Goal: Task Accomplishment & Management: Manage account settings

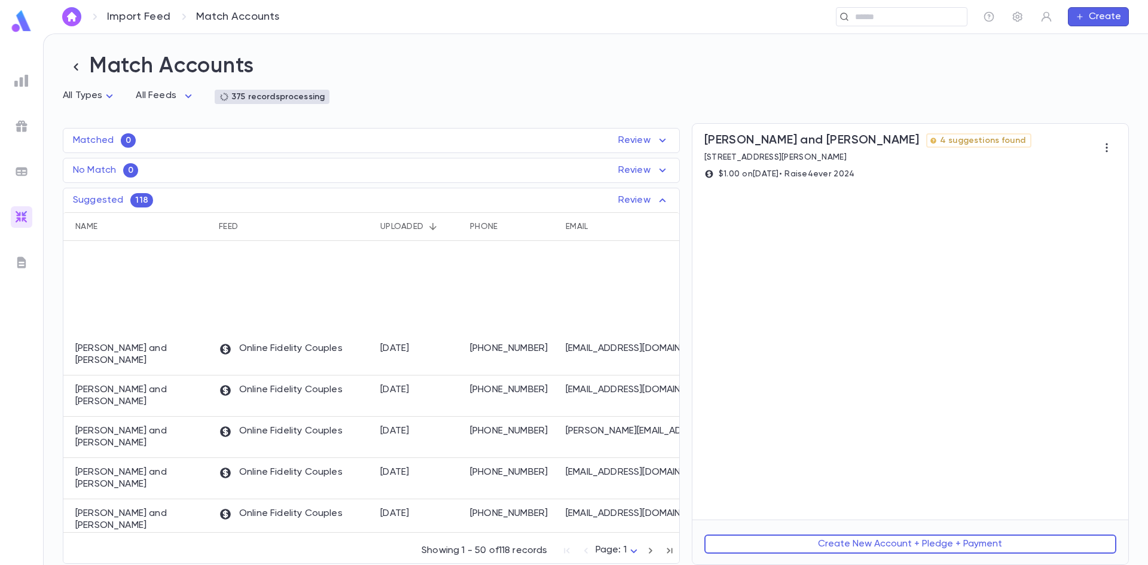
scroll to position [179, 0]
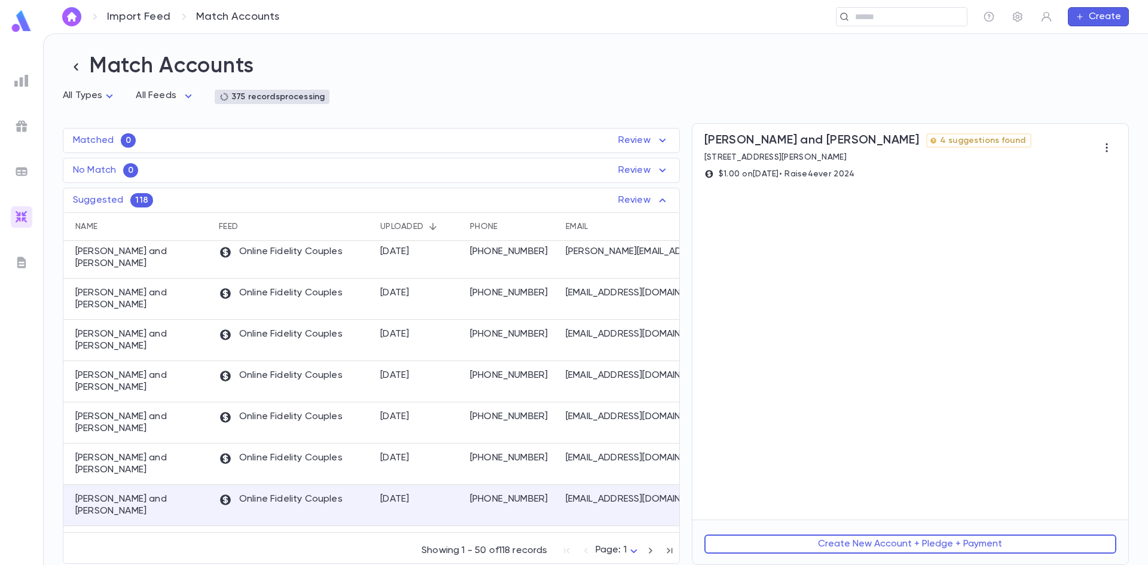
click at [474, 62] on h2 "Match Accounts" at bounding box center [596, 66] width 1066 height 27
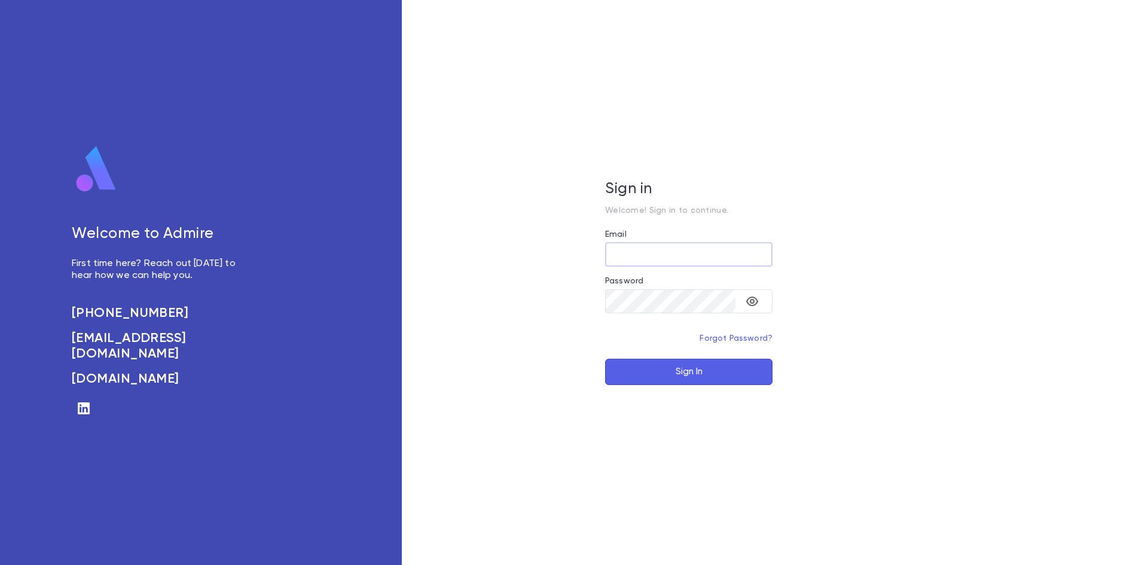
type input "**********"
click at [666, 367] on button "Sign In" at bounding box center [688, 372] width 167 height 26
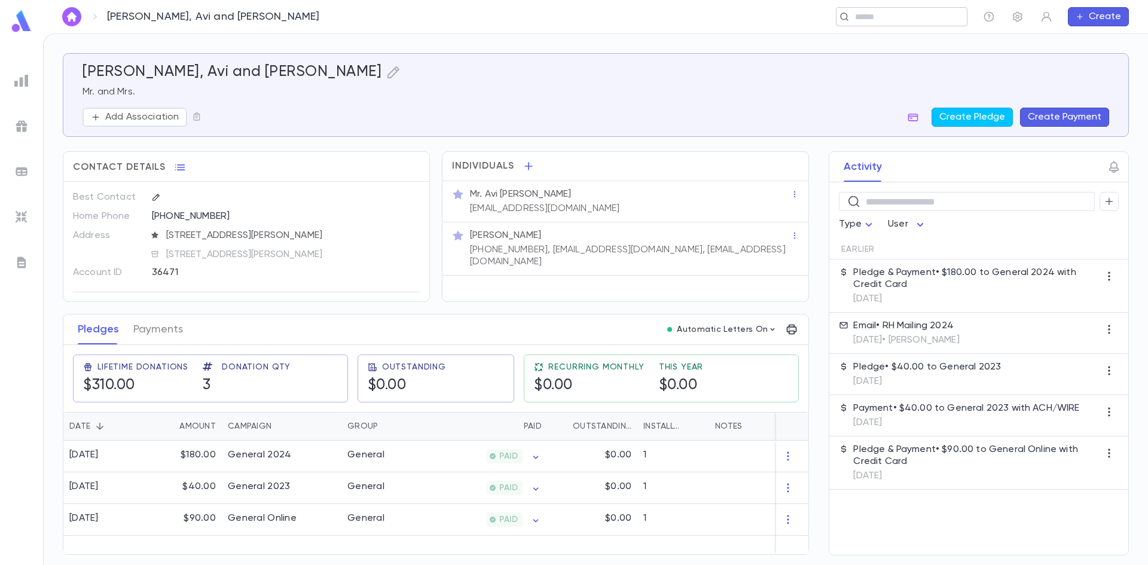
click at [899, 17] on input "text" at bounding box center [907, 16] width 111 height 11
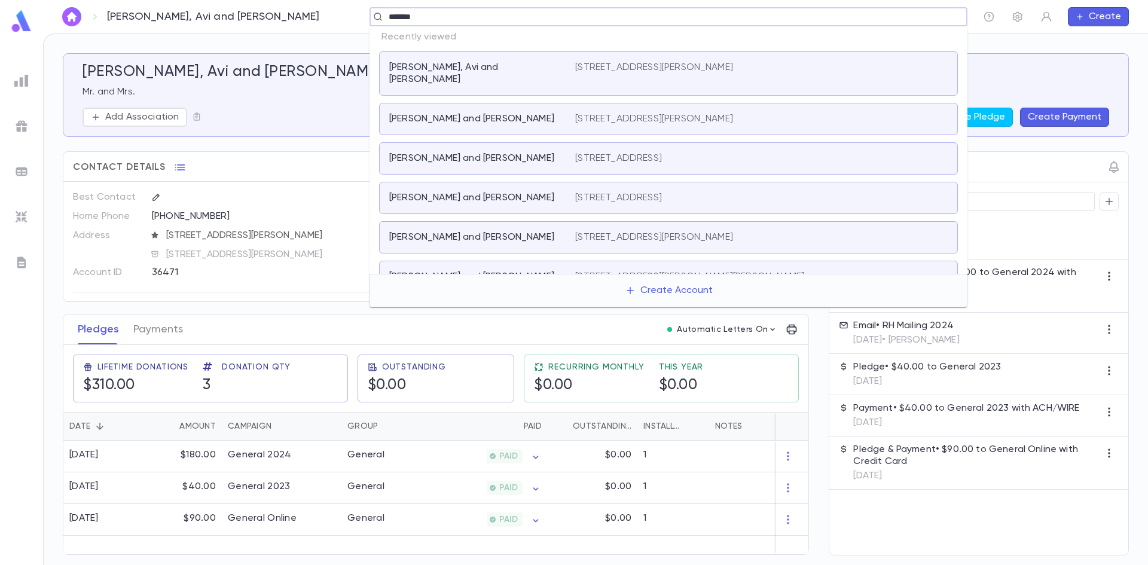
type input "*******"
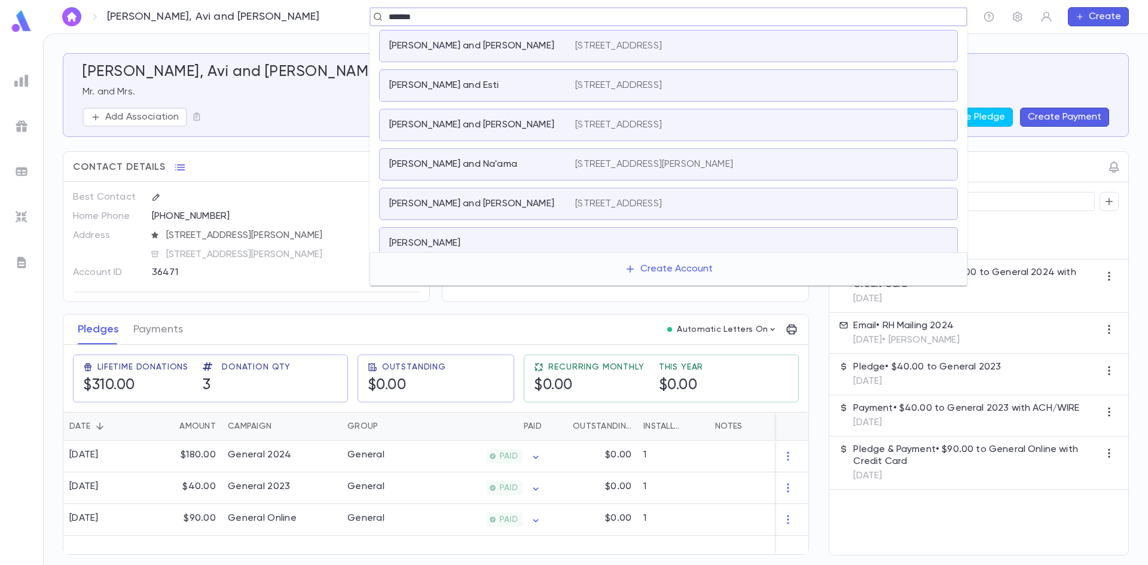
click at [461, 129] on p "[PERSON_NAME] and [PERSON_NAME]" at bounding box center [471, 125] width 165 height 12
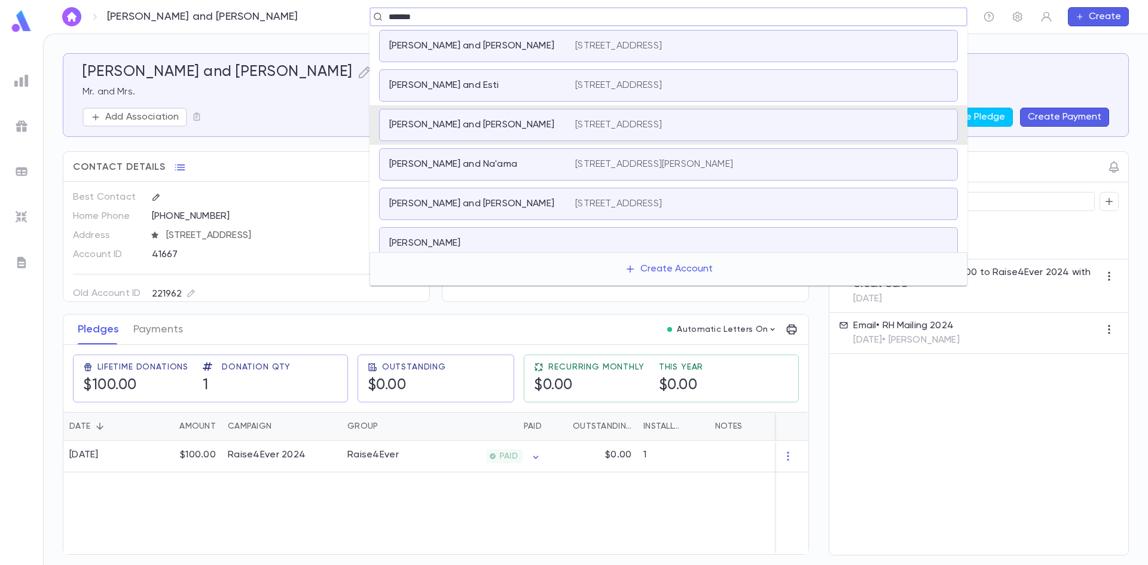
type input "*******"
click at [442, 39] on div "Lehrman, Yosef and Odelia 3503 Avenue L, Brooklyn NY 11210" at bounding box center [668, 46] width 579 height 32
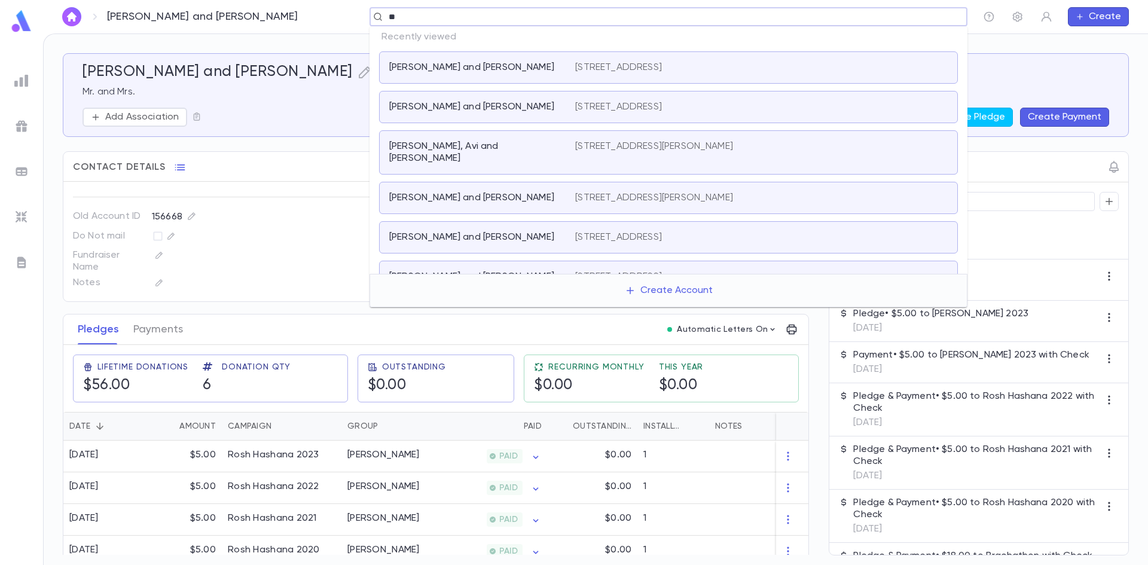
type input "*"
click at [333, 41] on div "Lehrman, Yosef and Odelia Mr. and Mrs. Add Association Create Pledge Create Pay…" at bounding box center [596, 299] width 1104 height 531
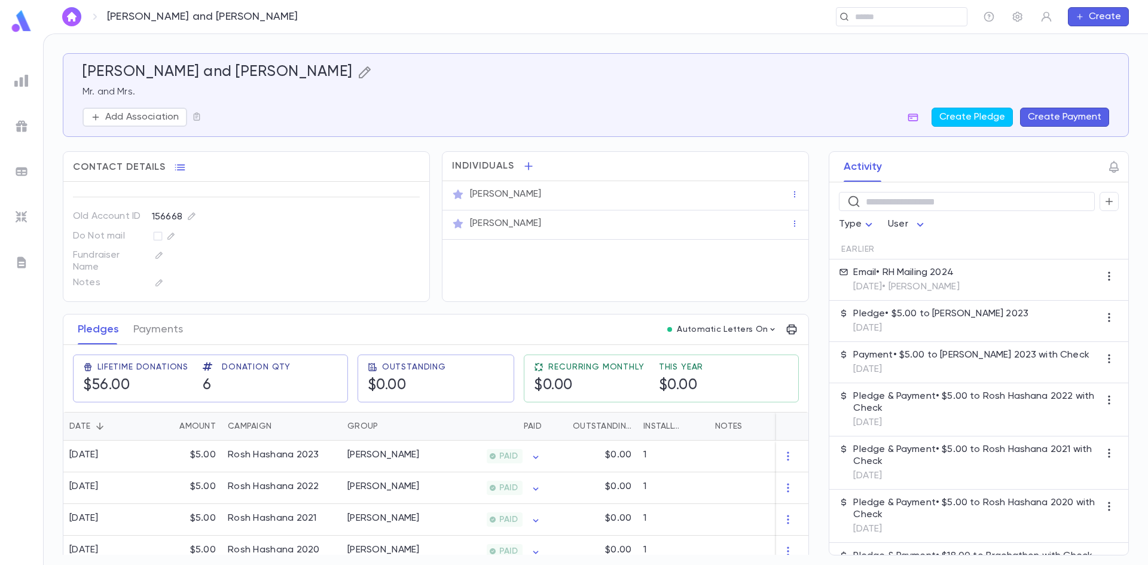
click at [358, 71] on icon "button" at bounding box center [365, 72] width 14 height 14
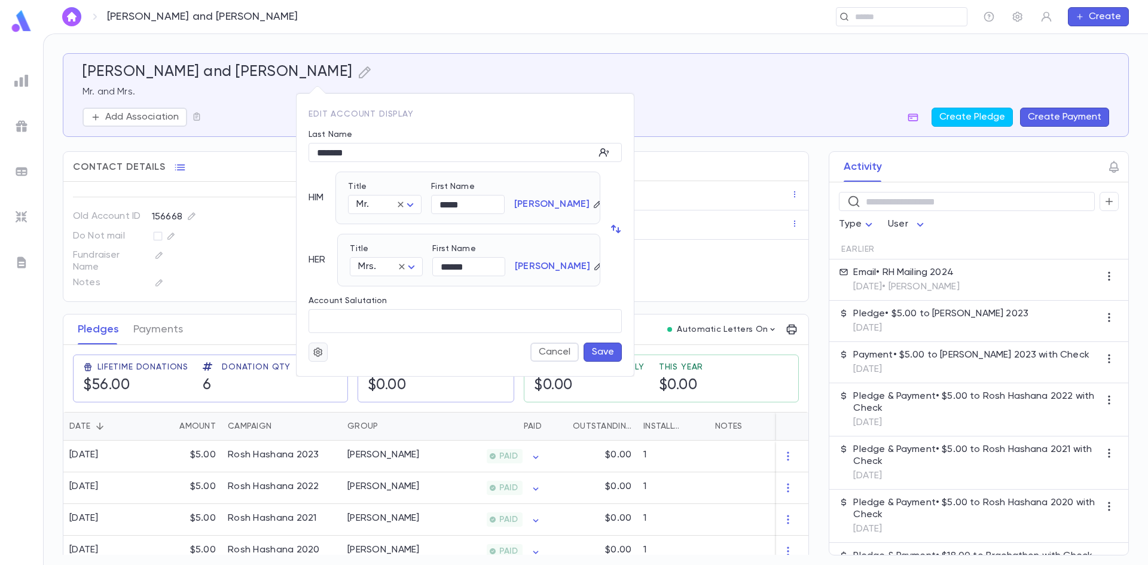
click at [319, 358] on icon "button" at bounding box center [318, 352] width 11 height 12
click at [325, 373] on li "Merge" at bounding box center [347, 375] width 71 height 19
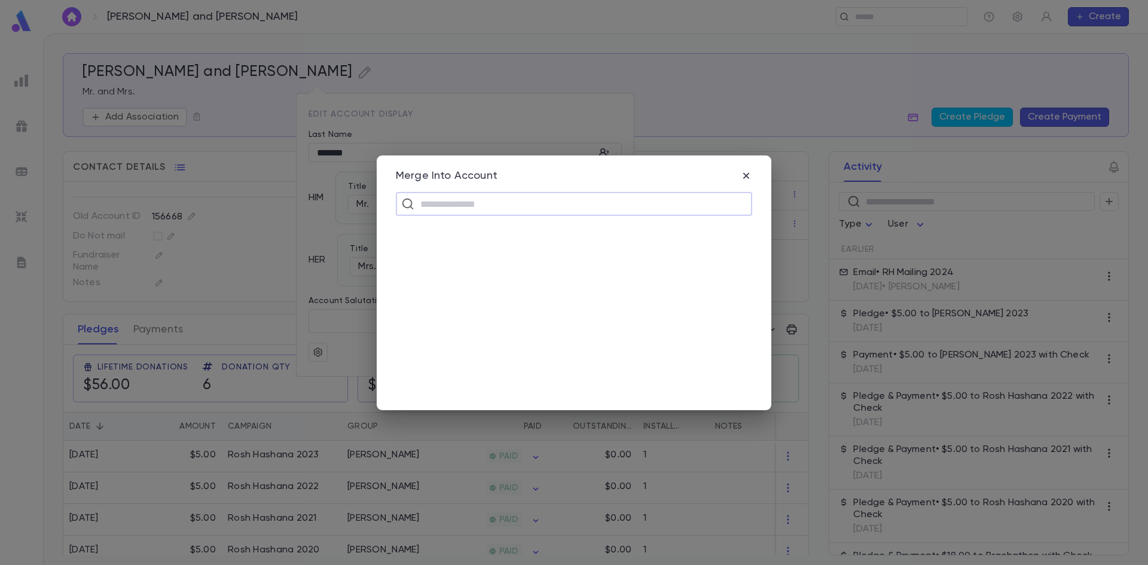
click at [541, 216] on div "​" at bounding box center [574, 293] width 356 height 203
click at [538, 207] on input "text" at bounding box center [582, 204] width 330 height 23
type input "*******"
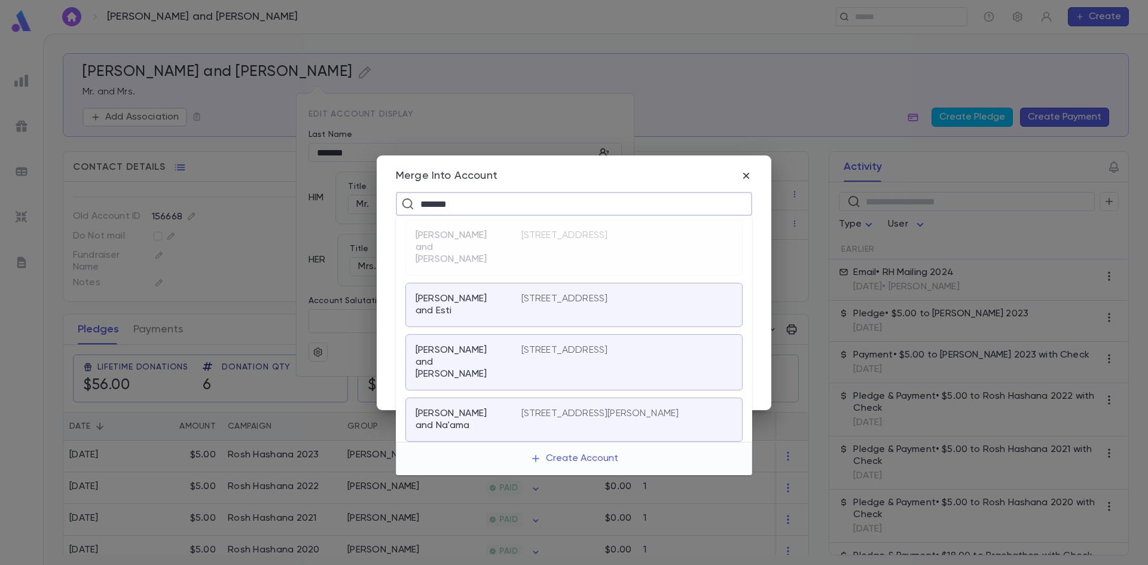
click at [471, 344] on p "[PERSON_NAME] and [PERSON_NAME]" at bounding box center [461, 362] width 91 height 36
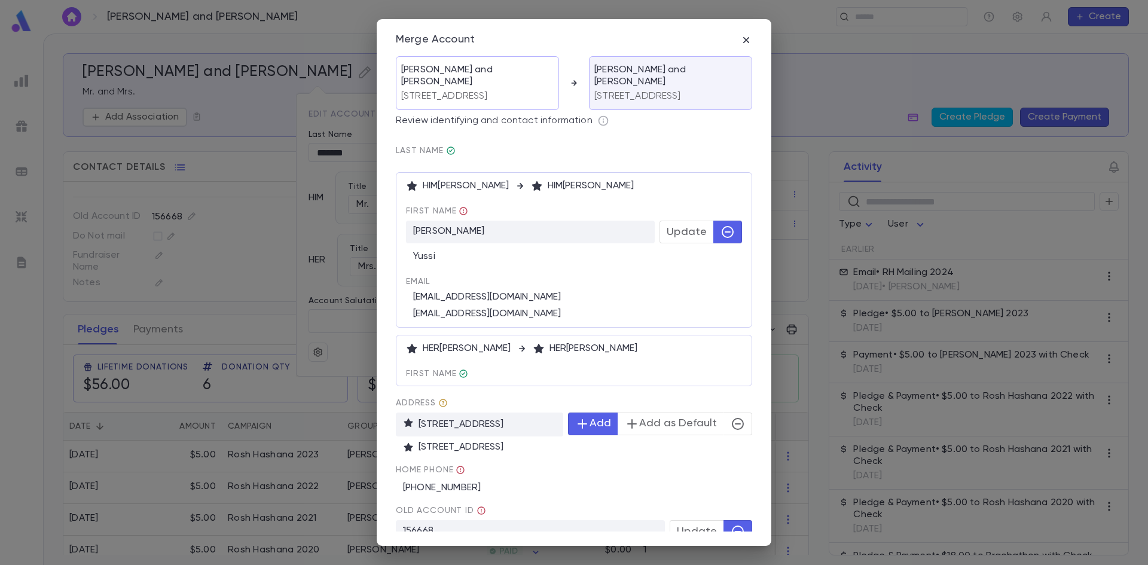
click at [730, 225] on icon "button" at bounding box center [728, 232] width 14 height 14
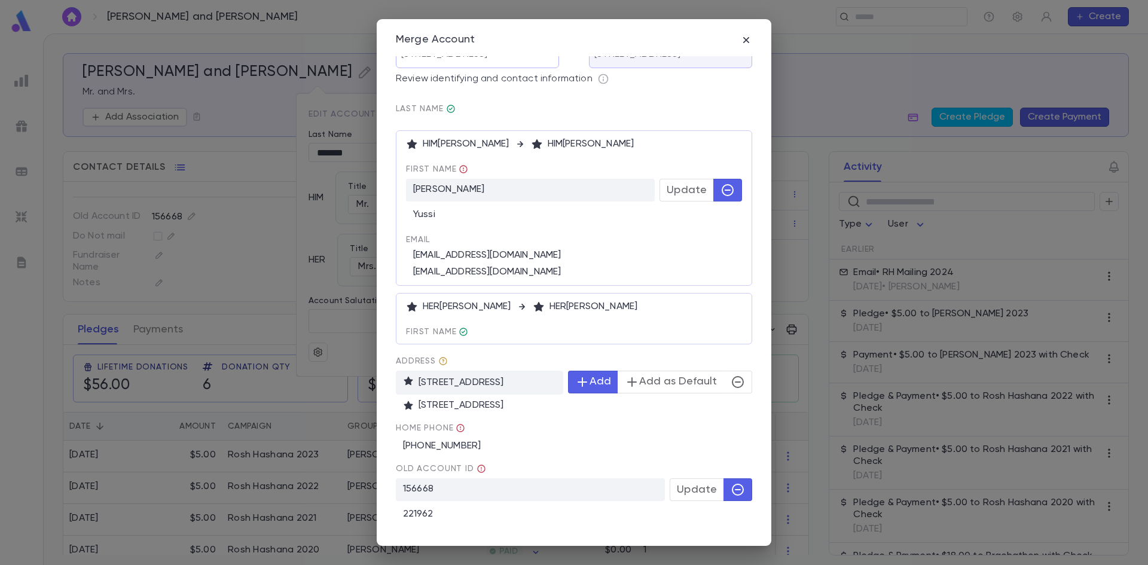
scroll to position [57, 0]
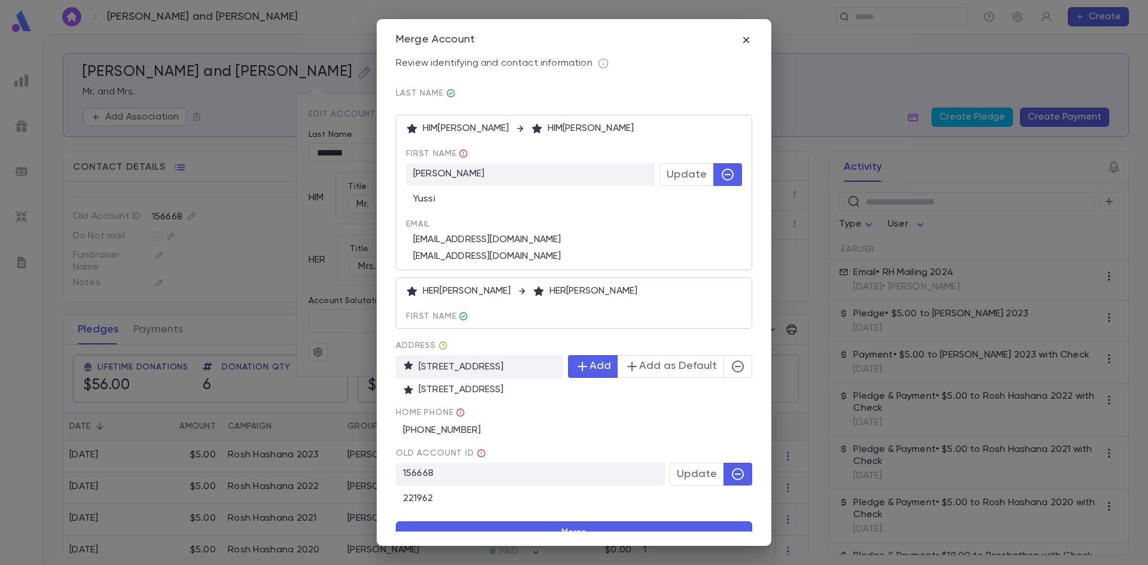
click at [733, 359] on icon "button" at bounding box center [738, 366] width 14 height 14
drag, startPoint x: 700, startPoint y: 469, endPoint x: 695, endPoint y: 474, distance: 6.4
click at [699, 469] on button "Update" at bounding box center [697, 474] width 54 height 23
click at [646, 521] on button "Merge" at bounding box center [574, 532] width 356 height 23
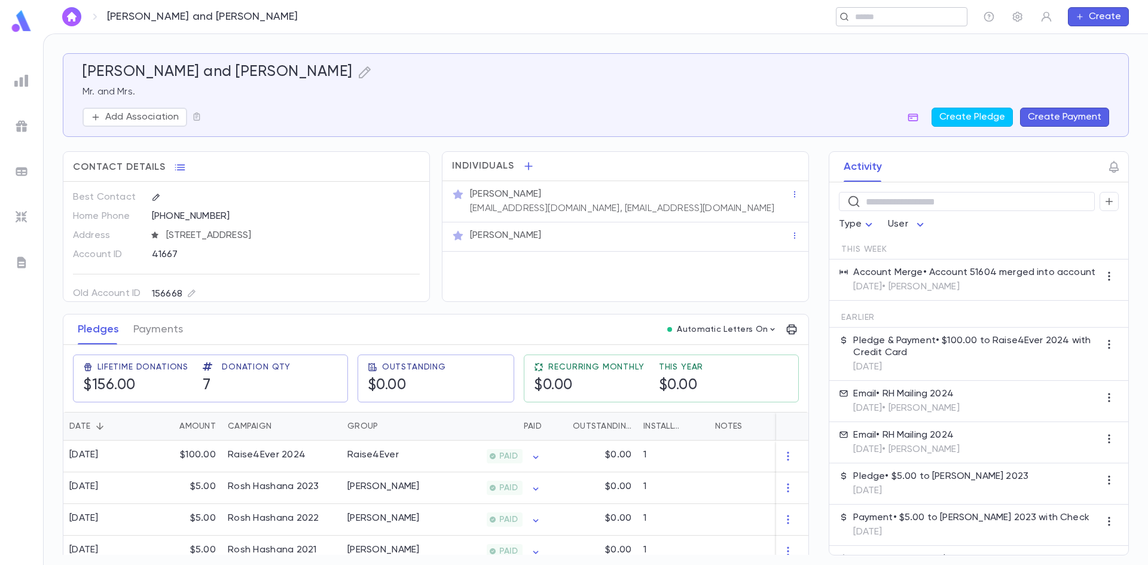
click at [877, 13] on input "text" at bounding box center [907, 16] width 111 height 11
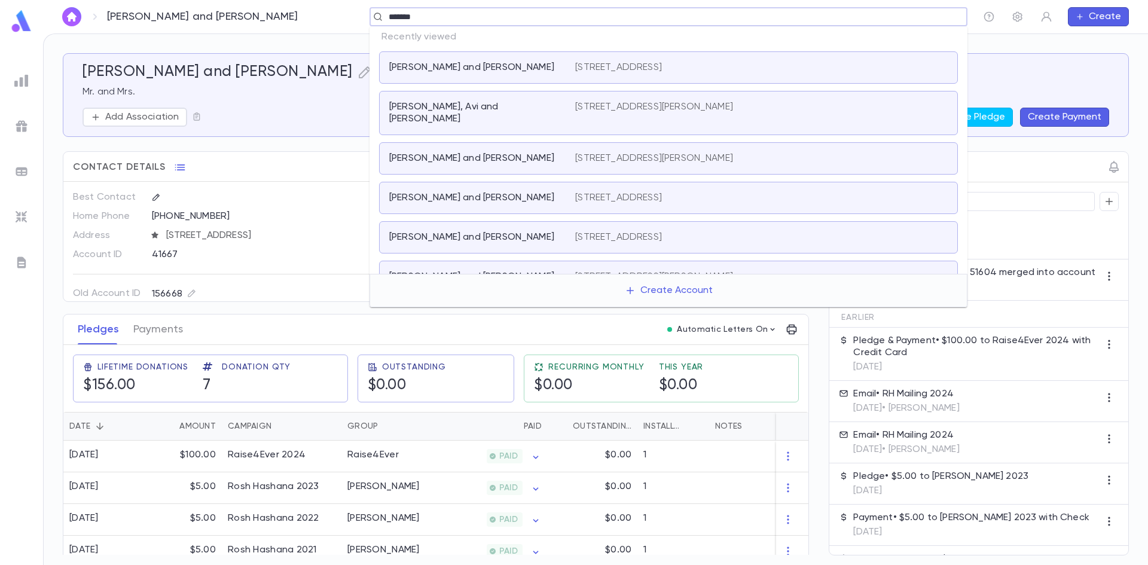
type input "*******"
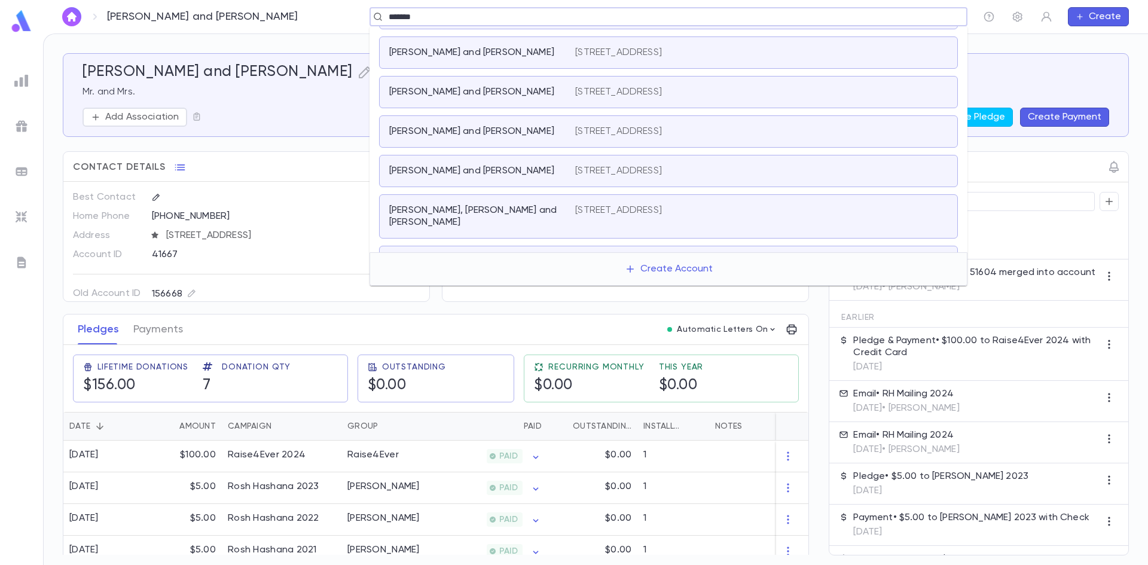
scroll to position [348, 0]
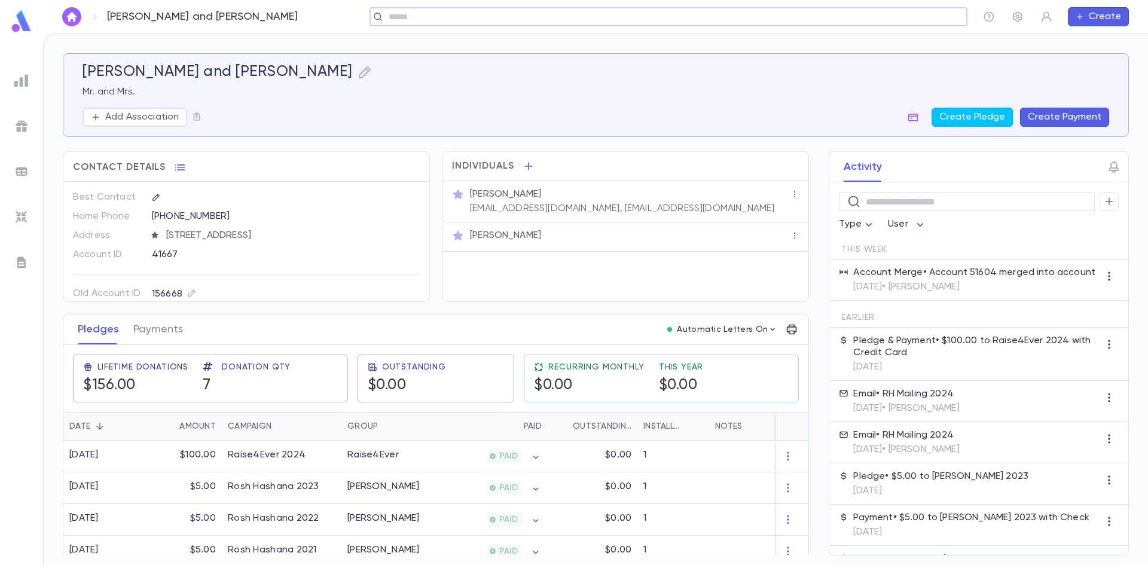
click at [15, 220] on img at bounding box center [21, 217] width 14 height 14
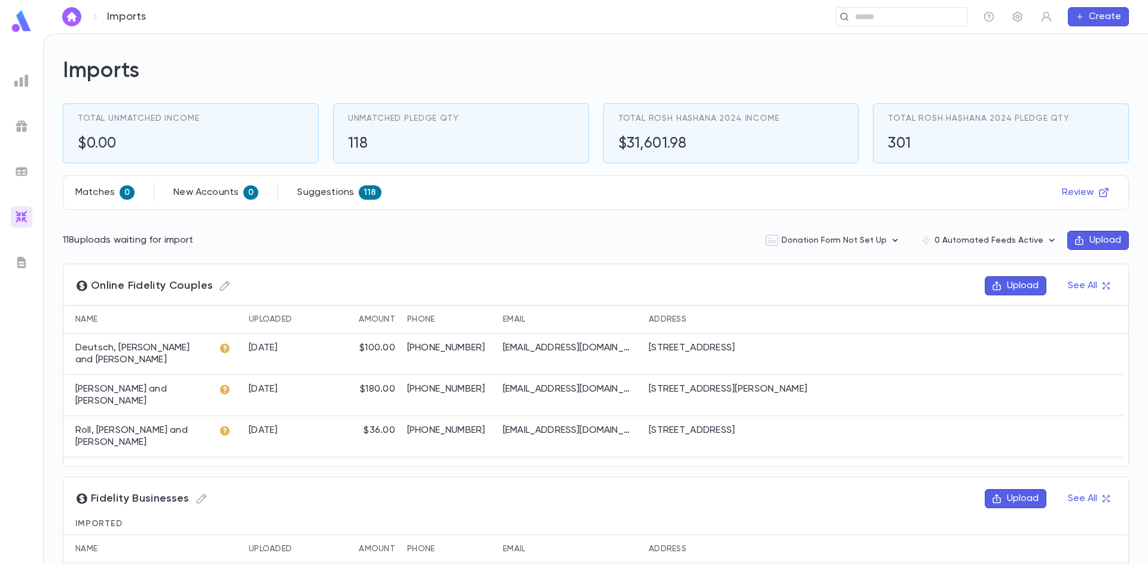
click at [17, 269] on div at bounding box center [22, 263] width 22 height 22
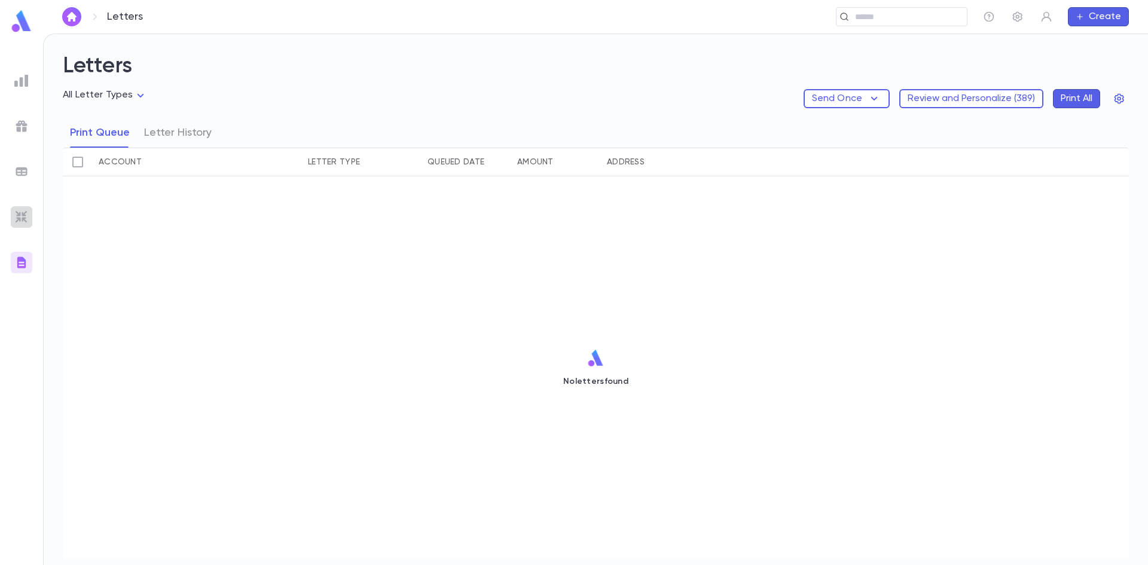
click at [16, 210] on img at bounding box center [21, 217] width 14 height 14
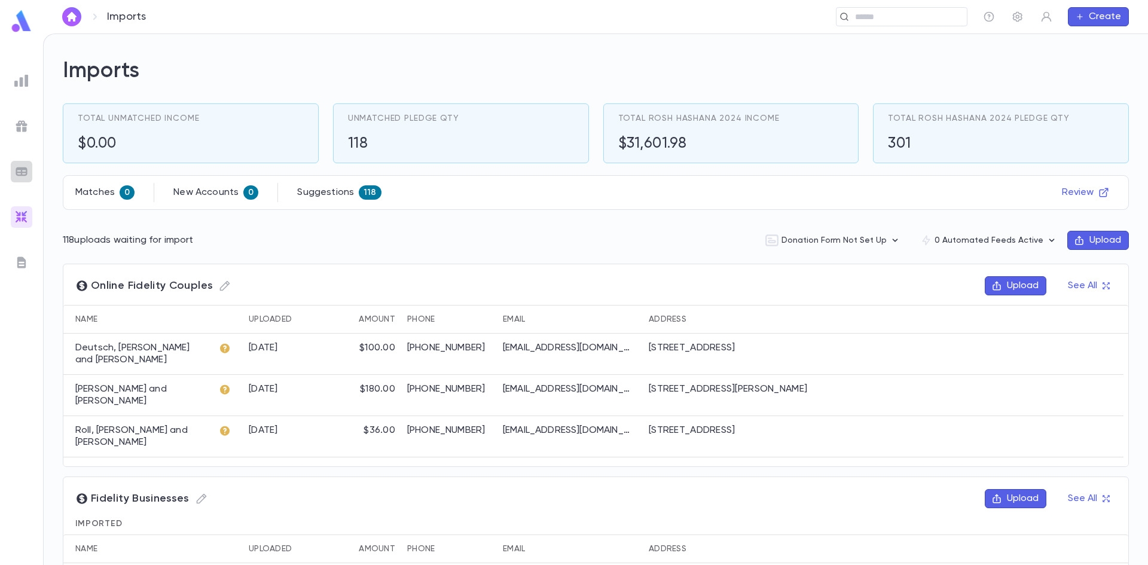
click at [25, 166] on img at bounding box center [21, 171] width 14 height 14
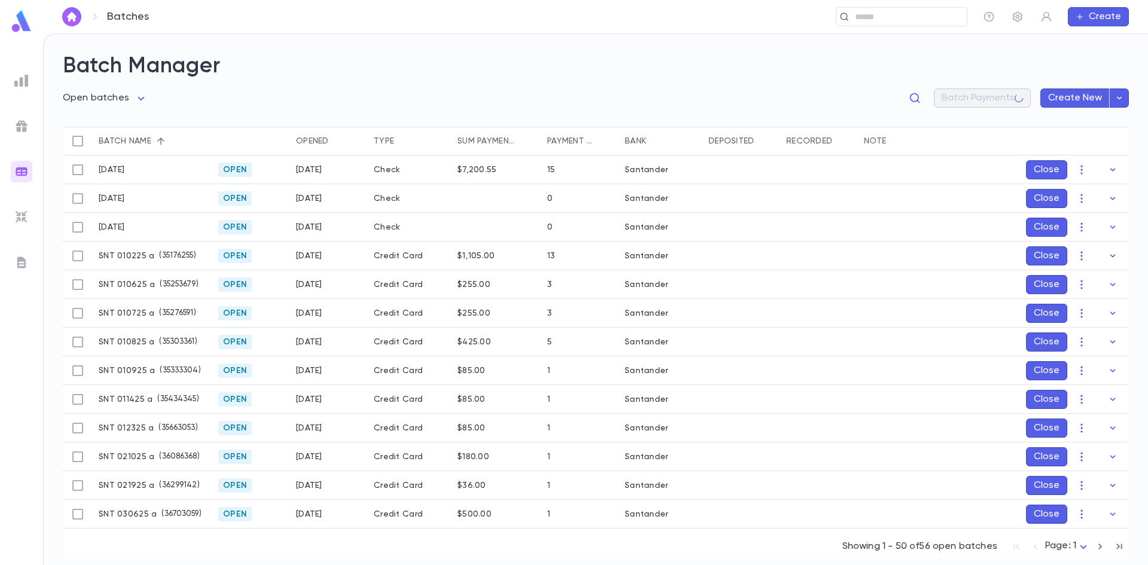
click at [21, 221] on img at bounding box center [21, 217] width 14 height 14
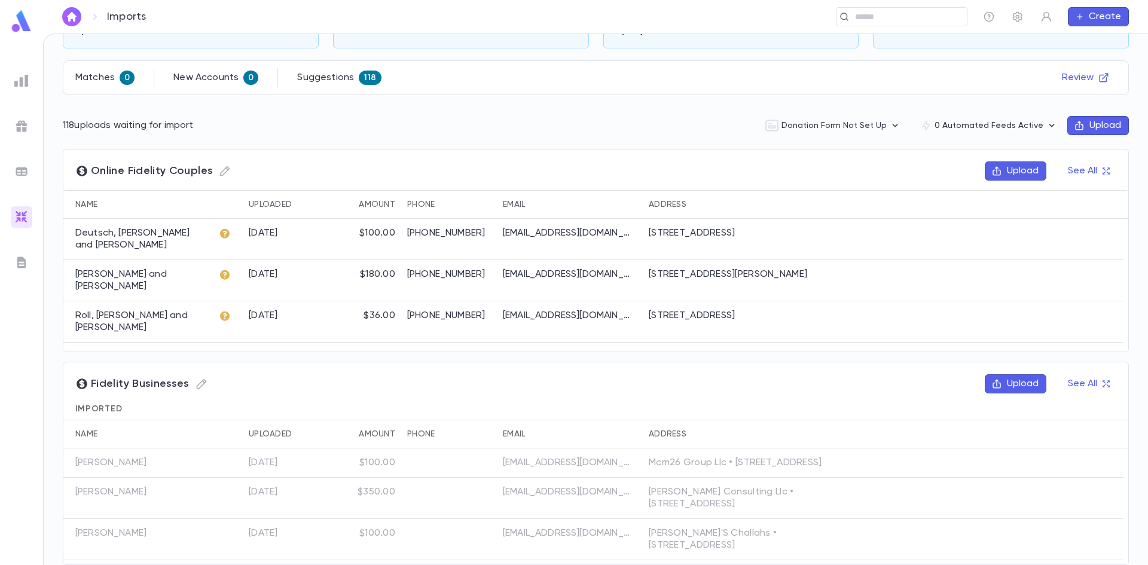
scroll to position [129, 0]
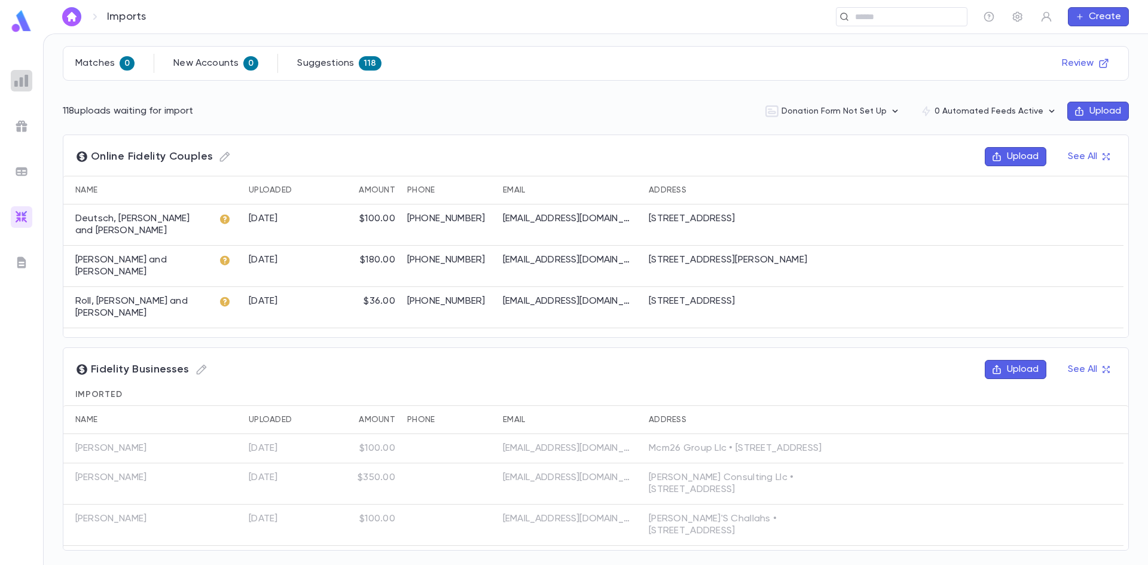
click at [14, 79] on div at bounding box center [22, 81] width 22 height 22
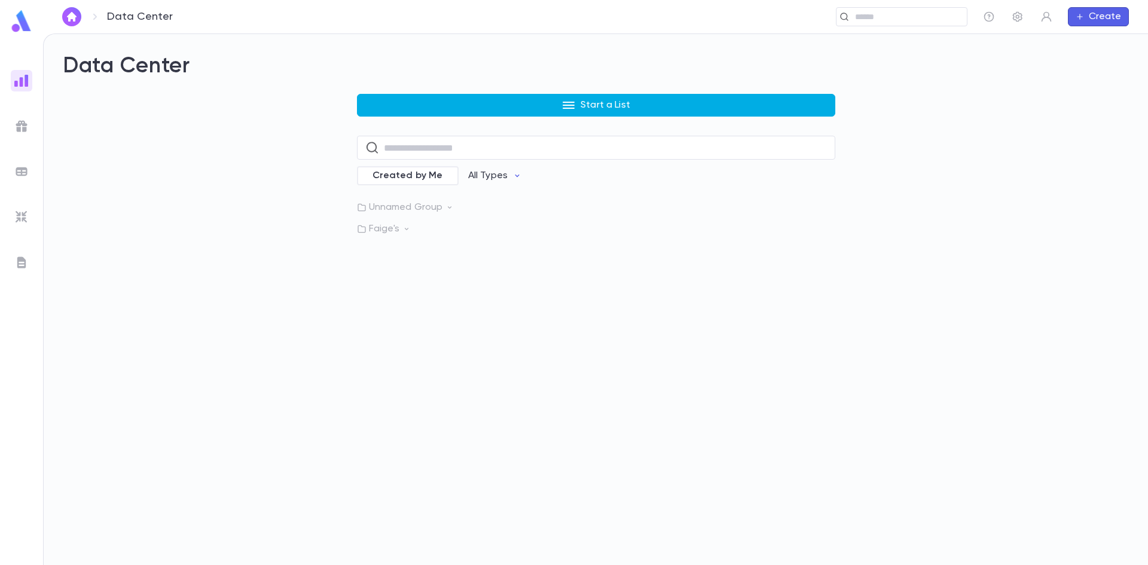
click at [433, 102] on button "Start a List" at bounding box center [596, 105] width 478 height 23
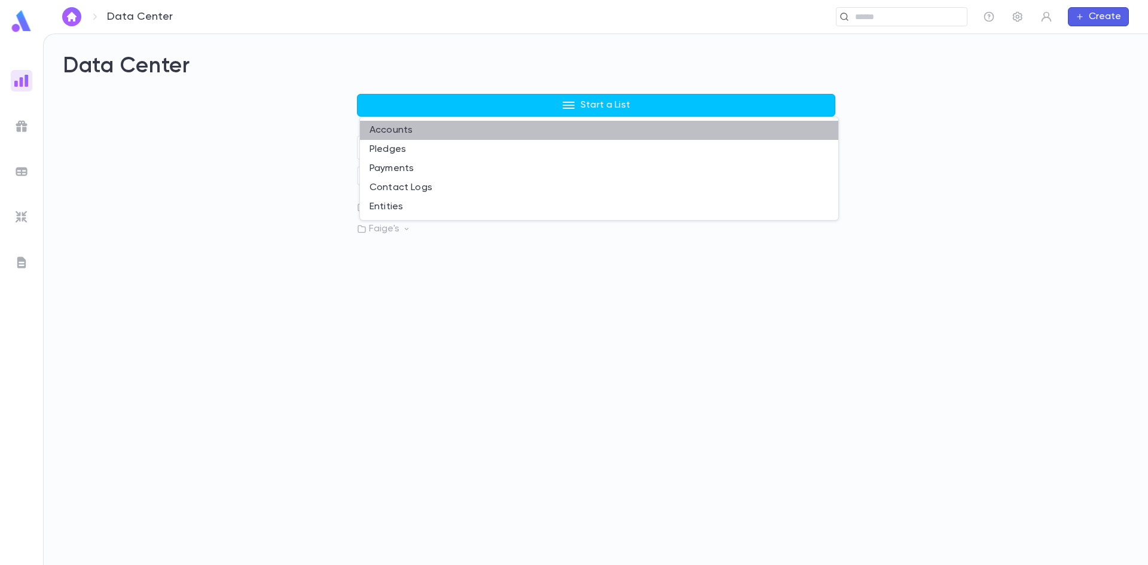
click at [429, 126] on li "Accounts" at bounding box center [599, 130] width 478 height 19
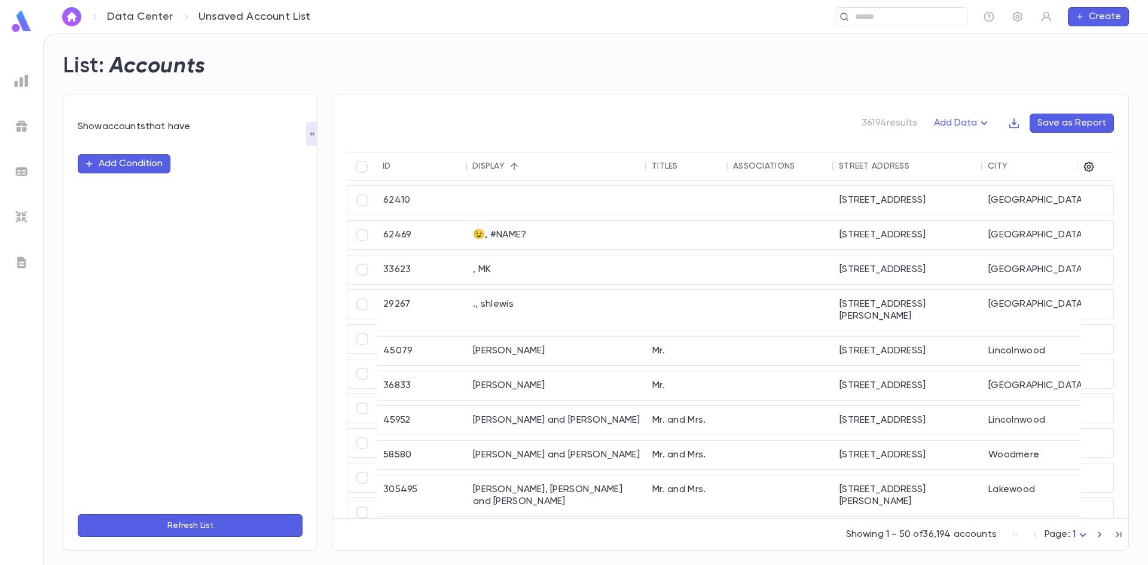
click at [161, 172] on button "Add Condition" at bounding box center [124, 163] width 93 height 19
click at [161, 172] on div "​" at bounding box center [190, 163] width 225 height 19
click at [959, 124] on button "Add Data" at bounding box center [963, 123] width 72 height 19
click at [959, 141] on li "Lapsed Donors" at bounding box center [975, 146] width 87 height 19
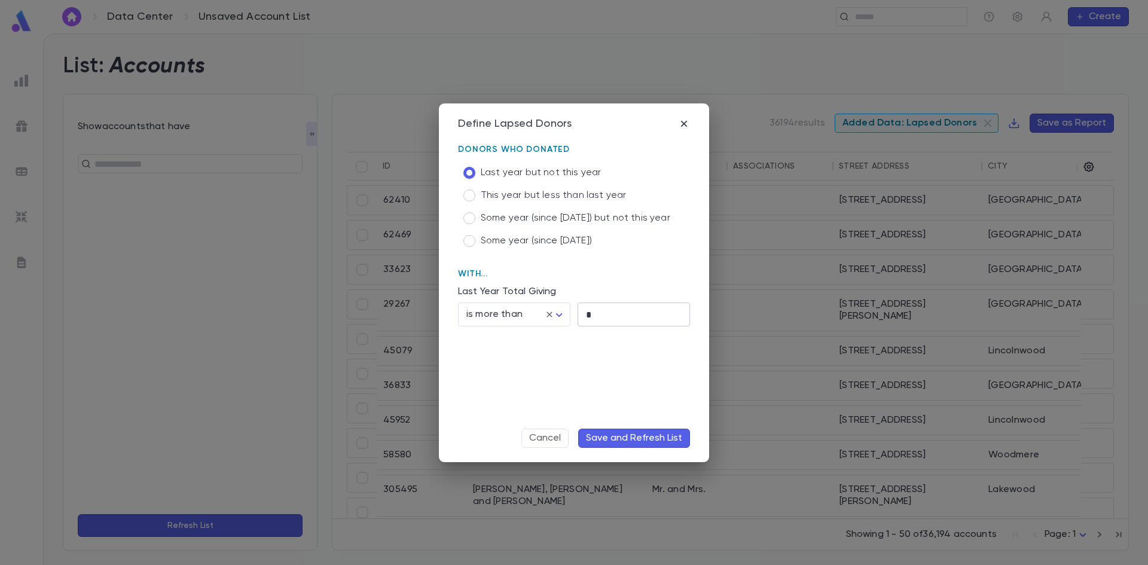
click at [597, 311] on input "*" at bounding box center [634, 314] width 112 height 23
click at [597, 311] on input "**" at bounding box center [634, 314] width 112 height 23
click at [561, 354] on form "**********" at bounding box center [574, 293] width 232 height 307
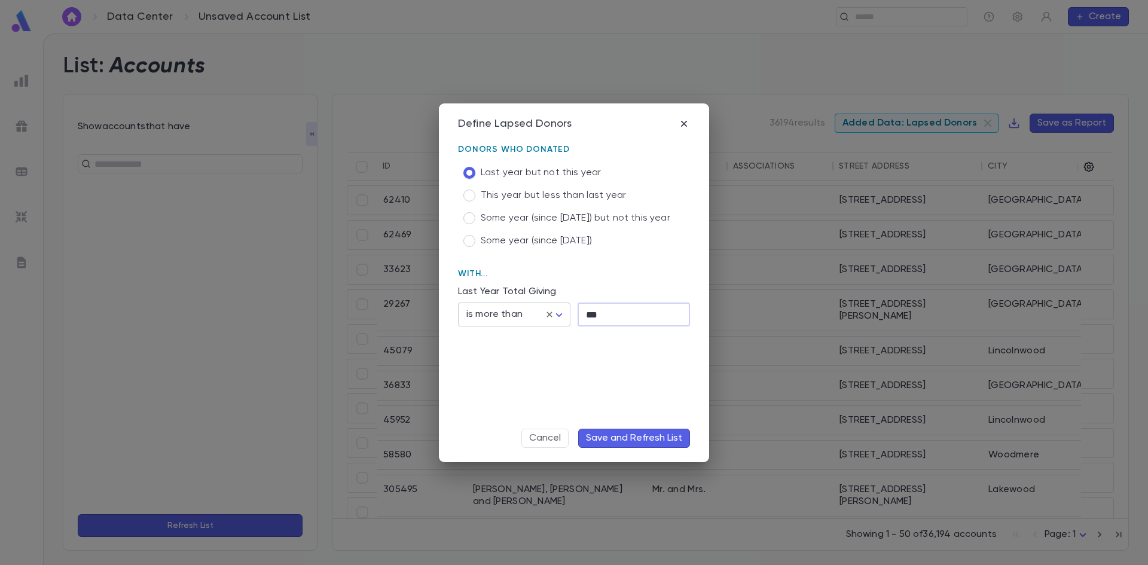
drag, startPoint x: 579, startPoint y: 319, endPoint x: 569, endPoint y: 318, distance: 10.8
click at [570, 318] on div "**********" at bounding box center [570, 303] width 239 height 45
type input "**"
click at [609, 440] on button "Save and Refresh List" at bounding box center [634, 438] width 112 height 19
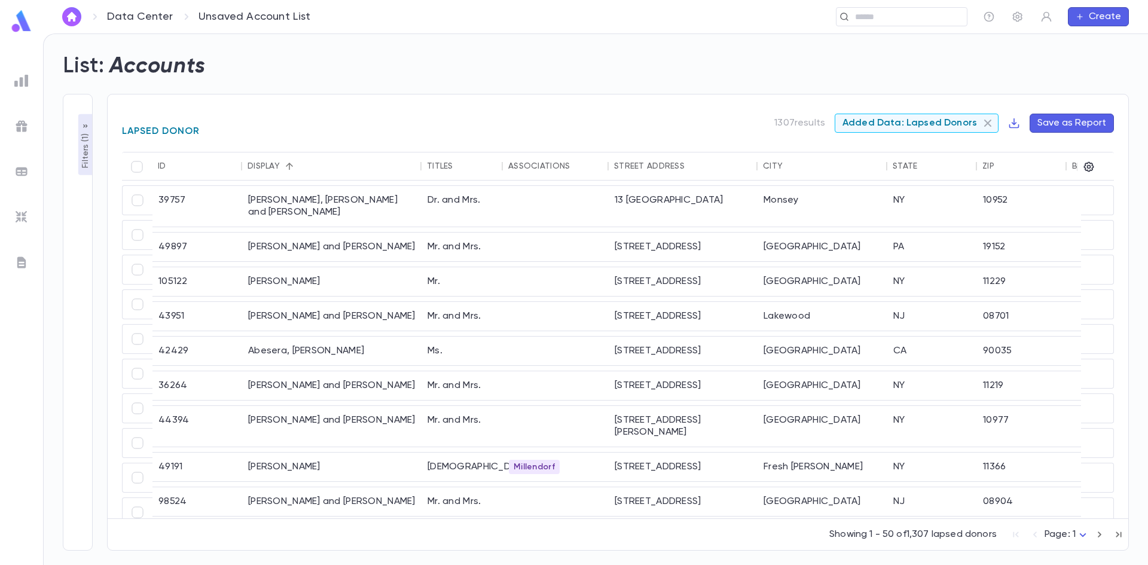
click at [990, 118] on icon at bounding box center [988, 123] width 14 height 14
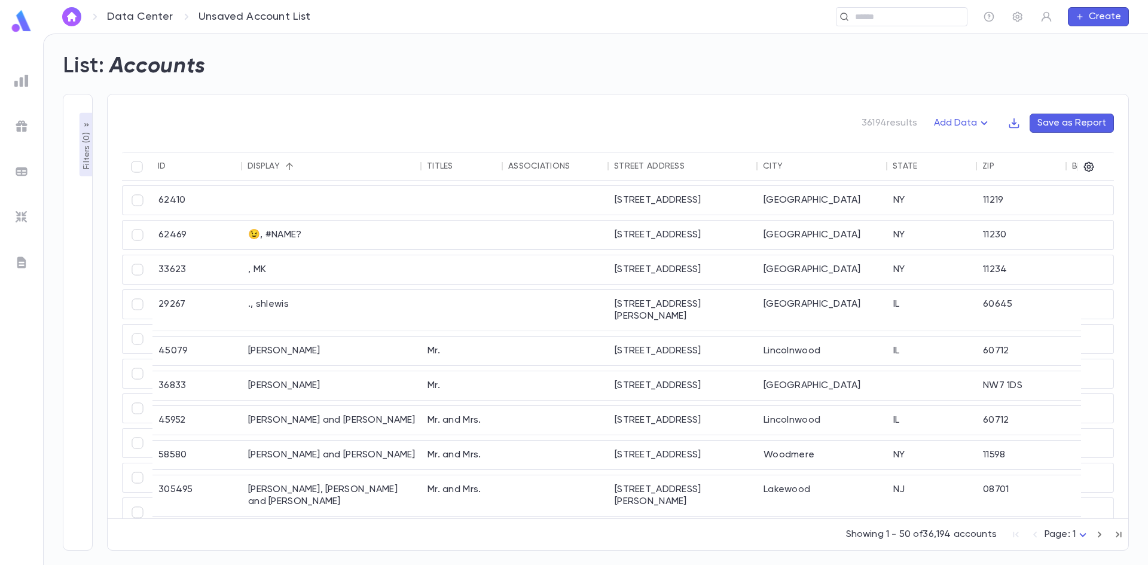
click at [953, 126] on button "Add Data" at bounding box center [963, 123] width 72 height 19
click at [938, 148] on li "Lapsed Donors" at bounding box center [975, 146] width 87 height 19
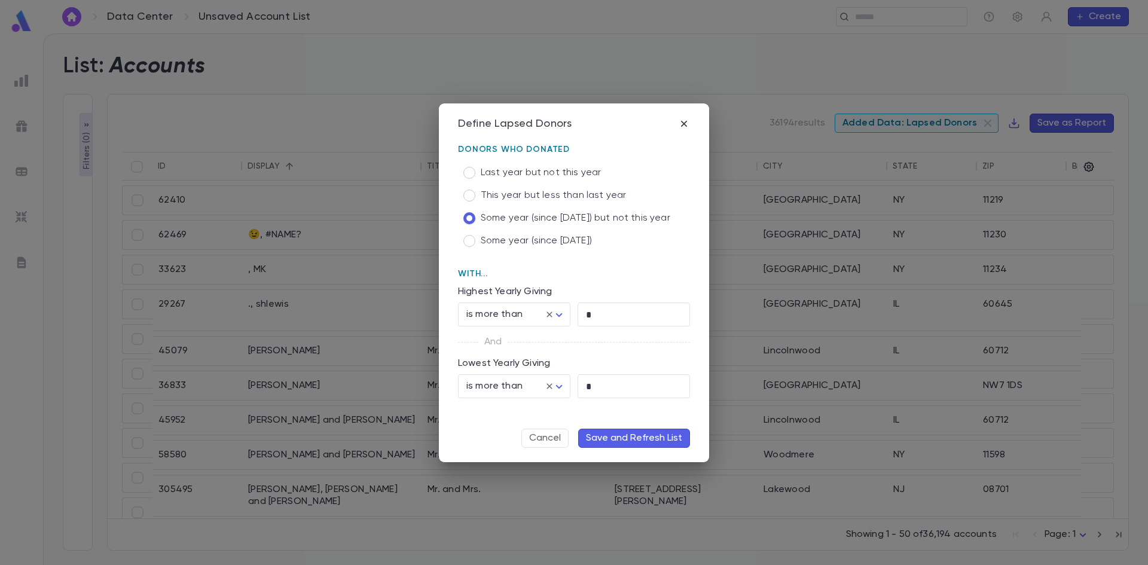
click at [624, 431] on button "Save and Refresh List" at bounding box center [634, 438] width 112 height 19
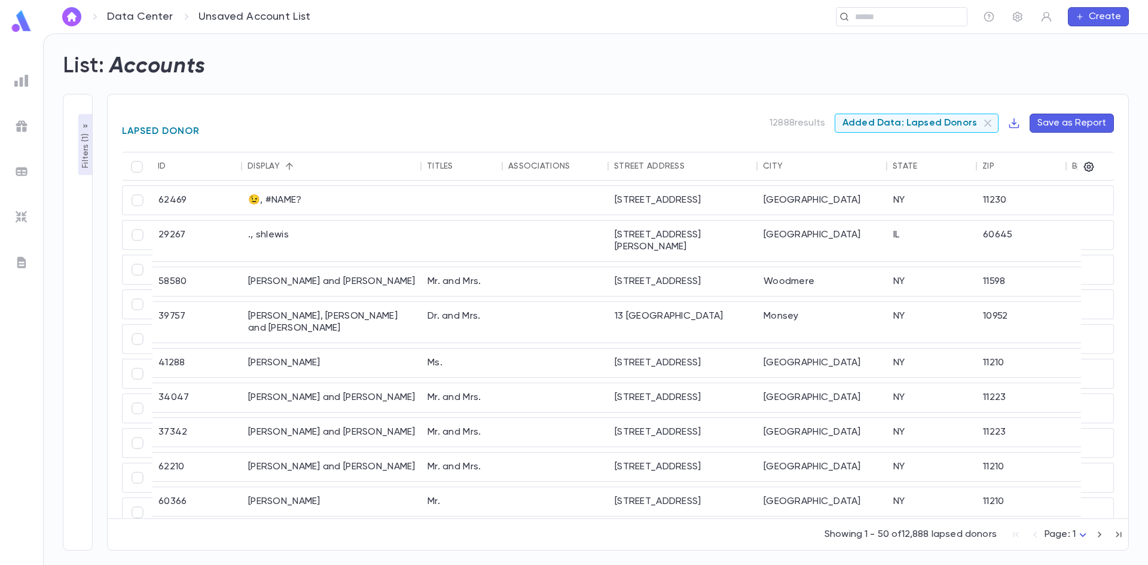
click at [87, 127] on icon "button" at bounding box center [86, 126] width 10 height 10
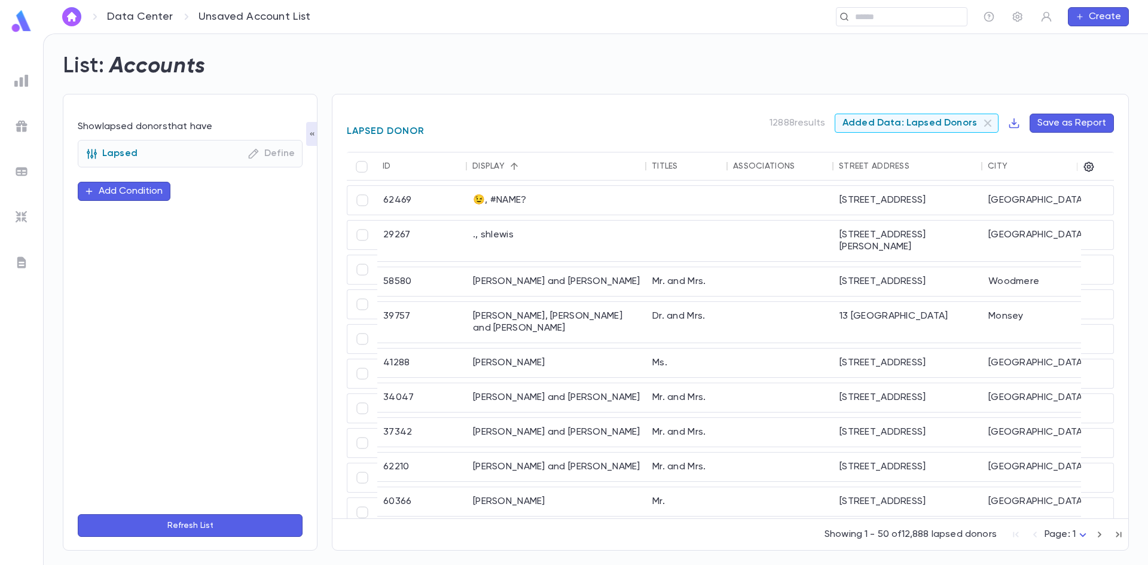
click at [20, 220] on img at bounding box center [21, 217] width 14 height 14
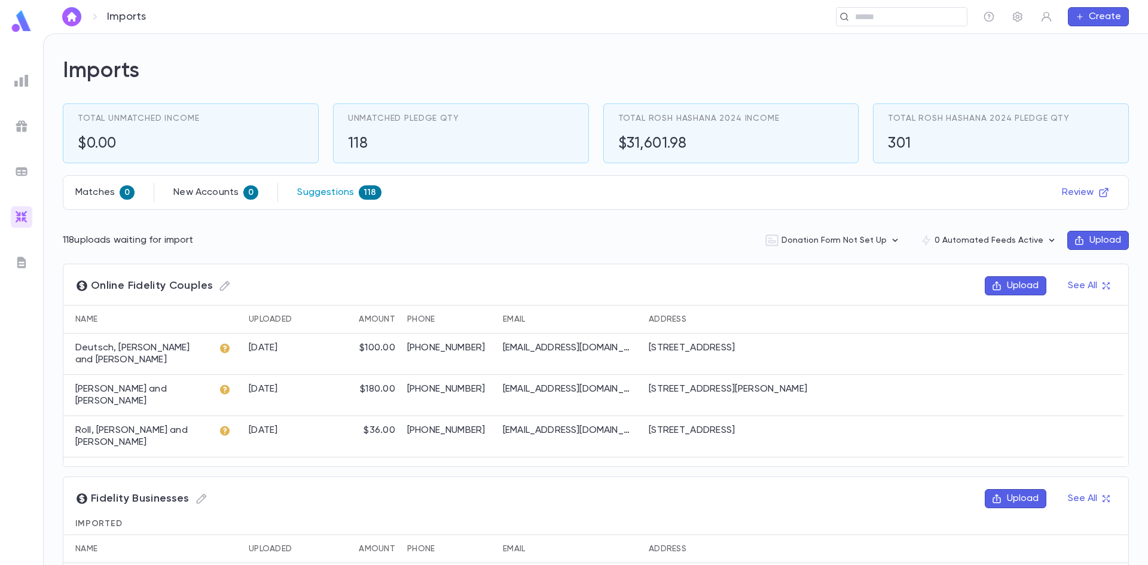
click at [331, 192] on p "Suggestions" at bounding box center [325, 193] width 57 height 12
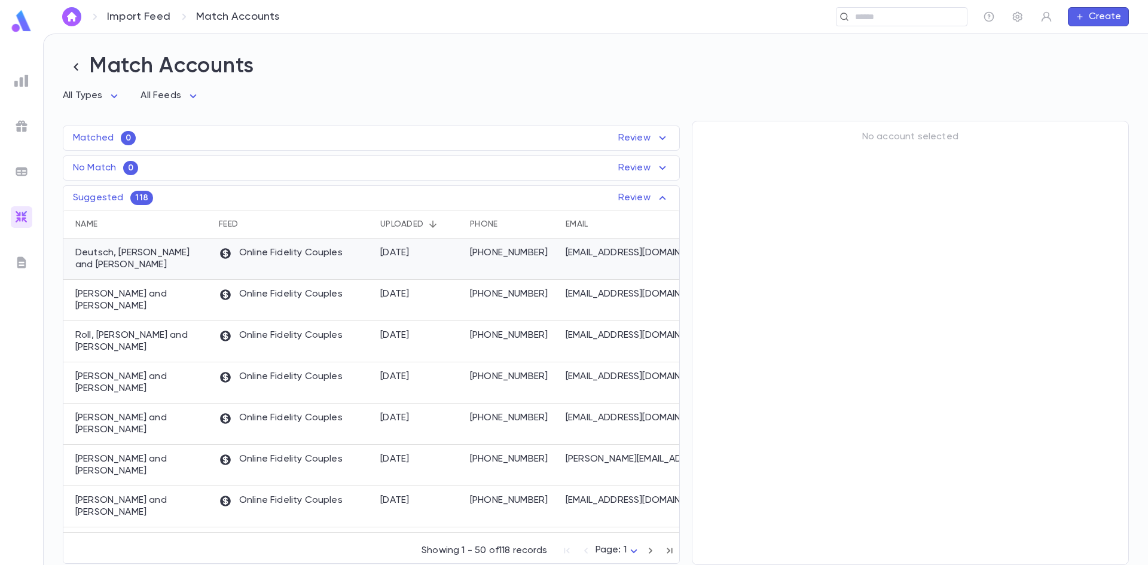
click at [288, 265] on div "Online Fidelity Couples" at bounding box center [293, 259] width 161 height 41
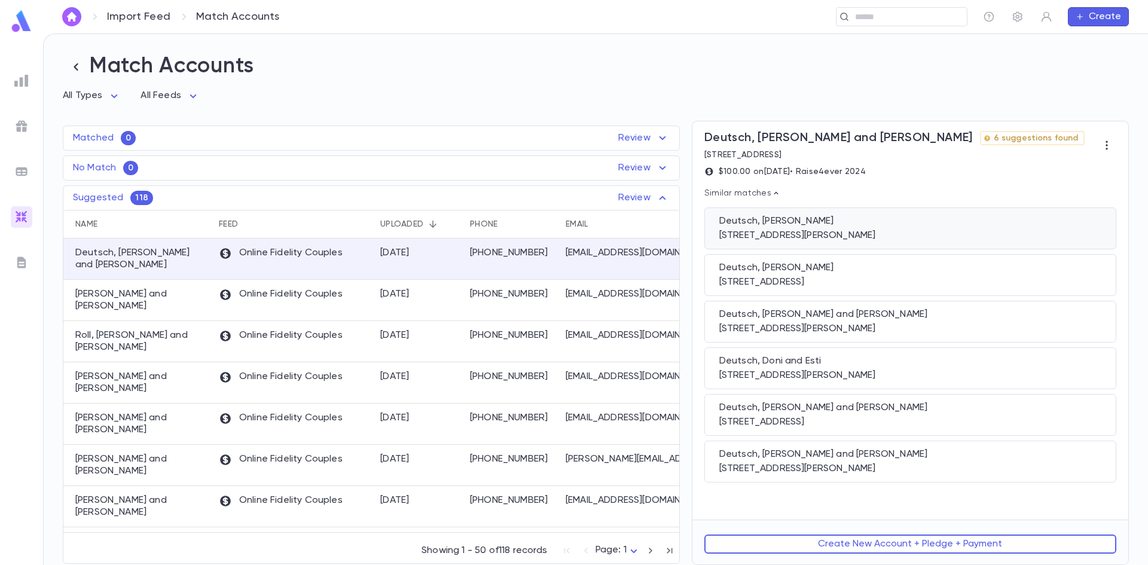
click at [850, 227] on div "Deutsch, Dina" at bounding box center [910, 221] width 382 height 12
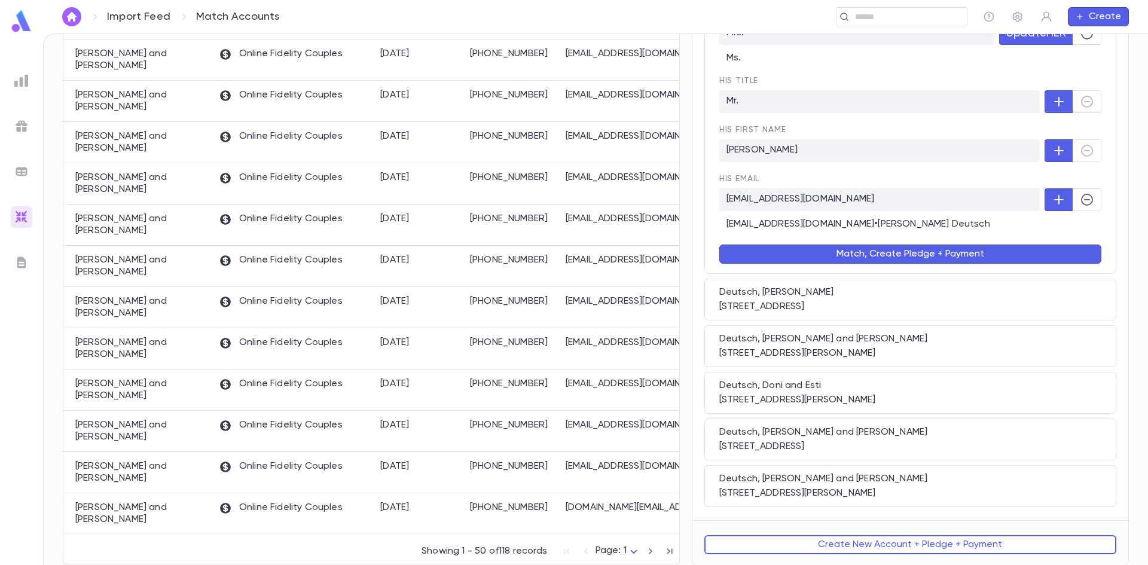
scroll to position [449, 0]
click at [826, 298] on div "Deutsch, Dinah 1581 union street, Brooklyn NY 11213" at bounding box center [910, 299] width 412 height 42
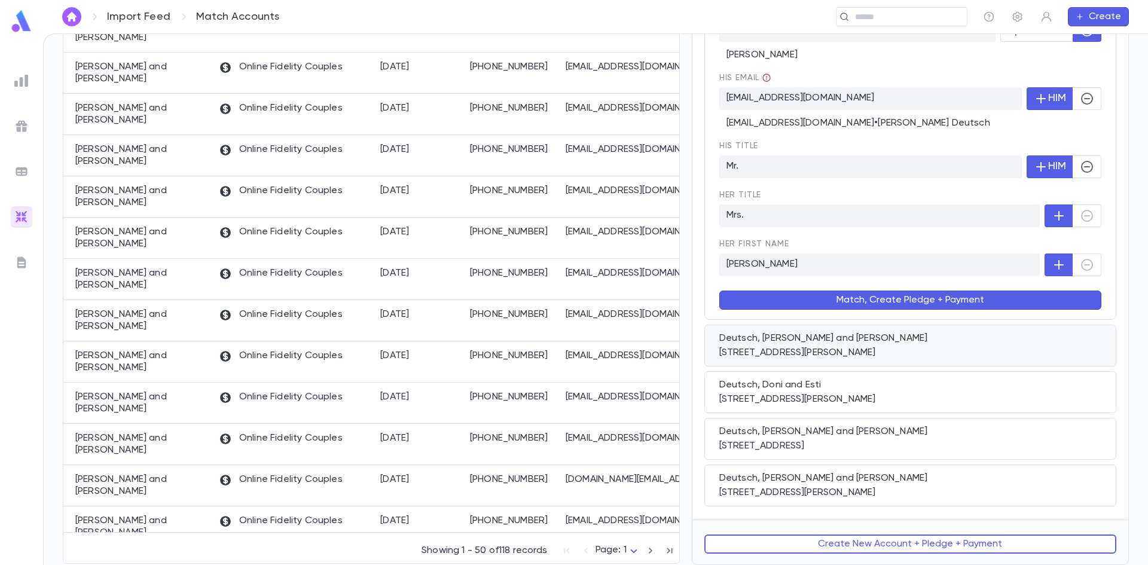
click at [812, 343] on div "Deutsch, Baruch and Fraidy" at bounding box center [910, 338] width 382 height 12
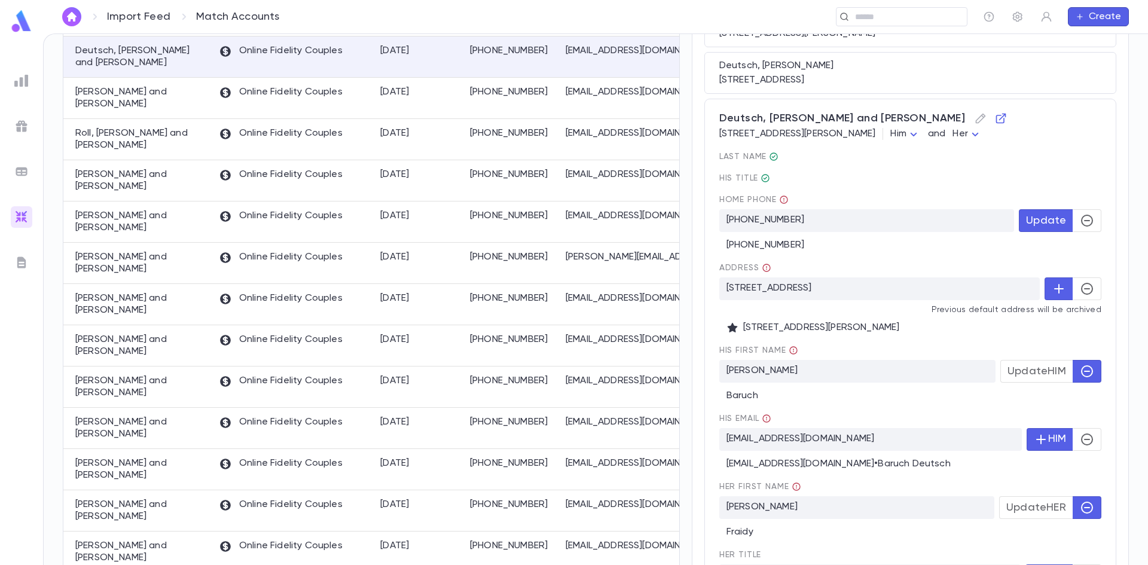
scroll to position [468, 0]
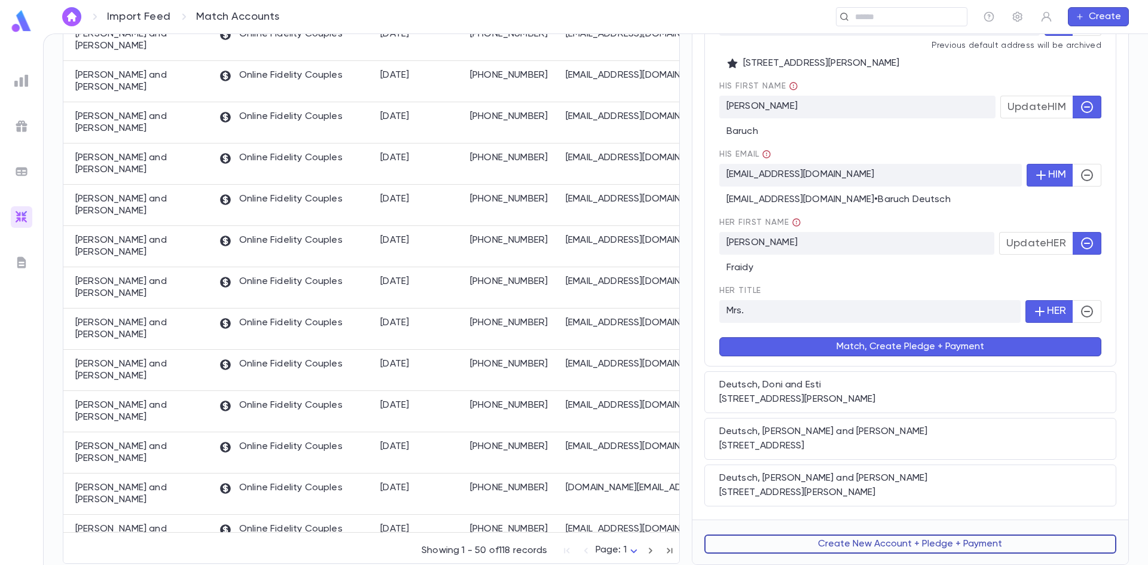
click at [845, 548] on button "Create New Account + Pledge + Payment" at bounding box center [910, 544] width 412 height 19
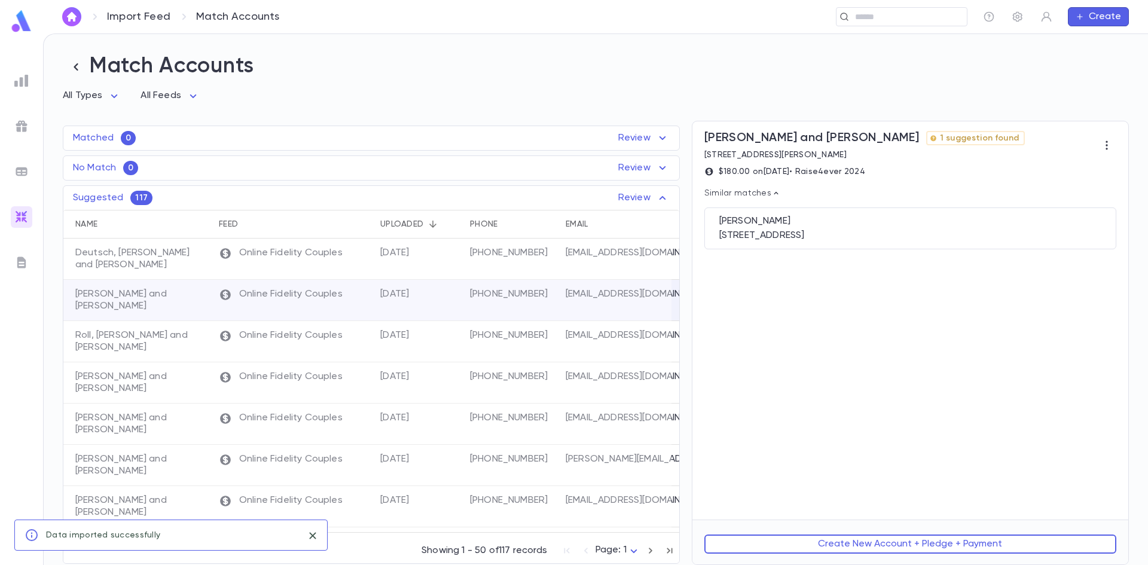
scroll to position [0, 0]
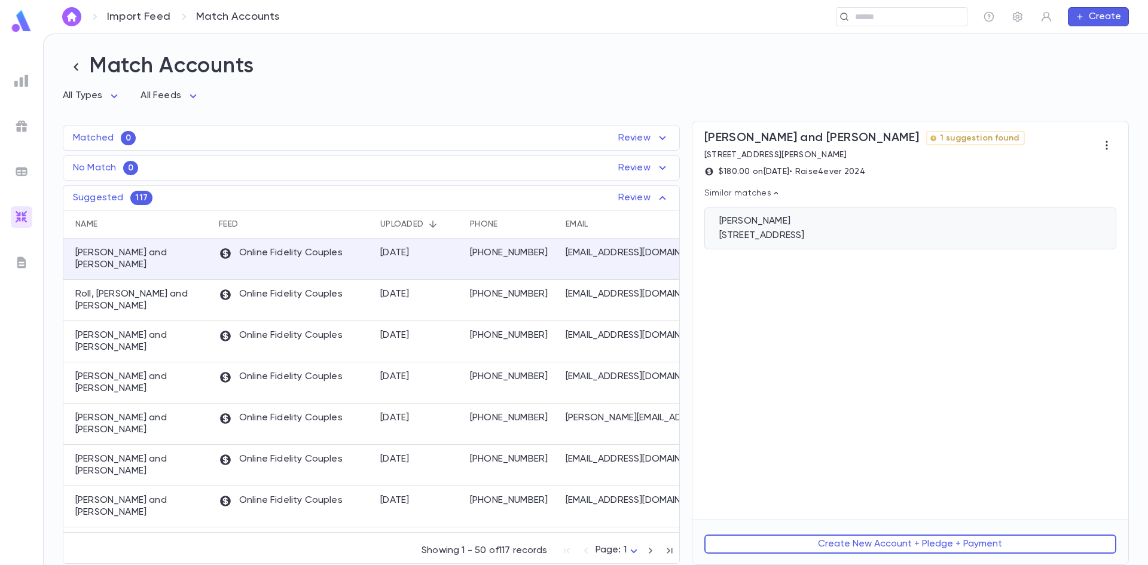
click at [812, 231] on div "1410 Bay 28th St, Far Rockaway NY 11691" at bounding box center [910, 236] width 382 height 12
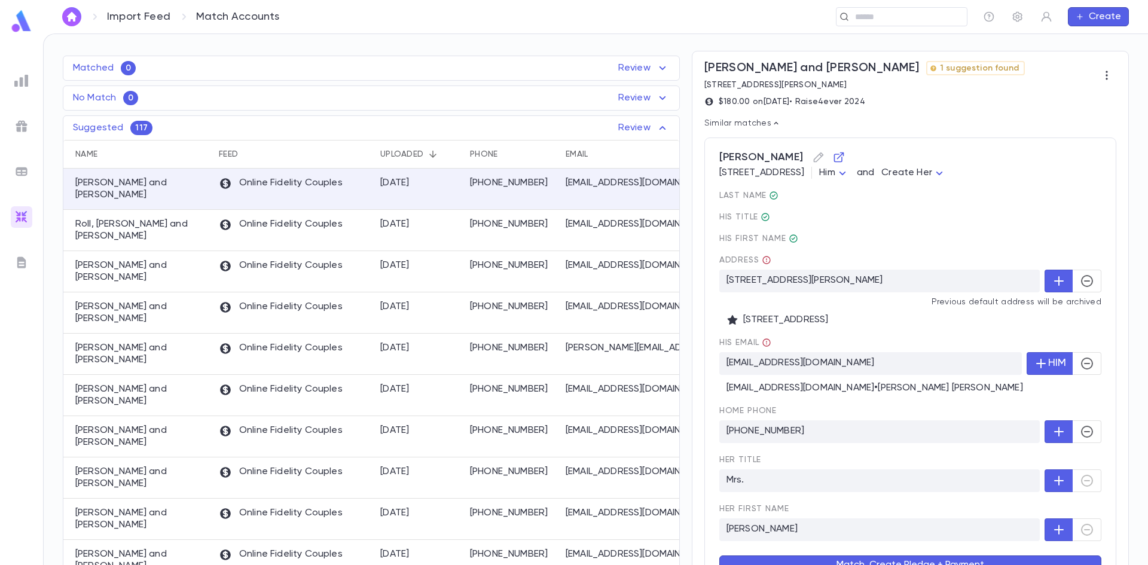
scroll to position [150, 0]
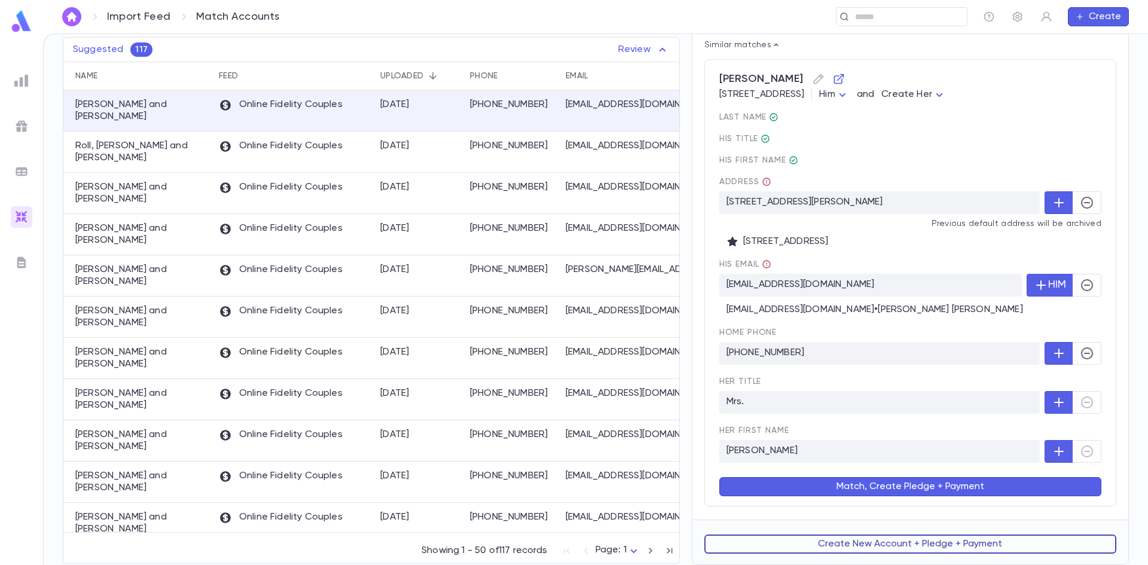
click at [840, 539] on button "Create New Account + Pledge + Payment" at bounding box center [910, 544] width 412 height 19
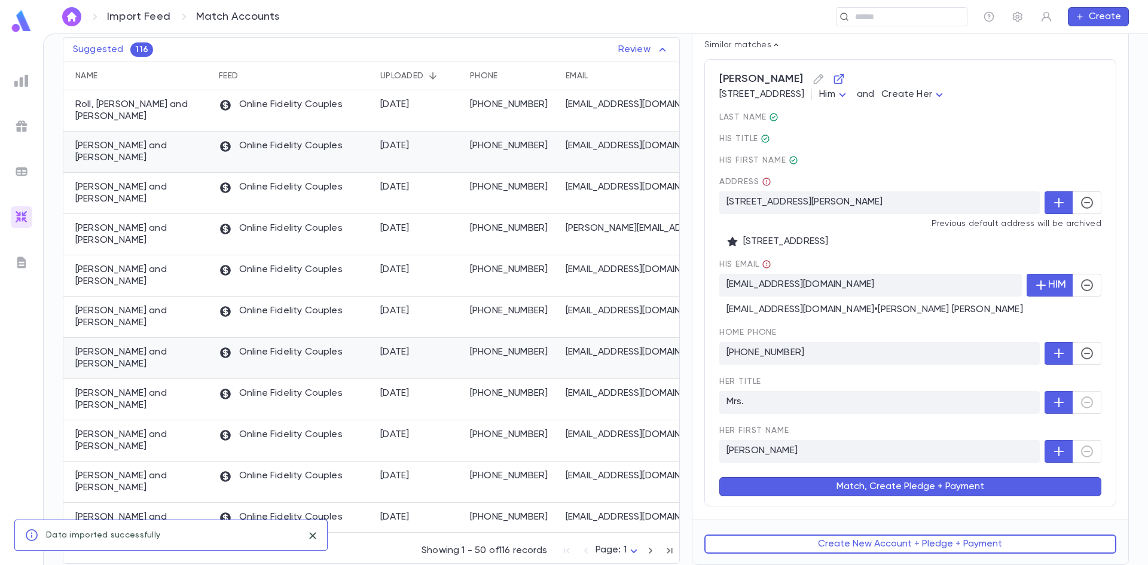
scroll to position [0, 0]
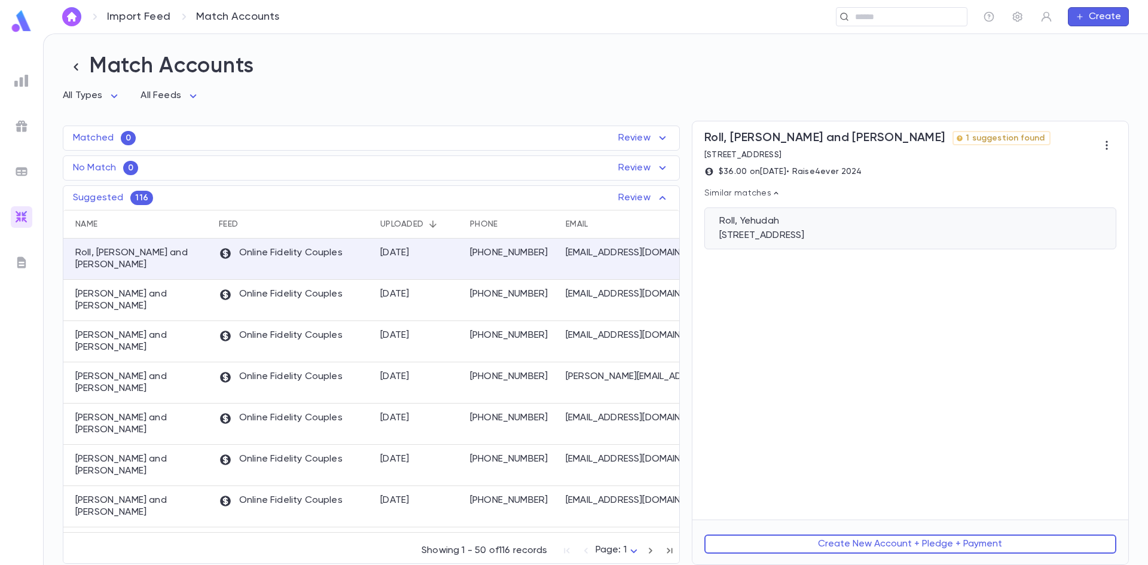
click at [743, 229] on div "Roll, Yehudah 6204 Cross Country Blvd, Baltimore MD 21215" at bounding box center [910, 229] width 412 height 42
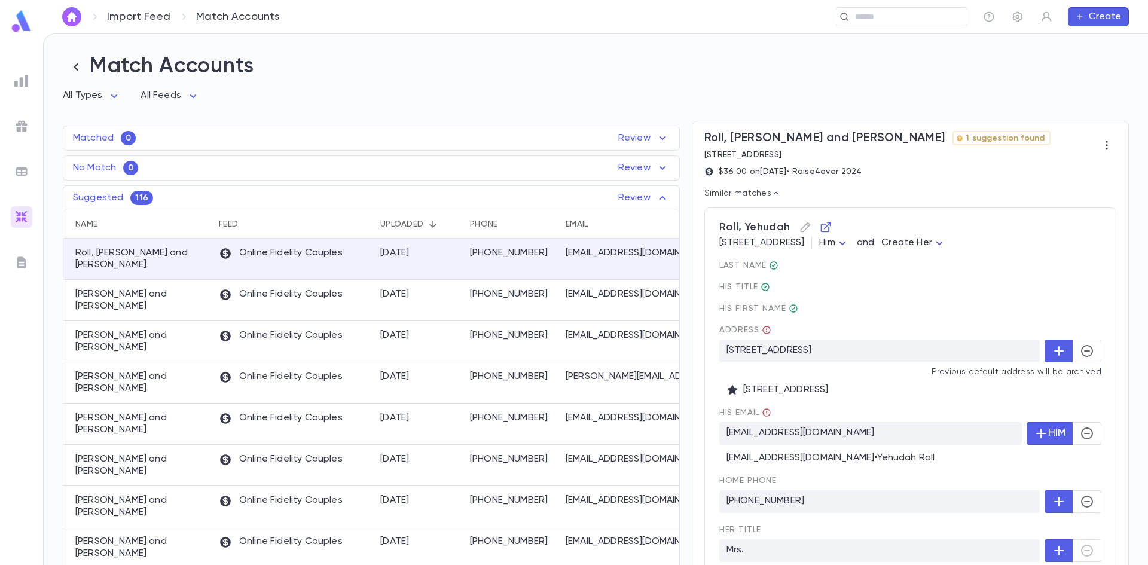
drag, startPoint x: 872, startPoint y: 160, endPoint x: 701, endPoint y: 151, distance: 171.2
click at [701, 151] on div "Roll, Yehudah and Sara 1 suggestion found 6349 Red Cedar Place, Baltimore MD 21…" at bounding box center [910, 394] width 436 height 547
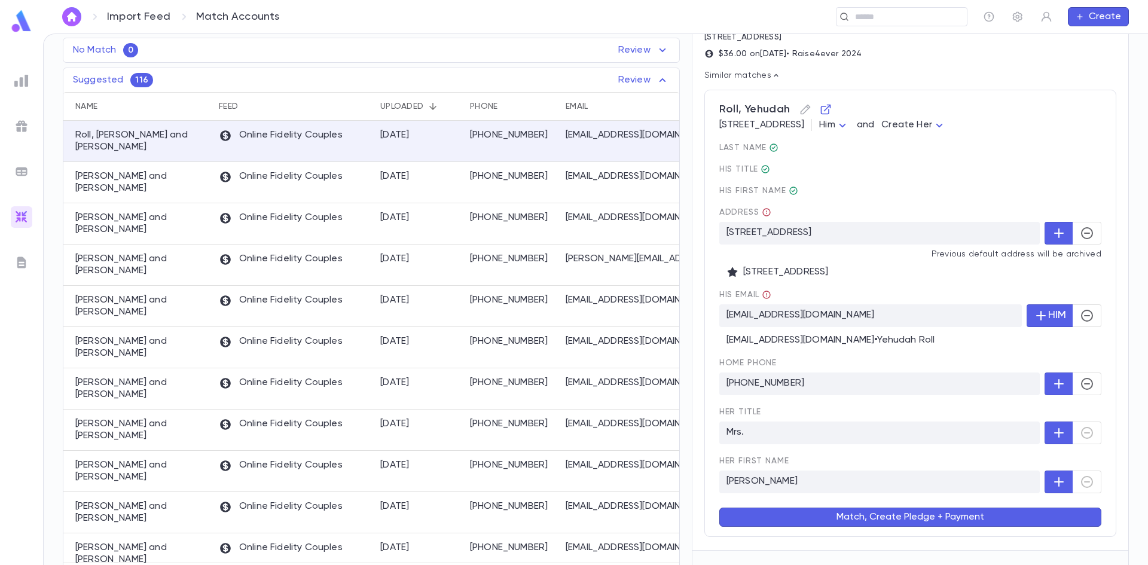
scroll to position [150, 0]
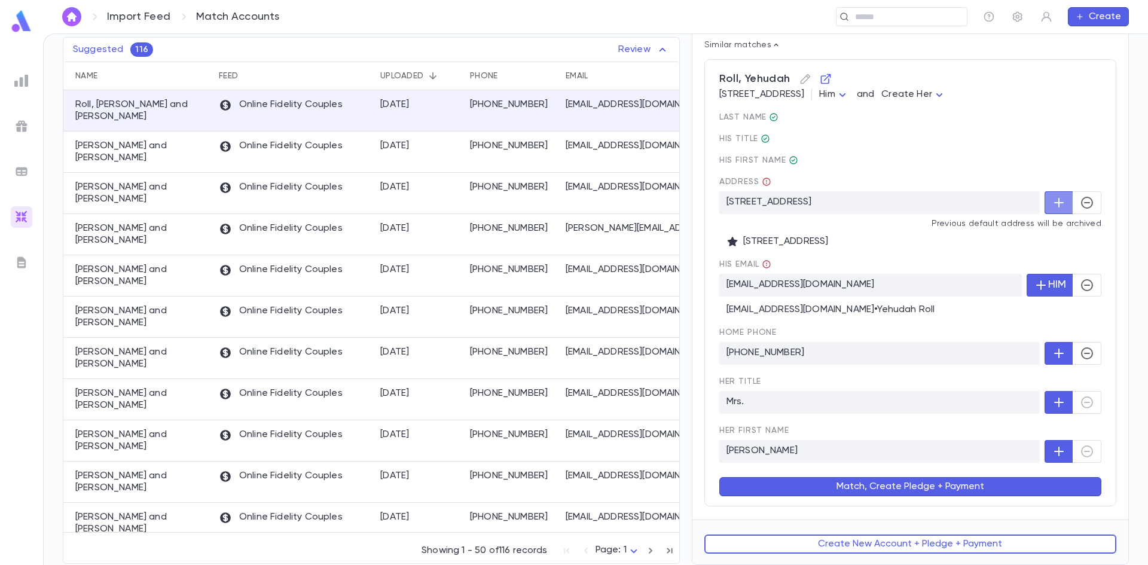
click at [1059, 200] on icon "button" at bounding box center [1059, 203] width 14 height 14
click at [829, 142] on span "His title" at bounding box center [910, 139] width 382 height 10
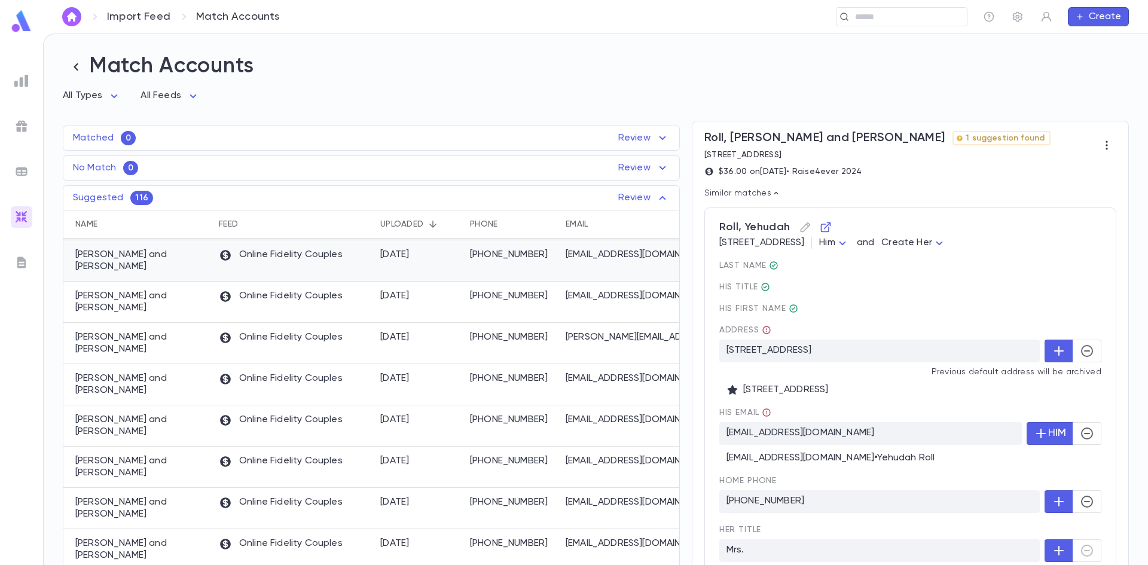
scroll to position [0, 0]
click at [475, 292] on div "(917) 588-4172" at bounding box center [512, 300] width 96 height 41
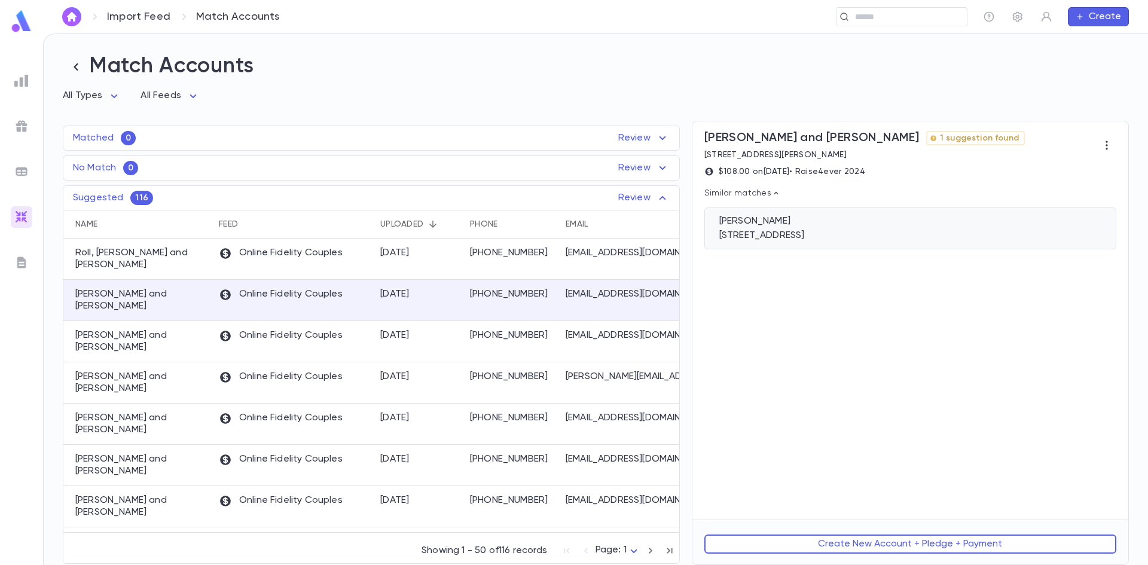
click at [823, 222] on div "Weinstein, Deena" at bounding box center [910, 221] width 382 height 12
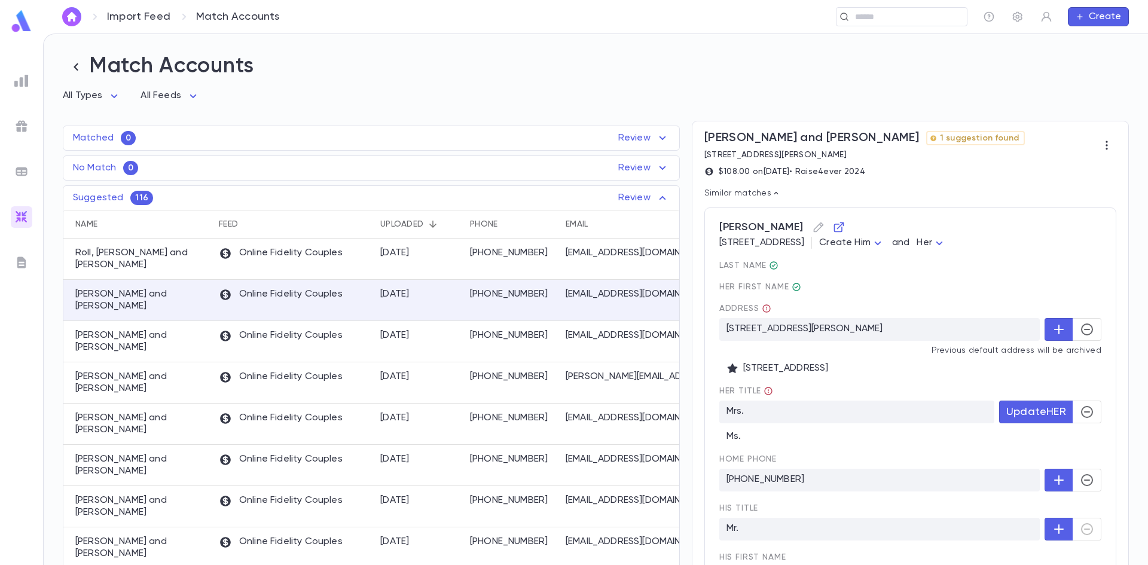
scroll to position [178, 0]
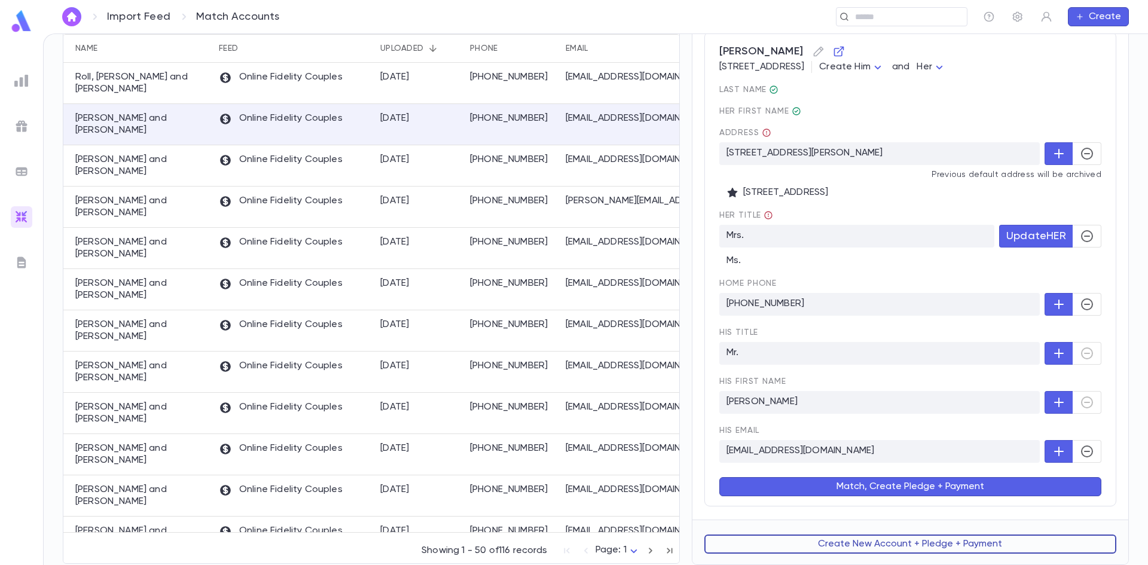
click at [824, 545] on button "Create New Account + Pledge + Payment" at bounding box center [910, 544] width 412 height 19
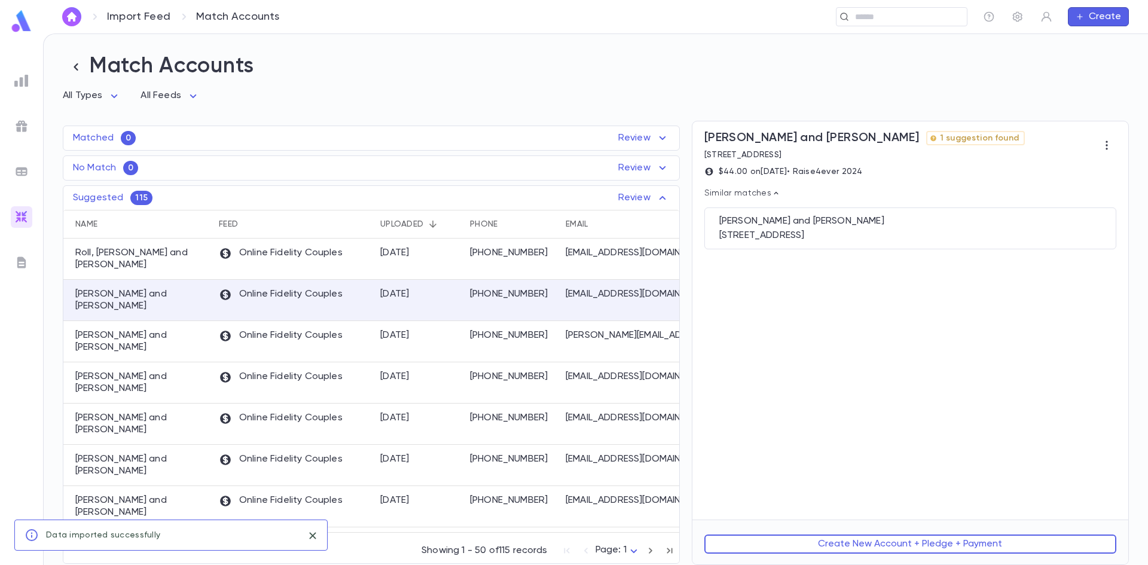
scroll to position [0, 0]
click at [897, 224] on div "Lichtenstein, Allen and Gitty" at bounding box center [910, 221] width 382 height 12
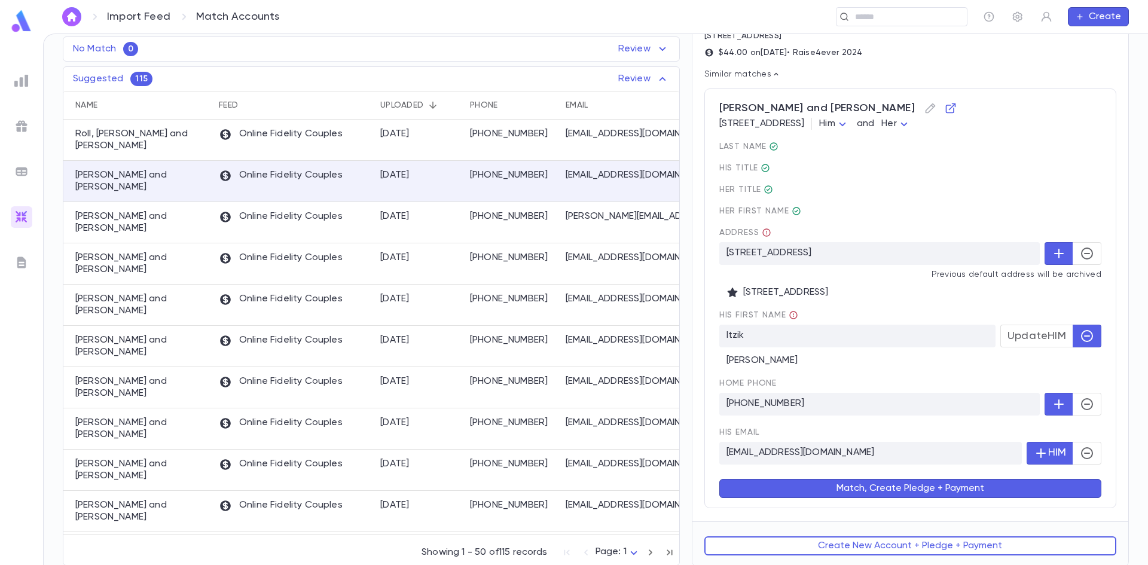
scroll to position [123, 0]
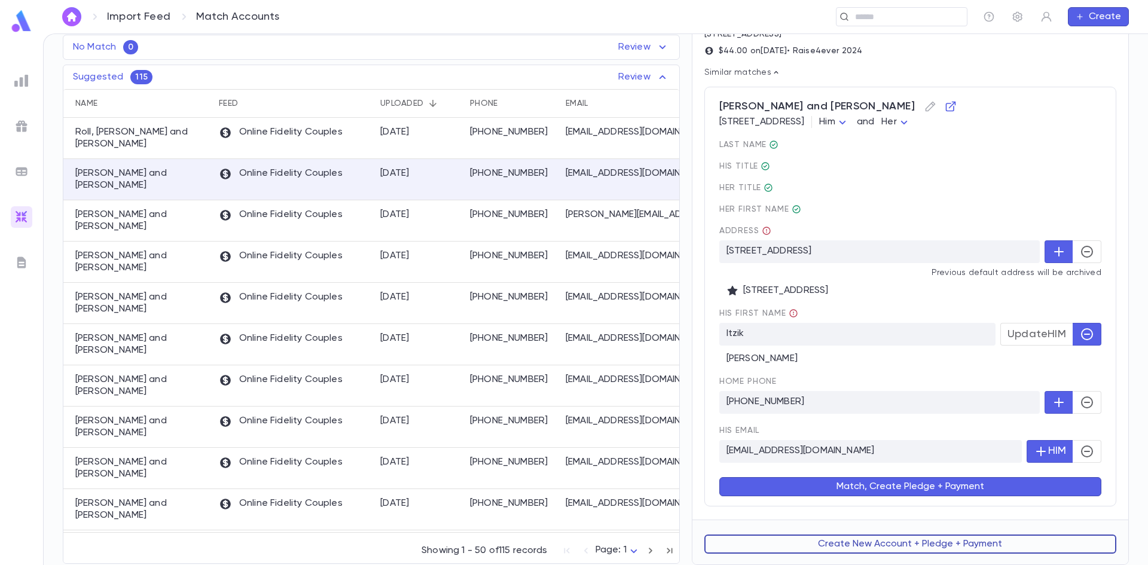
click at [838, 549] on button "Create New Account + Pledge + Payment" at bounding box center [910, 544] width 412 height 19
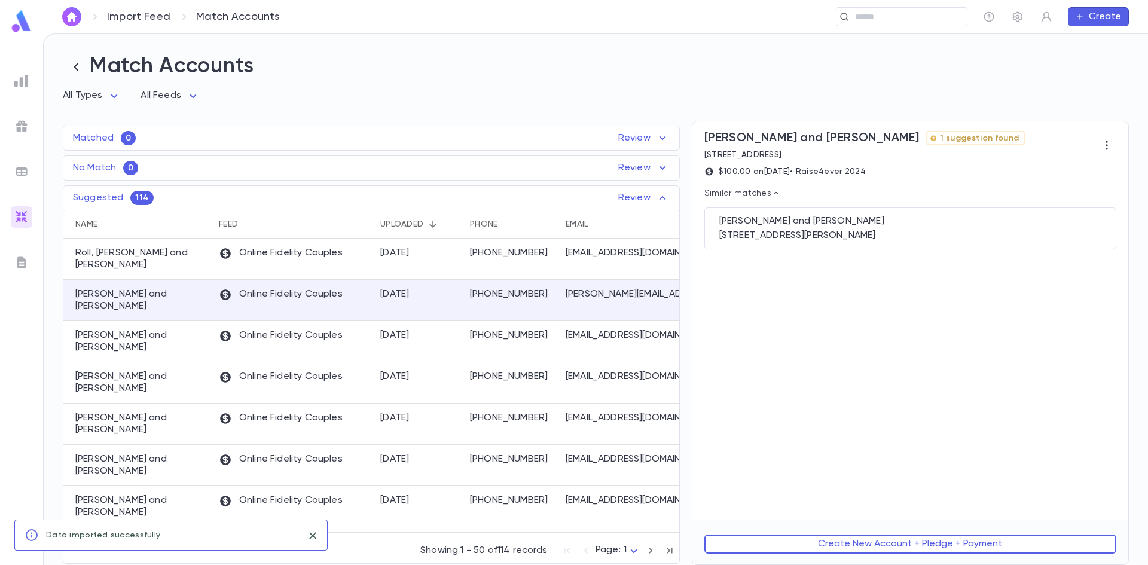
scroll to position [0, 0]
click at [842, 538] on button "Create New Account + Pledge + Payment" at bounding box center [910, 544] width 412 height 19
click at [765, 215] on div "Rosen, Joshua and Michal 2938 W Jarvis Ave, Chicago IL 60645" at bounding box center [910, 229] width 412 height 42
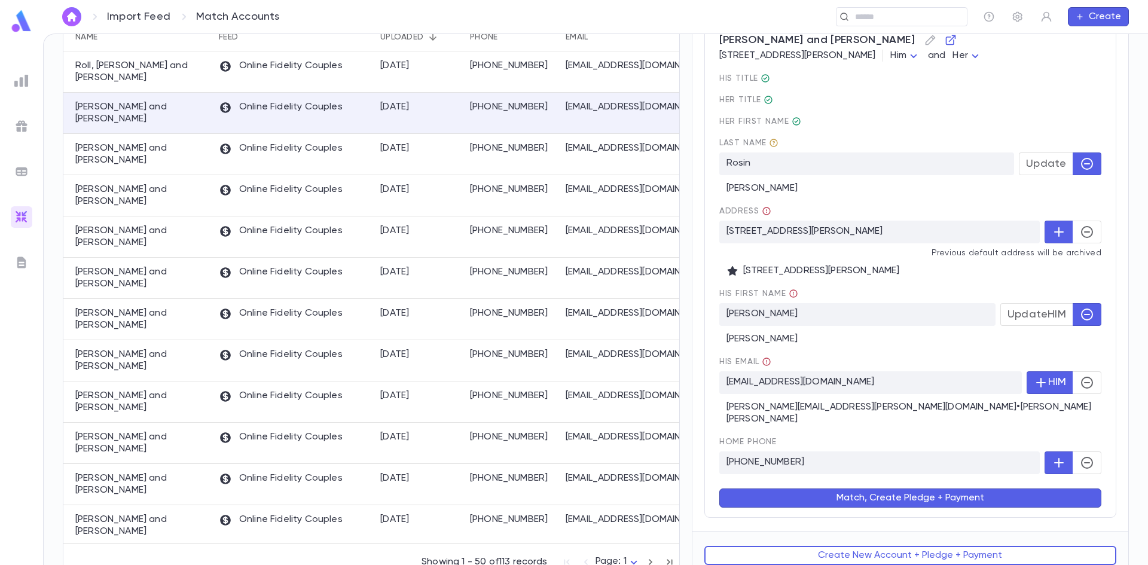
scroll to position [188, 0]
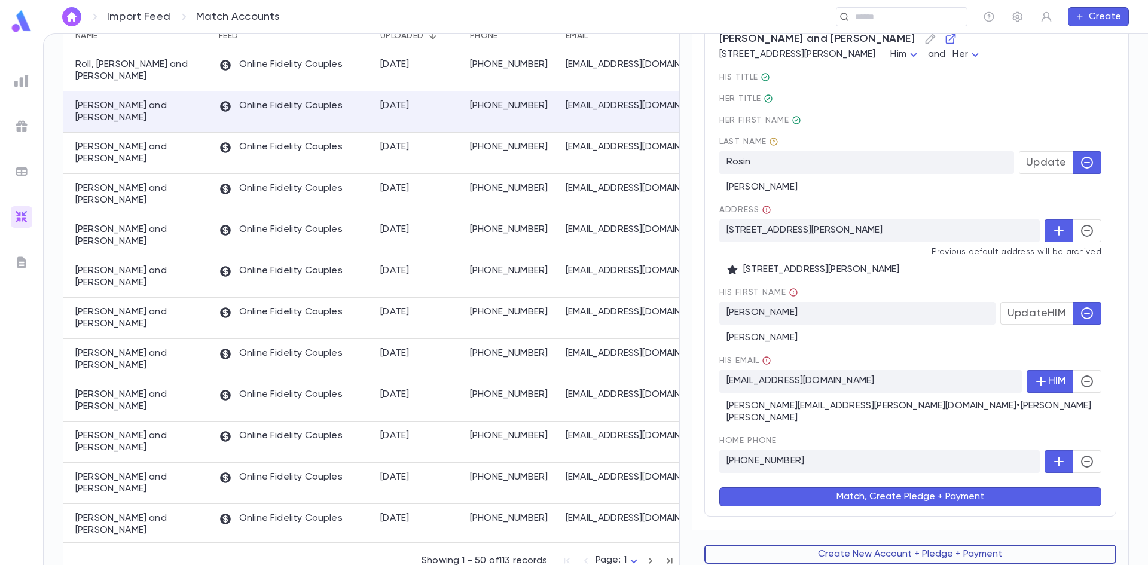
click at [850, 551] on button "Create New Account + Pledge + Payment" at bounding box center [910, 554] width 412 height 19
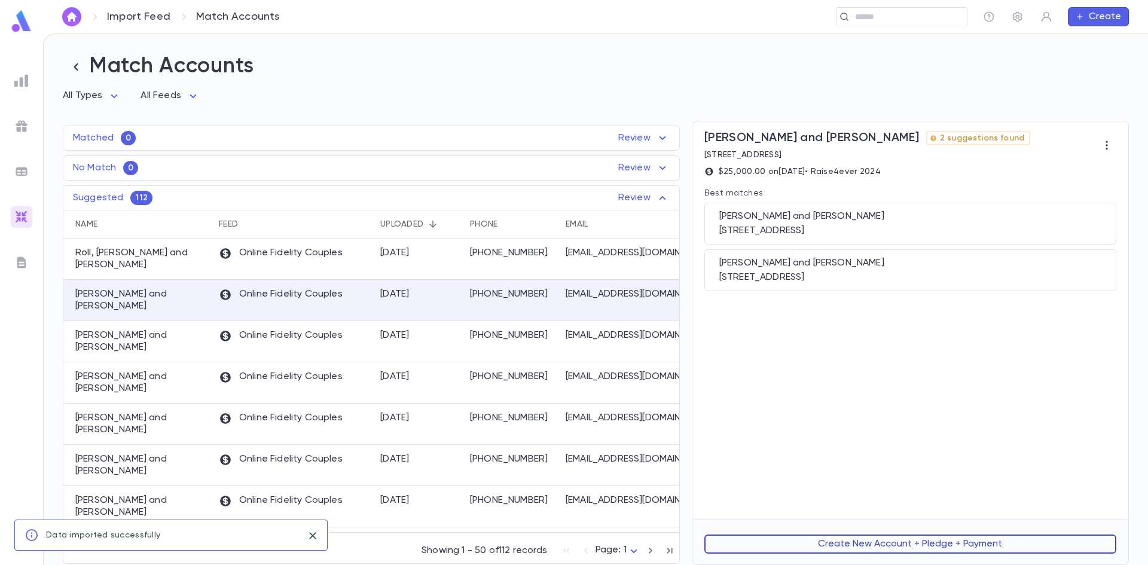
scroll to position [0, 0]
click at [765, 231] on div "333 W 41st Street, Suite 402, Miami Beach FL 33140" at bounding box center [910, 231] width 382 height 12
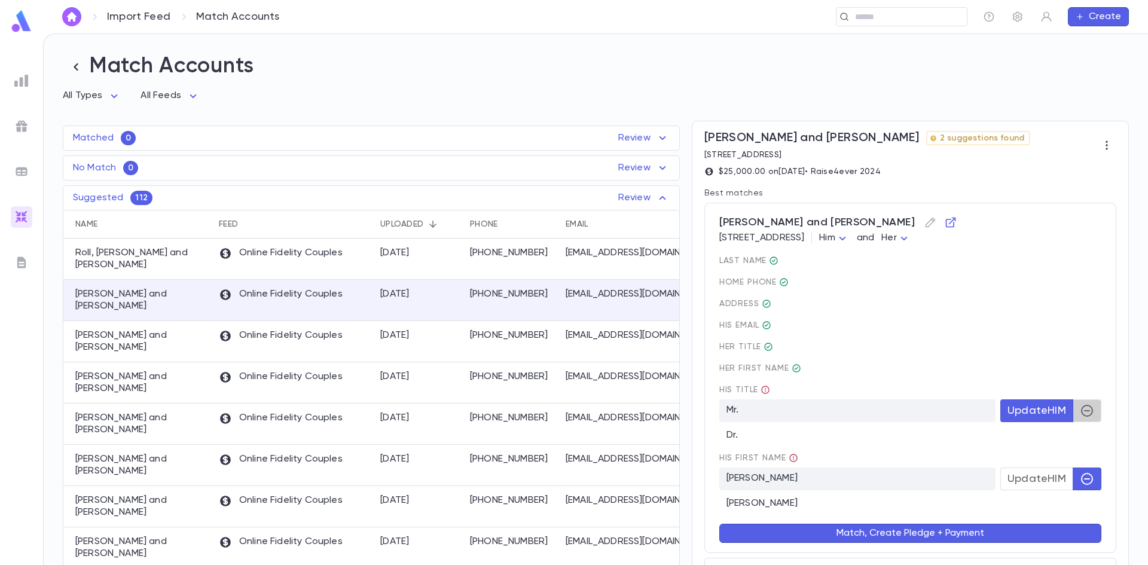
click at [1074, 413] on button "button" at bounding box center [1087, 410] width 29 height 23
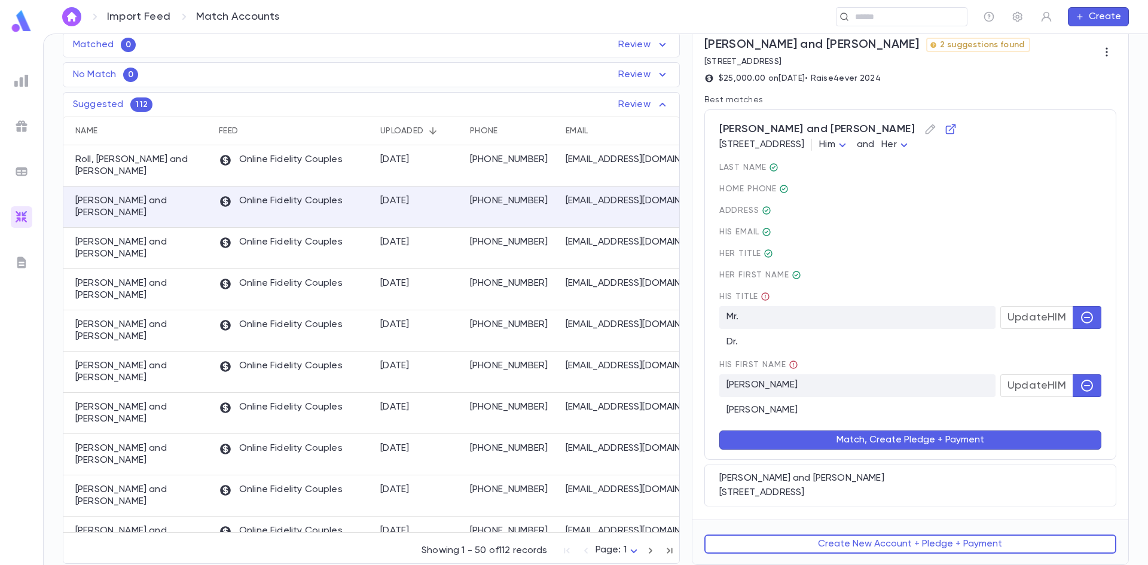
click at [887, 432] on button "Match, Create Pledge + Payment" at bounding box center [910, 440] width 382 height 19
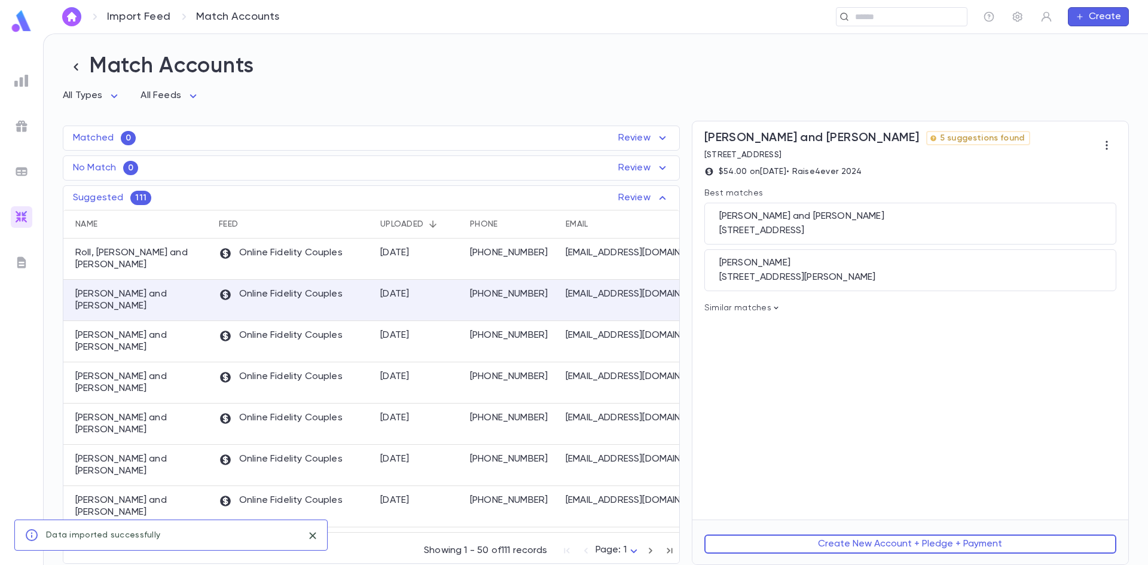
scroll to position [0, 0]
click at [808, 227] on div "12-40 Beach 9th Street, Apt. 2, Far Rockaway NY 11691" at bounding box center [910, 231] width 382 height 12
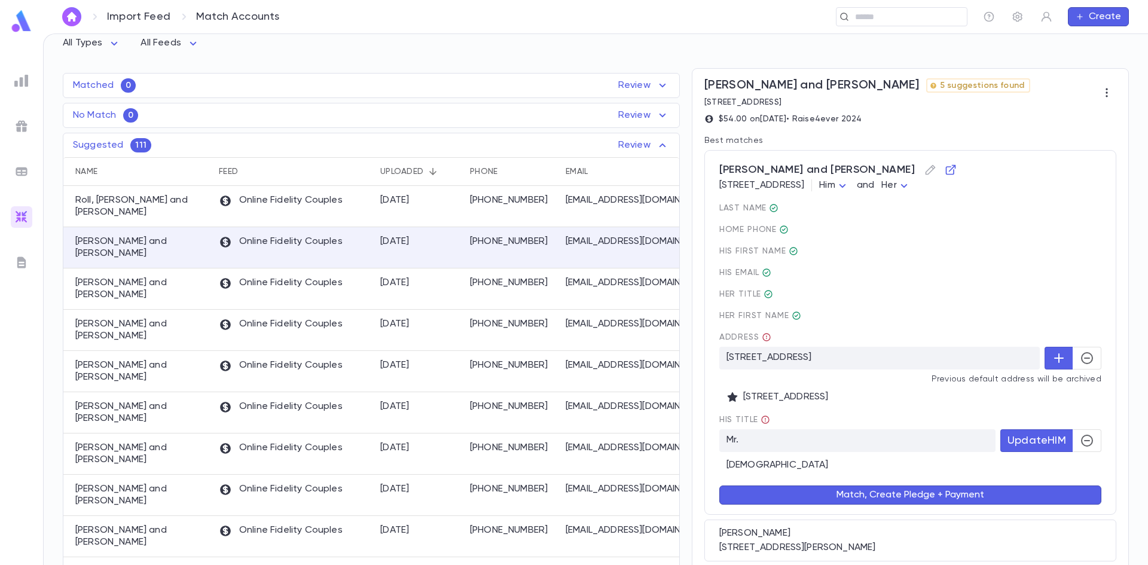
scroll to position [120, 0]
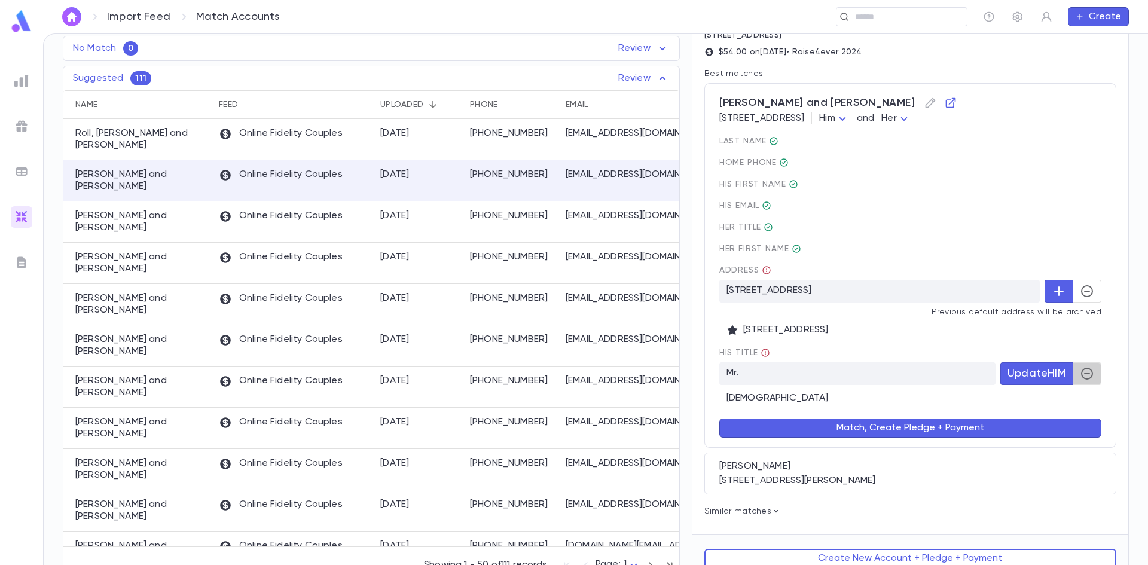
click at [1073, 377] on button "button" at bounding box center [1087, 373] width 29 height 23
click at [1081, 297] on icon "button" at bounding box center [1087, 291] width 12 height 12
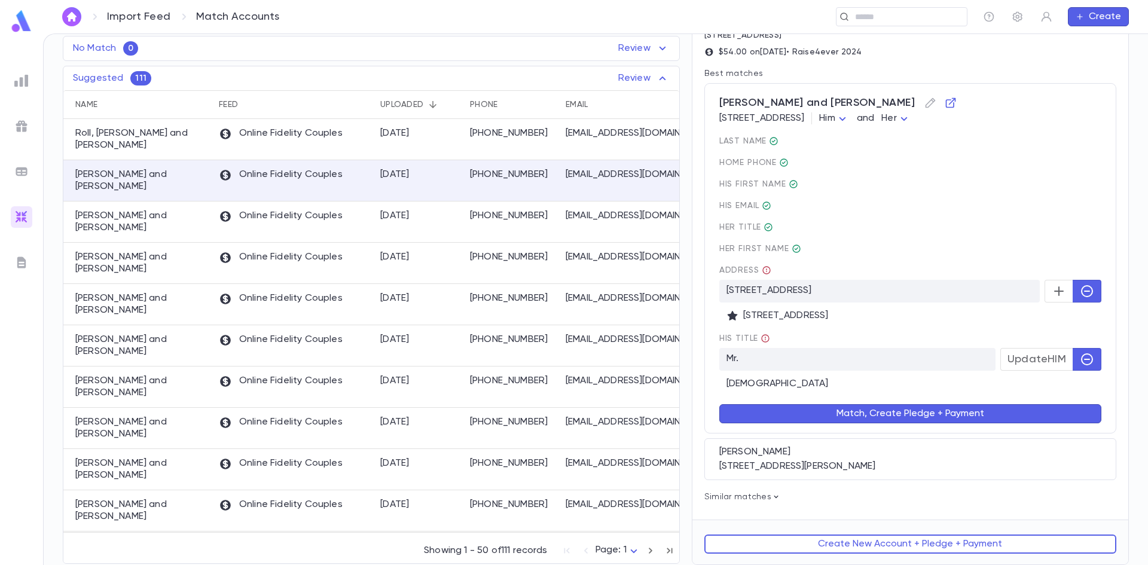
scroll to position [121, 0]
click at [874, 408] on button "Match, Create Pledge + Payment" at bounding box center [910, 413] width 382 height 19
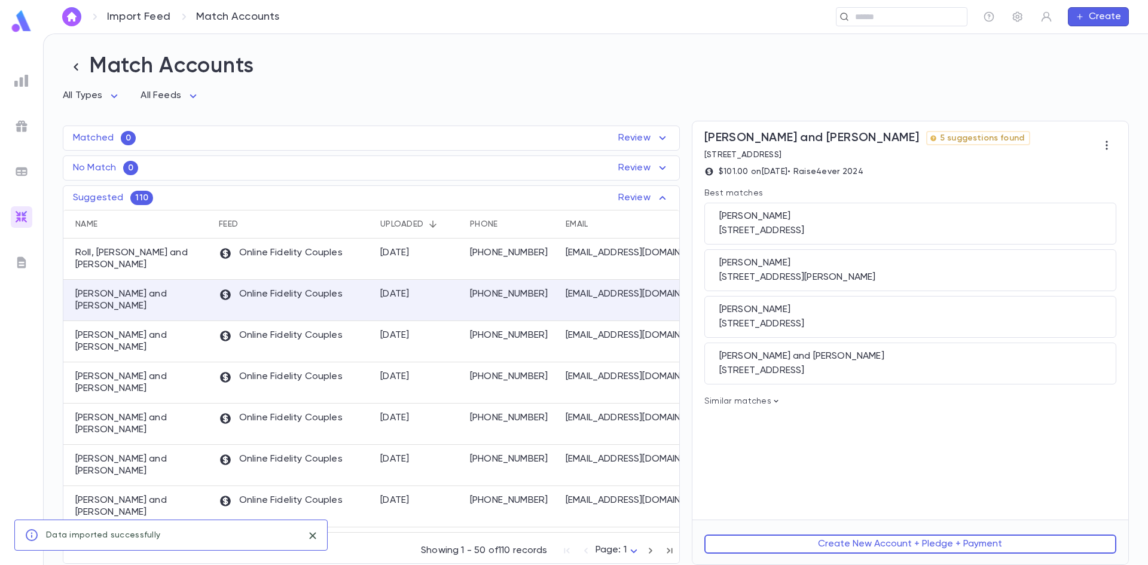
scroll to position [0, 0]
click at [834, 231] on div "1638 East 3rd Street, Brooklyn NY 11230" at bounding box center [910, 231] width 382 height 12
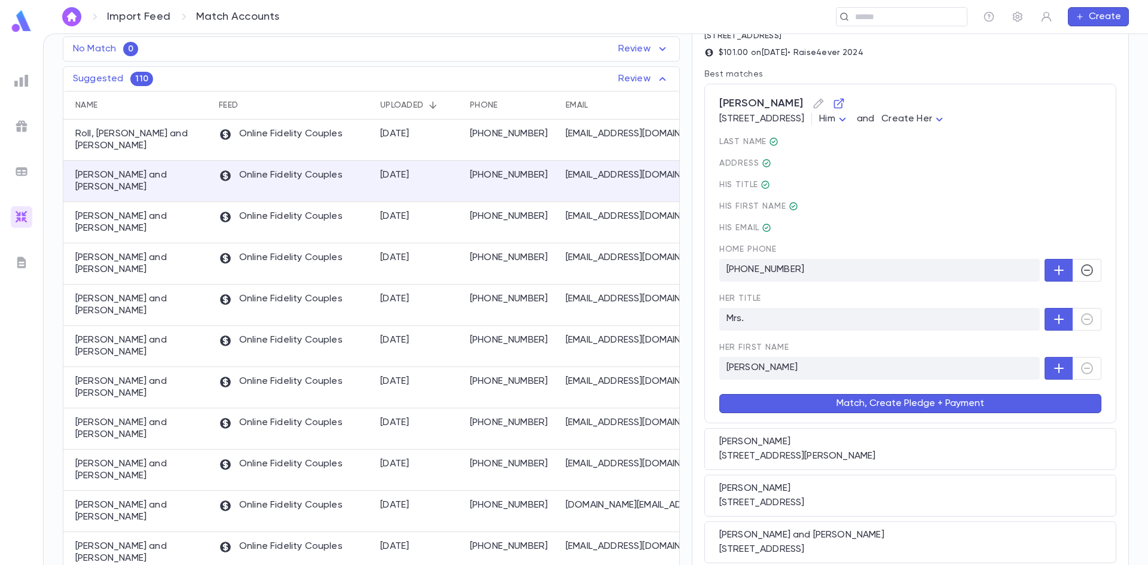
scroll to position [120, 0]
click at [940, 405] on button "Match, Create Pledge + Payment" at bounding box center [910, 402] width 382 height 19
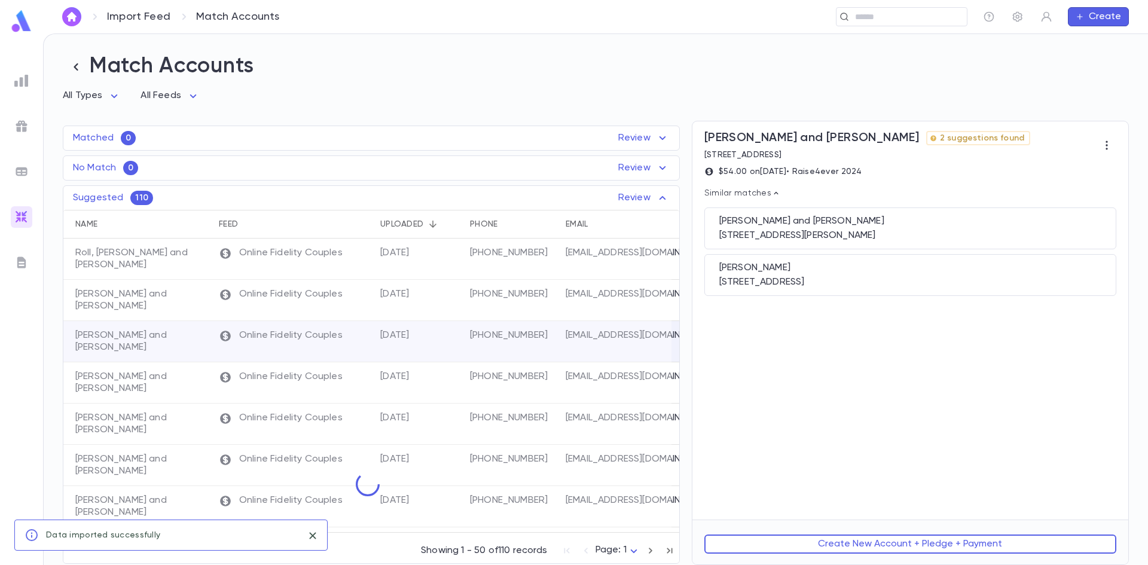
scroll to position [0, 0]
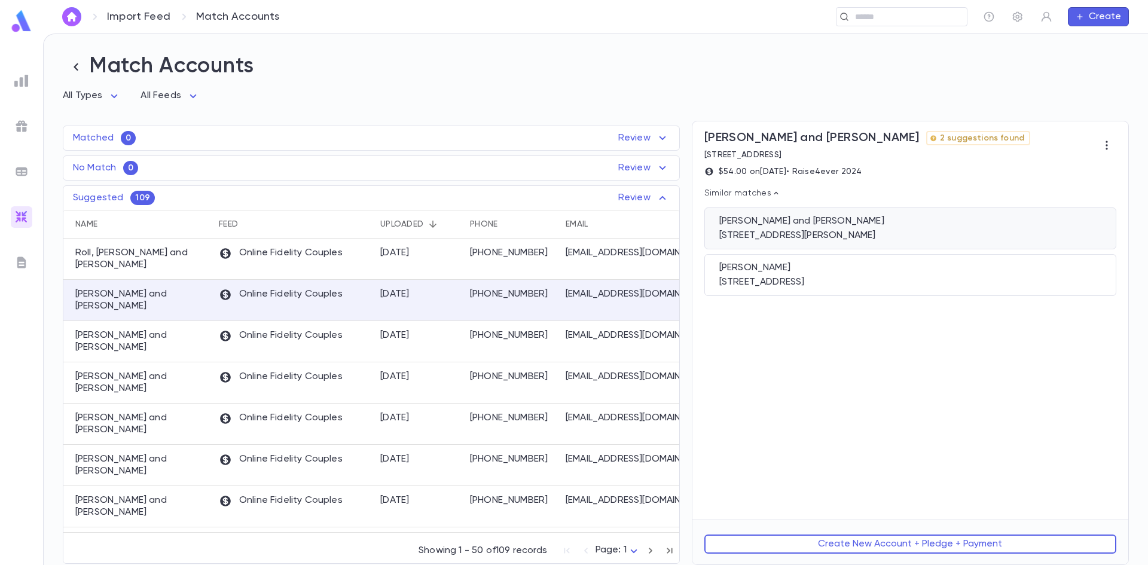
click at [827, 246] on div "Stern, Ahsher and Risa 201 Broadway, Lawrence NY 11559" at bounding box center [910, 229] width 412 height 42
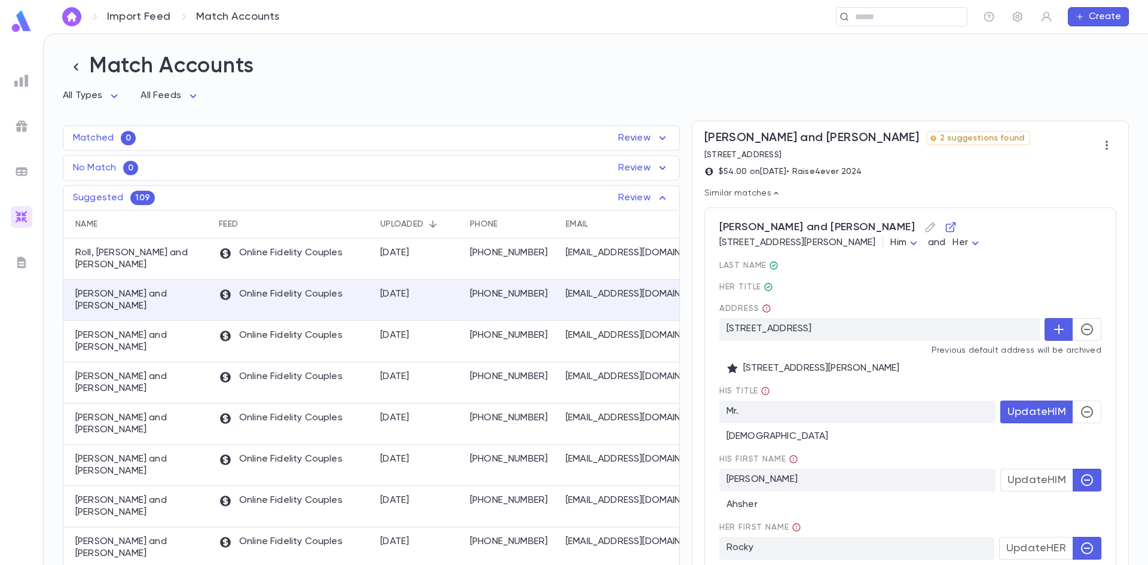
scroll to position [263, 0]
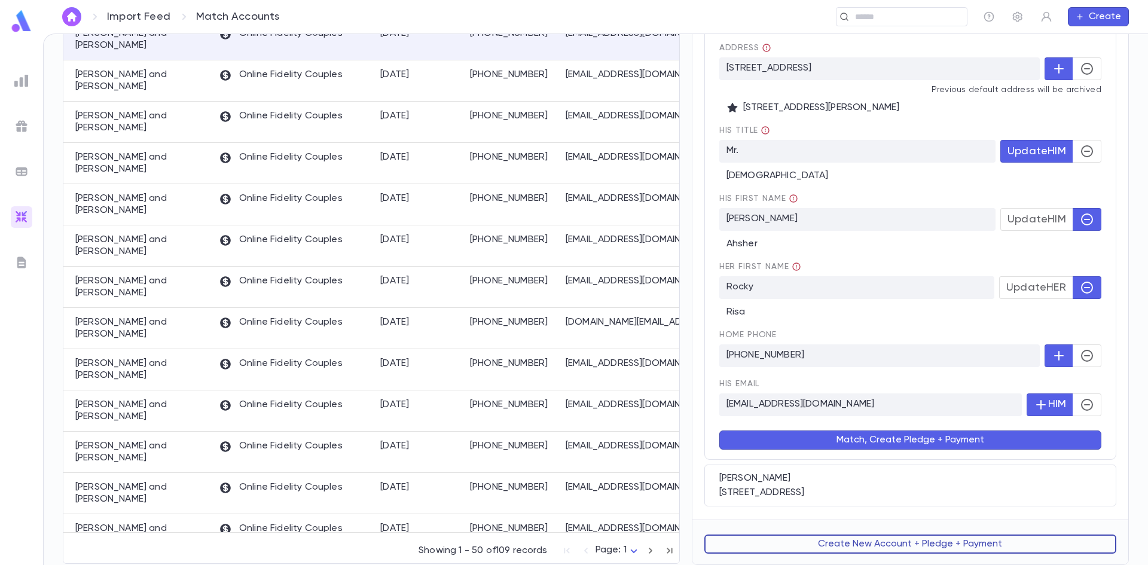
click at [867, 548] on button "Create New Account + Pledge + Payment" at bounding box center [910, 544] width 412 height 19
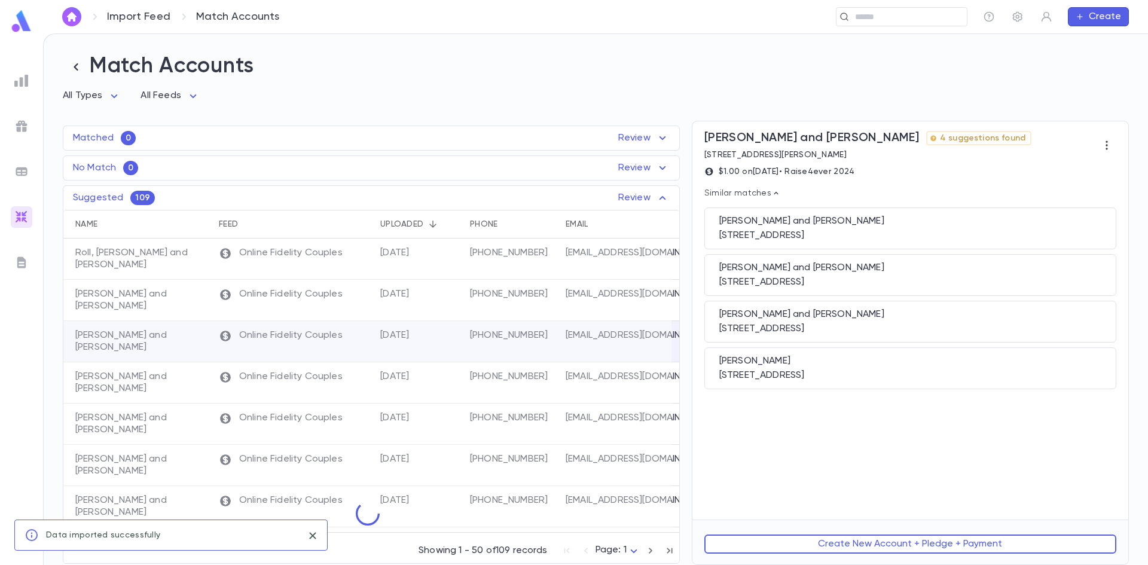
scroll to position [0, 0]
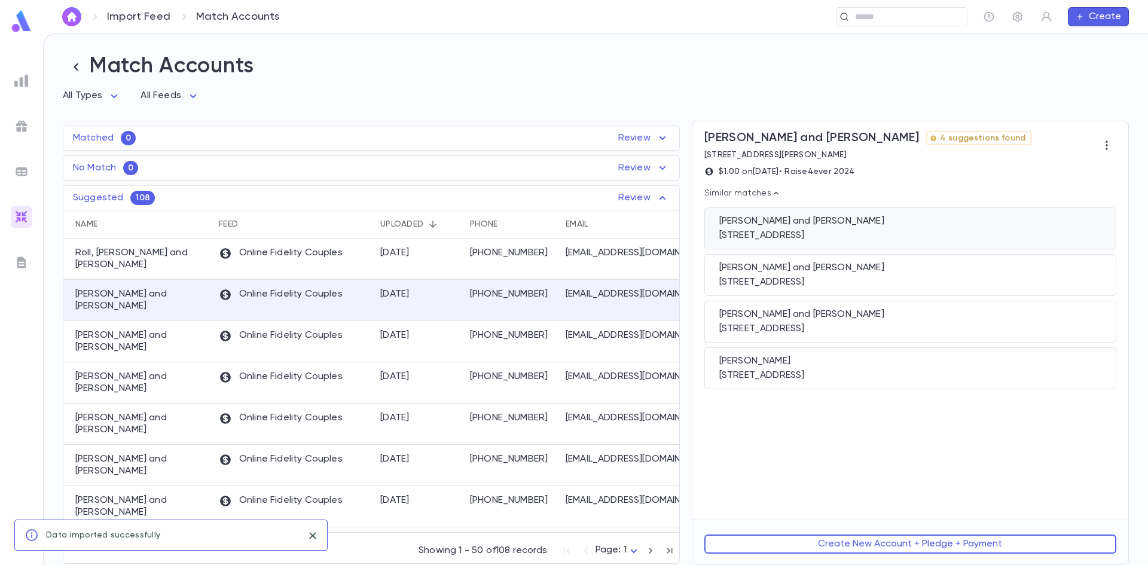
click at [821, 230] on div "Spira, Sidney and Devorah 1025 East 26th Street, Brooklyn NY 11210" at bounding box center [910, 229] width 412 height 42
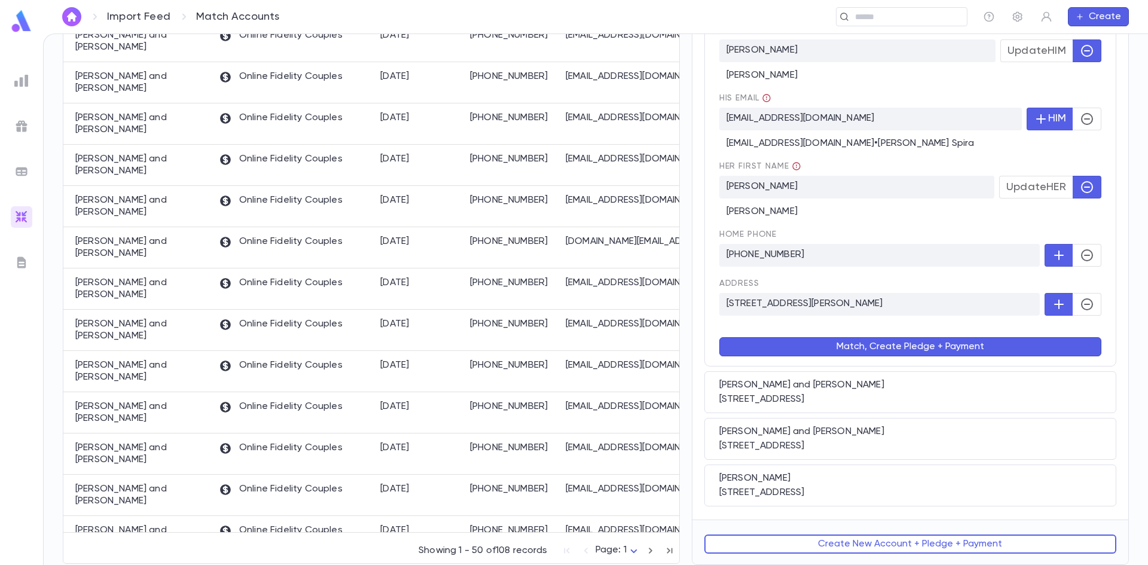
scroll to position [302, 0]
click at [838, 393] on div "6315 Forbes Ave, Apt 502, Pittsburgh PA 15217" at bounding box center [910, 399] width 382 height 12
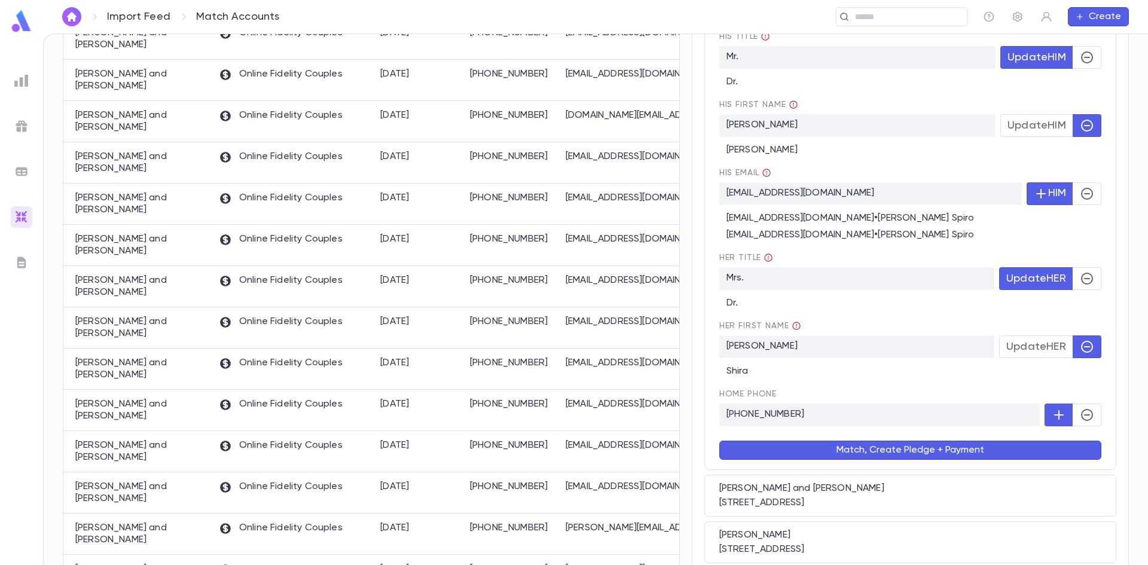
scroll to position [485, 0]
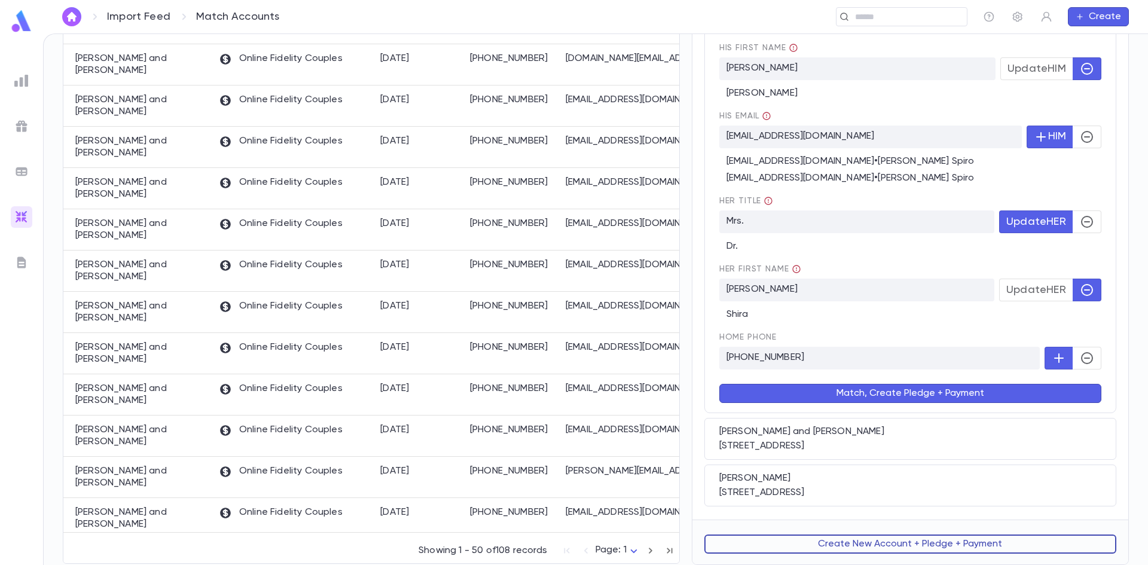
click at [848, 550] on button "Create New Account + Pledge + Payment" at bounding box center [910, 544] width 412 height 19
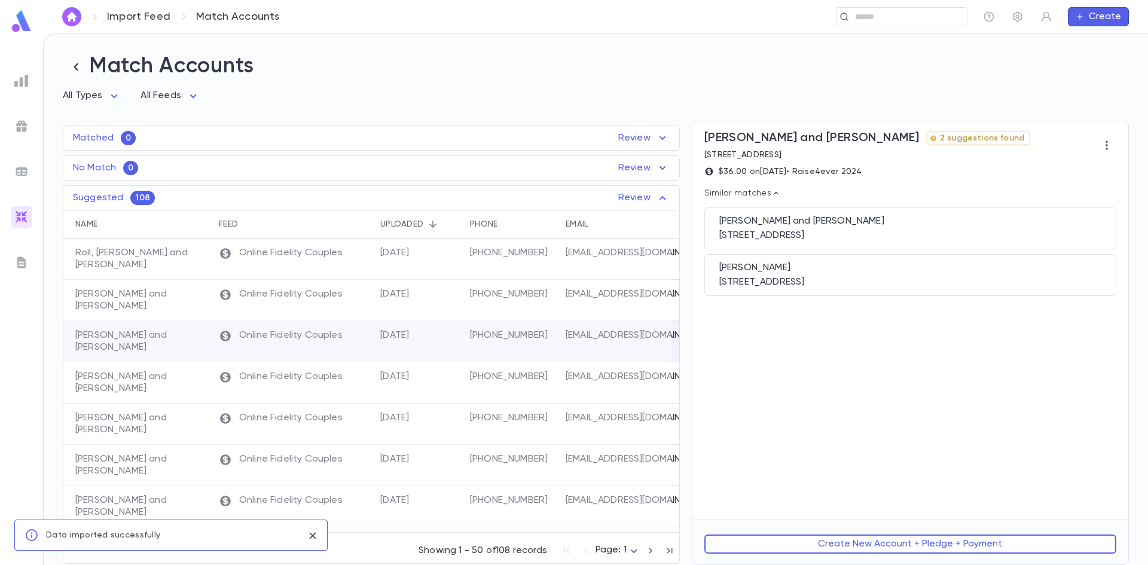
scroll to position [0, 0]
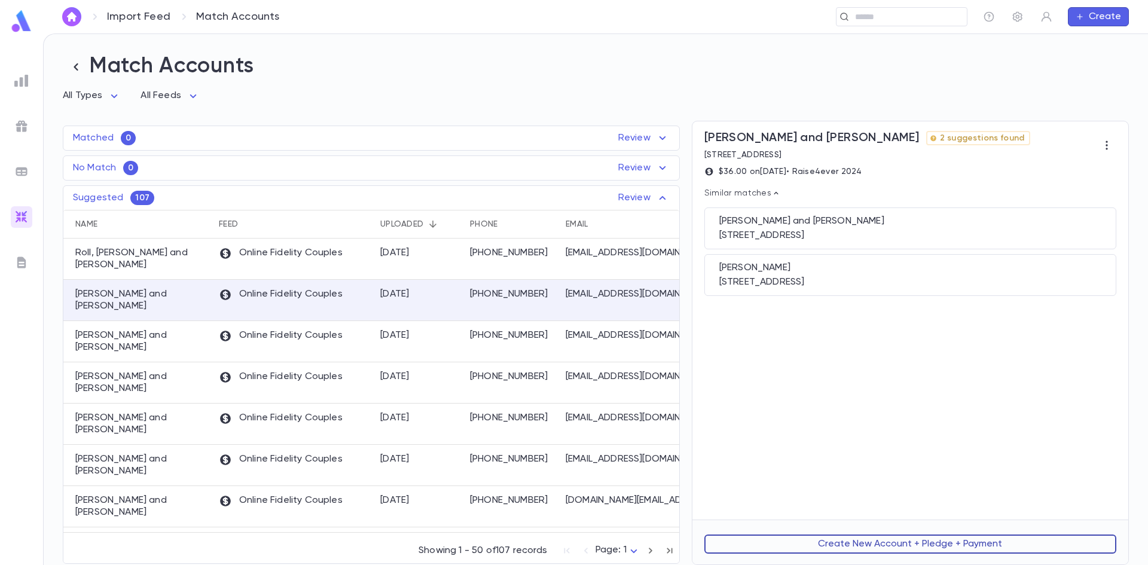
click at [825, 546] on button "Create New Account + Pledge + Payment" at bounding box center [910, 544] width 412 height 19
click at [788, 237] on div "110 Norben Road, Monsey NY 10952" at bounding box center [910, 231] width 382 height 12
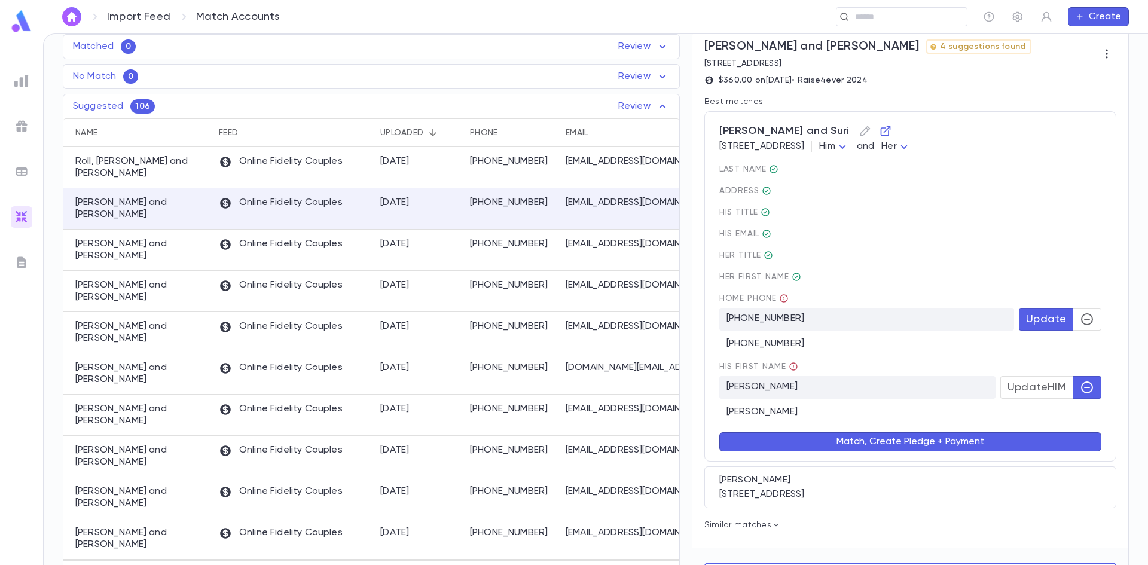
scroll to position [121, 0]
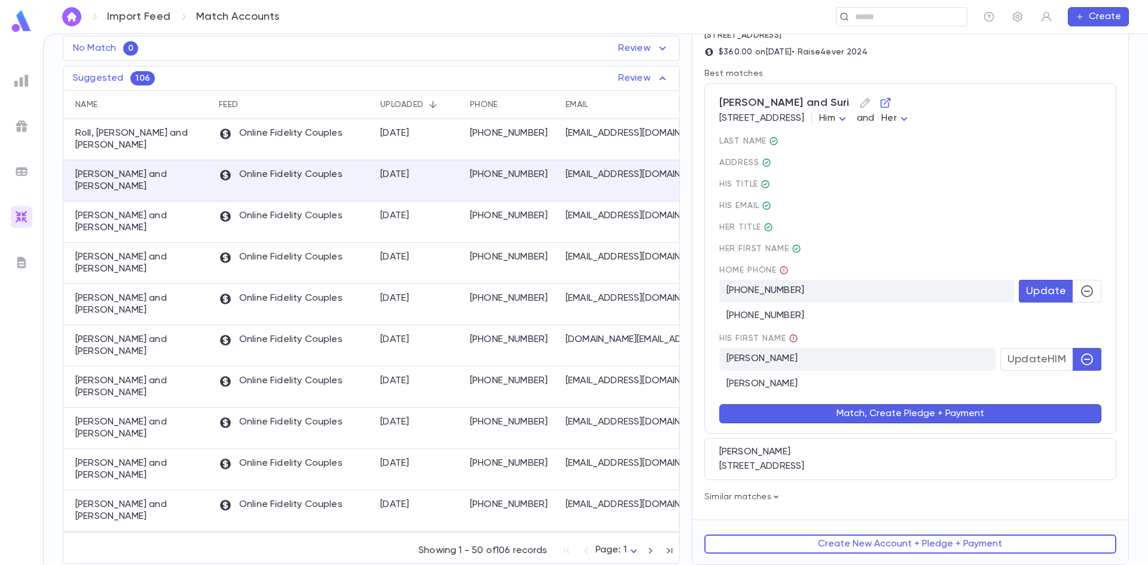
click at [1080, 362] on icon "button" at bounding box center [1087, 359] width 14 height 14
click at [1026, 368] on button "Update HIM" at bounding box center [1036, 359] width 73 height 23
click at [925, 419] on button "Match, Create Pledge + Payment" at bounding box center [910, 413] width 382 height 19
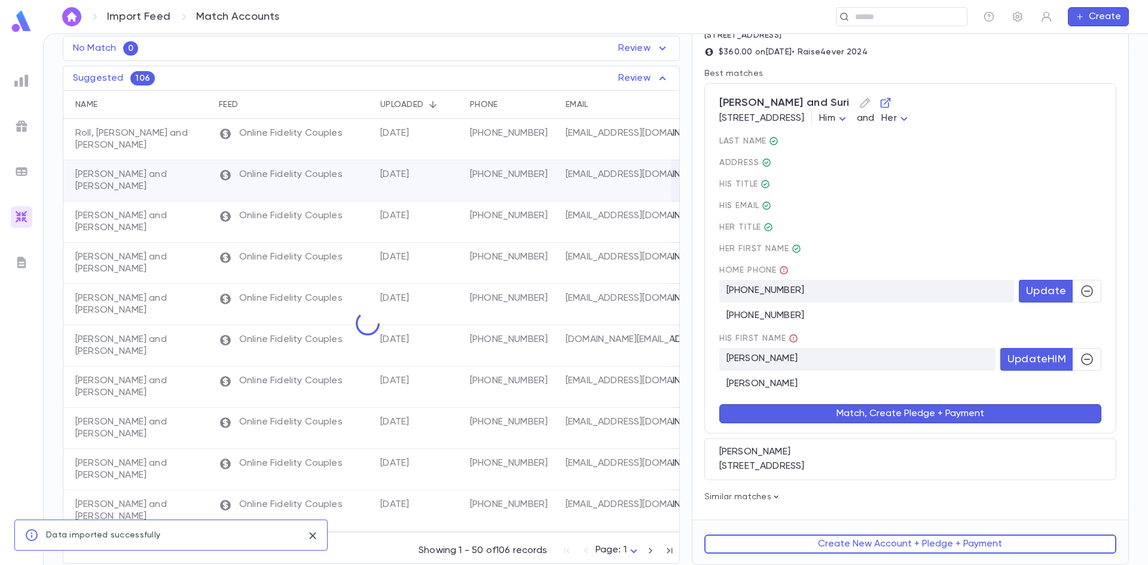
scroll to position [0, 0]
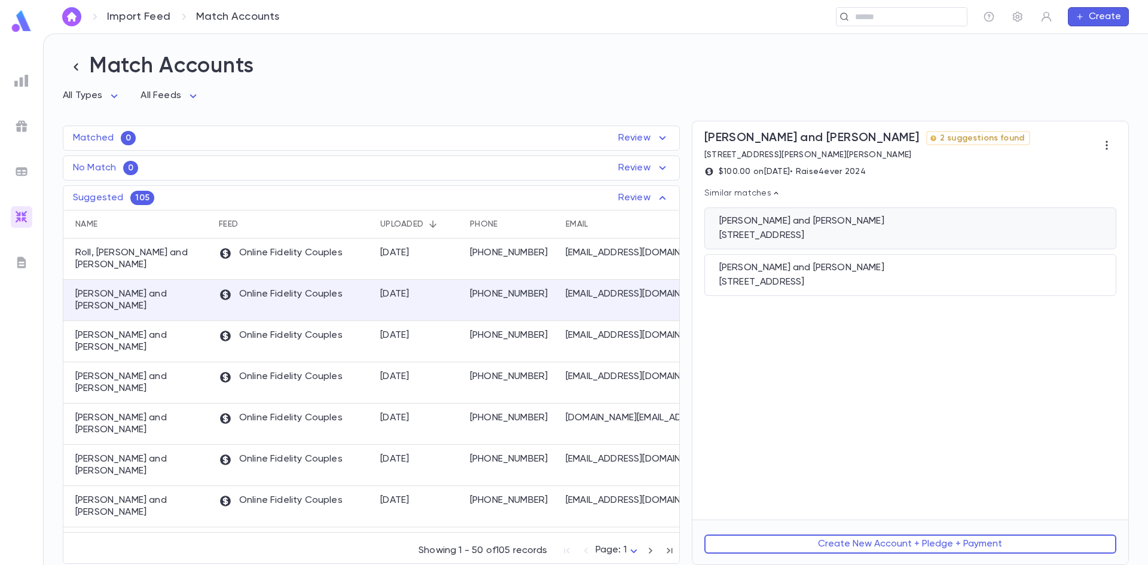
click at [818, 246] on div "Mandel, Yaakov and Hadassah 489 E 2nd Street, Brooklyn NY 11218" at bounding box center [910, 229] width 412 height 42
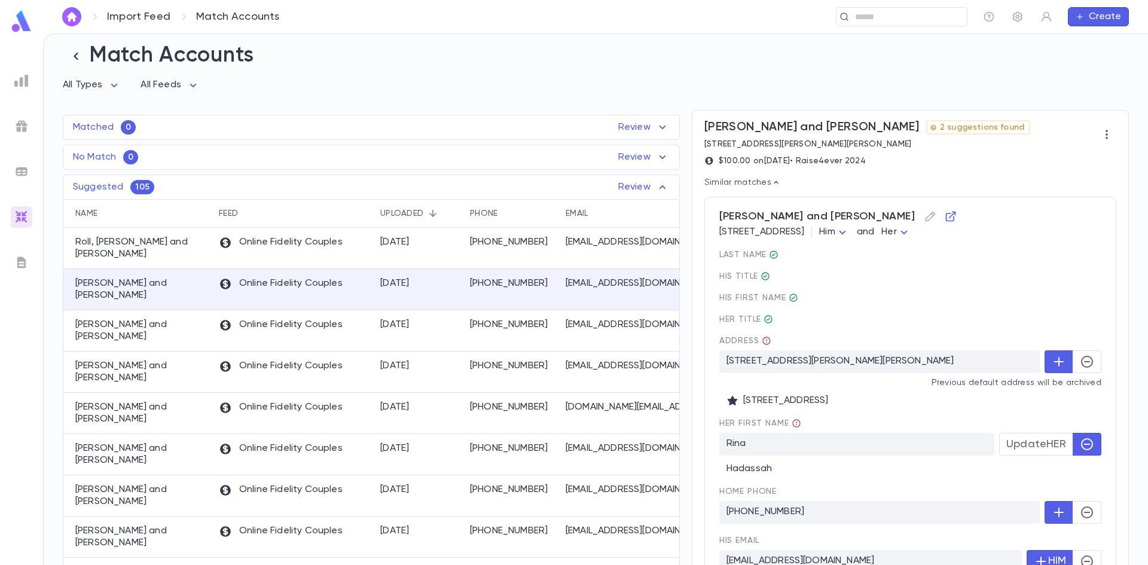
scroll to position [169, 0]
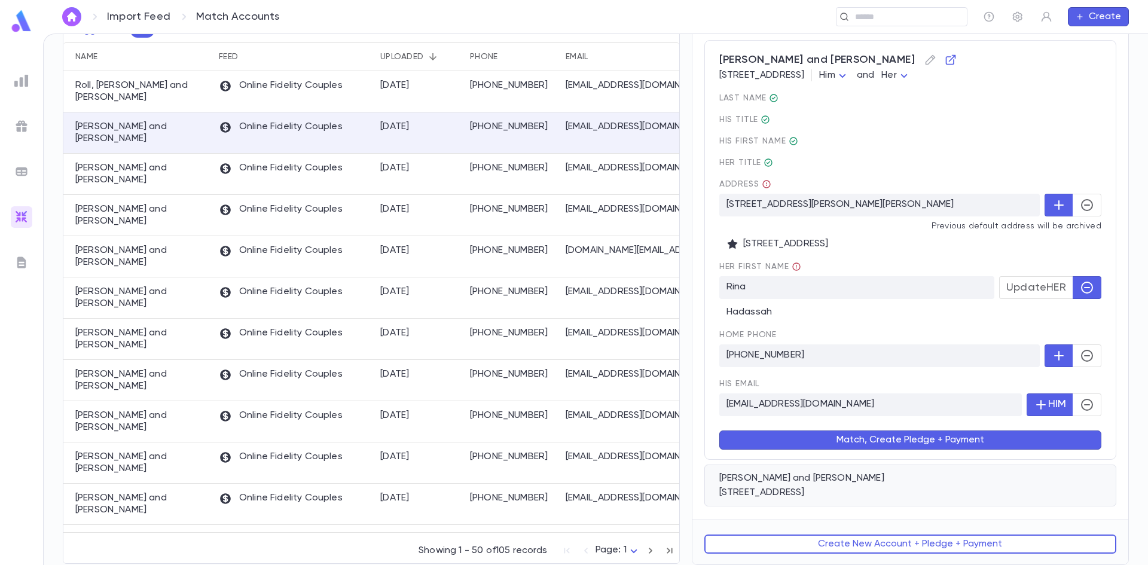
click at [810, 481] on div "Mandel, Jeff and Renee" at bounding box center [910, 478] width 382 height 12
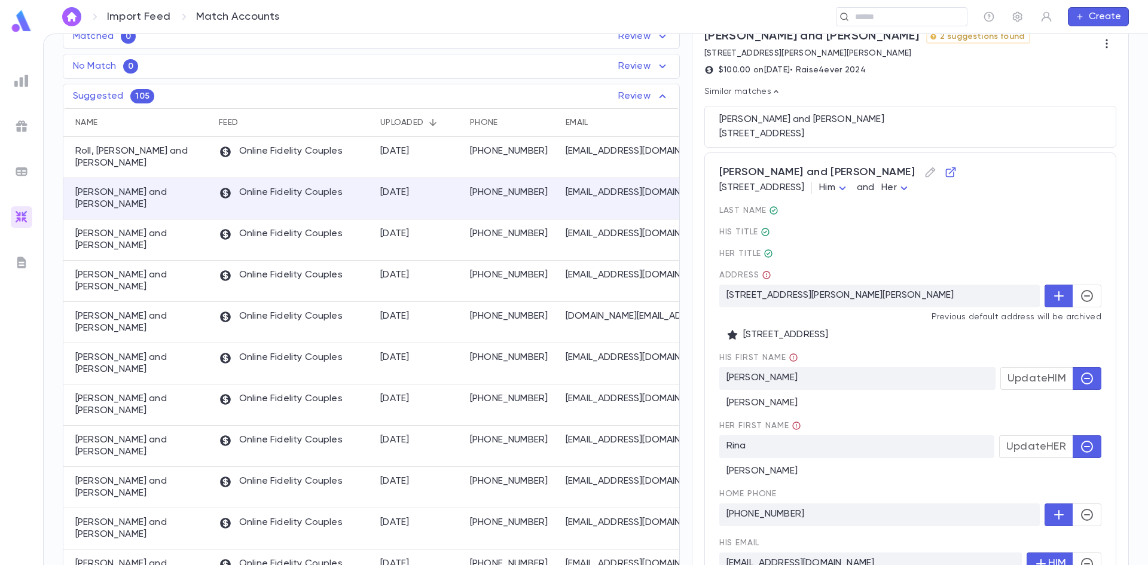
scroll to position [216, 0]
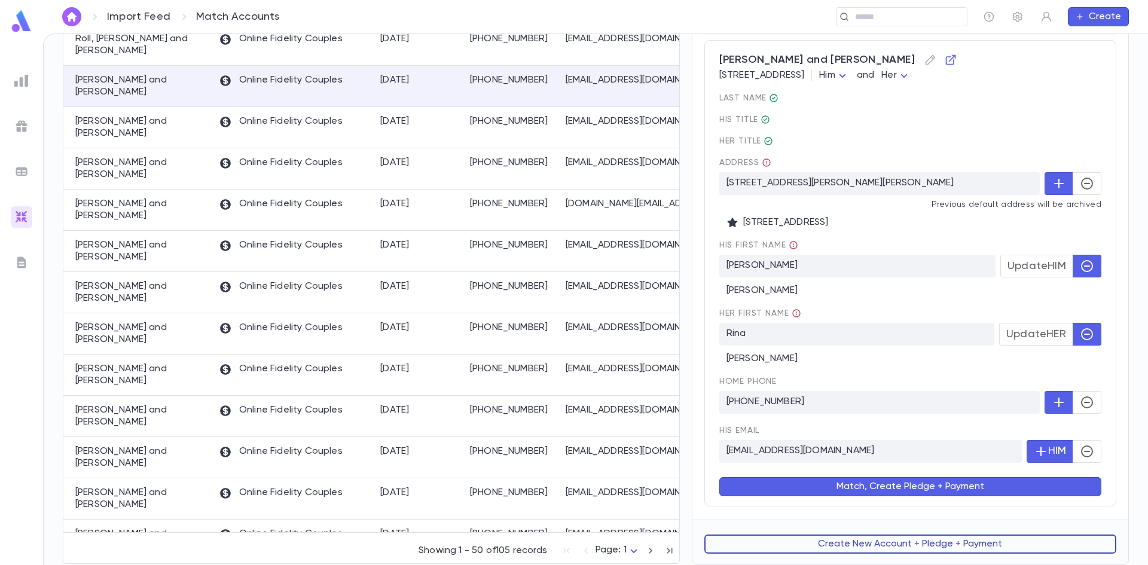
click at [822, 550] on button "Create New Account + Pledge + Payment" at bounding box center [910, 544] width 412 height 19
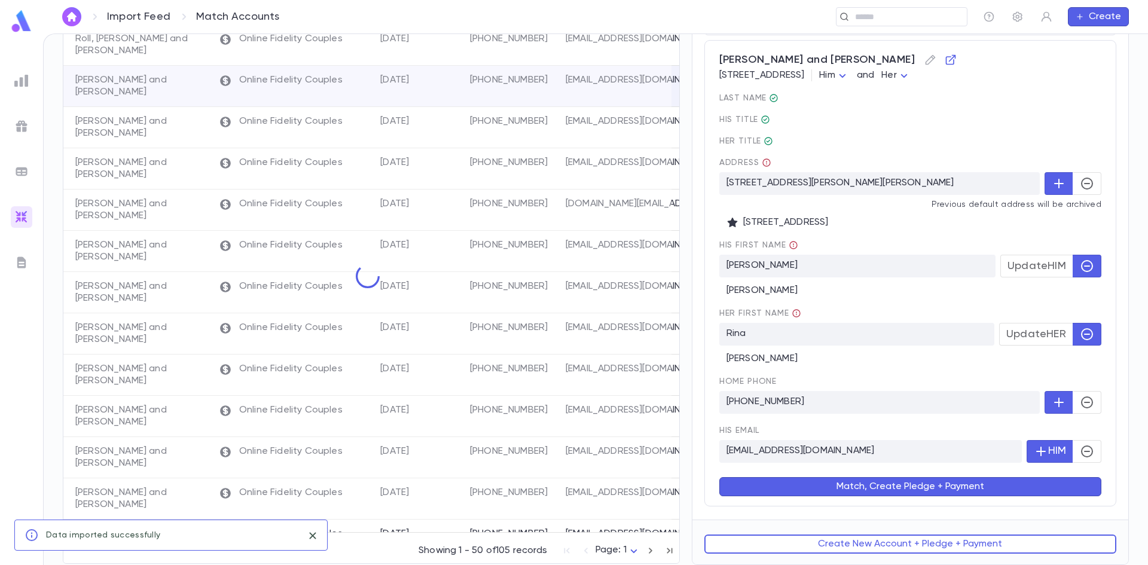
scroll to position [0, 0]
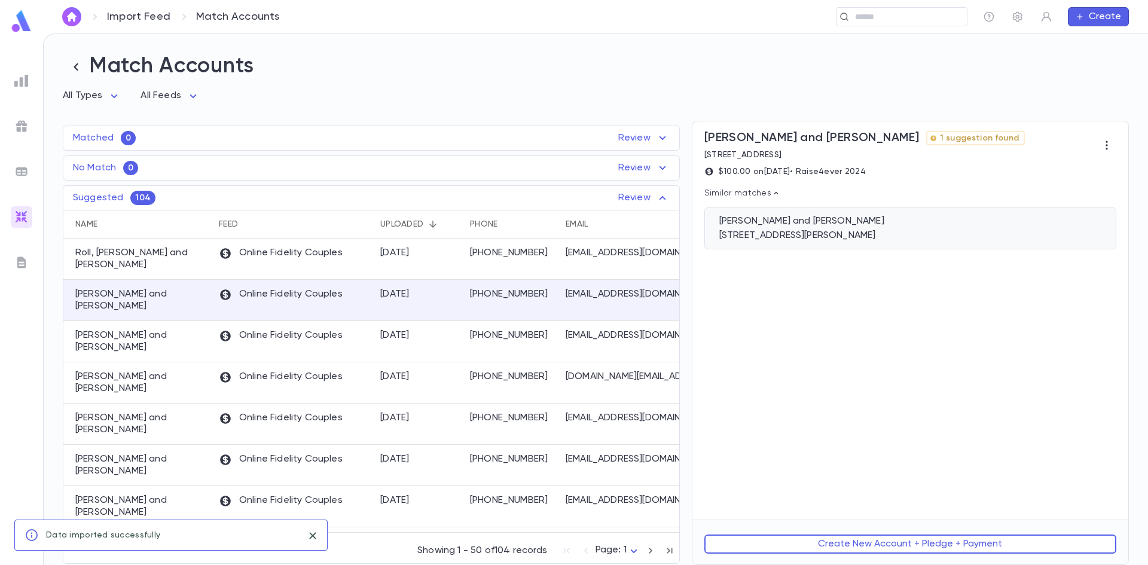
click at [832, 227] on div "Abrahams, Shlomo and Rochel" at bounding box center [910, 221] width 382 height 12
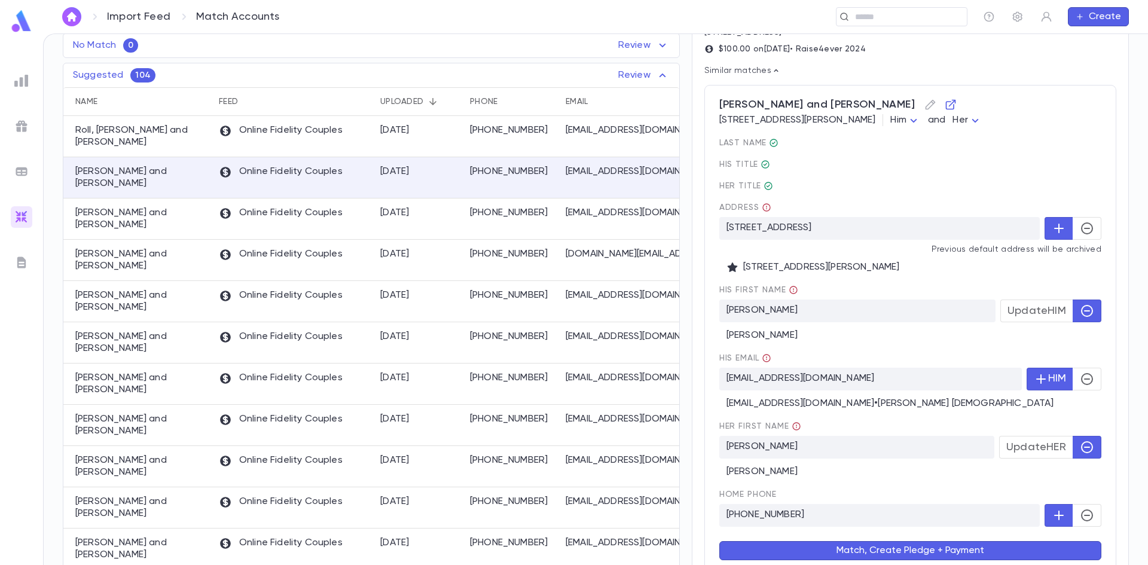
scroll to position [188, 0]
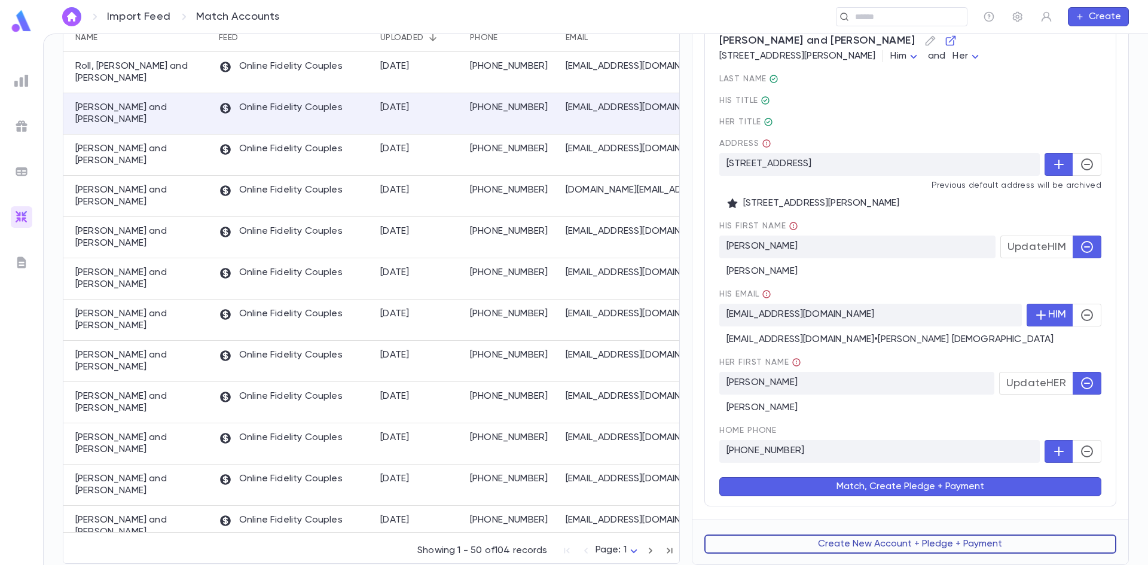
click at [852, 547] on button "Create New Account + Pledge + Payment" at bounding box center [910, 544] width 412 height 19
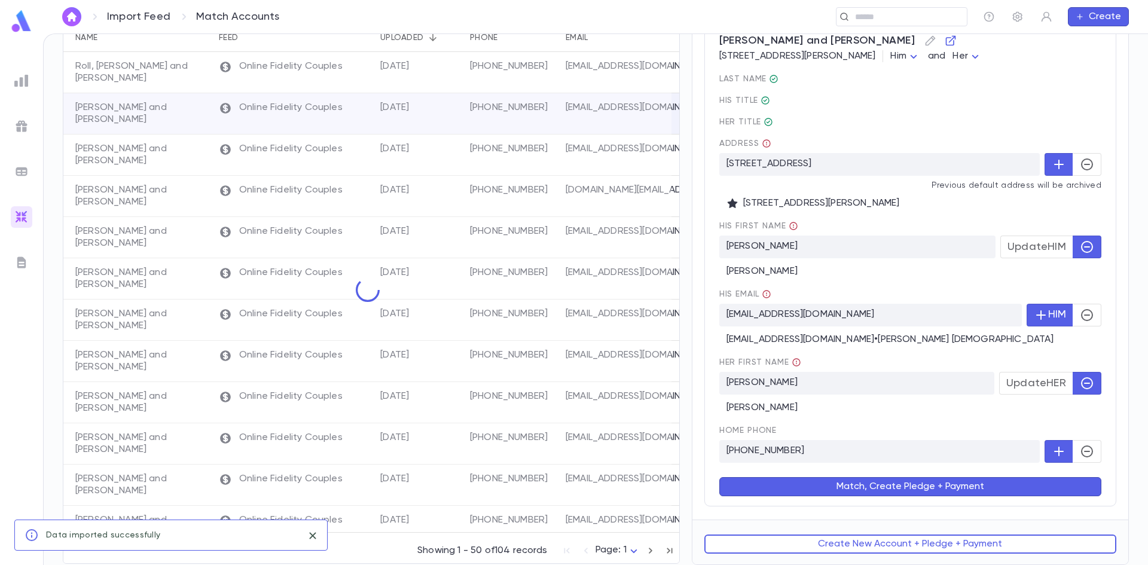
scroll to position [0, 0]
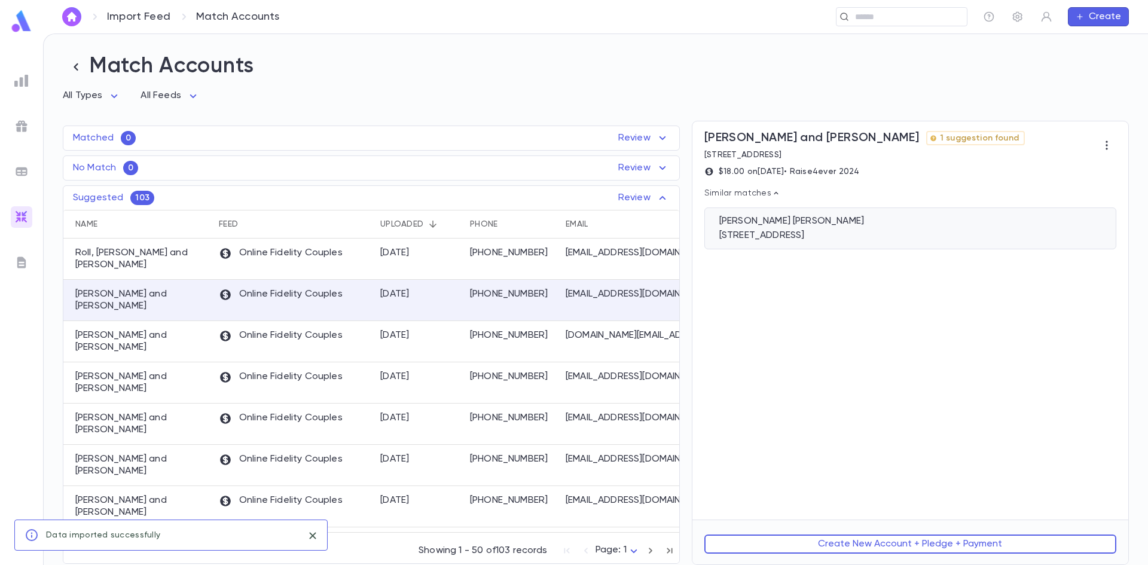
click at [760, 234] on div "1618 50th Street, Brooklyn NY 11204" at bounding box center [910, 236] width 382 height 12
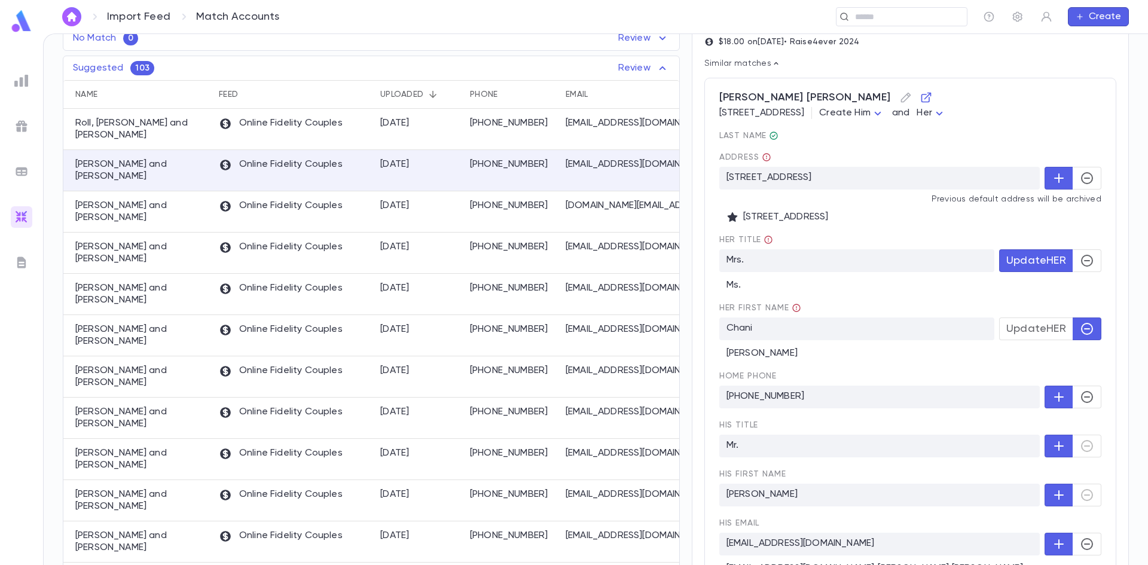
scroll to position [243, 0]
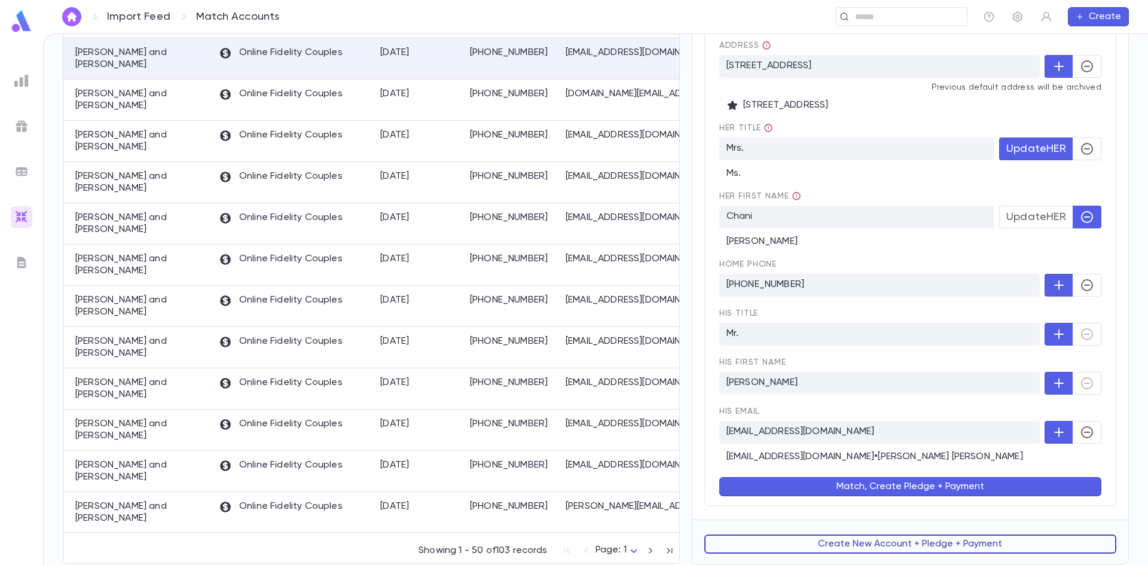
click at [828, 542] on button "Create New Account + Pledge + Payment" at bounding box center [910, 544] width 412 height 19
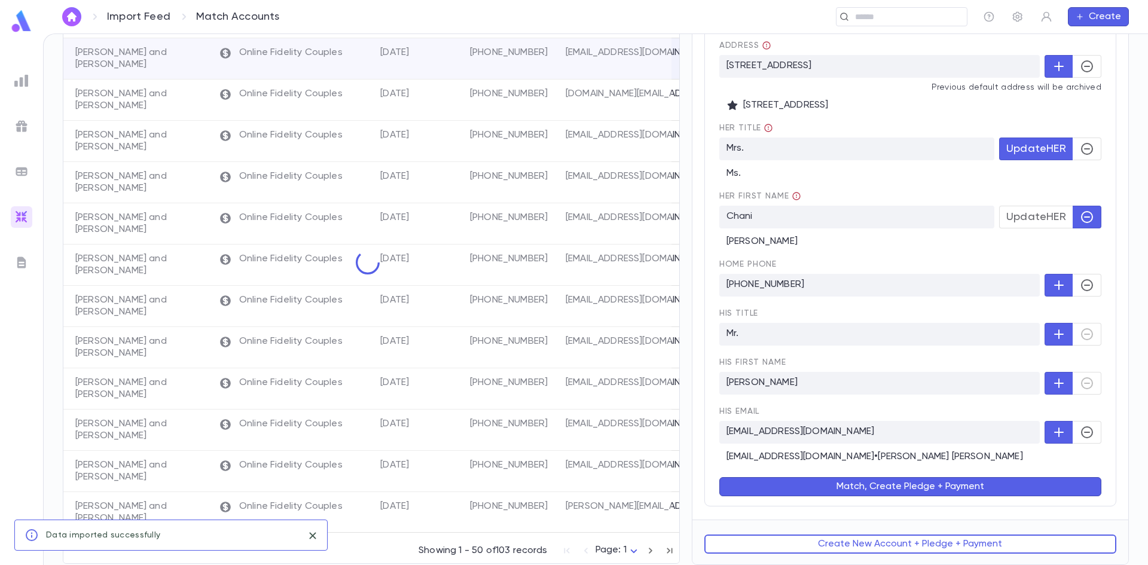
scroll to position [0, 0]
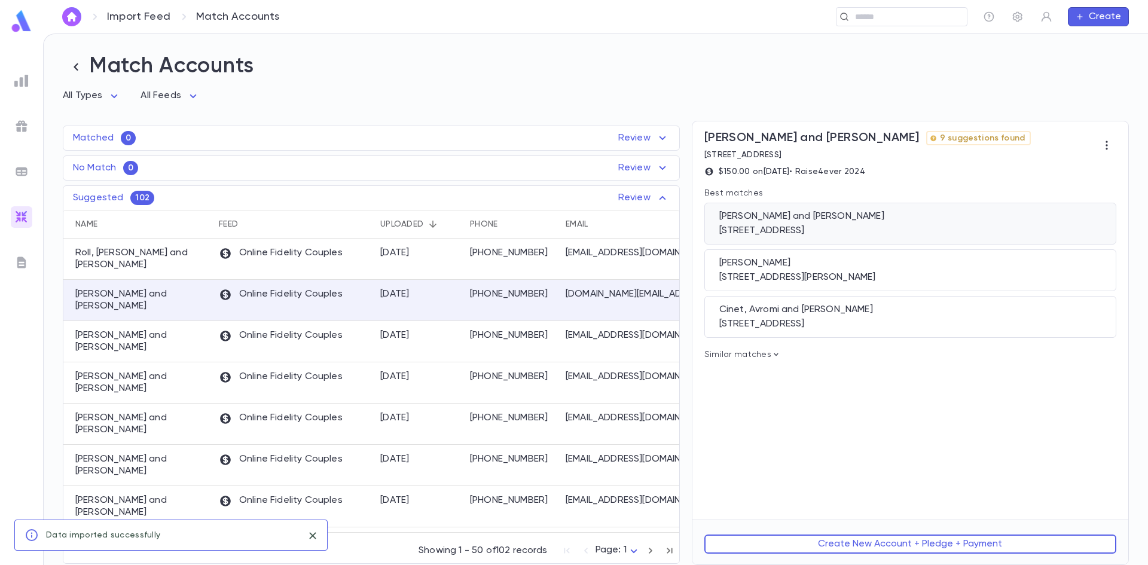
click at [846, 232] on div "81 Canary Drive, Lakewood NJ 08701" at bounding box center [910, 231] width 382 height 12
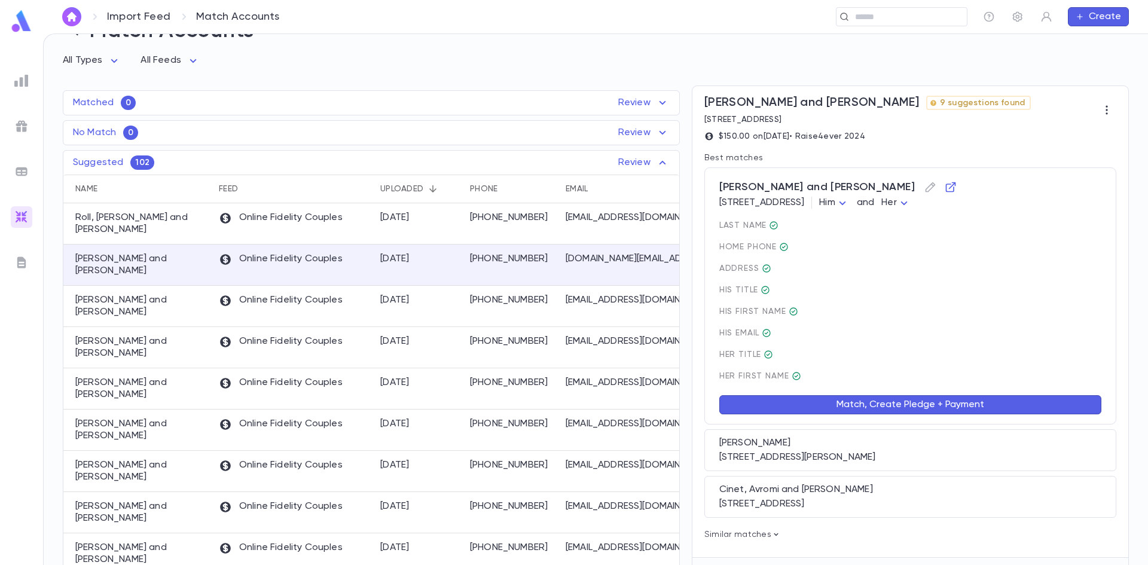
scroll to position [75, 0]
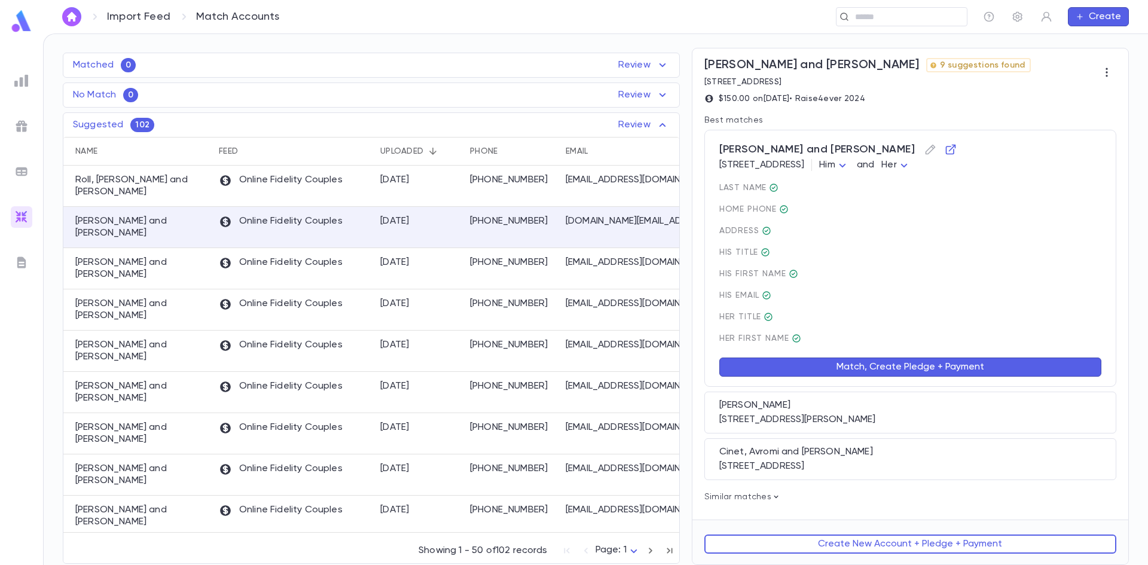
click at [896, 370] on button "Match, Create Pledge + Payment" at bounding box center [910, 367] width 382 height 19
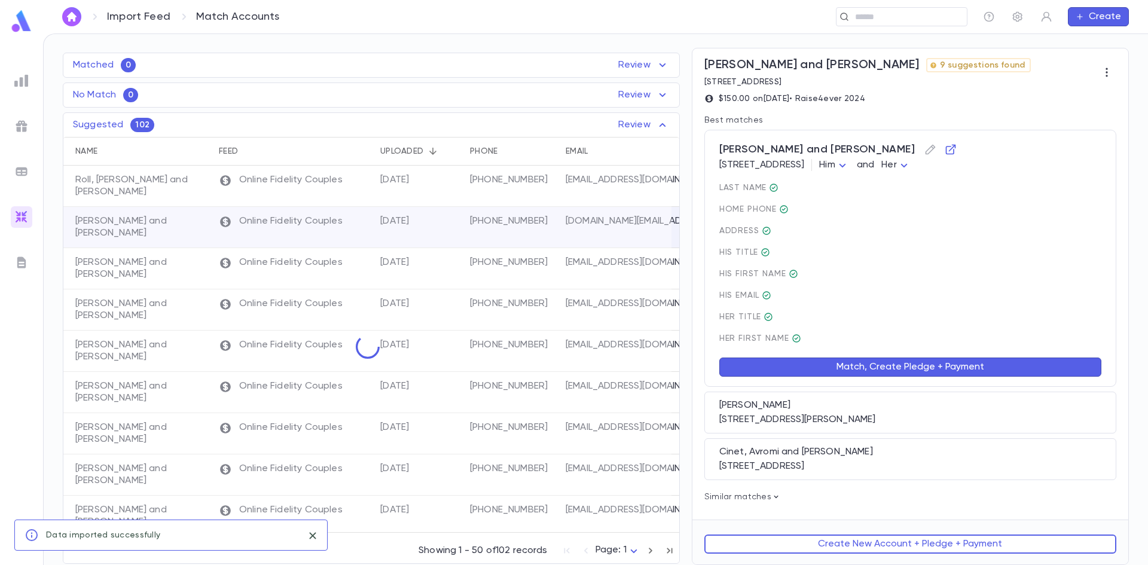
scroll to position [0, 0]
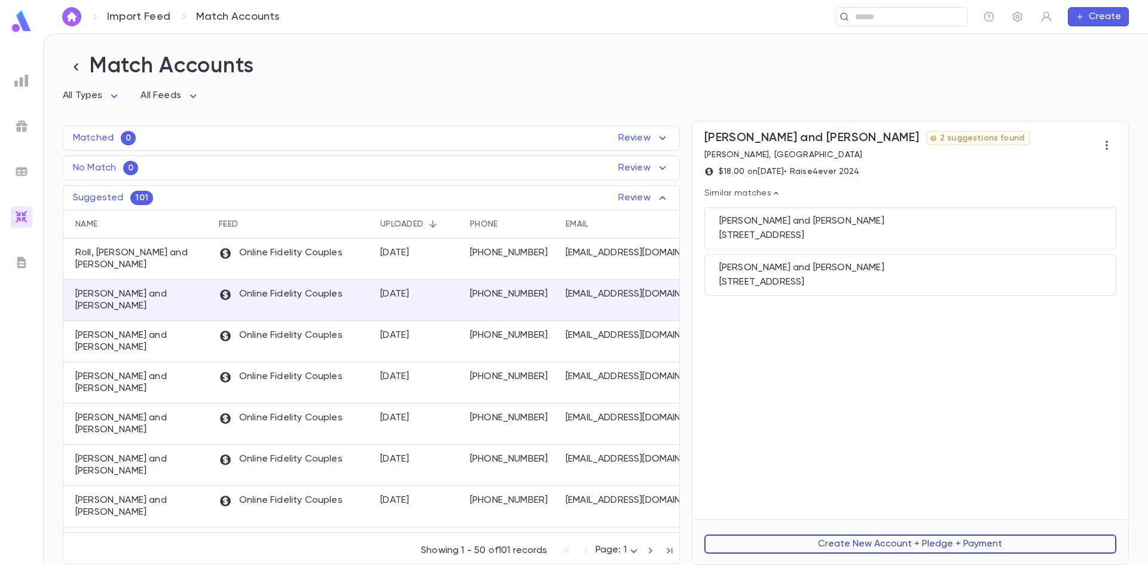
click at [817, 544] on button "Create New Account + Pledge + Payment" at bounding box center [910, 544] width 412 height 19
click at [804, 227] on div "Selengut, Yosef and Malka" at bounding box center [910, 221] width 382 height 12
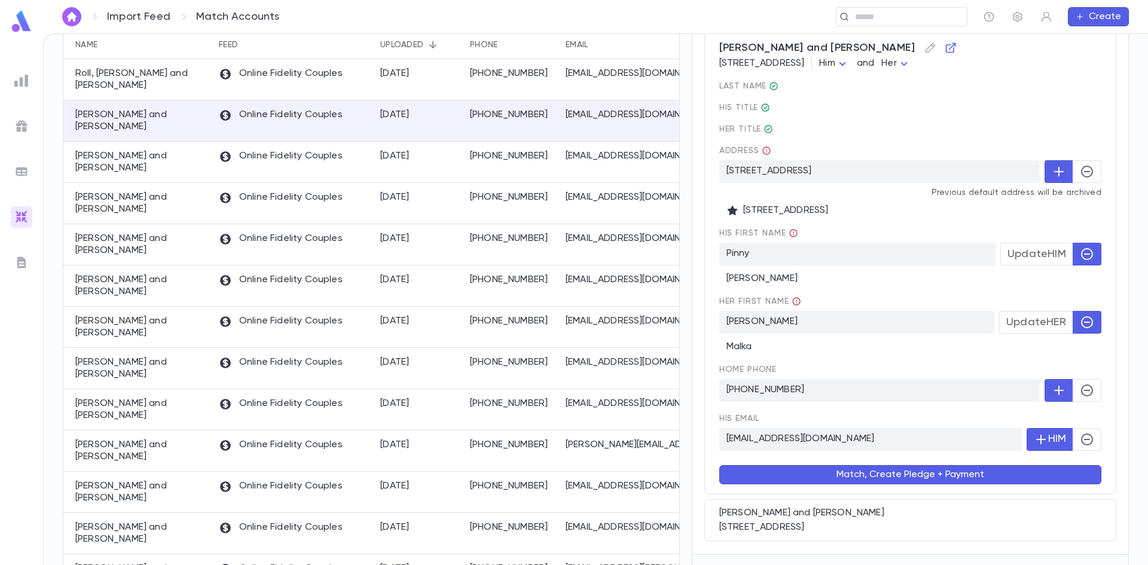
scroll to position [216, 0]
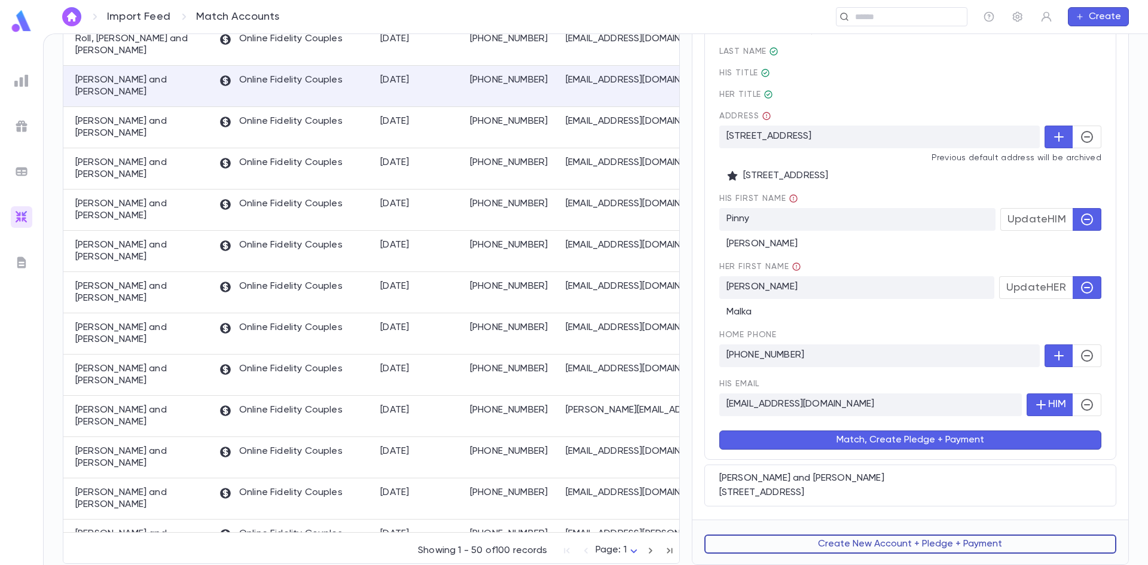
click at [849, 536] on button "Create New Account + Pledge + Payment" at bounding box center [910, 544] width 412 height 19
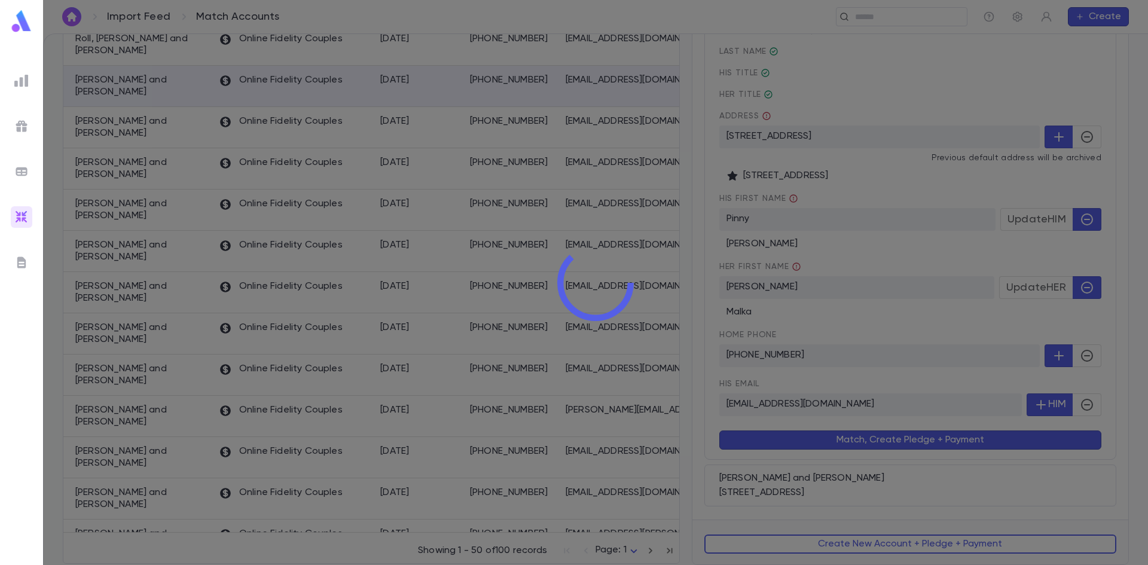
scroll to position [0, 0]
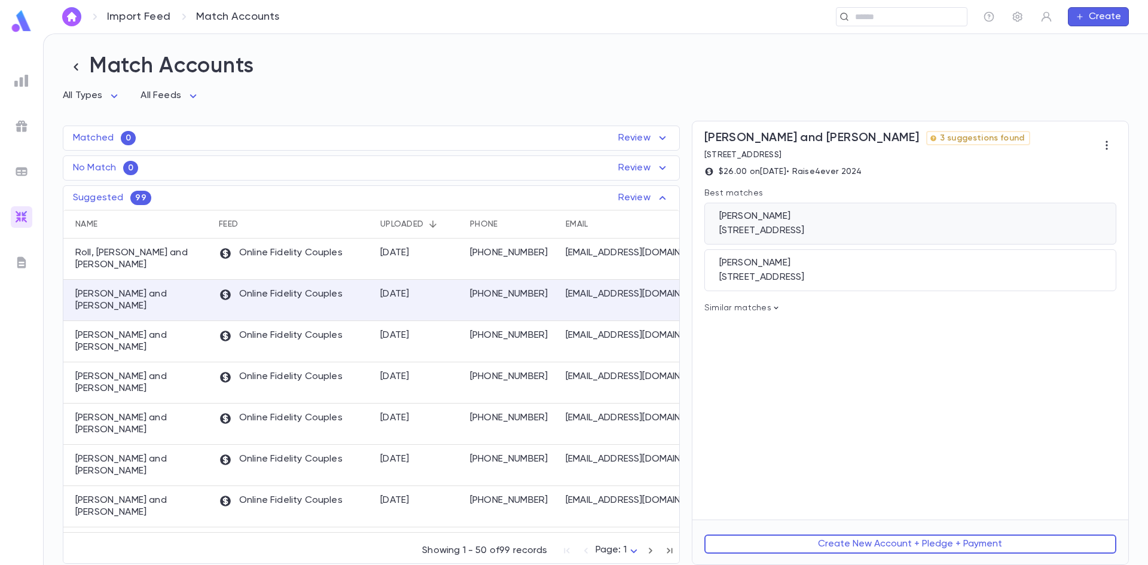
click at [800, 222] on div "Weinberg, Basheva" at bounding box center [910, 216] width 382 height 12
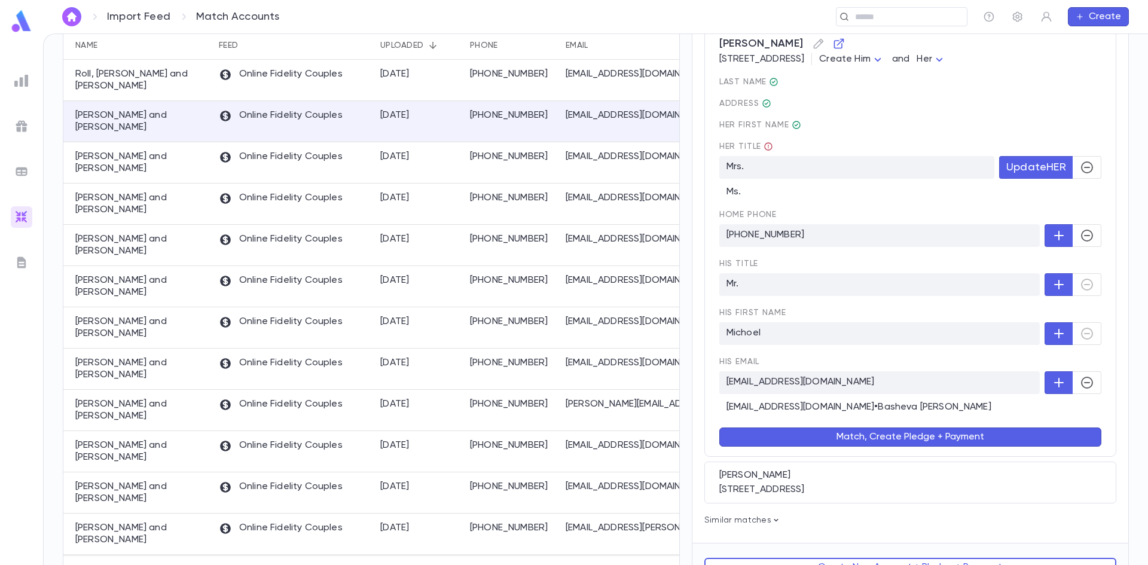
scroll to position [179, 0]
click at [1096, 389] on button "button" at bounding box center [1087, 382] width 29 height 23
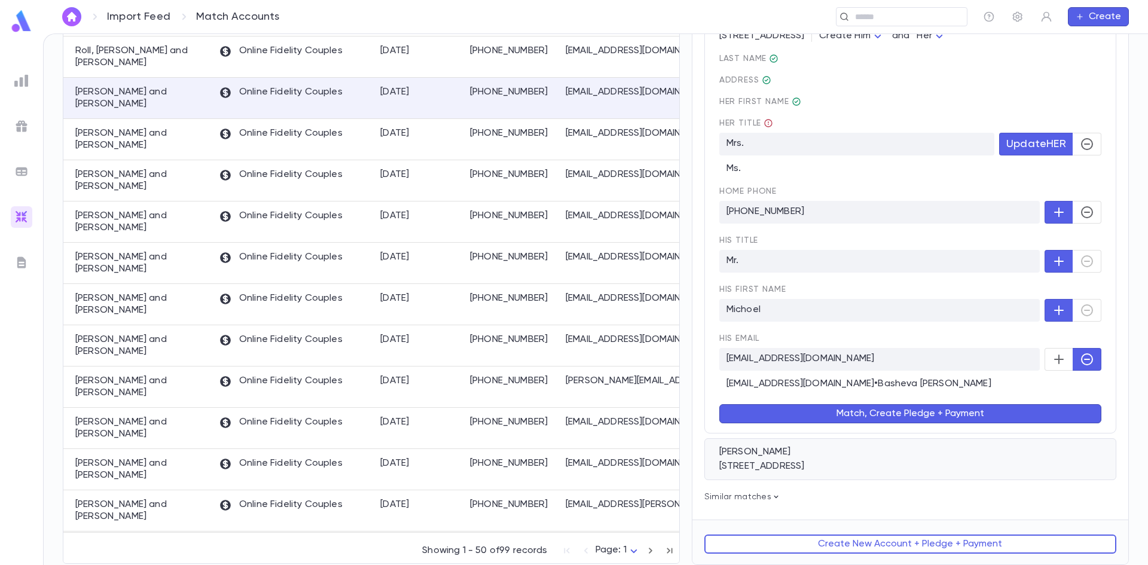
click at [877, 459] on div "Weinberg, Michoel 4711 West 28th Street, Minneapolis MN 55416" at bounding box center [910, 459] width 412 height 42
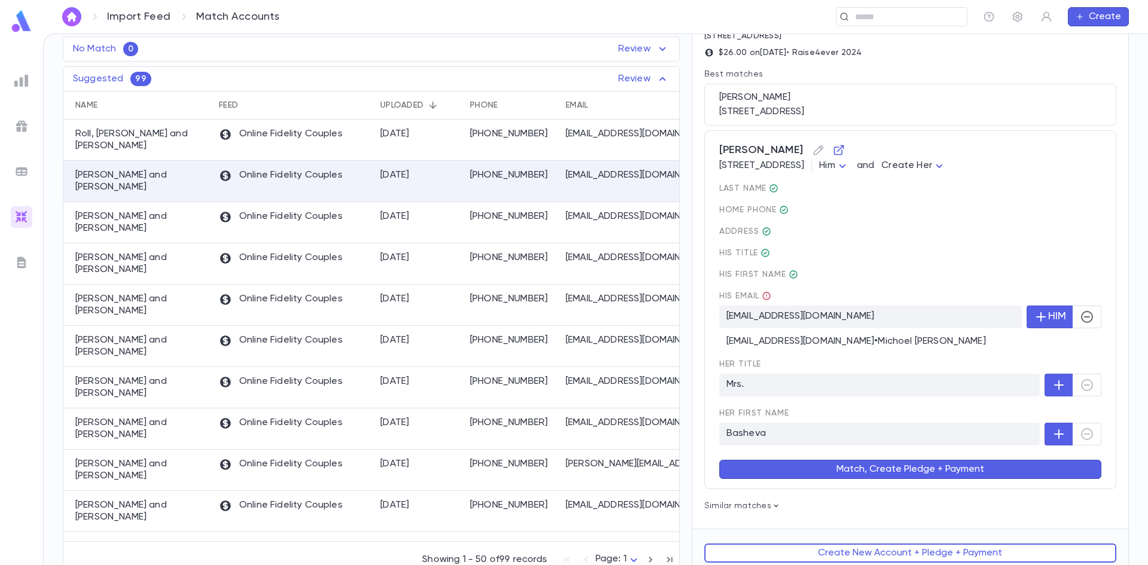
scroll to position [120, 0]
click at [1087, 310] on button "button" at bounding box center [1087, 316] width 29 height 23
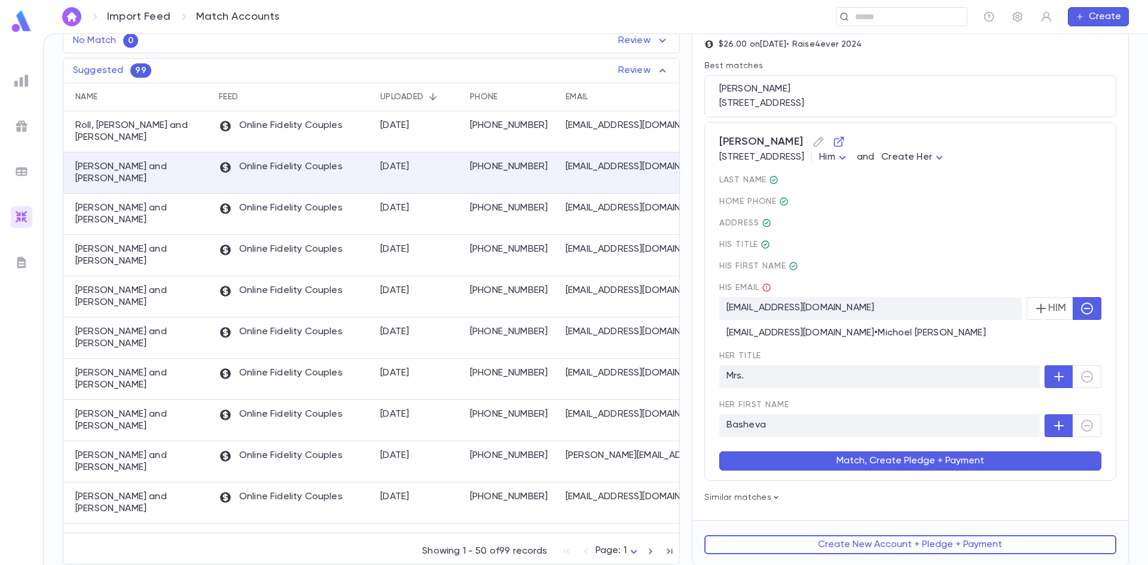
scroll to position [130, 0]
click at [872, 463] on button "Match, Create Pledge + Payment" at bounding box center [910, 460] width 382 height 19
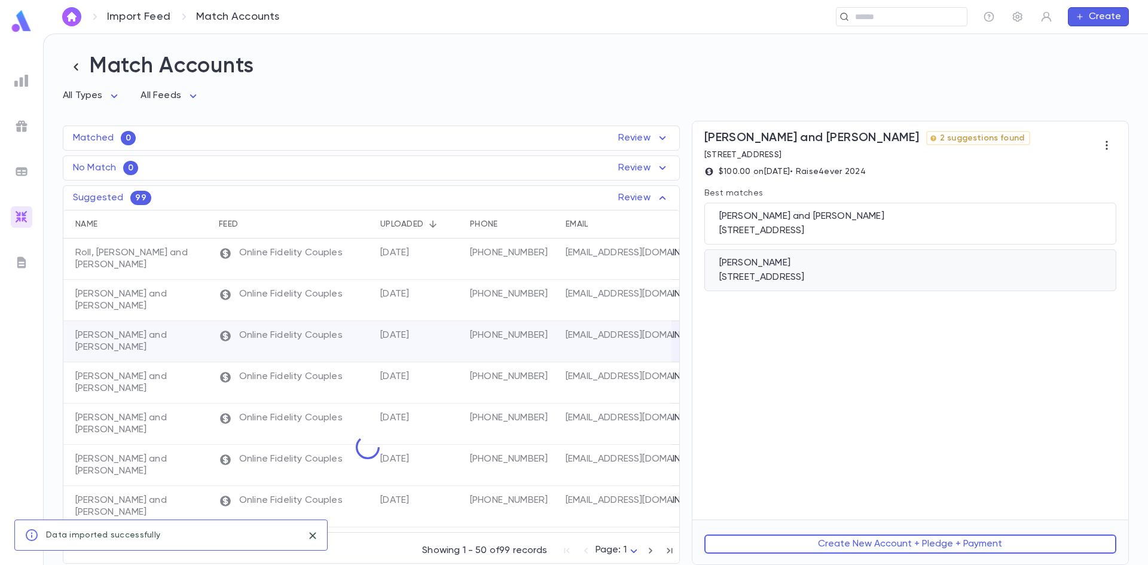
scroll to position [0, 0]
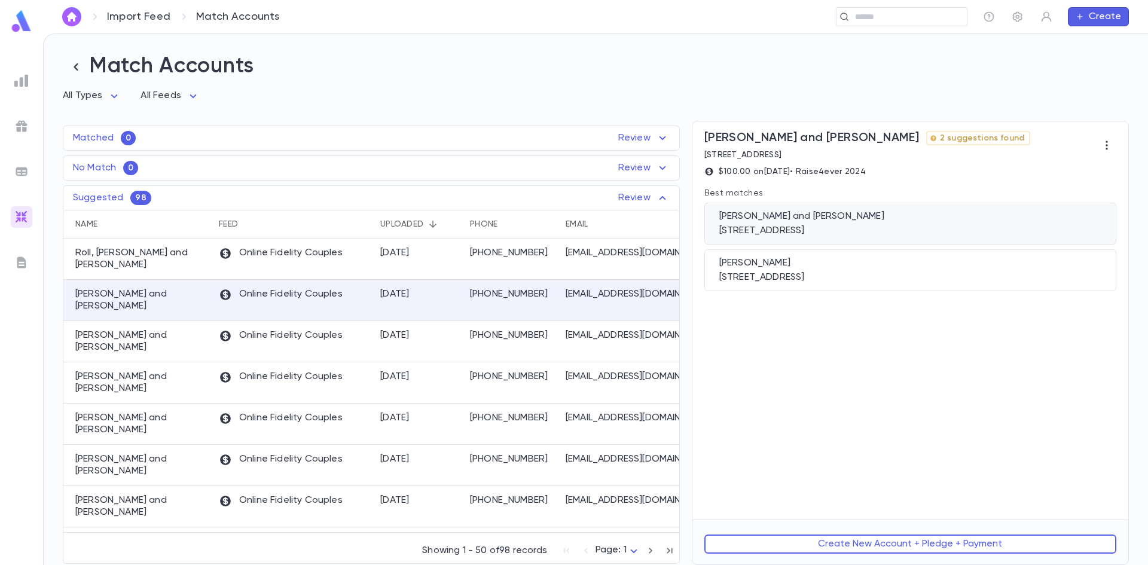
click at [810, 239] on div "Inzelbuch, Ben and Dina 1414 14th Street, Lakewood NJ 08701" at bounding box center [910, 224] width 412 height 42
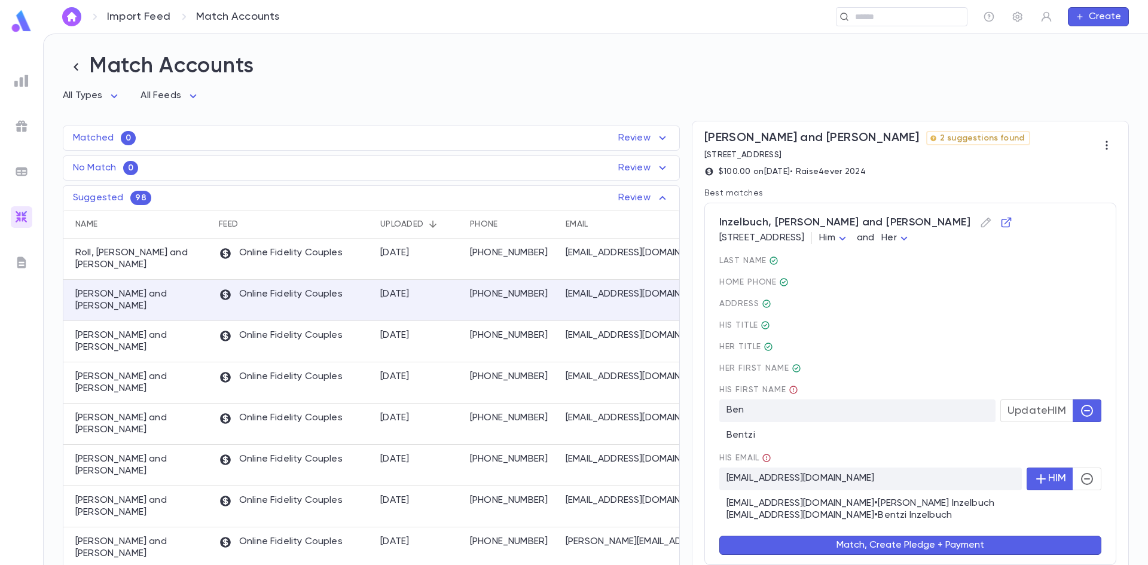
scroll to position [60, 0]
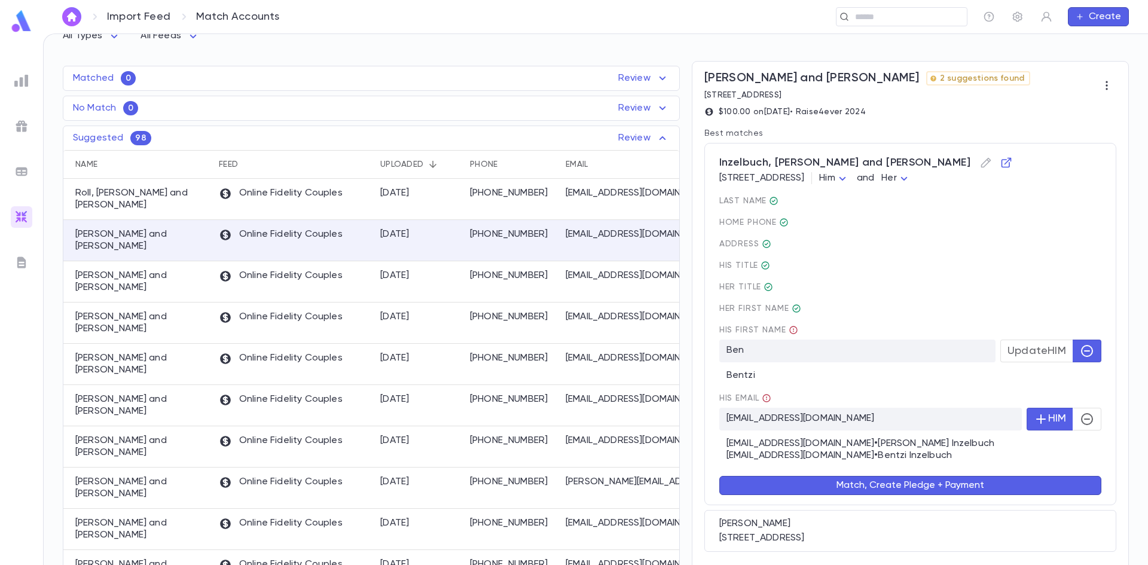
drag, startPoint x: 1079, startPoint y: 416, endPoint x: 1066, endPoint y: 413, distance: 13.6
click at [1080, 417] on icon "button" at bounding box center [1087, 419] width 14 height 14
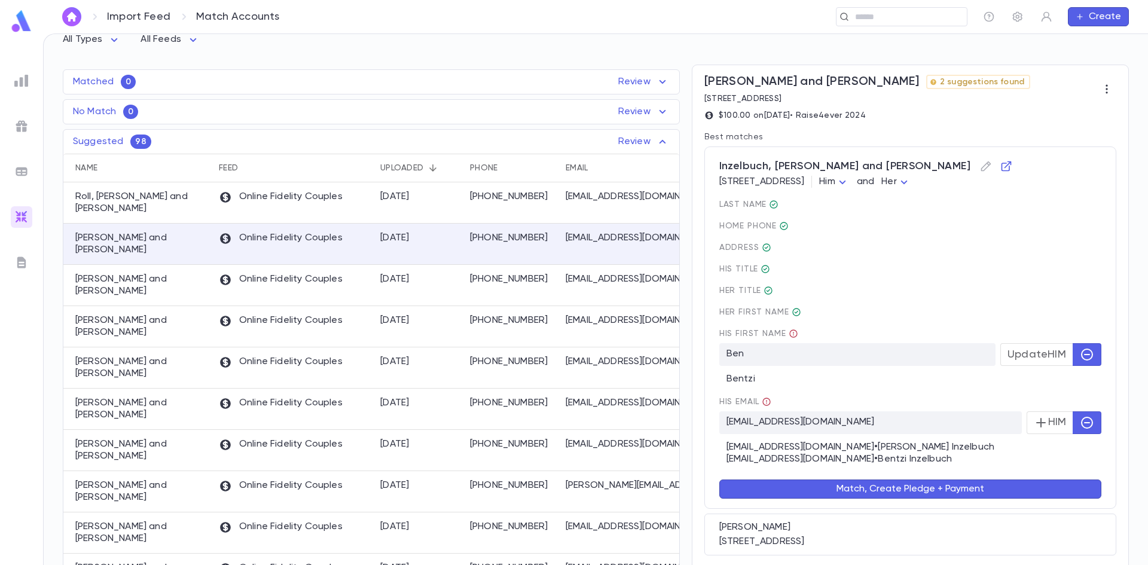
scroll to position [107, 0]
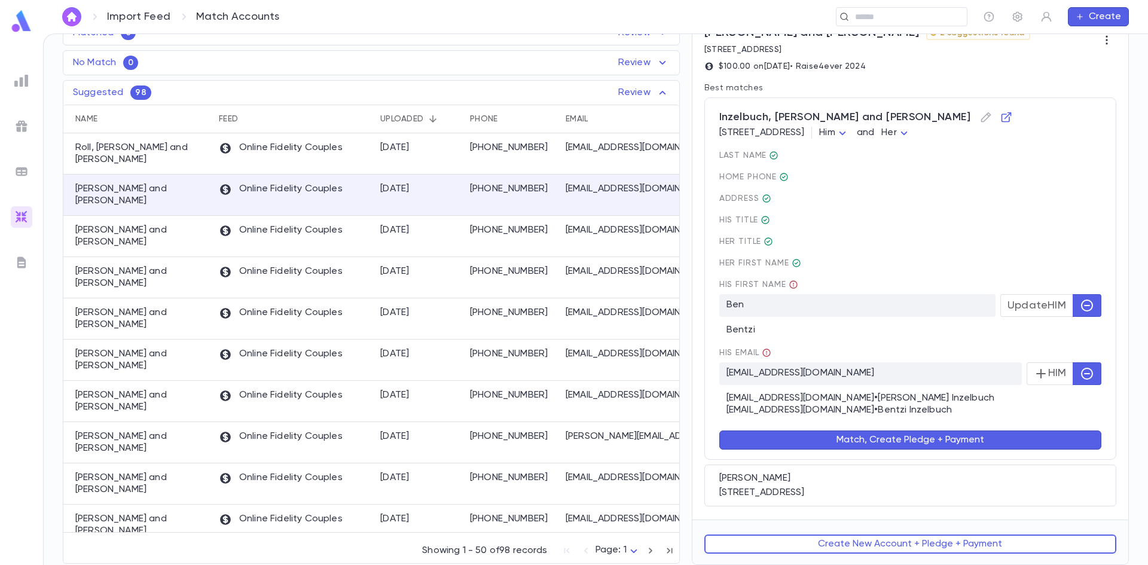
click at [829, 448] on button "Match, Create Pledge + Payment" at bounding box center [910, 440] width 382 height 19
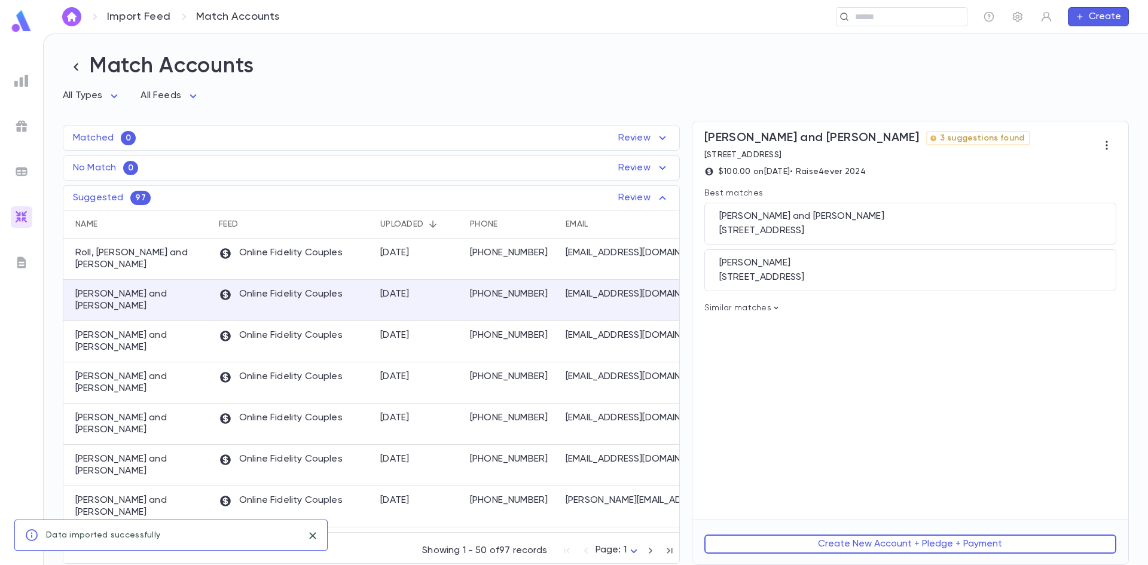
scroll to position [0, 0]
click at [888, 224] on div "Herman, Meir and Hindy 1438 East 27th Street, Brooklyn NY 11229" at bounding box center [910, 224] width 412 height 42
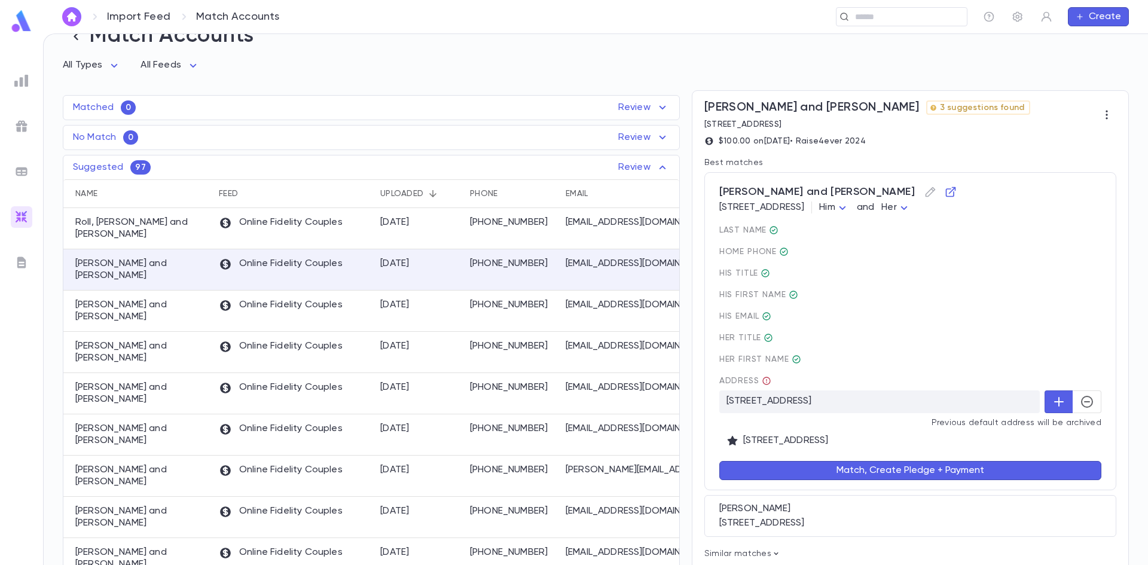
scroll to position [60, 0]
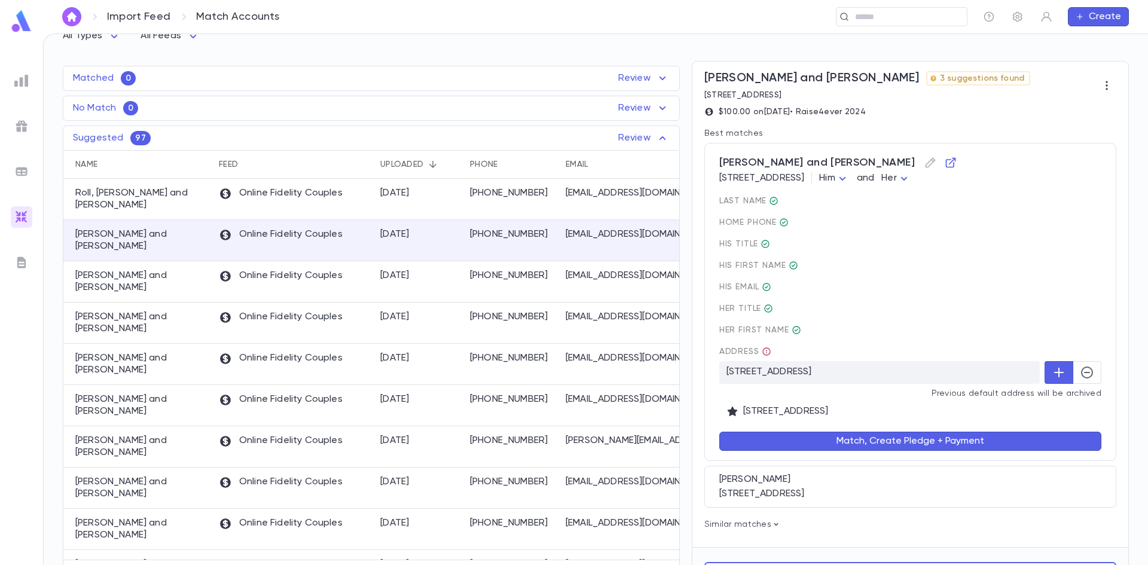
click at [1084, 382] on button "button" at bounding box center [1087, 372] width 29 height 23
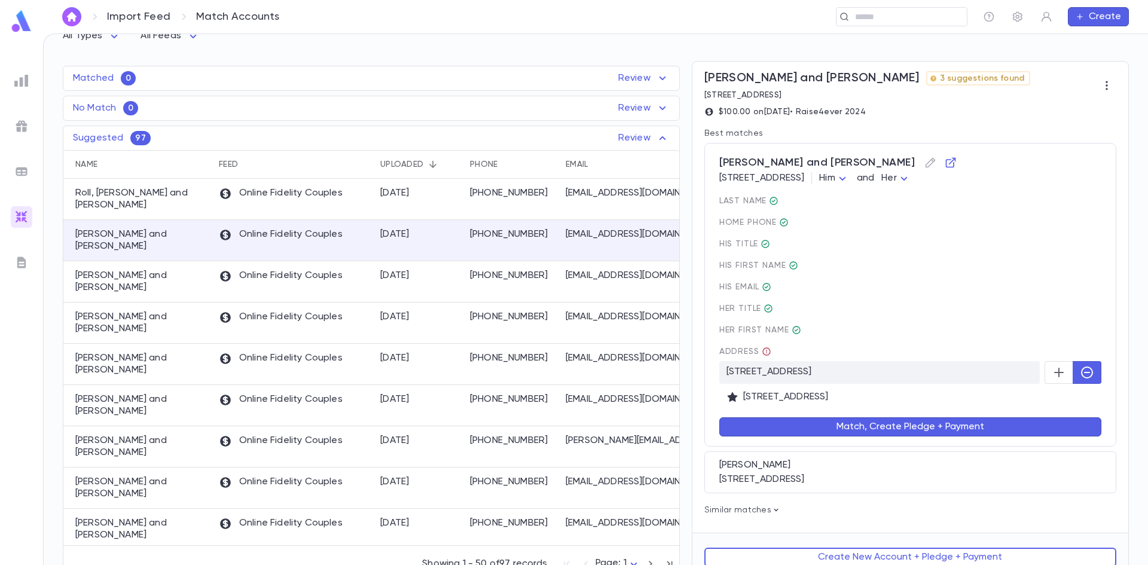
click at [885, 429] on button "Match, Create Pledge + Payment" at bounding box center [910, 426] width 382 height 19
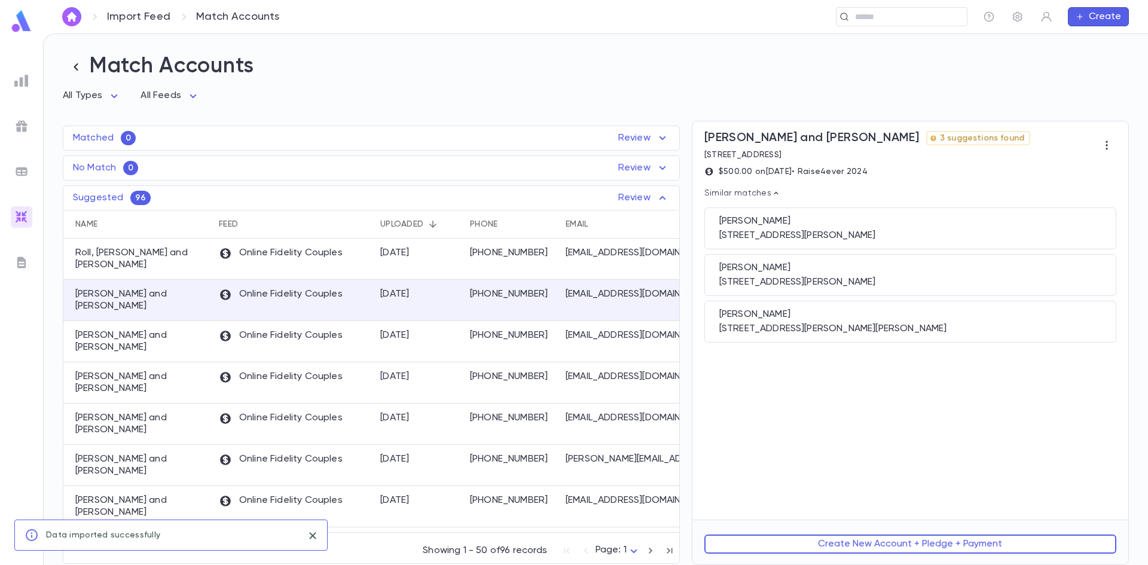
scroll to position [0, 0]
click at [838, 232] on div "187 Lynn Court, Lakewood NJ 08701" at bounding box center [910, 236] width 382 height 12
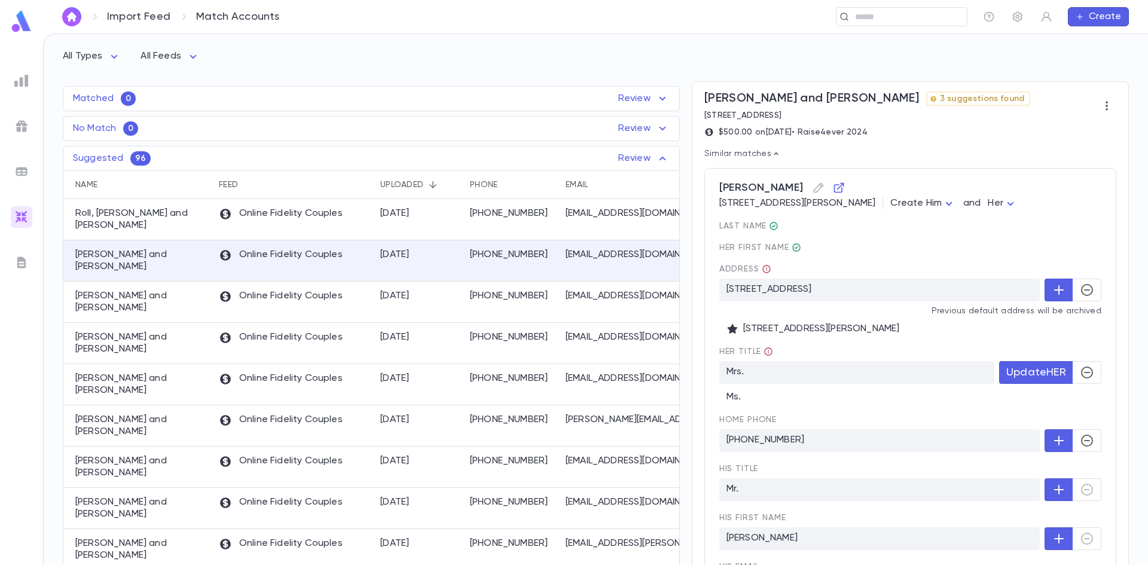
scroll to position [60, 0]
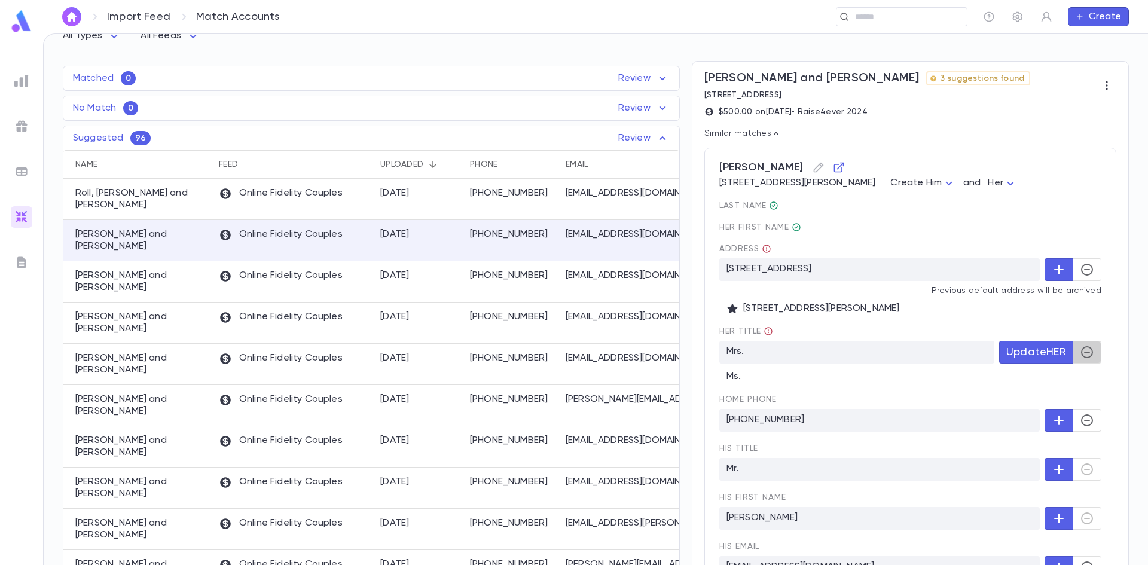
click at [1092, 352] on button "button" at bounding box center [1087, 352] width 29 height 23
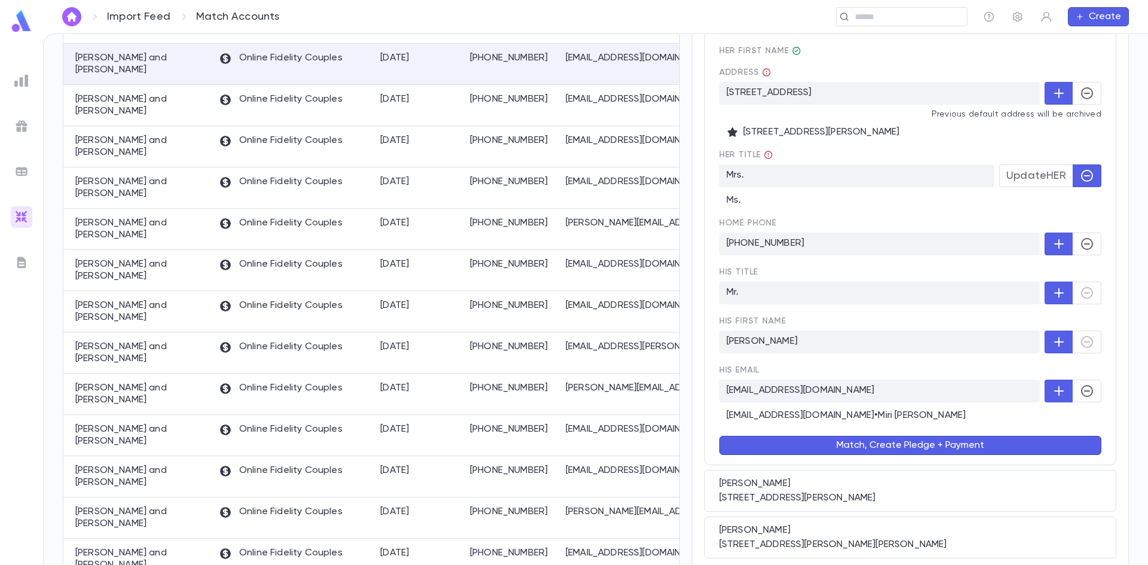
scroll to position [239, 0]
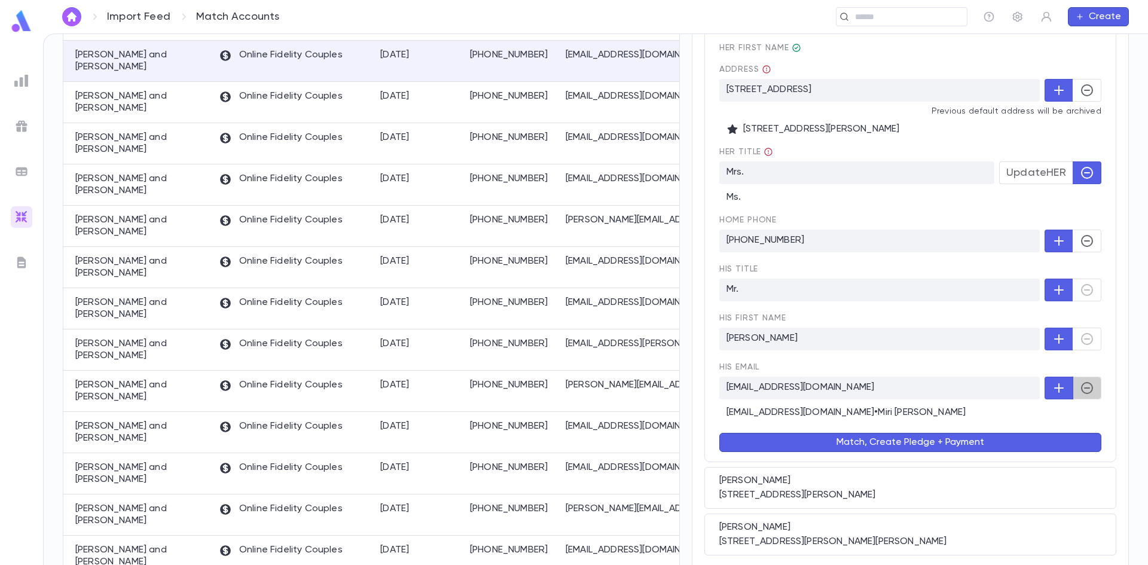
click at [1080, 394] on icon "button" at bounding box center [1087, 388] width 14 height 14
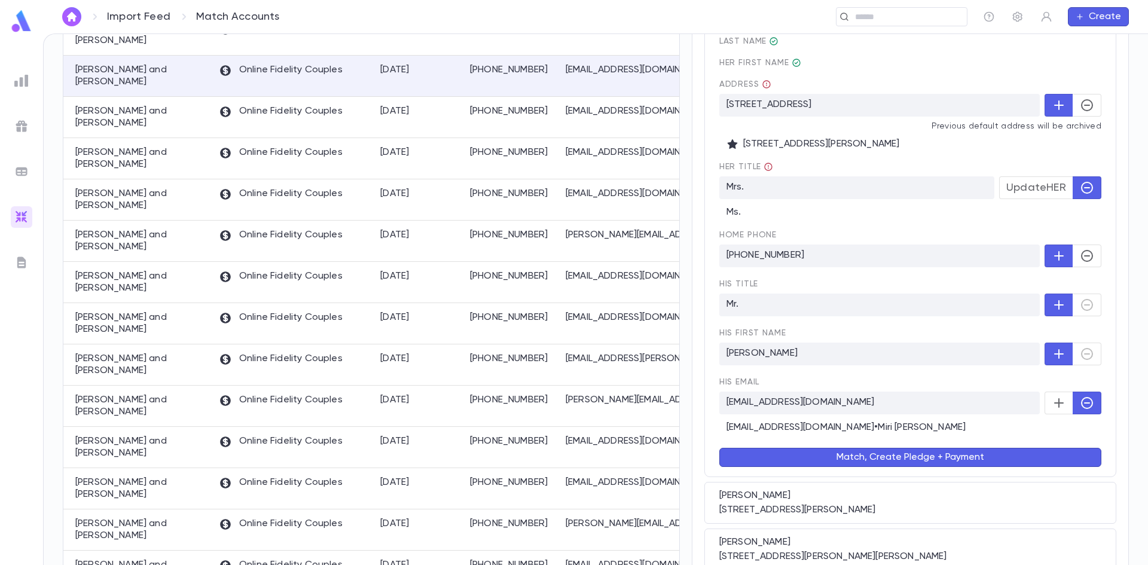
scroll to position [0, 0]
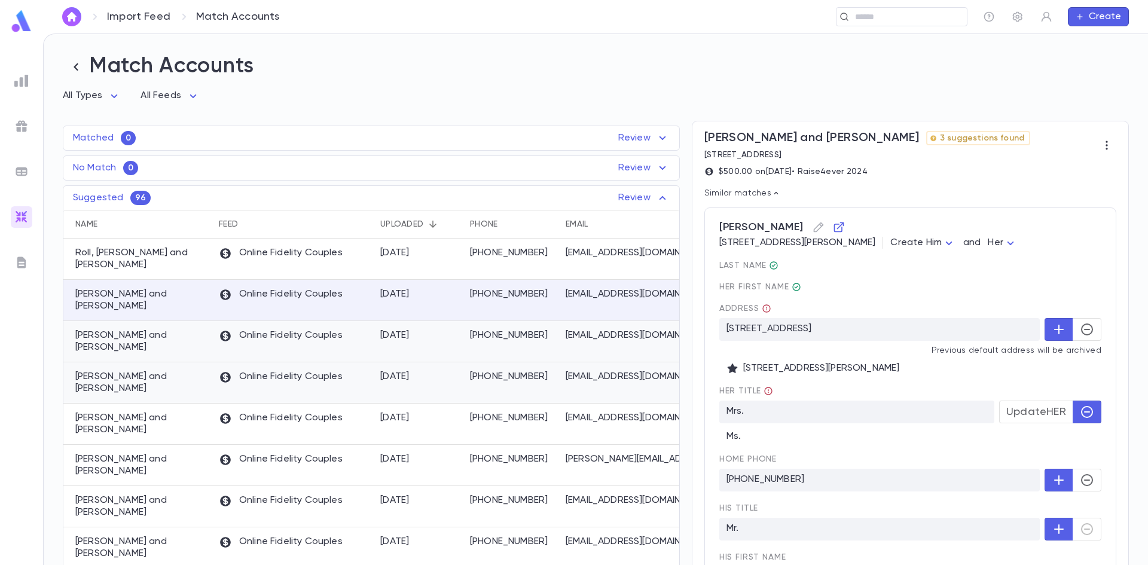
click at [368, 325] on div "Online Fidelity Couples" at bounding box center [293, 341] width 161 height 41
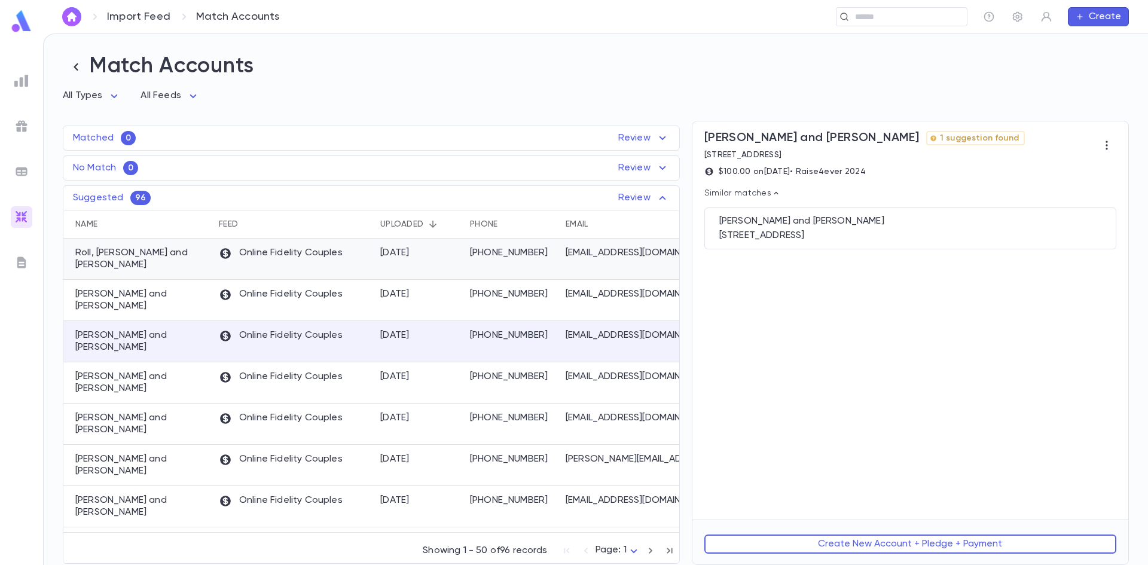
click at [380, 262] on div "8/18/2025" at bounding box center [419, 259] width 90 height 41
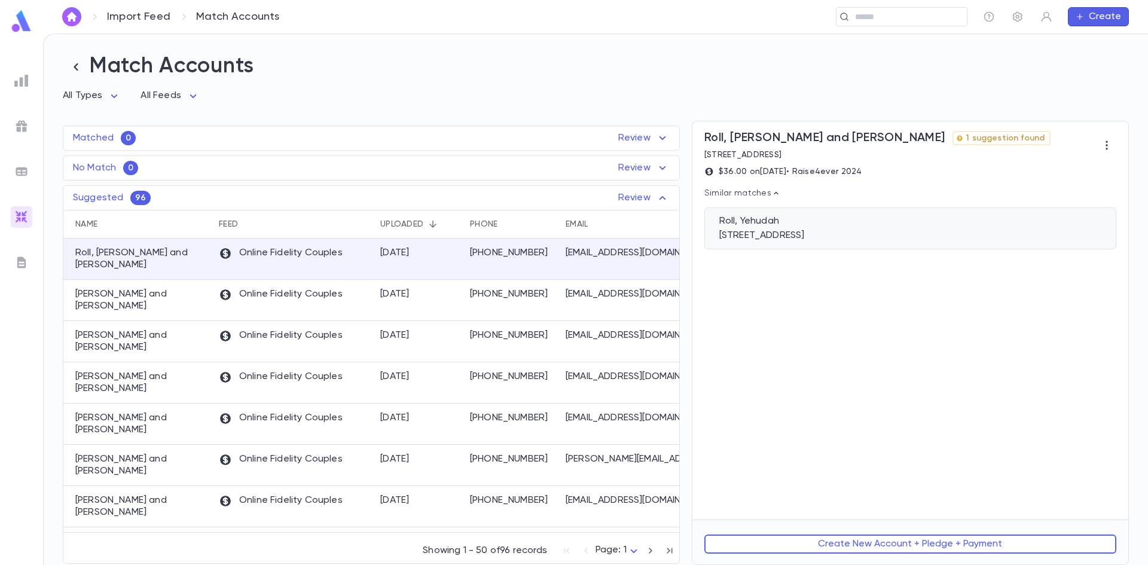
click at [835, 221] on div "Roll, Yehudah" at bounding box center [910, 221] width 382 height 12
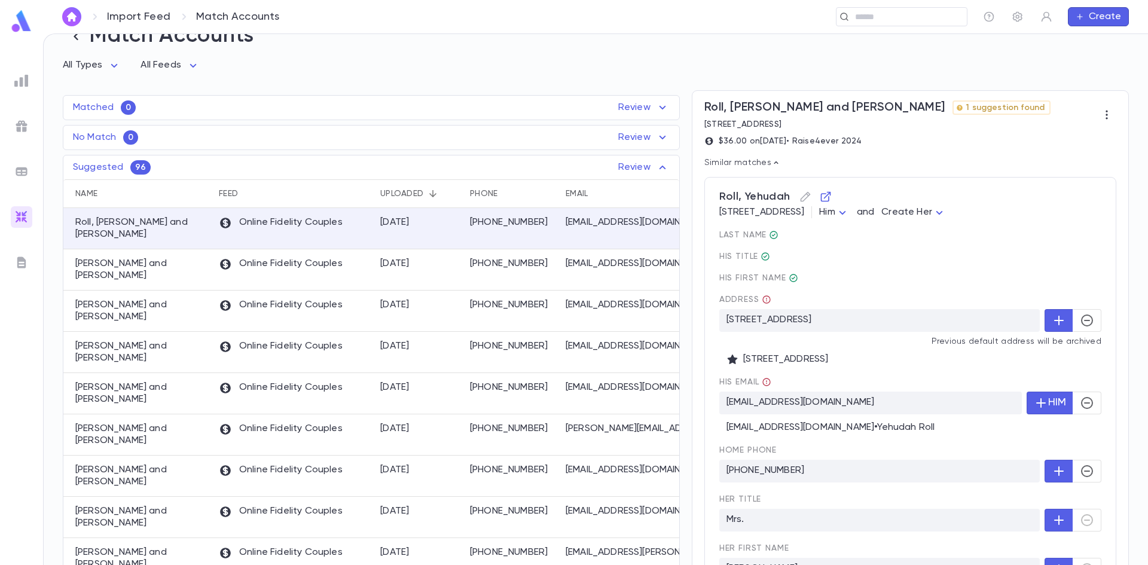
scroll to position [150, 0]
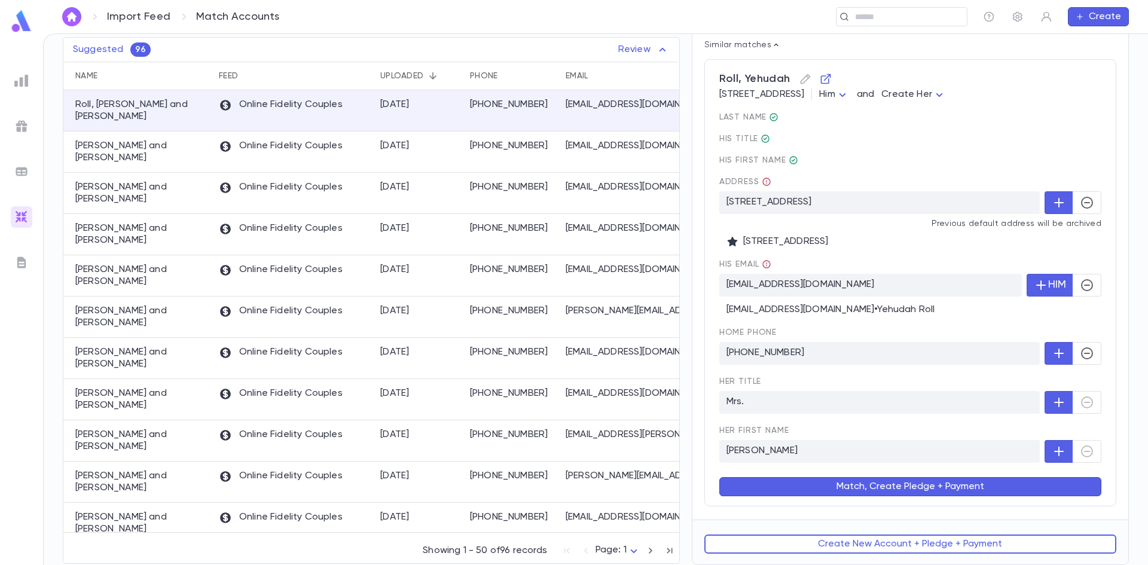
click at [919, 487] on button "Match, Create Pledge + Payment" at bounding box center [910, 486] width 382 height 19
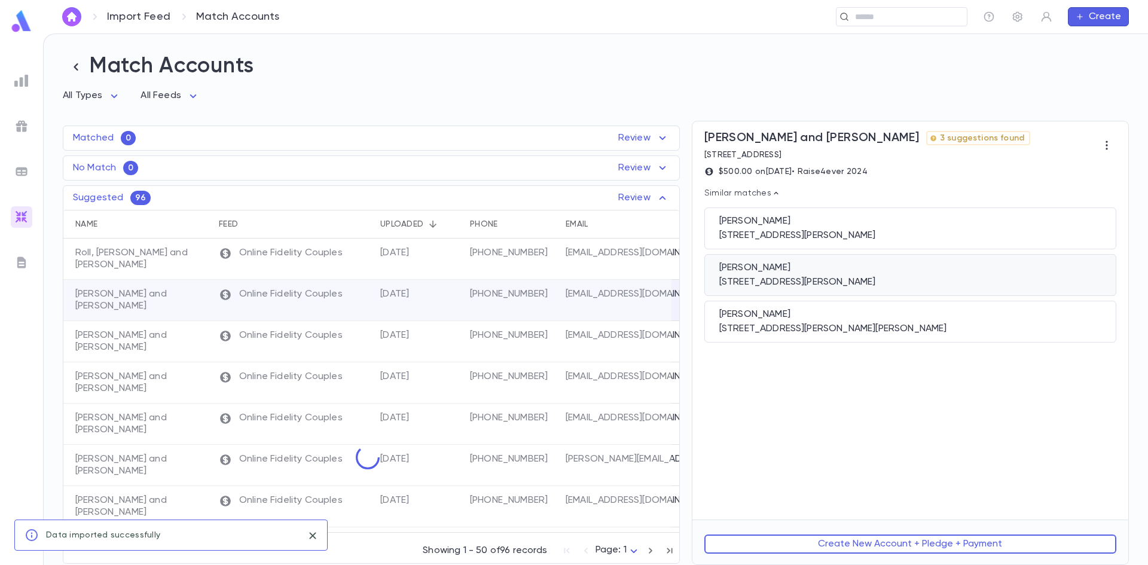
scroll to position [0, 0]
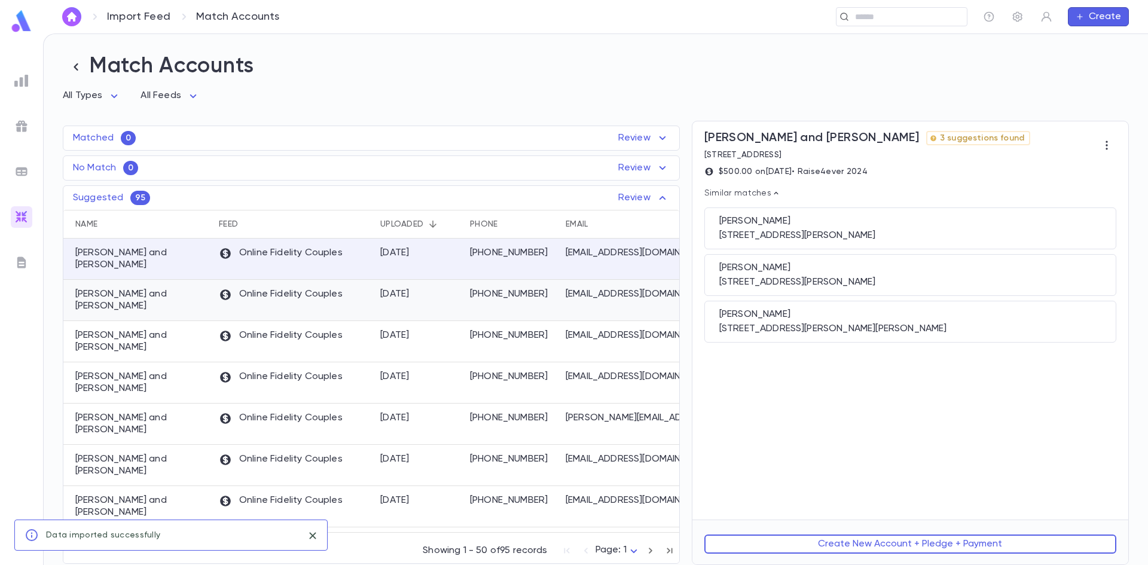
click at [451, 290] on div "8/18/2025" at bounding box center [419, 300] width 90 height 41
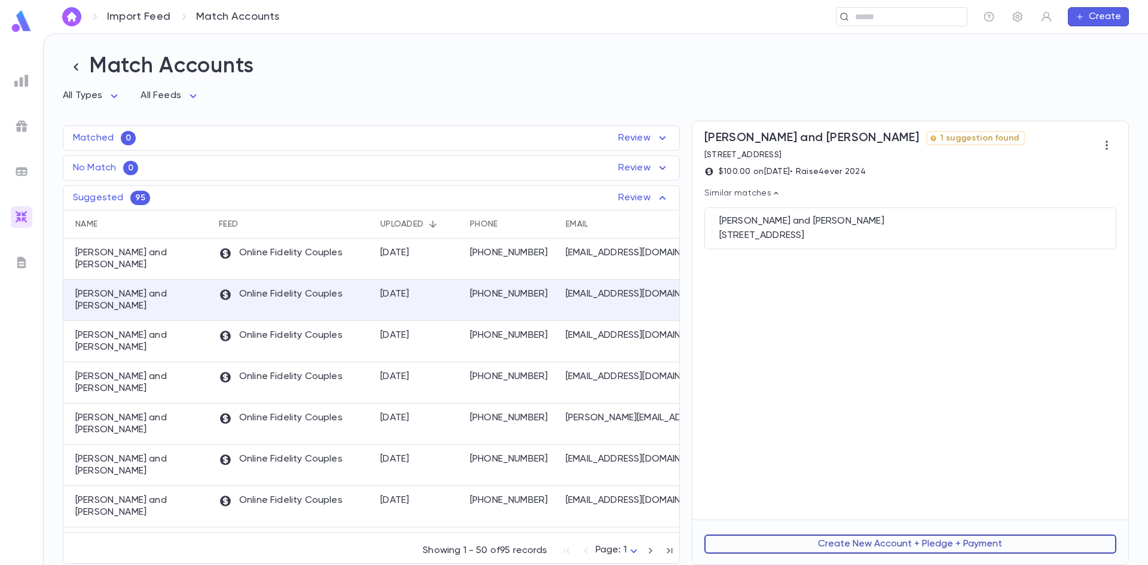
click at [894, 544] on button "Create New Account + Pledge + Payment" at bounding box center [910, 544] width 412 height 19
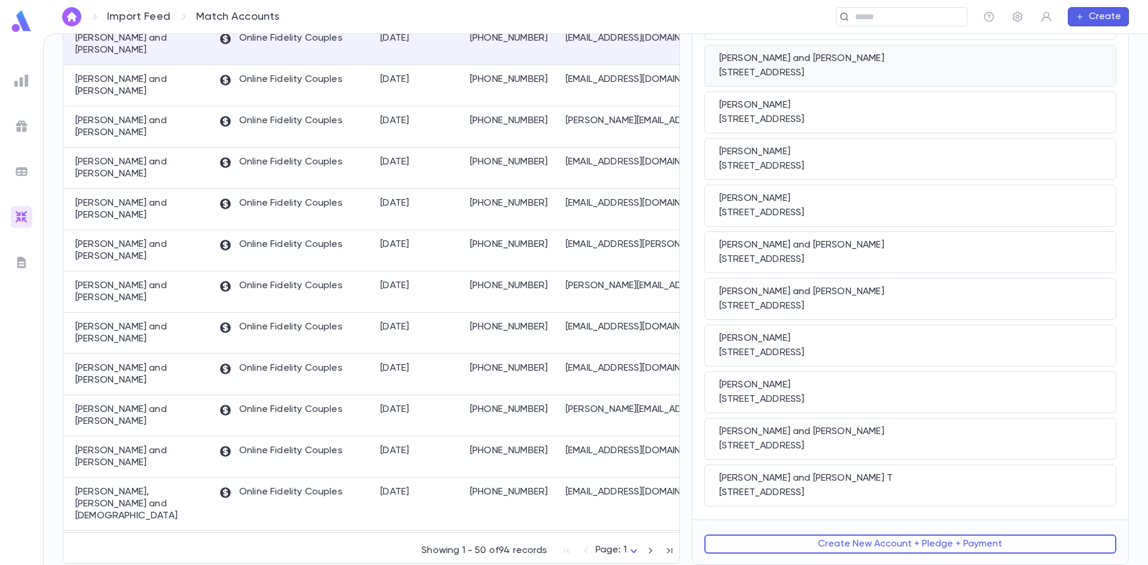
scroll to position [258, 0]
click at [841, 547] on button "Create New Account + Pledge + Payment" at bounding box center [910, 544] width 412 height 19
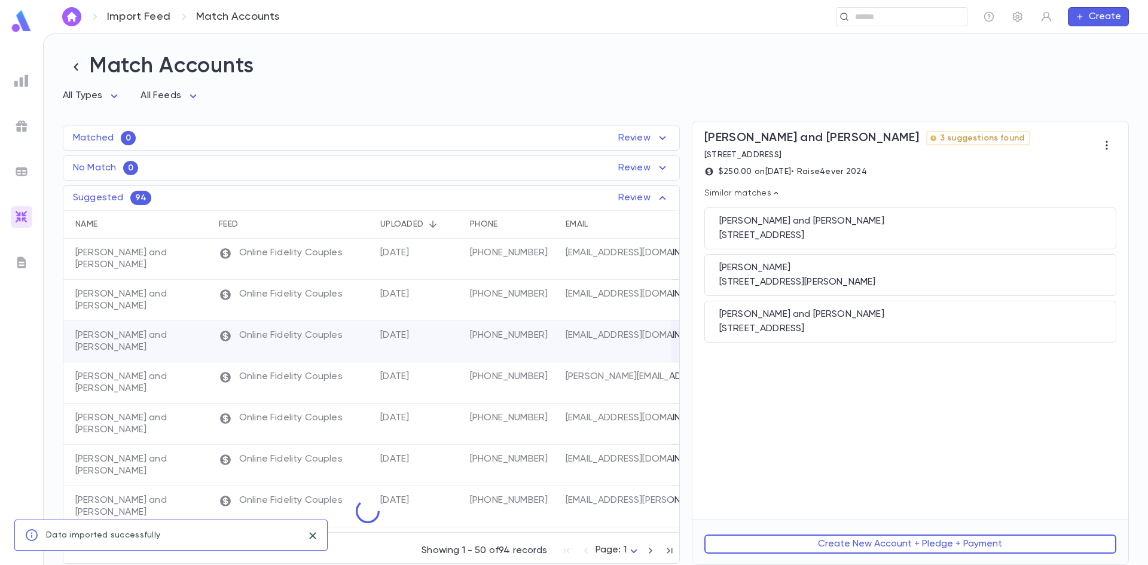
scroll to position [0, 0]
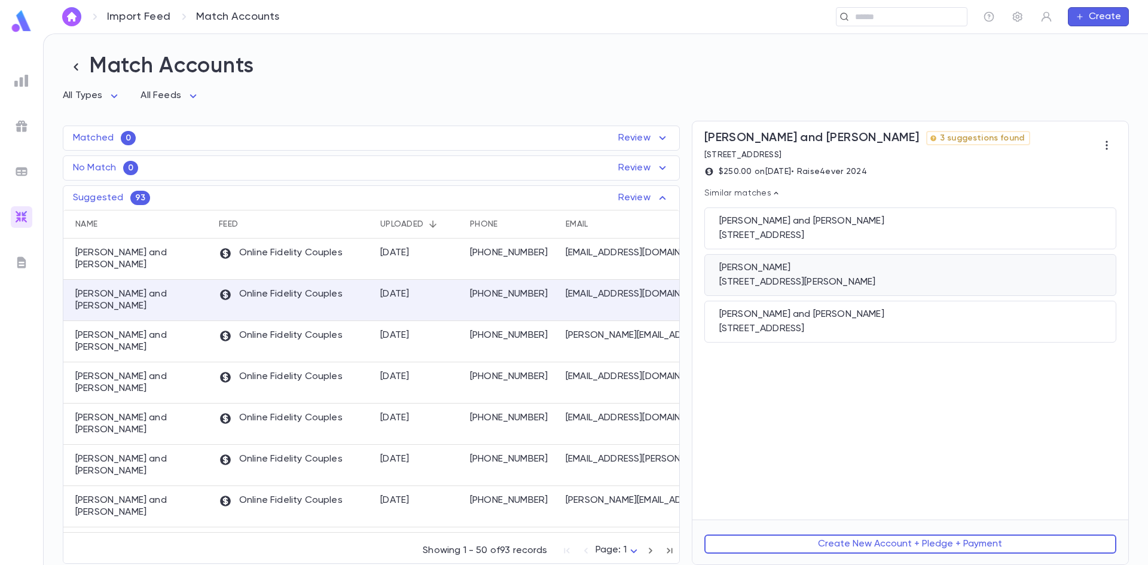
click at [817, 282] on div "38 Dena Court, Lakewood NJ 08701" at bounding box center [910, 282] width 382 height 12
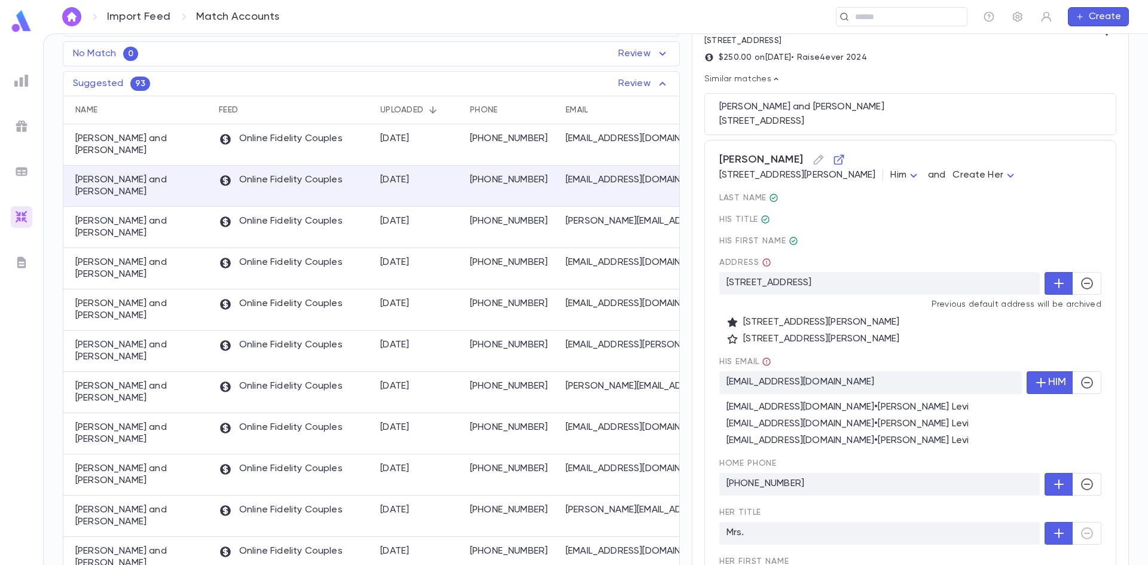
scroll to position [120, 0]
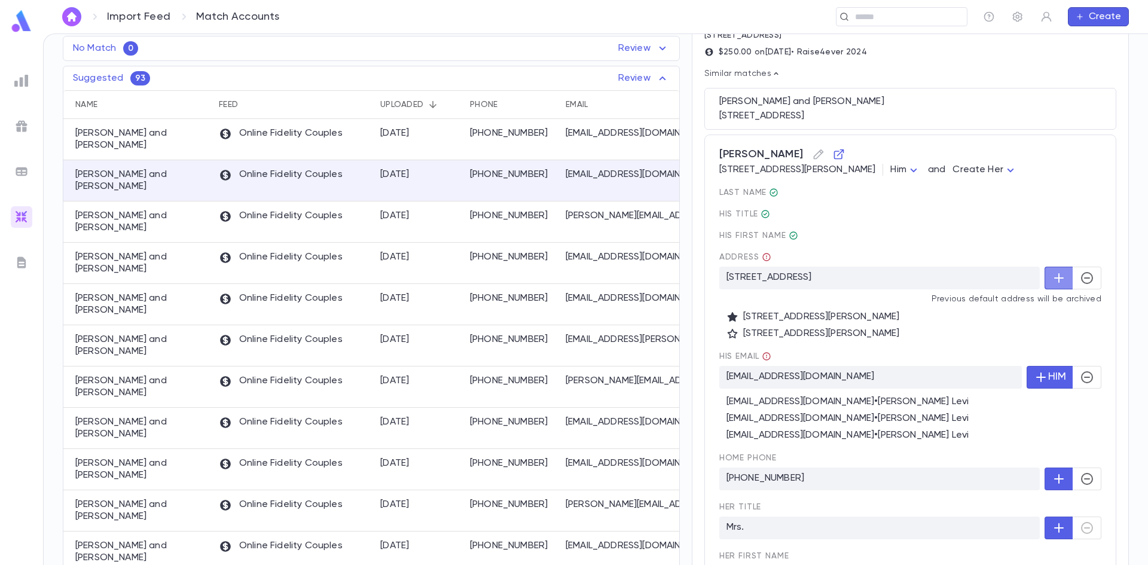
click at [1052, 279] on icon "button" at bounding box center [1059, 278] width 14 height 14
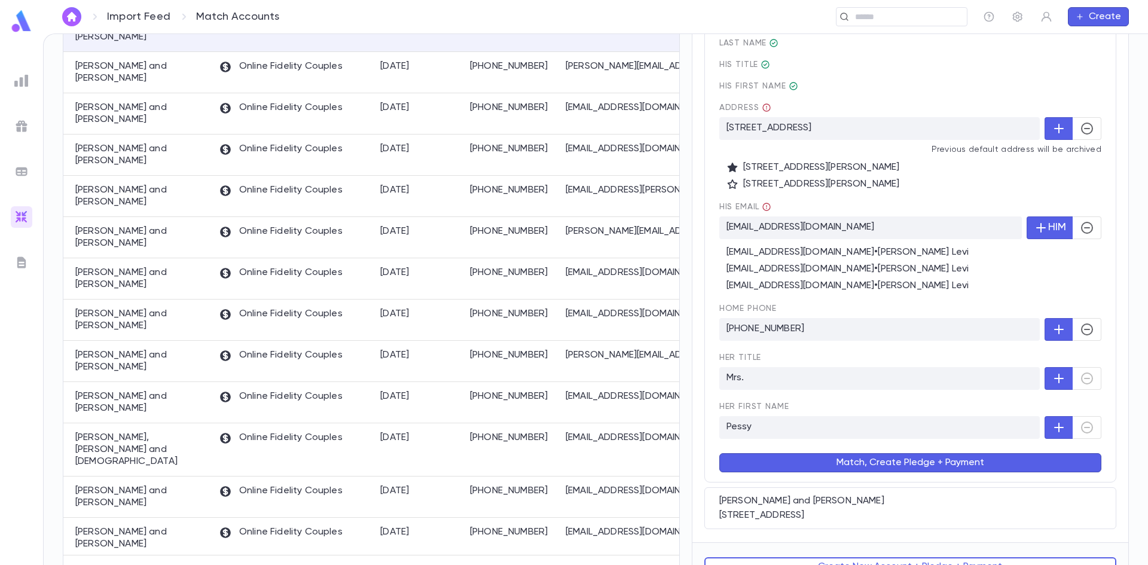
scroll to position [294, 0]
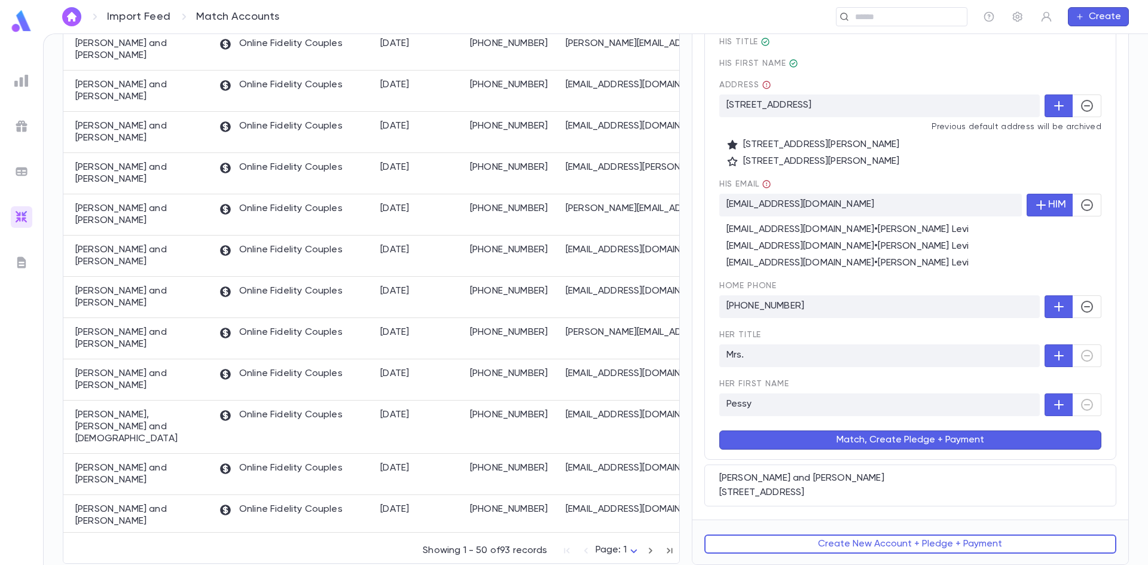
click at [893, 441] on button "Match, Create Pledge + Payment" at bounding box center [910, 440] width 382 height 19
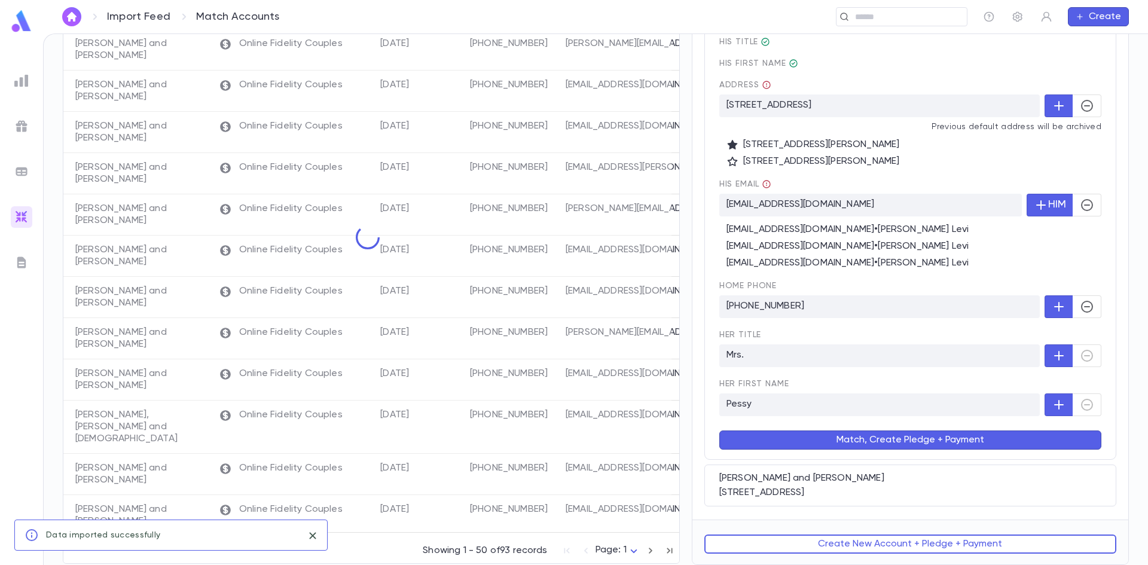
scroll to position [0, 0]
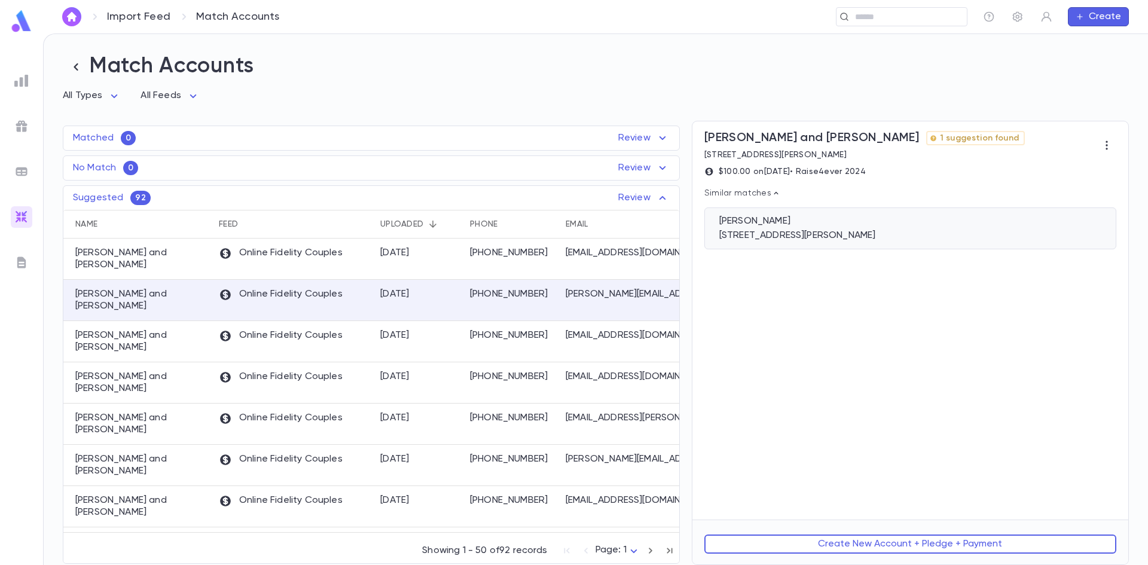
click at [801, 244] on div "Robinson, Yitzy 18 Dorothy Drive, Spring Valley NY 10977" at bounding box center [910, 229] width 412 height 42
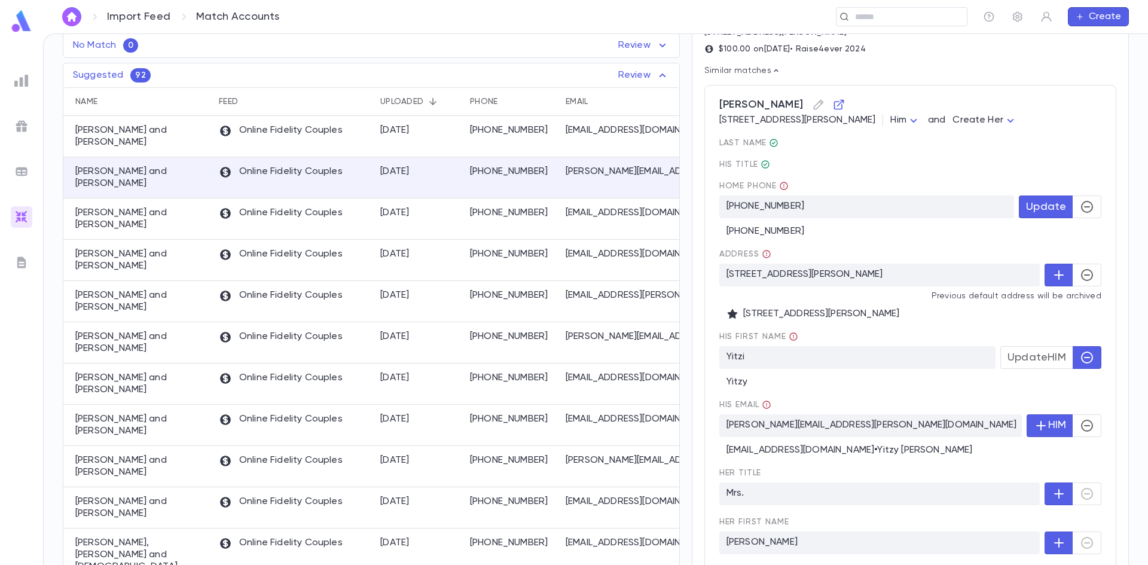
scroll to position [216, 0]
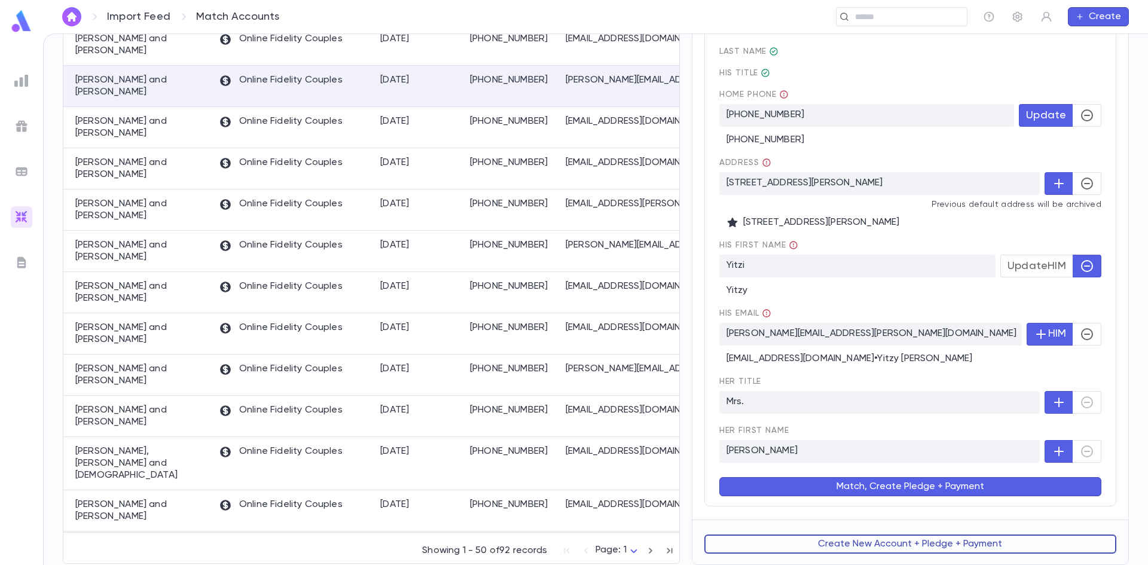
click at [869, 536] on button "Create New Account + Pledge + Payment" at bounding box center [910, 544] width 412 height 19
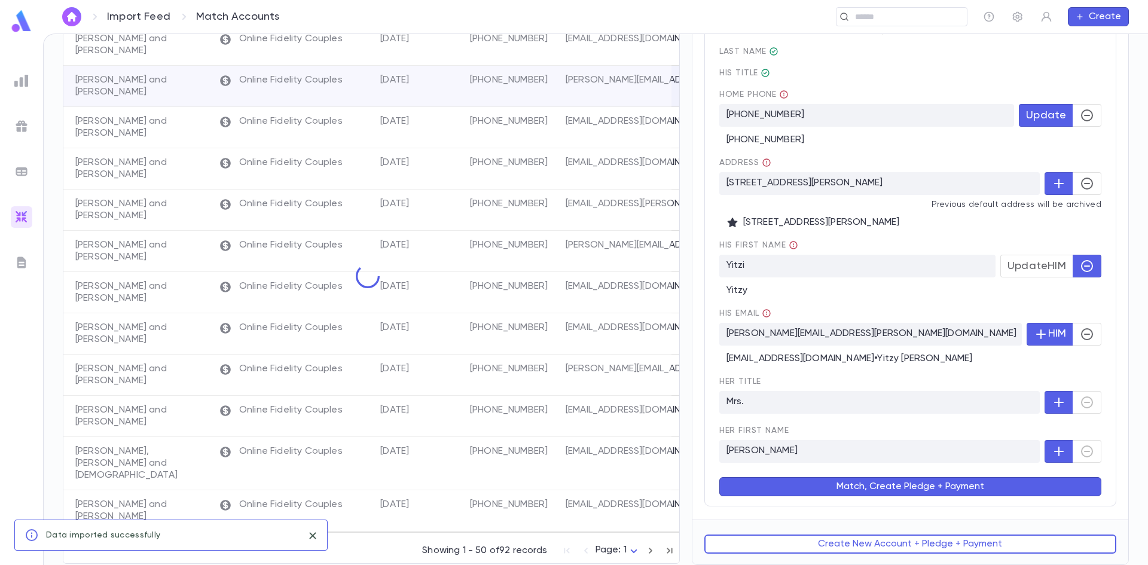
scroll to position [0, 0]
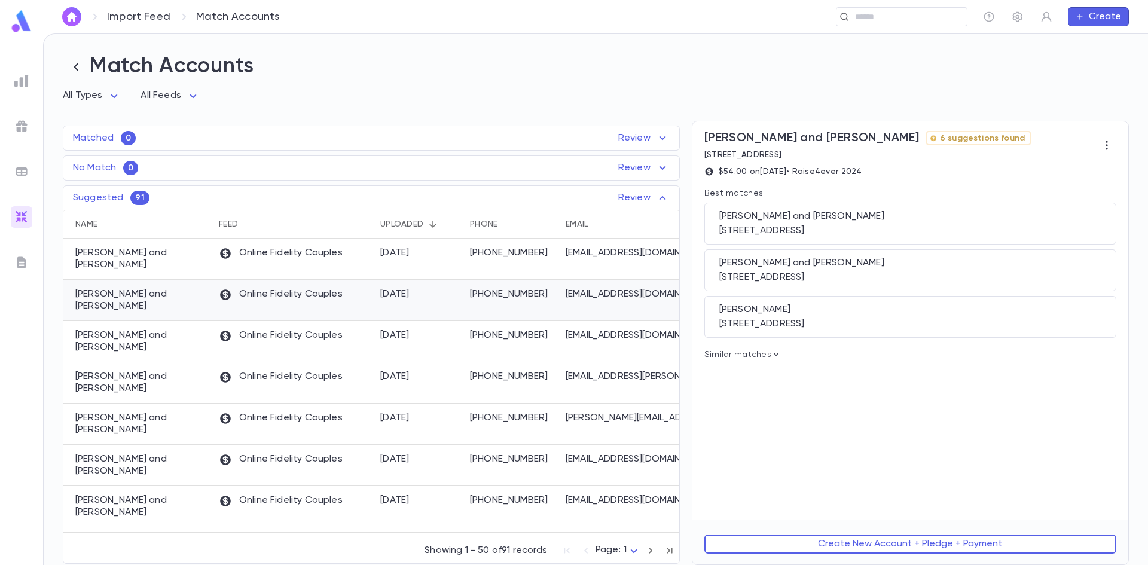
click at [553, 292] on p "[PHONE_NUMBER]" at bounding box center [512, 294] width 84 height 12
click at [495, 321] on div "(848) 459-3727" at bounding box center [512, 341] width 96 height 41
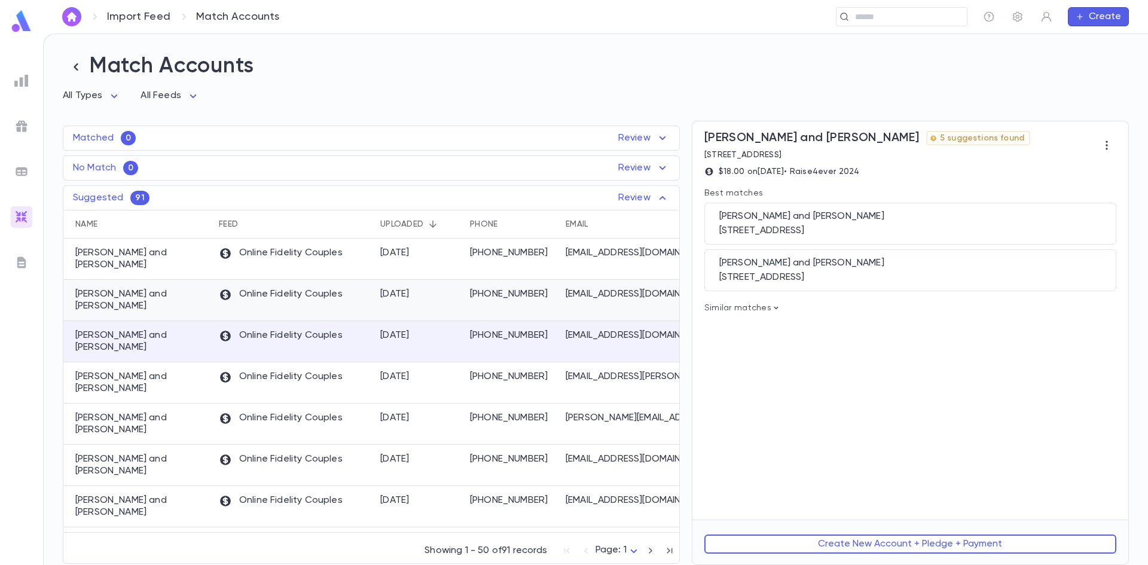
click at [492, 295] on p "[PHONE_NUMBER]" at bounding box center [512, 294] width 84 height 12
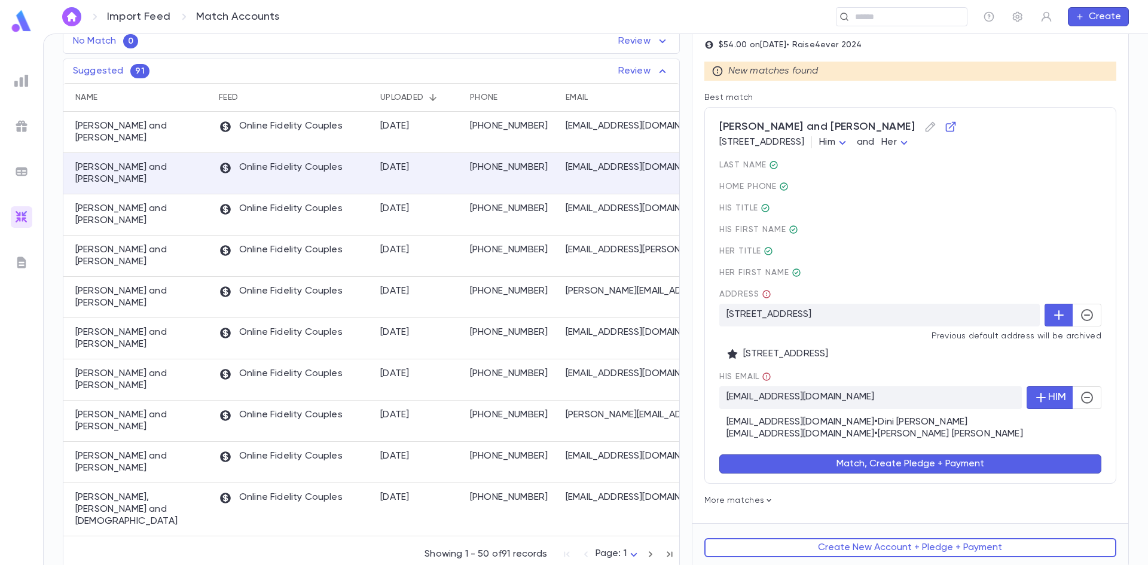
scroll to position [132, 0]
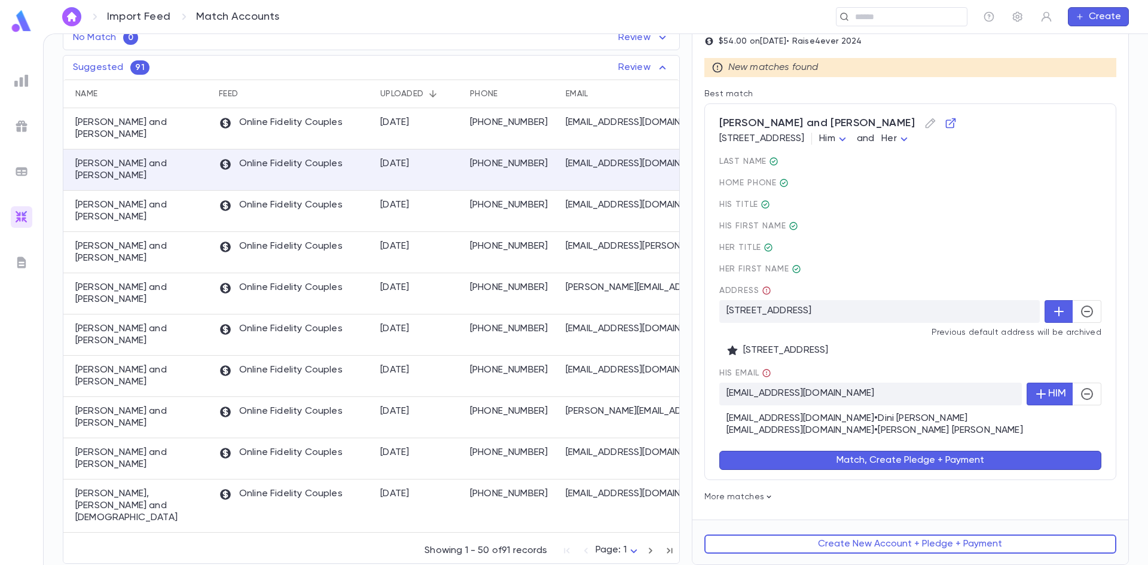
click at [1054, 319] on button "button" at bounding box center [1059, 311] width 29 height 23
click at [1073, 392] on button "button" at bounding box center [1087, 394] width 29 height 23
click at [945, 460] on button "Match, Create Pledge + Payment" at bounding box center [910, 460] width 382 height 19
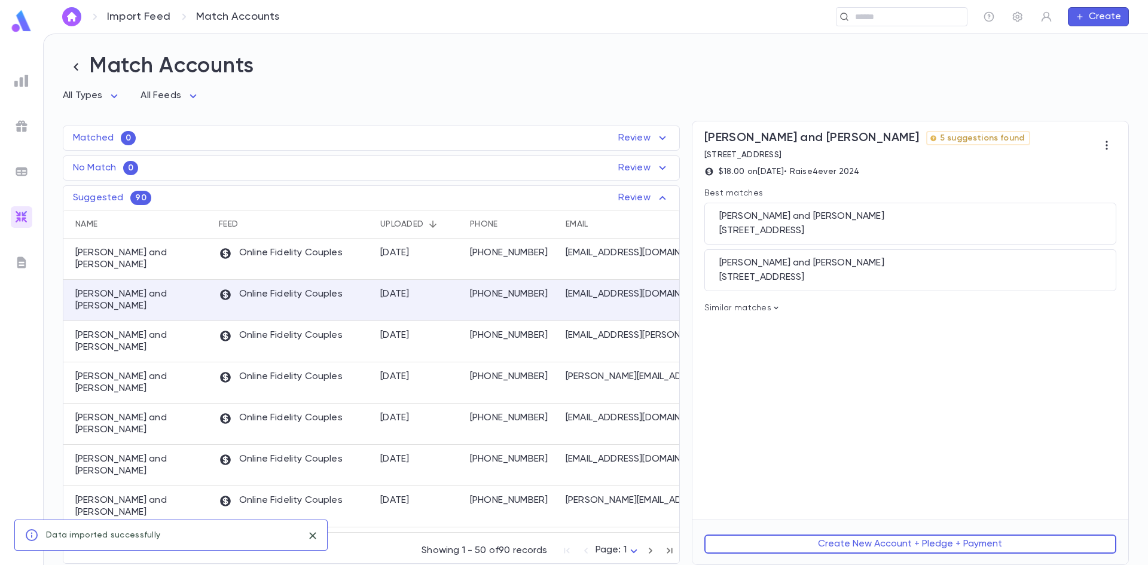
scroll to position [0, 0]
click at [558, 301] on div "(848) 459-3727" at bounding box center [512, 300] width 96 height 41
click at [827, 225] on div "Greenberg, Yossi and Rochel 95 Hillside Blvd, Lakewood NJ 08701" at bounding box center [910, 224] width 412 height 42
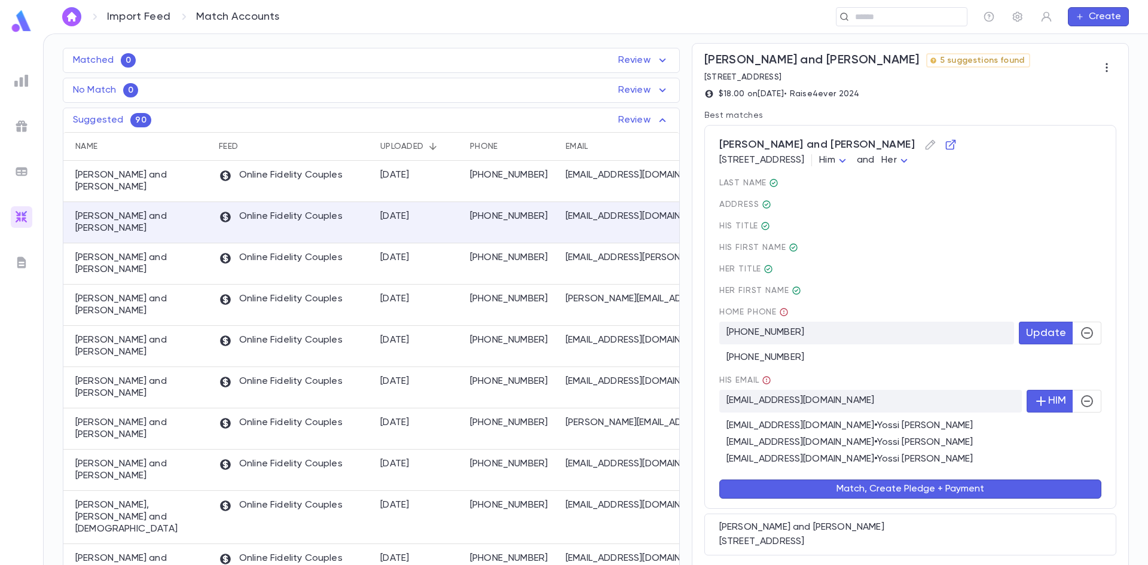
scroll to position [155, 0]
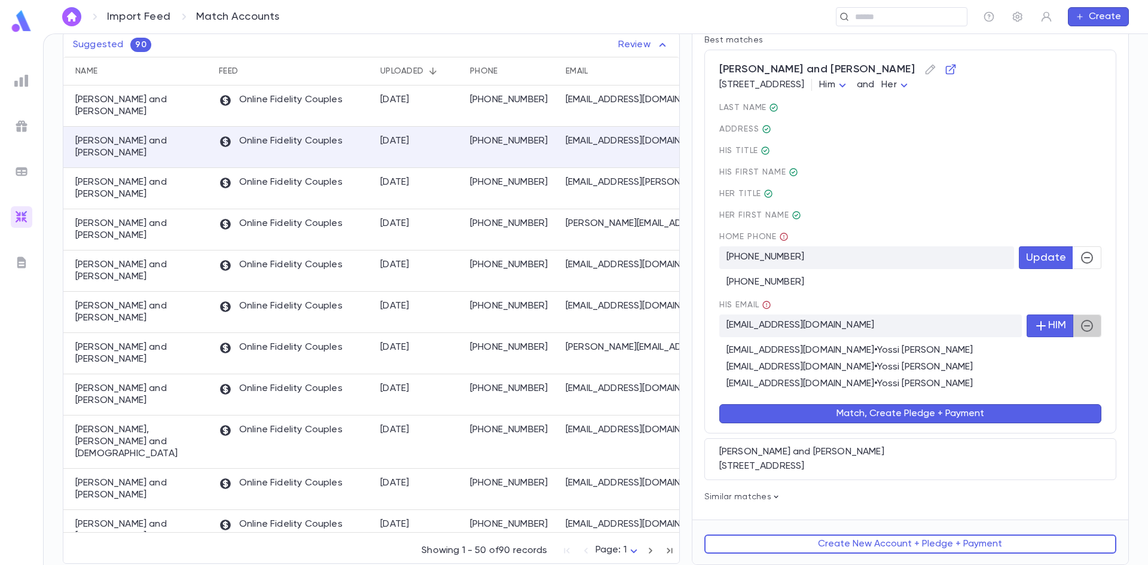
click at [1081, 321] on icon "button" at bounding box center [1087, 326] width 12 height 12
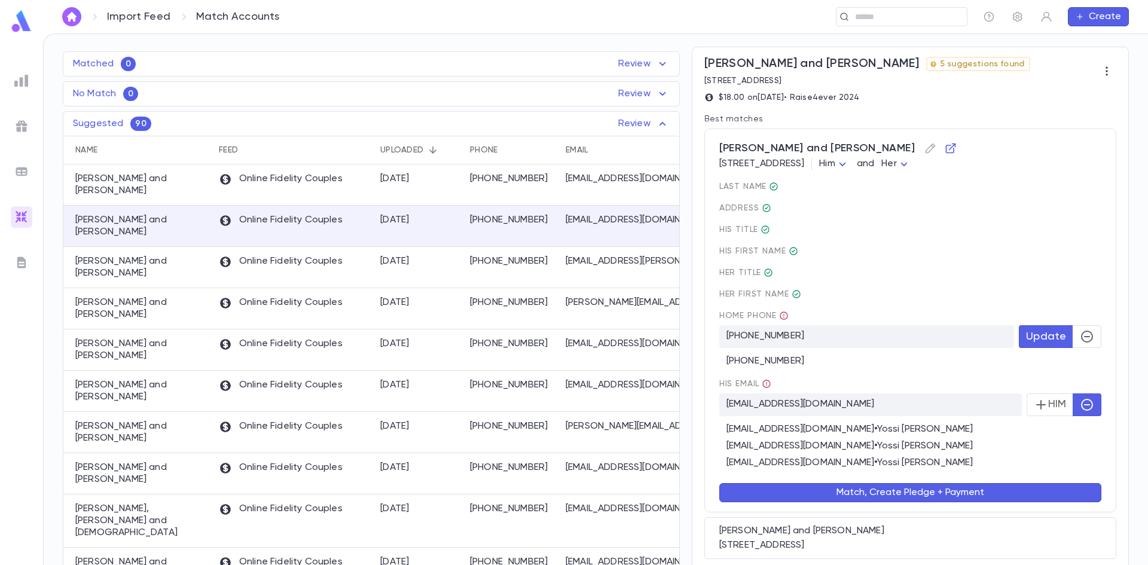
scroll to position [95, 0]
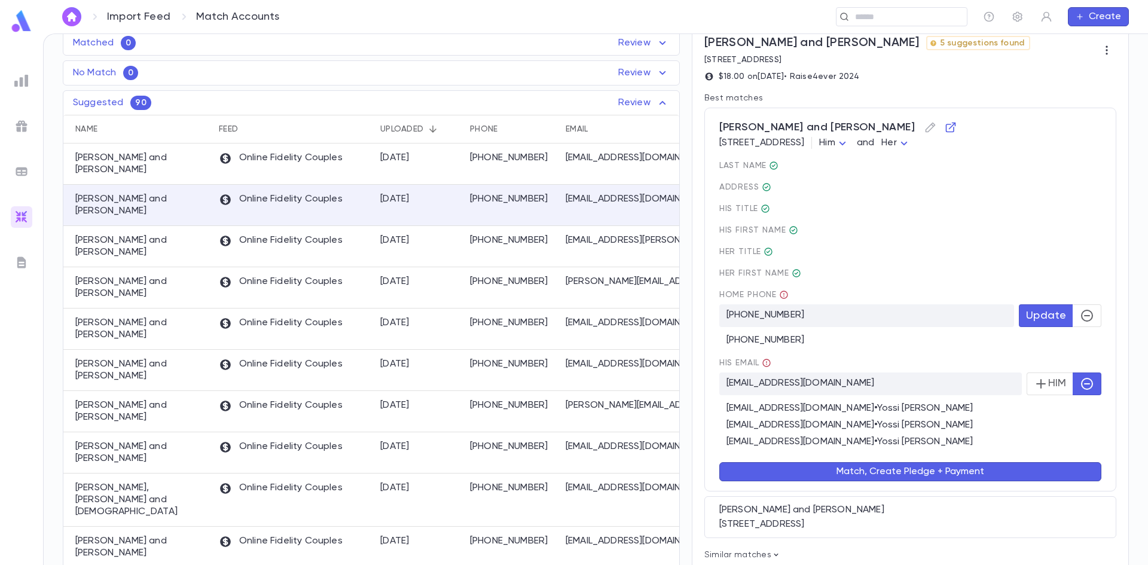
click at [807, 465] on button "Match, Create Pledge + Payment" at bounding box center [910, 471] width 382 height 19
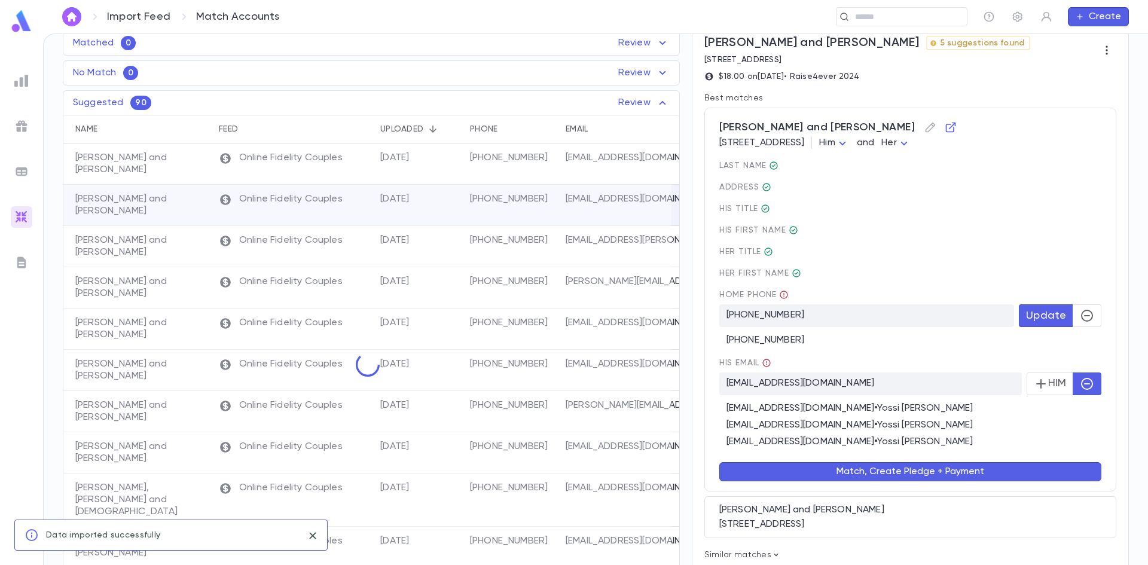
scroll to position [0, 0]
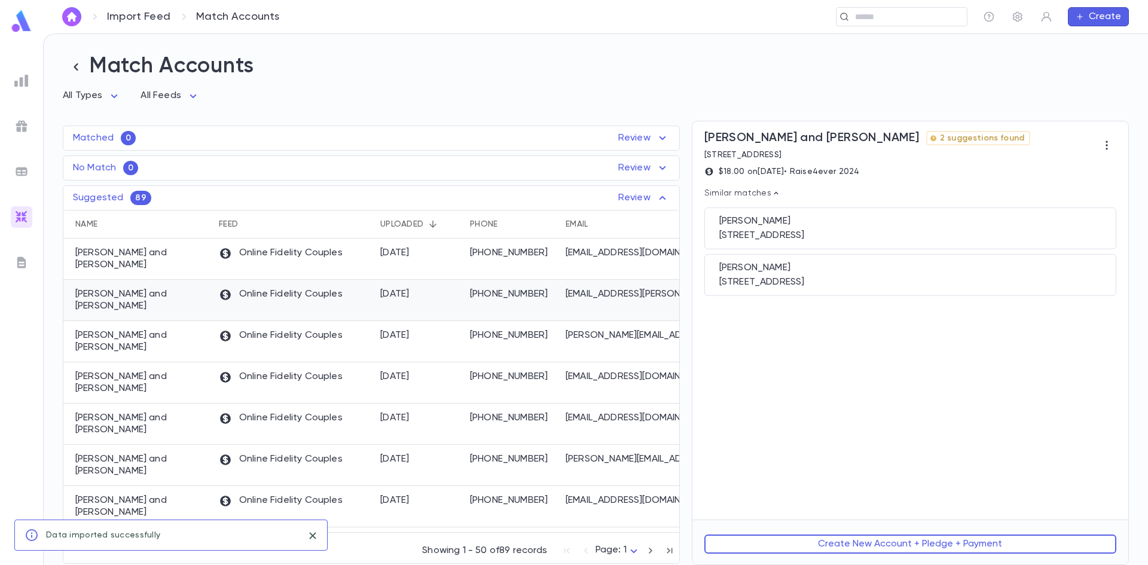
click at [527, 307] on div "(443) 560-9216" at bounding box center [512, 300] width 96 height 41
click at [801, 241] on div "2816 Ave I, Brooklyn NY 11210" at bounding box center [910, 236] width 382 height 12
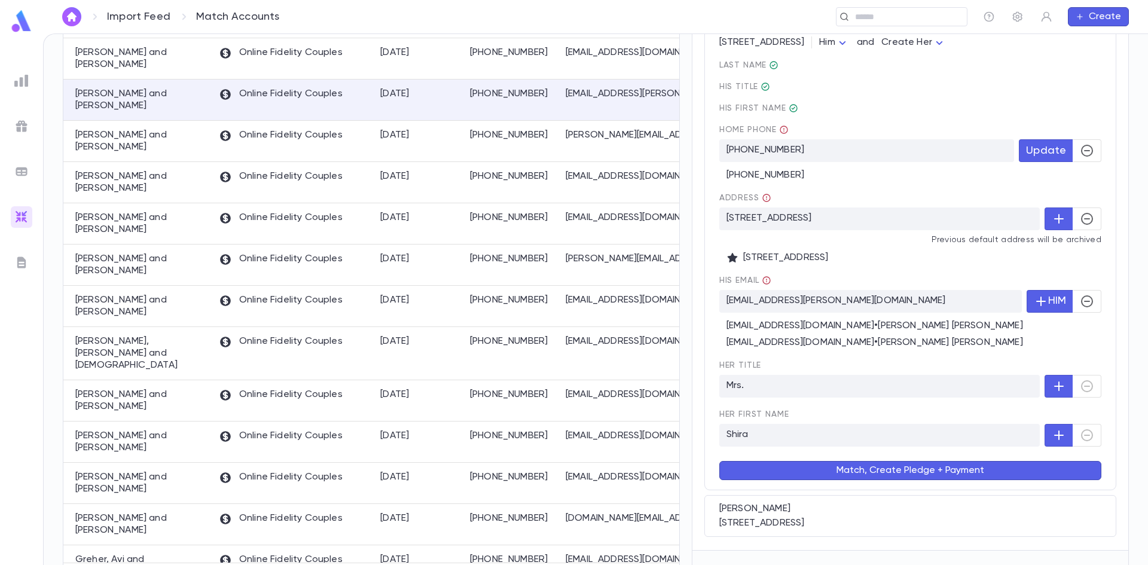
scroll to position [233, 0]
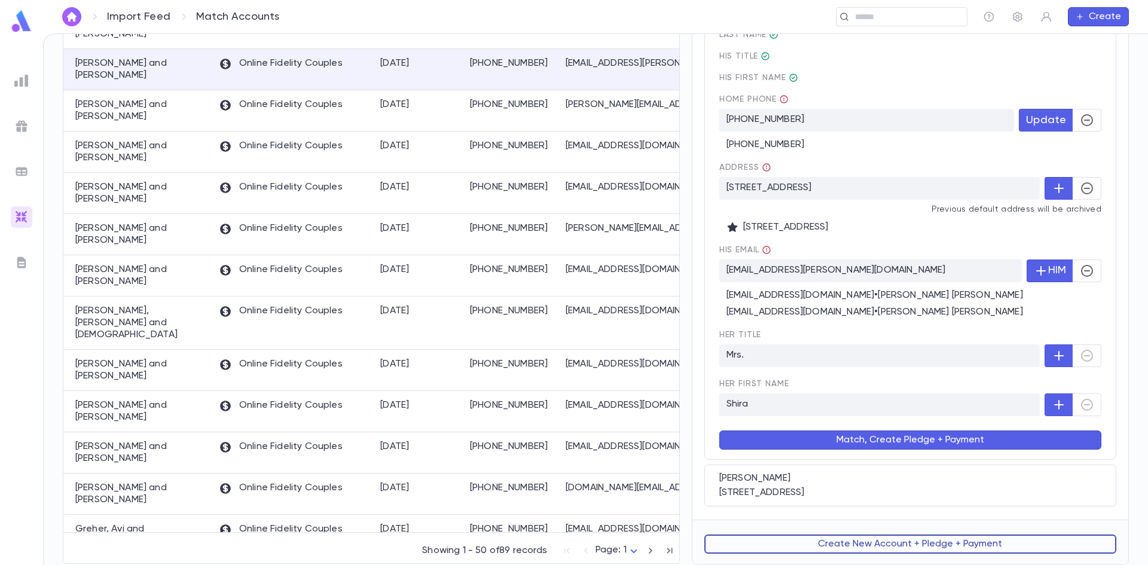
click at [888, 541] on button "Create New Account + Pledge + Payment" at bounding box center [910, 544] width 412 height 19
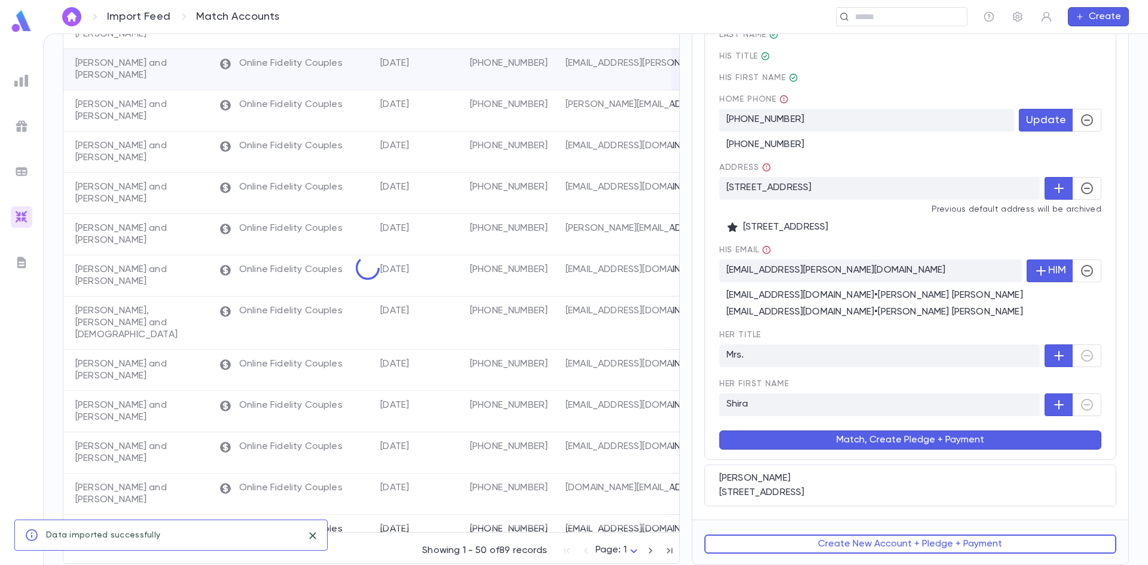
scroll to position [0, 0]
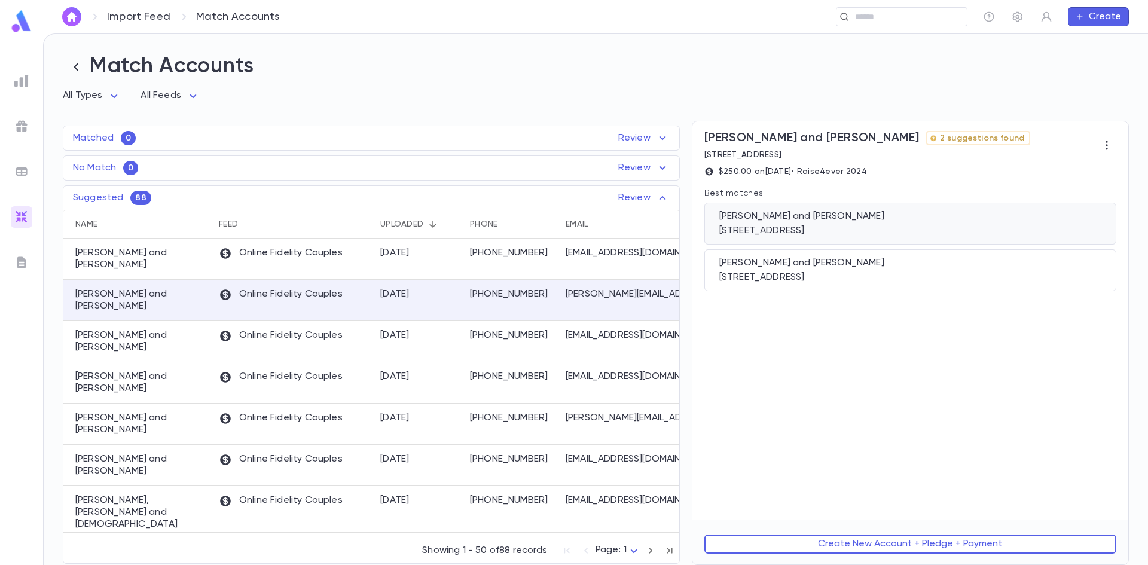
click at [837, 215] on div "[PERSON_NAME] and [PERSON_NAME]" at bounding box center [910, 216] width 382 height 12
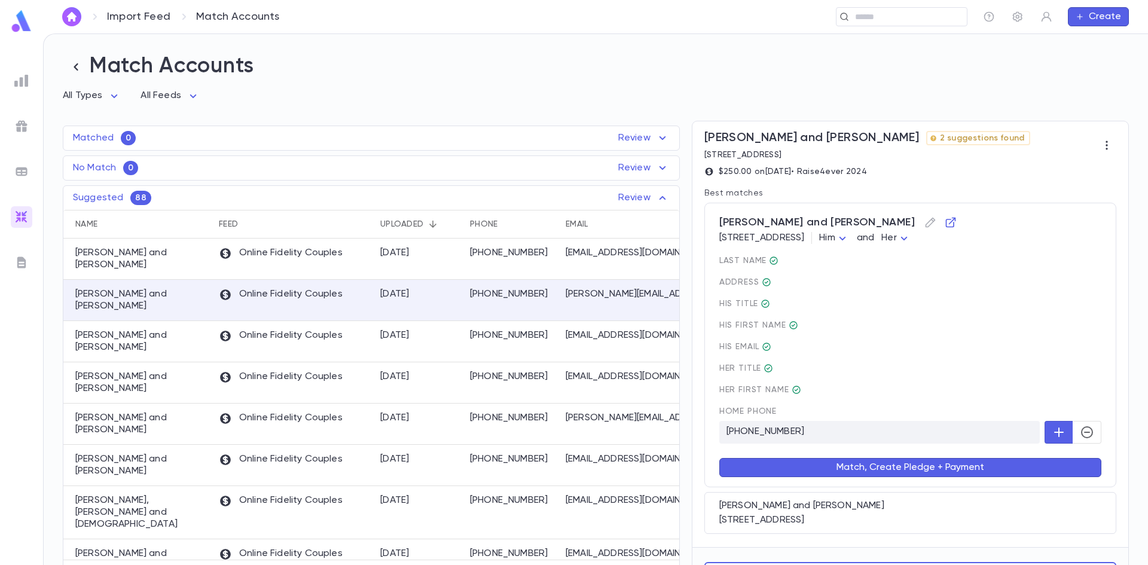
click at [861, 465] on button "Match, Create Pledge + Payment" at bounding box center [910, 467] width 382 height 19
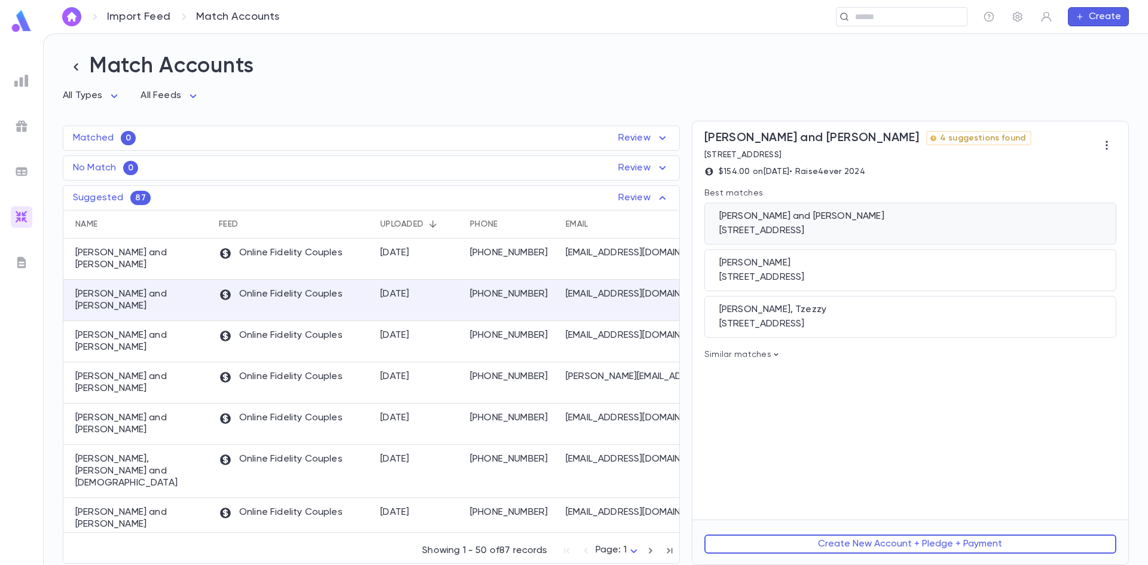
click at [807, 225] on div "Reiss, Raphael and Gitty 38 New Pomona Road, Suffern NY 10901" at bounding box center [910, 224] width 412 height 42
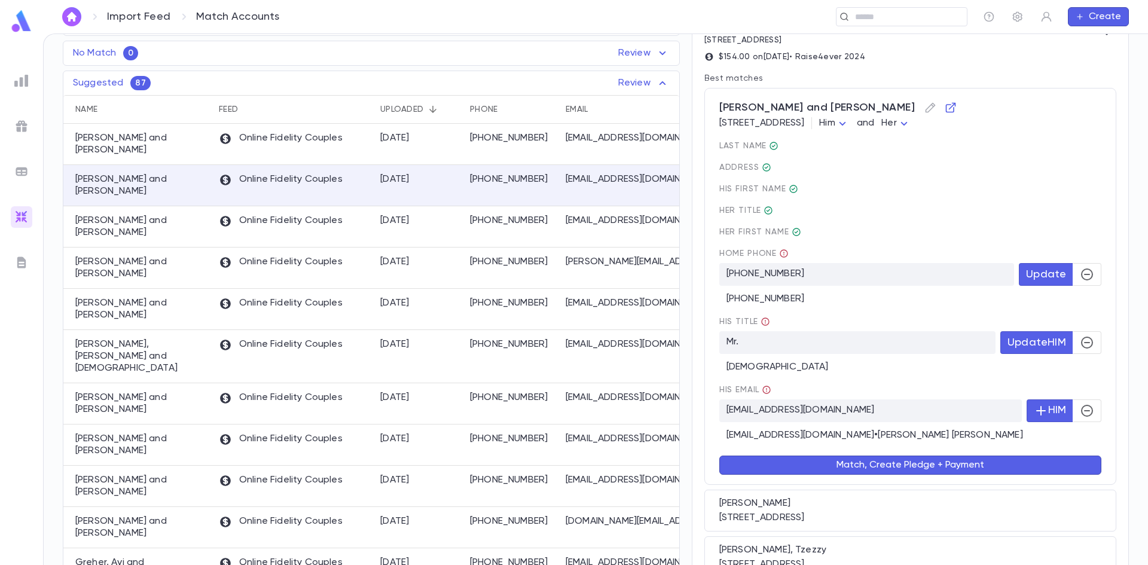
scroll to position [120, 0]
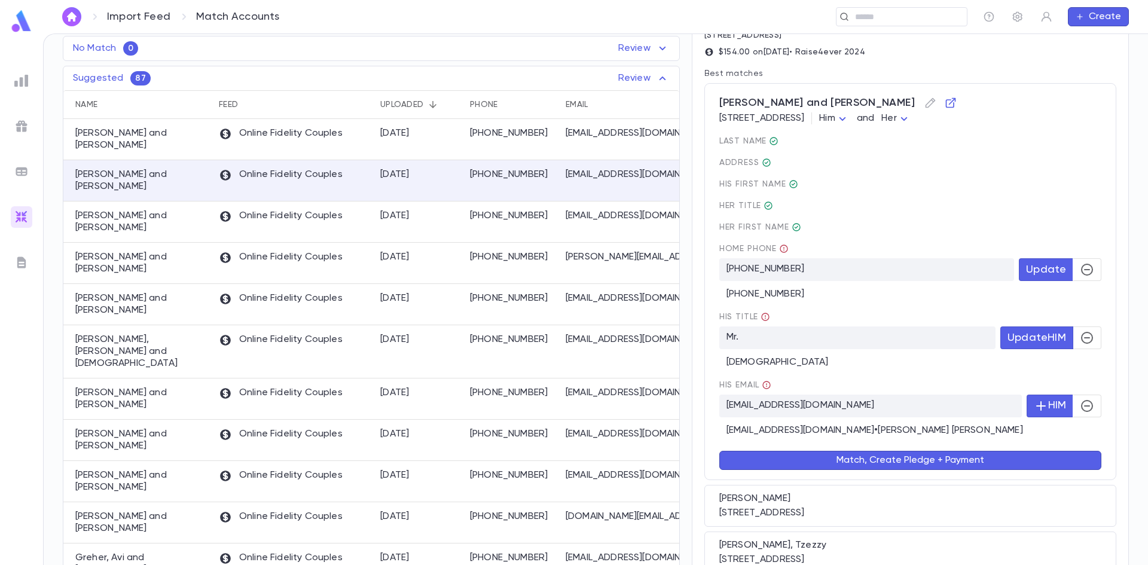
click at [1079, 347] on button "button" at bounding box center [1087, 338] width 29 height 23
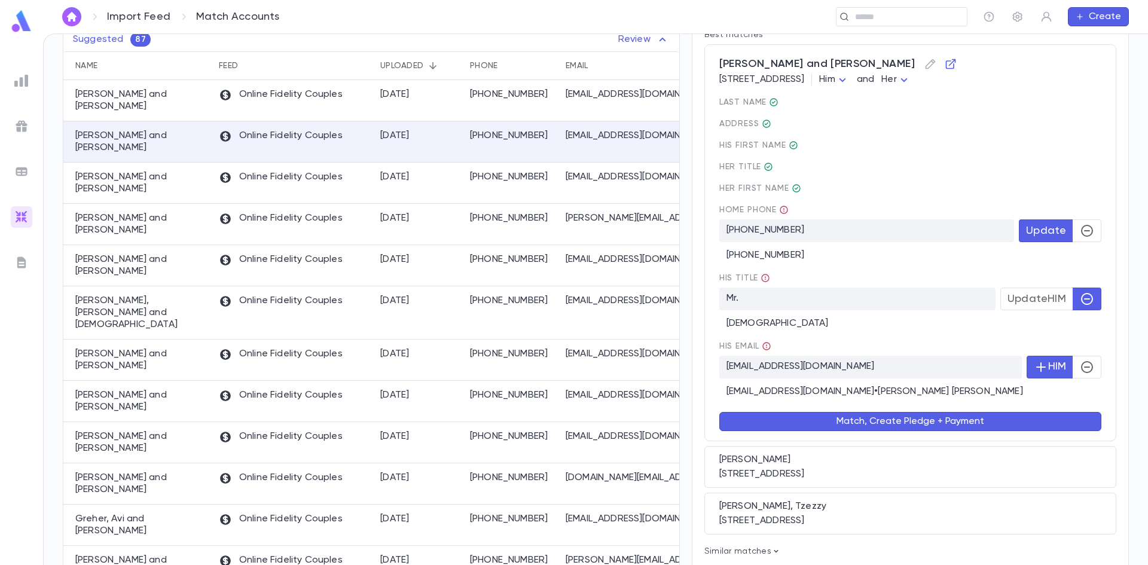
scroll to position [179, 0]
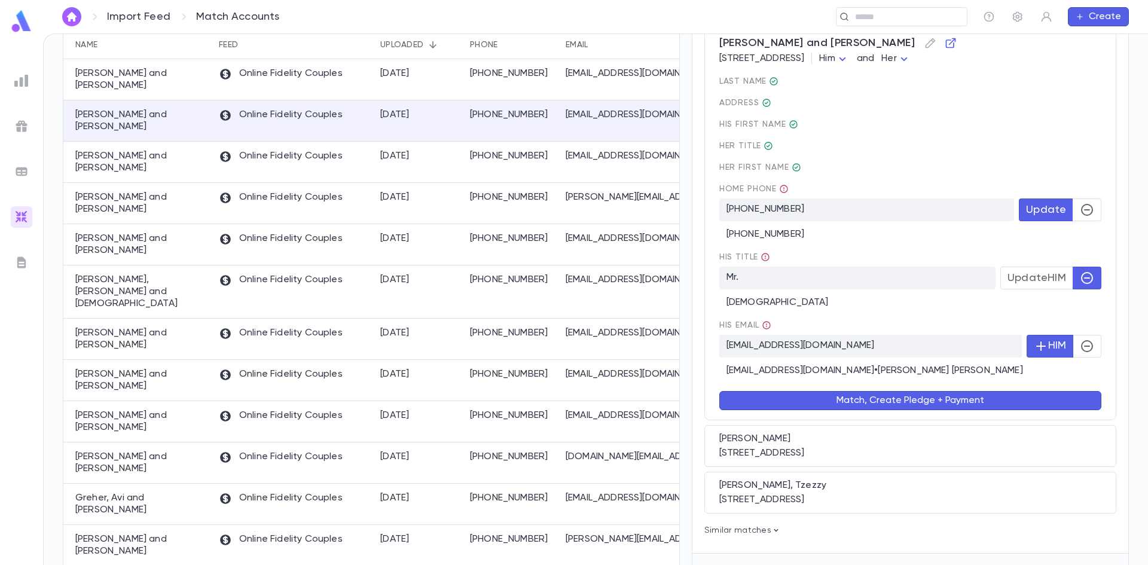
click at [1080, 347] on icon "button" at bounding box center [1087, 346] width 14 height 14
click at [916, 404] on button "Match, Create Pledge + Payment" at bounding box center [910, 400] width 382 height 19
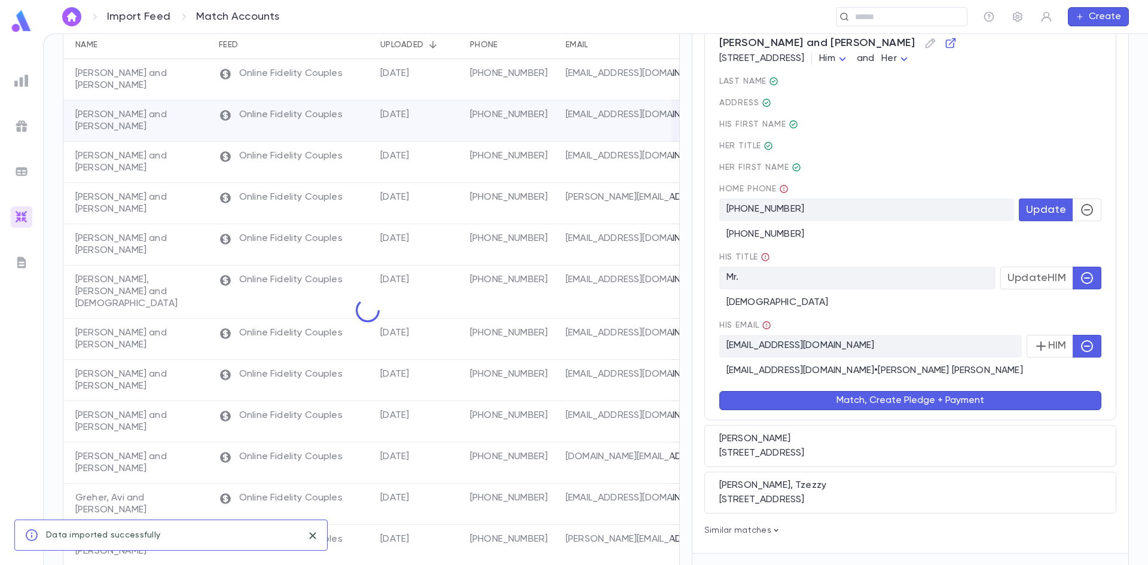
scroll to position [0, 0]
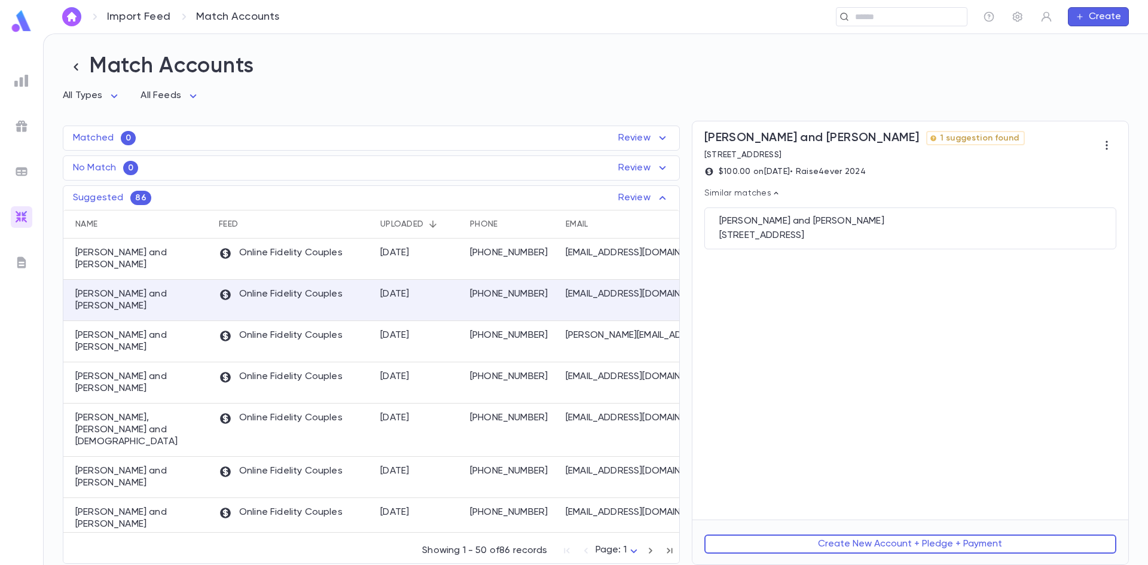
click at [868, 532] on div "Create New Account + Pledge + Payment" at bounding box center [910, 544] width 436 height 48
click at [862, 539] on button "Create New Account + Pledge + Payment" at bounding box center [910, 544] width 412 height 19
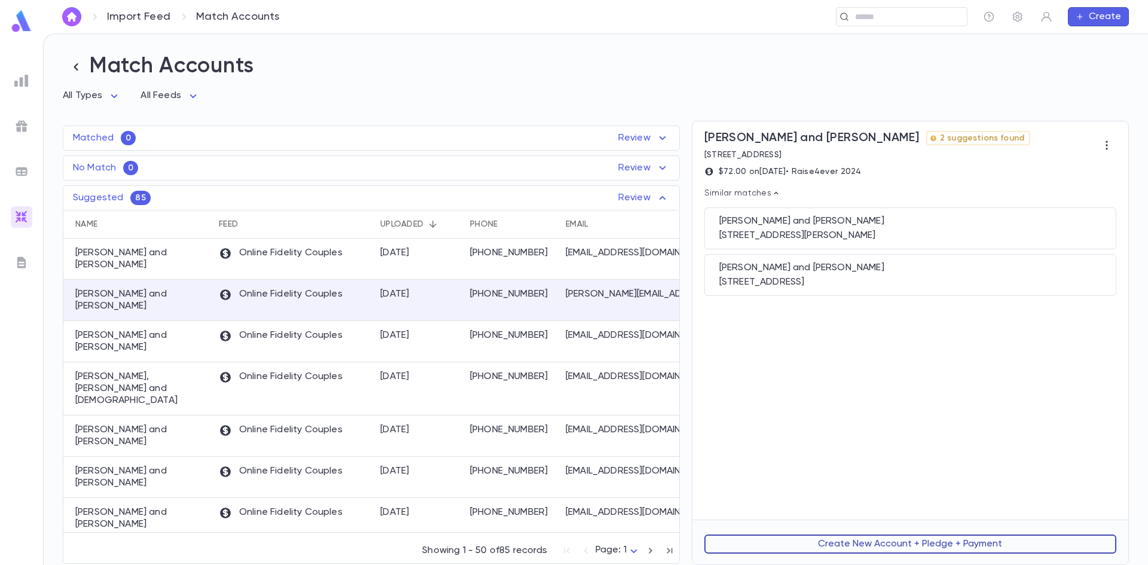
click at [811, 547] on button "Create New Account + Pledge + Payment" at bounding box center [910, 544] width 412 height 19
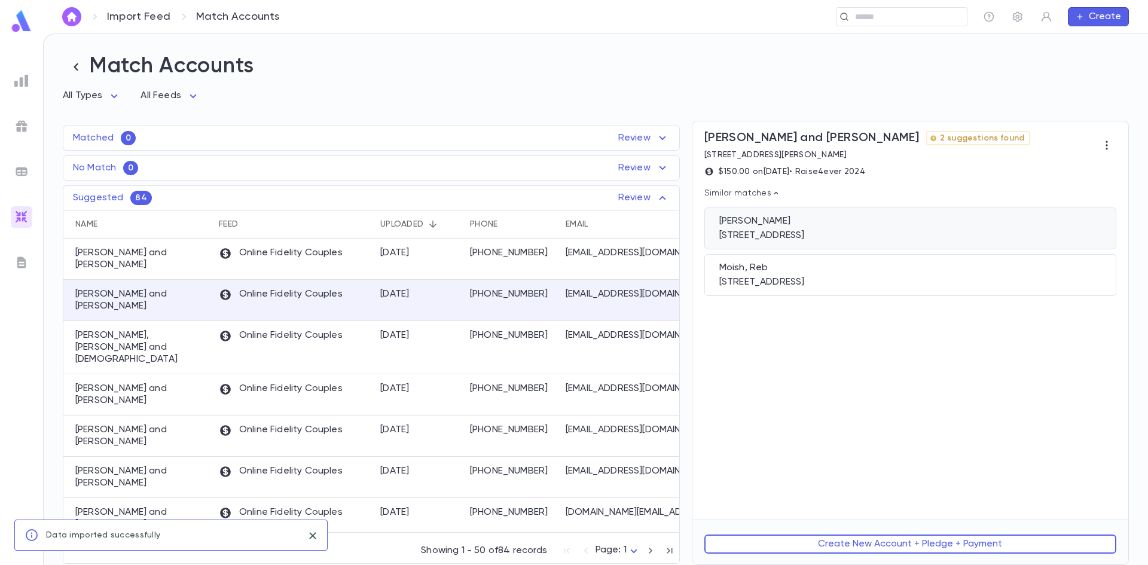
click at [780, 242] on div "217 Squankum Road, Lakewood NJ 08701" at bounding box center [910, 236] width 382 height 12
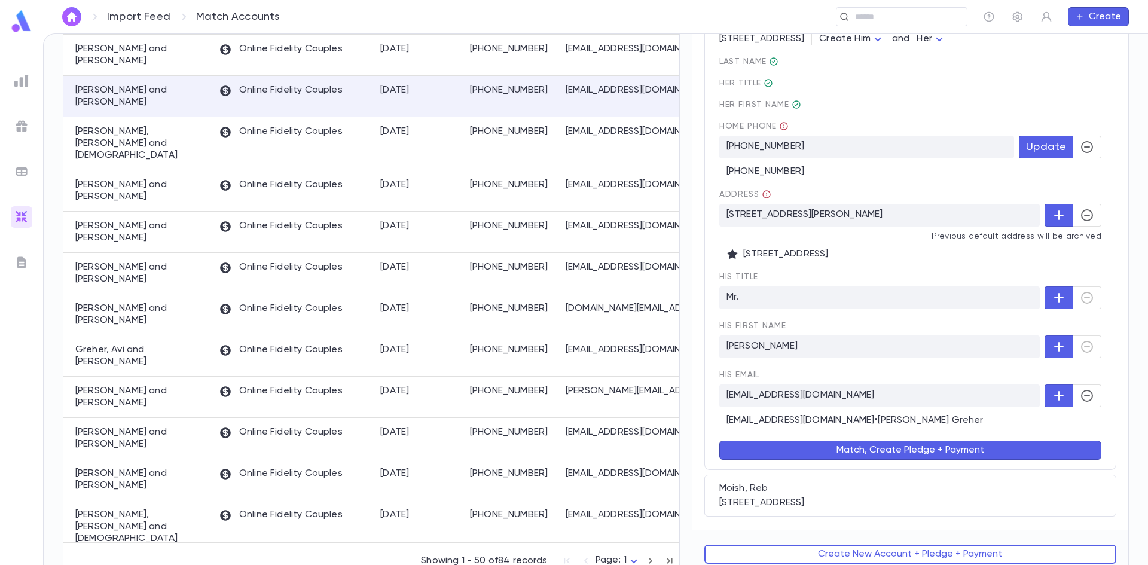
scroll to position [216, 0]
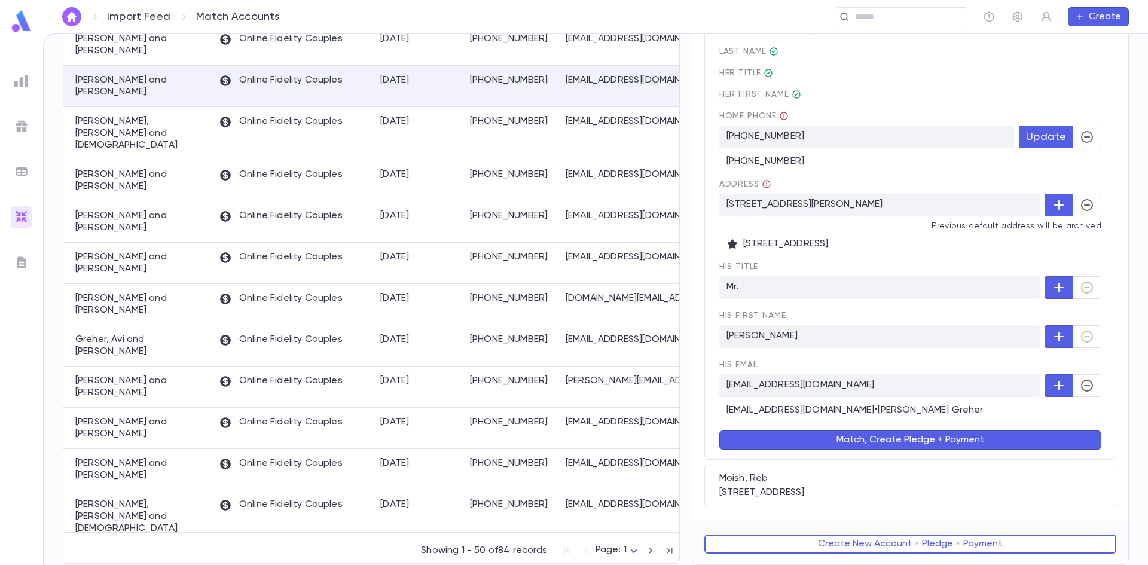
click at [933, 438] on button "Match, Create Pledge + Payment" at bounding box center [910, 440] width 382 height 19
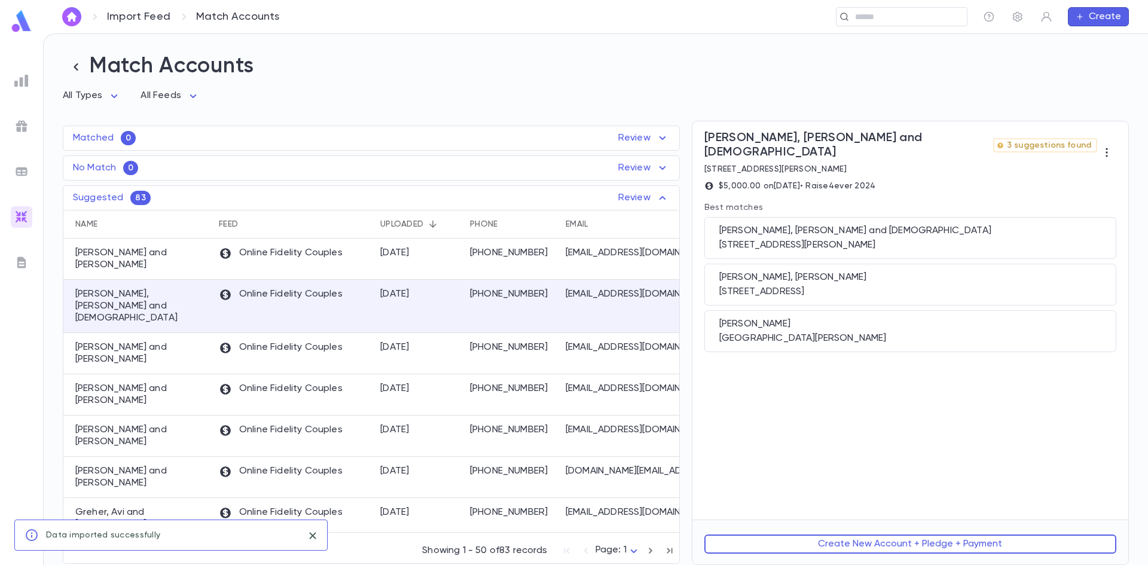
scroll to position [0, 0]
click at [838, 225] on div "[PERSON_NAME], [PERSON_NAME] and [DEMOGRAPHIC_DATA]" at bounding box center [910, 231] width 382 height 12
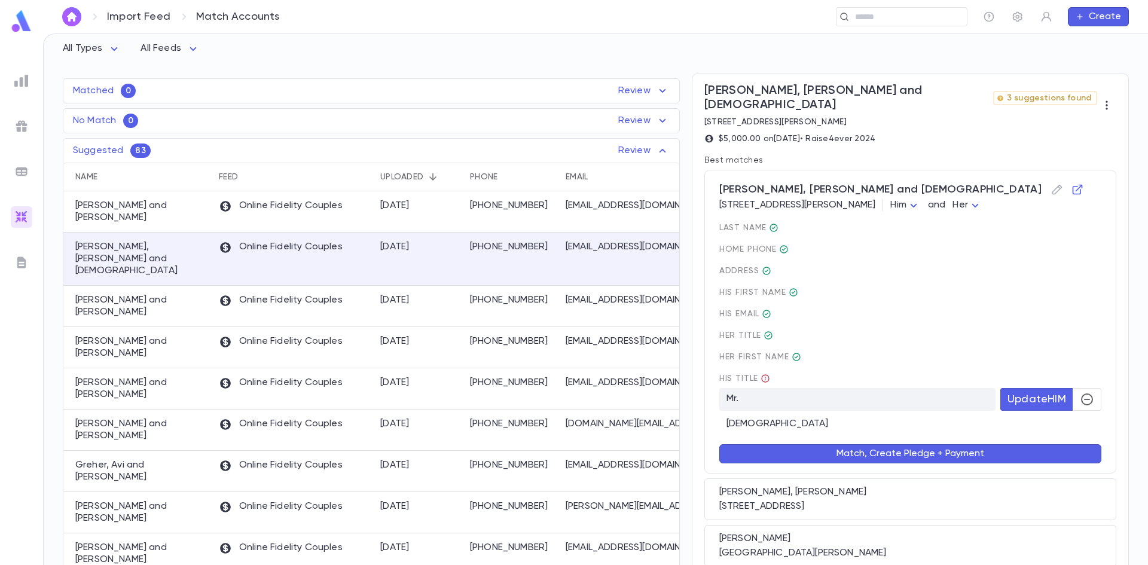
scroll to position [95, 0]
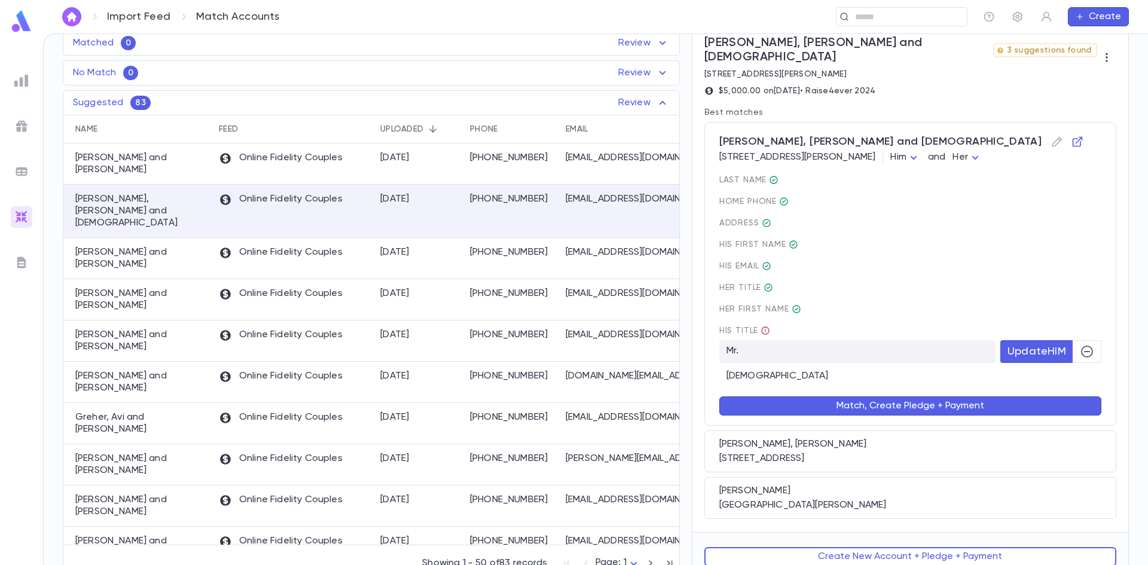
click at [1066, 343] on button "Update HIM" at bounding box center [1036, 351] width 73 height 23
click at [1073, 341] on button "button" at bounding box center [1087, 351] width 29 height 23
click at [1033, 345] on span "Update HIM" at bounding box center [1037, 351] width 59 height 13
click at [1073, 340] on button "button" at bounding box center [1087, 351] width 29 height 23
click at [935, 396] on button "Match, Create Pledge + Payment" at bounding box center [910, 405] width 382 height 19
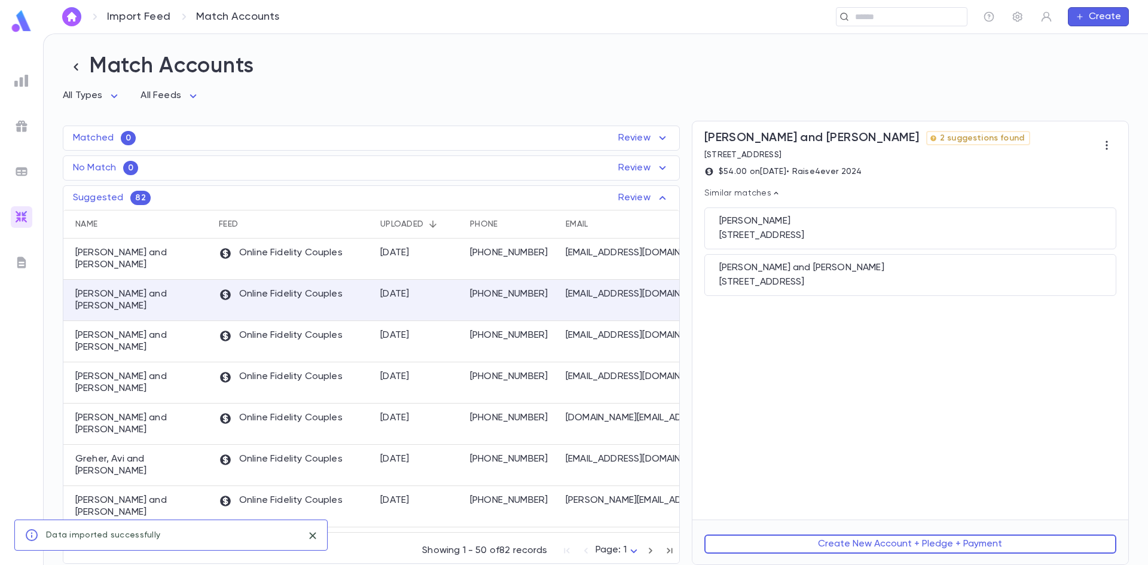
scroll to position [0, 0]
click at [848, 292] on div "Bokow, Tzvi and Robin 607 Beach 8th Street, Far Rockaway NY 11691" at bounding box center [910, 275] width 412 height 42
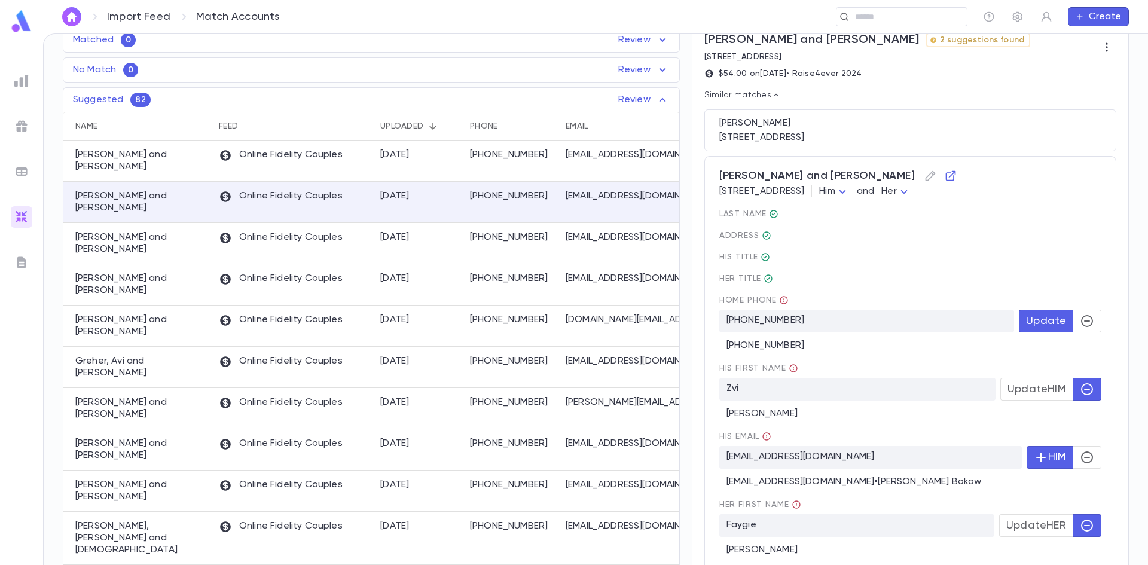
scroll to position [120, 0]
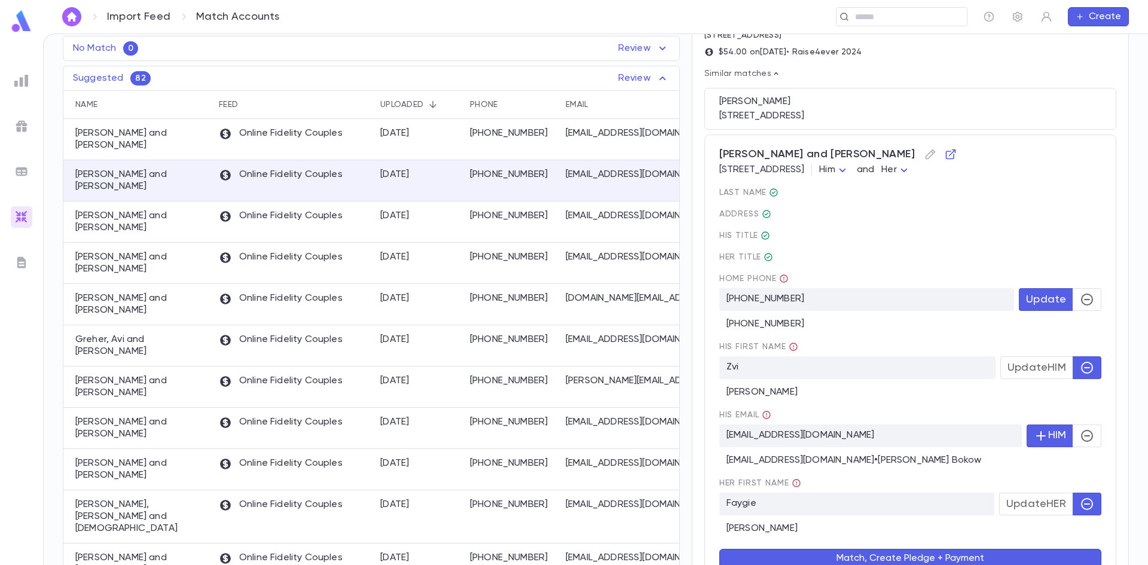
click at [1009, 369] on span "Update HIM" at bounding box center [1037, 367] width 59 height 13
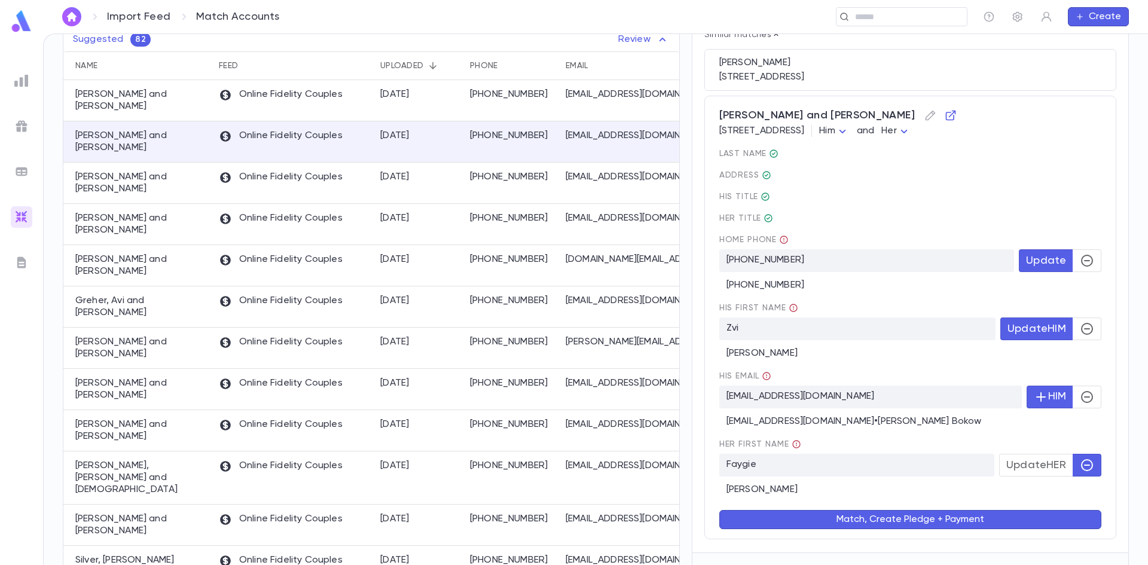
scroll to position [179, 0]
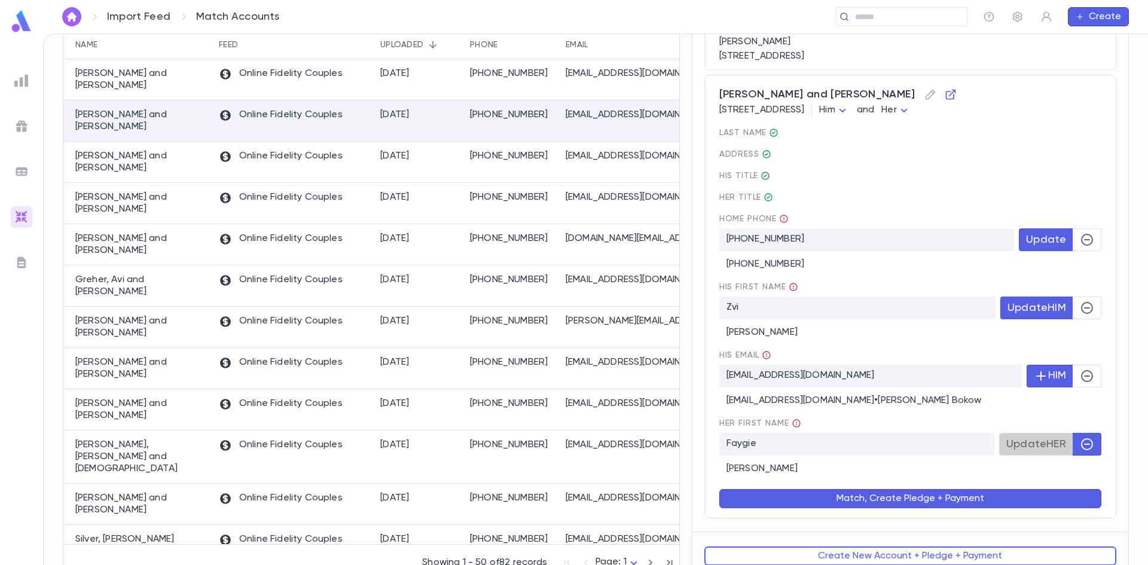
click at [1043, 448] on span "Update HER" at bounding box center [1036, 444] width 60 height 13
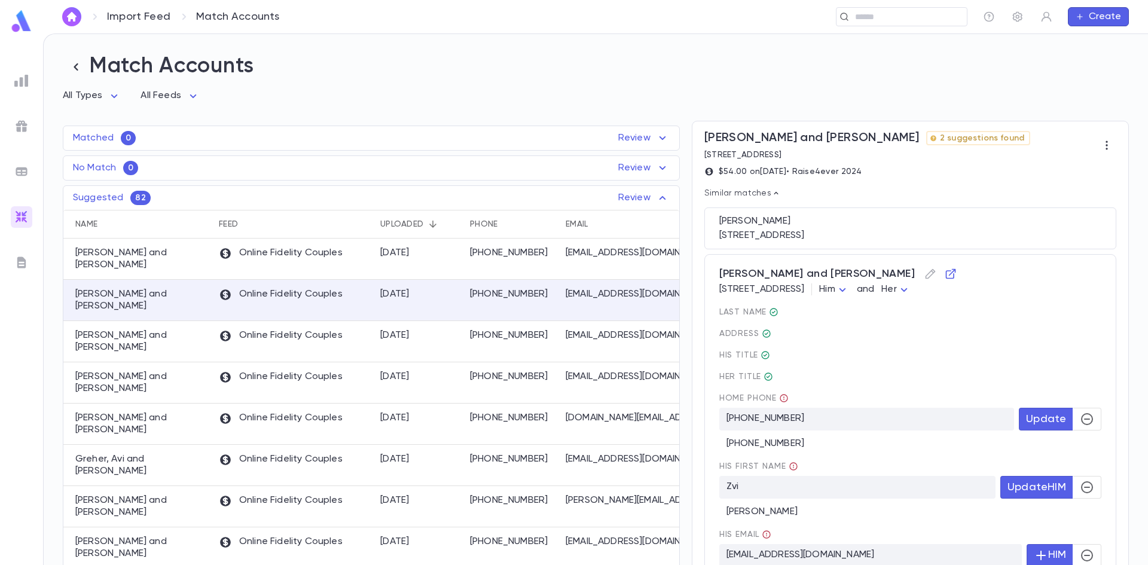
scroll to position [193, 0]
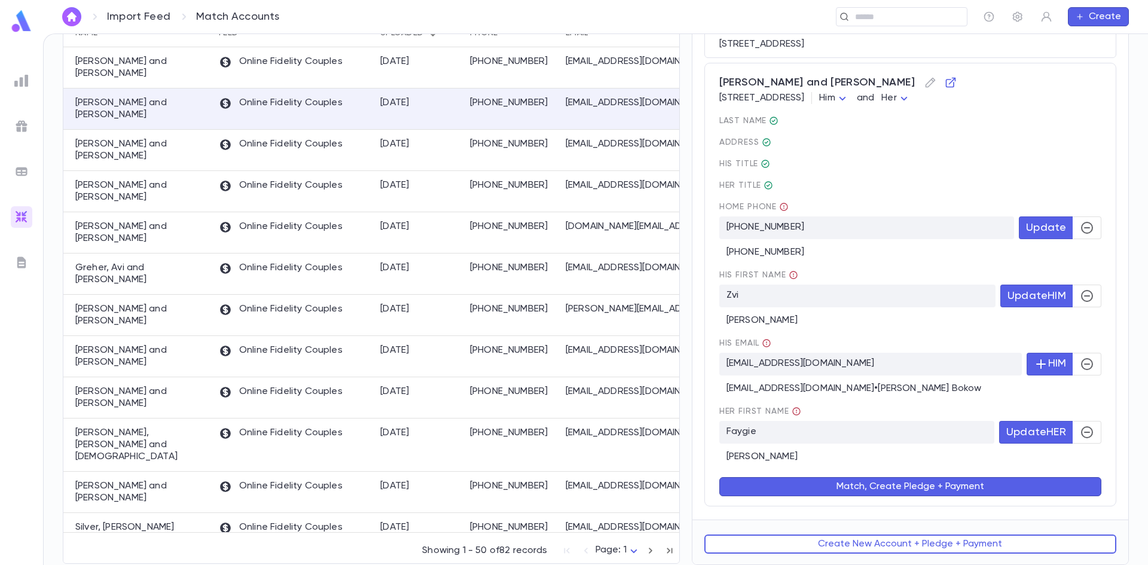
click at [913, 487] on button "Match, Create Pledge + Payment" at bounding box center [910, 486] width 382 height 19
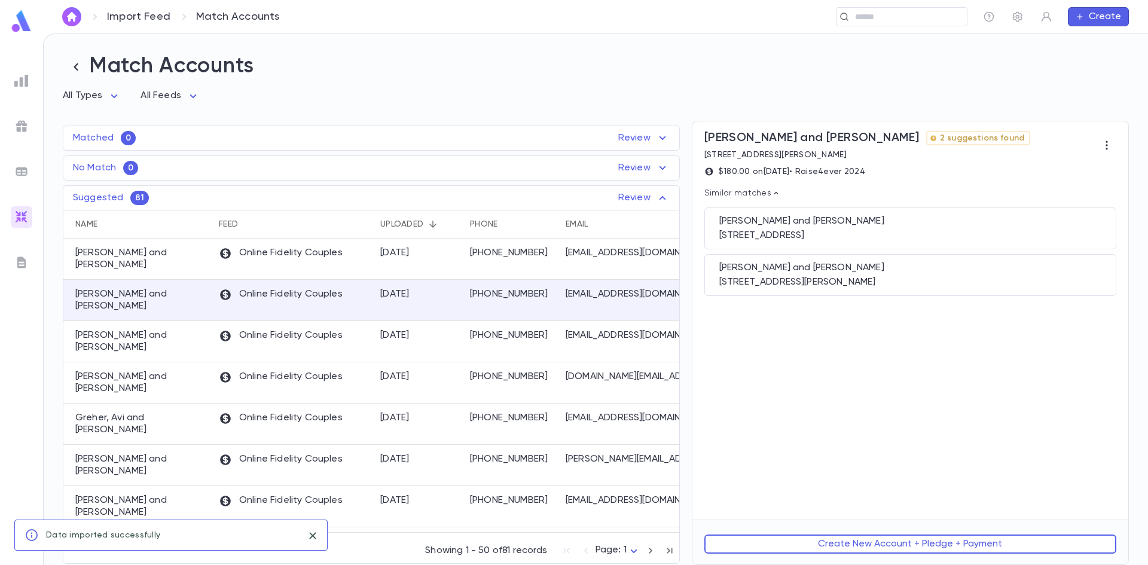
scroll to position [0, 0]
click at [871, 544] on button "Create New Account + Pledge + Payment" at bounding box center [910, 544] width 412 height 19
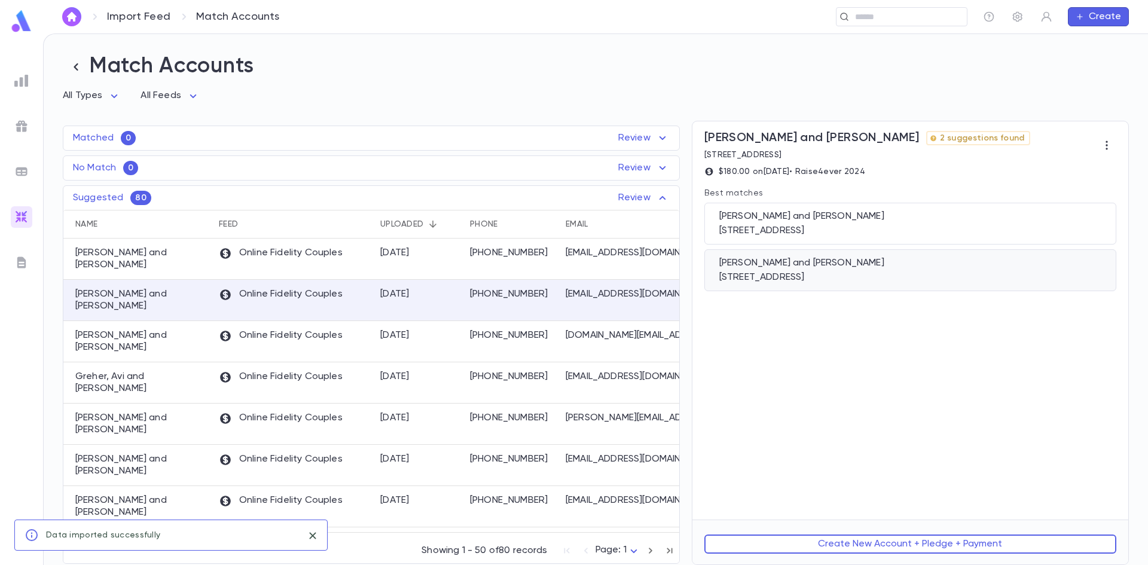
click at [833, 291] on div "Brodskiy, Aleksandr and Brigitta 1777 Ocean Parkway, Apt #305, Brooklyn NY 11223" at bounding box center [910, 270] width 412 height 42
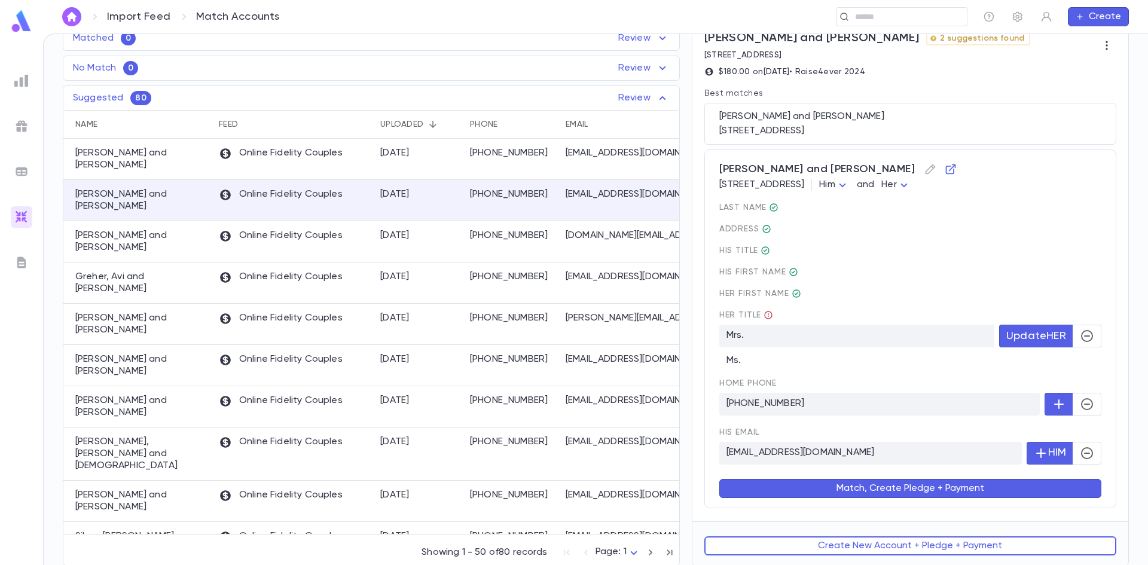
scroll to position [103, 0]
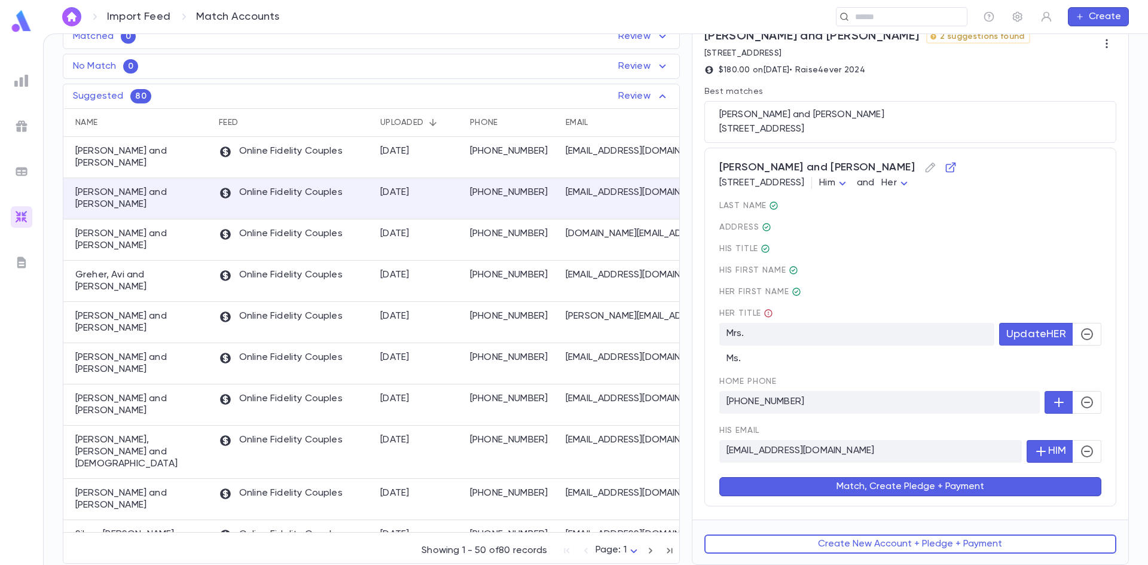
click at [1015, 337] on span "Update HER" at bounding box center [1036, 334] width 60 height 13
click at [923, 490] on button "Match, Create Pledge + Payment" at bounding box center [910, 486] width 382 height 19
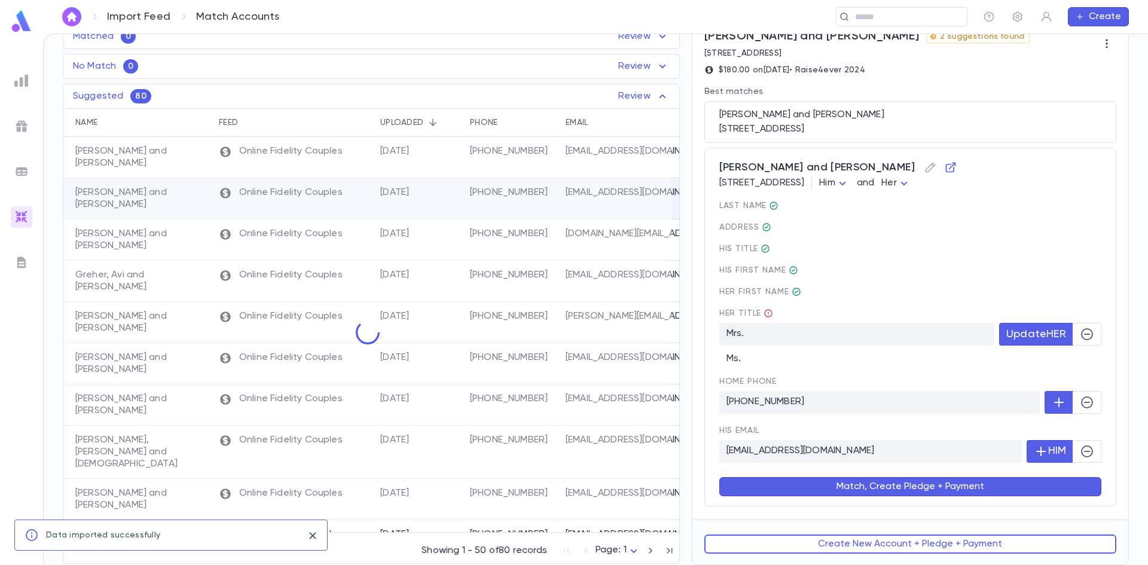
scroll to position [0, 0]
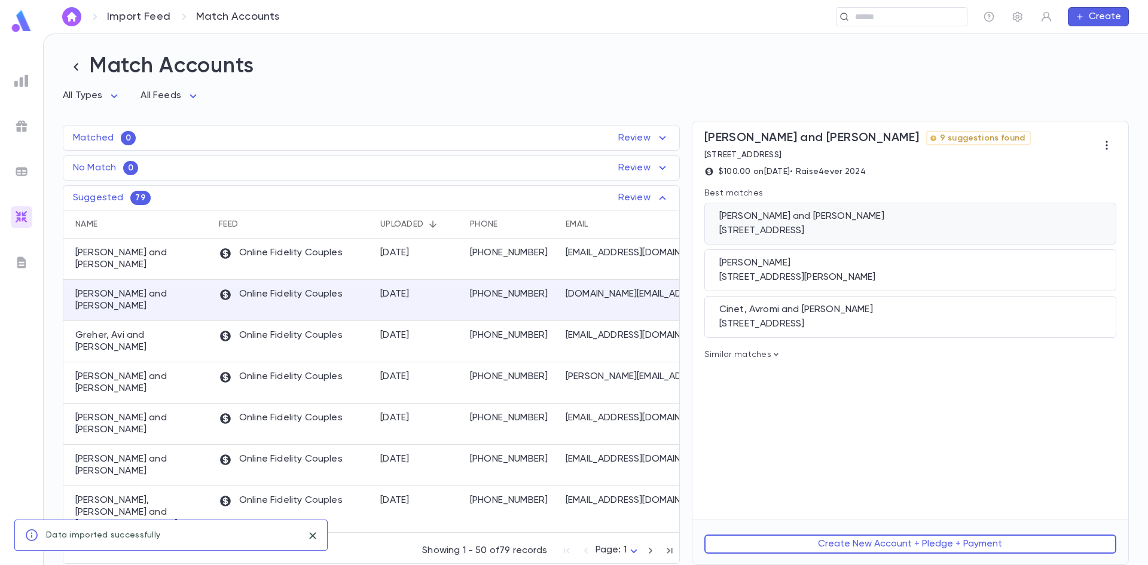
click at [837, 222] on div "Ciner, Tzvi and Sheva" at bounding box center [910, 216] width 382 height 12
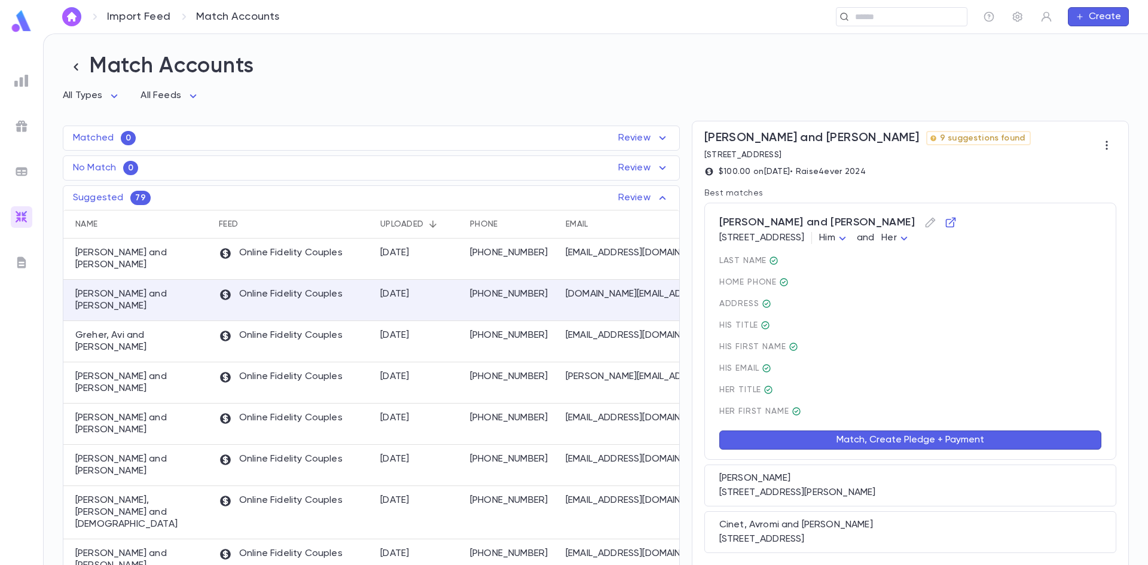
click at [880, 441] on button "Match, Create Pledge + Payment" at bounding box center [910, 440] width 382 height 19
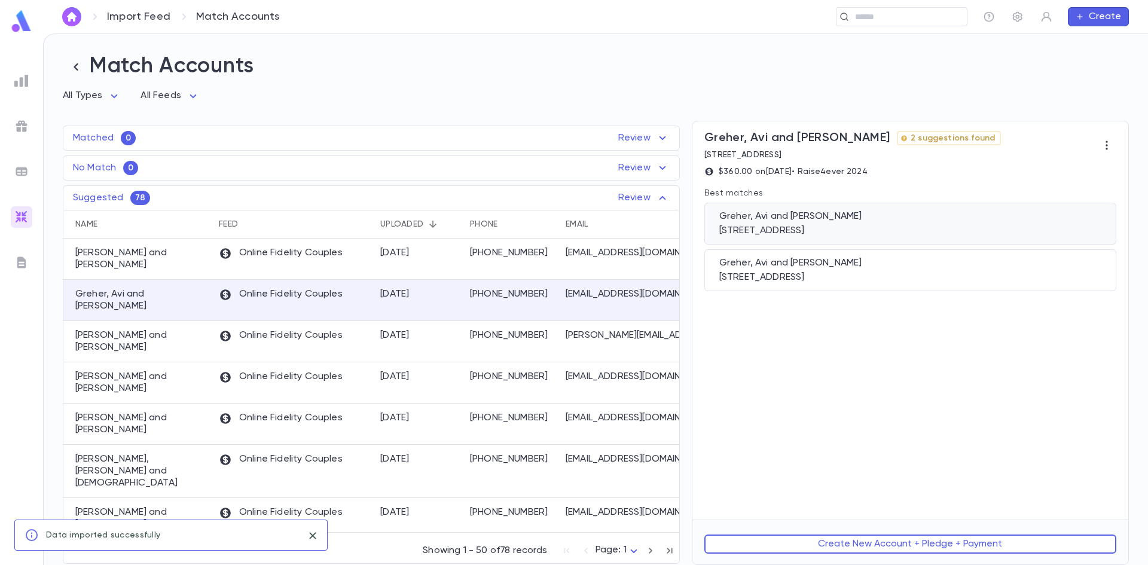
click at [806, 237] on div "[STREET_ADDRESS]" at bounding box center [910, 231] width 382 height 12
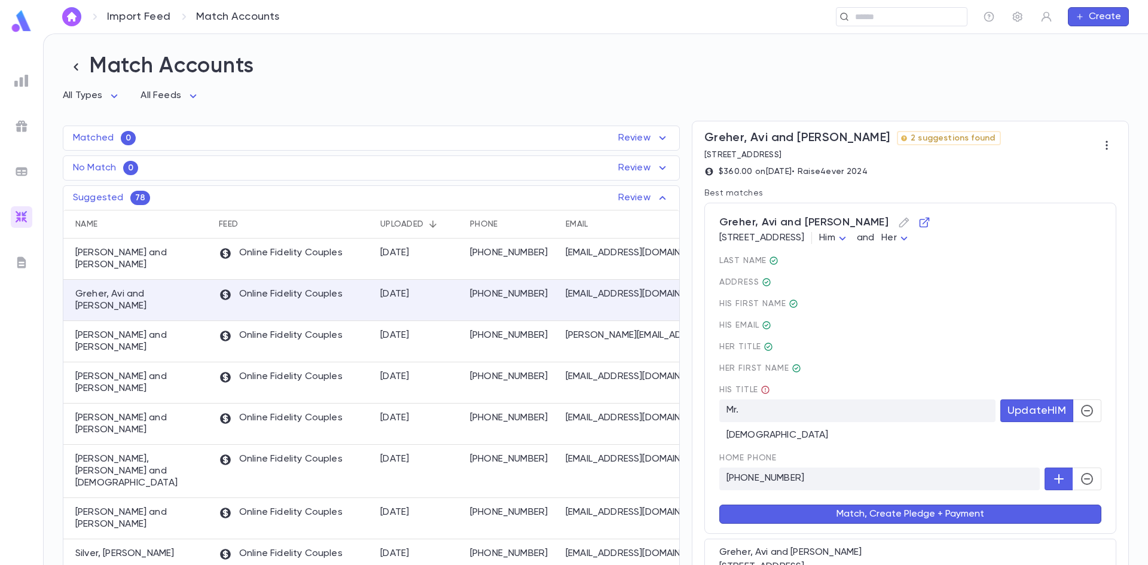
click at [1073, 415] on button "button" at bounding box center [1087, 410] width 29 height 23
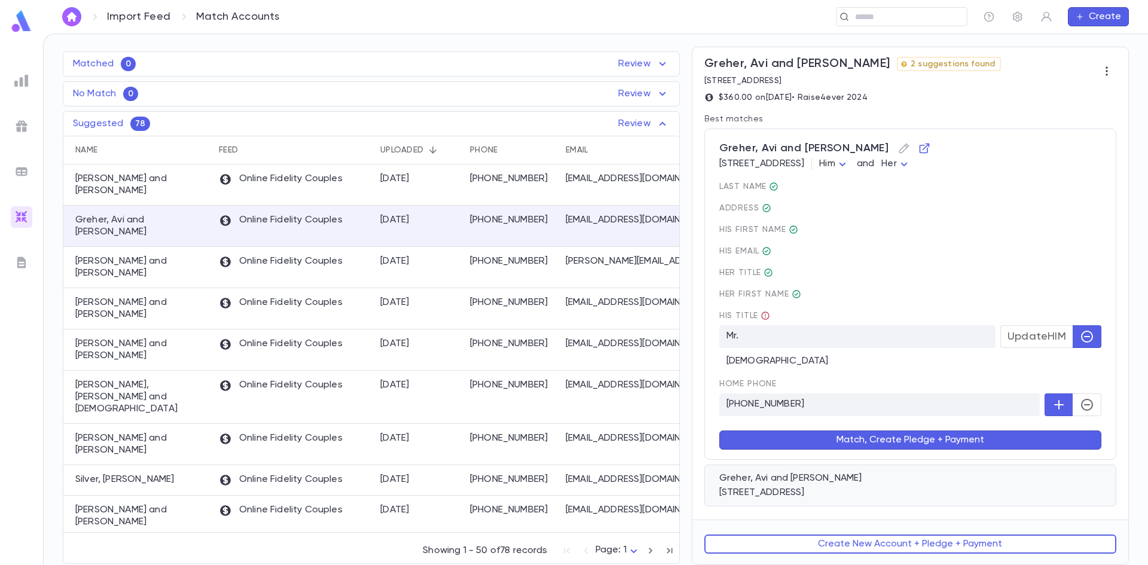
scroll to position [76, 0]
click at [908, 445] on button "Match, Create Pledge + Payment" at bounding box center [910, 440] width 382 height 19
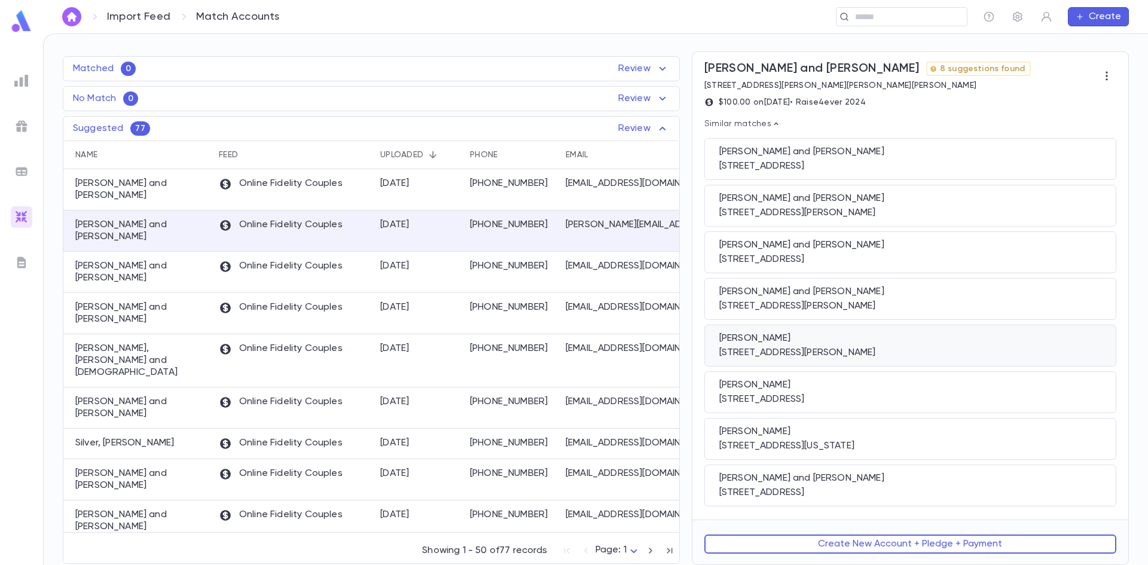
scroll to position [71, 0]
click at [876, 550] on button "Create New Account + Pledge + Payment" at bounding box center [910, 544] width 412 height 19
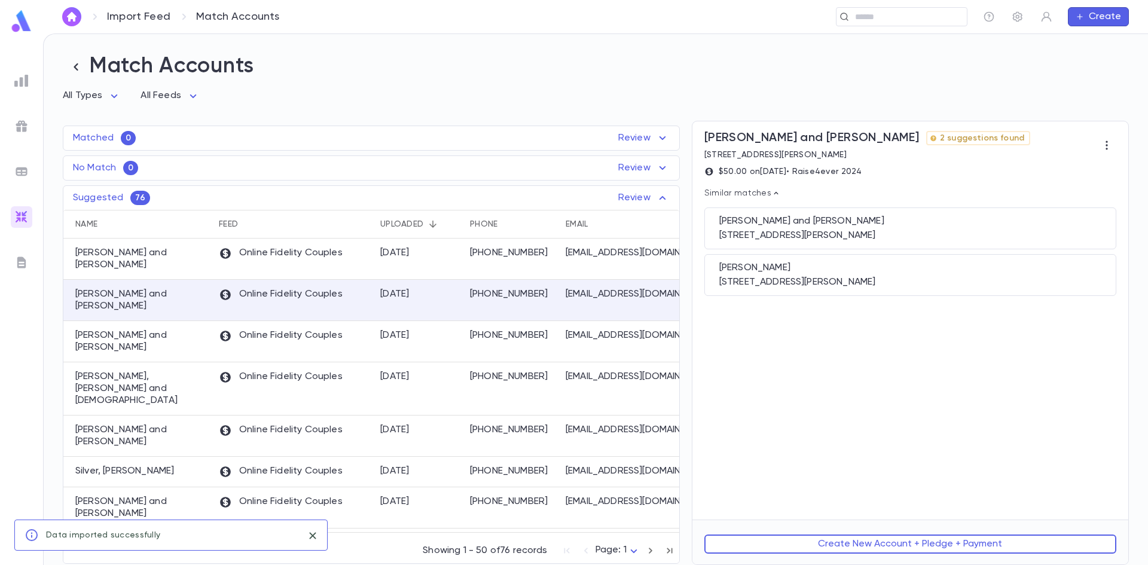
scroll to position [0, 0]
click at [860, 546] on button "Create New Account + Pledge + Payment" at bounding box center [910, 544] width 412 height 19
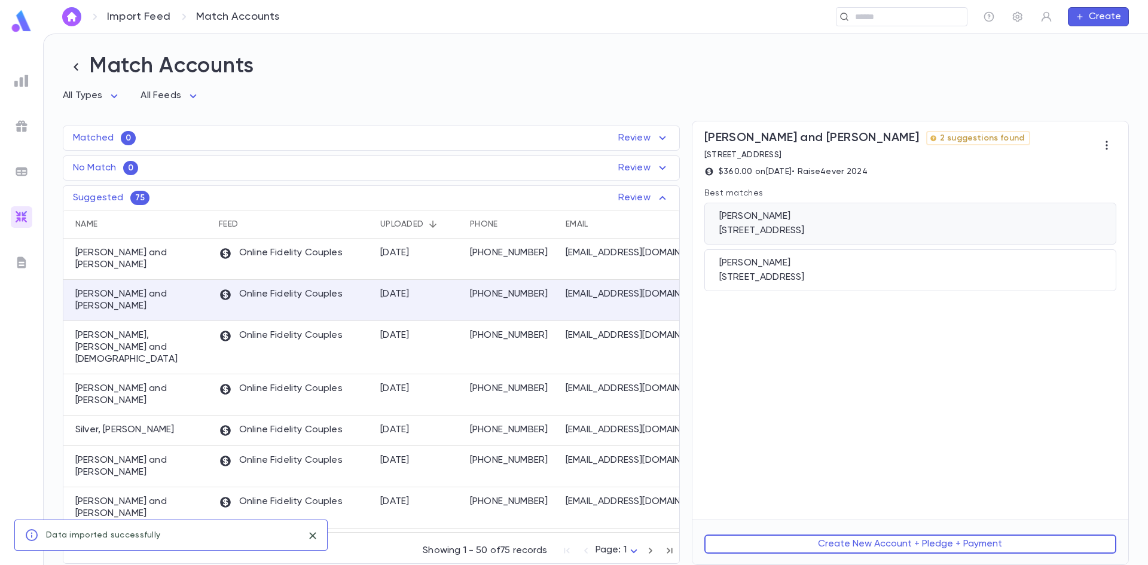
click at [811, 230] on div "3206 Midfield Rd, Baltimore MD 21208" at bounding box center [910, 231] width 382 height 12
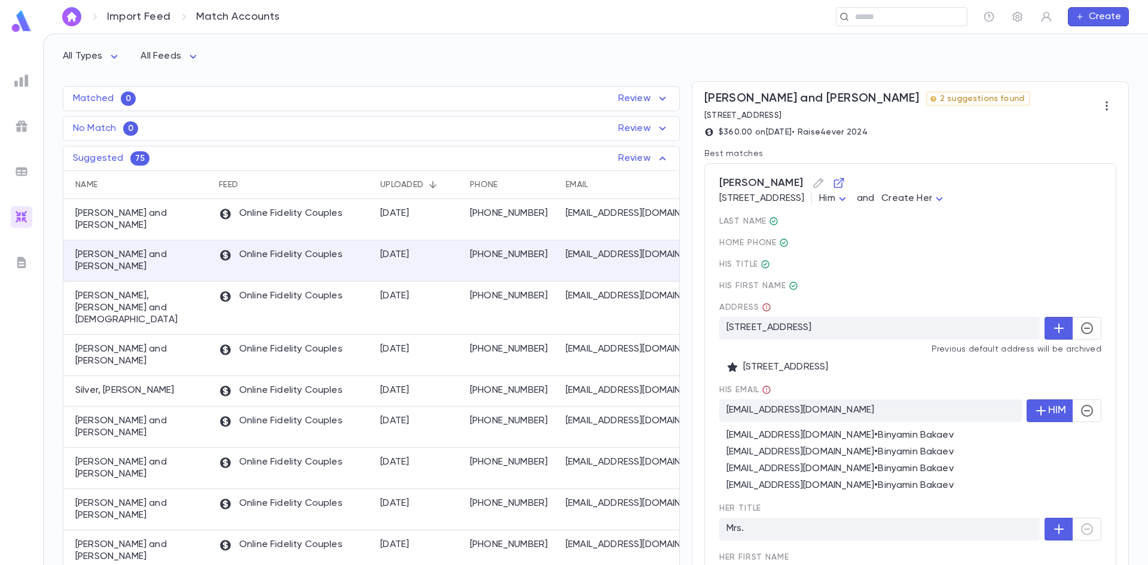
scroll to position [60, 0]
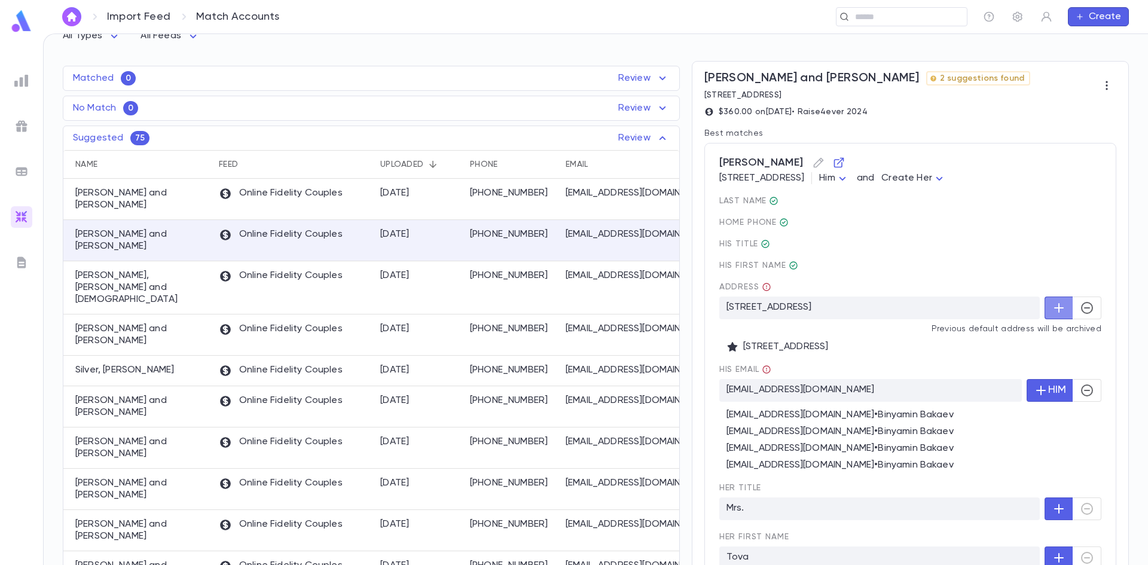
click at [1052, 311] on icon "button" at bounding box center [1059, 308] width 14 height 14
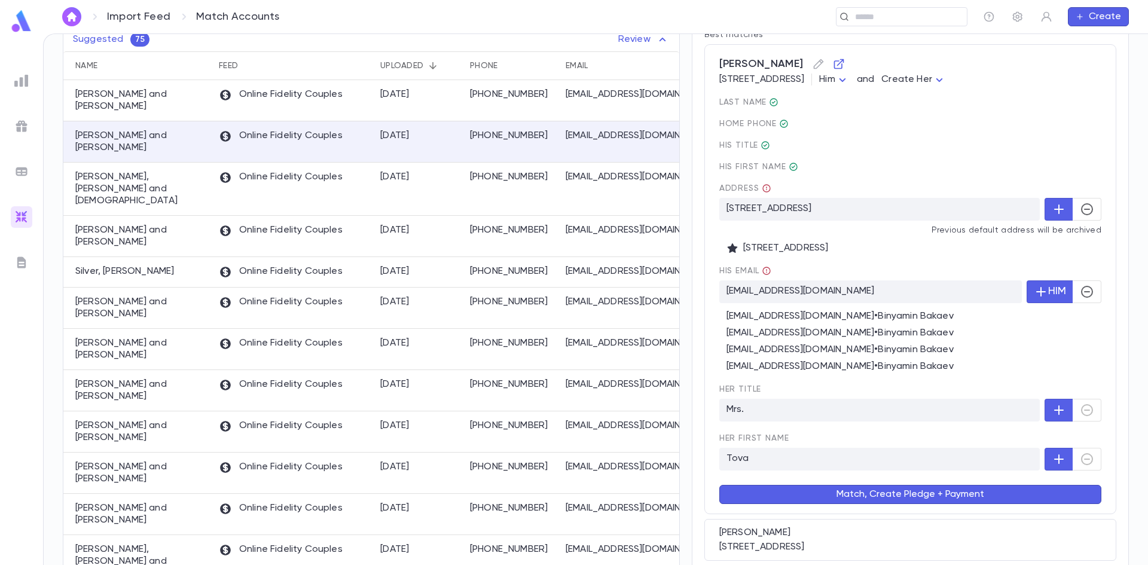
scroll to position [179, 0]
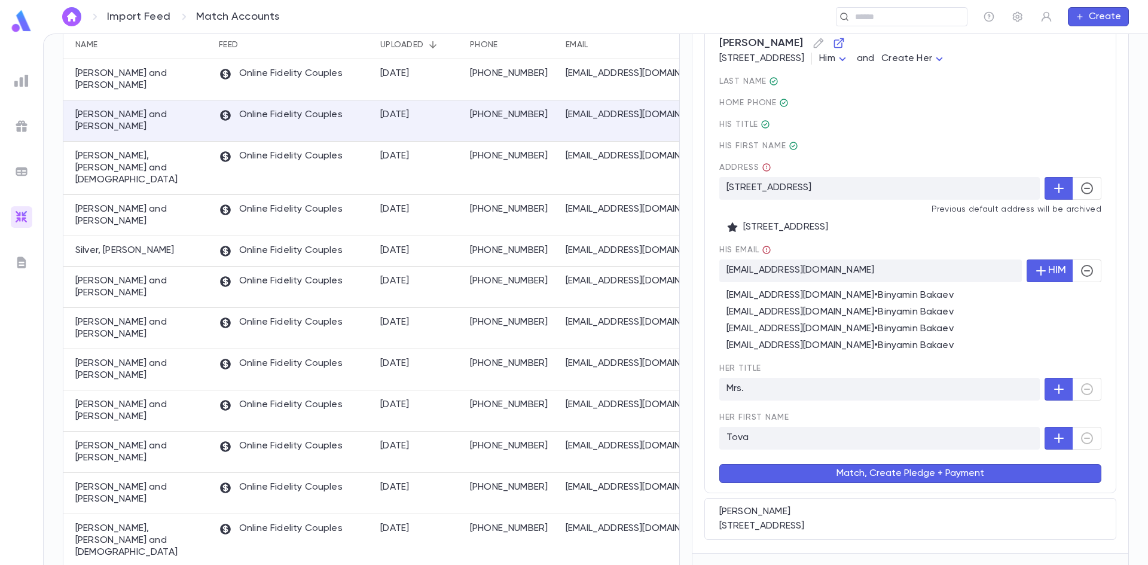
click at [889, 476] on button "Match, Create Pledge + Payment" at bounding box center [910, 473] width 382 height 19
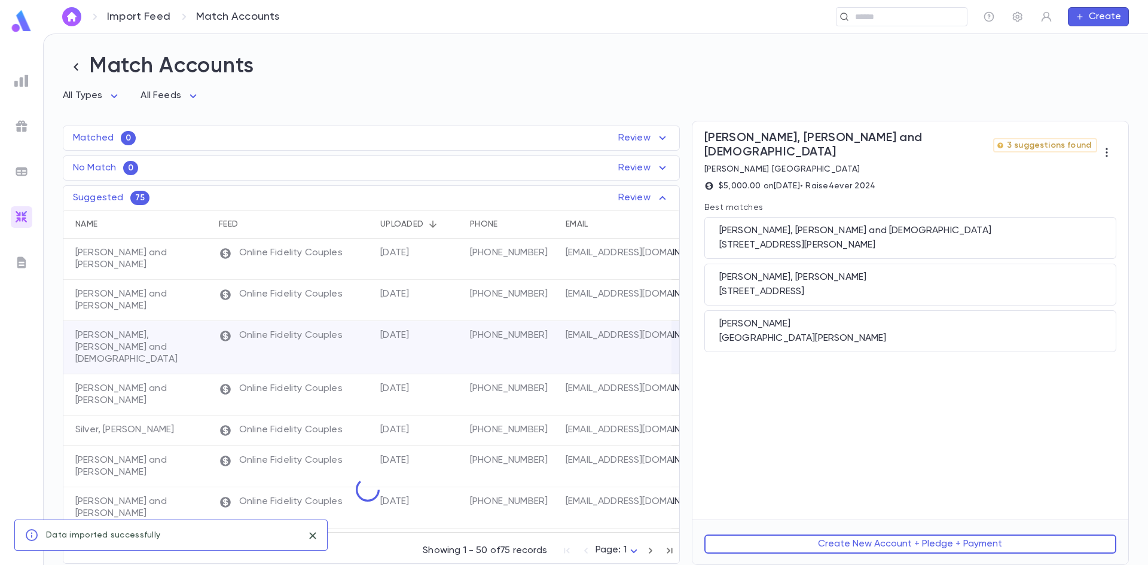
scroll to position [0, 0]
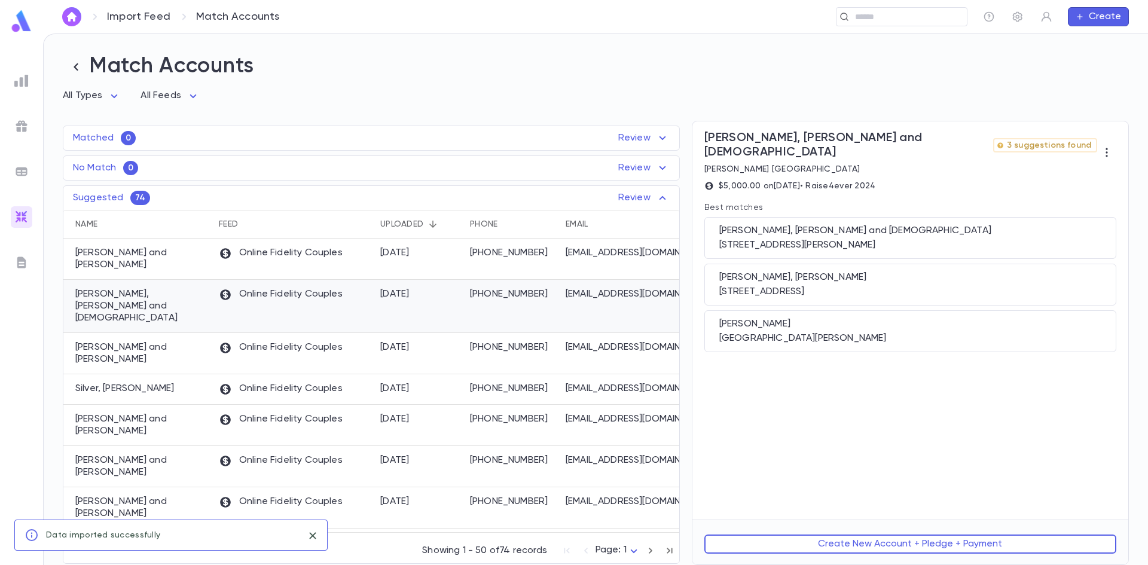
click at [504, 300] on p "(848) 245-6118" at bounding box center [512, 294] width 84 height 12
click at [747, 239] on div "[STREET_ADDRESS][PERSON_NAME]" at bounding box center [910, 245] width 382 height 12
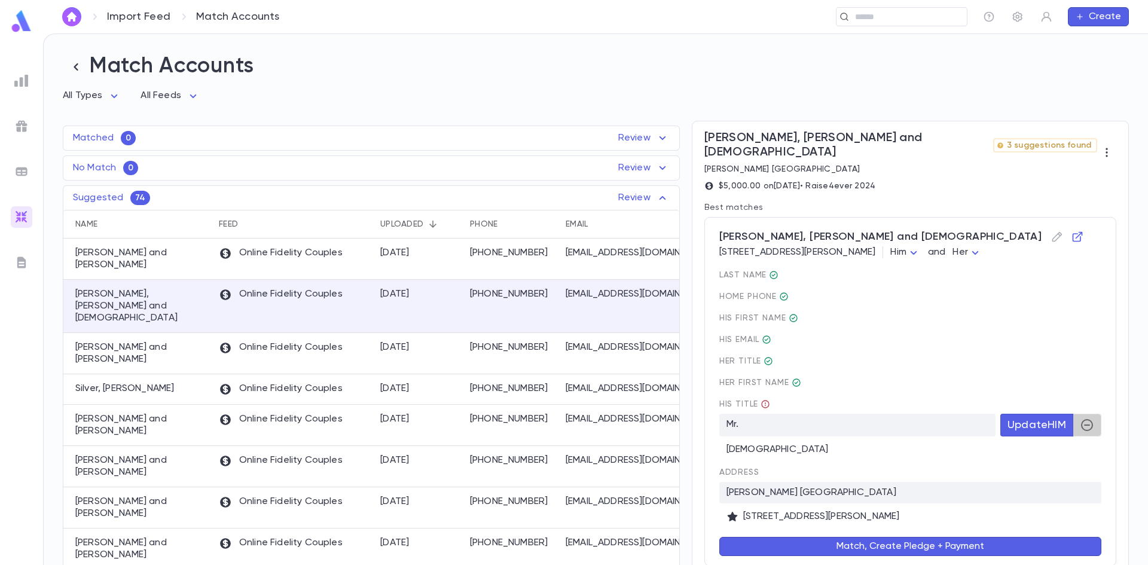
click at [1073, 414] on button "button" at bounding box center [1087, 425] width 29 height 23
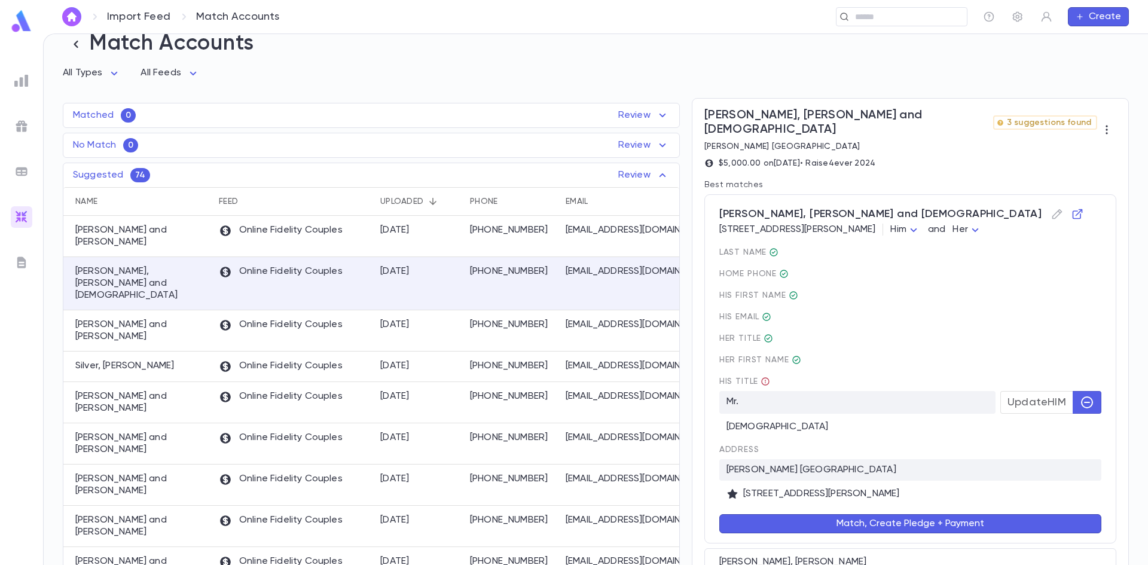
scroll to position [60, 0]
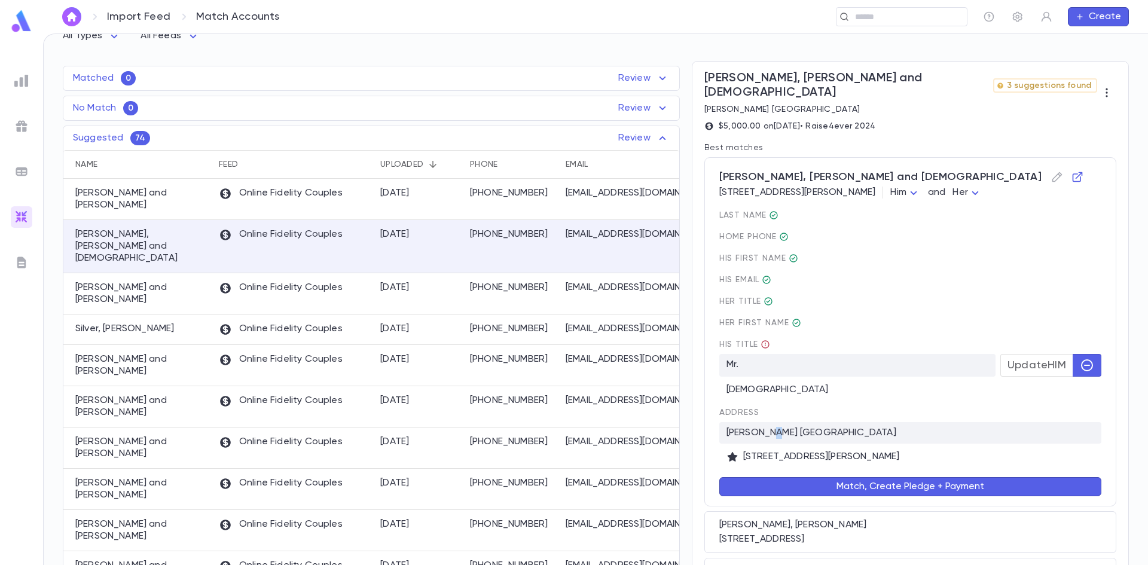
drag, startPoint x: 779, startPoint y: 422, endPoint x: 765, endPoint y: 420, distance: 13.9
click at [767, 422] on p "Jackson NJ" at bounding box center [910, 433] width 382 height 22
click at [797, 428] on p "Jackson NJ" at bounding box center [910, 433] width 382 height 22
click at [758, 422] on p "Jackson NJ" at bounding box center [910, 433] width 382 height 22
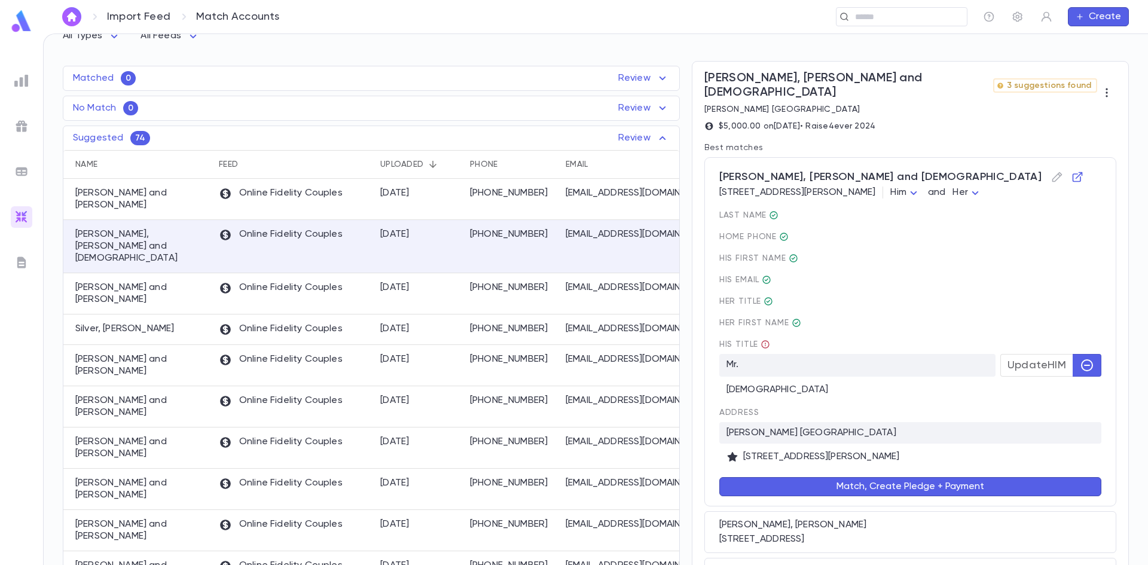
click at [819, 481] on button "Match, Create Pledge + Payment" at bounding box center [910, 486] width 382 height 19
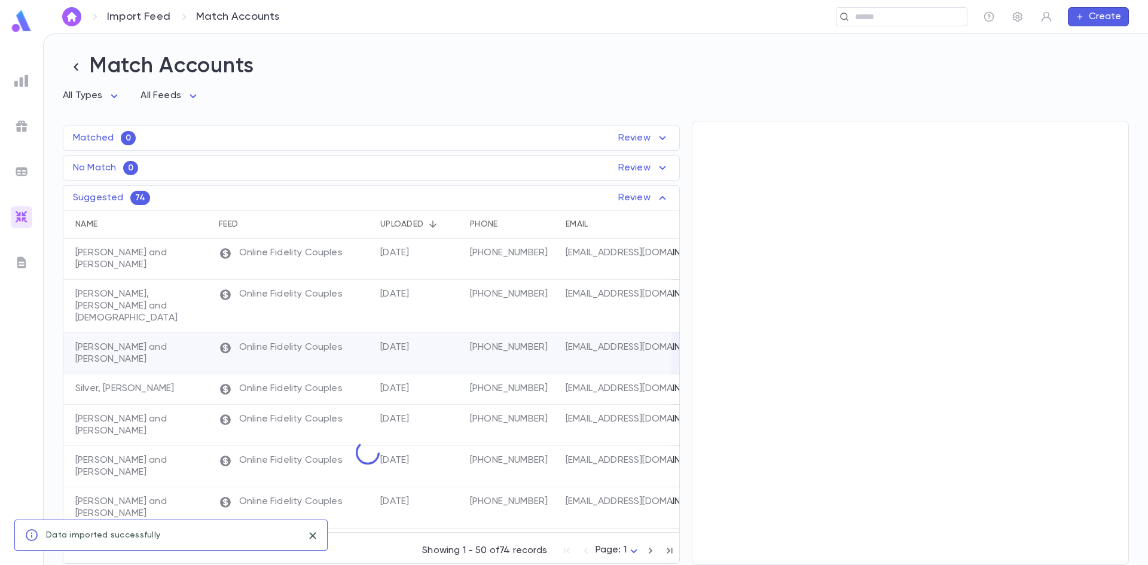
scroll to position [0, 0]
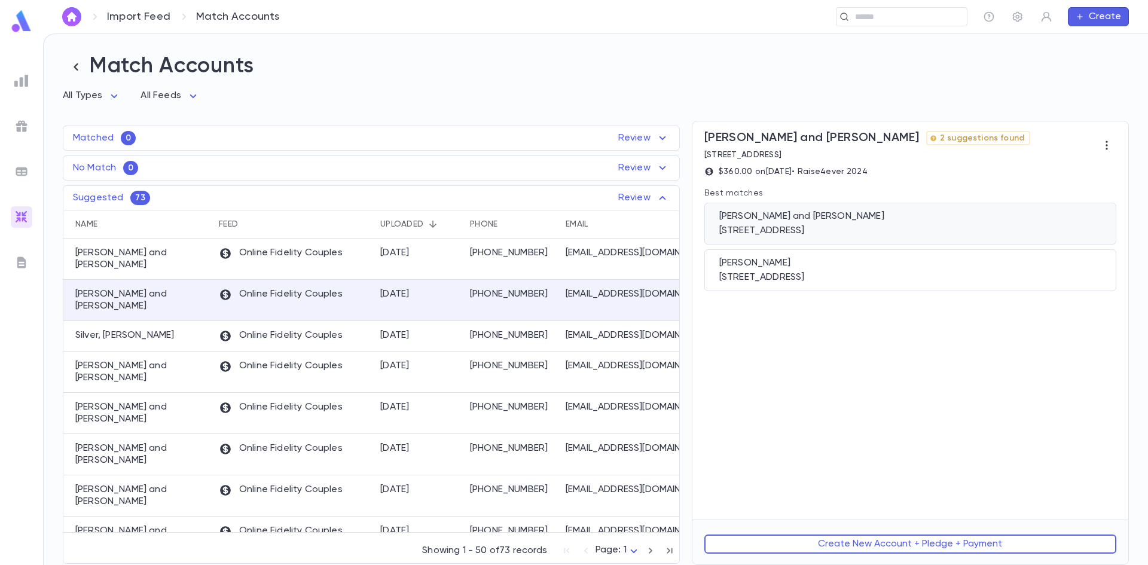
click at [840, 233] on div "7111 Park Heights Ave, Unit 504, Baltimore MD 21215" at bounding box center [910, 231] width 382 height 12
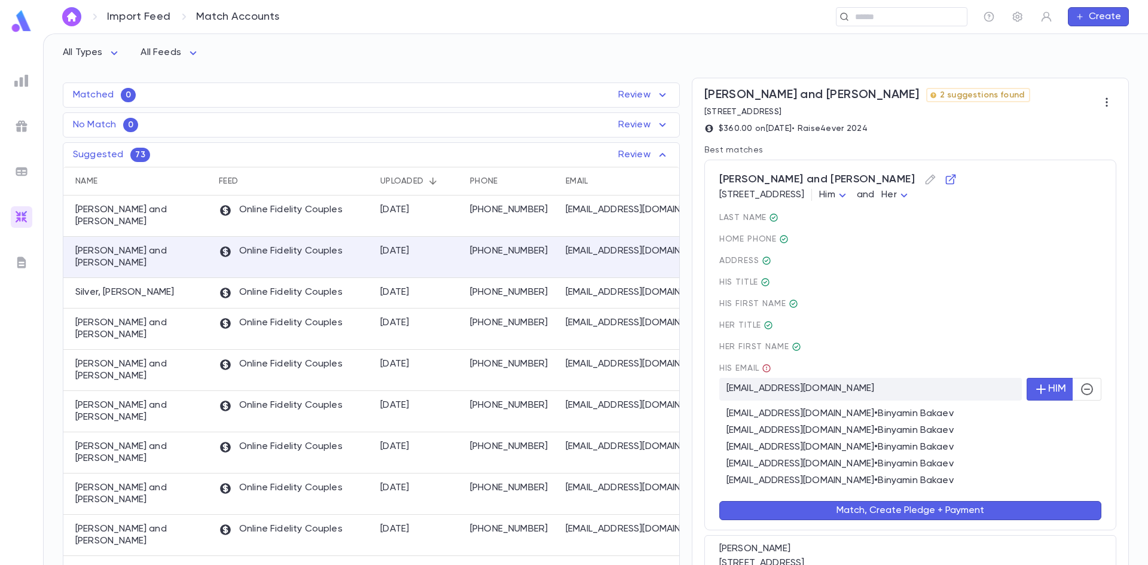
scroll to position [115, 0]
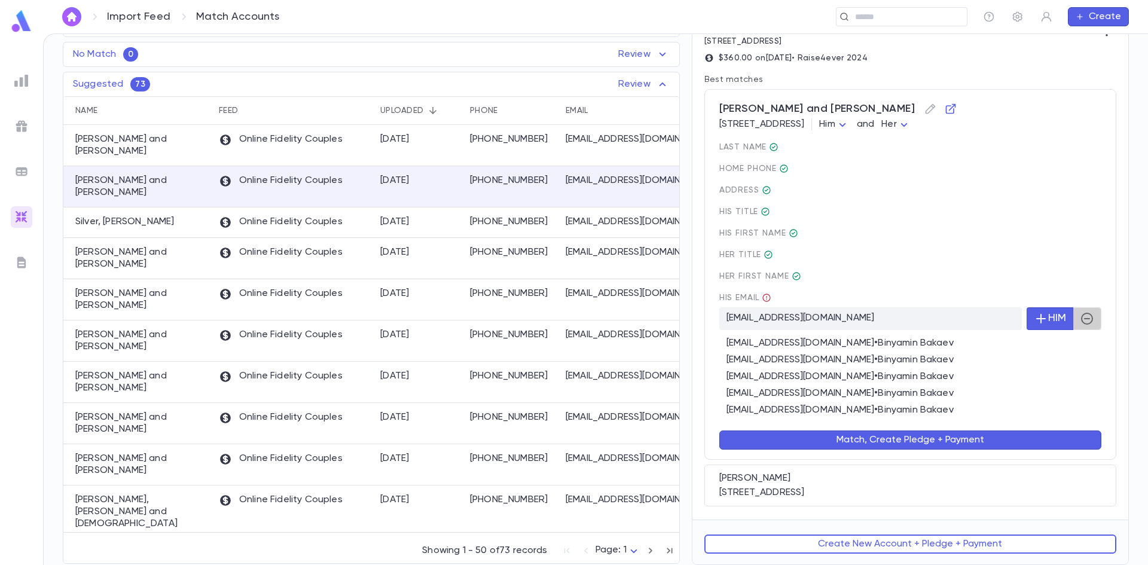
click at [1091, 319] on button "button" at bounding box center [1087, 318] width 29 height 23
click at [807, 441] on button "Match, Create Pledge + Payment" at bounding box center [910, 440] width 382 height 19
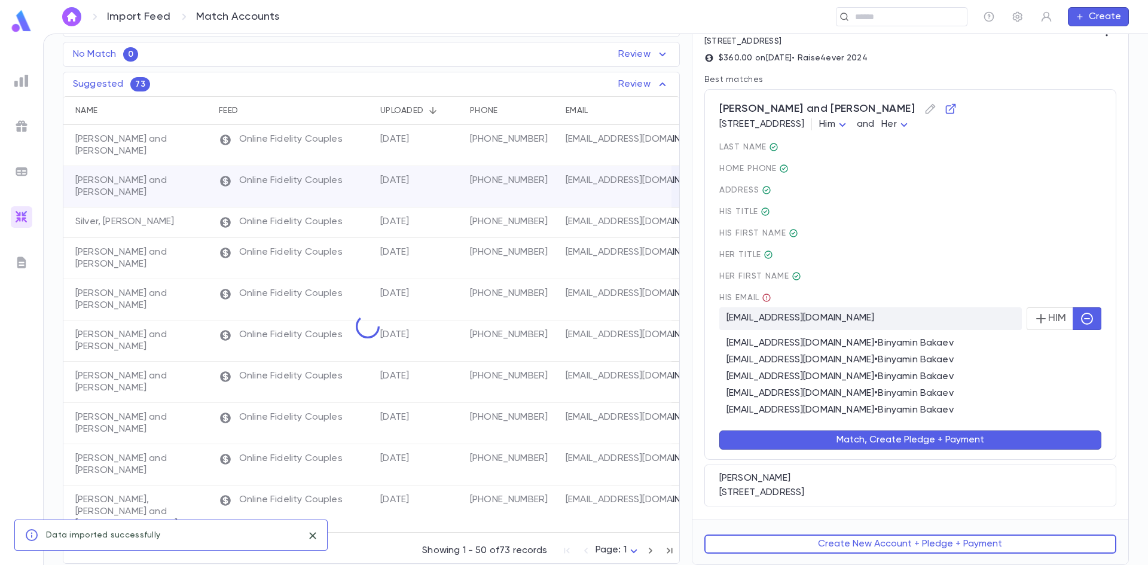
scroll to position [0, 0]
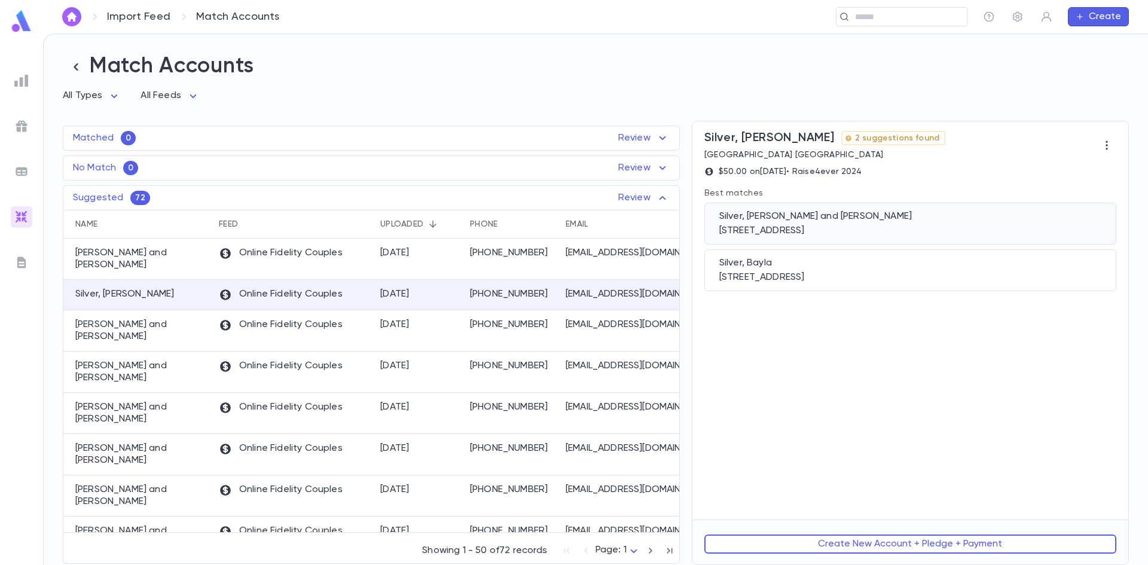
click at [813, 234] on div "2324 Pittock Street, Pittsburgh PA 15217" at bounding box center [910, 231] width 382 height 12
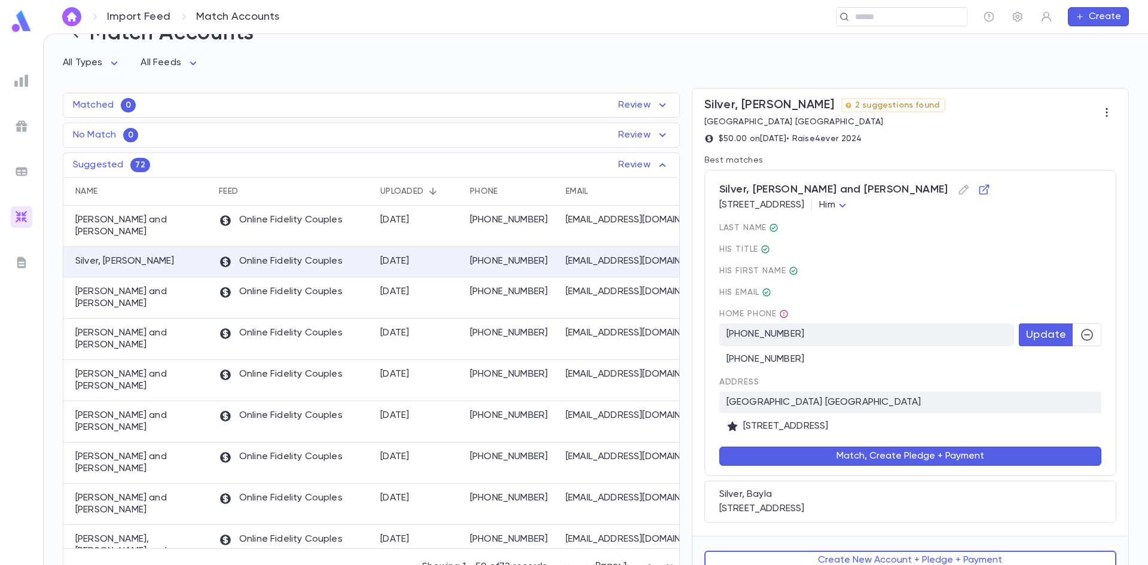
scroll to position [51, 0]
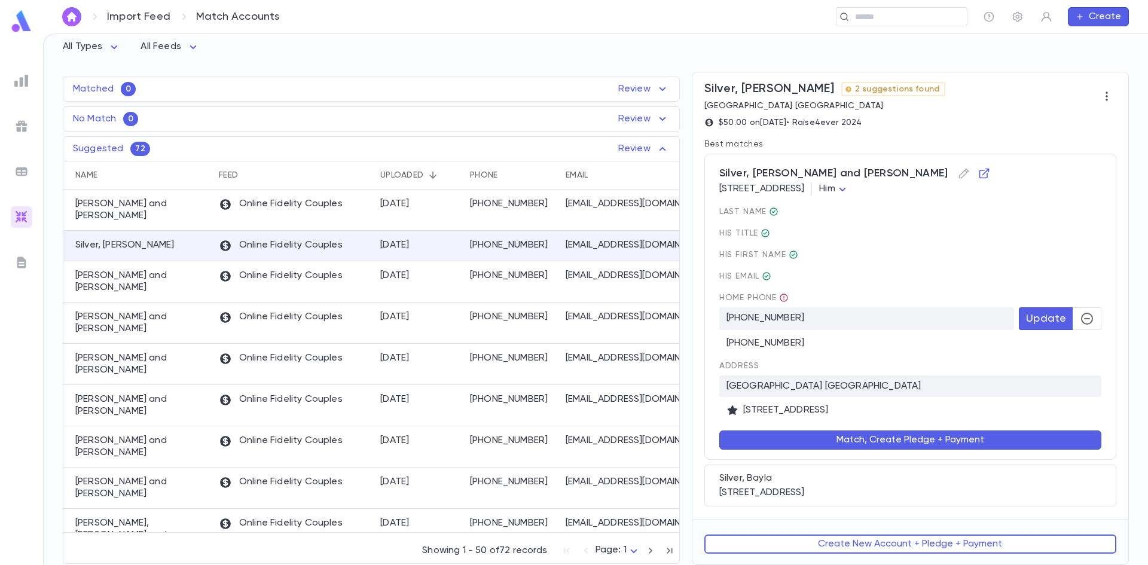
click at [917, 444] on button "Match, Create Pledge + Payment" at bounding box center [910, 440] width 382 height 19
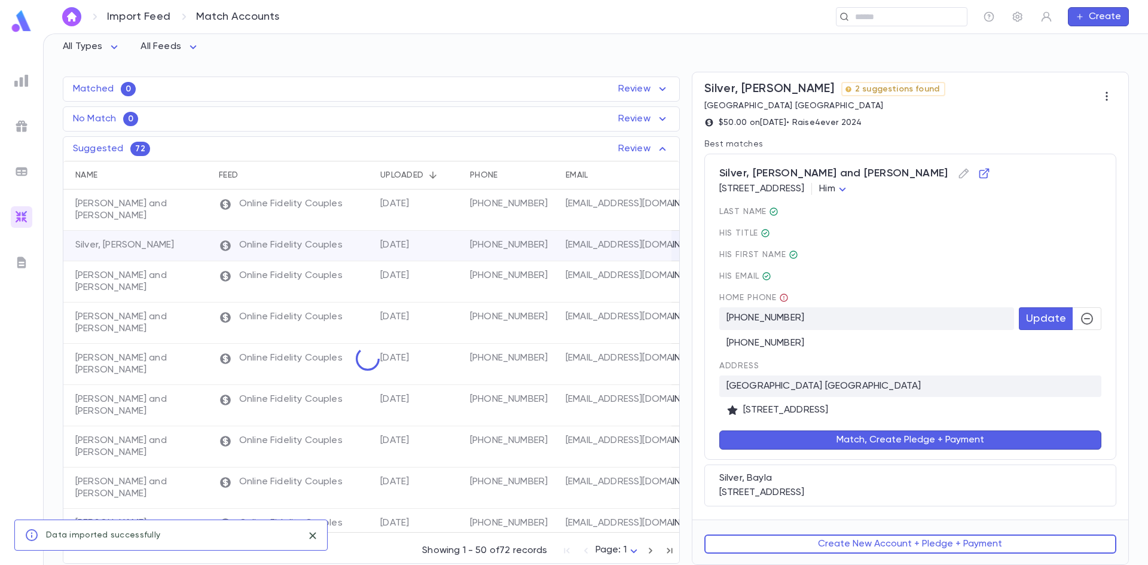
scroll to position [0, 0]
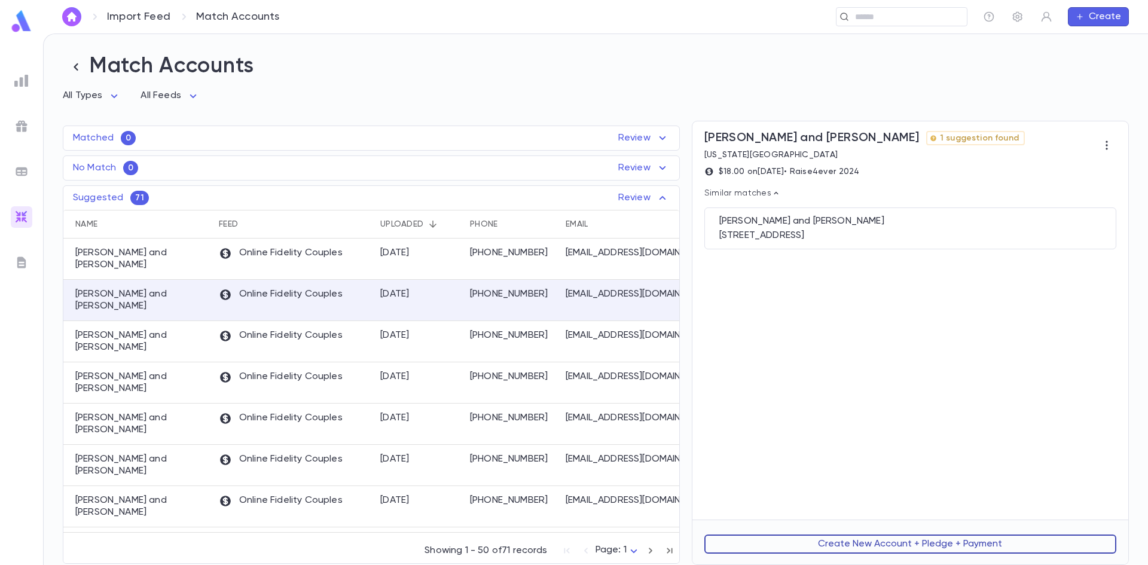
click at [834, 544] on button "Create New Account + Pledge + Payment" at bounding box center [910, 544] width 412 height 19
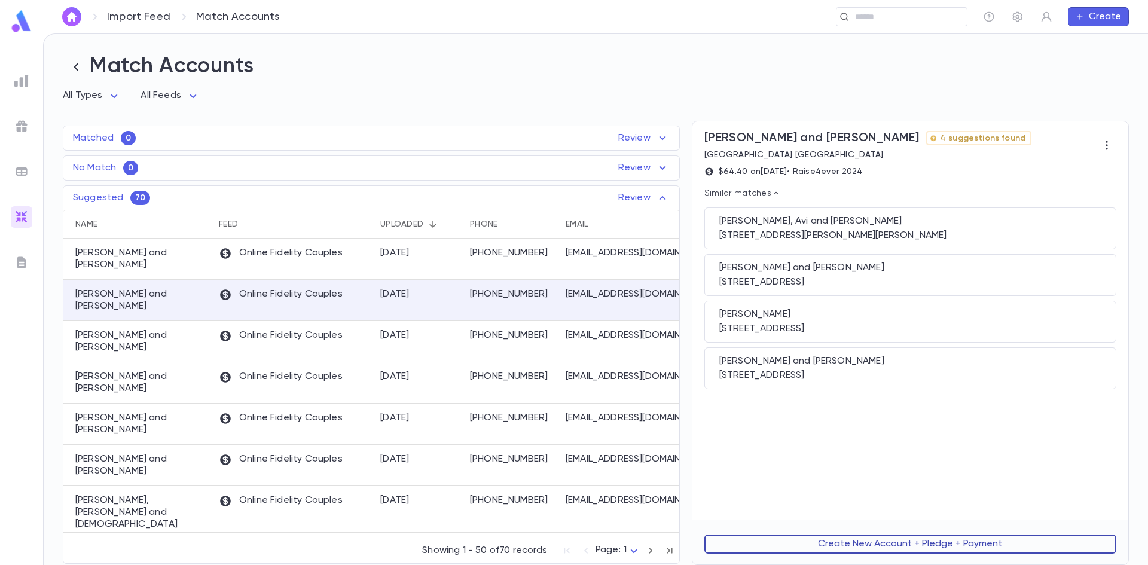
click at [839, 541] on button "Create New Account + Pledge + Payment" at bounding box center [910, 544] width 412 height 19
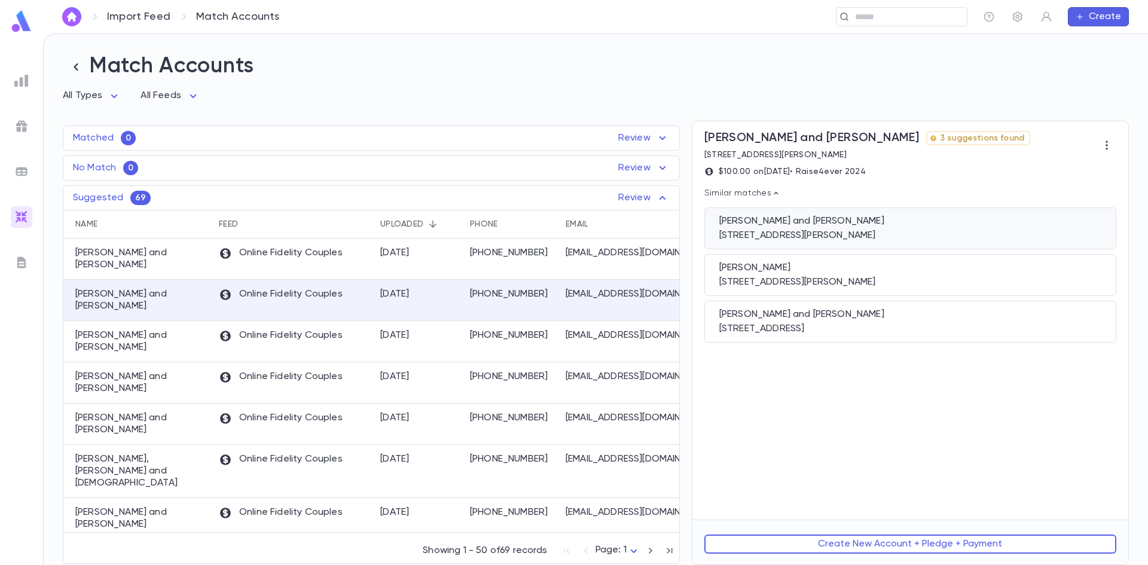
click at [747, 215] on div "Braun, Jay and Ann 300 Terhune Avenue, Passaic NJ 07055" at bounding box center [910, 229] width 412 height 42
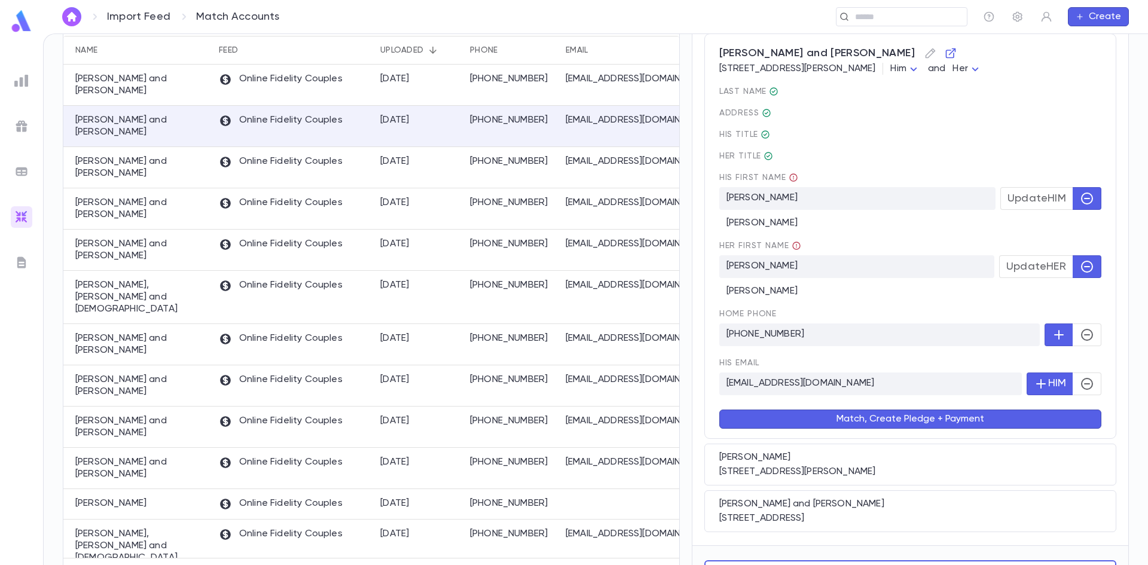
scroll to position [179, 0]
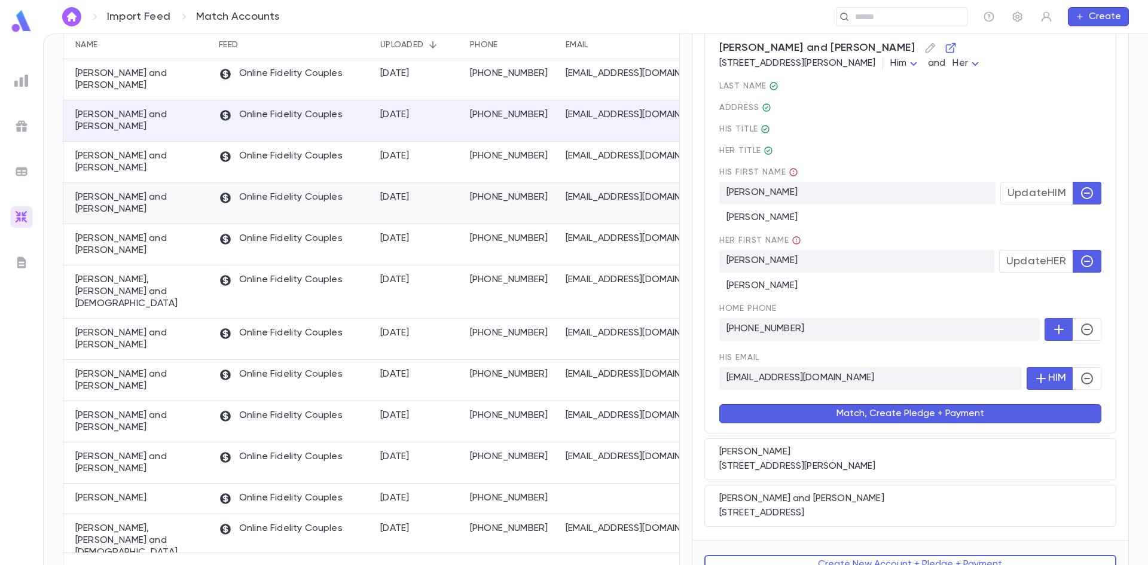
click at [380, 183] on div "8/18/2025" at bounding box center [419, 203] width 90 height 41
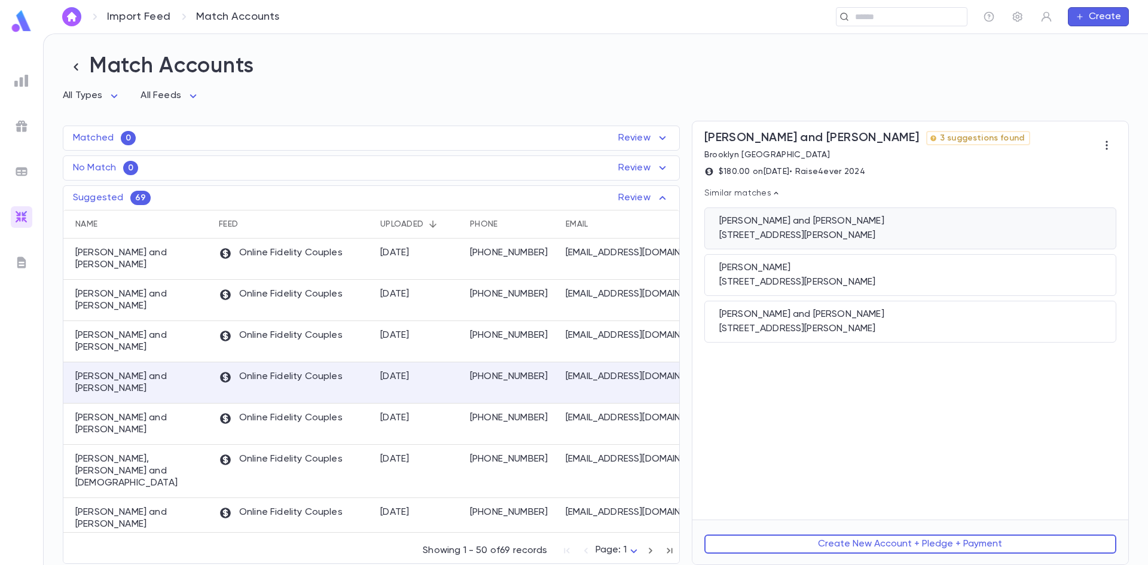
click at [955, 231] on div "4 Lee Place, Bergenfield NJ 07621" at bounding box center [910, 236] width 382 height 12
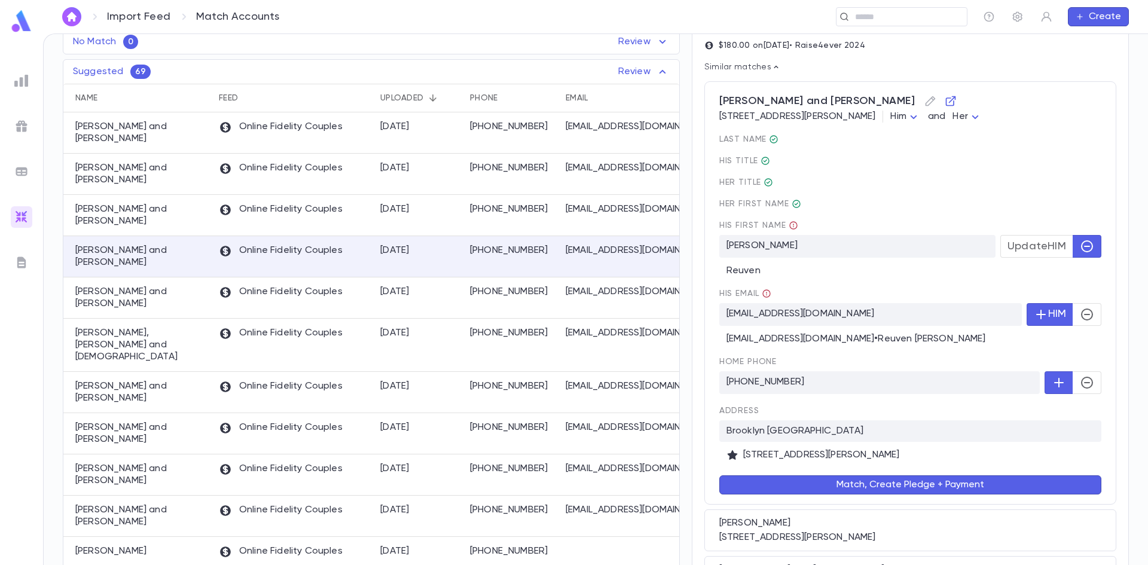
scroll to position [219, 0]
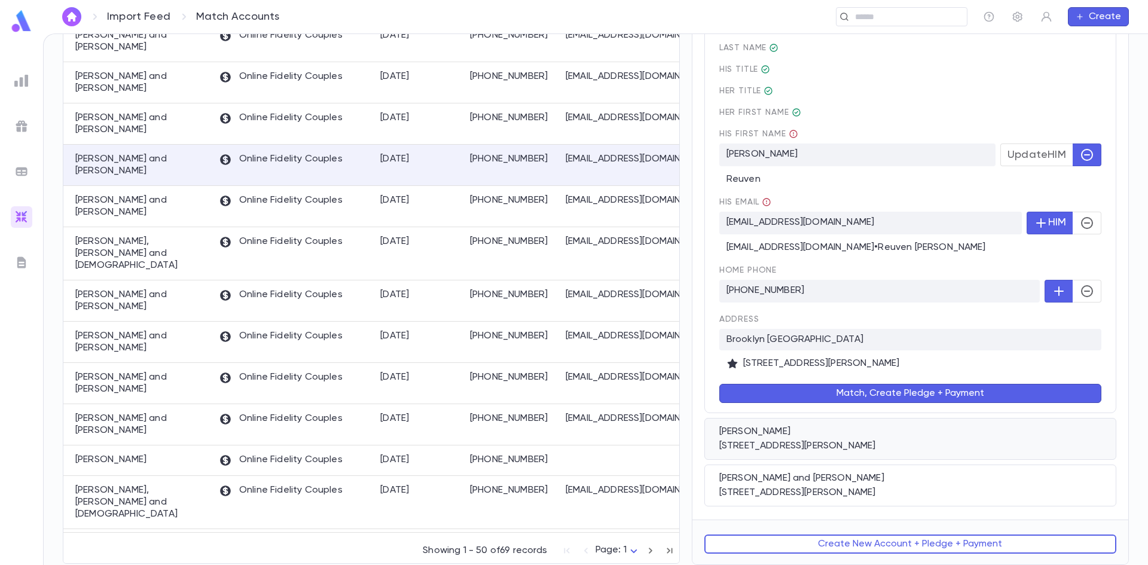
click at [819, 448] on div "622 Churchill Road, Teaneck NJ 07666" at bounding box center [910, 446] width 382 height 12
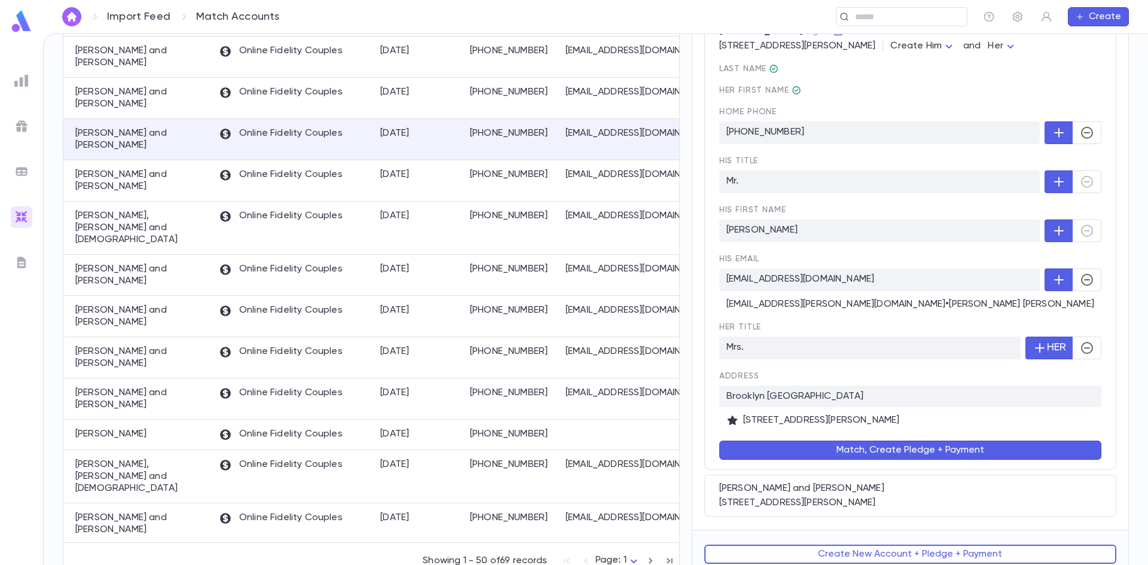
scroll to position [255, 0]
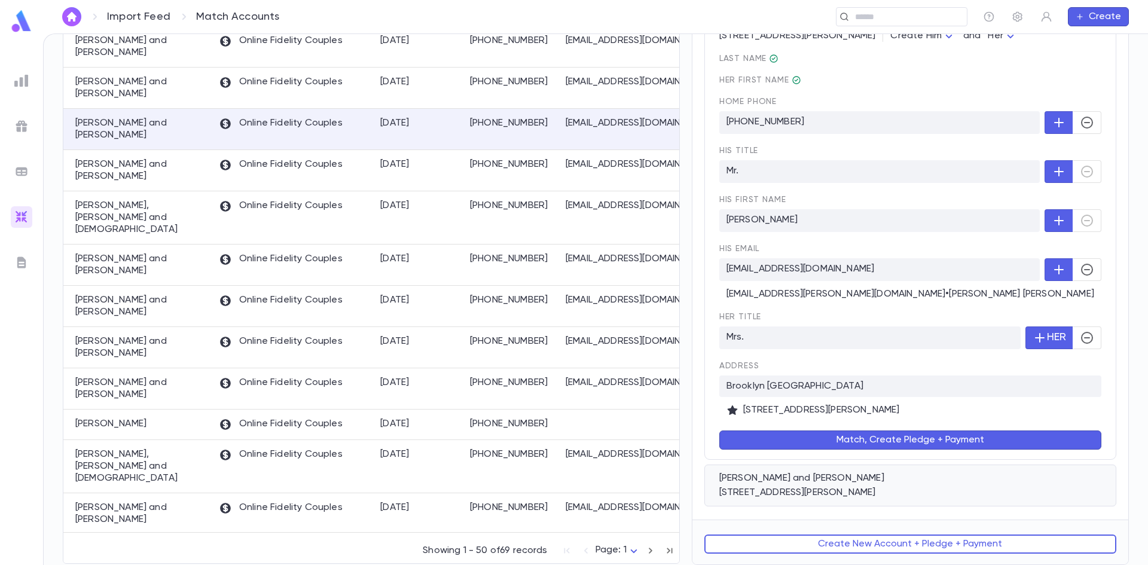
click at [810, 499] on div "Herman, Kevin and Ariella 622 Churchill Road, Teaneck NJ 07666" at bounding box center [910, 486] width 412 height 42
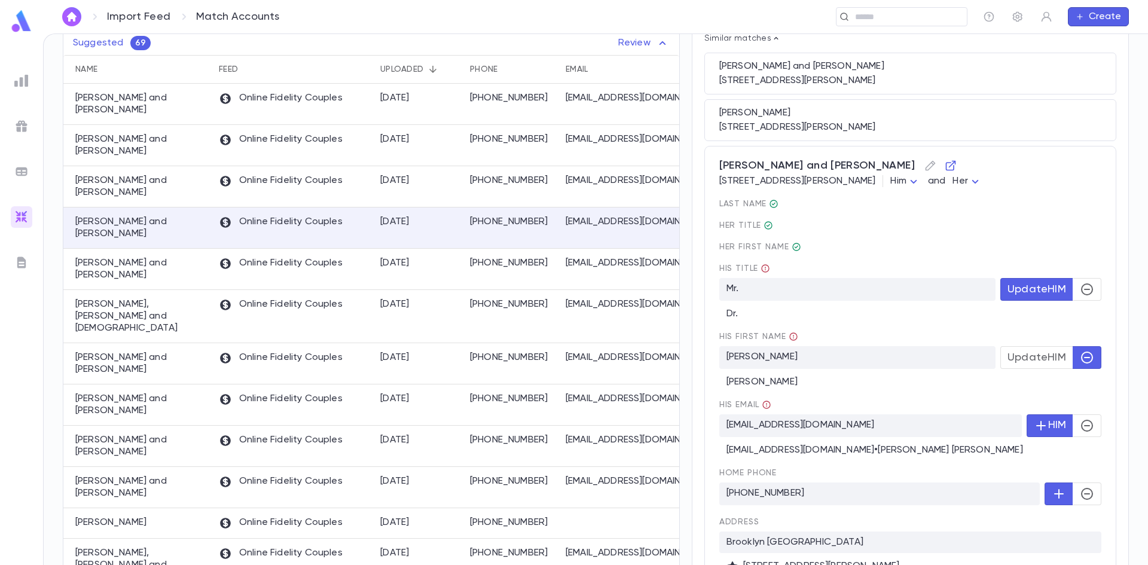
scroll to position [266, 0]
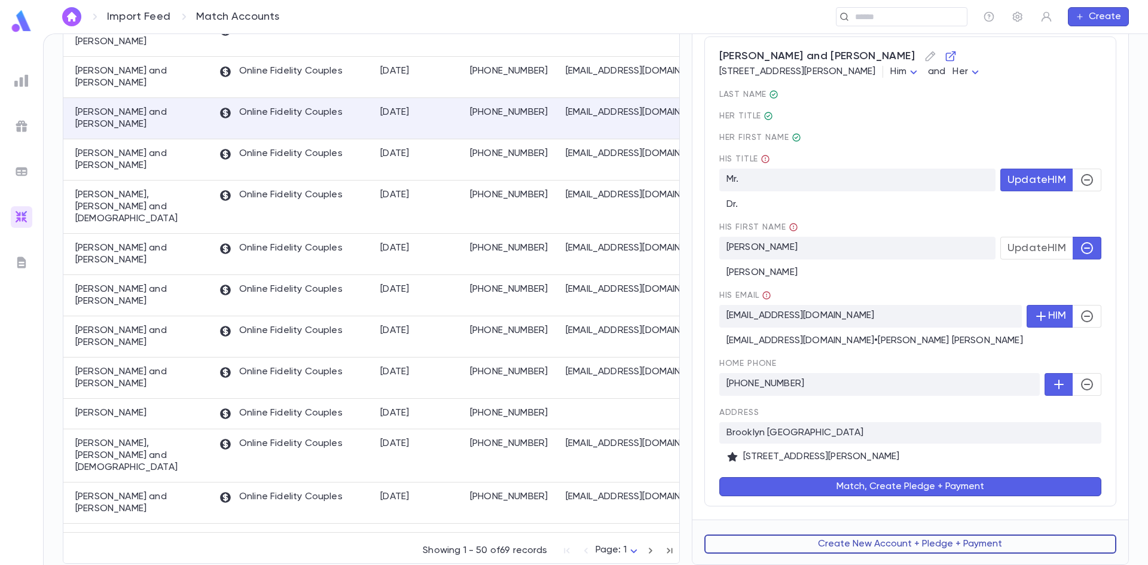
click at [823, 544] on button "Create New Account + Pledge + Payment" at bounding box center [910, 544] width 412 height 19
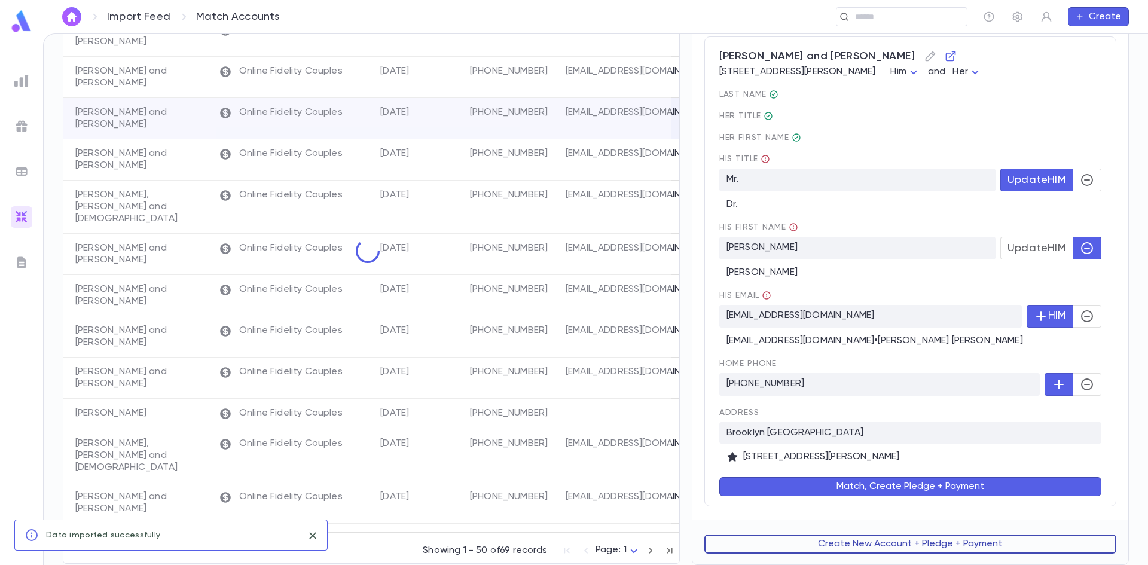
scroll to position [0, 0]
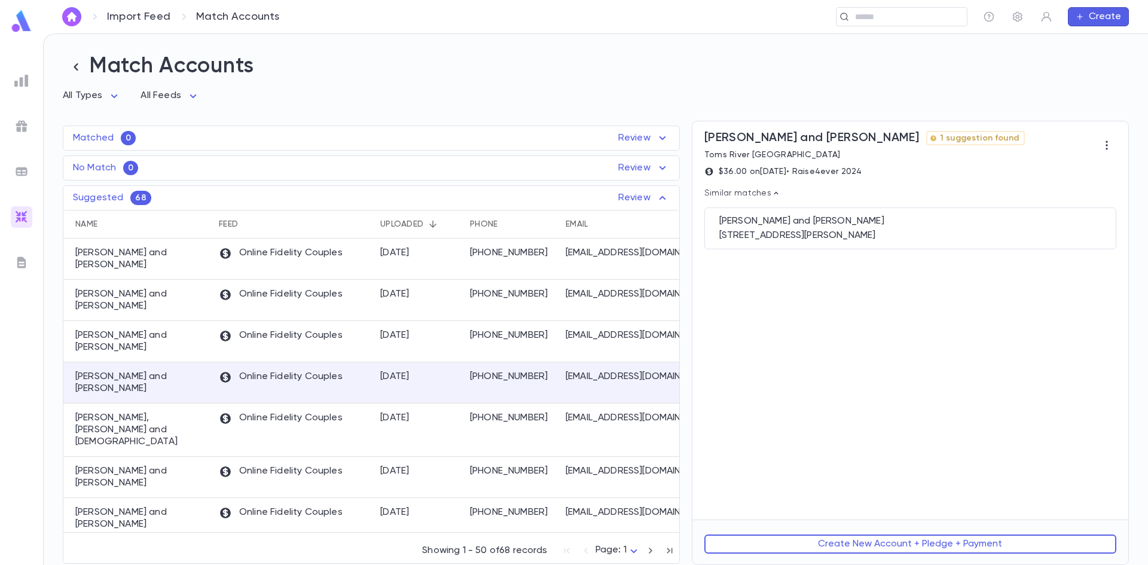
click at [797, 252] on div "Mintz, Kyle and Dina 1 suggestion found Toms River NJ $36.00 on 8/7/2024 • Rais…" at bounding box center [910, 320] width 436 height 398
click at [779, 216] on div "Mintz, Menachem and Dena 311 Lawrence Avenue, Lakewood NJ 08701" at bounding box center [910, 229] width 412 height 42
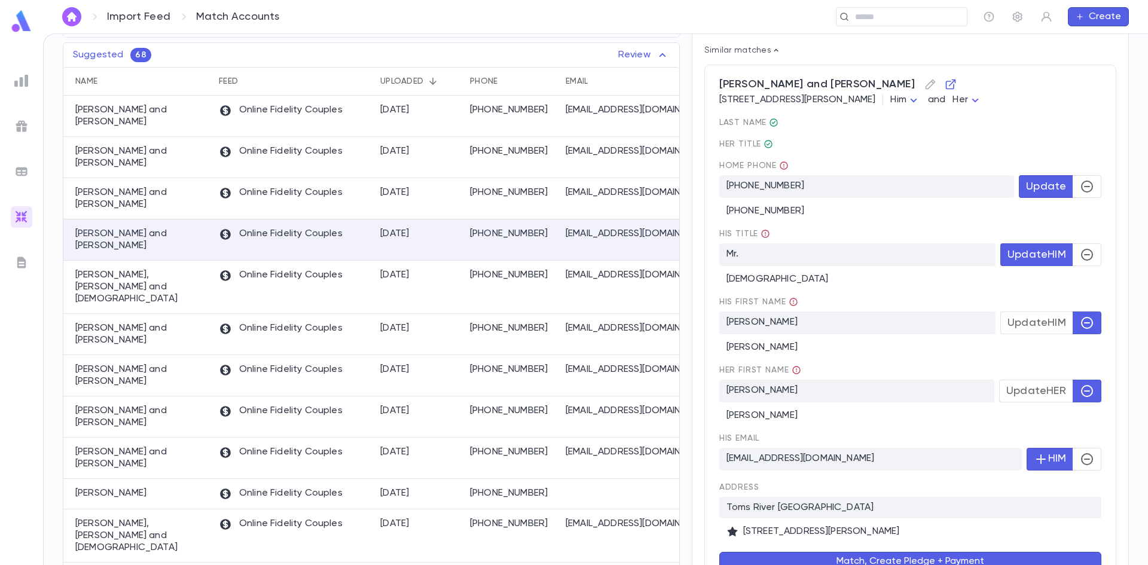
scroll to position [219, 0]
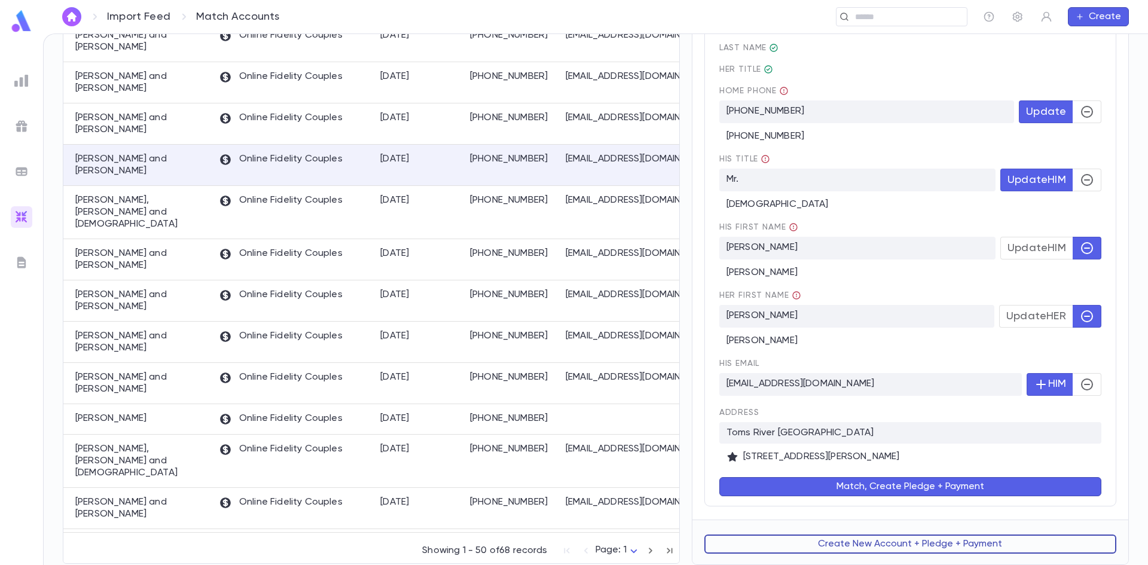
click at [893, 546] on button "Create New Account + Pledge + Payment" at bounding box center [910, 544] width 412 height 19
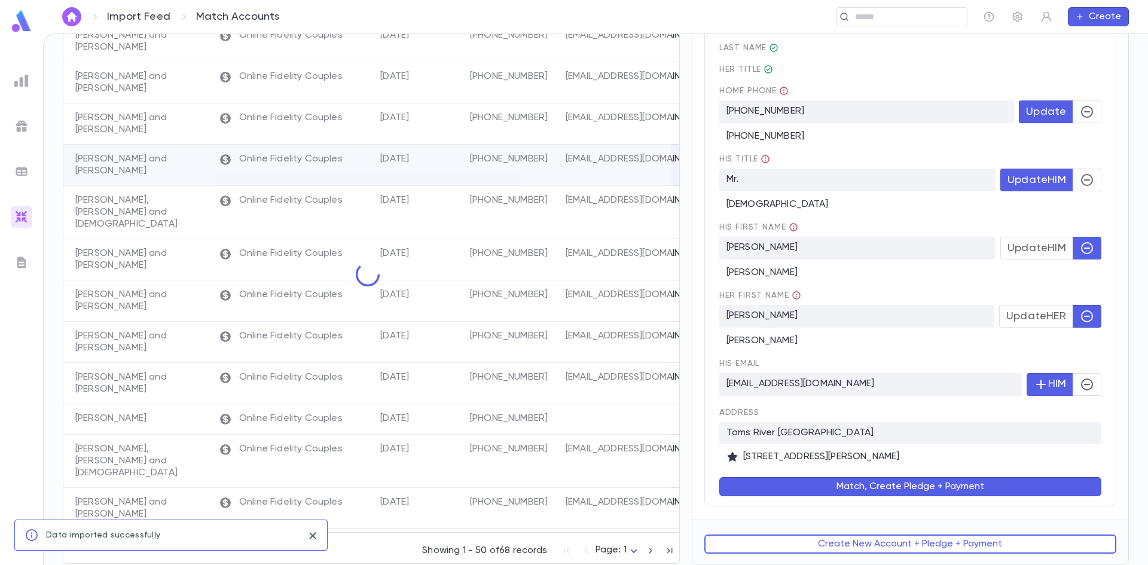
scroll to position [0, 0]
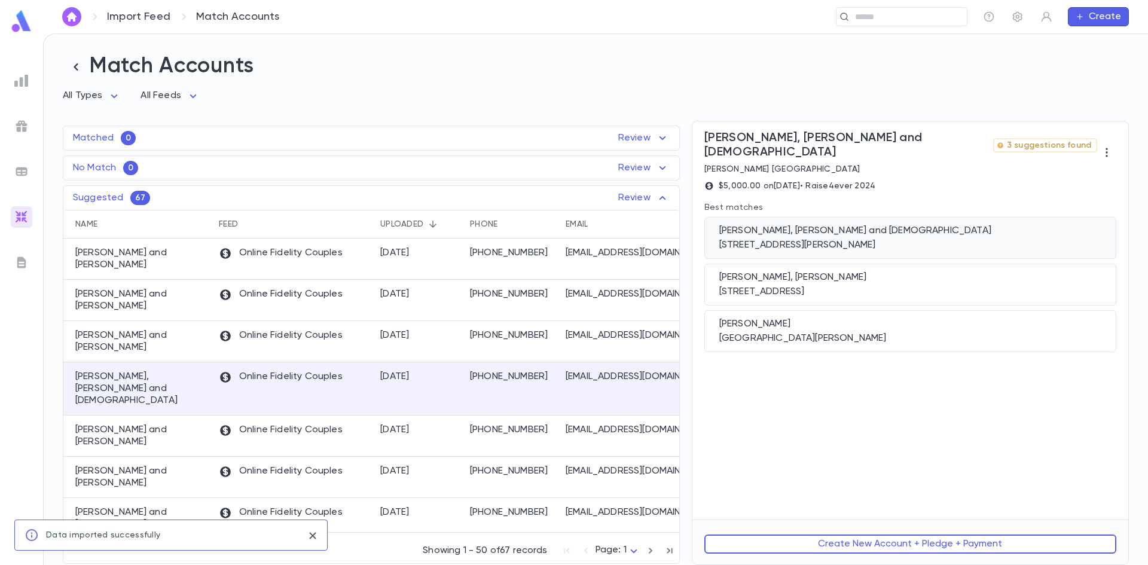
click at [749, 239] on div "[STREET_ADDRESS][PERSON_NAME]" at bounding box center [910, 245] width 382 height 12
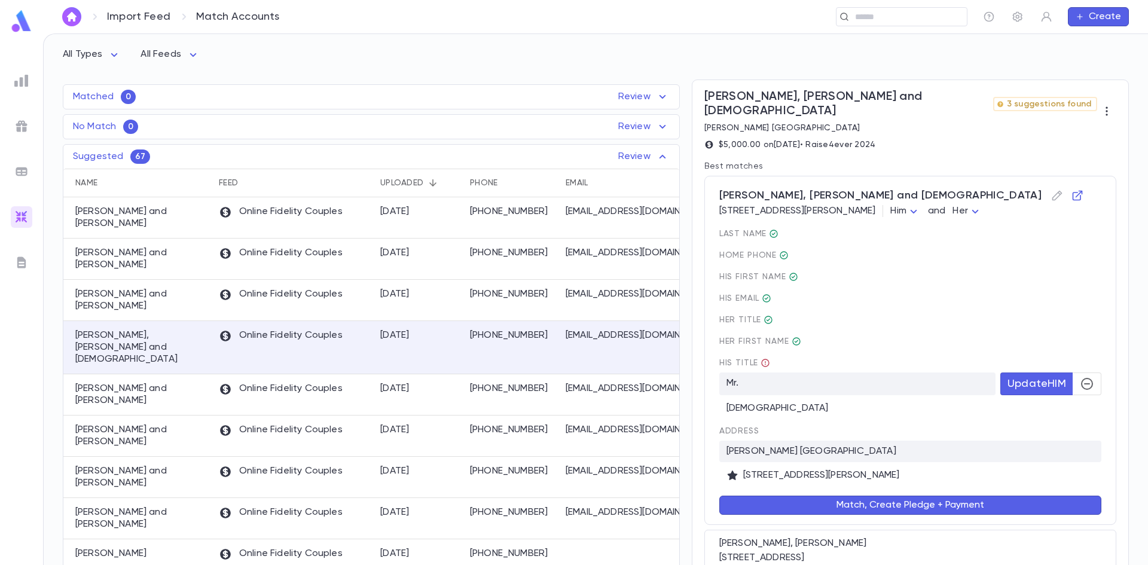
scroll to position [60, 0]
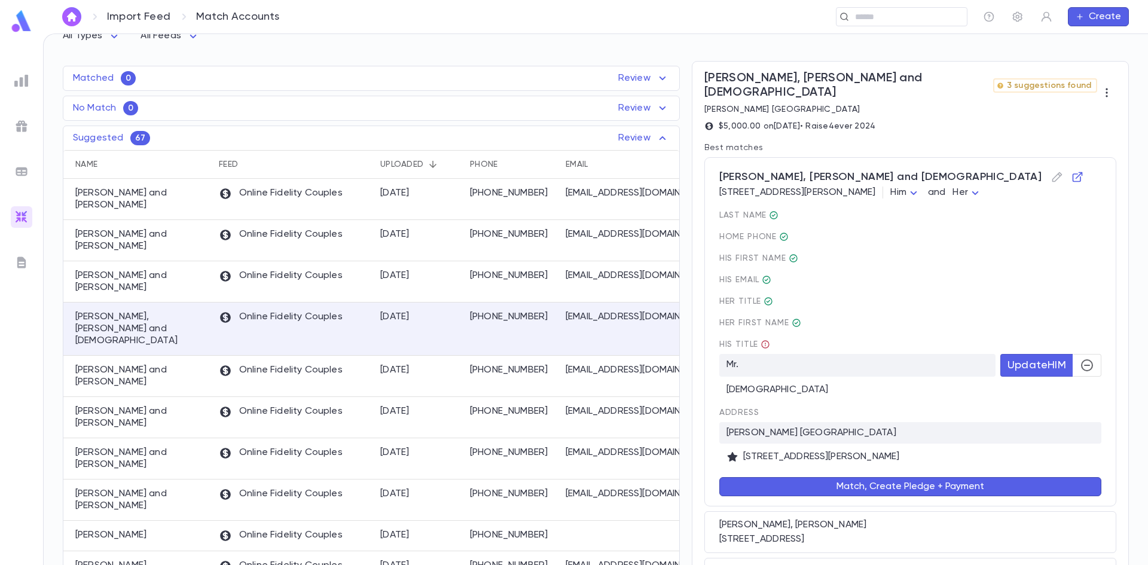
click at [1016, 359] on span "Update HIM" at bounding box center [1037, 365] width 59 height 13
click at [782, 477] on button "Match, Create Pledge + Payment" at bounding box center [910, 486] width 382 height 19
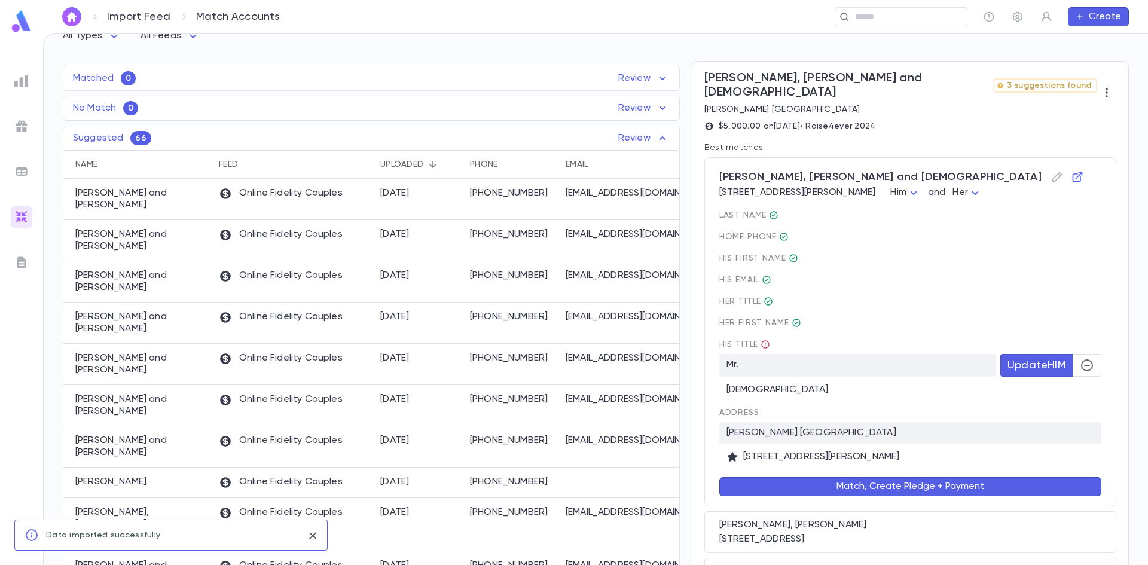
scroll to position [0, 0]
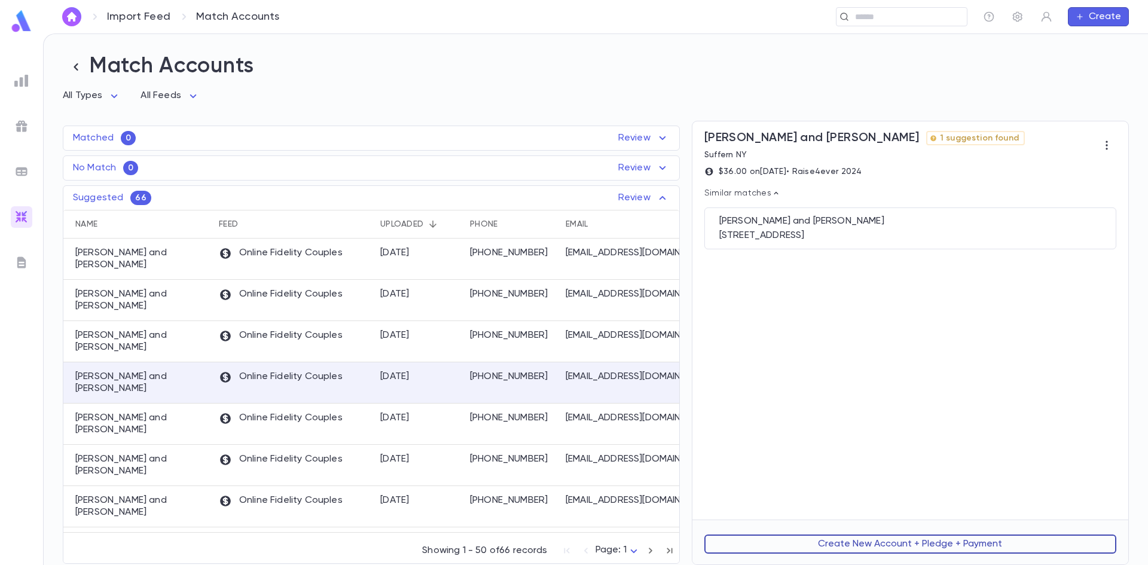
click at [842, 547] on button "Create New Account + Pledge + Payment" at bounding box center [910, 544] width 412 height 19
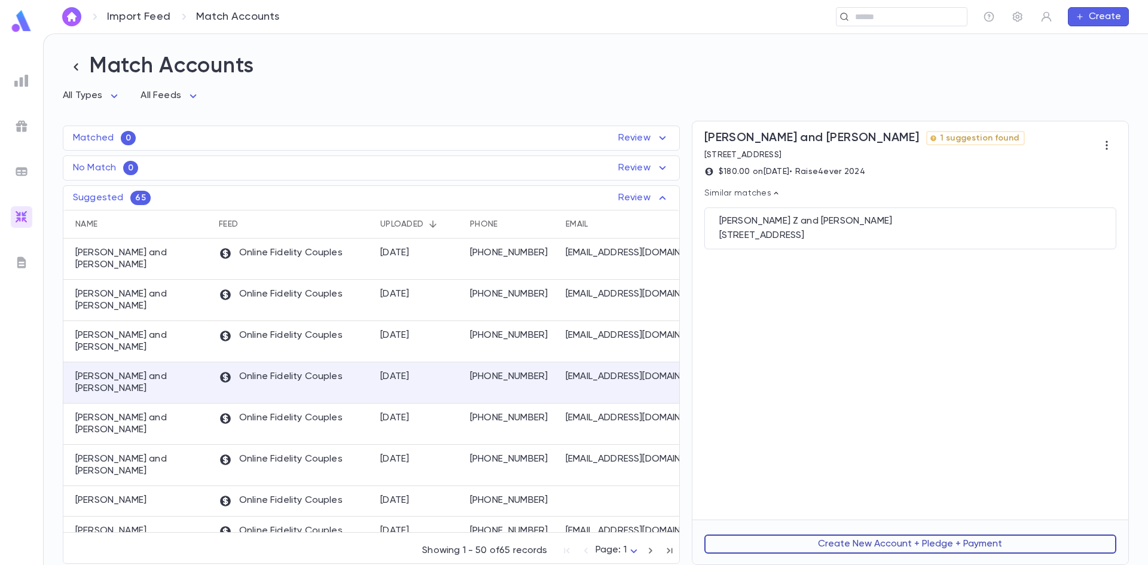
click at [781, 540] on button "Create New Account + Pledge + Payment" at bounding box center [910, 544] width 412 height 19
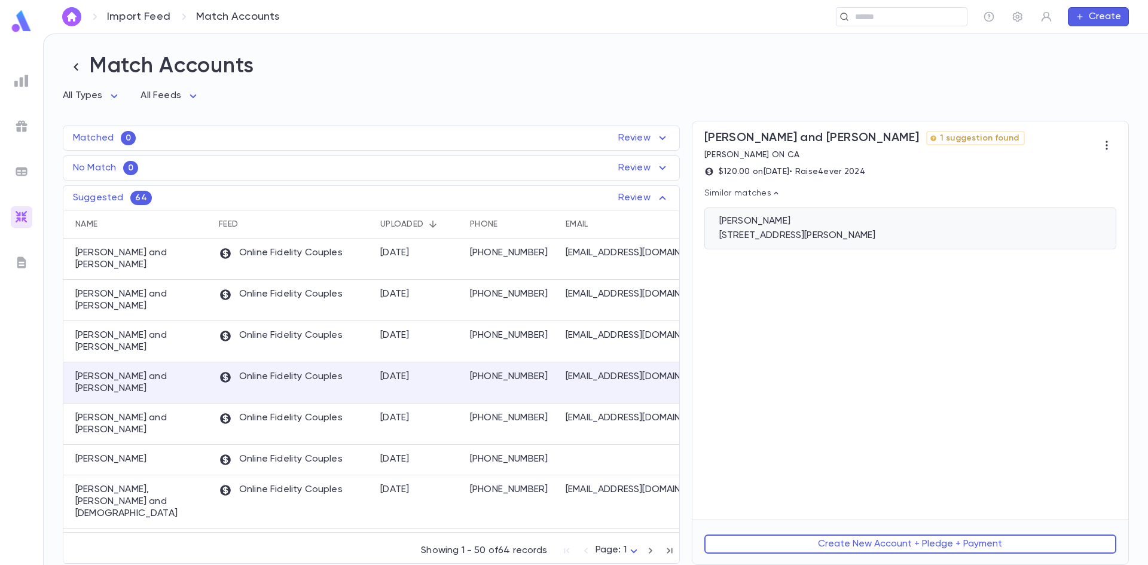
click at [794, 231] on div "Moyal, Michael 532 Spring Gate Blvd, Thornhill ON L4J5B7 CA" at bounding box center [910, 229] width 412 height 42
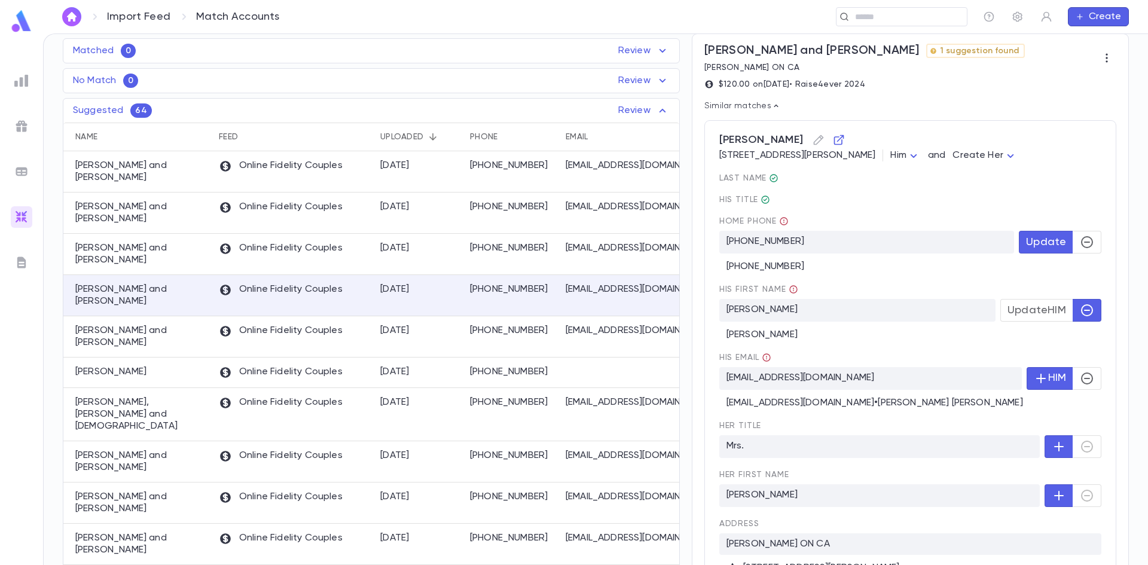
scroll to position [200, 0]
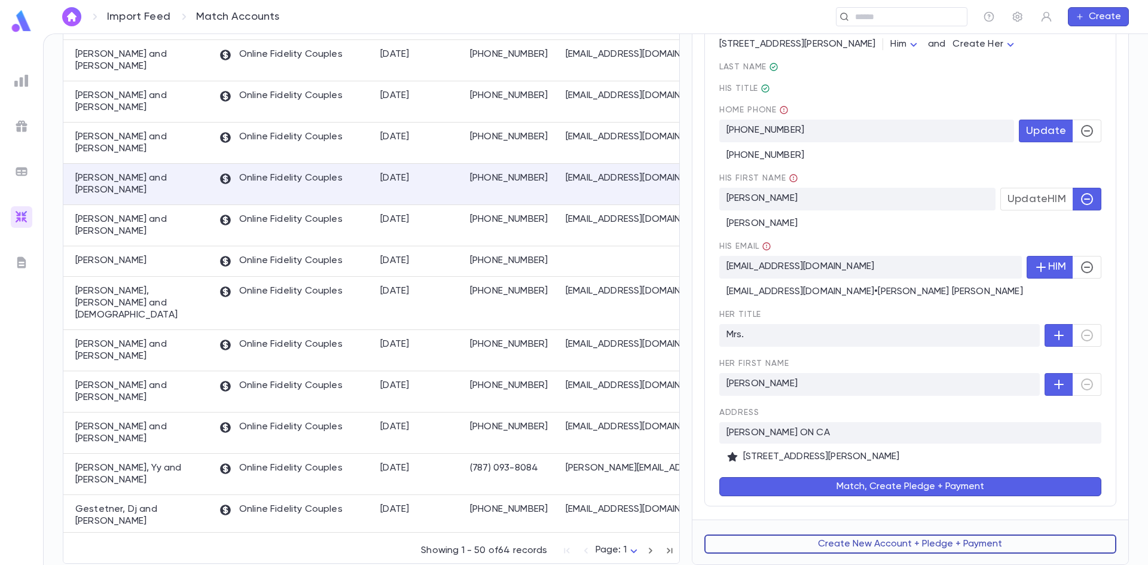
click at [870, 549] on button "Create New Account + Pledge + Payment" at bounding box center [910, 544] width 412 height 19
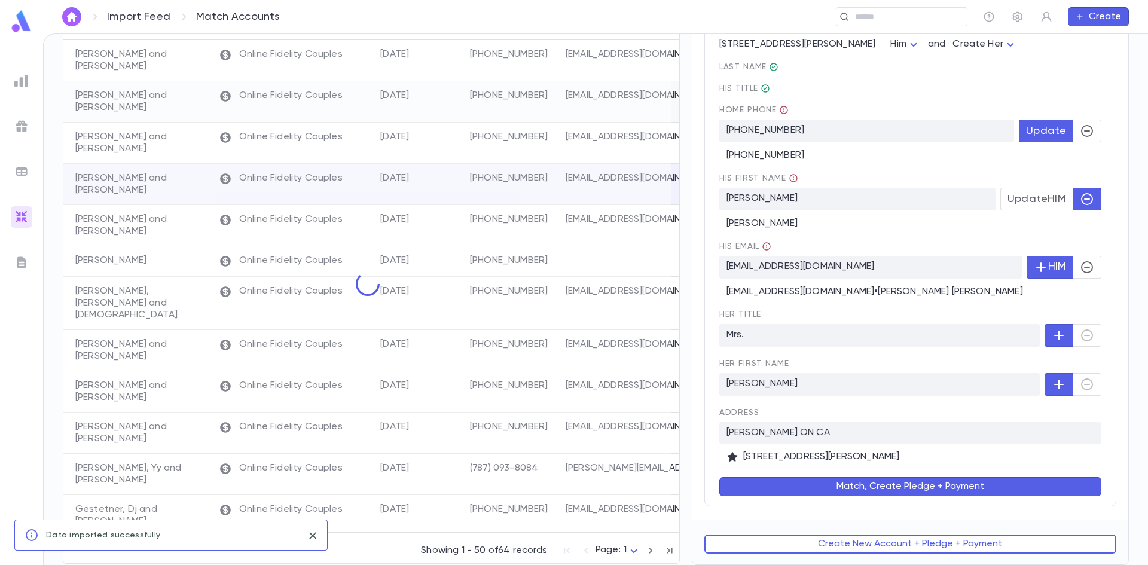
scroll to position [0, 0]
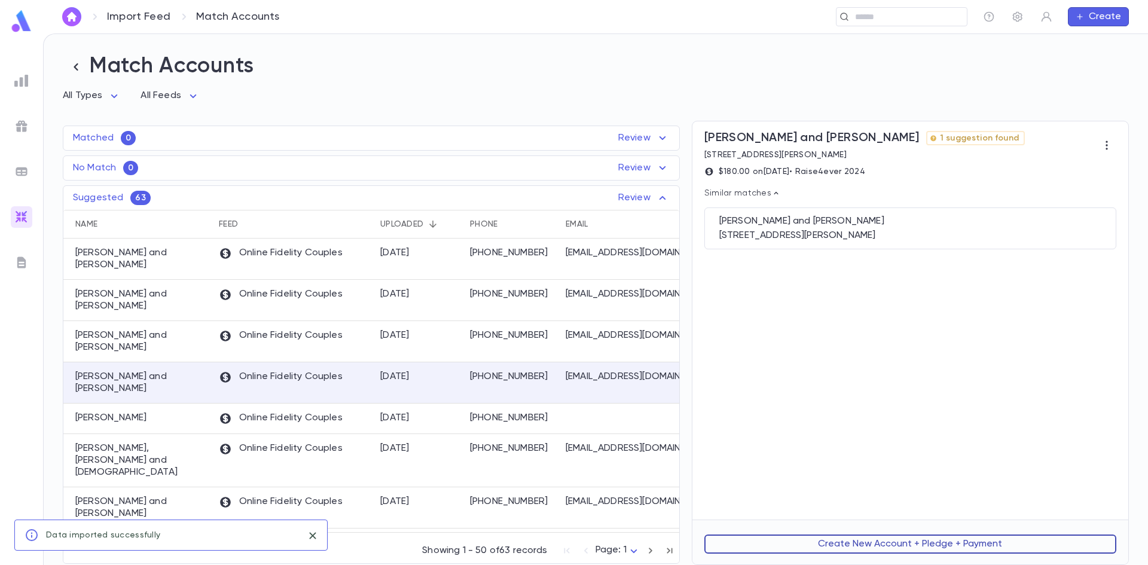
click at [823, 538] on button "Create New Account + Pledge + Payment" at bounding box center [910, 544] width 412 height 19
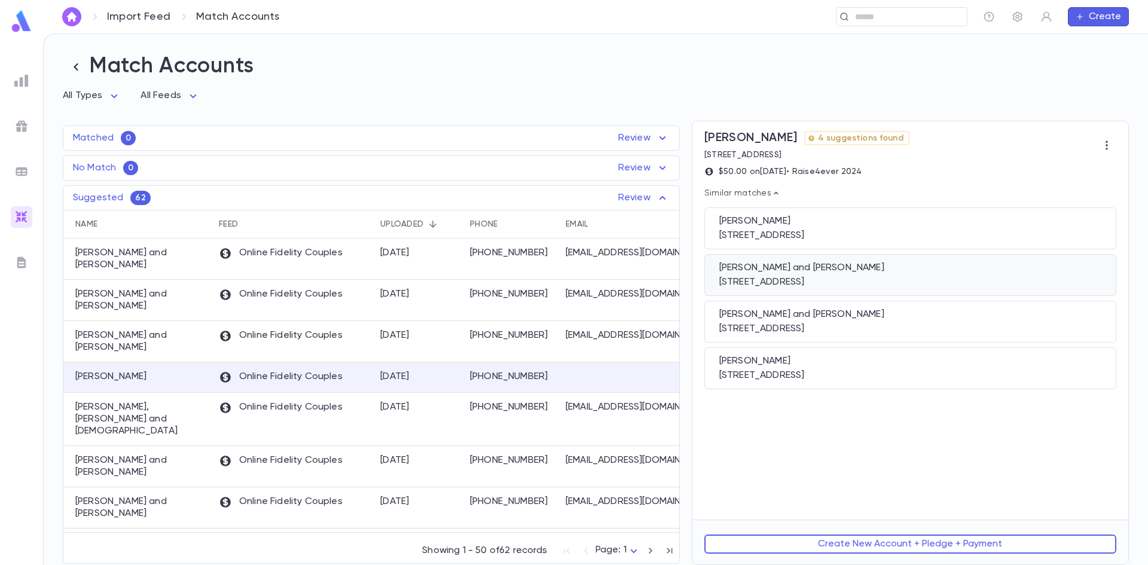
click at [758, 288] on div "1331 East 4th Street, Brooklyn NY 11230" at bounding box center [910, 282] width 382 height 12
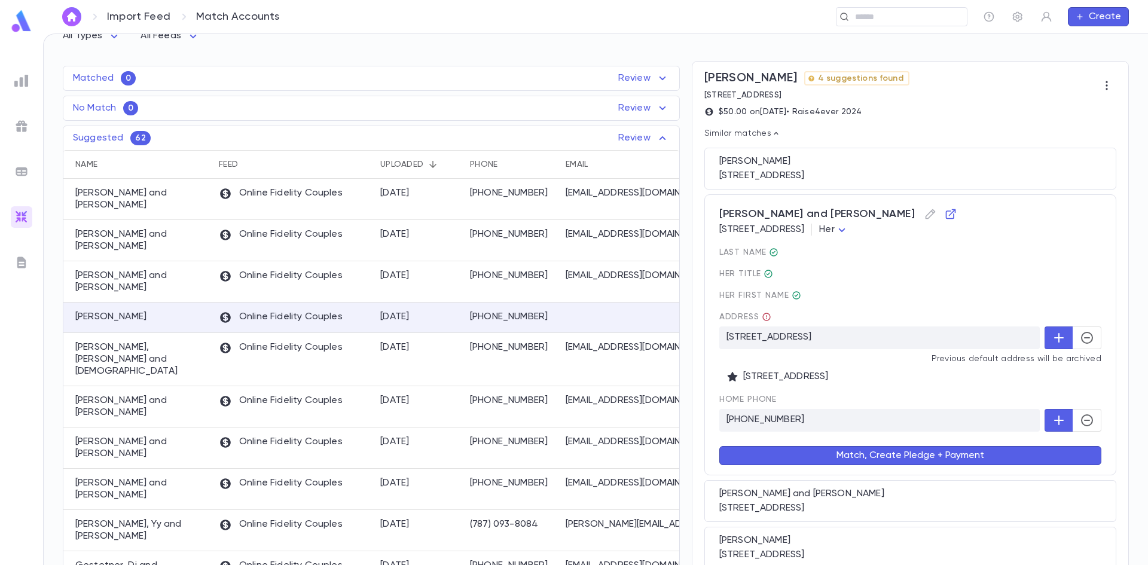
scroll to position [124, 0]
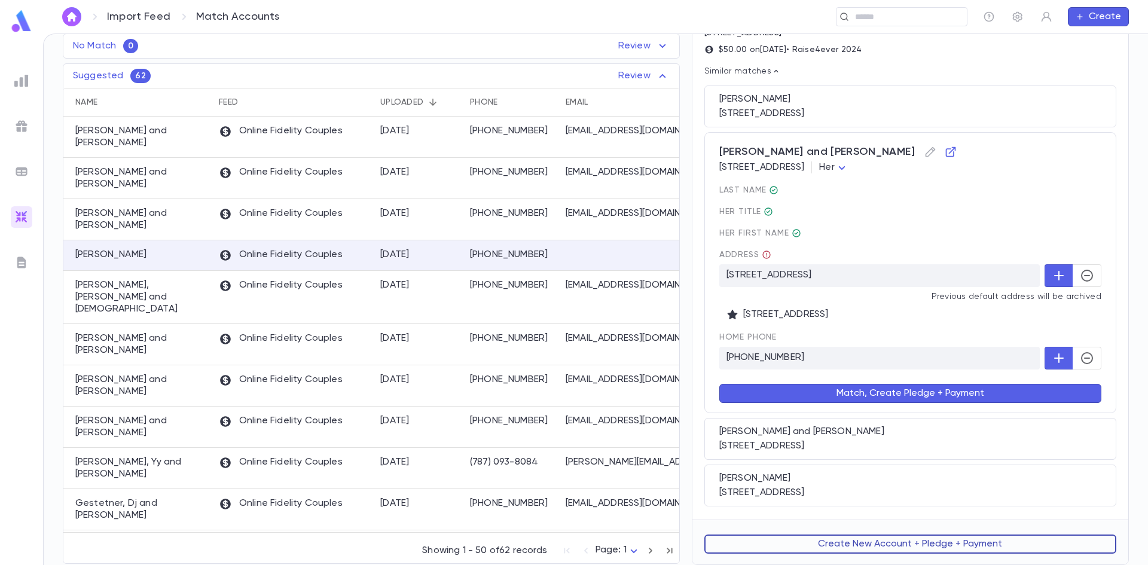
click at [847, 547] on button "Create New Account + Pledge + Payment" at bounding box center [910, 544] width 412 height 19
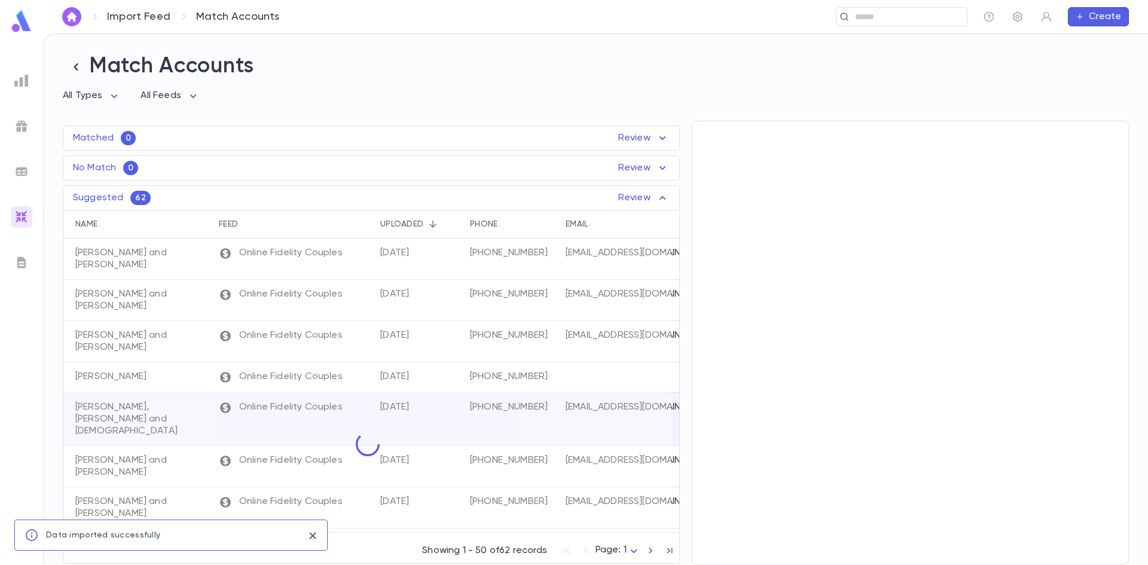
scroll to position [0, 0]
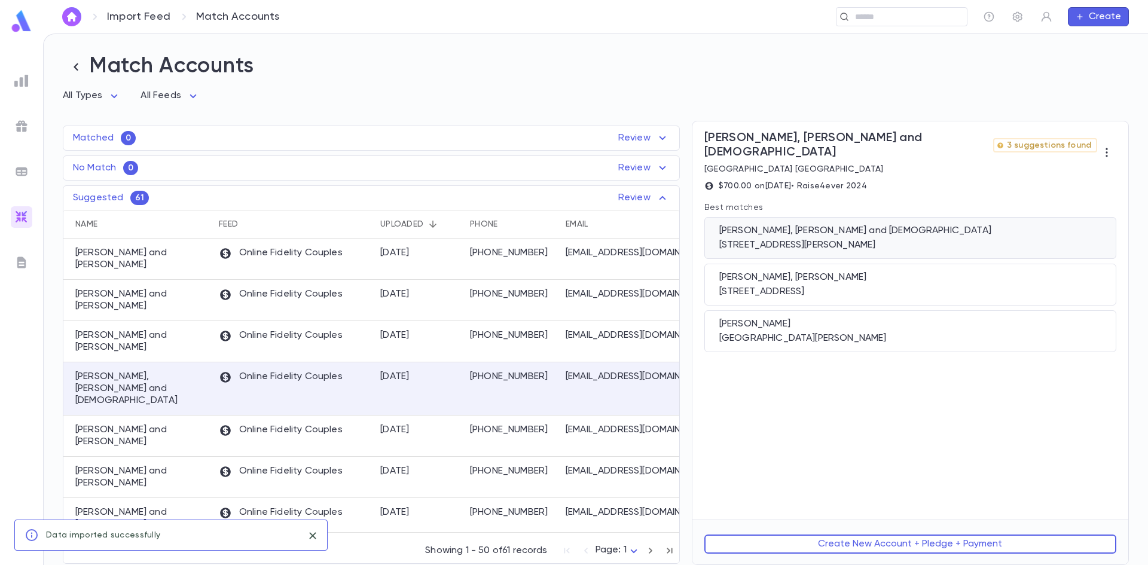
click at [789, 239] on div "Shoshana, Chaim Zev and Gita 21 Barnegat Ln, Jackson NJ 08527" at bounding box center [910, 238] width 412 height 42
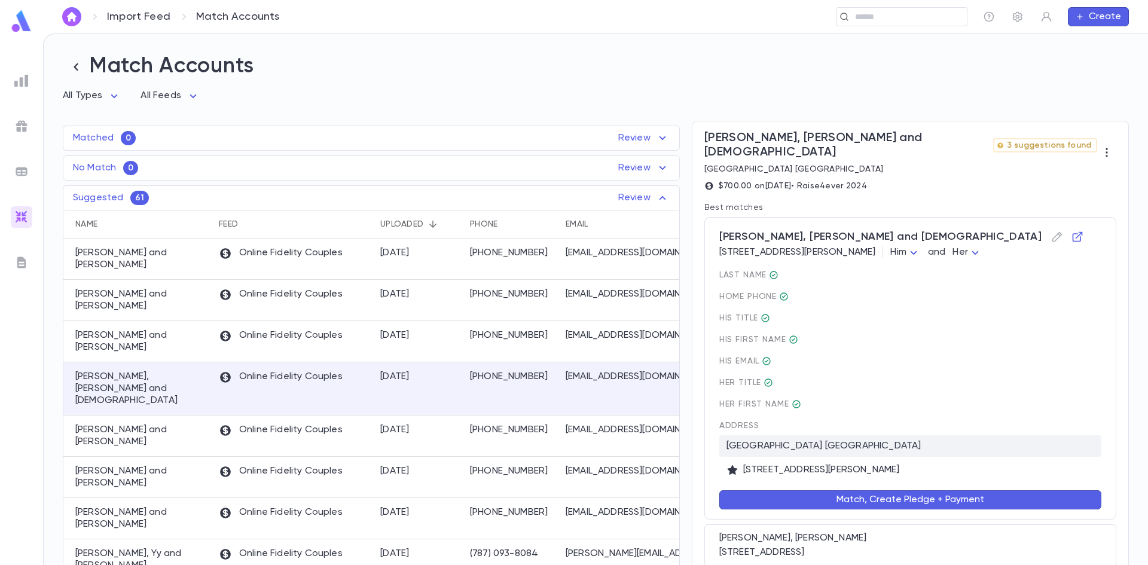
click at [810, 490] on button "Match, Create Pledge + Payment" at bounding box center [910, 499] width 382 height 19
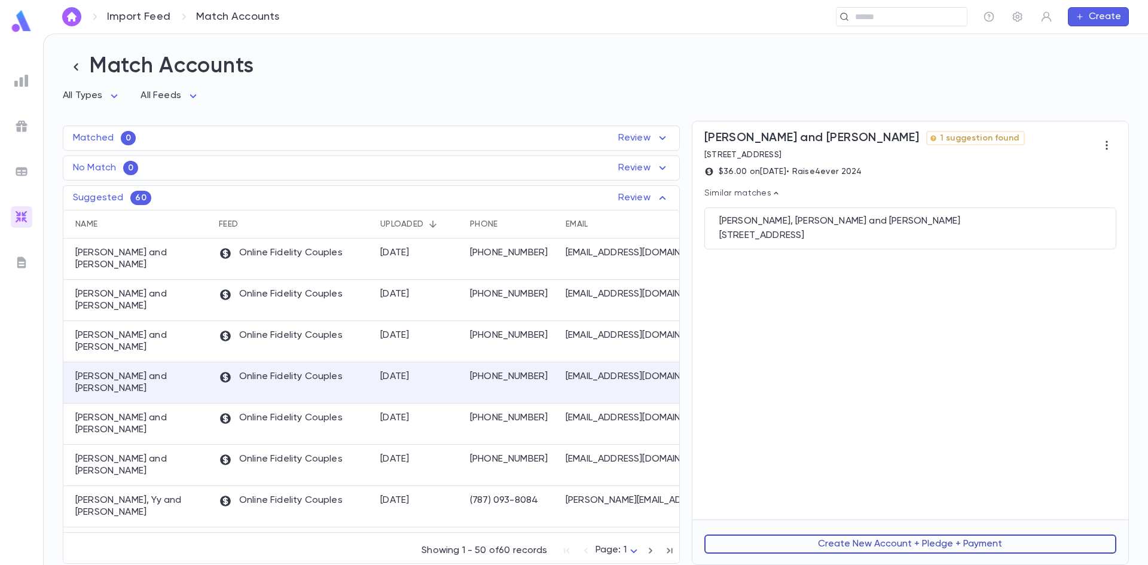
click at [831, 544] on button "Create New Account + Pledge + Payment" at bounding box center [910, 544] width 412 height 19
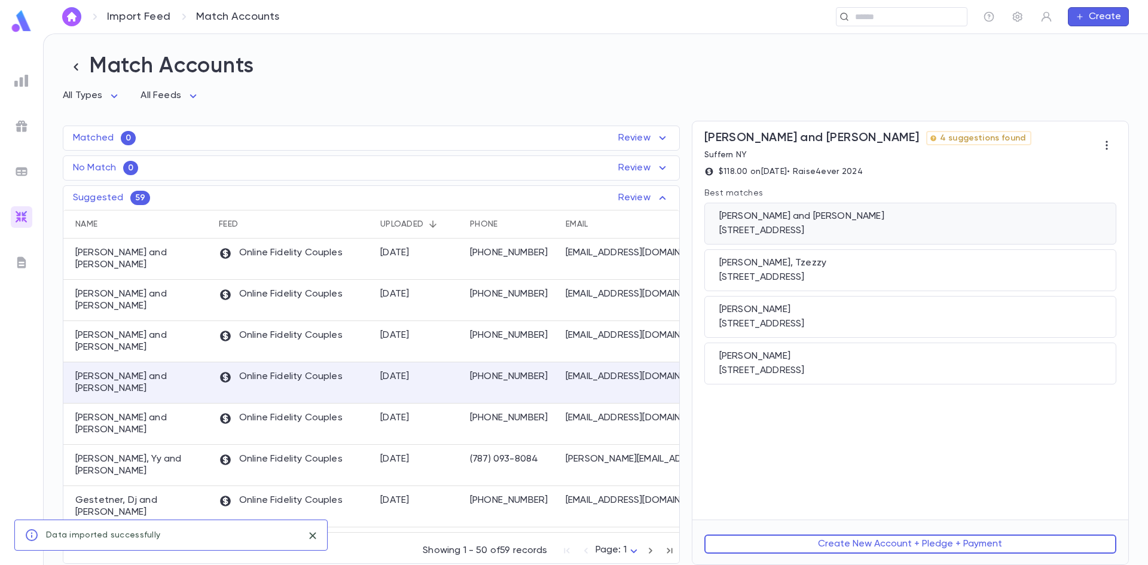
click at [767, 226] on div "Reiss, Raphael and Gitty 38 New Pomona Road, Suffern NY 10901" at bounding box center [910, 224] width 412 height 42
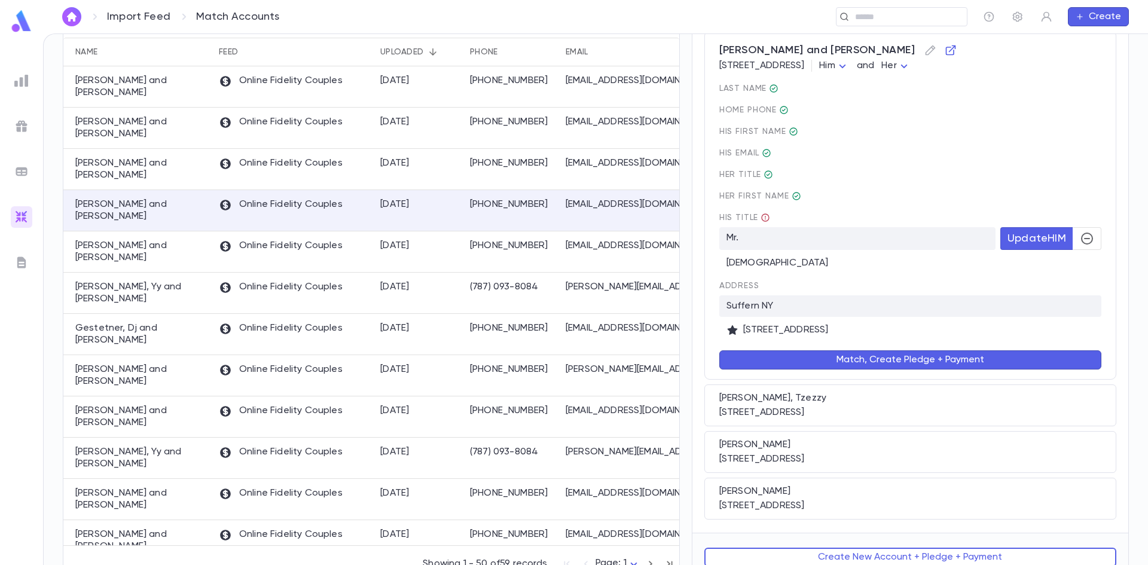
scroll to position [179, 0]
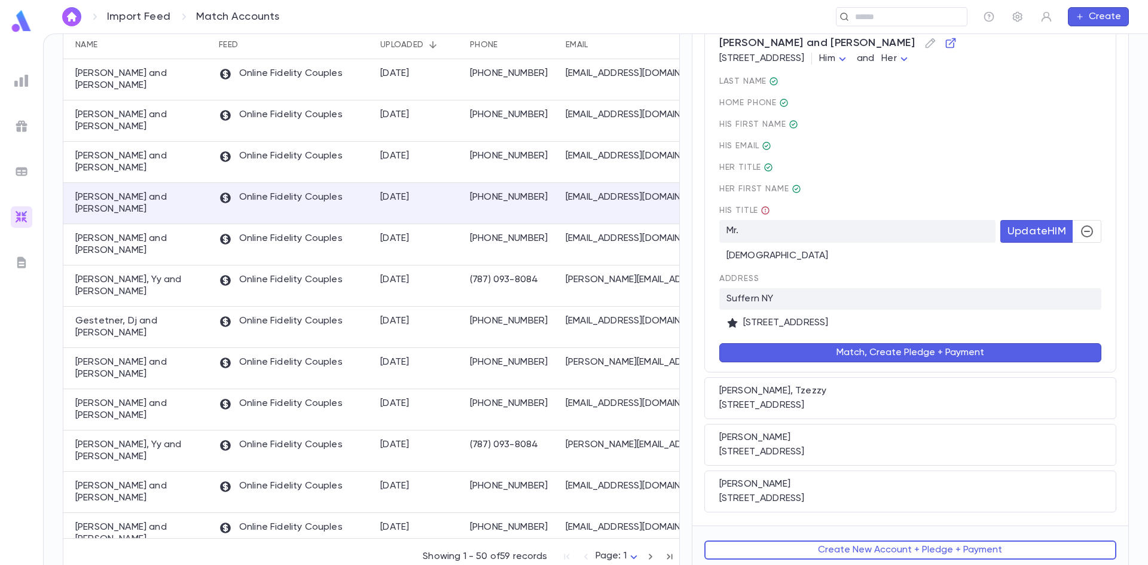
click at [823, 358] on button "Match, Create Pledge + Payment" at bounding box center [910, 352] width 382 height 19
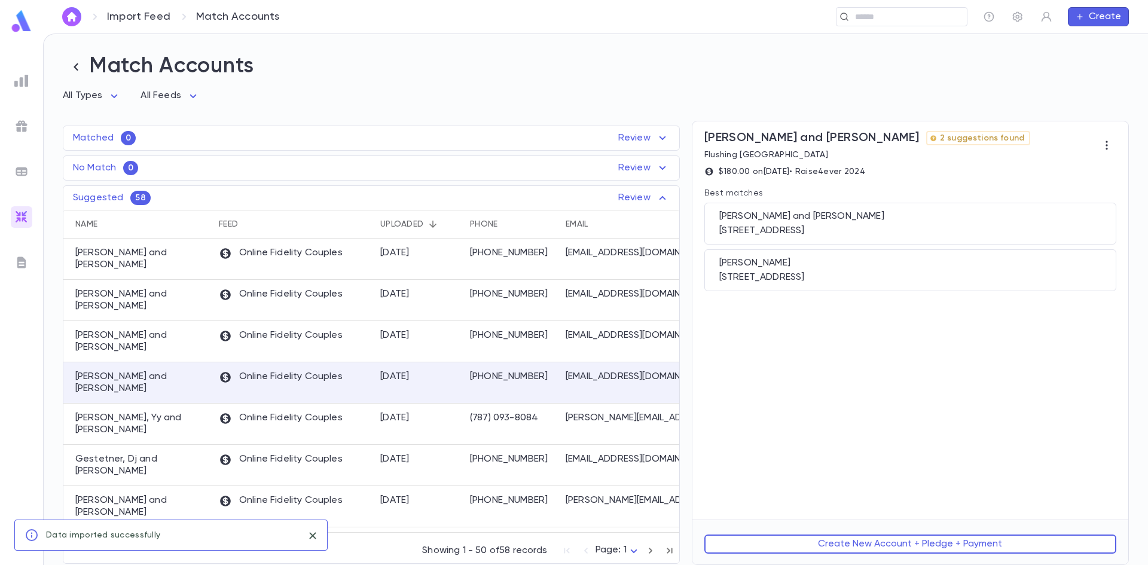
scroll to position [0, 0]
click at [792, 230] on div "[STREET_ADDRESS]" at bounding box center [910, 231] width 382 height 12
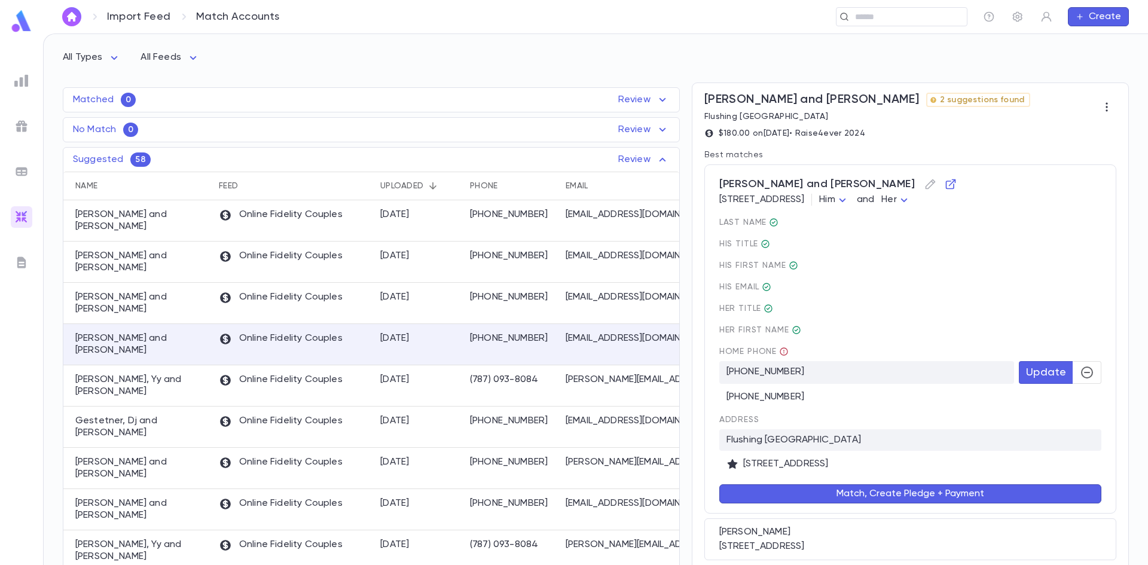
scroll to position [60, 0]
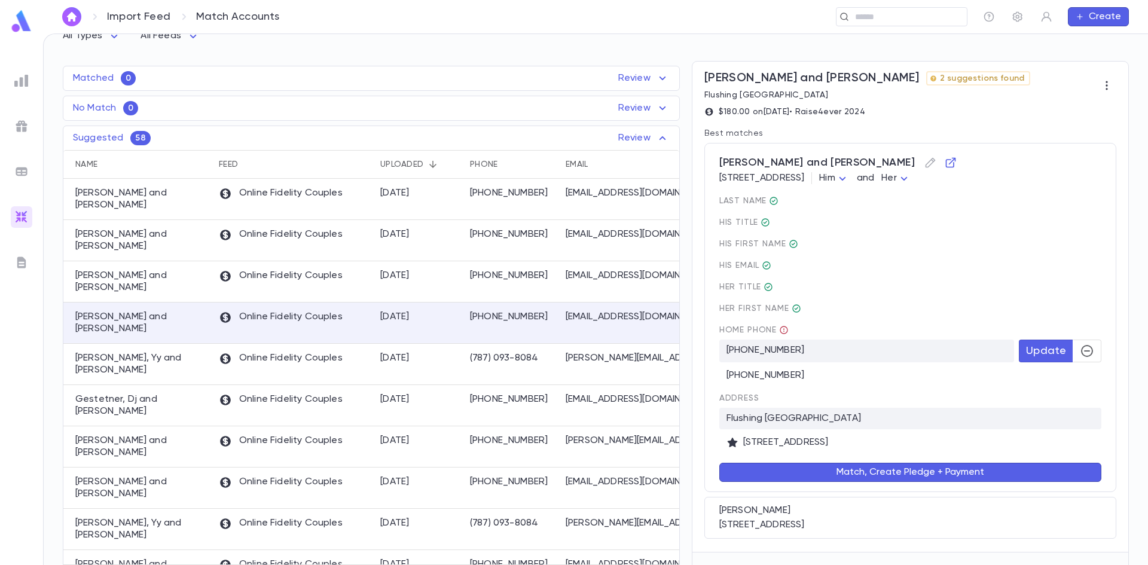
click at [892, 481] on button "Match, Create Pledge + Payment" at bounding box center [910, 472] width 382 height 19
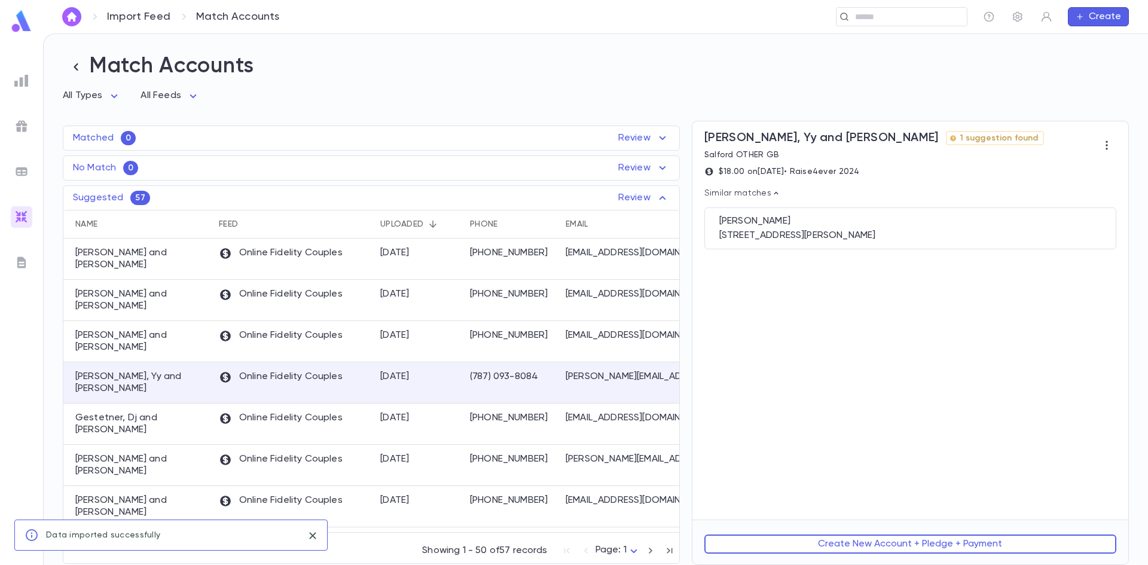
scroll to position [0, 0]
click at [368, 404] on div "Online Fidelity Couples" at bounding box center [293, 424] width 161 height 41
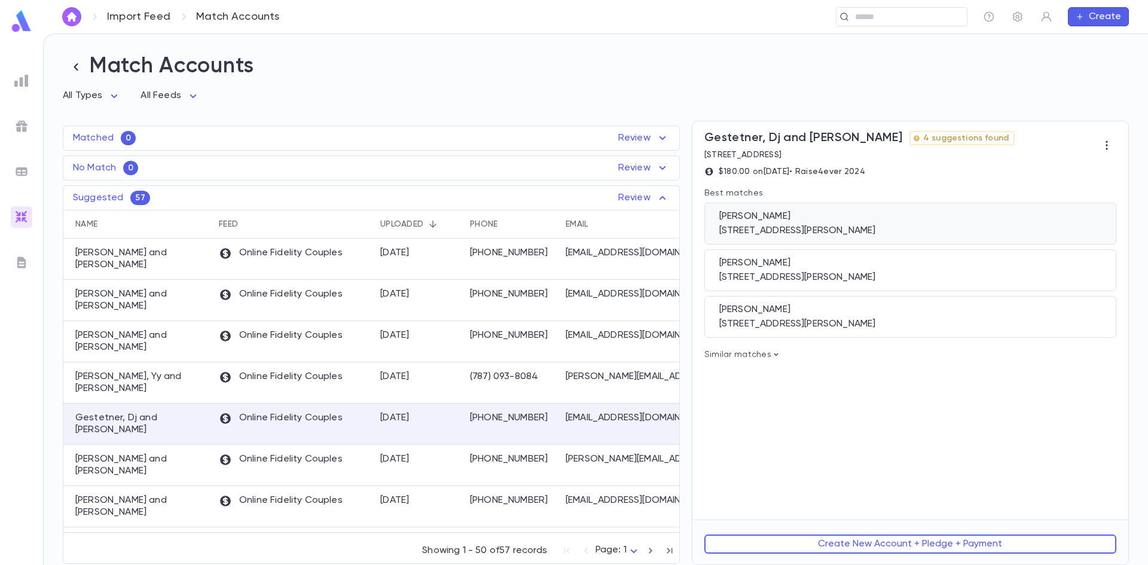
click at [832, 227] on div "57 Buchanan Street, Lakewood NJ 08701" at bounding box center [910, 231] width 382 height 12
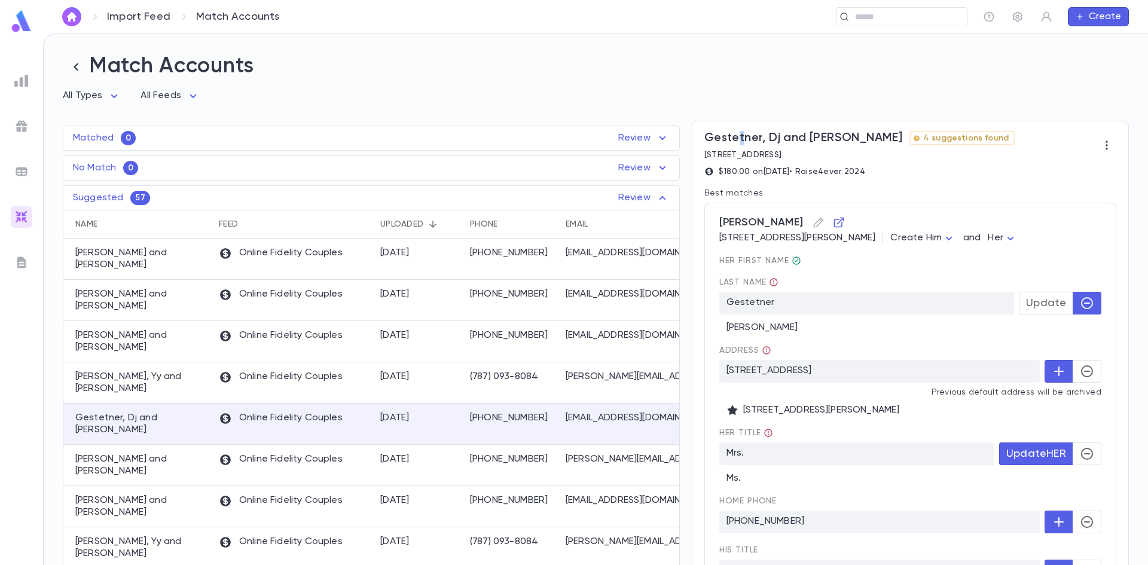
drag, startPoint x: 732, startPoint y: 139, endPoint x: 743, endPoint y: 145, distance: 12.3
click at [743, 145] on span "Gestetner, Dj and Shevi" at bounding box center [803, 138] width 198 height 14
click at [881, 172] on div "$180.00 on 7/8/2024 • Raise4ever 2024" at bounding box center [910, 172] width 412 height 10
drag, startPoint x: 858, startPoint y: 179, endPoint x: 791, endPoint y: 188, distance: 67.6
click at [791, 188] on div "Best matches" at bounding box center [910, 187] width 412 height 22
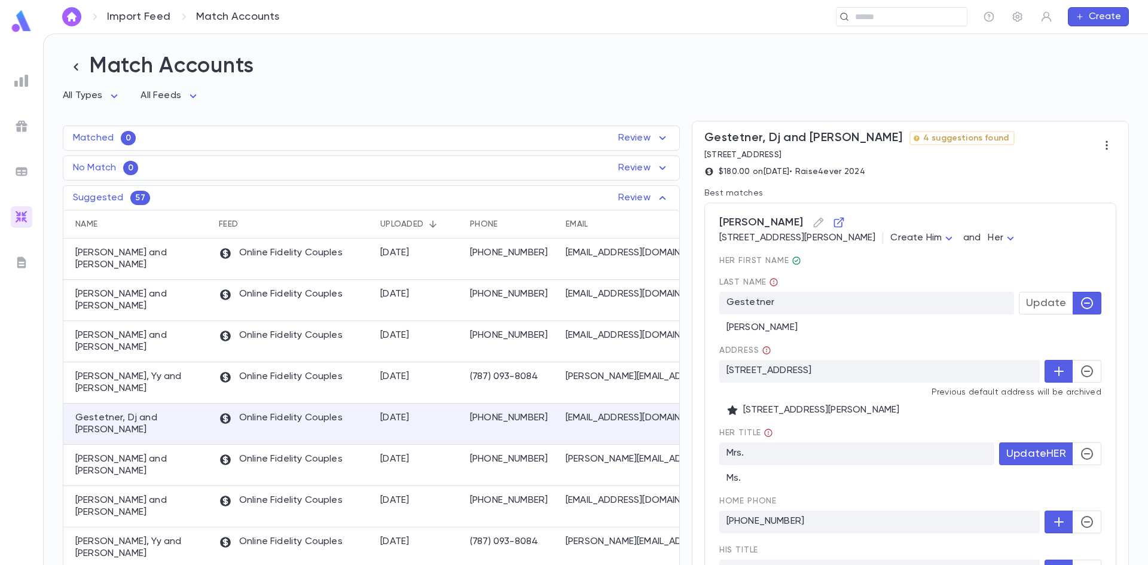
click at [1035, 312] on button "Update" at bounding box center [1046, 303] width 54 height 23
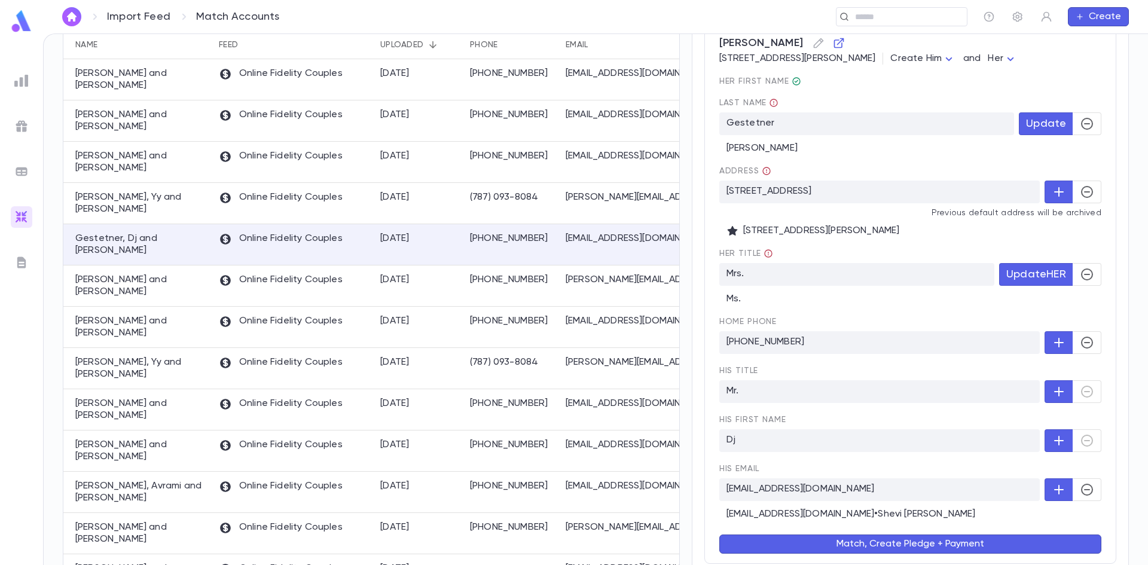
scroll to position [239, 0]
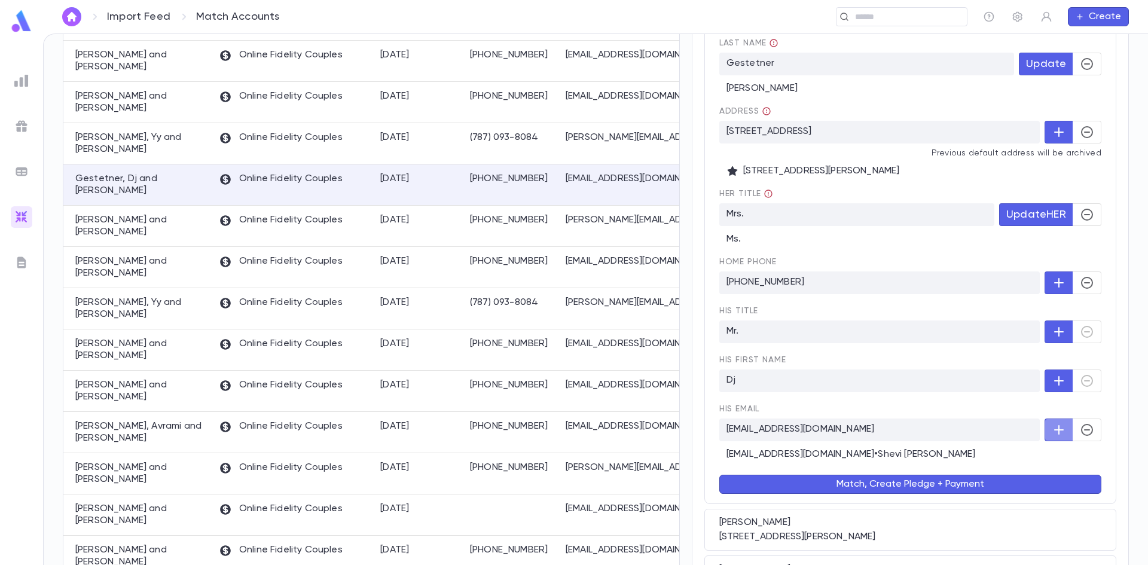
click at [1061, 427] on icon "button" at bounding box center [1059, 430] width 14 height 14
click at [1087, 431] on icon "button" at bounding box center [1087, 430] width 12 height 12
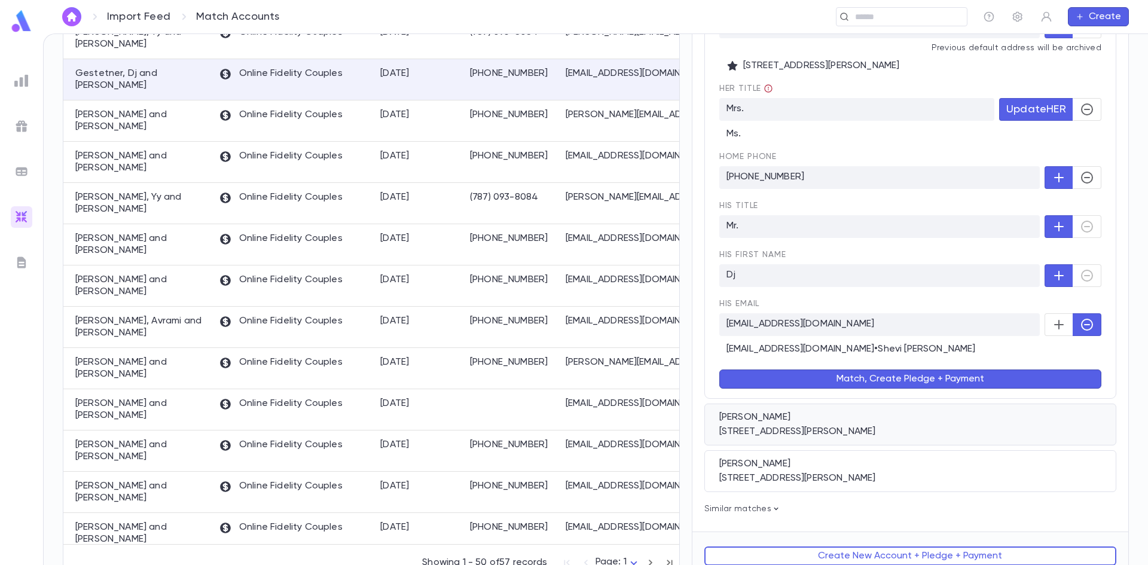
scroll to position [358, 0]
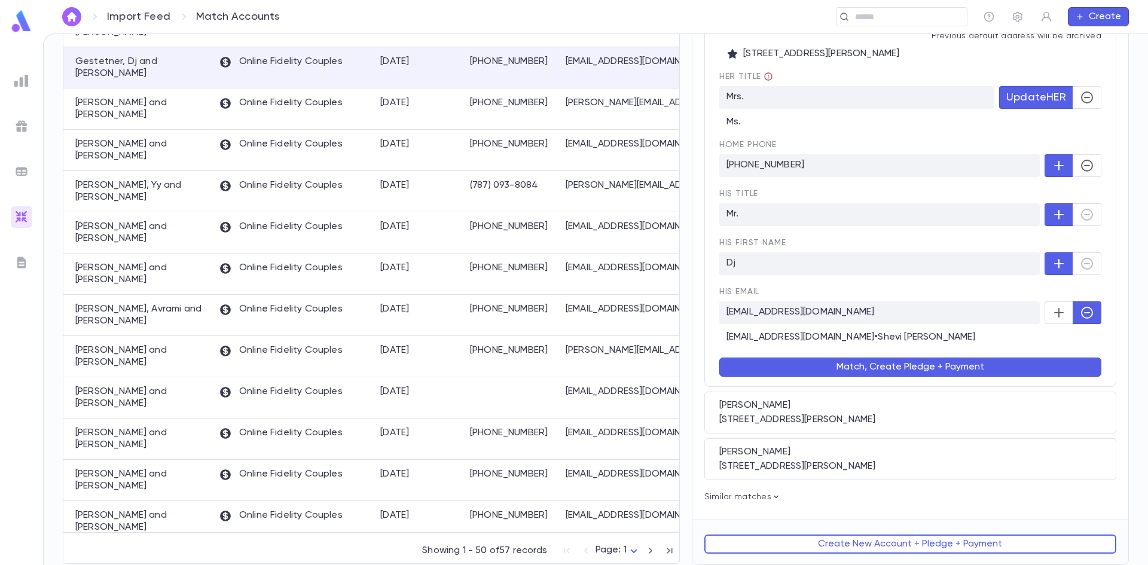
click at [852, 371] on button "Match, Create Pledge + Payment" at bounding box center [910, 367] width 382 height 19
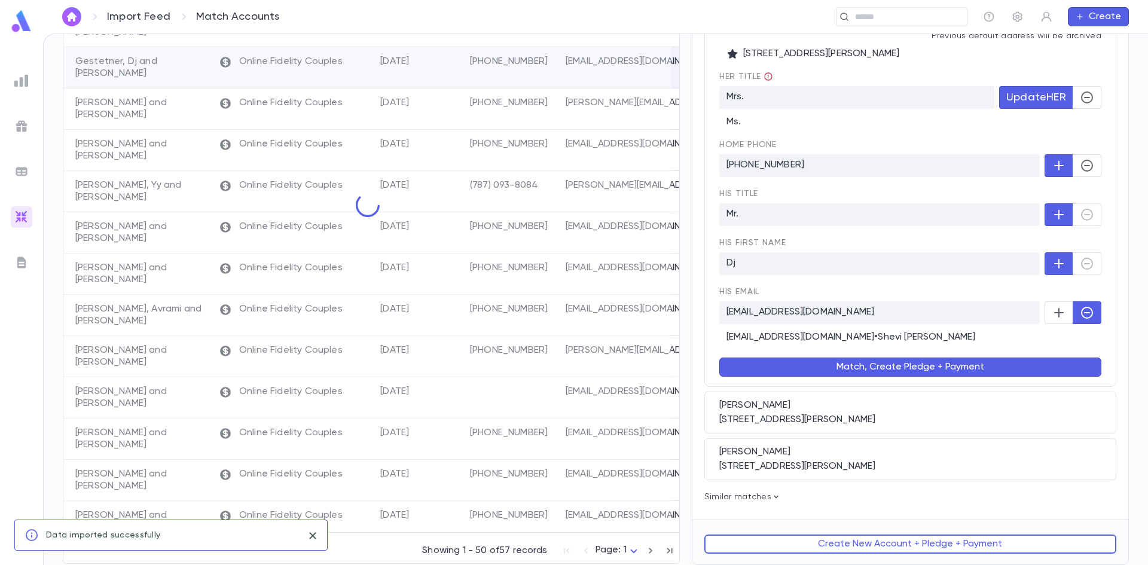
scroll to position [0, 0]
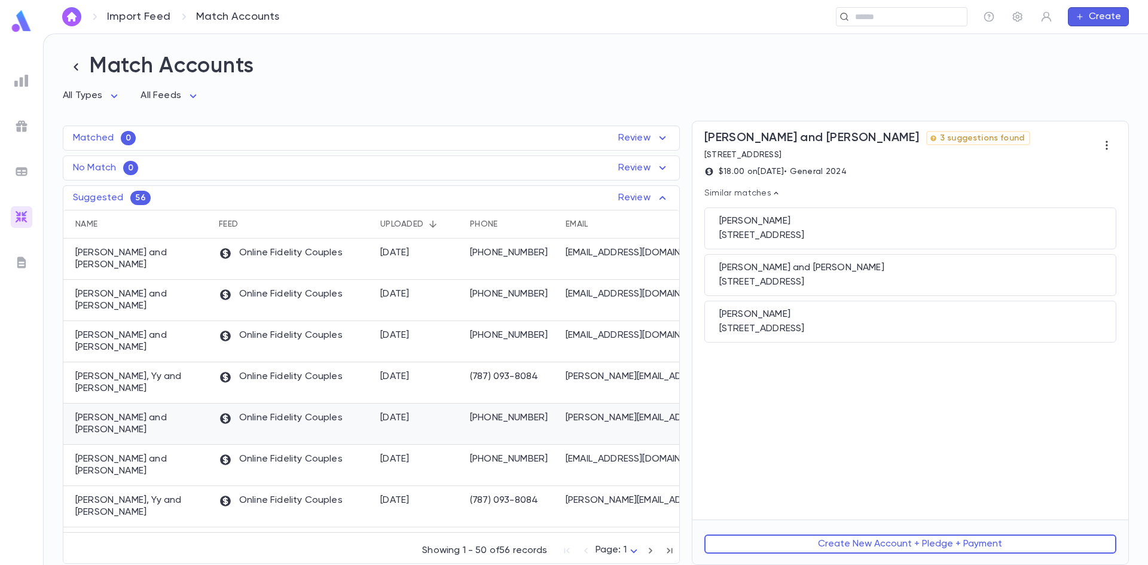
click at [284, 412] on p "Online Fidelity Couples" at bounding box center [281, 418] width 124 height 13
click at [831, 242] on div "6300 Red Cedar Place, #410, Baltimore MD 21209" at bounding box center [910, 236] width 382 height 12
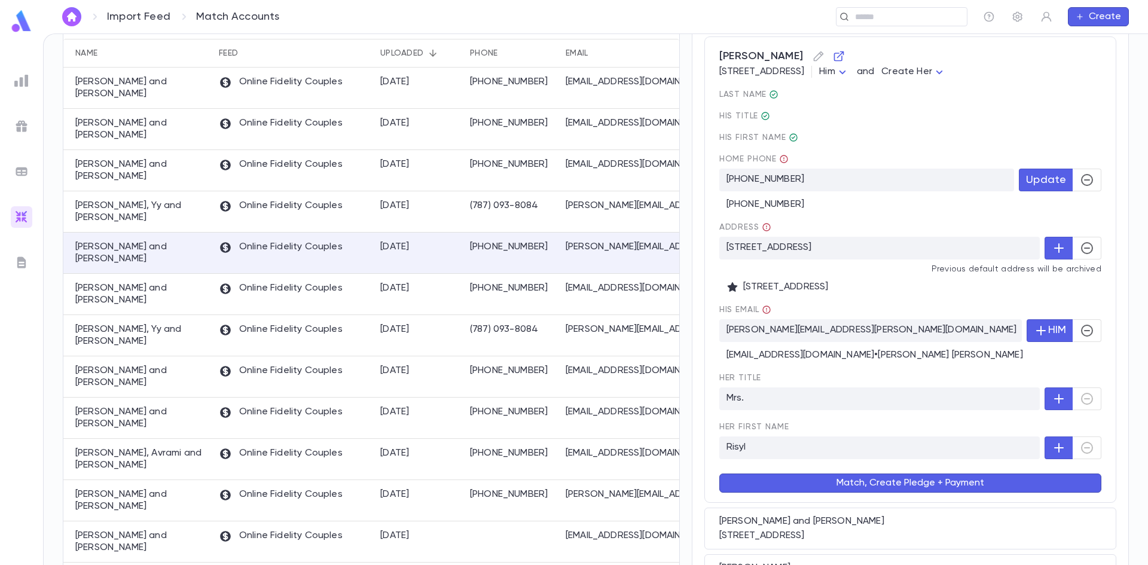
scroll to position [179, 0]
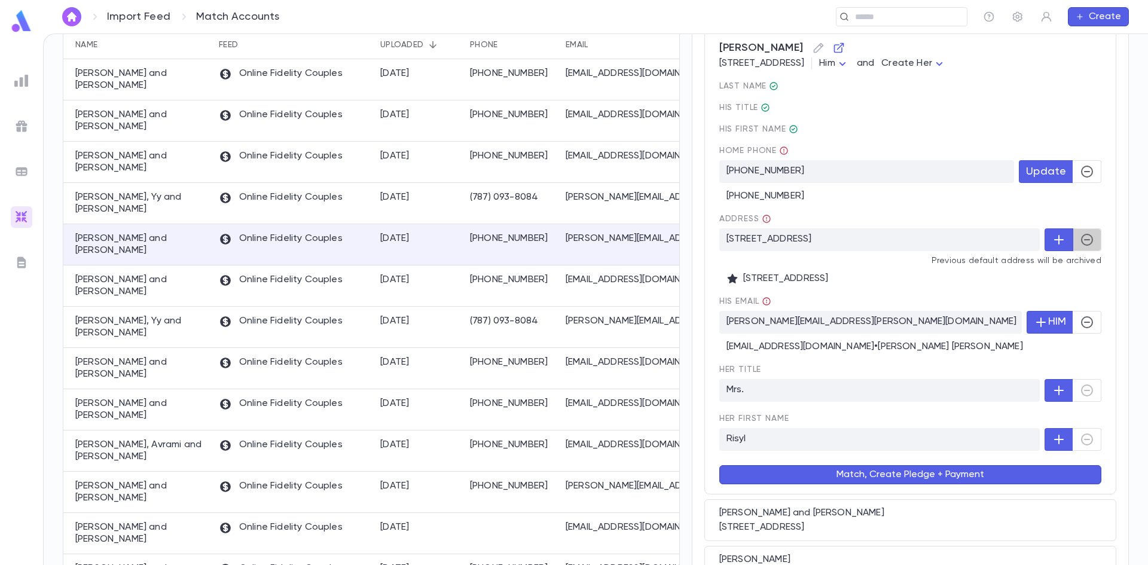
click at [1091, 237] on button "button" at bounding box center [1087, 239] width 29 height 23
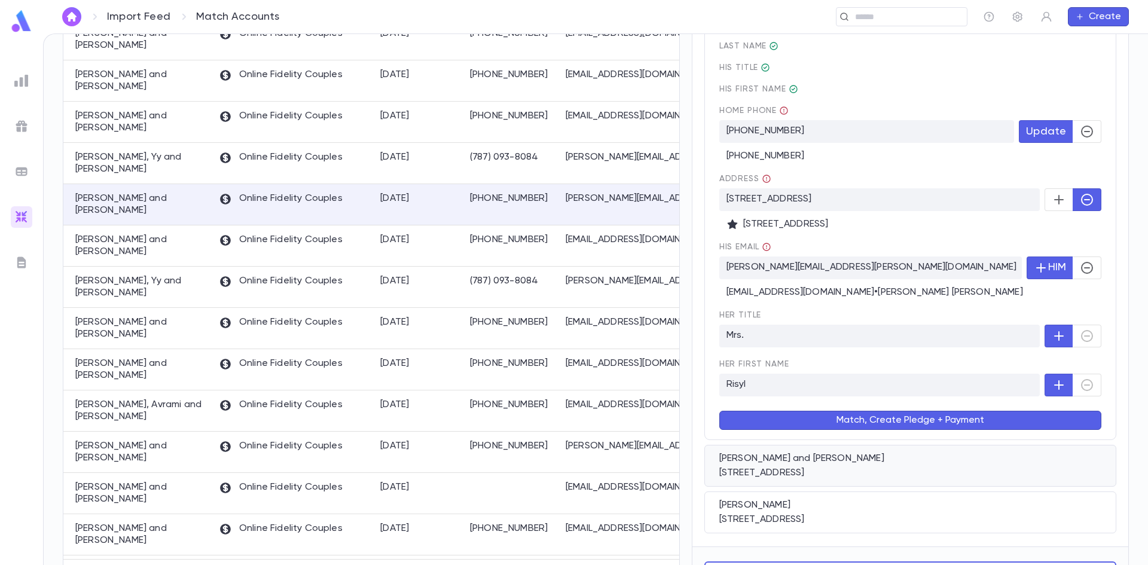
scroll to position [239, 0]
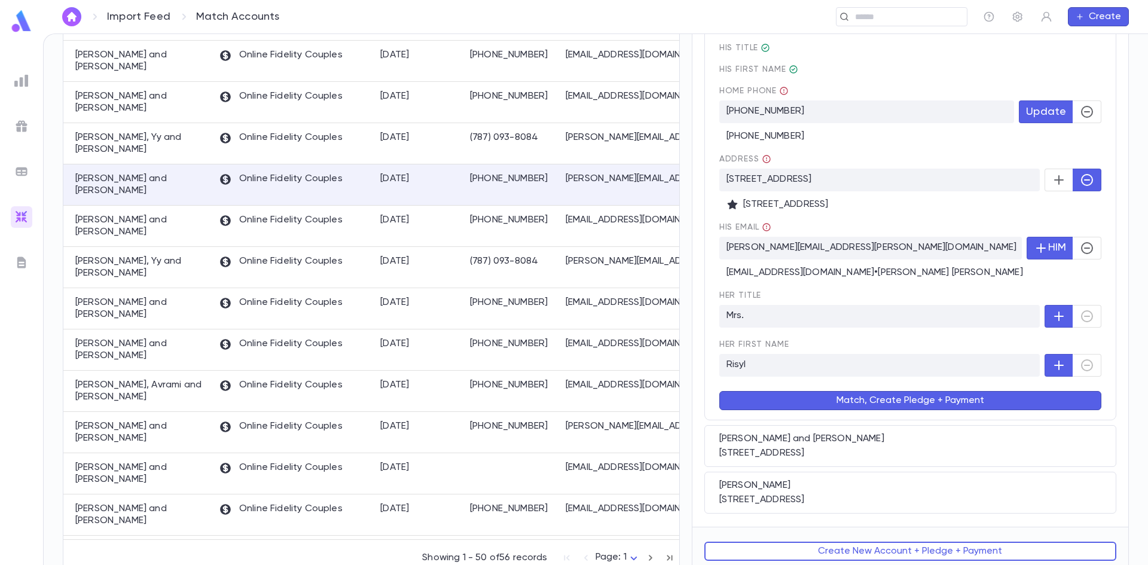
click at [869, 402] on button "Match, Create Pledge + Payment" at bounding box center [910, 400] width 382 height 19
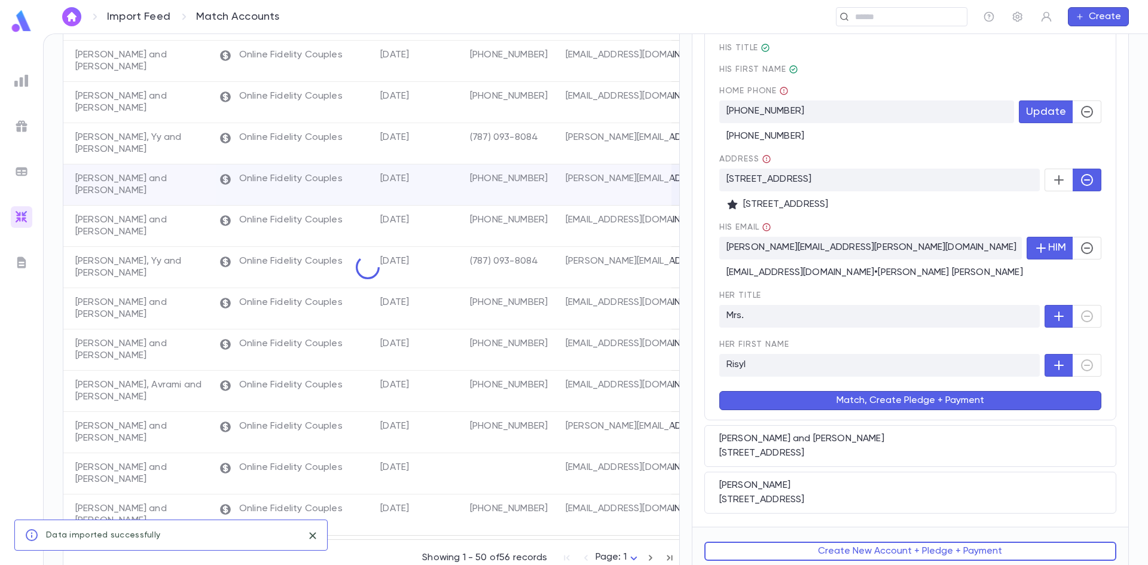
scroll to position [0, 0]
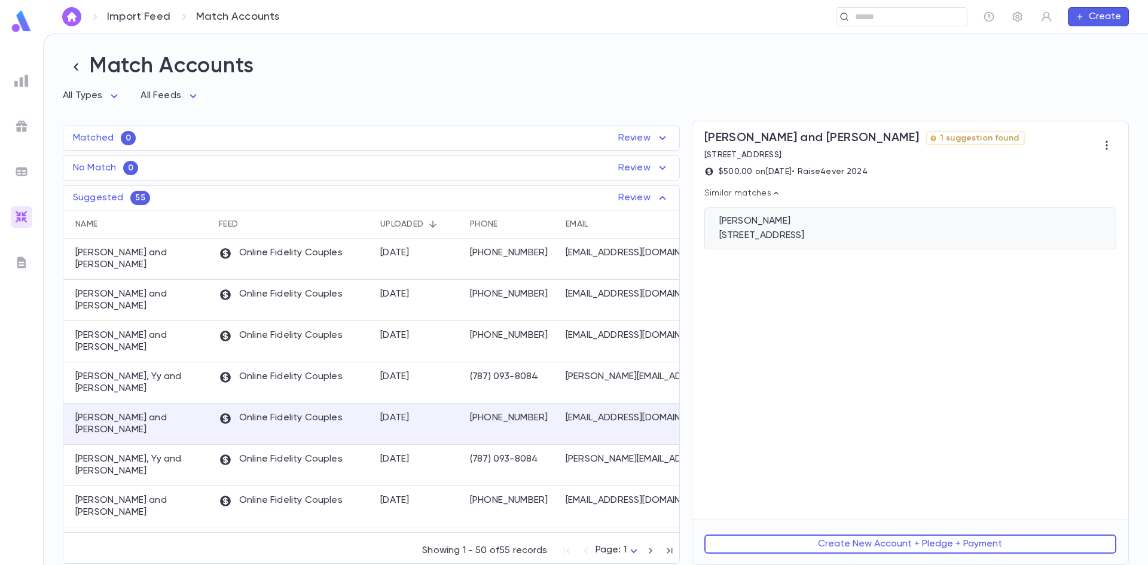
click at [826, 225] on div "Dreifus, Mindy" at bounding box center [910, 221] width 382 height 12
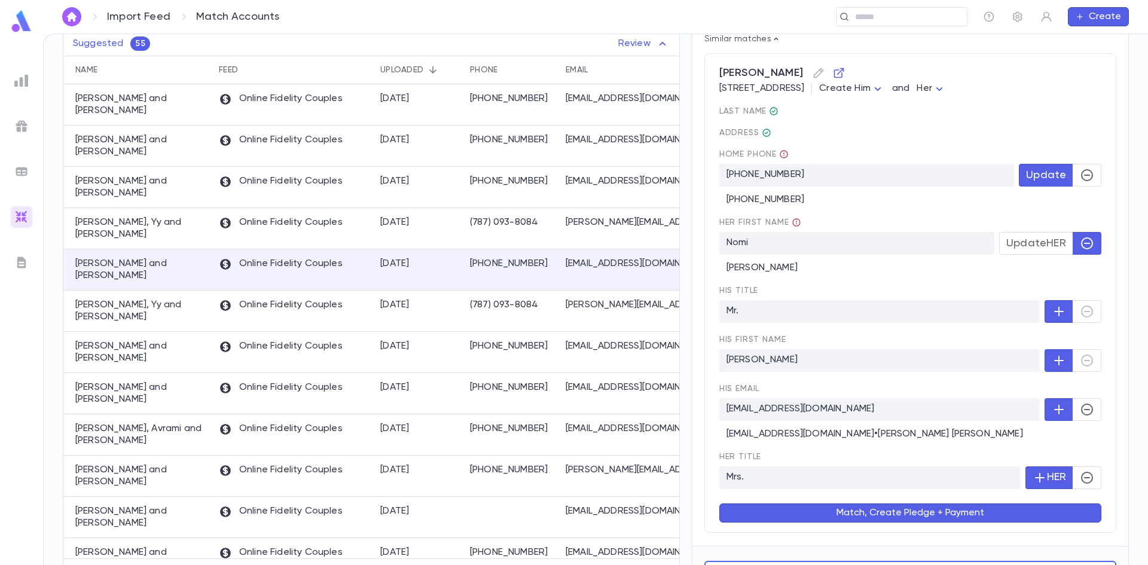
scroll to position [182, 0]
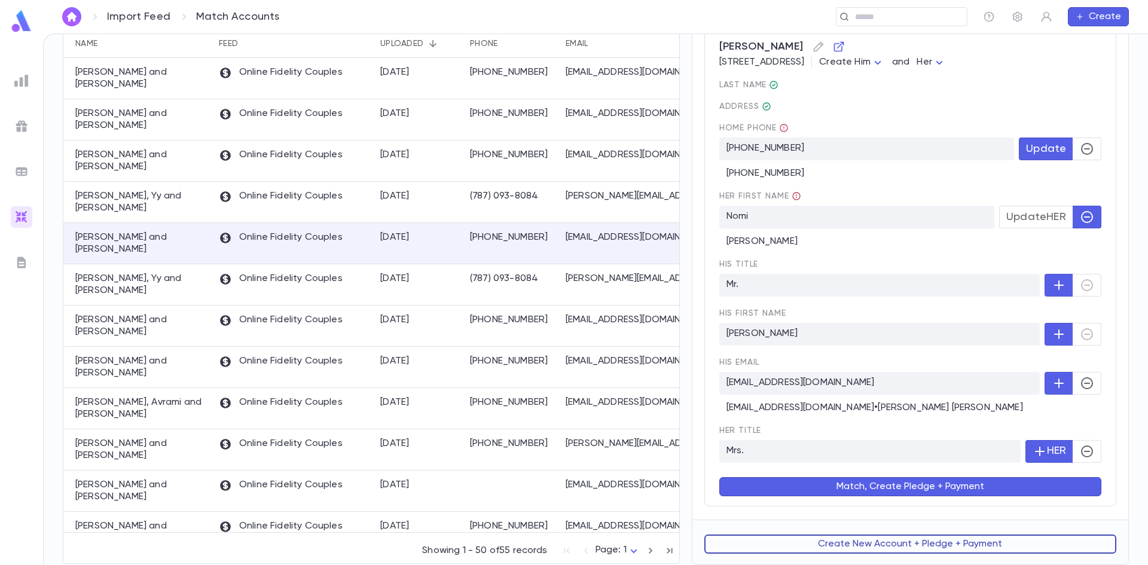
click at [864, 542] on button "Create New Account + Pledge + Payment" at bounding box center [910, 544] width 412 height 19
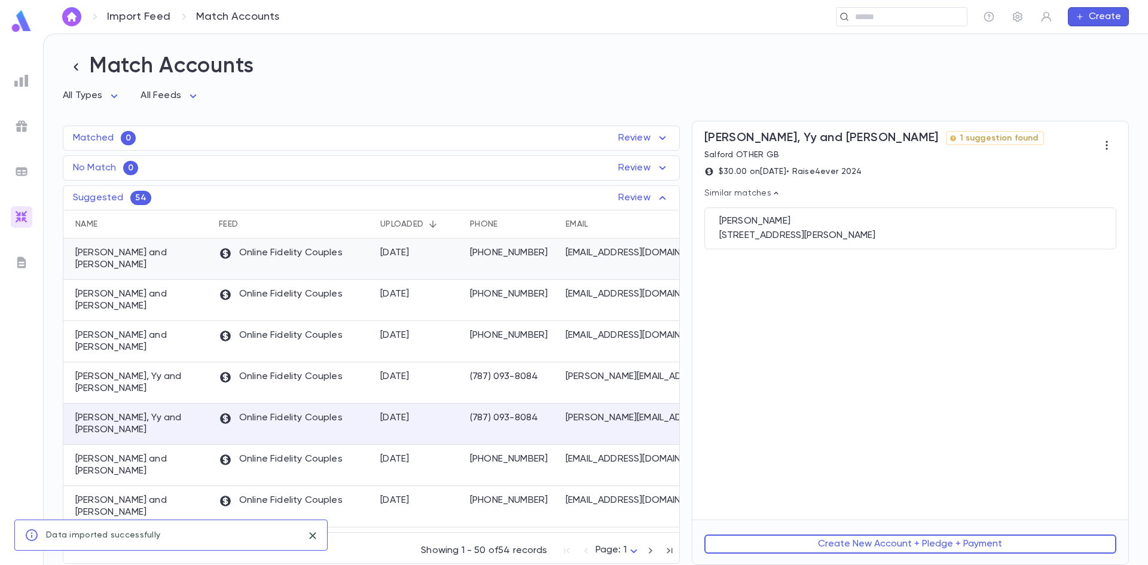
scroll to position [0, 0]
click at [451, 445] on div "8/18/2025" at bounding box center [419, 465] width 90 height 41
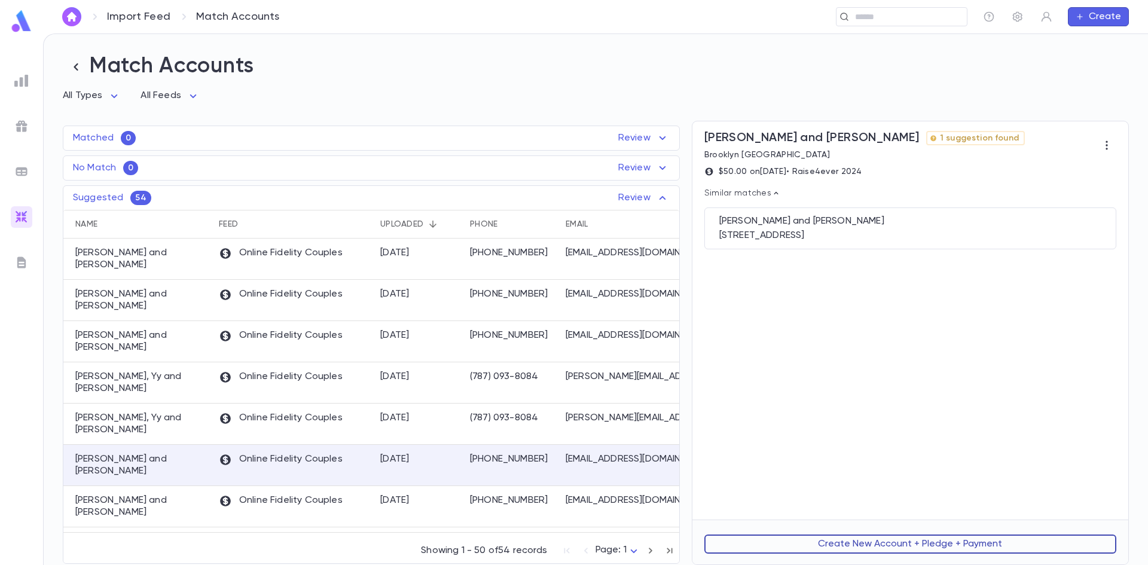
click at [835, 544] on button "Create New Account + Pledge + Payment" at bounding box center [910, 544] width 412 height 19
click at [811, 218] on div "Majeski, Yakov and Shana" at bounding box center [910, 216] width 382 height 12
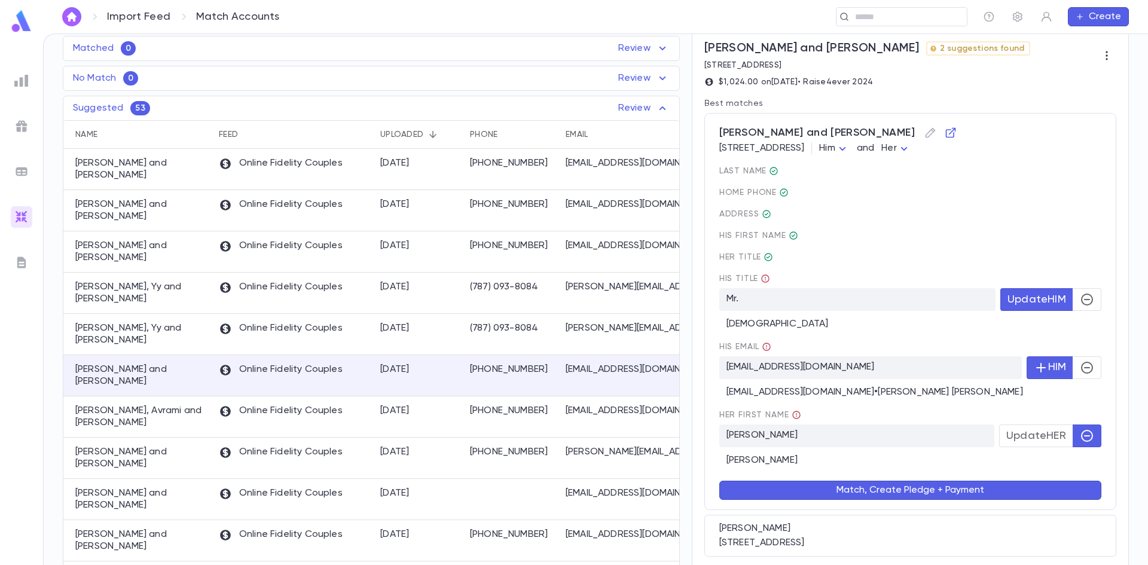
scroll to position [22, 0]
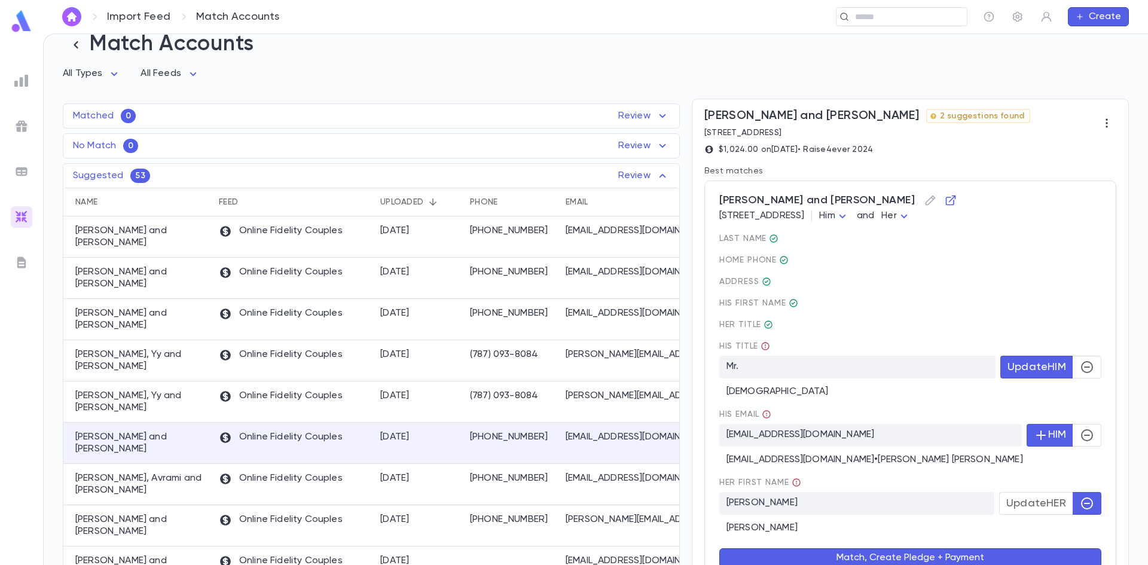
click at [1082, 380] on div "Rabbi" at bounding box center [910, 388] width 382 height 19
click at [1080, 371] on icon "button" at bounding box center [1087, 367] width 14 height 14
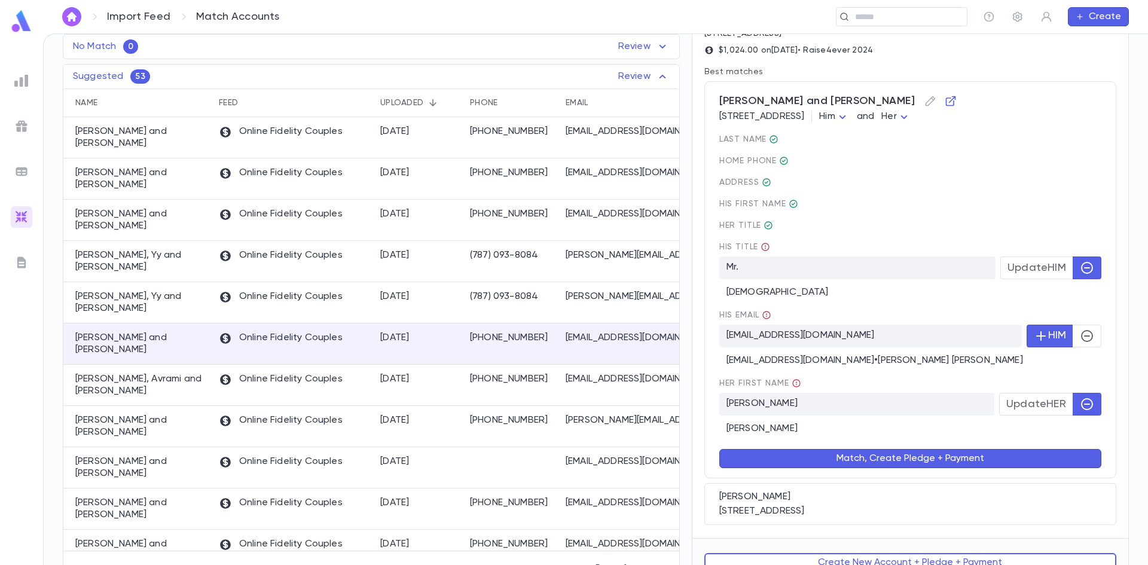
scroll to position [142, 0]
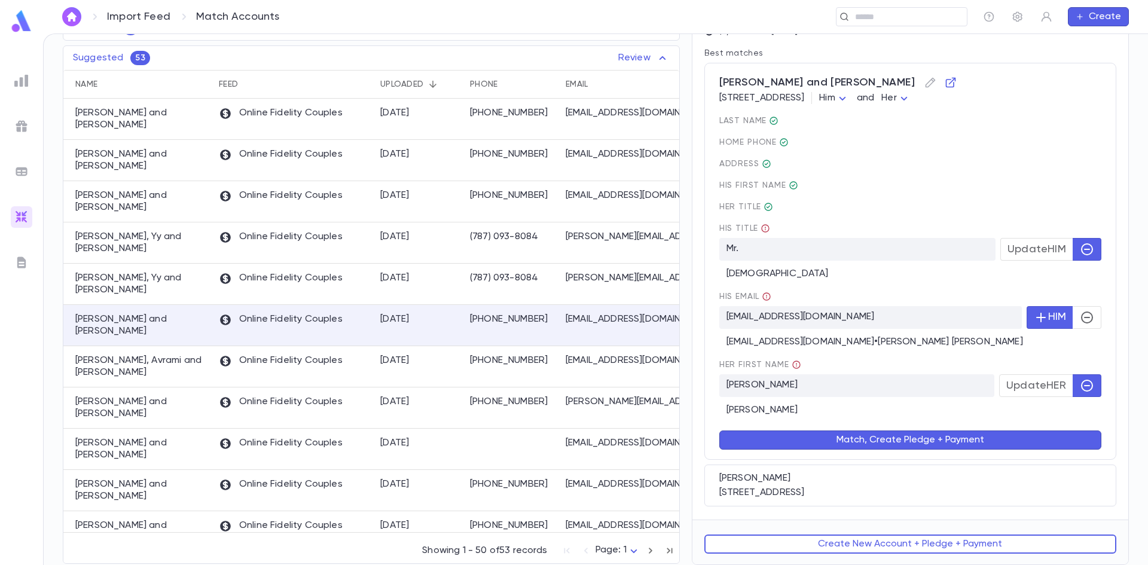
click at [1045, 390] on span "Update HER" at bounding box center [1036, 385] width 60 height 13
click at [877, 446] on button "Match, Create Pledge + Payment" at bounding box center [910, 440] width 382 height 19
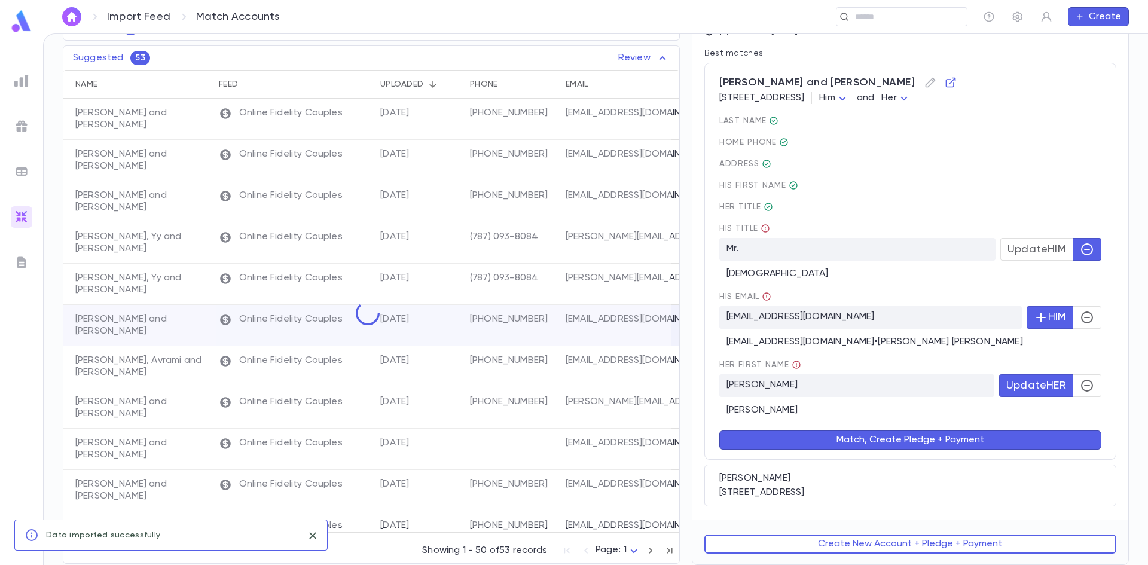
scroll to position [0, 0]
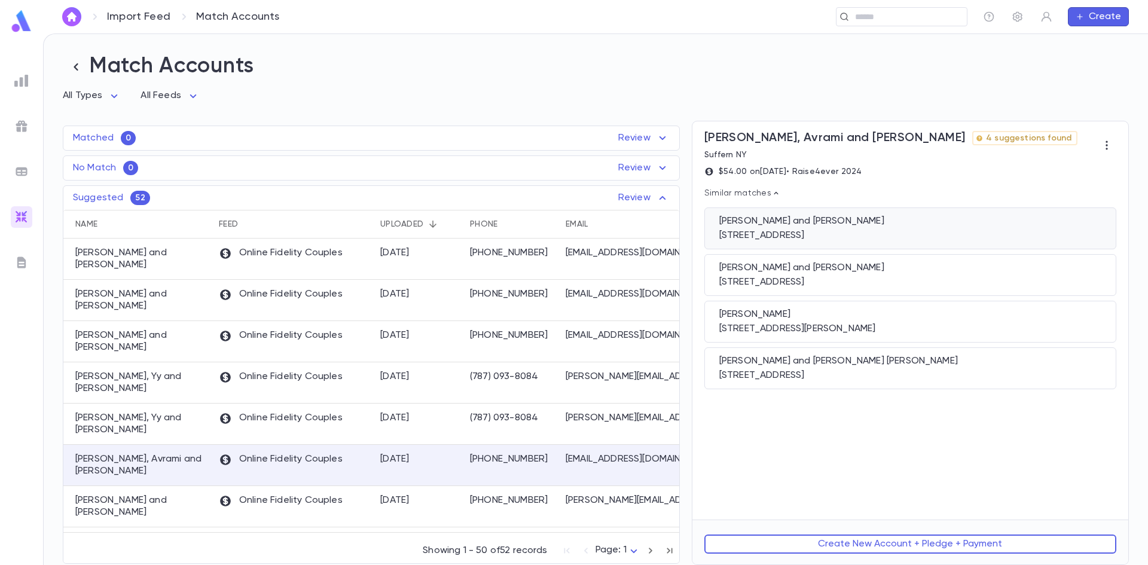
click at [890, 236] on div "6 Tulip Lane, Suffern NY 10901" at bounding box center [910, 236] width 382 height 12
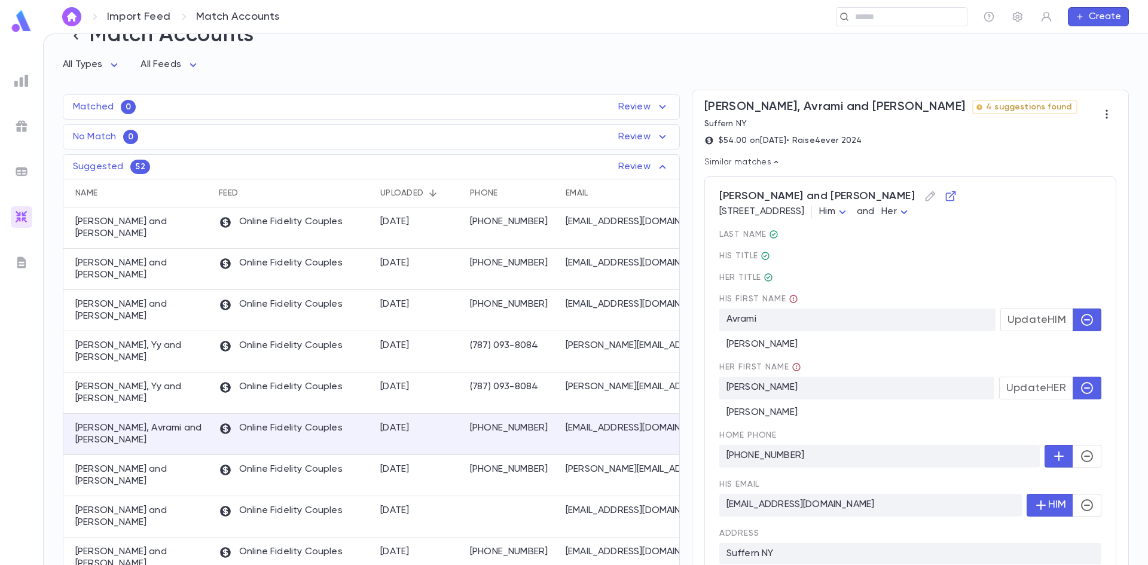
scroll to position [60, 0]
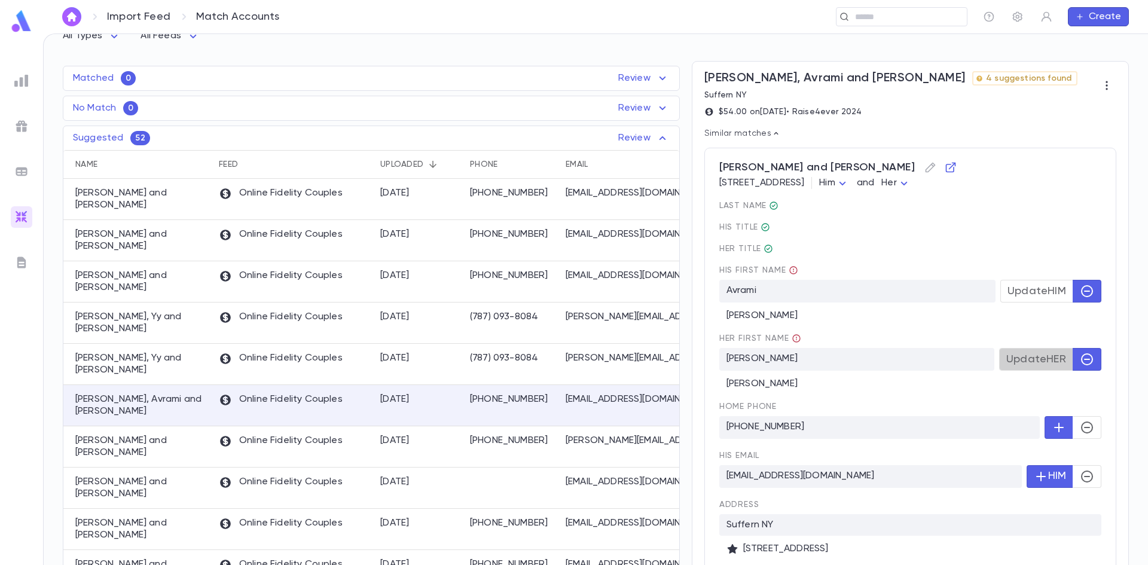
click at [1015, 364] on span "Update HER" at bounding box center [1036, 359] width 60 height 13
click at [1002, 306] on div "Avraham" at bounding box center [910, 312] width 382 height 19
click at [1008, 295] on span "Update HIM" at bounding box center [1037, 291] width 59 height 13
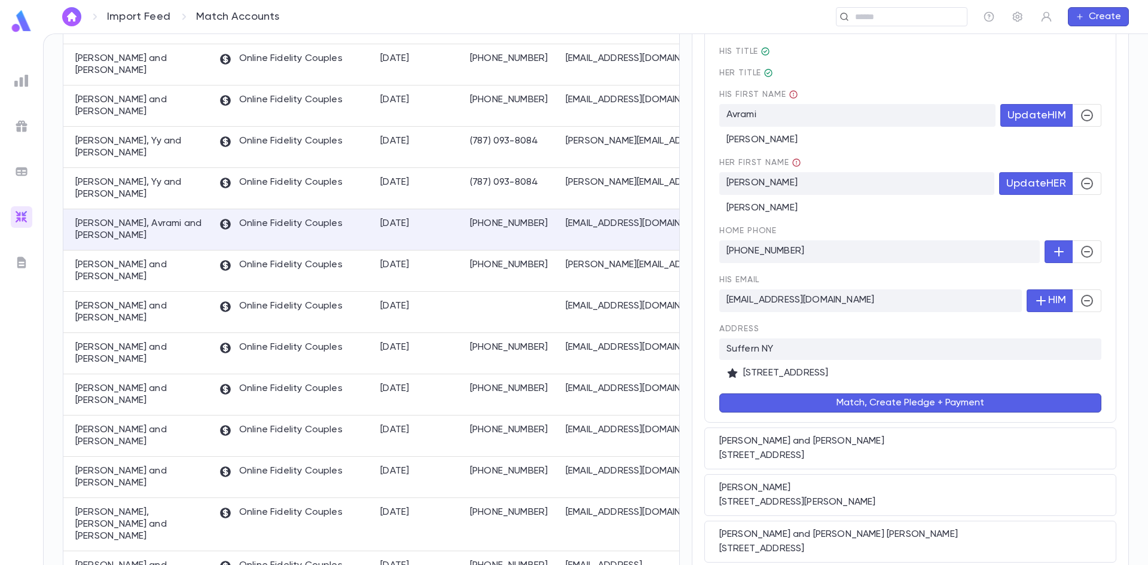
scroll to position [239, 0]
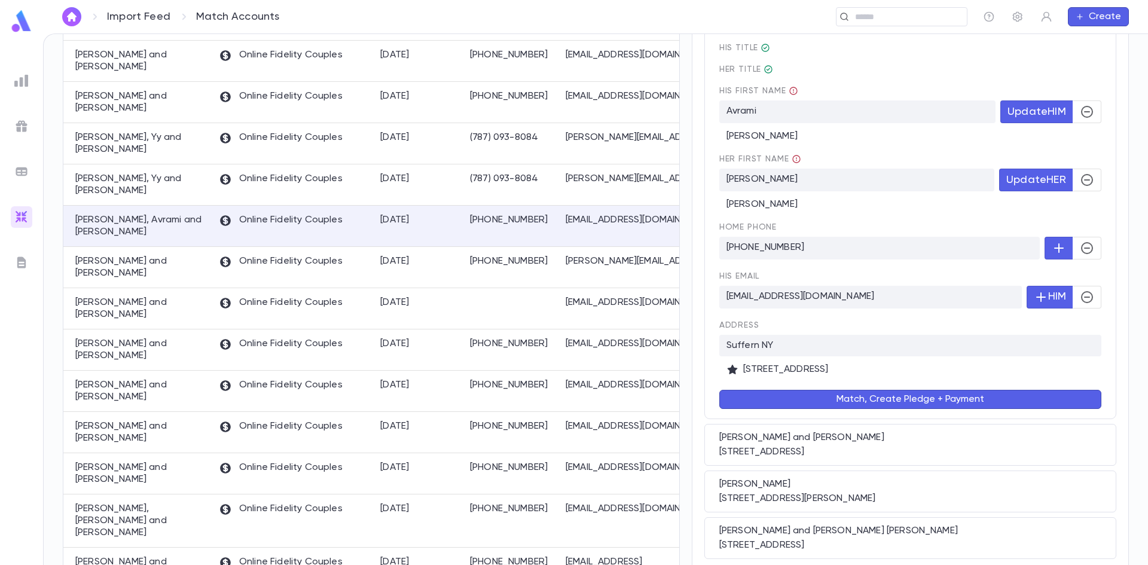
click at [872, 408] on button "Match, Create Pledge + Payment" at bounding box center [910, 399] width 382 height 19
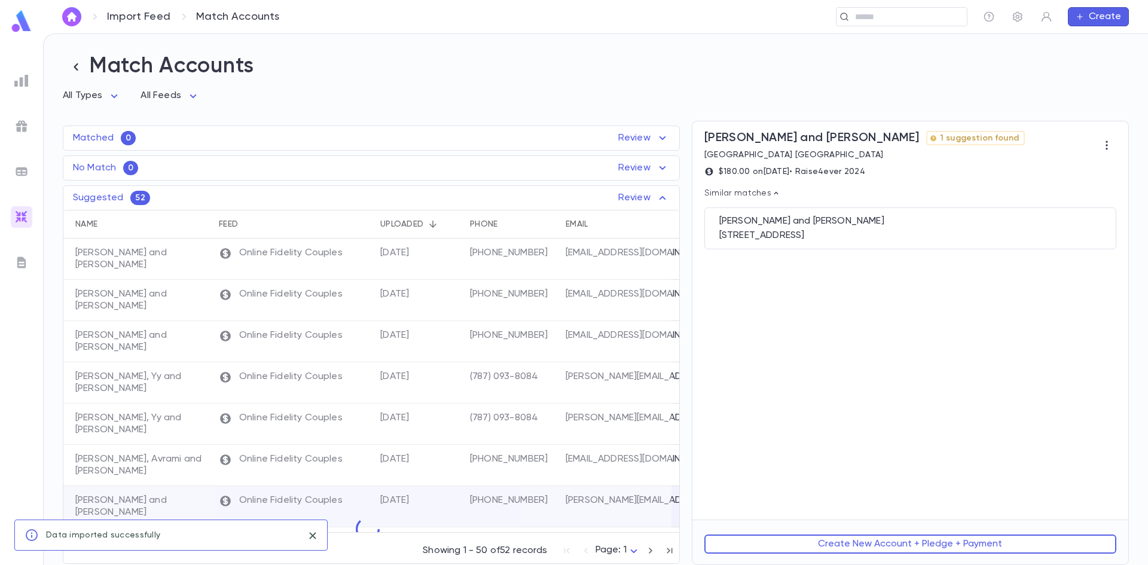
scroll to position [0, 0]
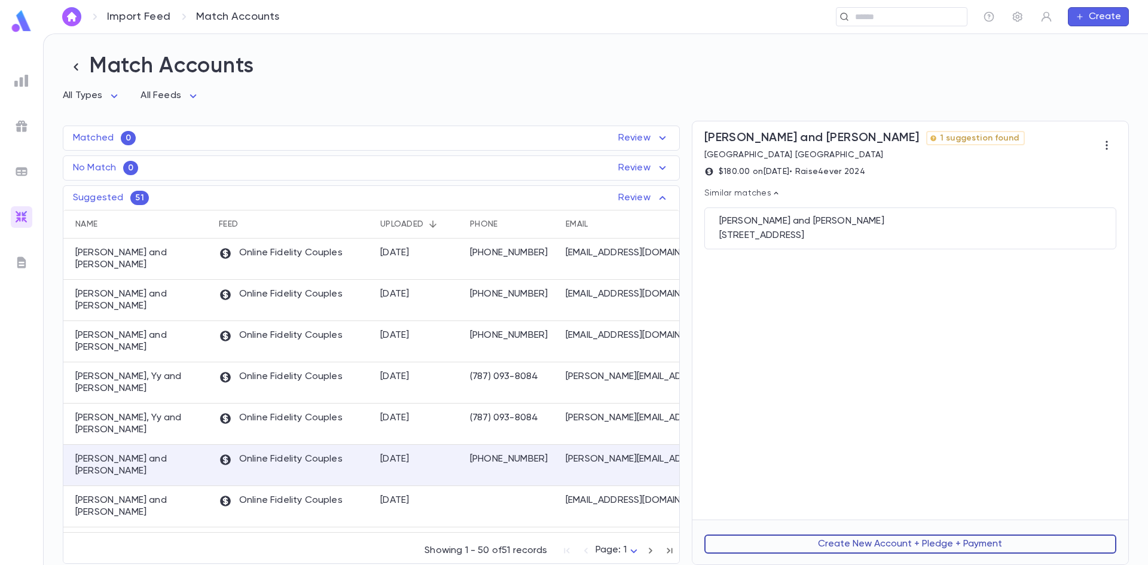
click at [860, 551] on button "Create New Account + Pledge + Payment" at bounding box center [910, 544] width 412 height 19
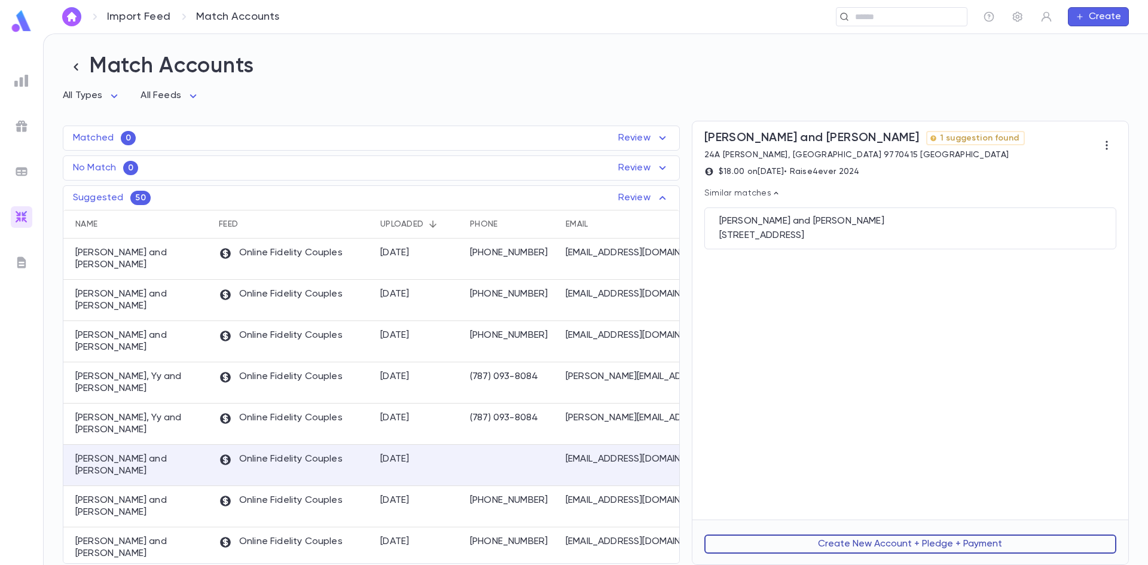
click at [841, 551] on button "Create New Account + Pledge + Payment" at bounding box center [910, 544] width 412 height 19
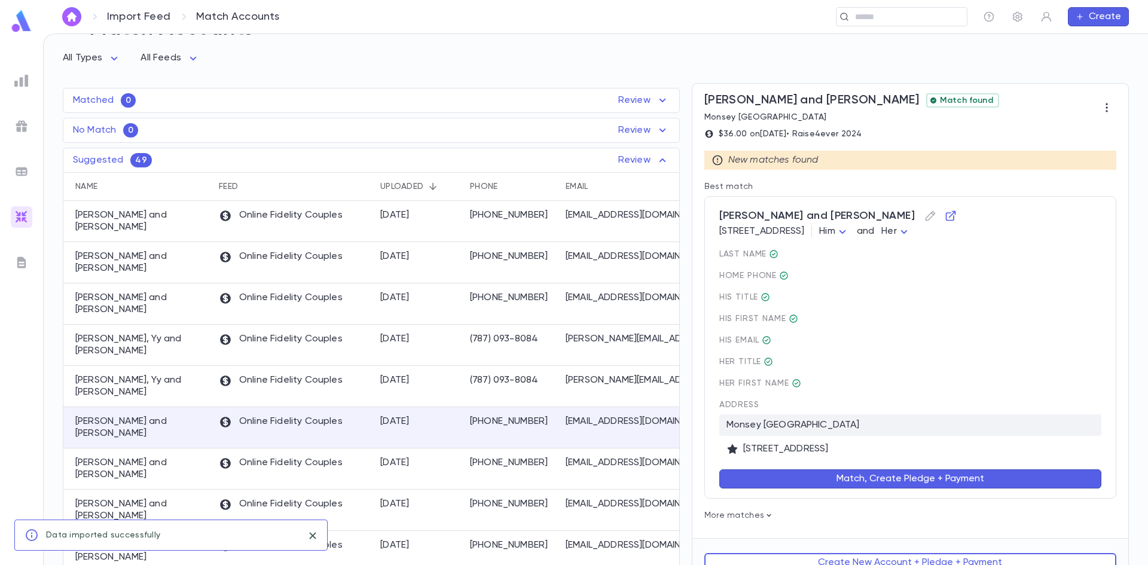
scroll to position [58, 0]
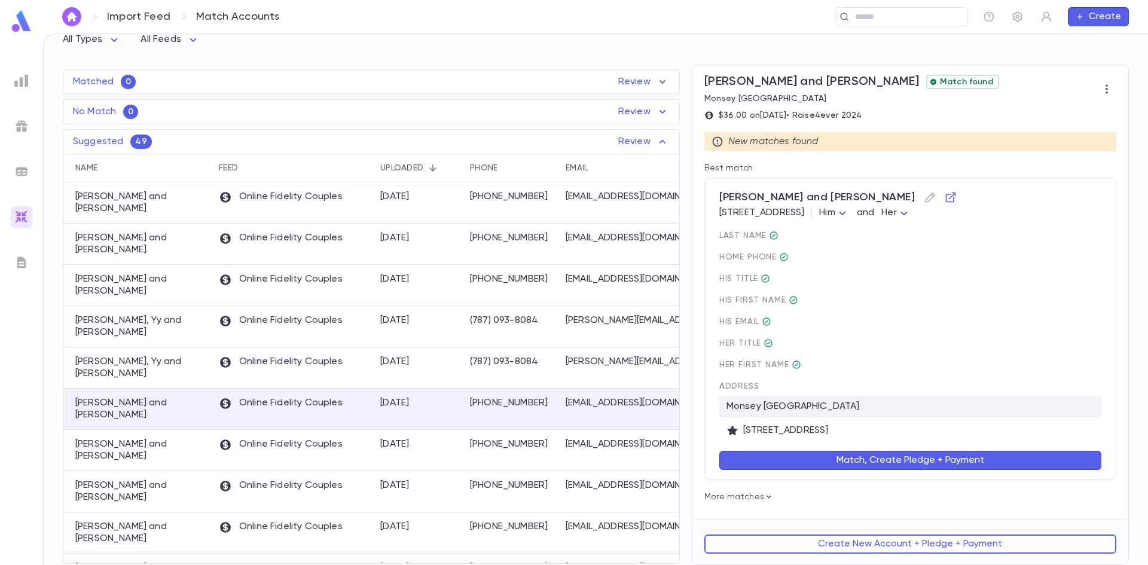
click at [822, 463] on button "Match, Create Pledge + Payment" at bounding box center [910, 460] width 382 height 19
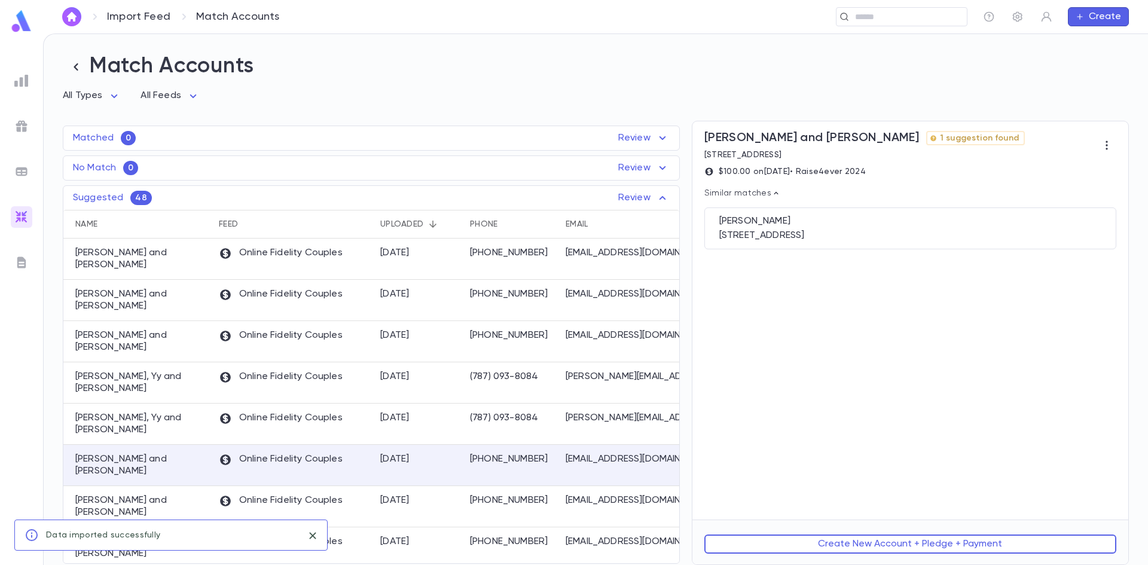
scroll to position [0, 0]
click at [763, 232] on div "274 Avenue S, Brooklyn NY 11223" at bounding box center [910, 236] width 382 height 12
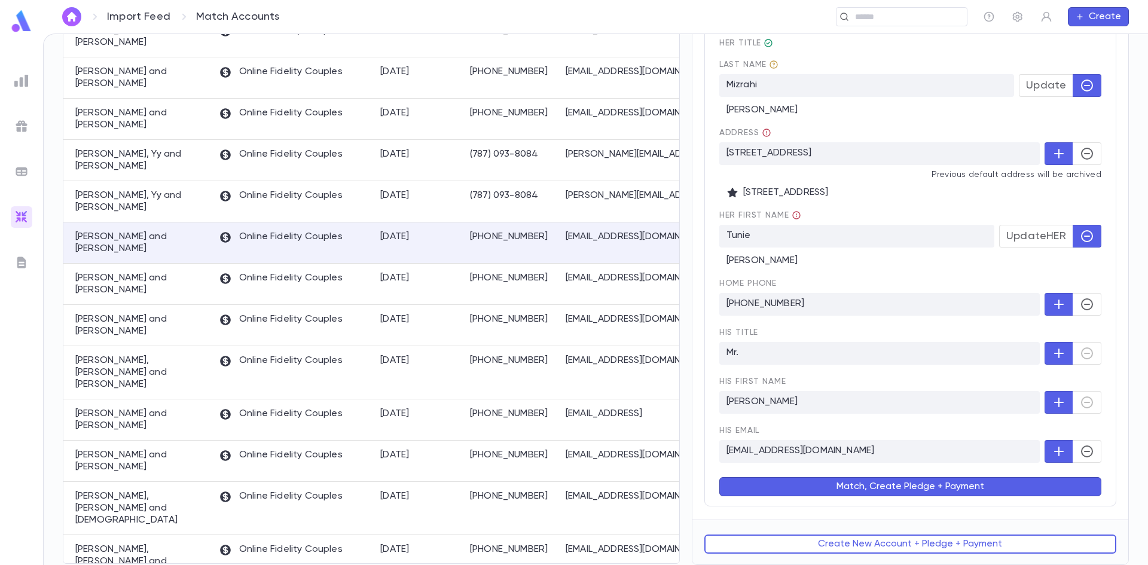
scroll to position [224, 0]
click at [868, 548] on button "Create New Account + Pledge + Payment" at bounding box center [910, 544] width 412 height 19
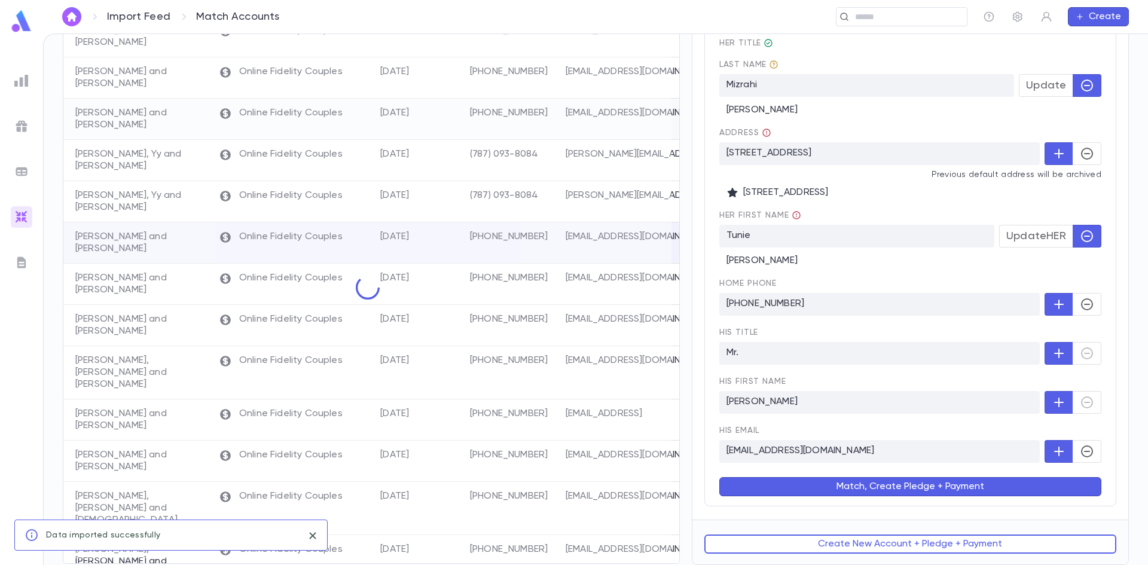
scroll to position [0, 0]
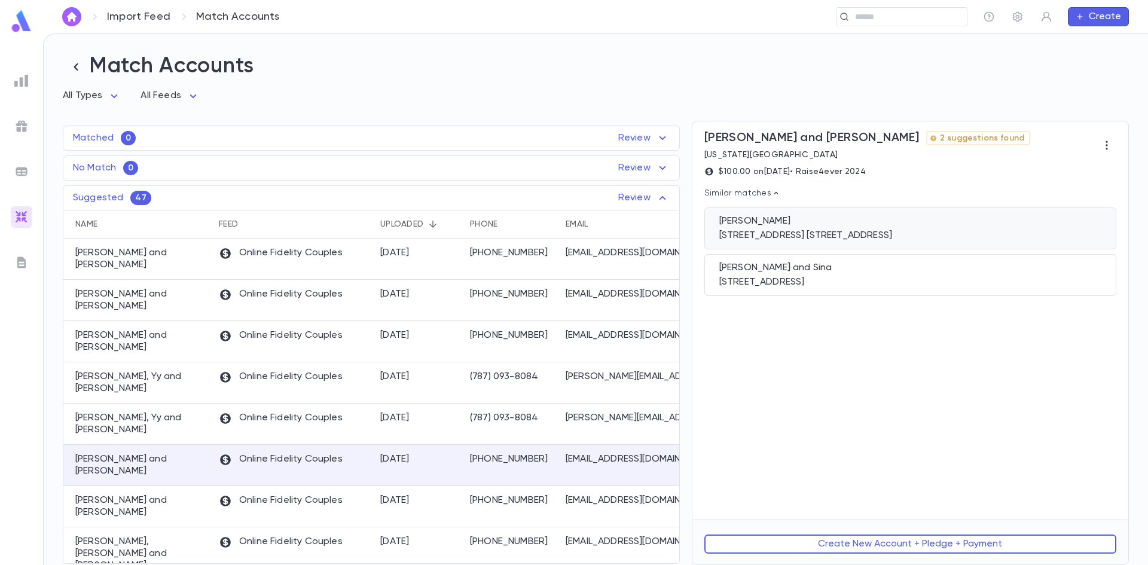
click at [761, 240] on div "2935 West 5Th Street, Apt. 9C, Brooklyn NY 11224" at bounding box center [910, 236] width 382 height 12
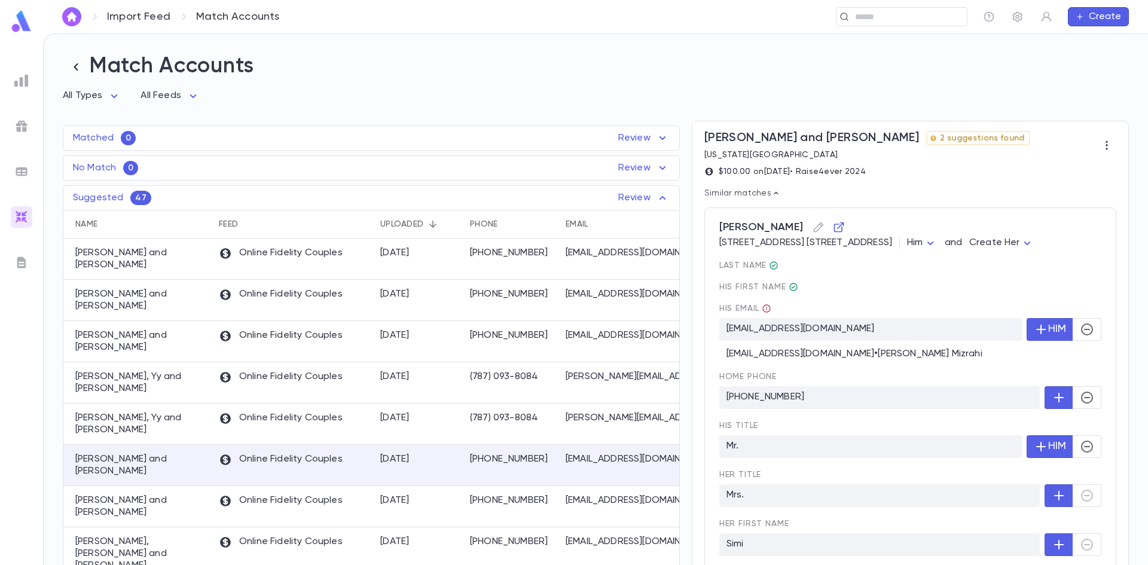
scroll to position [209, 0]
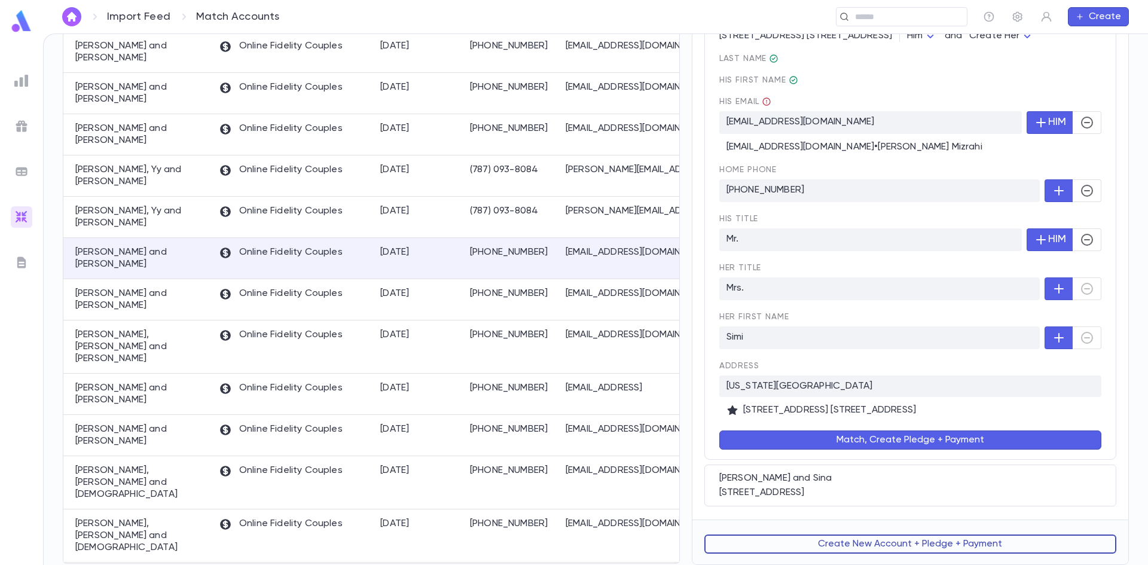
click at [847, 541] on button "Create New Account + Pledge + Payment" at bounding box center [910, 544] width 412 height 19
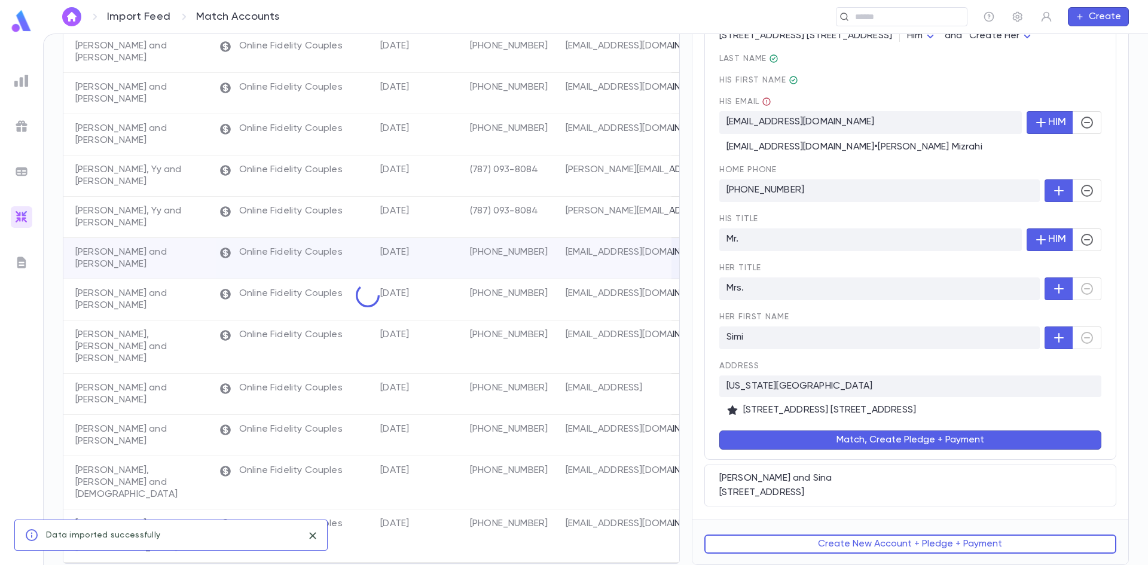
scroll to position [0, 0]
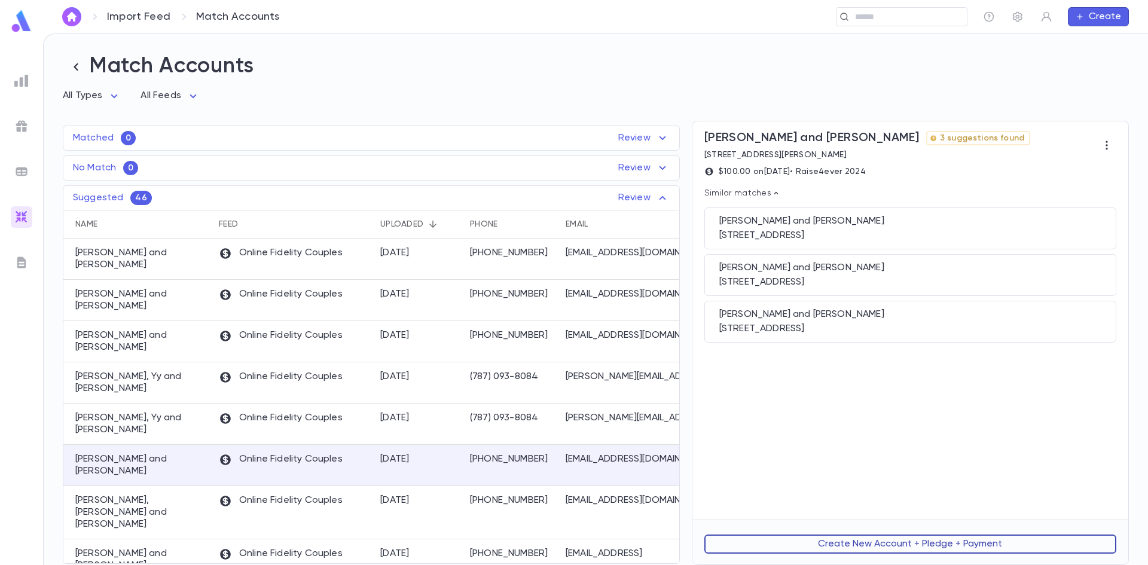
click at [837, 550] on button "Create New Account + Pledge + Payment" at bounding box center [910, 544] width 412 height 19
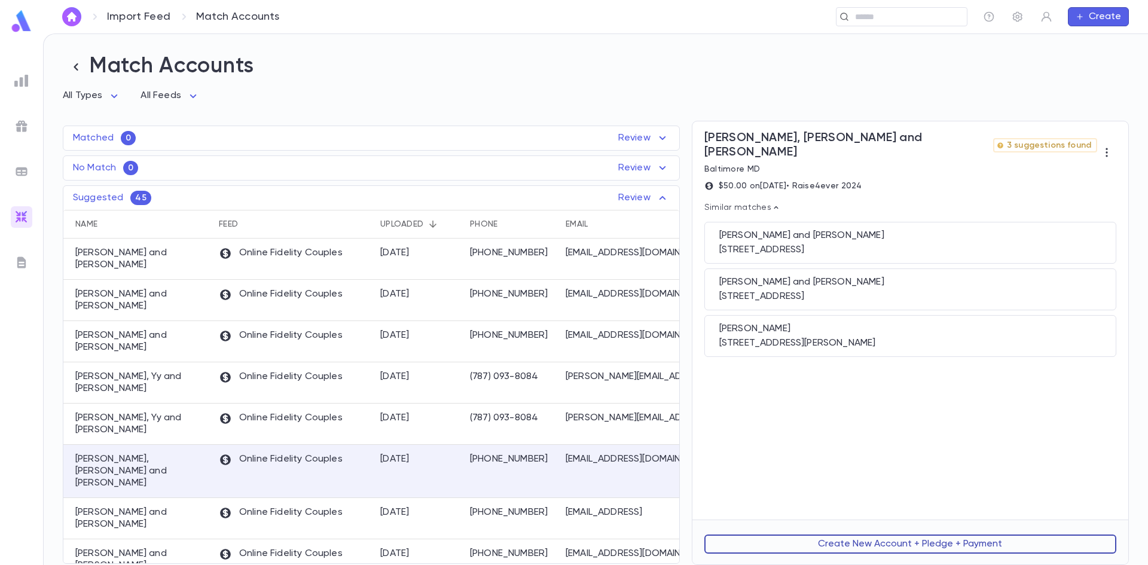
click at [903, 544] on button "Create New Account + Pledge + Payment" at bounding box center [910, 544] width 412 height 19
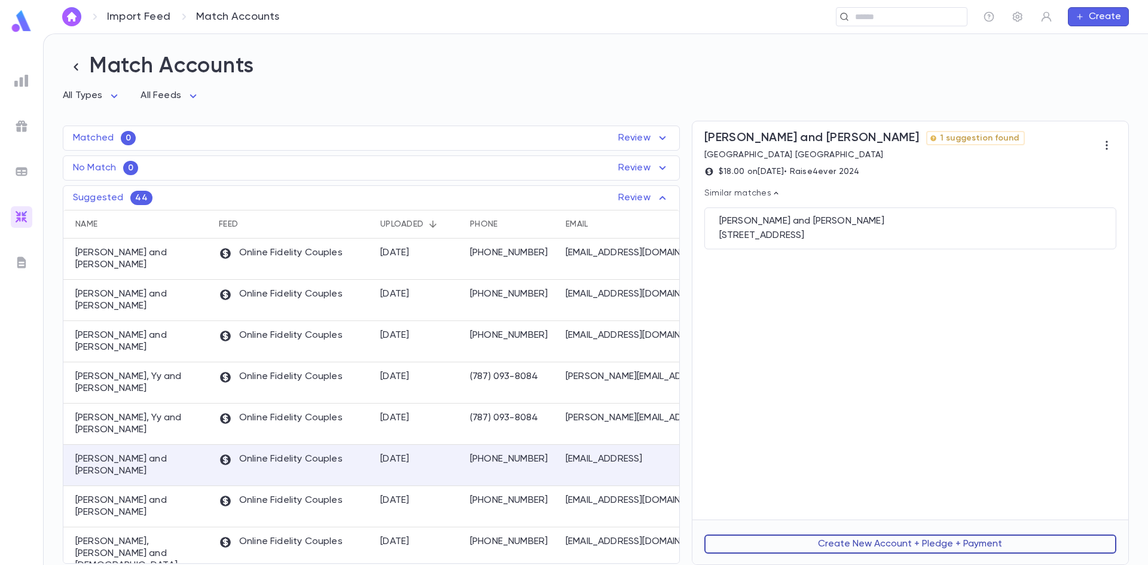
click at [825, 538] on button "Create New Account + Pledge + Payment" at bounding box center [910, 544] width 412 height 19
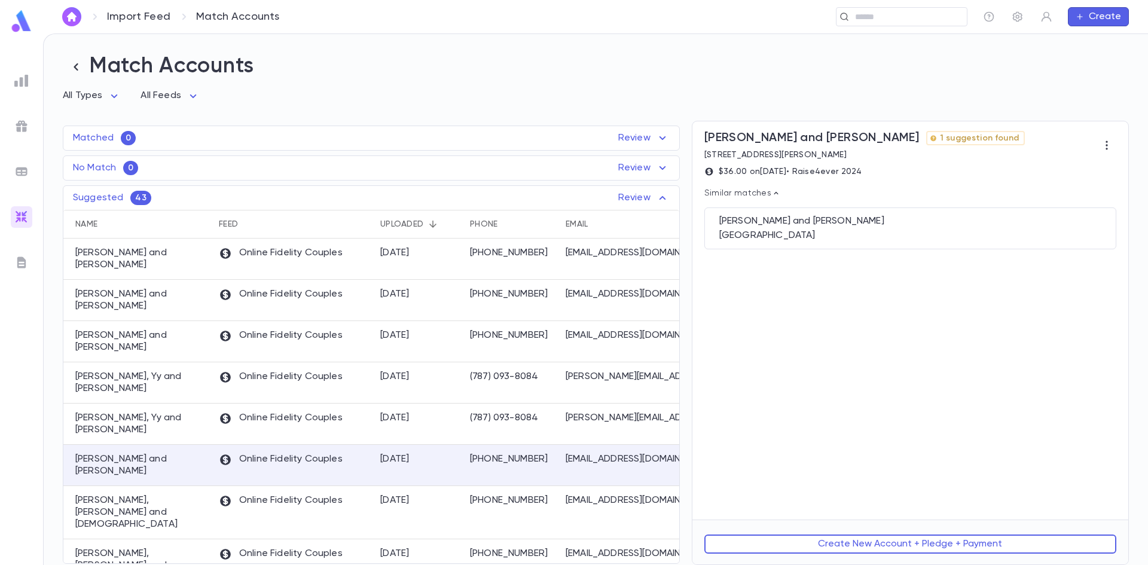
click at [825, 538] on button "Create New Account + Pledge + Payment" at bounding box center [910, 544] width 412 height 19
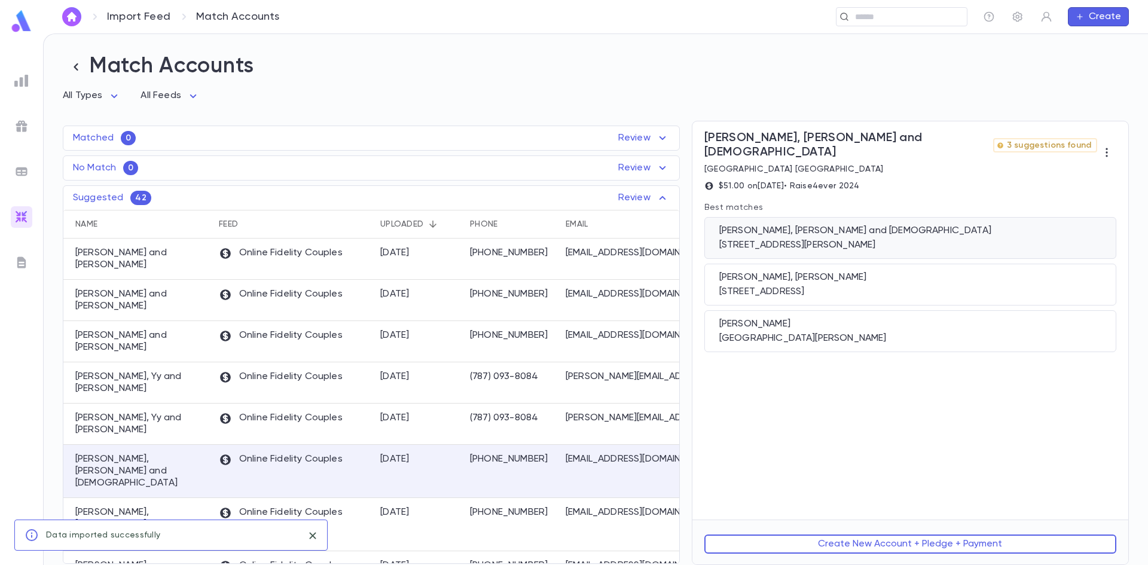
click at [809, 239] on div "[STREET_ADDRESS][PERSON_NAME]" at bounding box center [910, 245] width 382 height 12
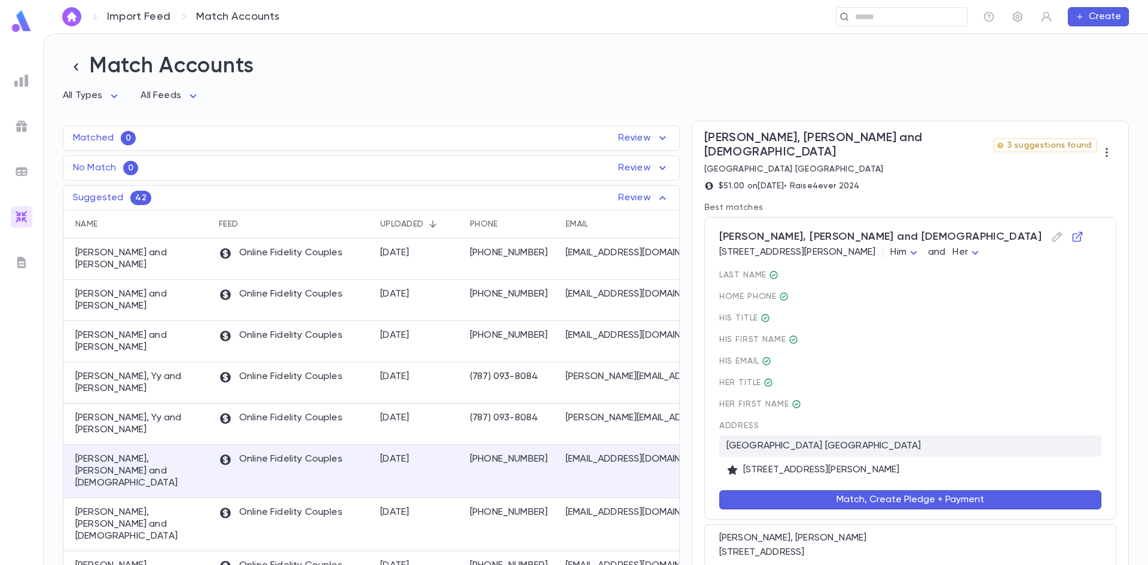
click at [886, 490] on button "Match, Create Pledge + Payment" at bounding box center [910, 499] width 382 height 19
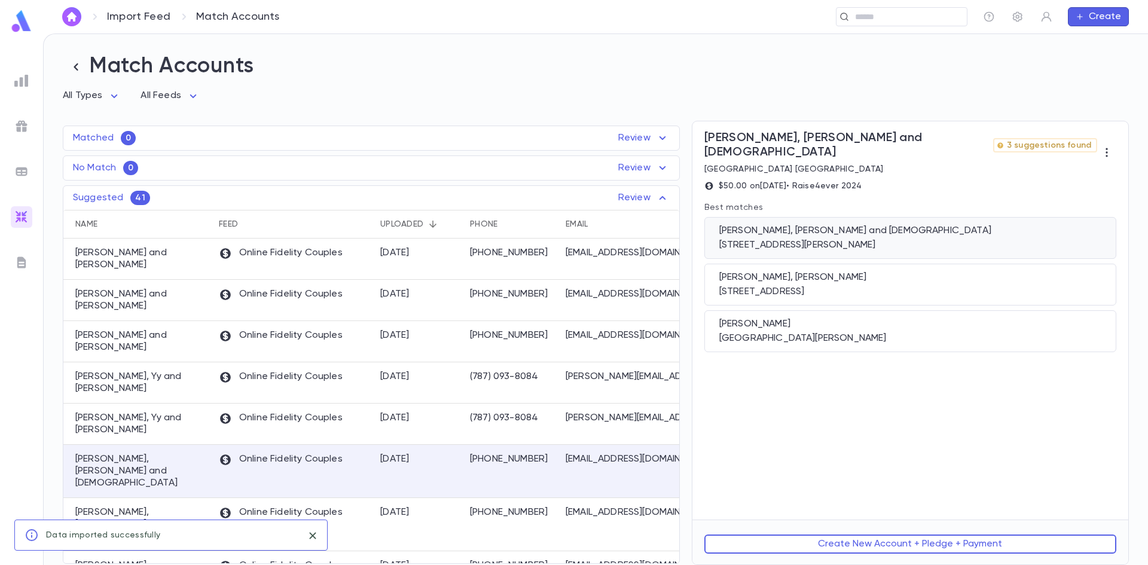
click at [778, 225] on div "[PERSON_NAME], [PERSON_NAME] and [DEMOGRAPHIC_DATA]" at bounding box center [910, 231] width 382 height 12
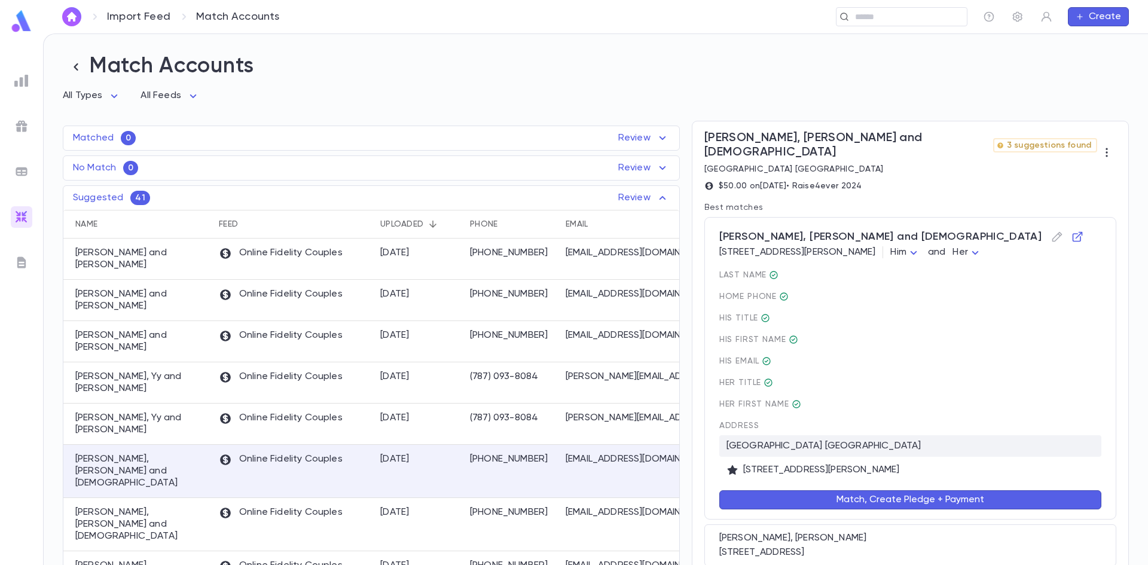
click at [838, 490] on button "Match, Create Pledge + Payment" at bounding box center [910, 499] width 382 height 19
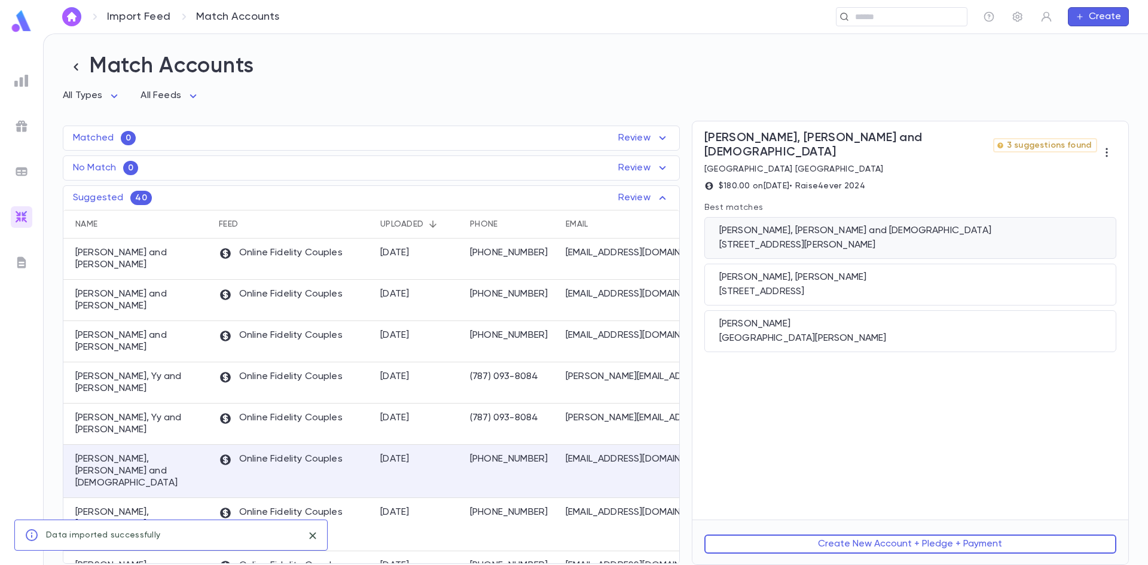
click at [740, 239] on div "[STREET_ADDRESS][PERSON_NAME]" at bounding box center [910, 245] width 382 height 12
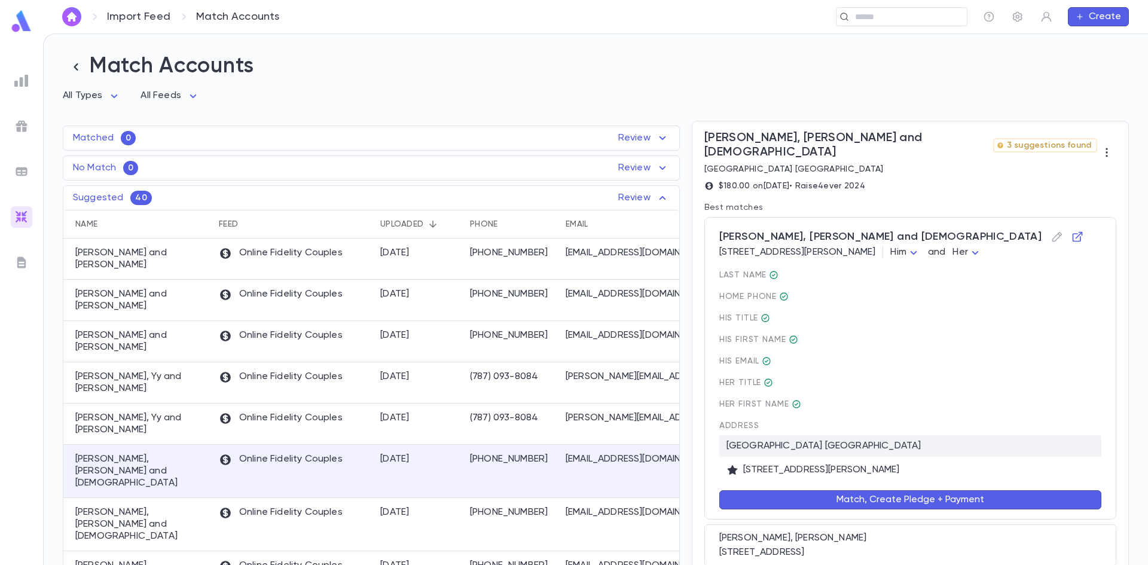
click at [822, 490] on button "Match, Create Pledge + Payment" at bounding box center [910, 499] width 382 height 19
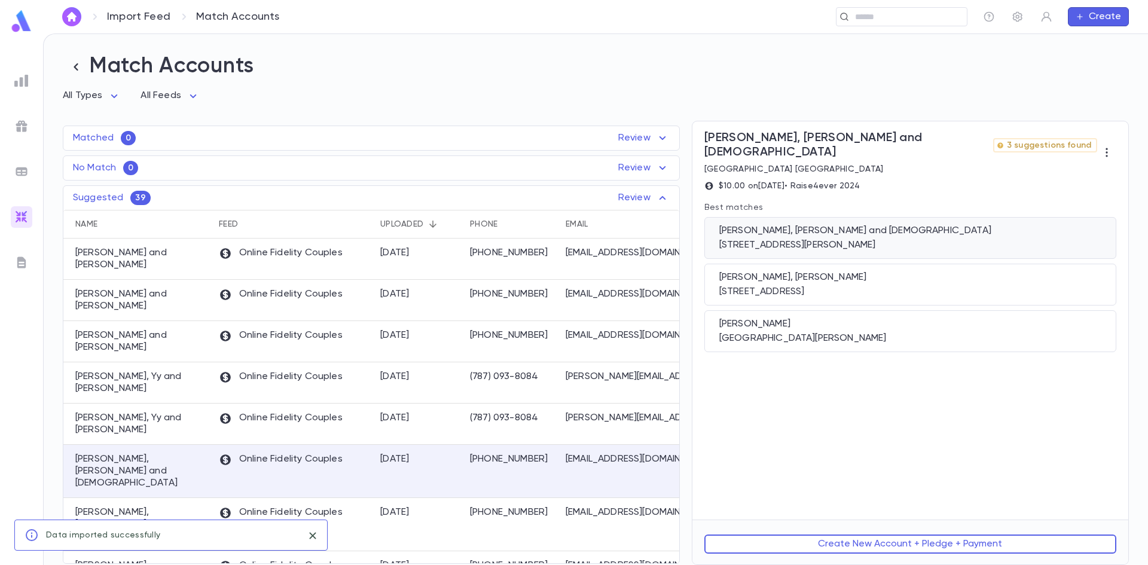
click at [772, 240] on div "Shoshana, Chaim Zev and Gita 21 Barnegat Ln, Jackson NJ 08527" at bounding box center [910, 238] width 412 height 42
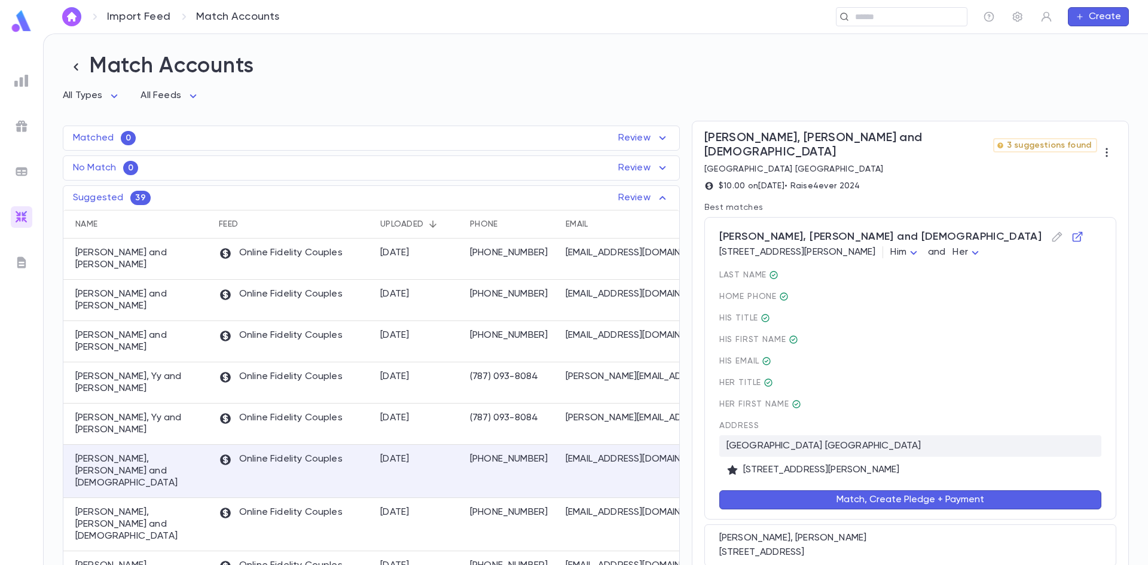
click at [816, 490] on button "Match, Create Pledge + Payment" at bounding box center [910, 499] width 382 height 19
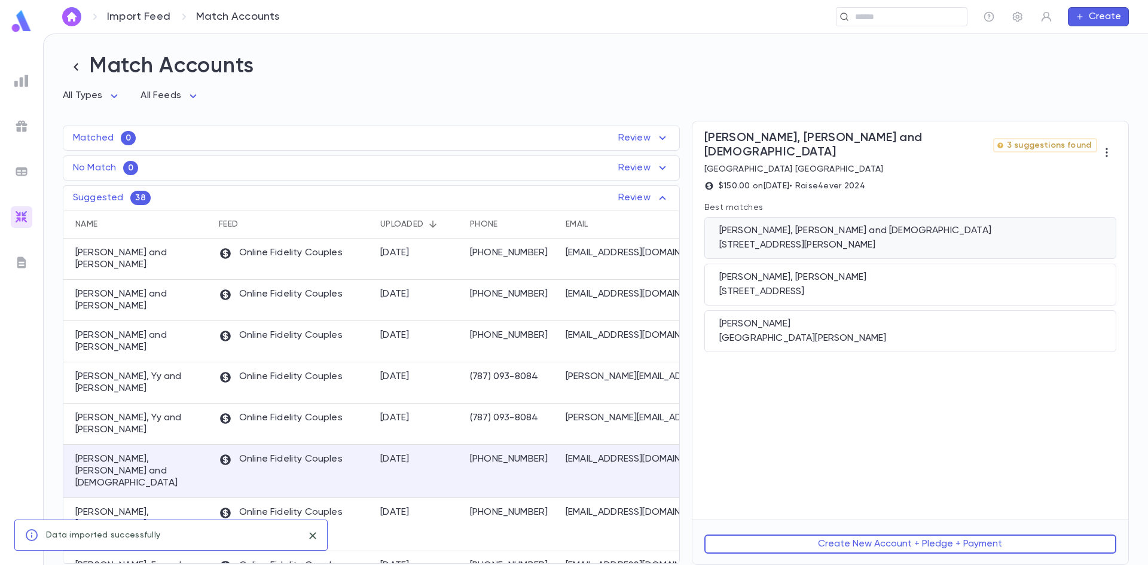
click at [753, 239] on div "[STREET_ADDRESS][PERSON_NAME]" at bounding box center [910, 245] width 382 height 12
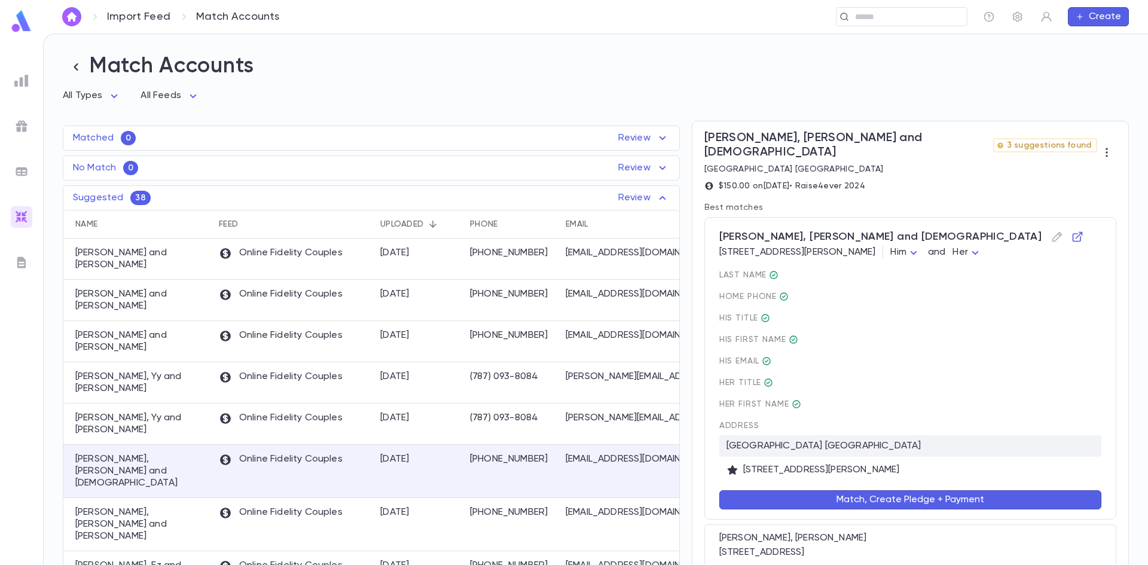
click at [816, 490] on button "Match, Create Pledge + Payment" at bounding box center [910, 499] width 382 height 19
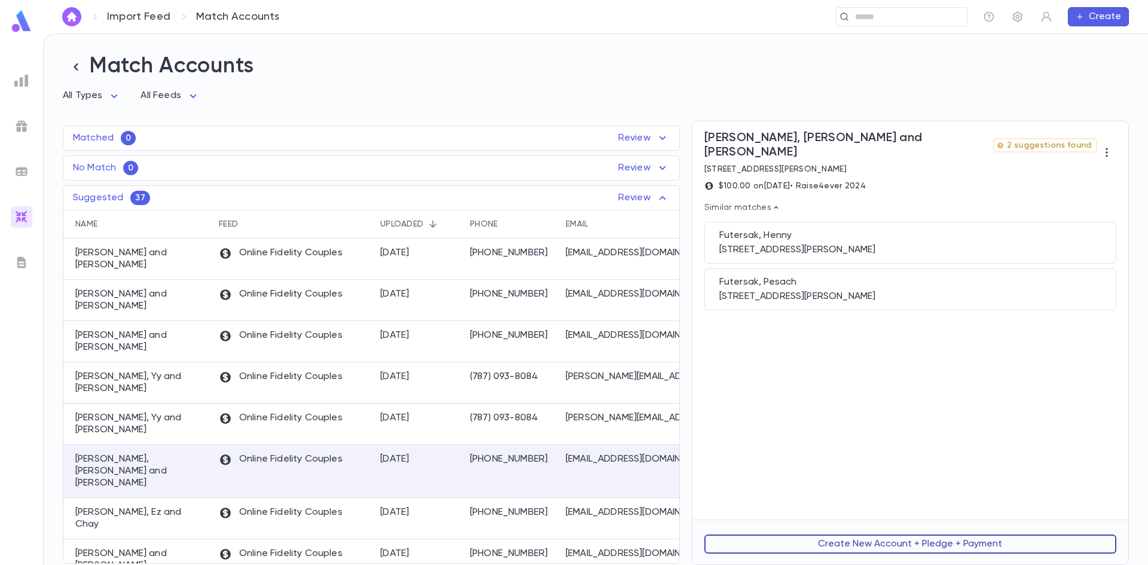
click at [838, 549] on button "Create New Account + Pledge + Payment" at bounding box center [910, 544] width 412 height 19
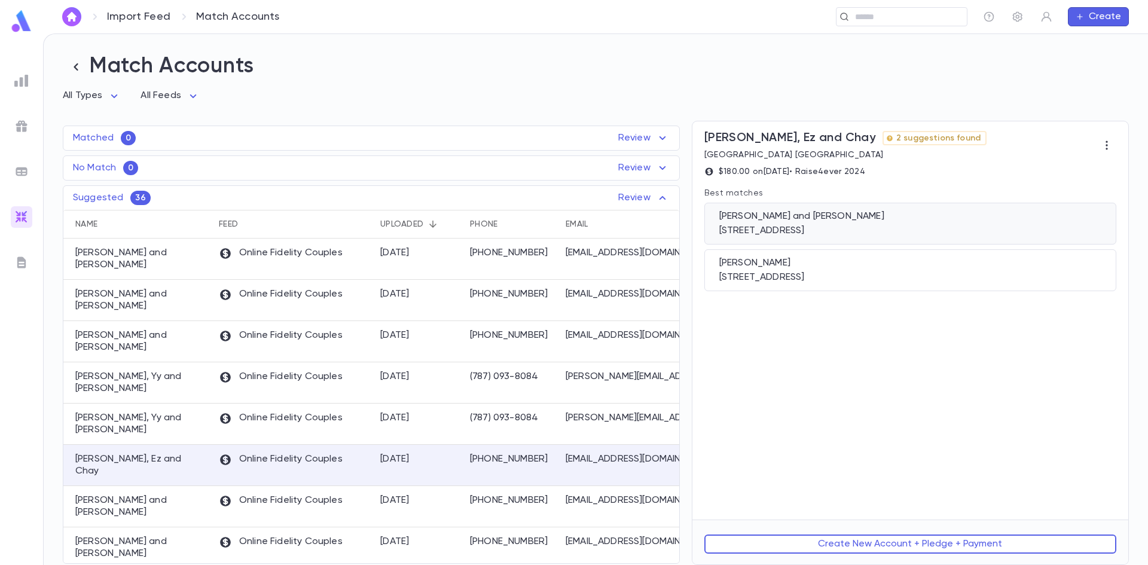
click at [794, 221] on div "Indig, Eliezer and Chaya" at bounding box center [910, 216] width 382 height 12
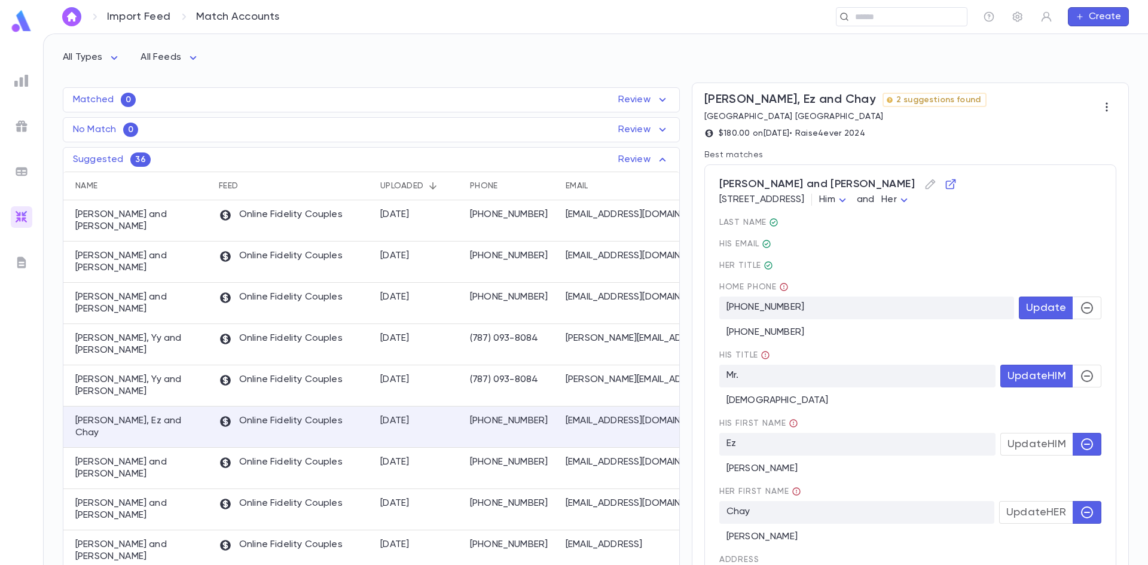
scroll to position [60, 0]
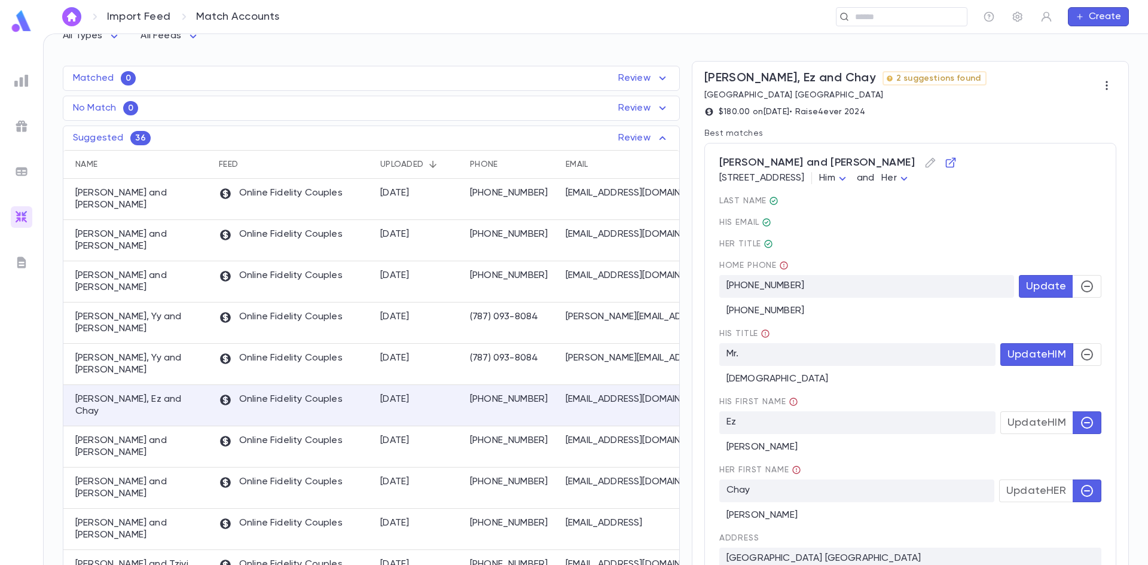
click at [1080, 362] on icon "button" at bounding box center [1087, 354] width 14 height 14
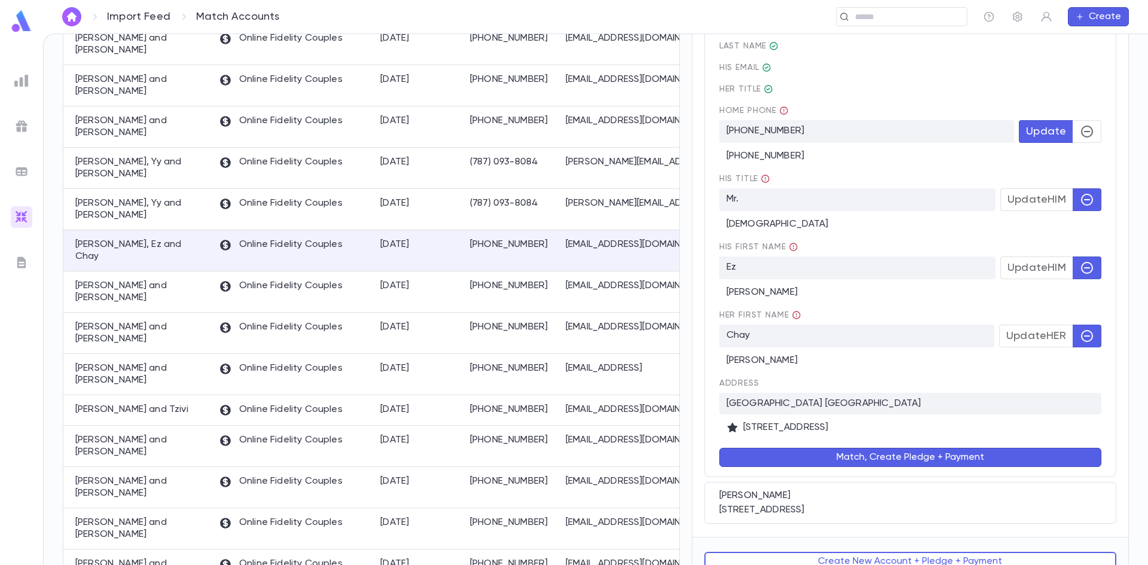
scroll to position [234, 0]
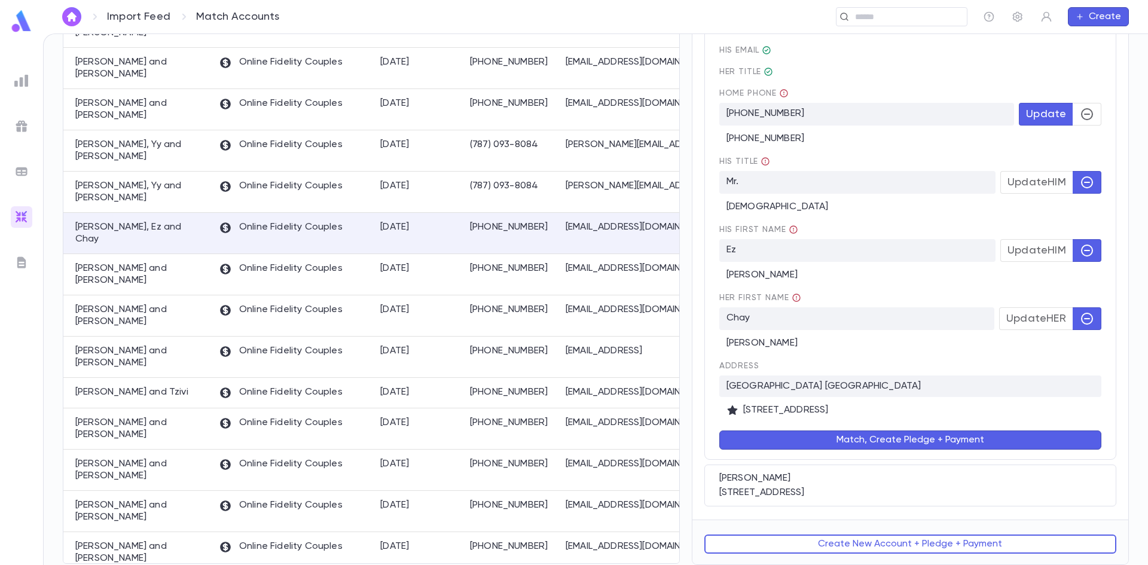
click at [817, 441] on button "Match, Create Pledge + Payment" at bounding box center [910, 440] width 382 height 19
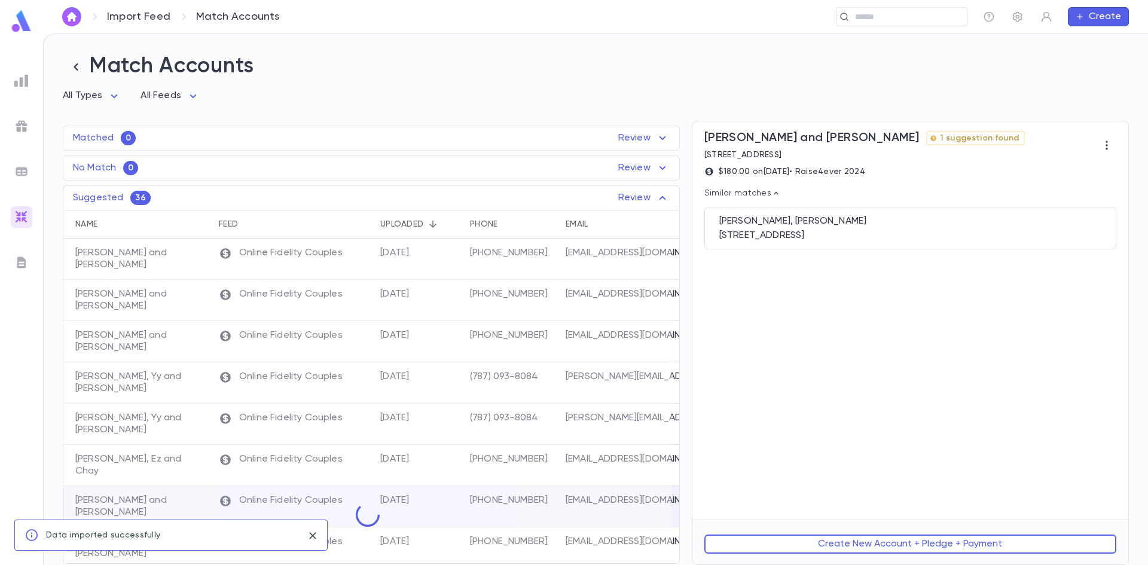
scroll to position [0, 0]
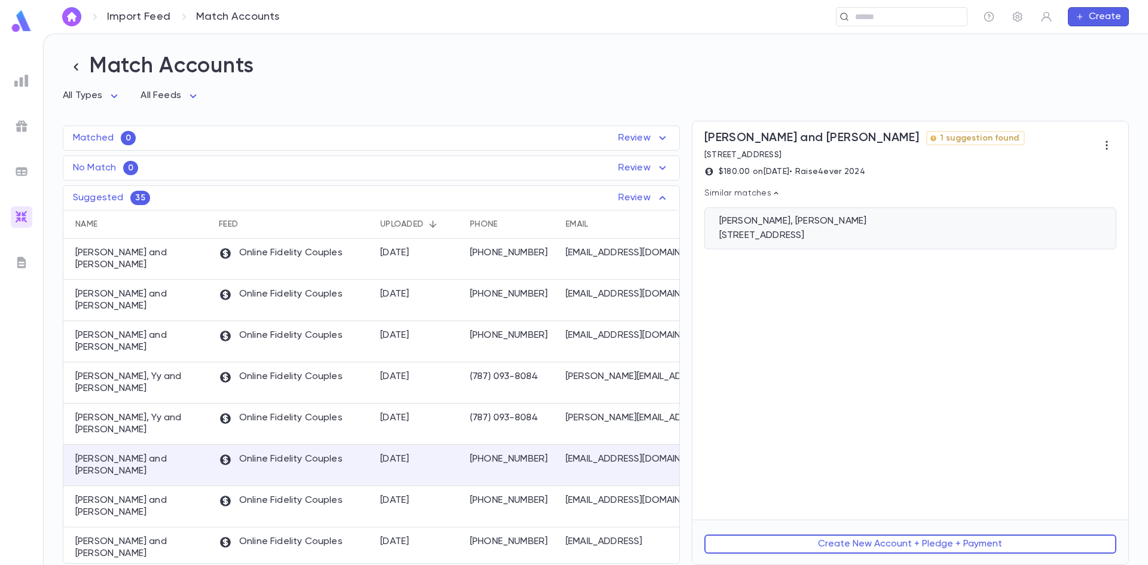
click at [780, 237] on div "2411 sylvale road, Baltimore MD 21209" at bounding box center [910, 236] width 382 height 12
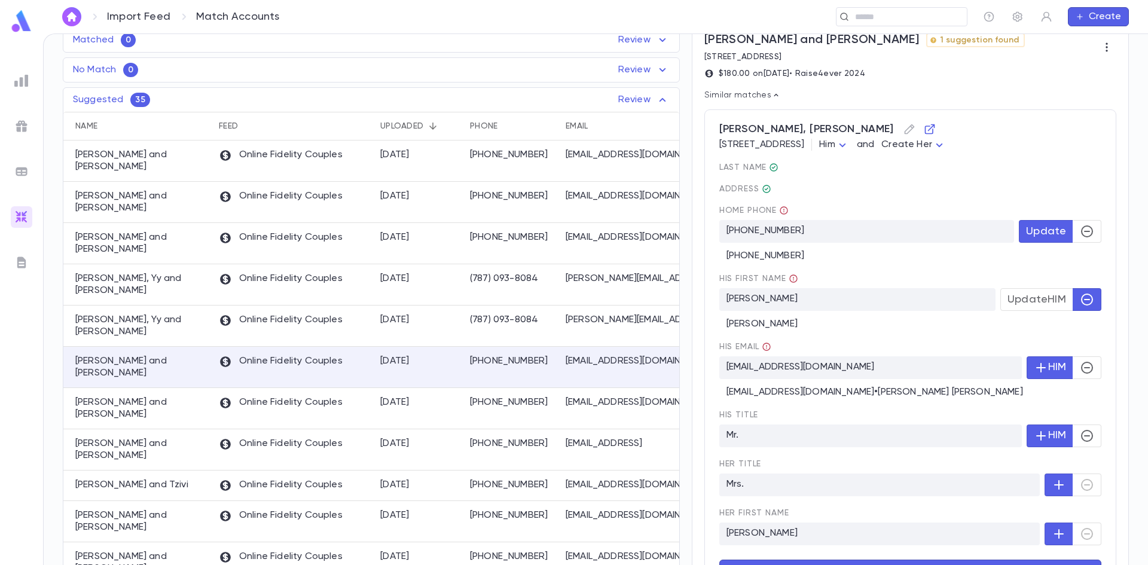
scroll to position [60, 0]
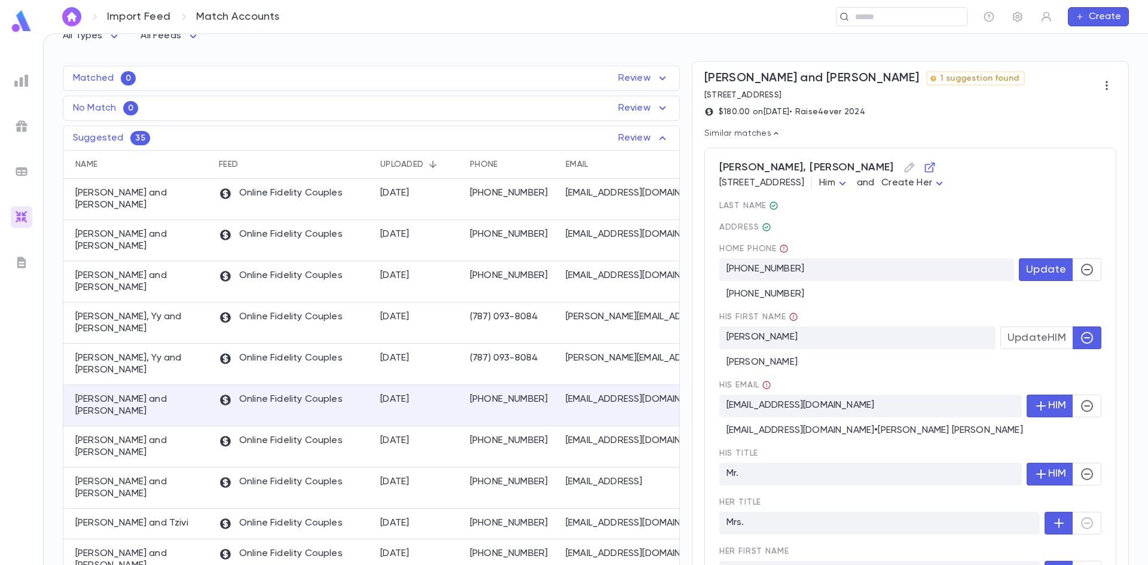
click at [1023, 344] on span "Update HIM" at bounding box center [1037, 337] width 59 height 13
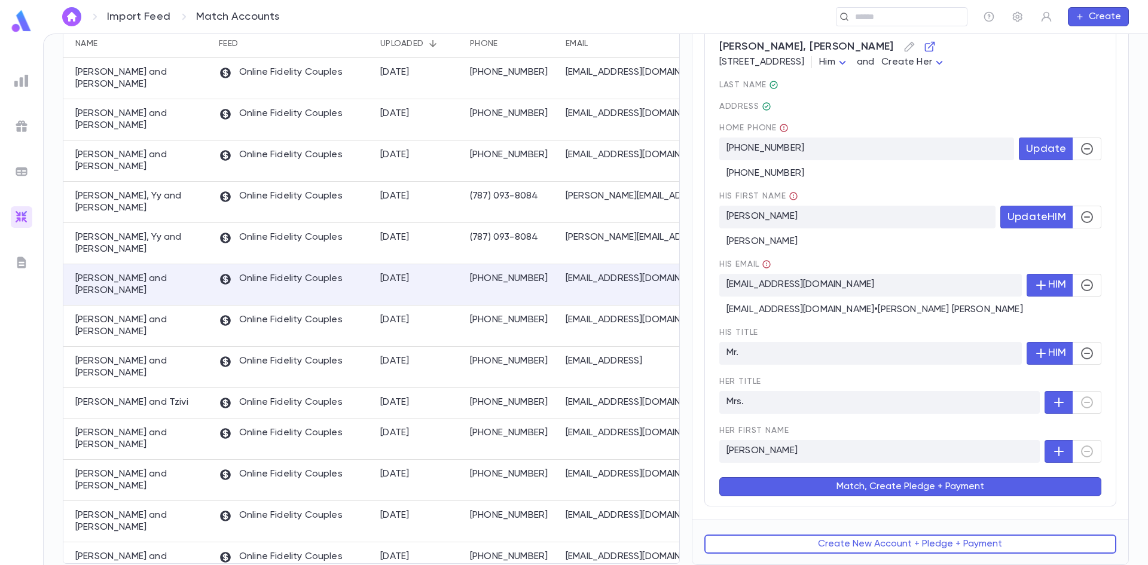
scroll to position [182, 0]
click at [814, 509] on div "Golub, Tzvi and Aliza 1 suggestion found 2411 Sylvale Road, Baltimore MD 21209 …" at bounding box center [910, 230] width 436 height 579
click at [810, 485] on button "Match, Create Pledge + Payment" at bounding box center [910, 486] width 382 height 19
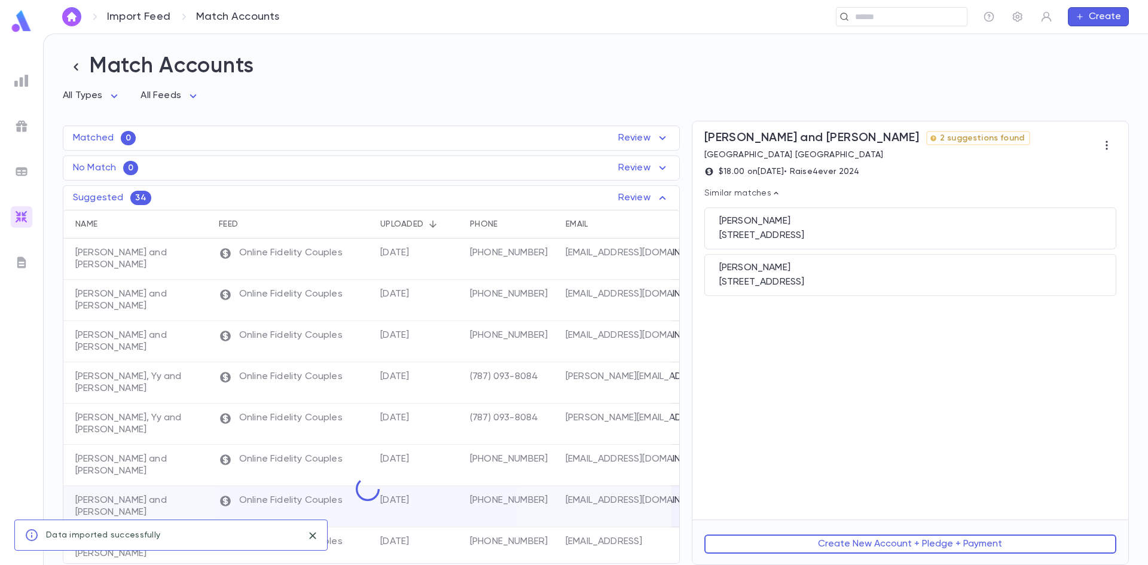
scroll to position [0, 0]
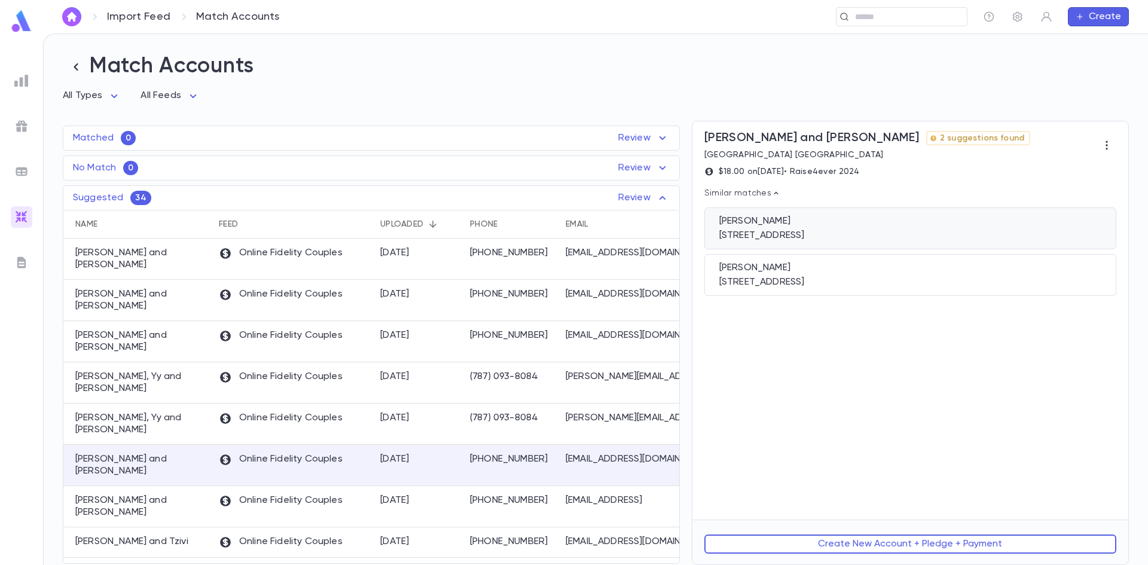
click at [786, 231] on div "Bernath, Miriam 2 Valencia Drive, Monsey NY 10952" at bounding box center [910, 229] width 412 height 42
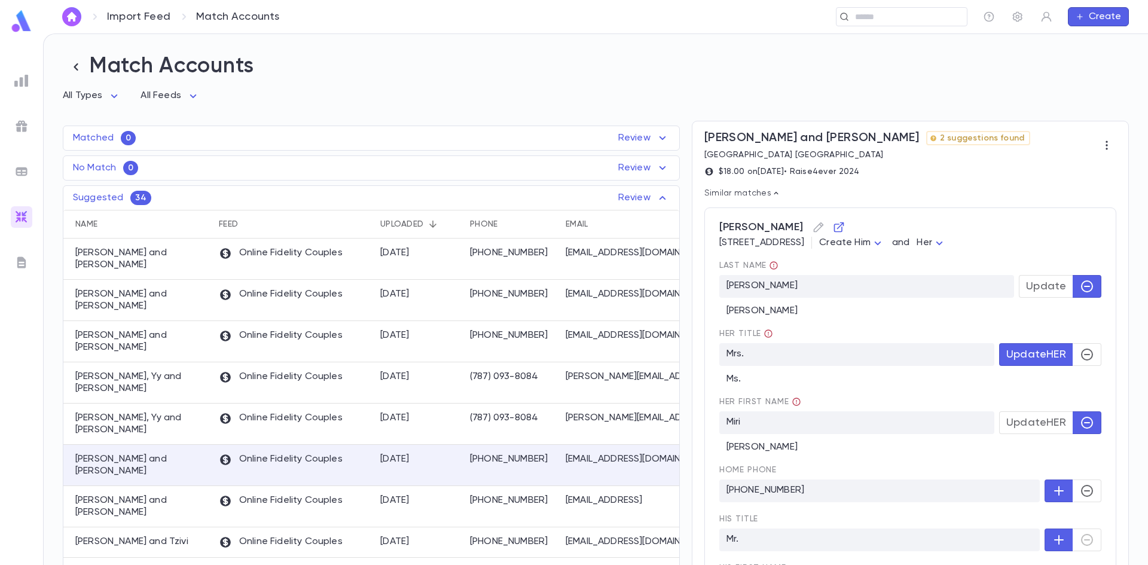
scroll to position [60, 0]
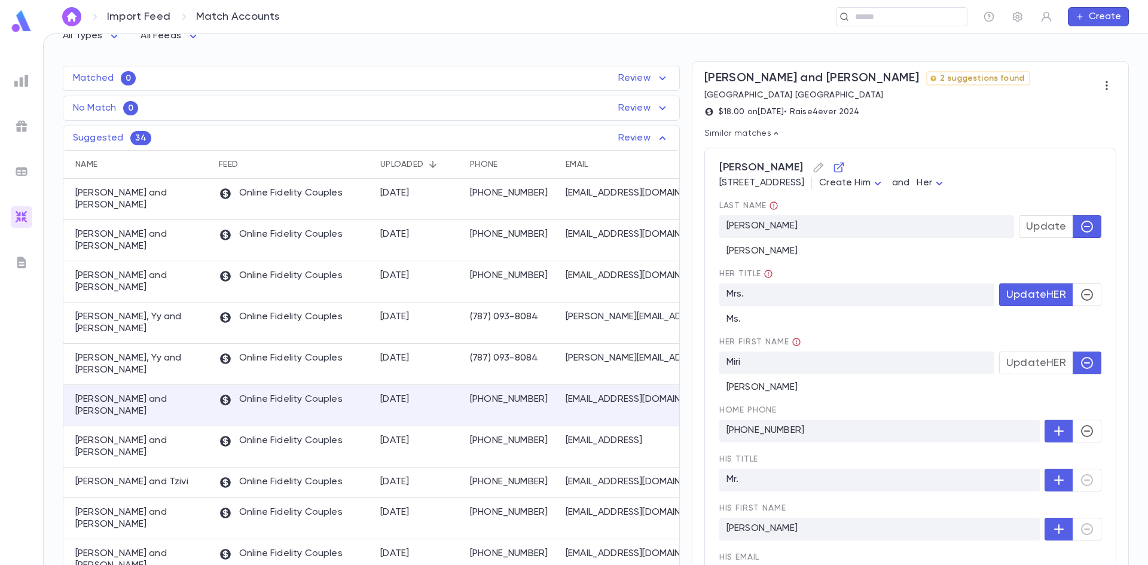
click at [1088, 229] on icon "button" at bounding box center [1087, 226] width 14 height 14
click at [1057, 223] on span "Update" at bounding box center [1046, 226] width 40 height 13
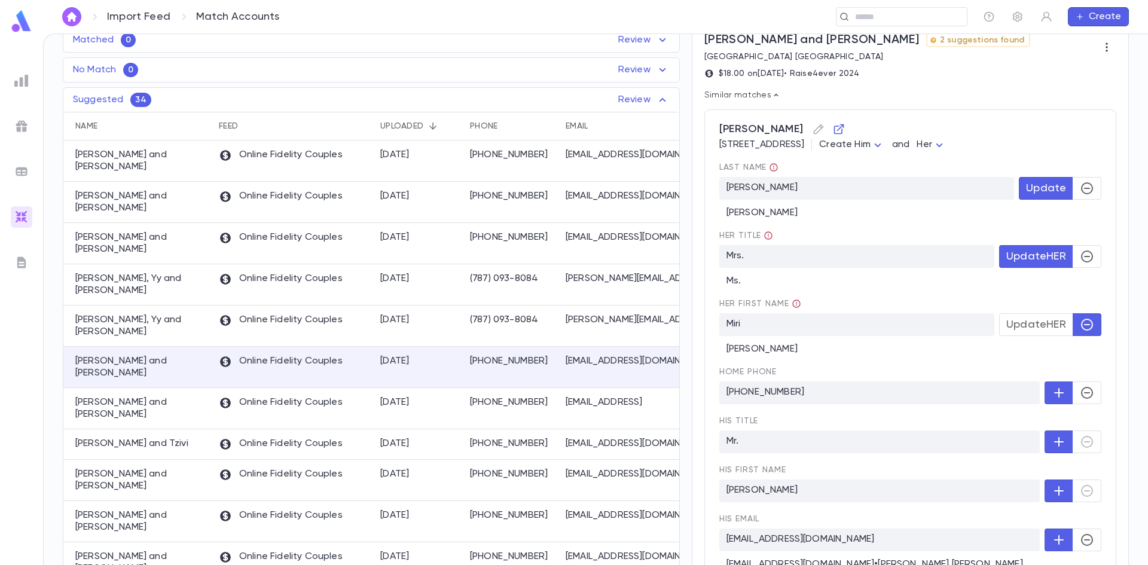
scroll to position [120, 0]
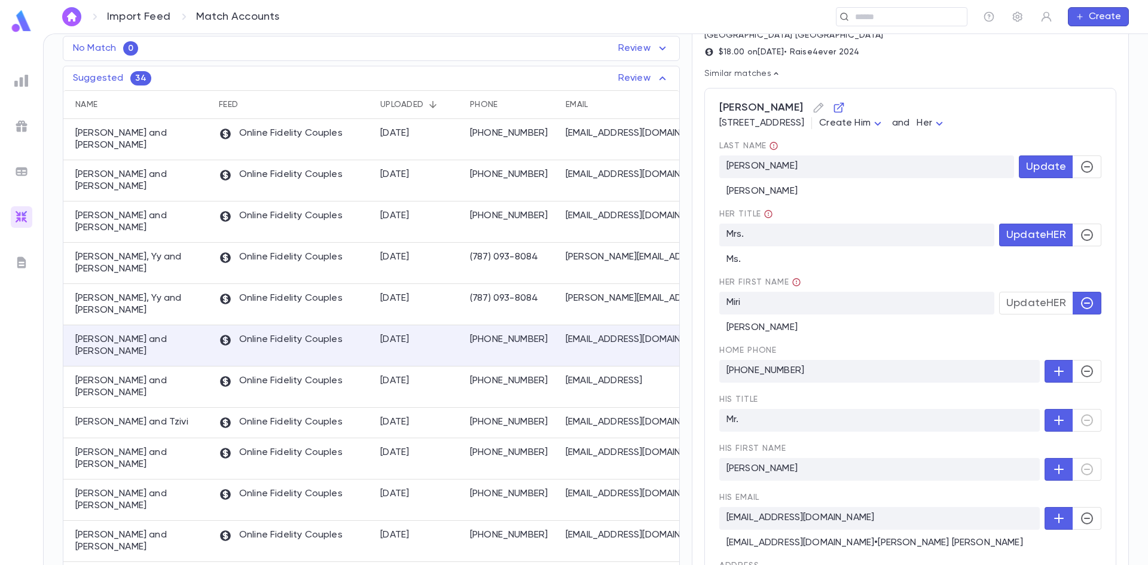
click at [1027, 310] on span "Update HER" at bounding box center [1036, 303] width 60 height 13
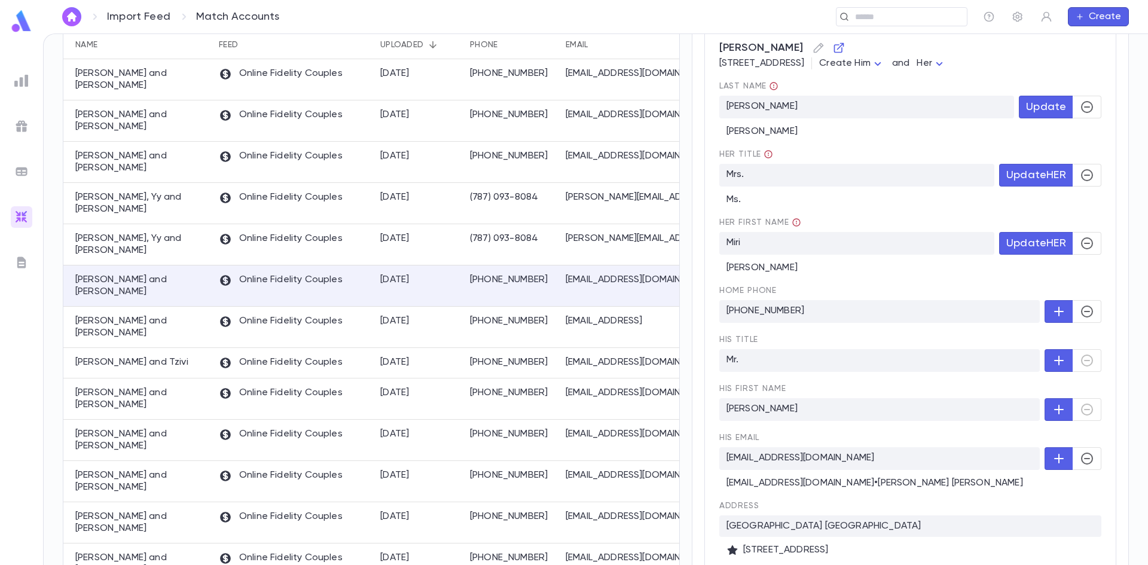
scroll to position [239, 0]
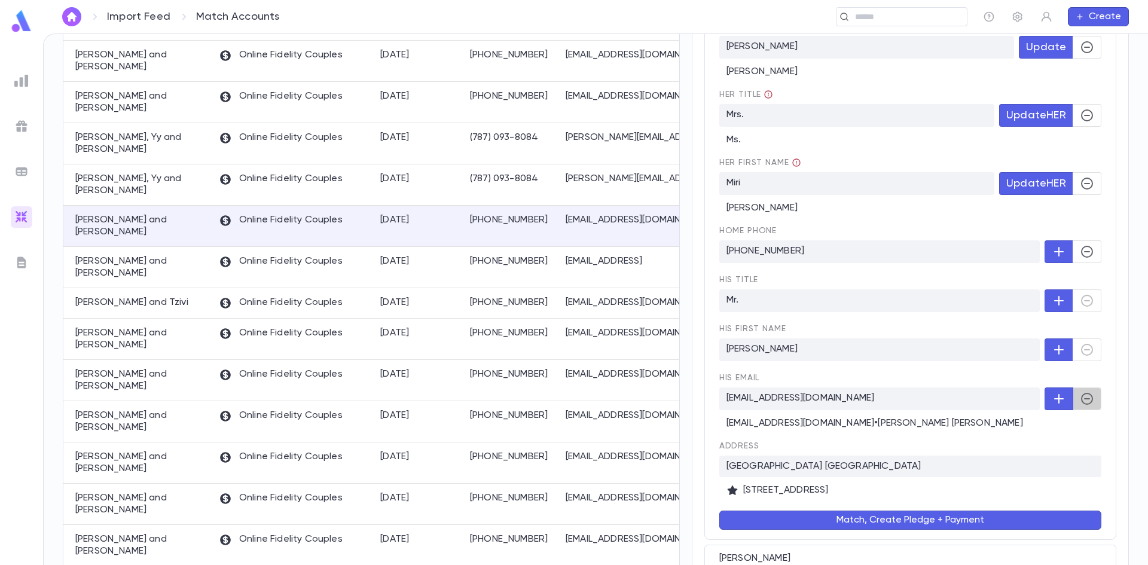
click at [1080, 404] on icon "button" at bounding box center [1087, 399] width 14 height 14
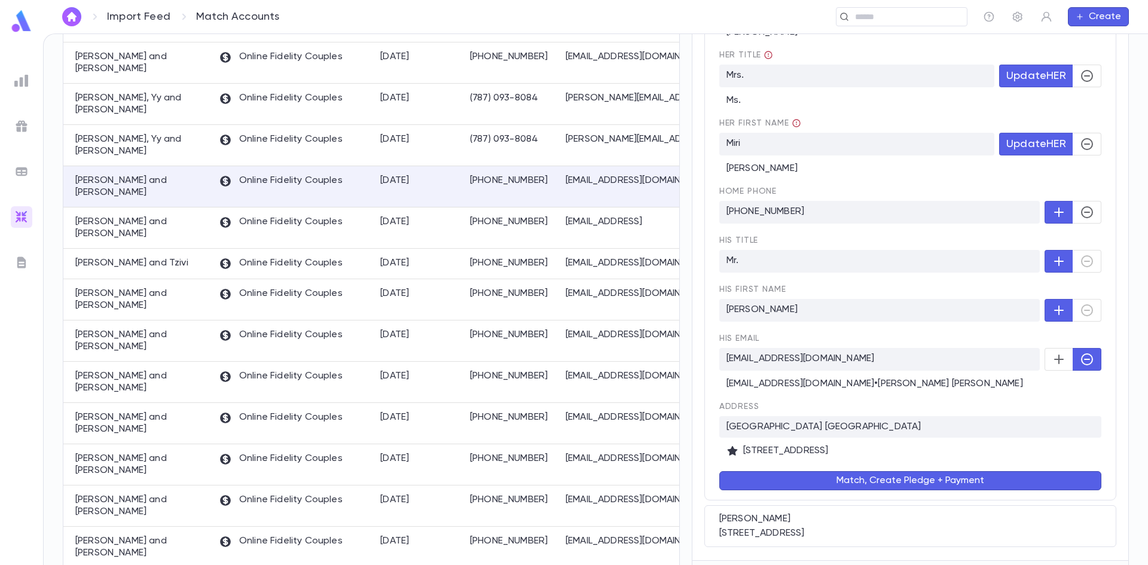
scroll to position [299, 0]
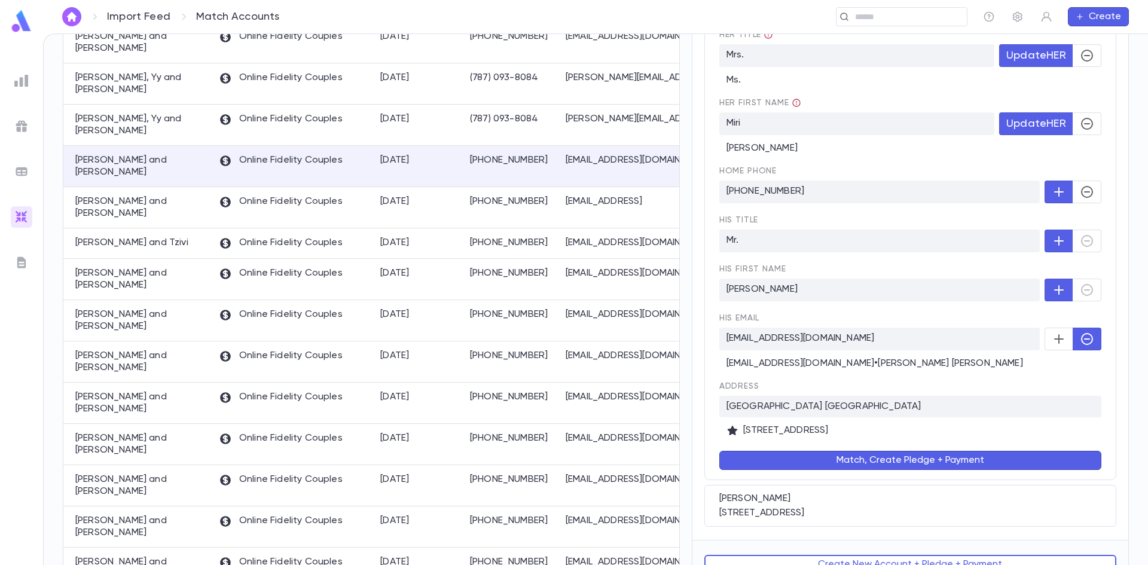
click at [874, 456] on button "Match, Create Pledge + Payment" at bounding box center [910, 460] width 382 height 19
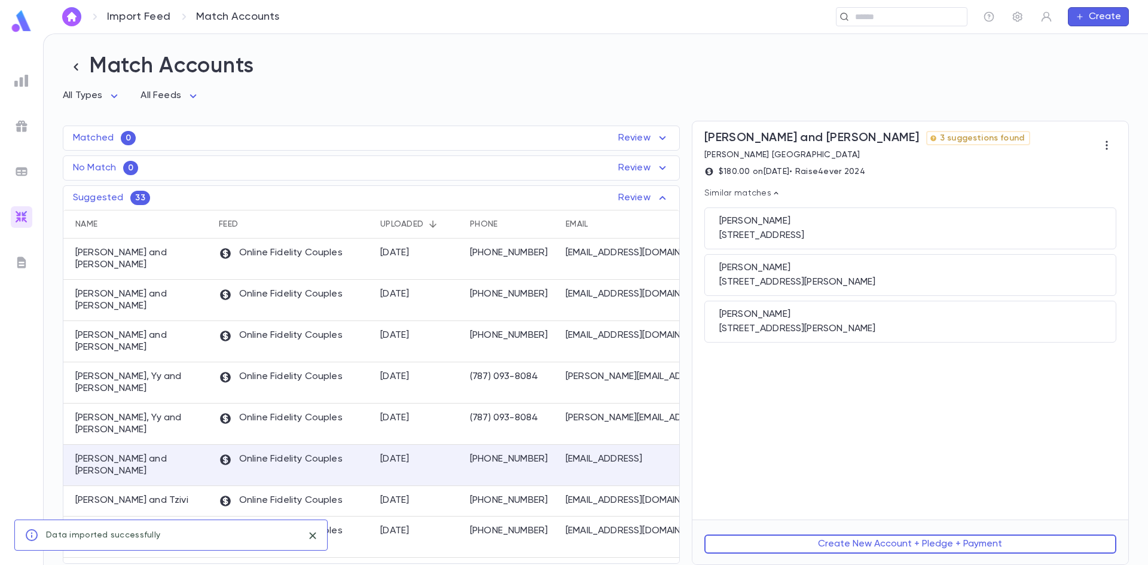
scroll to position [0, 0]
click at [843, 339] on div "Rozenberg, Rikki 277 Ocean Avenue, Lawrence NY 11559" at bounding box center [910, 322] width 412 height 42
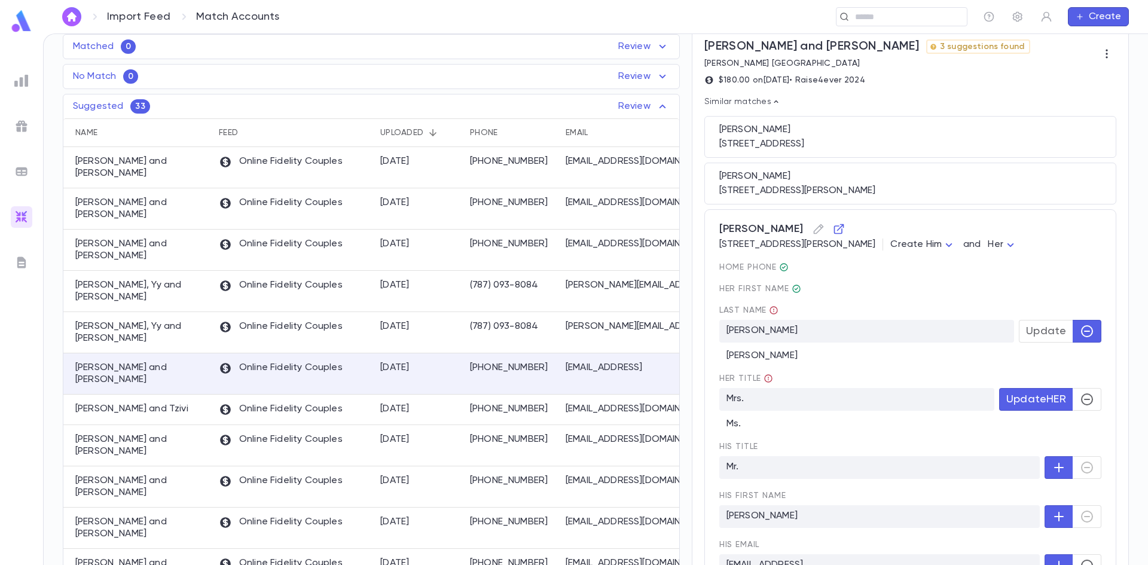
scroll to position [120, 0]
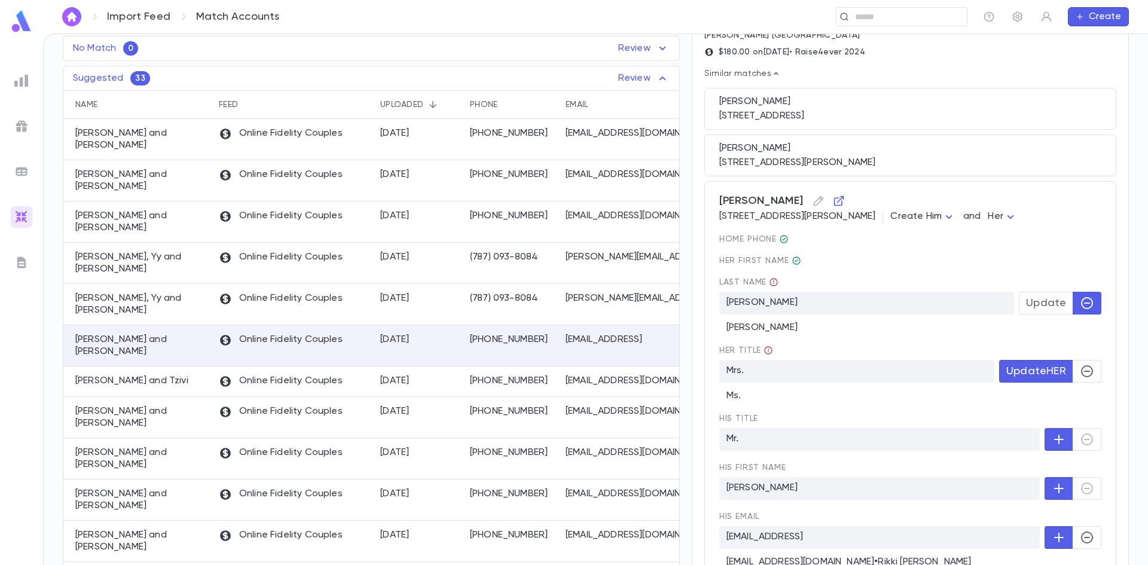
click at [1026, 305] on span "Update" at bounding box center [1046, 303] width 40 height 13
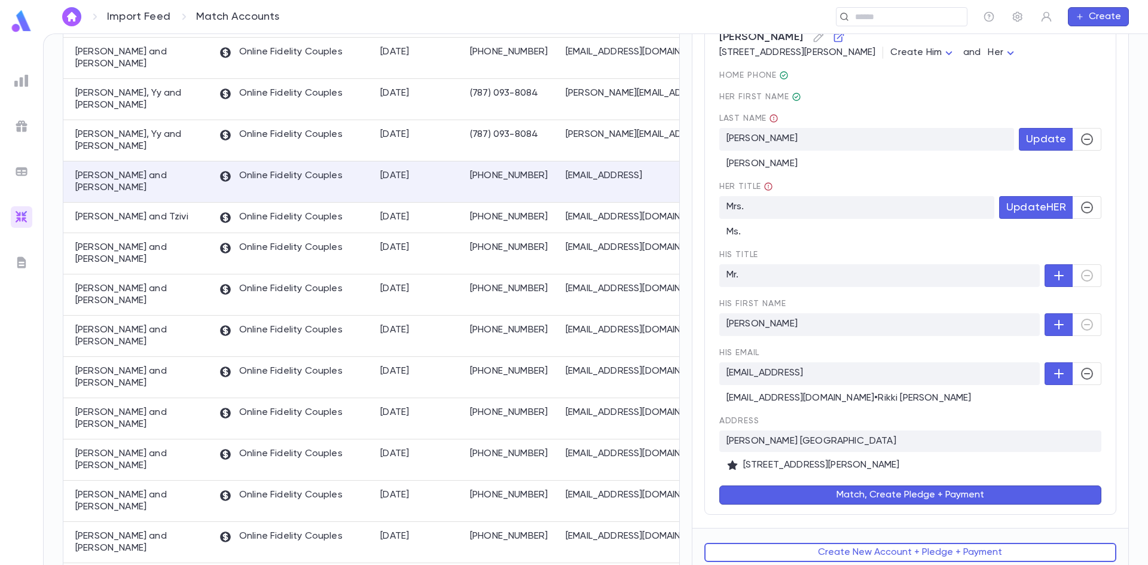
scroll to position [294, 0]
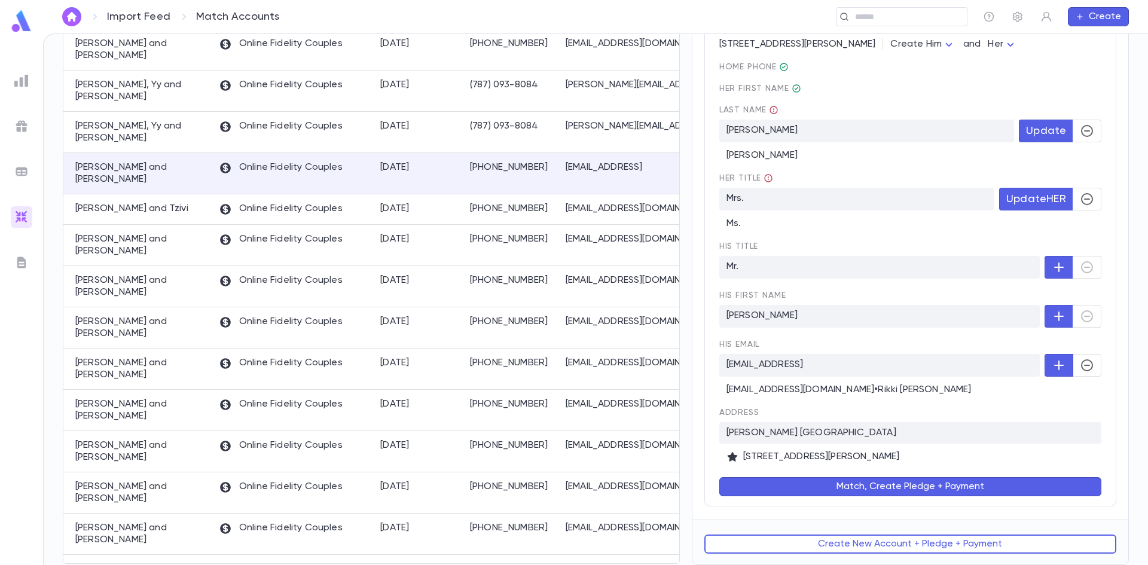
click at [1080, 368] on icon "button" at bounding box center [1087, 365] width 14 height 14
click at [875, 485] on button "Match, Create Pledge + Payment" at bounding box center [910, 486] width 382 height 19
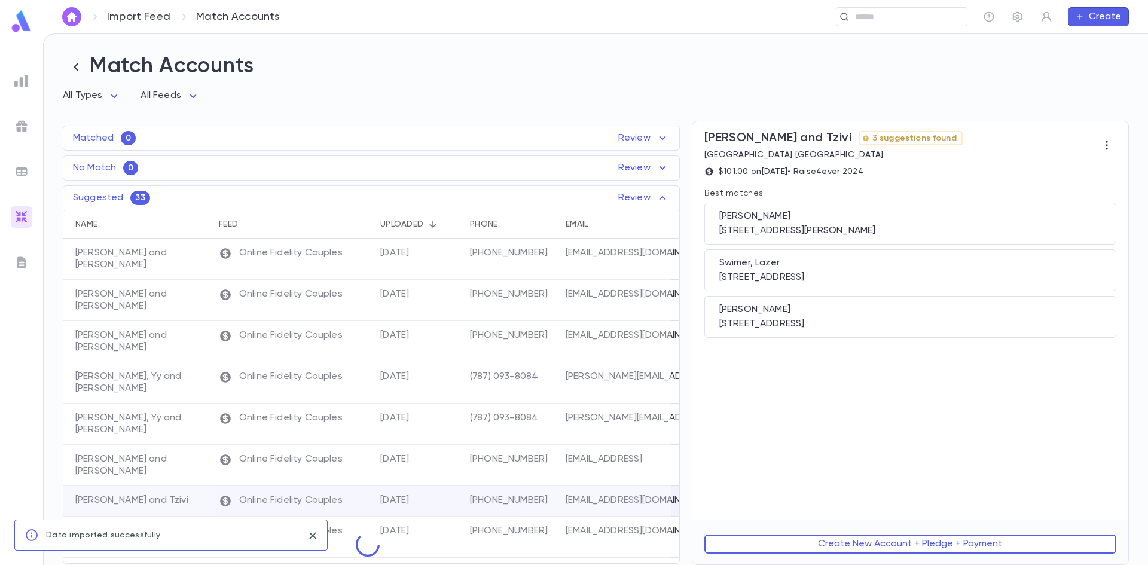
scroll to position [0, 0]
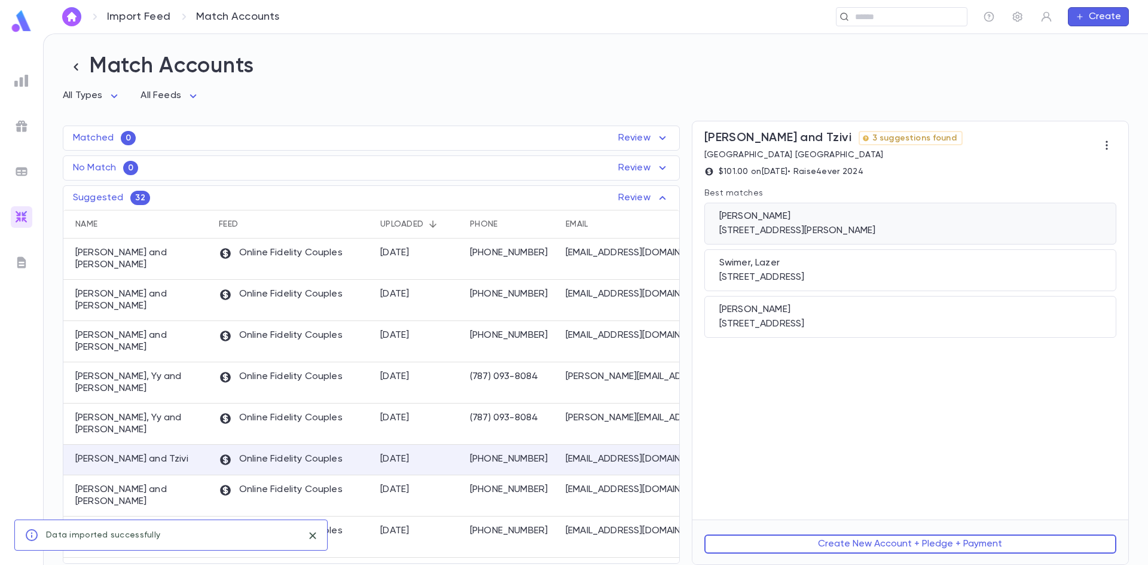
click at [788, 229] on div "20 Halsey Street, Lakewood NJ 08701" at bounding box center [910, 231] width 382 height 12
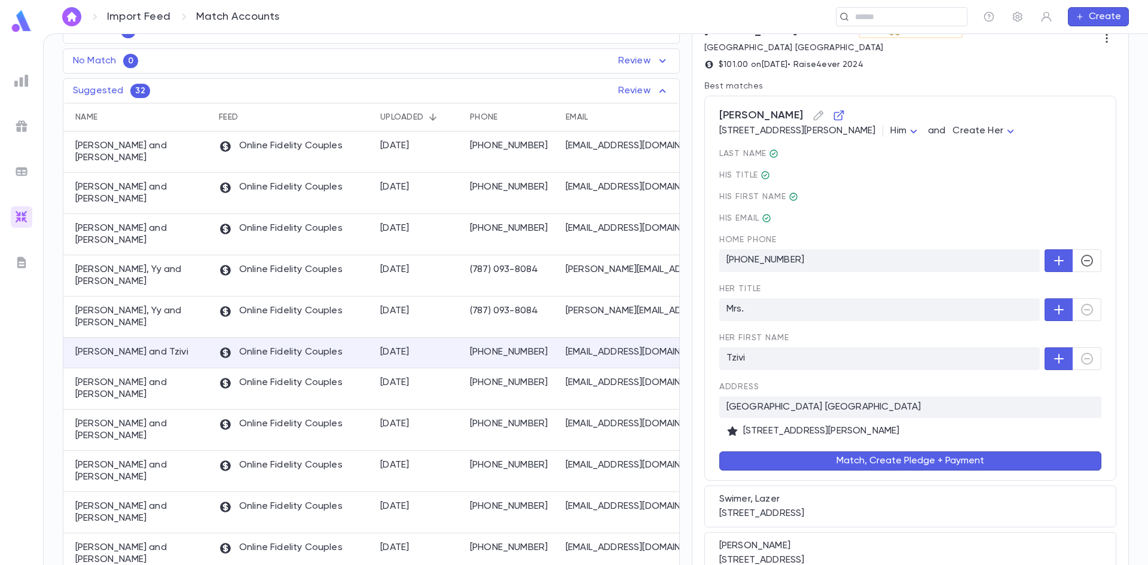
scroll to position [120, 0]
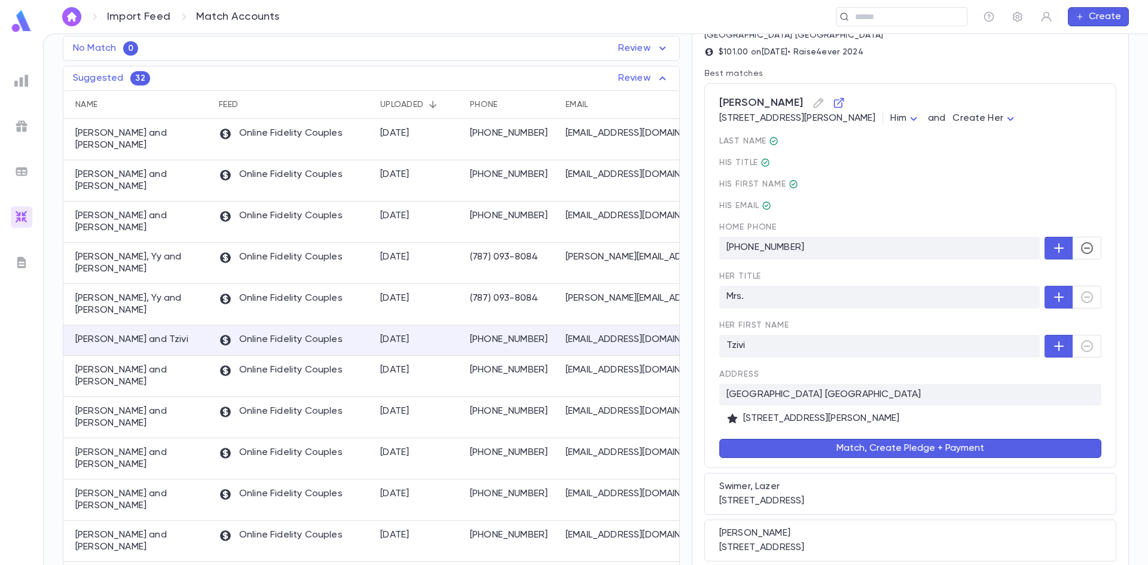
click at [889, 448] on button "Match, Create Pledge + Payment" at bounding box center [910, 448] width 382 height 19
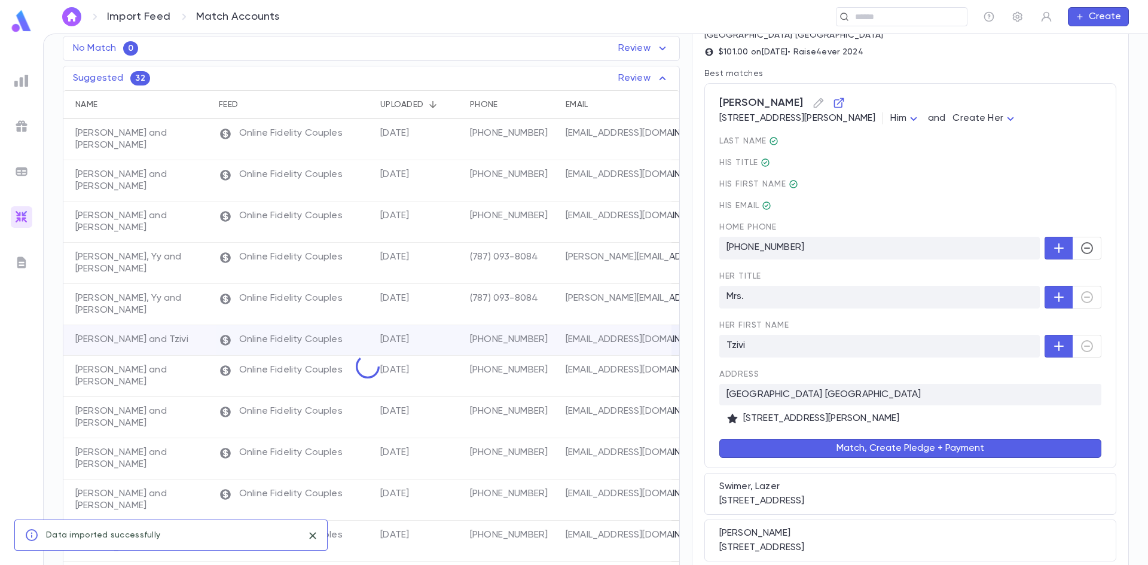
scroll to position [0, 0]
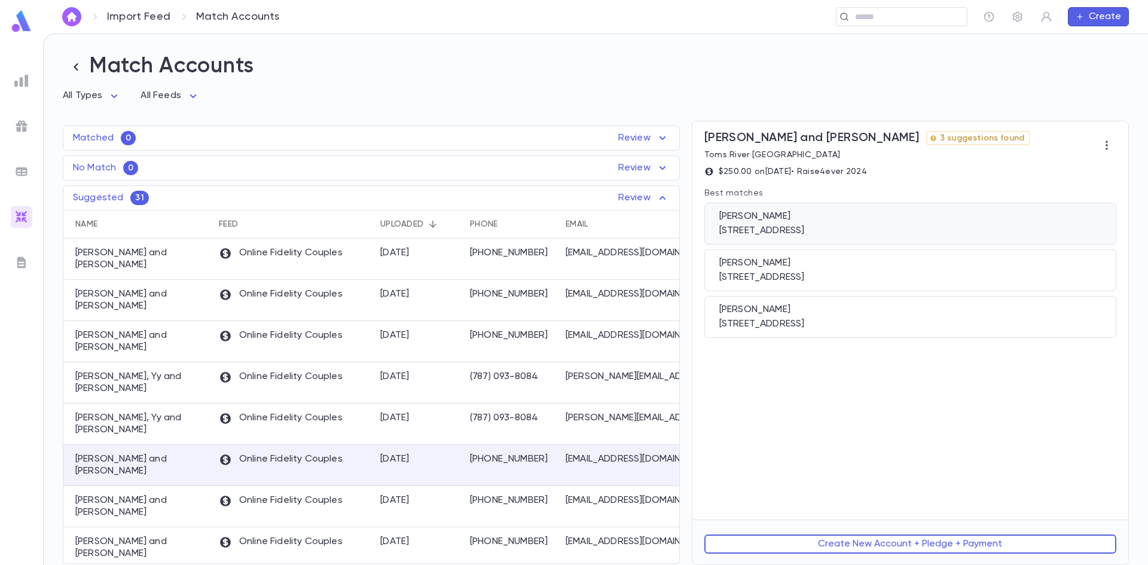
click at [811, 235] on div "[STREET_ADDRESS]" at bounding box center [910, 231] width 382 height 12
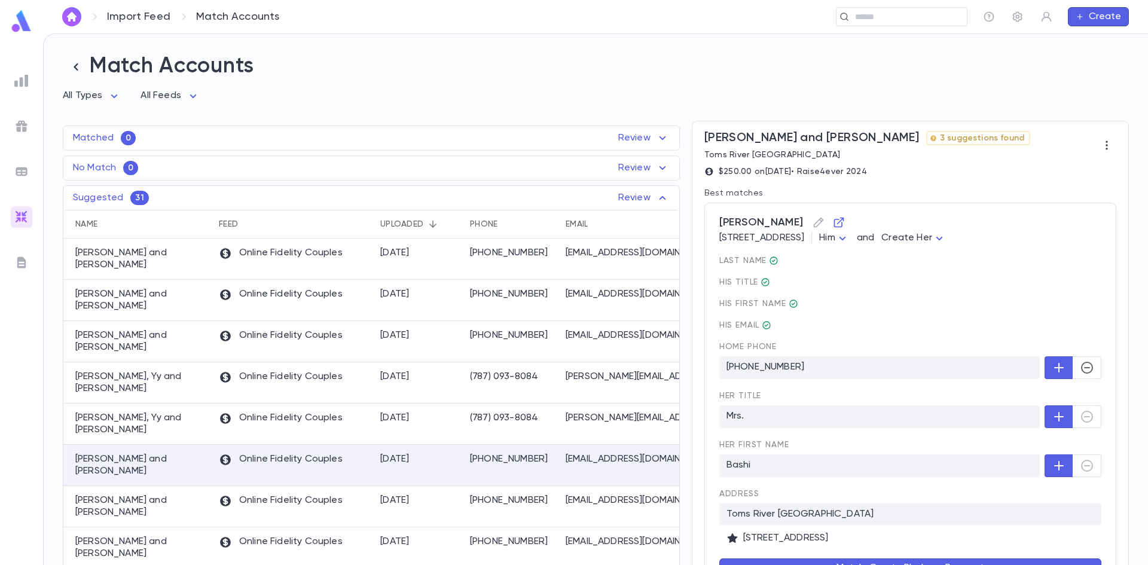
scroll to position [60, 0]
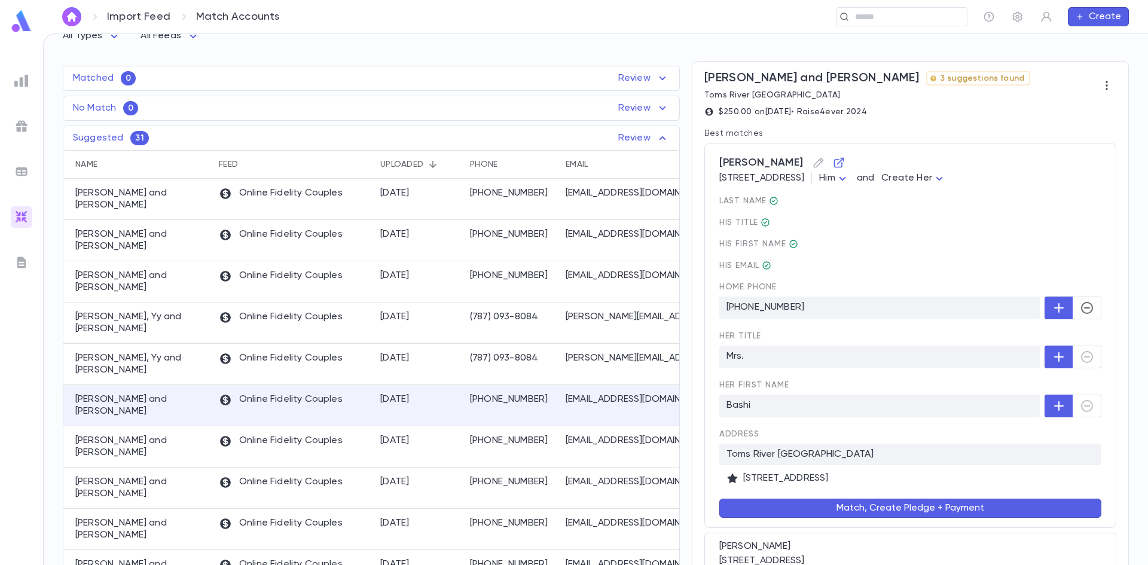
click at [892, 509] on button "Match, Create Pledge + Payment" at bounding box center [910, 508] width 382 height 19
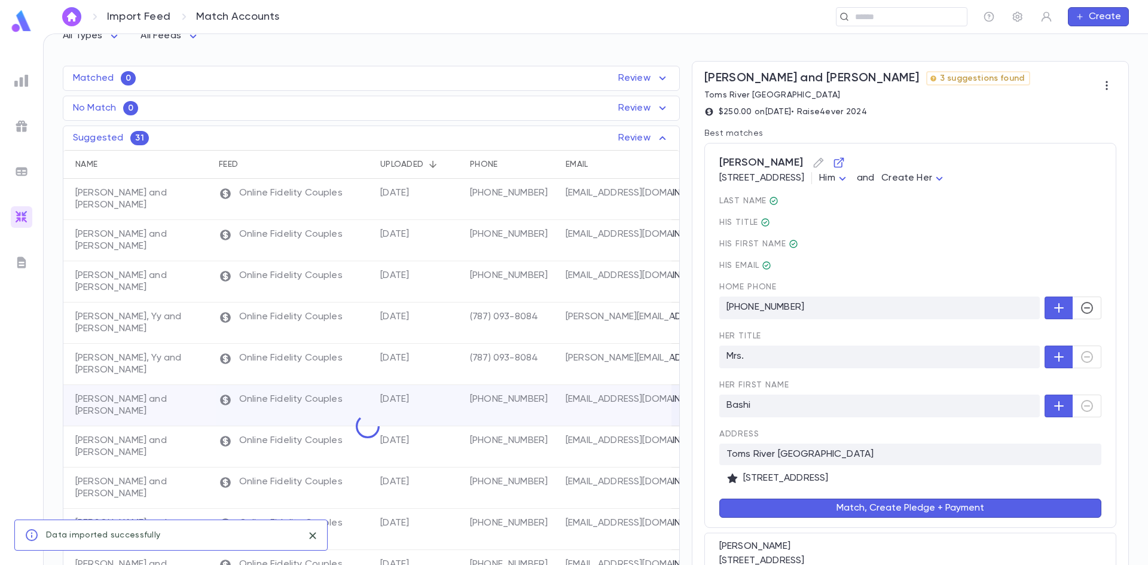
scroll to position [0, 0]
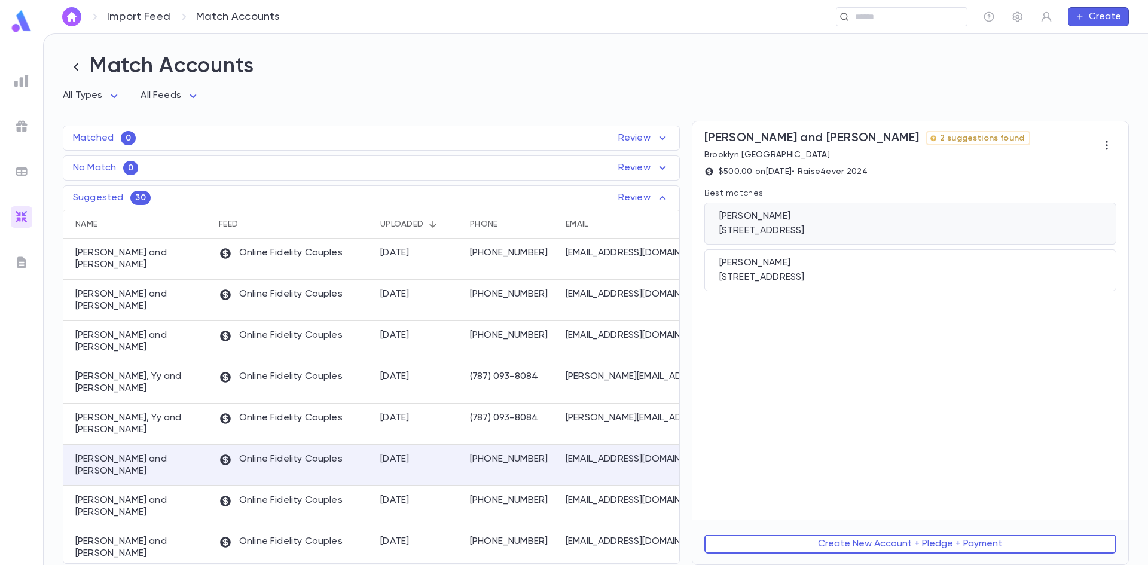
click at [832, 229] on div "1262 E 29th Street, Brooklyn NY 11210" at bounding box center [910, 231] width 382 height 12
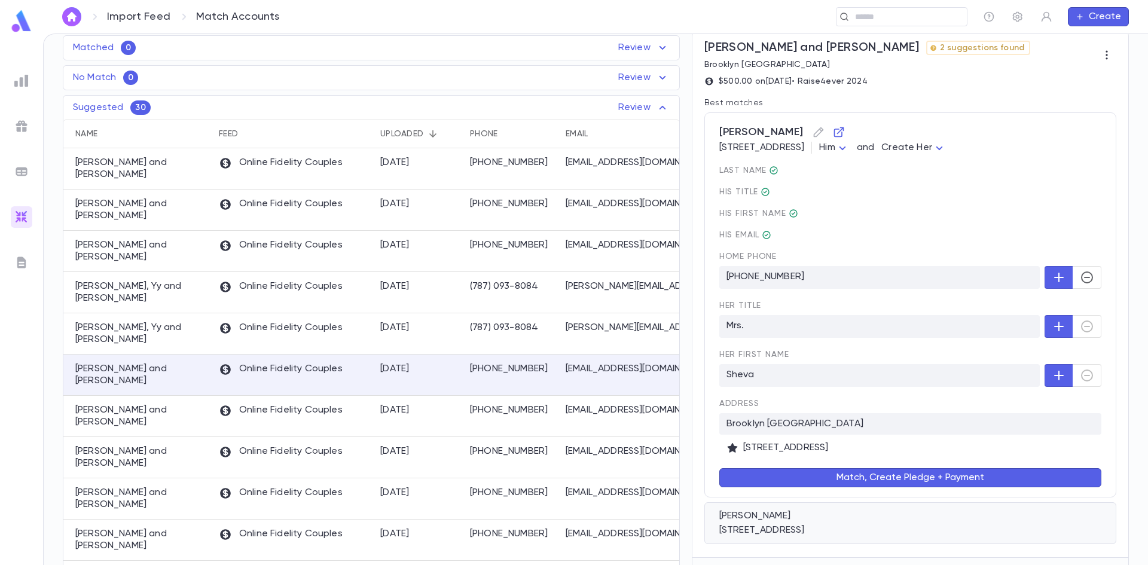
scroll to position [120, 0]
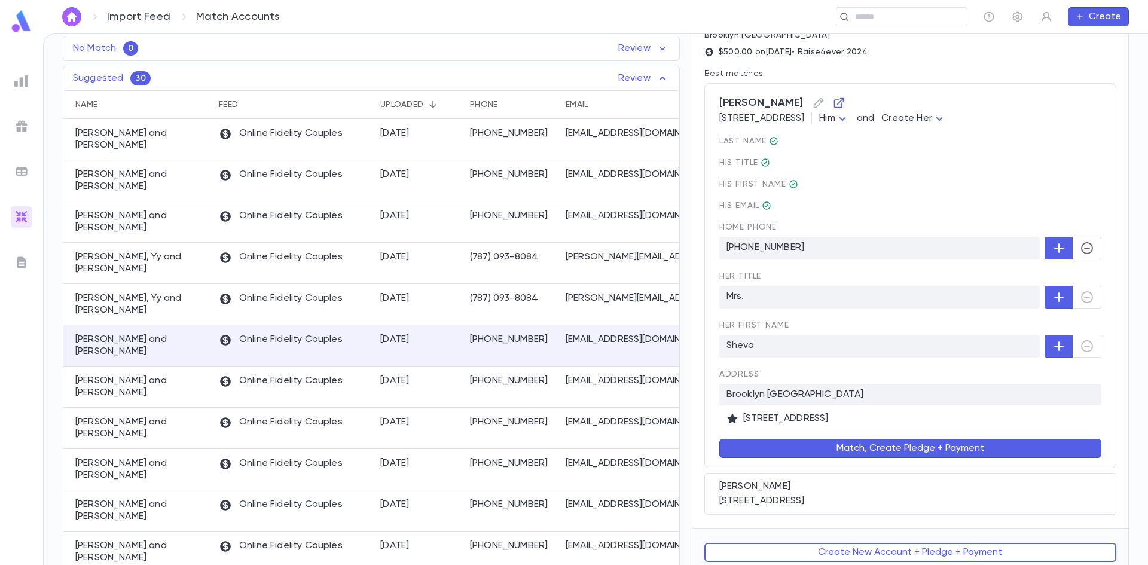
click at [840, 444] on button "Match, Create Pledge + Payment" at bounding box center [910, 448] width 382 height 19
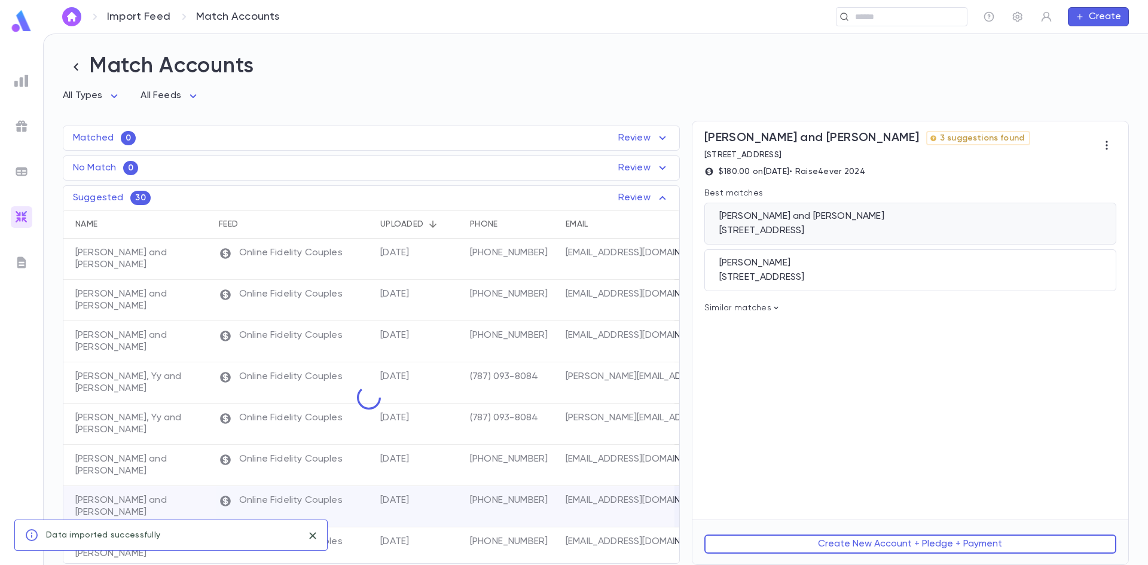
scroll to position [0, 0]
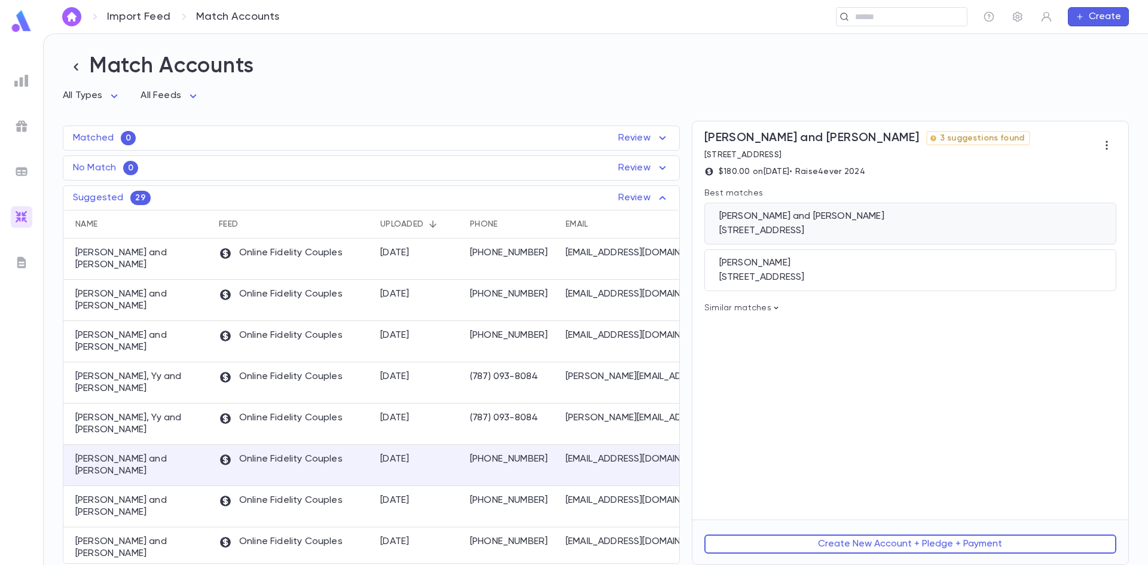
click at [871, 222] on div "Blatt, Michael and Yitty" at bounding box center [910, 216] width 382 height 12
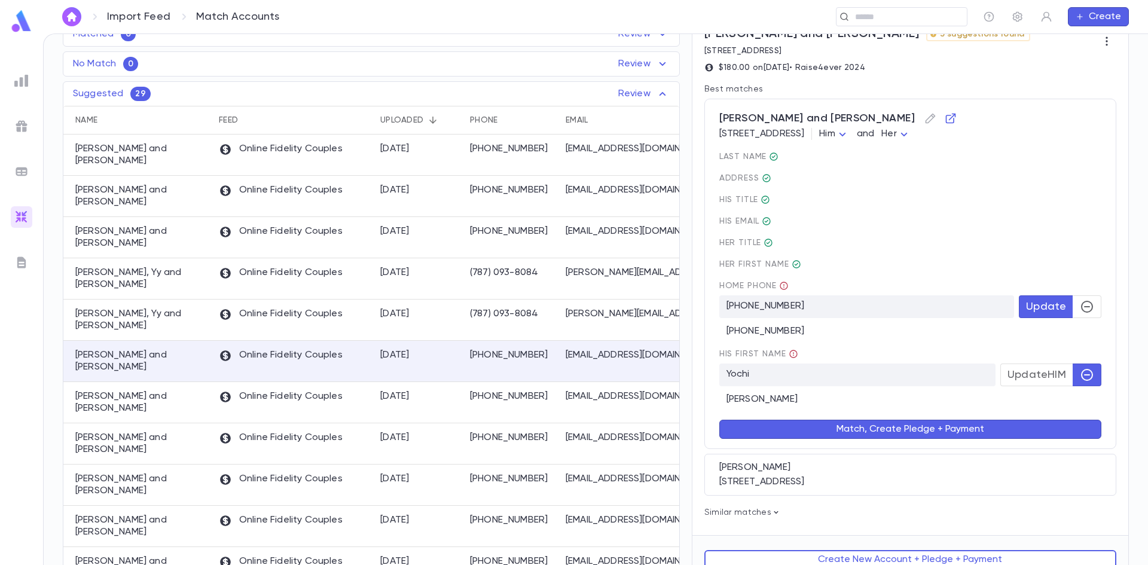
scroll to position [121, 0]
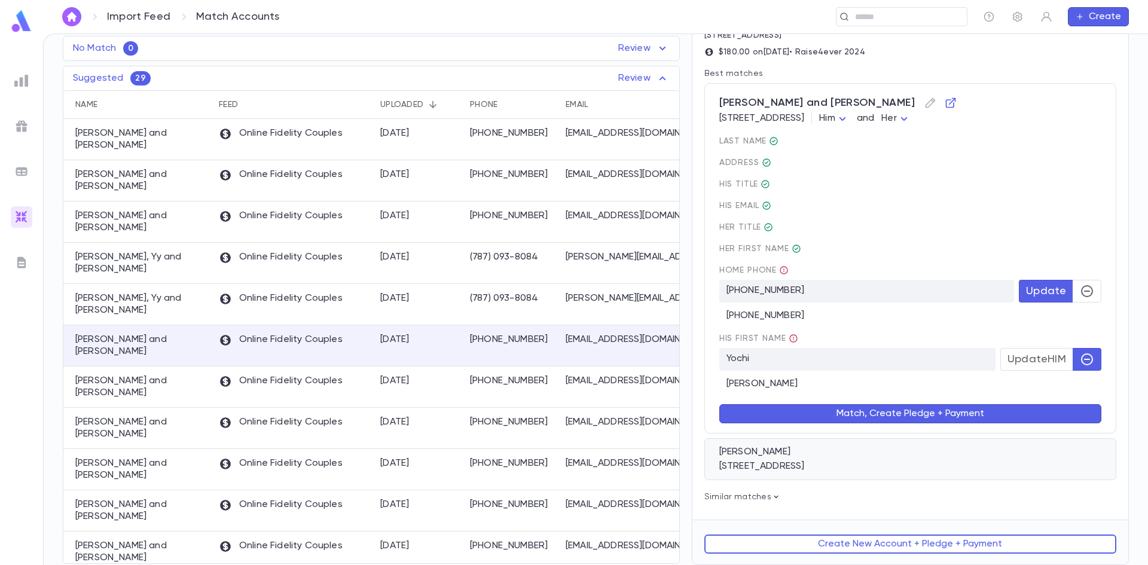
click at [794, 456] on div "[PERSON_NAME]" at bounding box center [910, 452] width 382 height 12
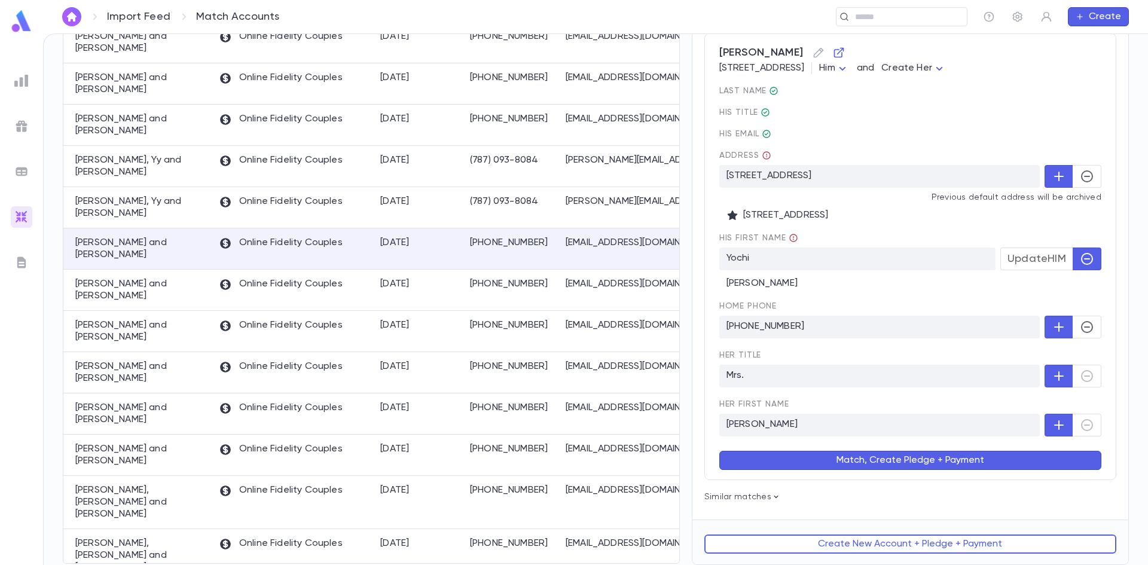
scroll to position [0, 0]
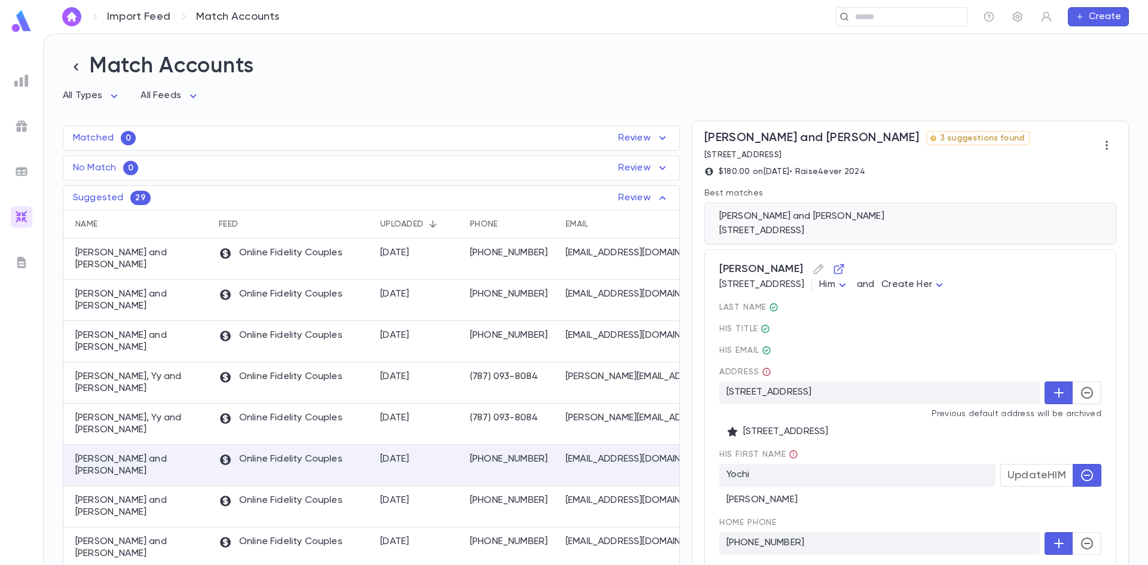
click at [936, 232] on div "[STREET_ADDRESS]" at bounding box center [910, 231] width 382 height 12
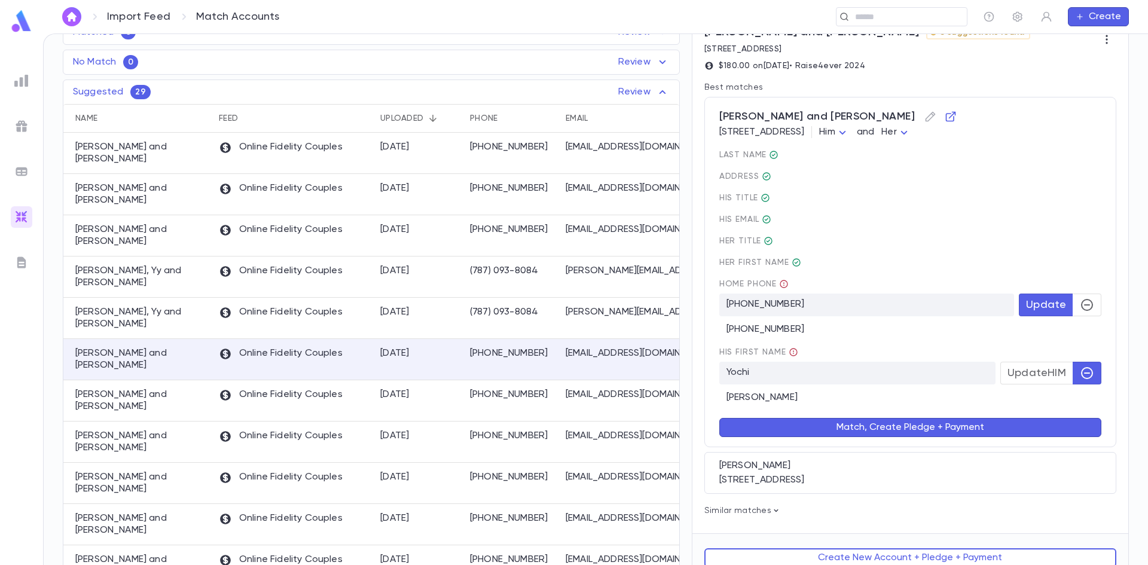
scroll to position [120, 0]
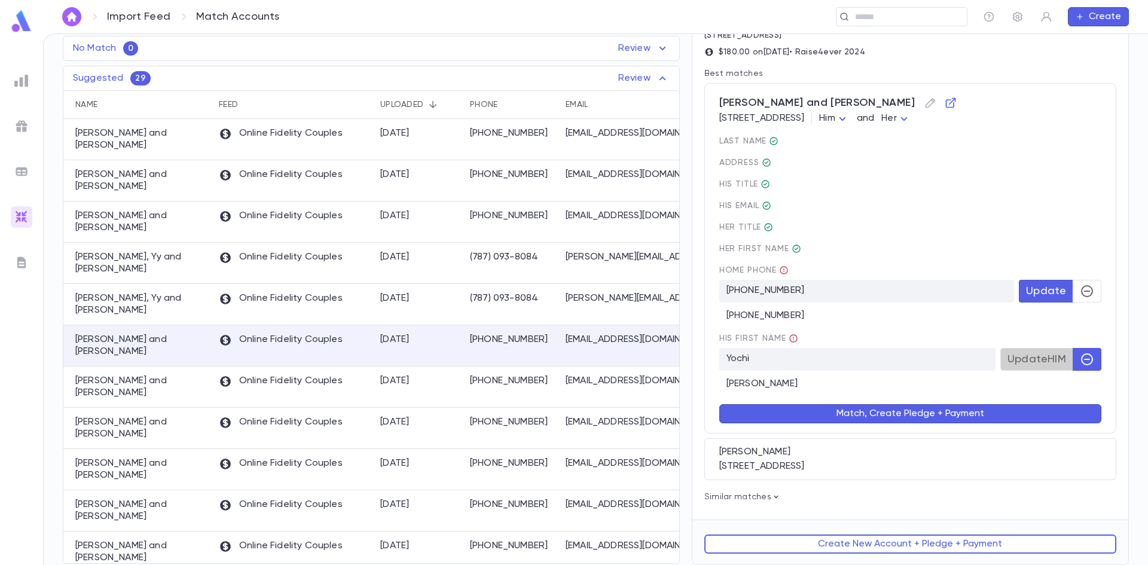
click at [1055, 370] on button "Update HIM" at bounding box center [1036, 359] width 73 height 23
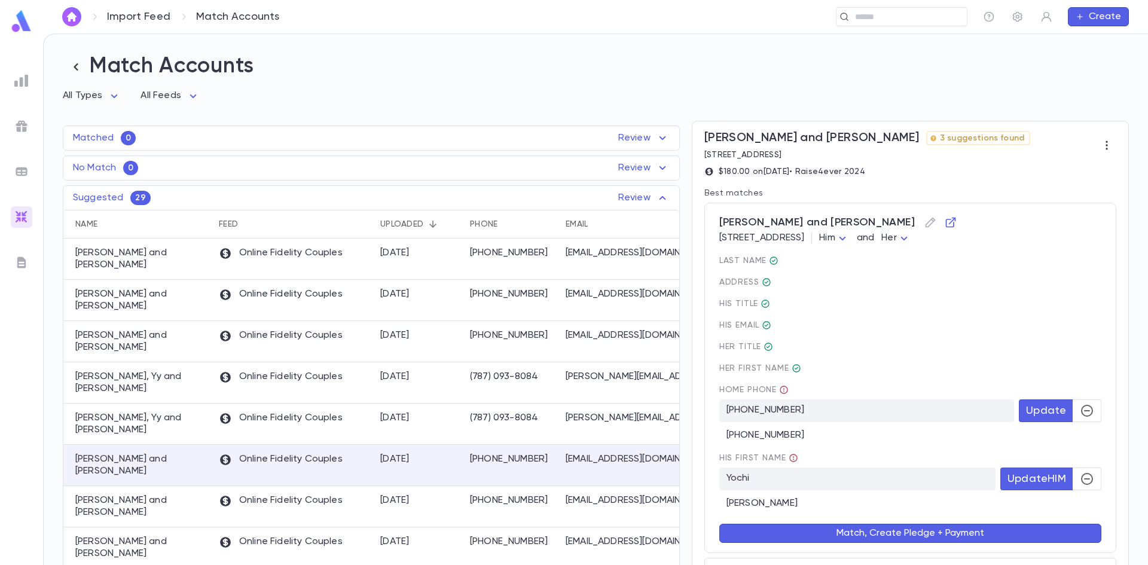
scroll to position [60, 0]
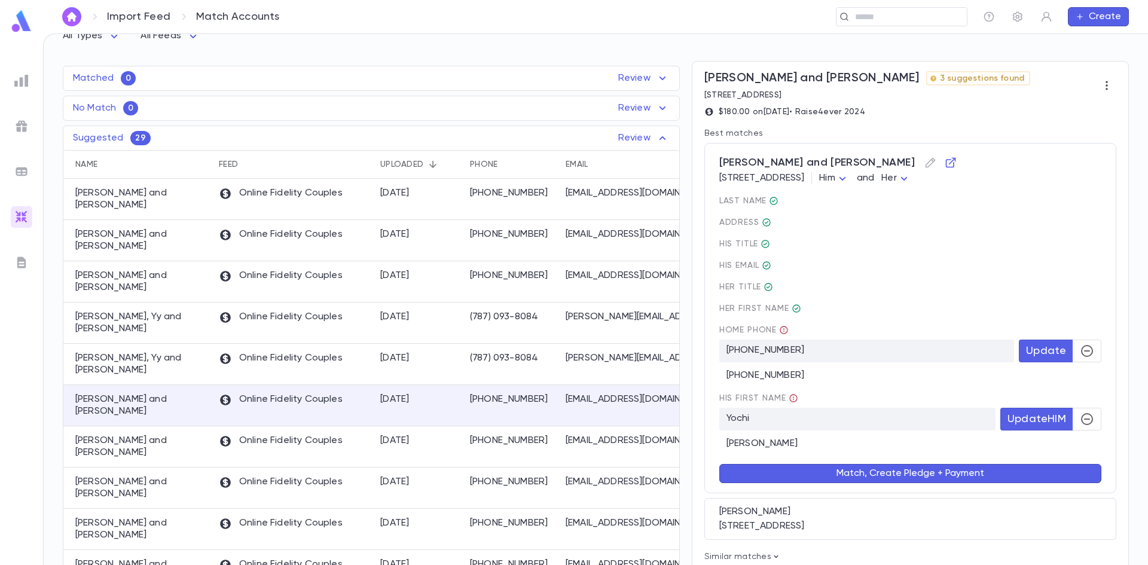
click at [898, 477] on button "Match, Create Pledge + Payment" at bounding box center [910, 473] width 382 height 19
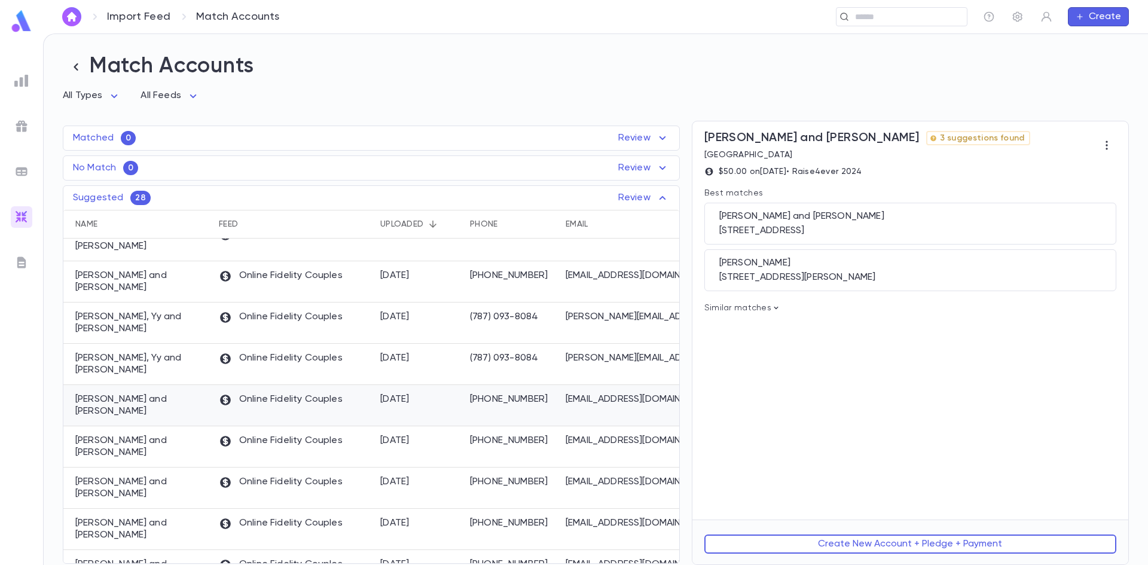
click at [494, 393] on p "(845) 548-8595" at bounding box center [512, 399] width 84 height 12
click at [838, 221] on div "Mermelstein, Zvi and Tova" at bounding box center [910, 216] width 382 height 12
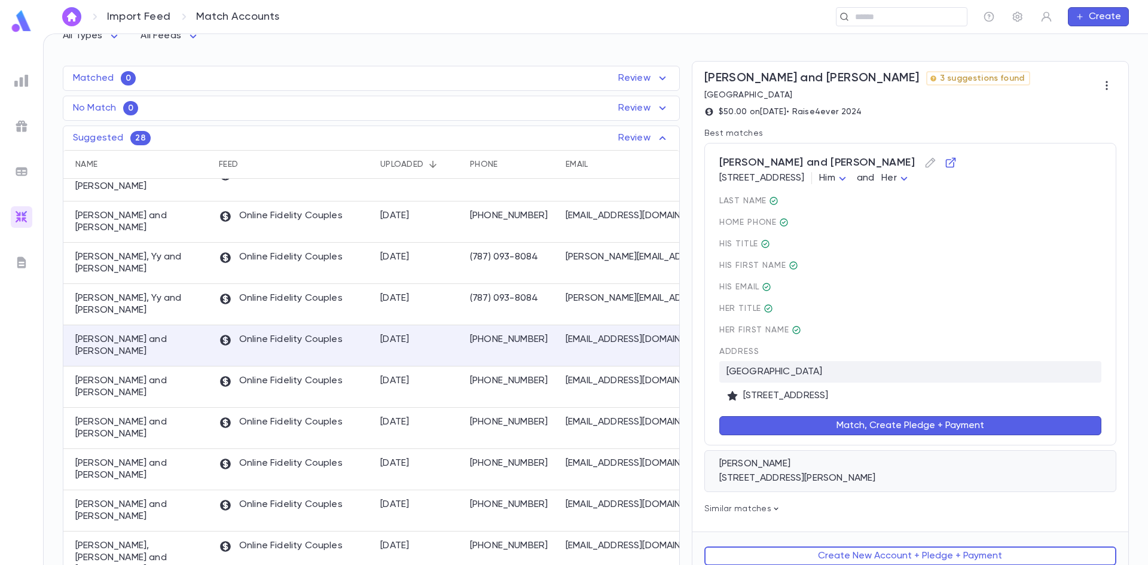
click at [763, 457] on div "Mermelstein, Howard 11 Mark Drive, Wesley Hills NY 10977" at bounding box center [910, 471] width 412 height 42
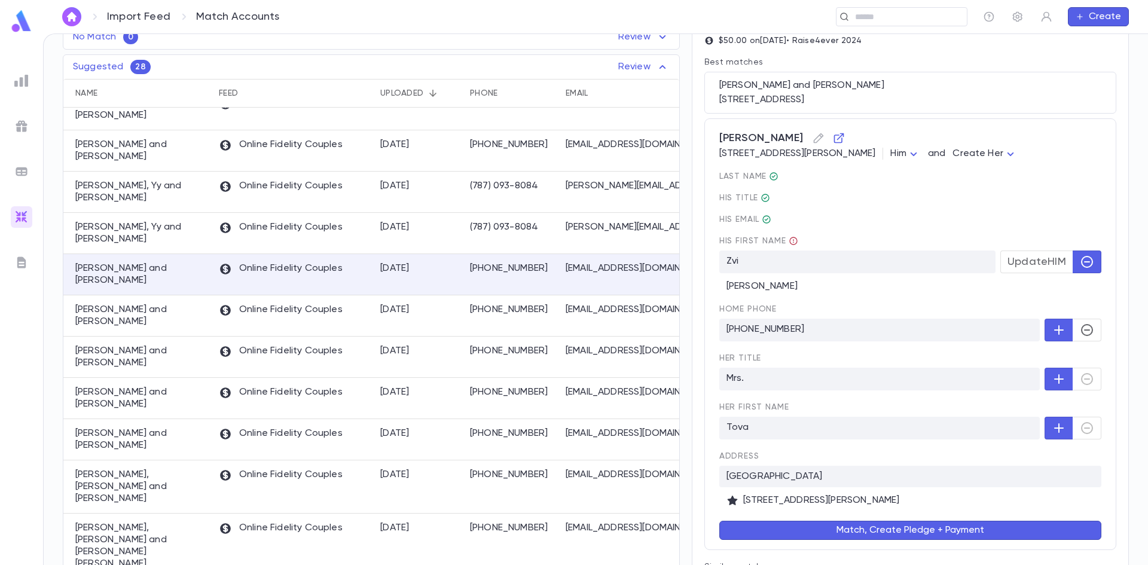
scroll to position [0, 0]
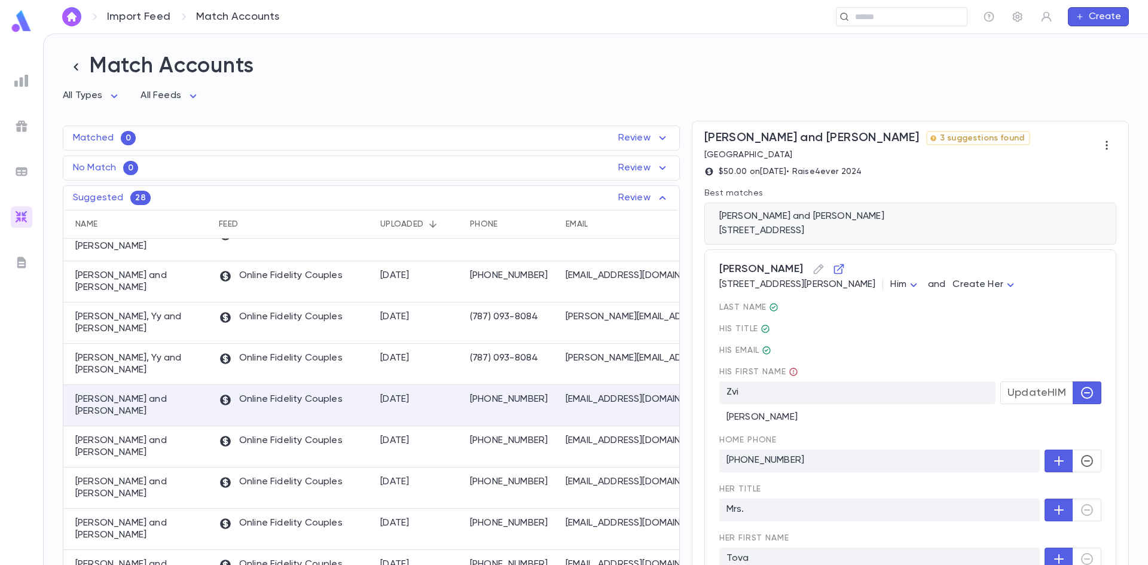
click at [777, 217] on div "Mermelstein, Zvi and Tova" at bounding box center [910, 216] width 382 height 12
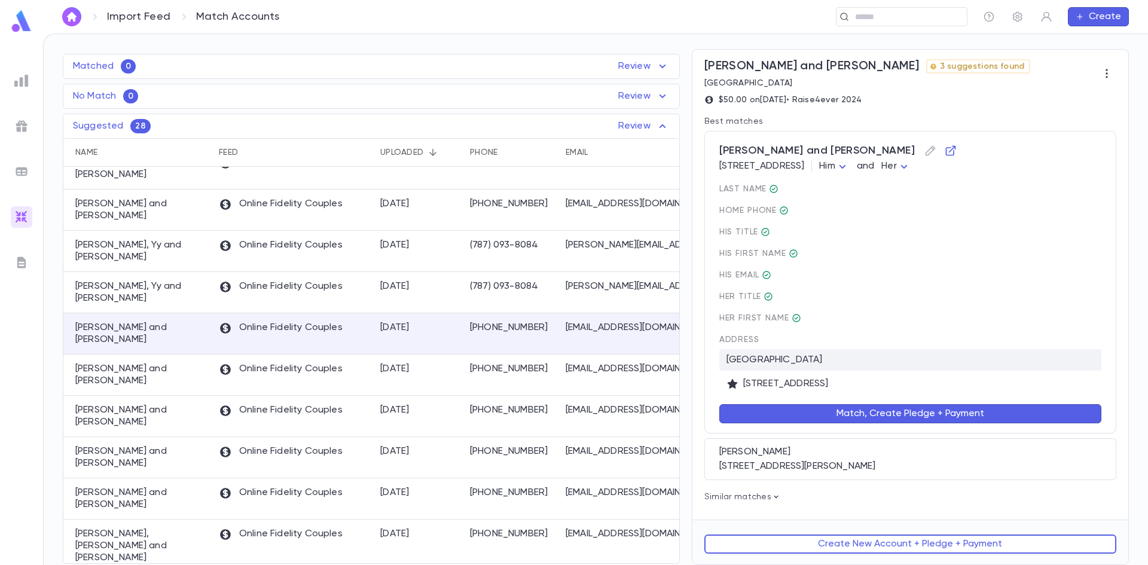
scroll to position [74, 0]
click at [814, 412] on button "Match, Create Pledge + Payment" at bounding box center [910, 413] width 382 height 19
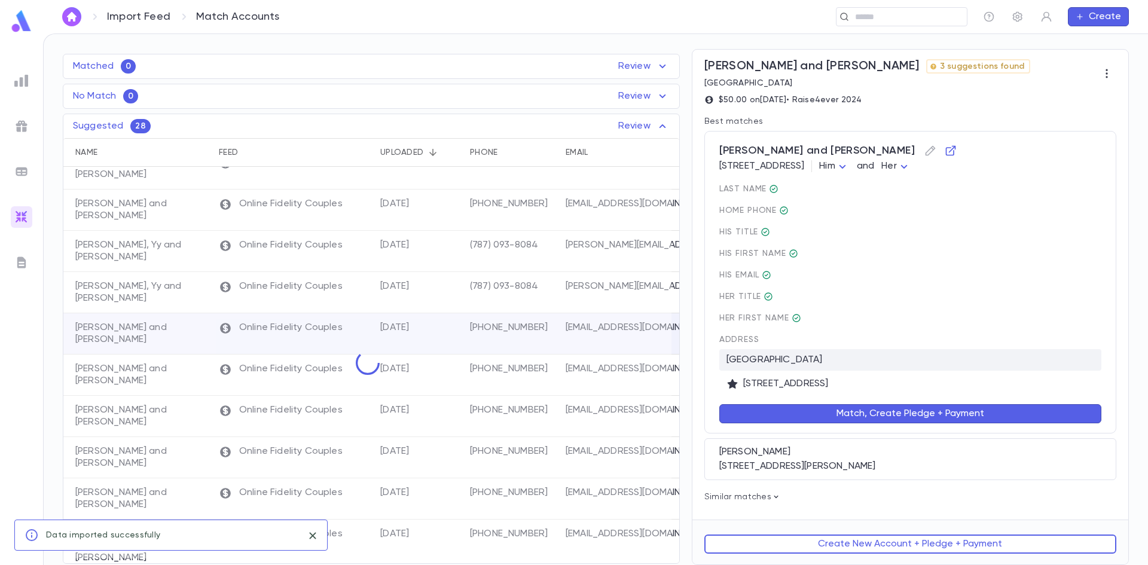
scroll to position [0, 0]
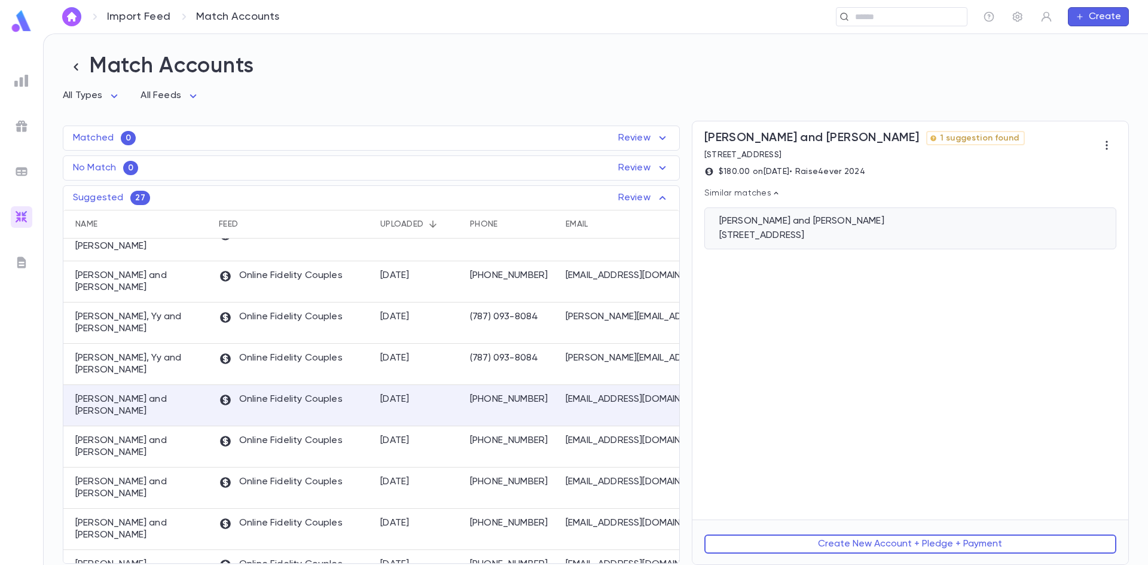
click at [764, 237] on div "1720 Avenue O, Brooklyn NY 11230" at bounding box center [910, 236] width 382 height 12
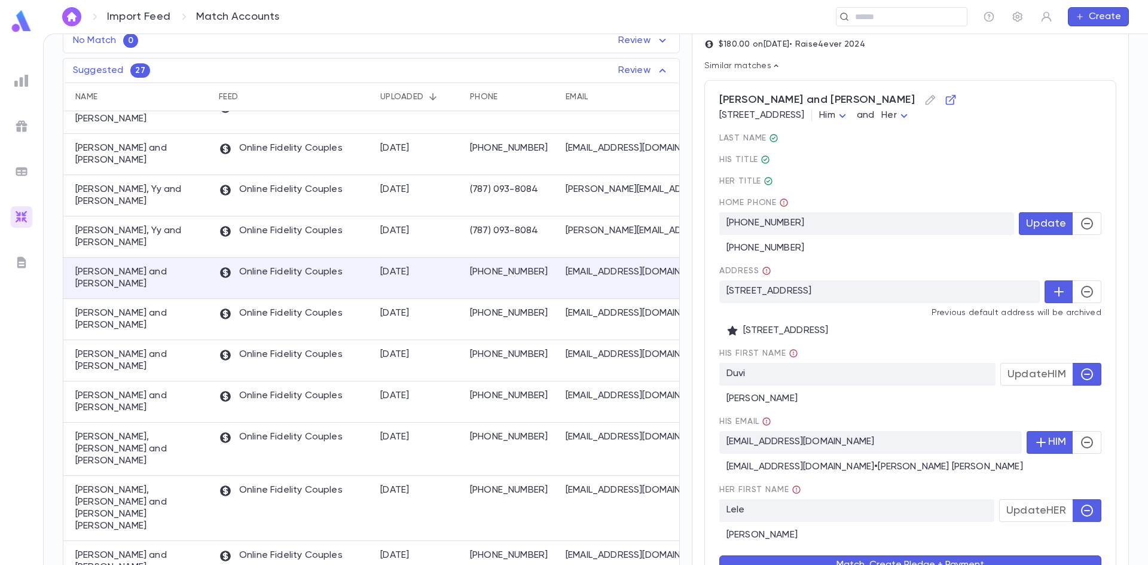
scroll to position [208, 0]
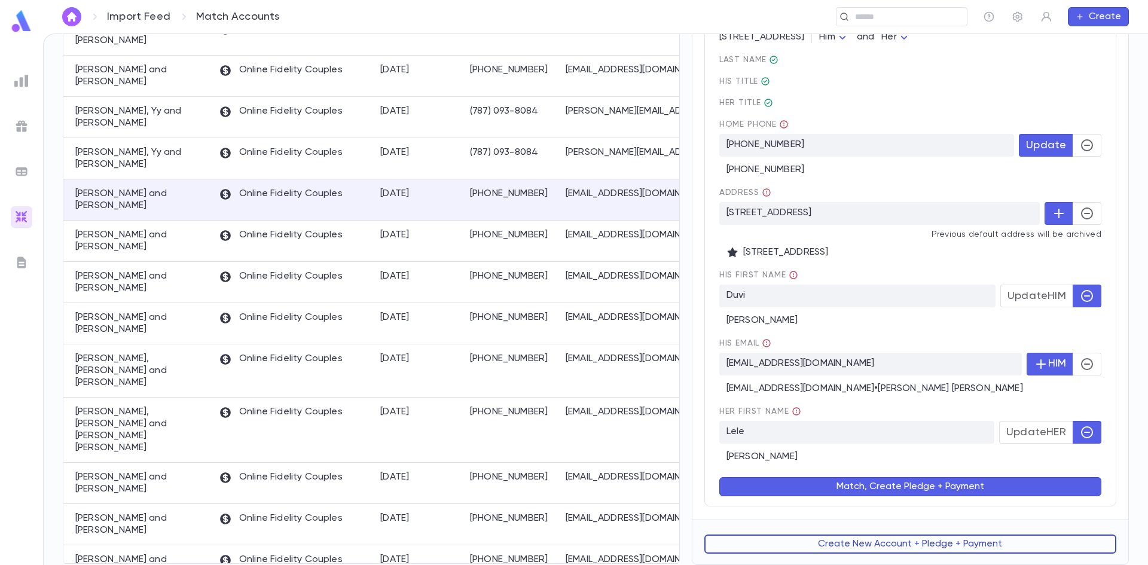
click at [834, 539] on button "Create New Account + Pledge + Payment" at bounding box center [910, 544] width 412 height 19
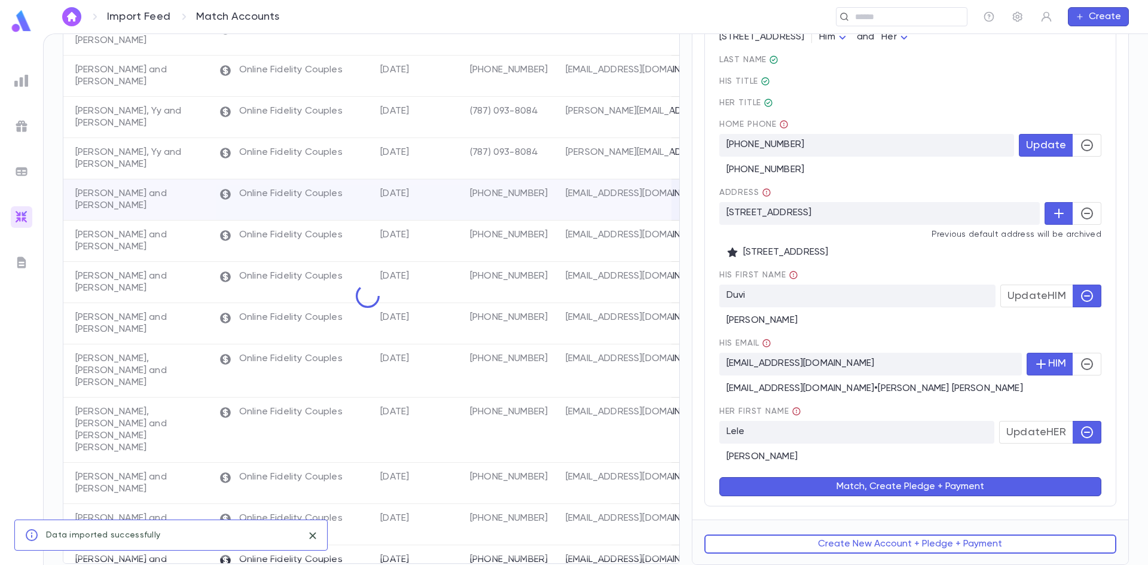
scroll to position [0, 0]
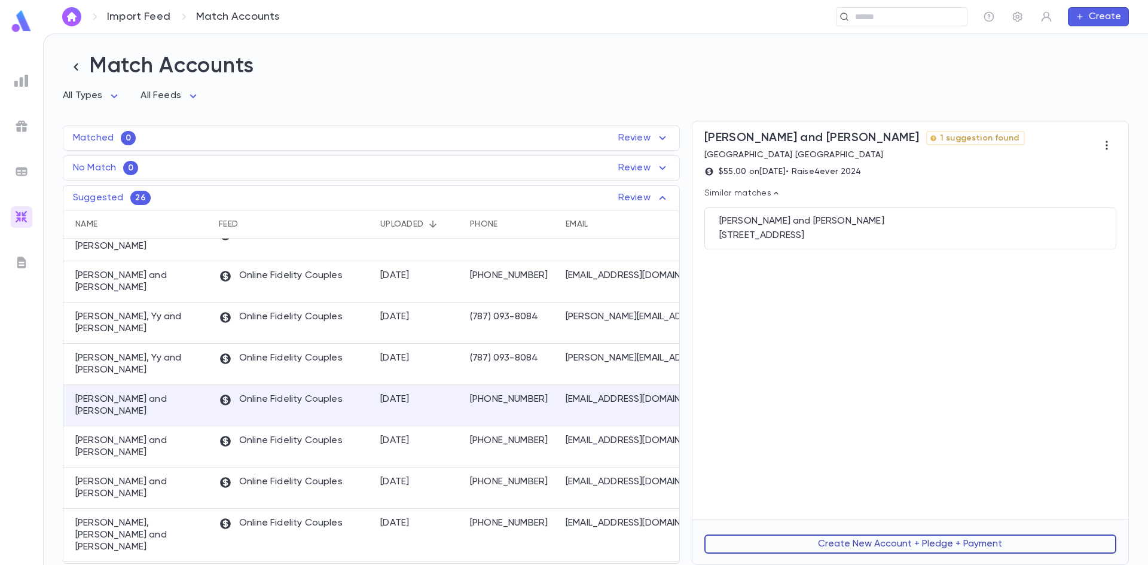
click at [813, 538] on button "Create New Account + Pledge + Payment" at bounding box center [910, 544] width 412 height 19
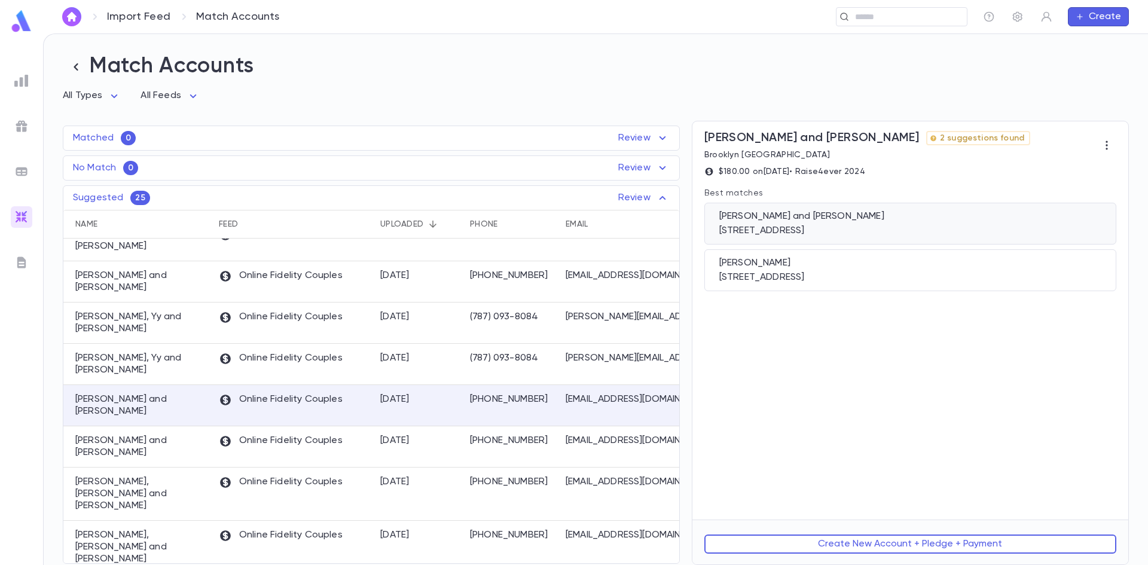
click at [792, 225] on div "Tobias, Charles and Robin 1872 East 26th St, Brooklyn NY 11229" at bounding box center [910, 224] width 412 height 42
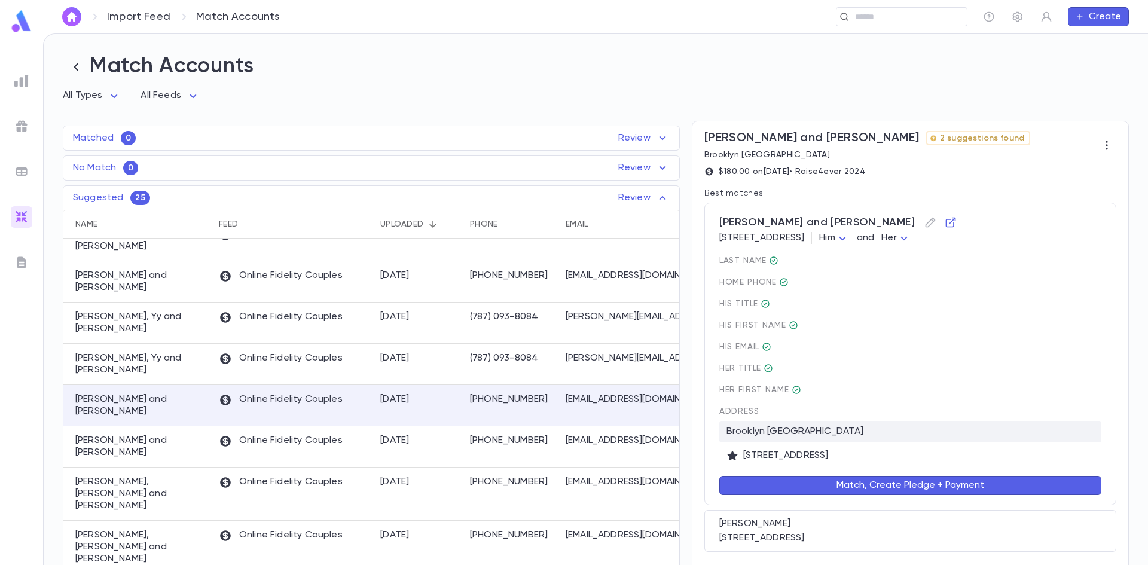
scroll to position [47, 0]
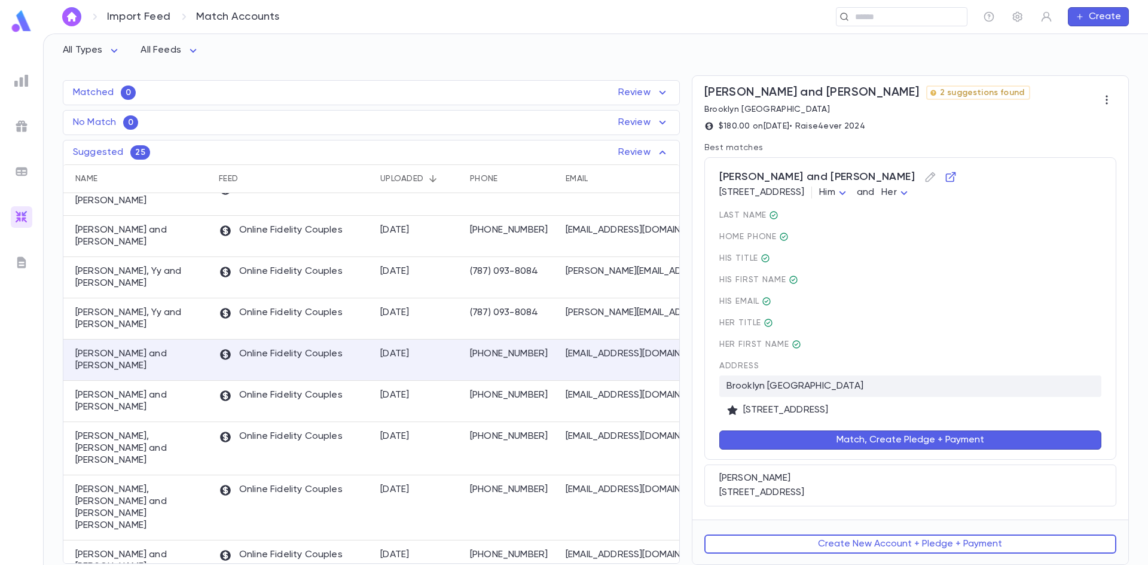
click at [853, 437] on button "Match, Create Pledge + Payment" at bounding box center [910, 440] width 382 height 19
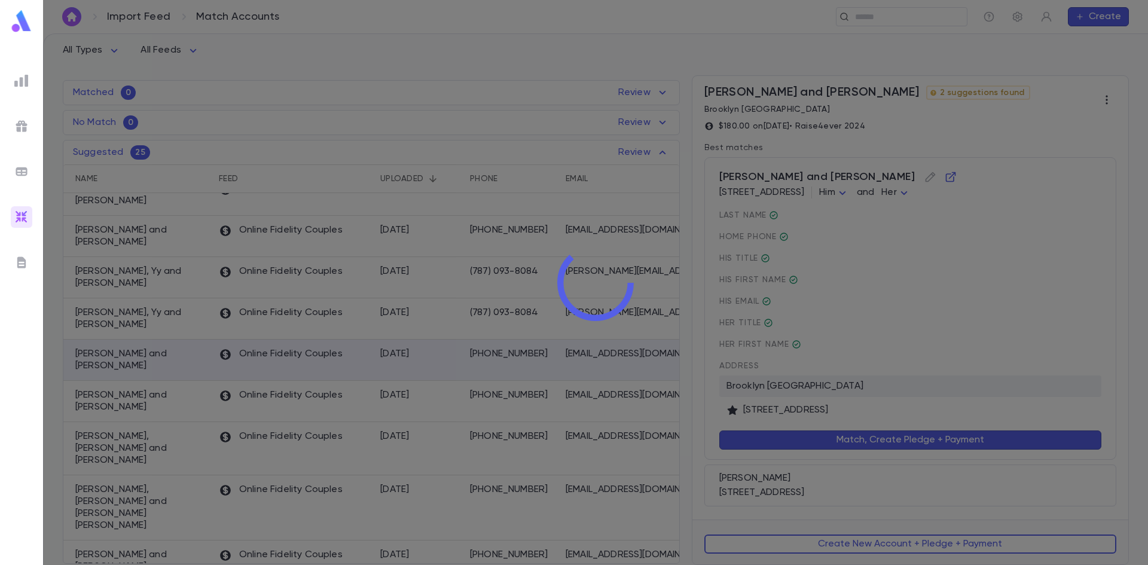
scroll to position [0, 0]
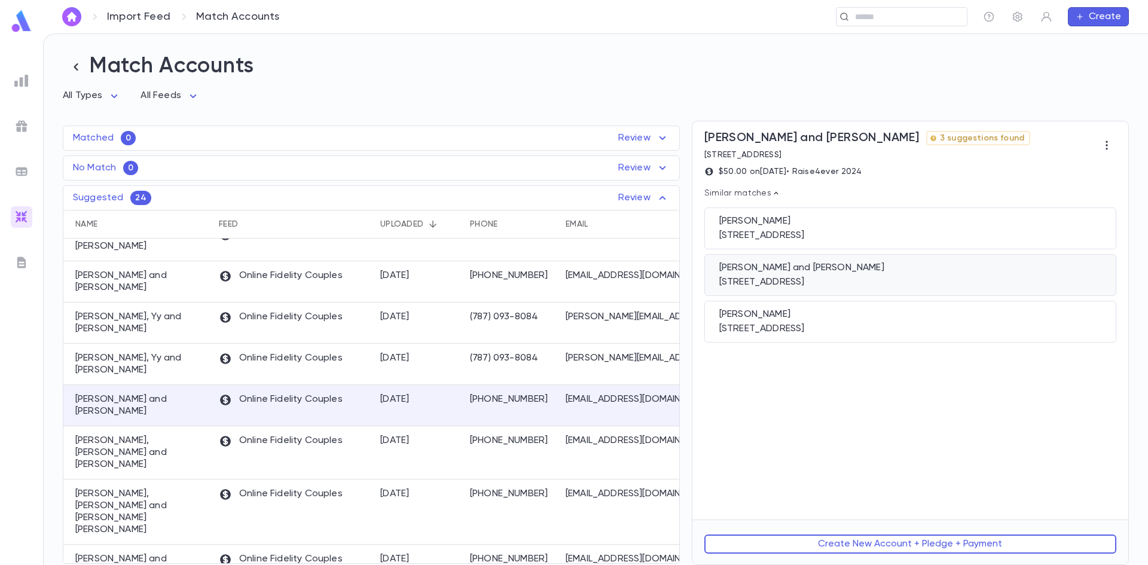
click at [801, 287] on div "117-24 Park Lane South, Kew Gardens NY 11418" at bounding box center [910, 282] width 382 height 12
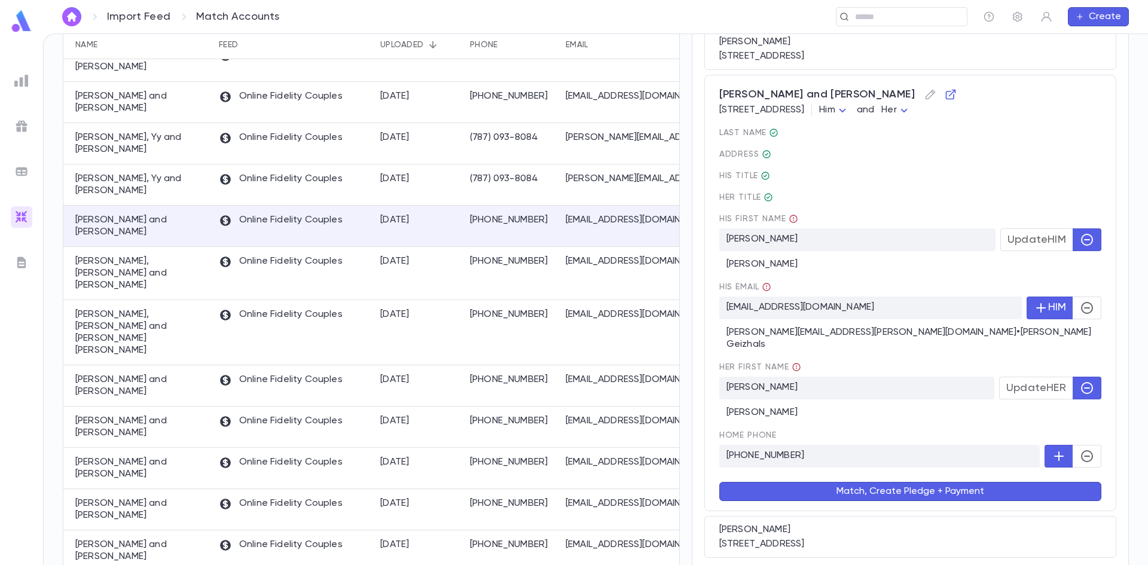
scroll to position [221, 0]
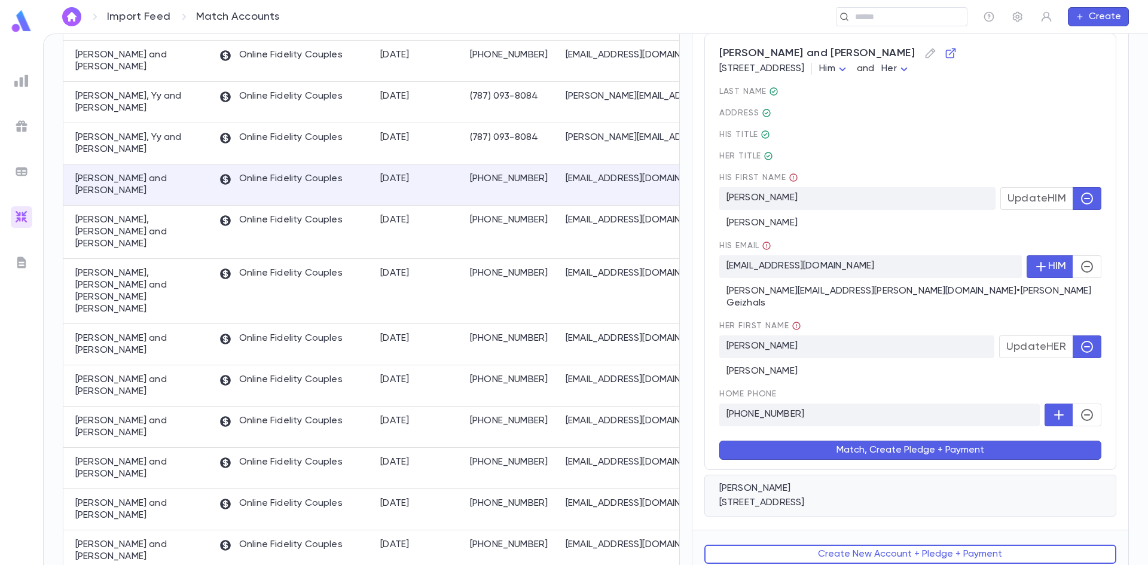
click at [839, 483] on div "Geizhals, Jeffrey" at bounding box center [910, 489] width 382 height 12
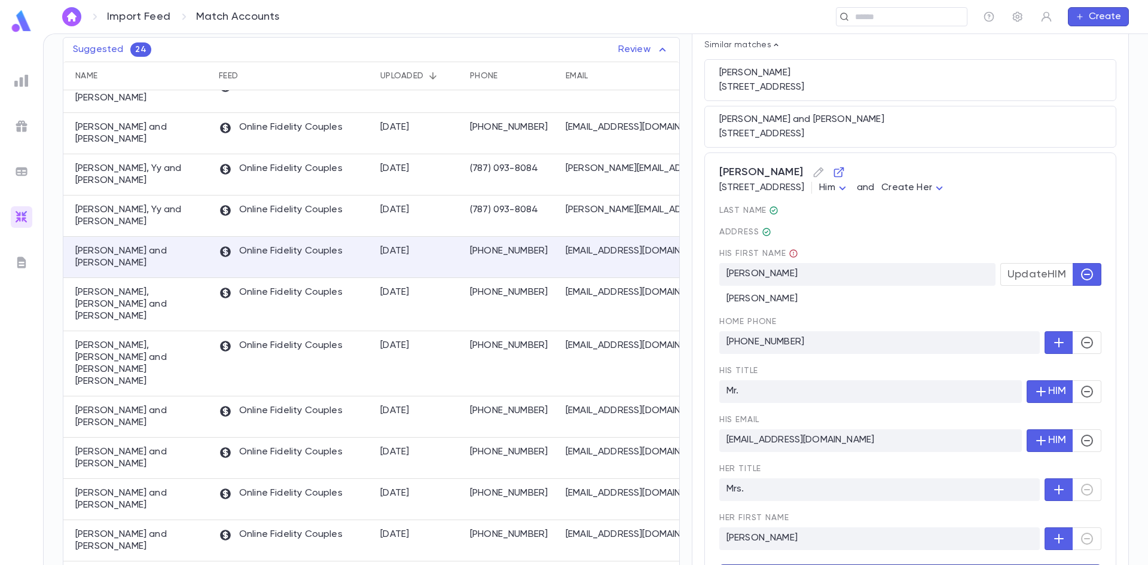
scroll to position [237, 0]
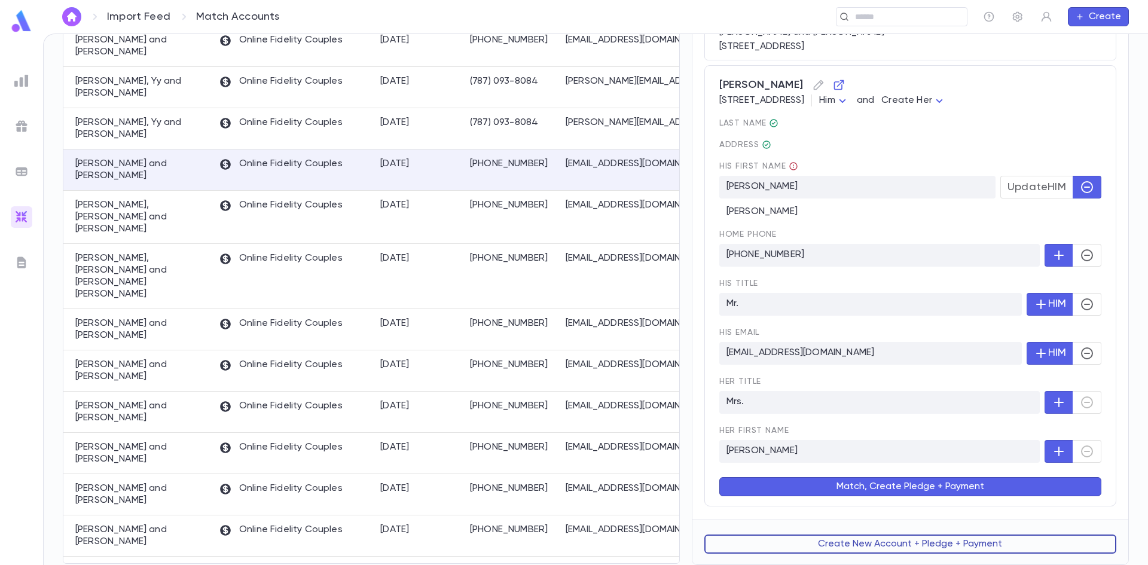
click at [829, 536] on button "Create New Account + Pledge + Payment" at bounding box center [910, 544] width 412 height 19
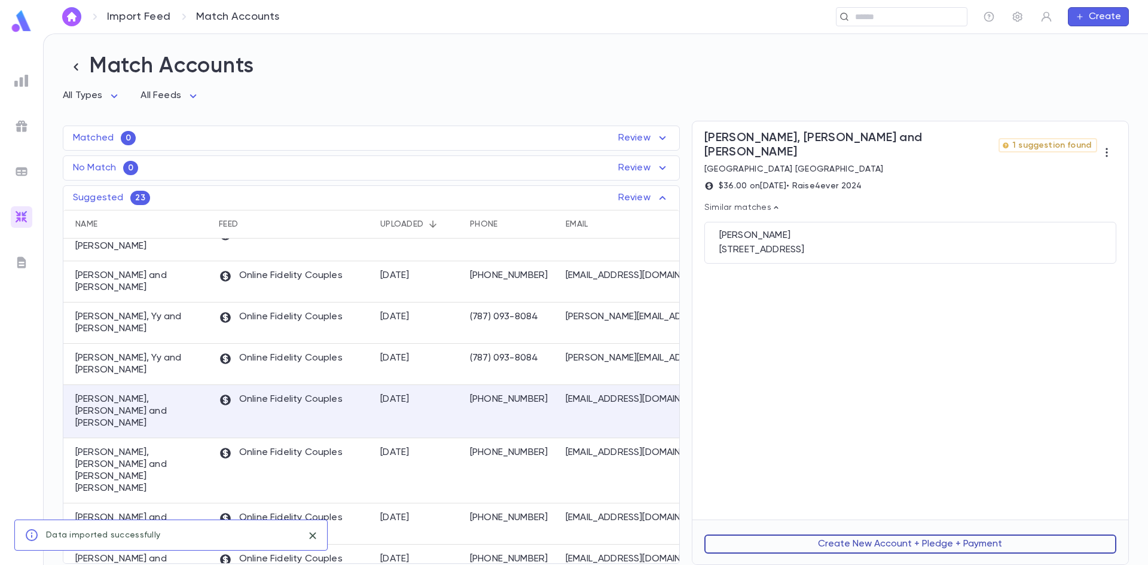
scroll to position [0, 0]
click at [784, 244] on div "2417 Beachwood Blvd, Beachwood OH 44122" at bounding box center [910, 250] width 382 height 12
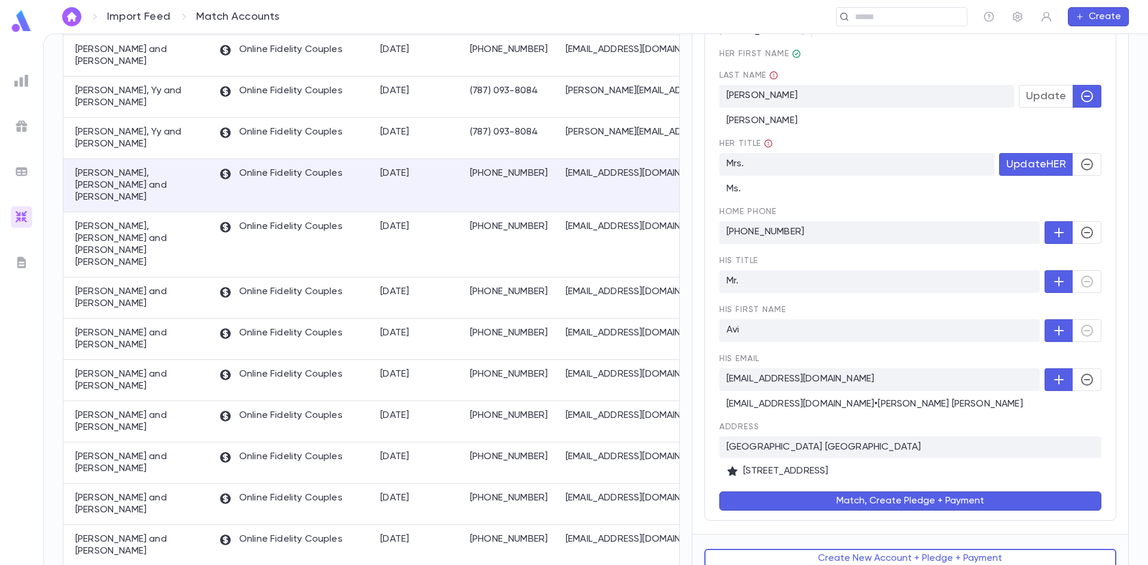
scroll to position [228, 0]
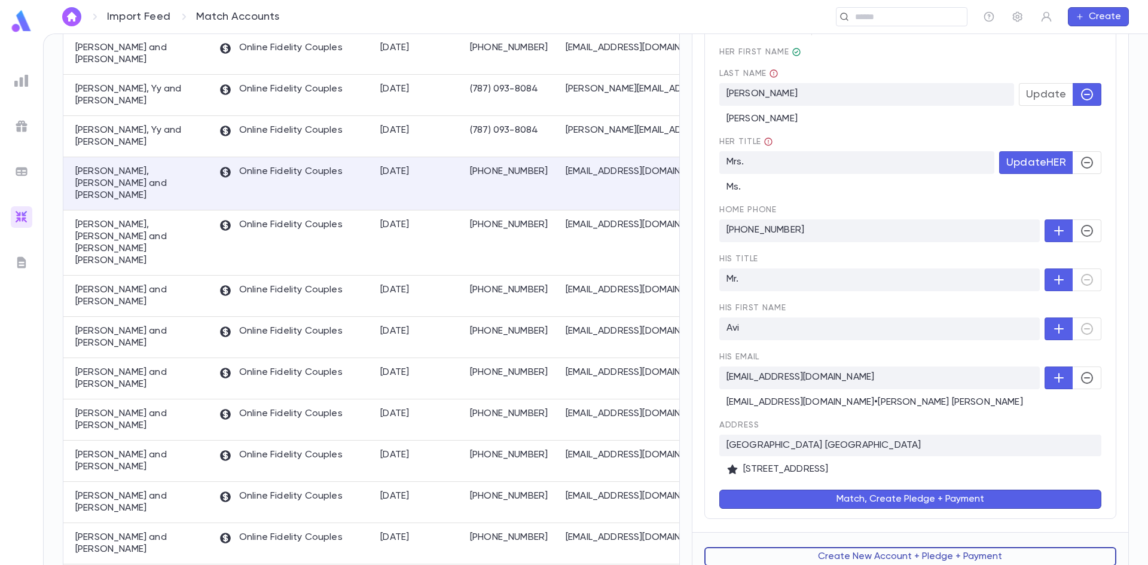
click at [859, 547] on button "Create New Account + Pledge + Payment" at bounding box center [910, 556] width 412 height 19
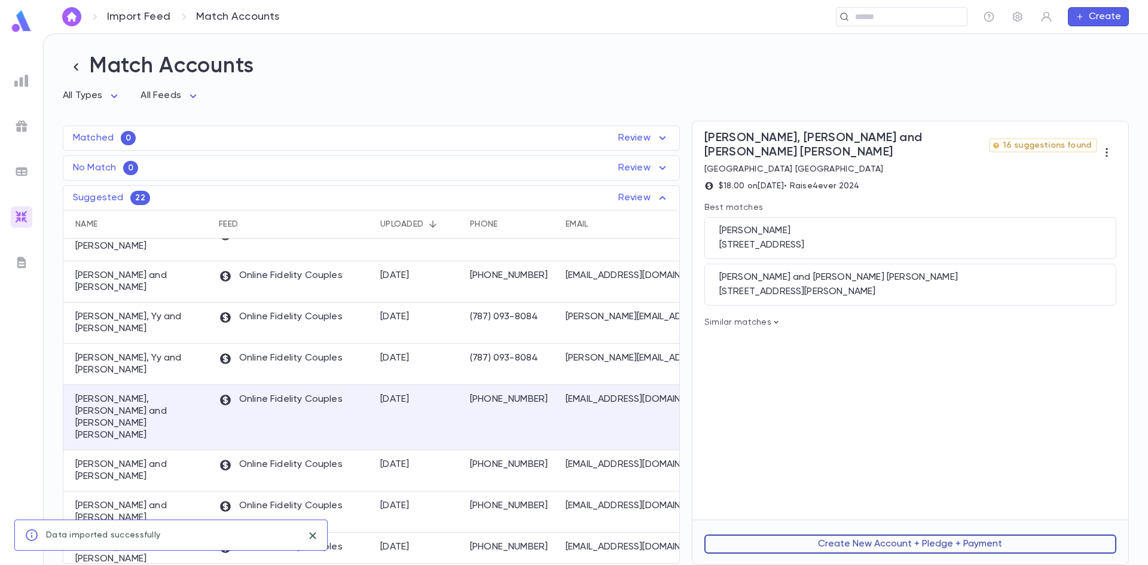
scroll to position [0, 0]
click at [841, 288] on div "Levi, Eliezer and Esther Frumie 38 Dena Court, Lakewood NJ 08701" at bounding box center [910, 285] width 412 height 42
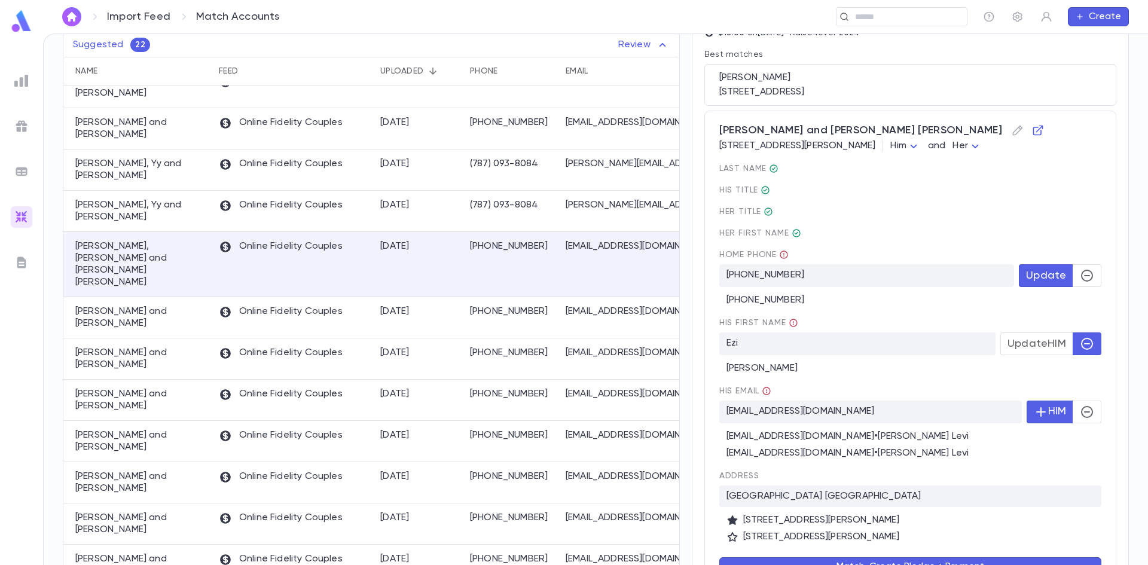
scroll to position [239, 0]
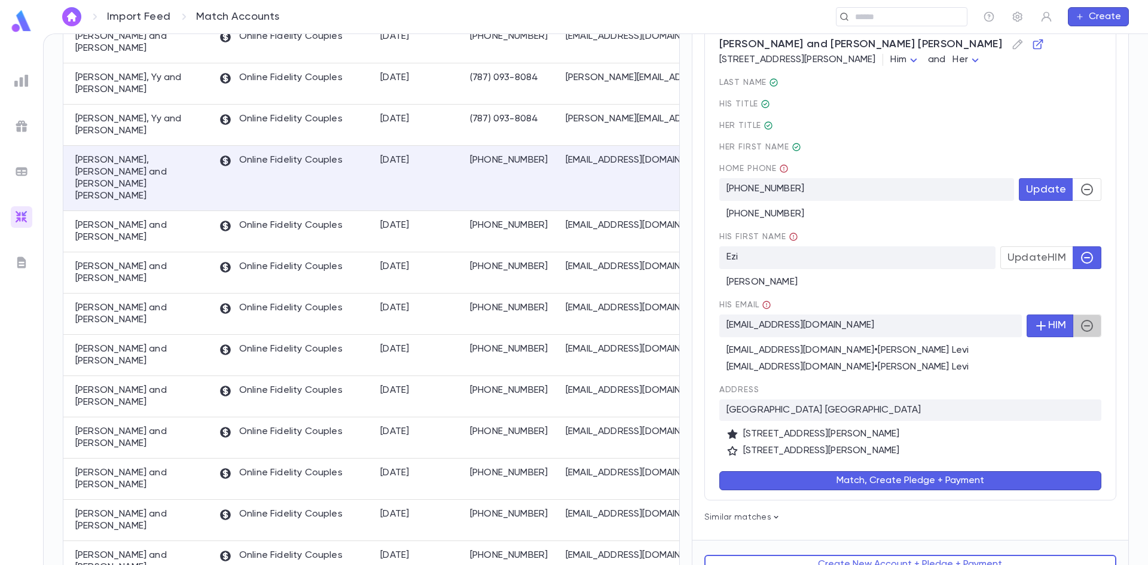
click at [1073, 315] on button "button" at bounding box center [1087, 326] width 29 height 23
click at [792, 471] on button "Match, Create Pledge + Payment" at bounding box center [910, 480] width 382 height 19
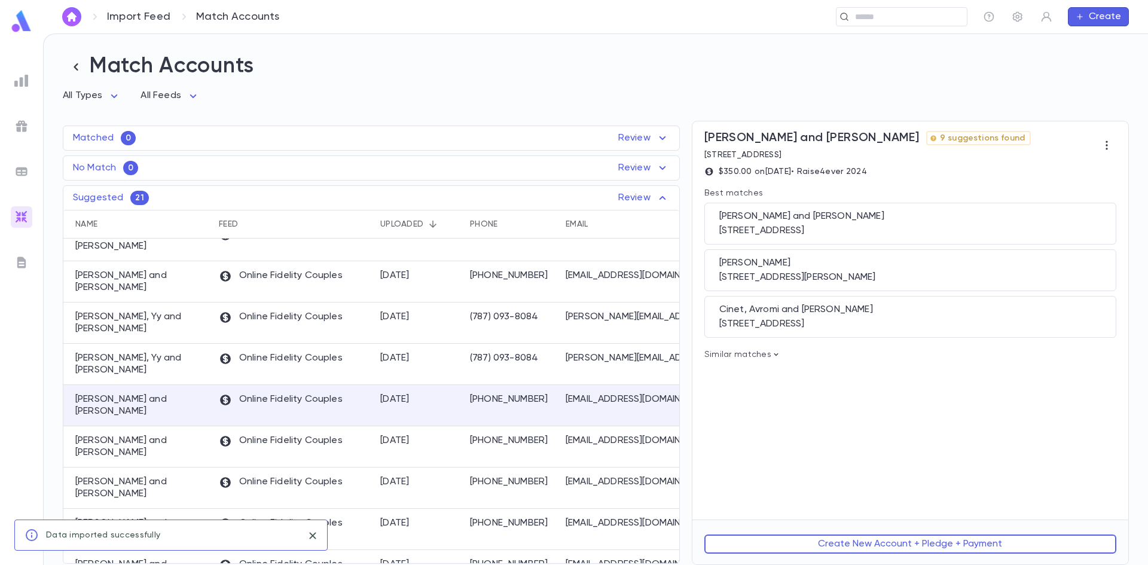
scroll to position [0, 0]
click at [762, 218] on div "Ciner, Tzvi and Sheva" at bounding box center [910, 216] width 382 height 12
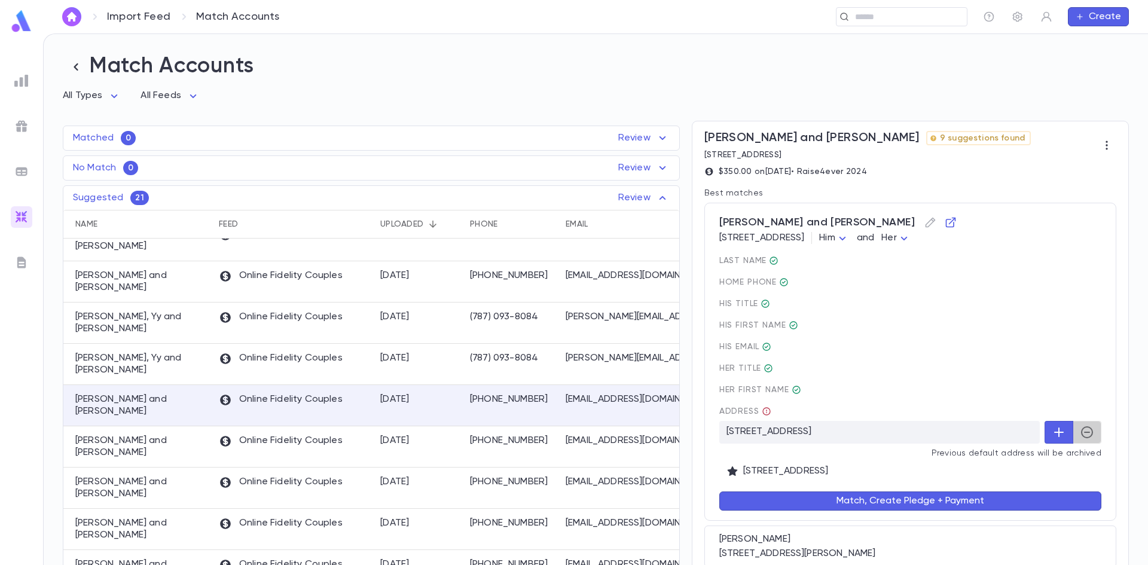
click at [1080, 432] on icon "button" at bounding box center [1087, 432] width 14 height 14
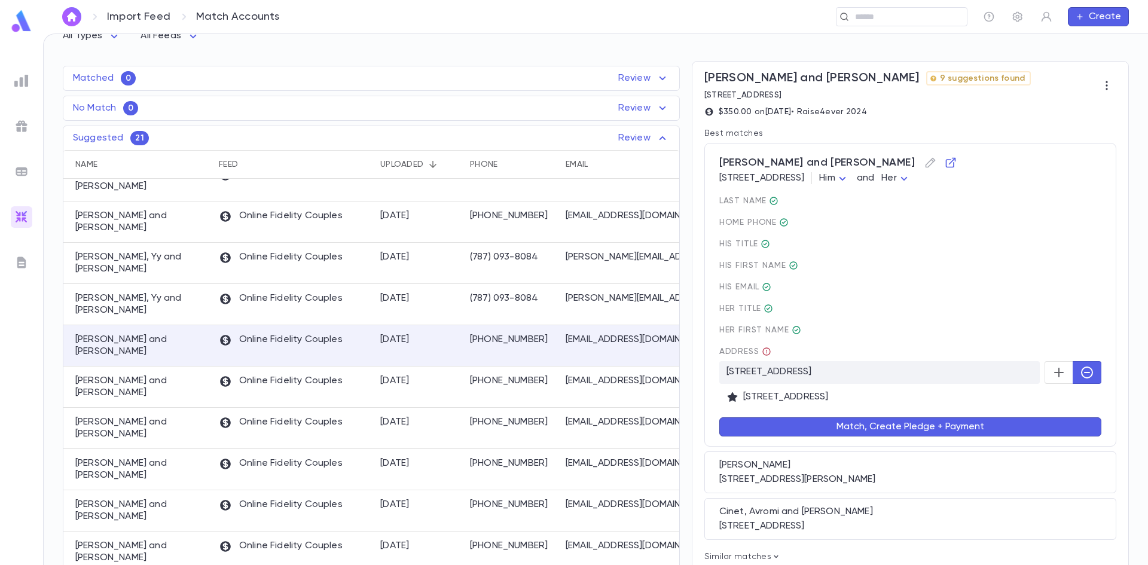
scroll to position [120, 0]
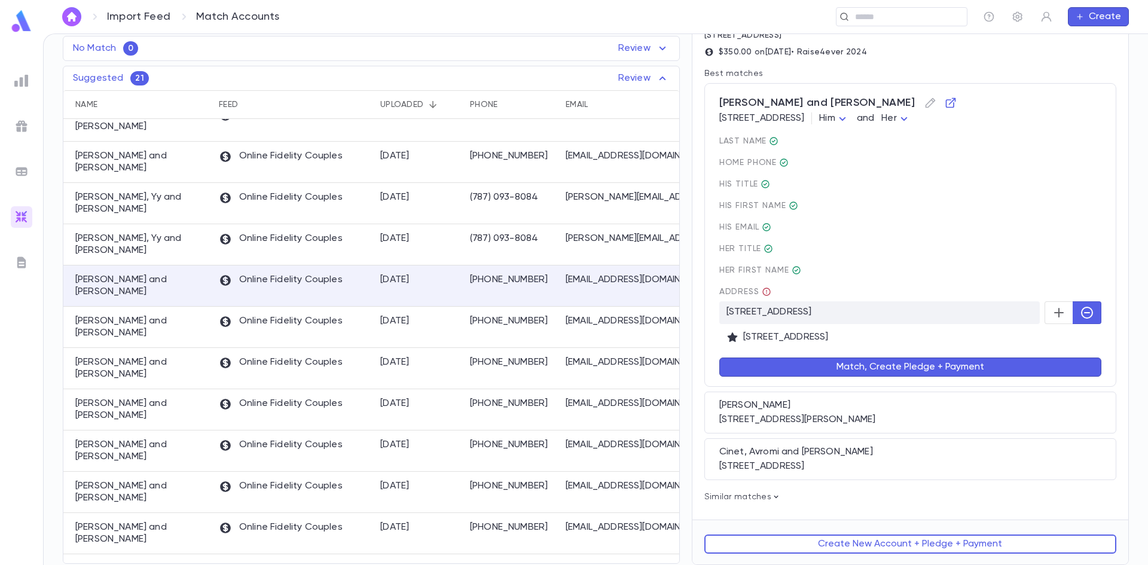
click at [859, 374] on button "Match, Create Pledge + Payment" at bounding box center [910, 367] width 382 height 19
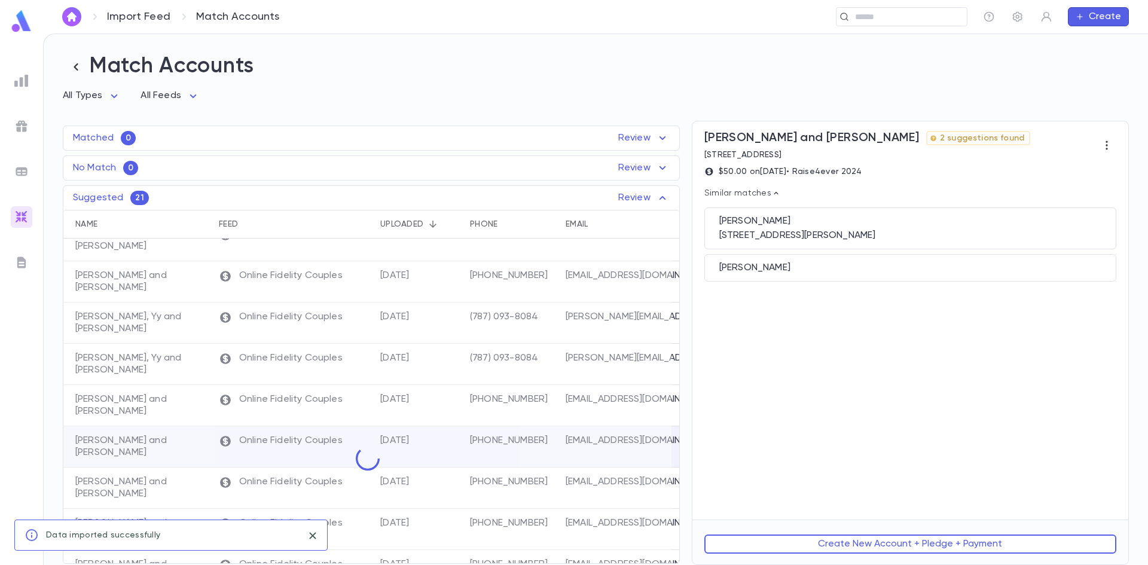
scroll to position [0, 0]
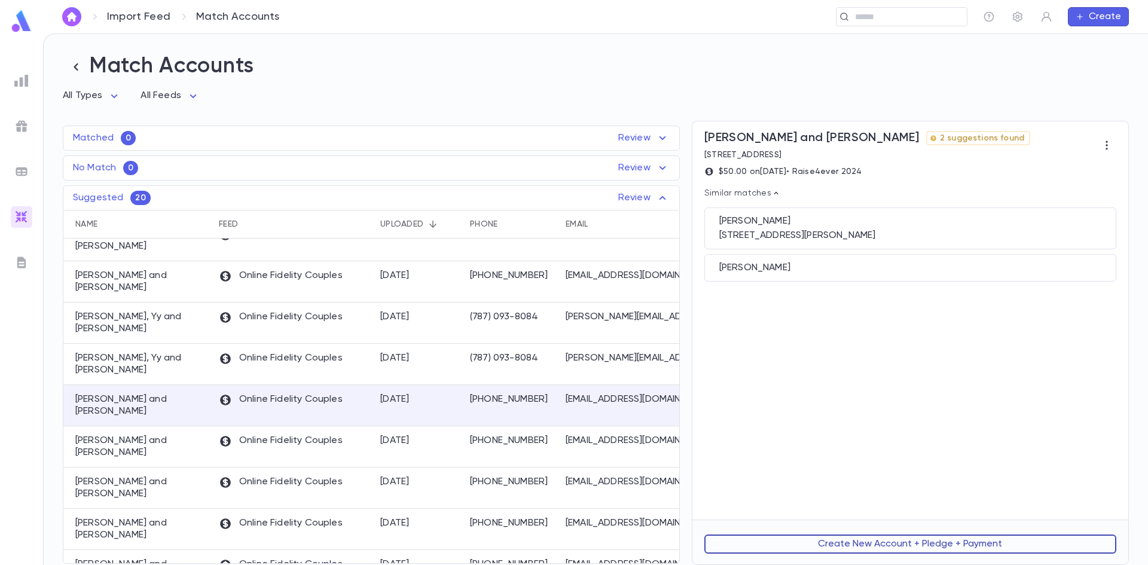
click at [825, 546] on button "Create New Account + Pledge + Payment" at bounding box center [910, 544] width 412 height 19
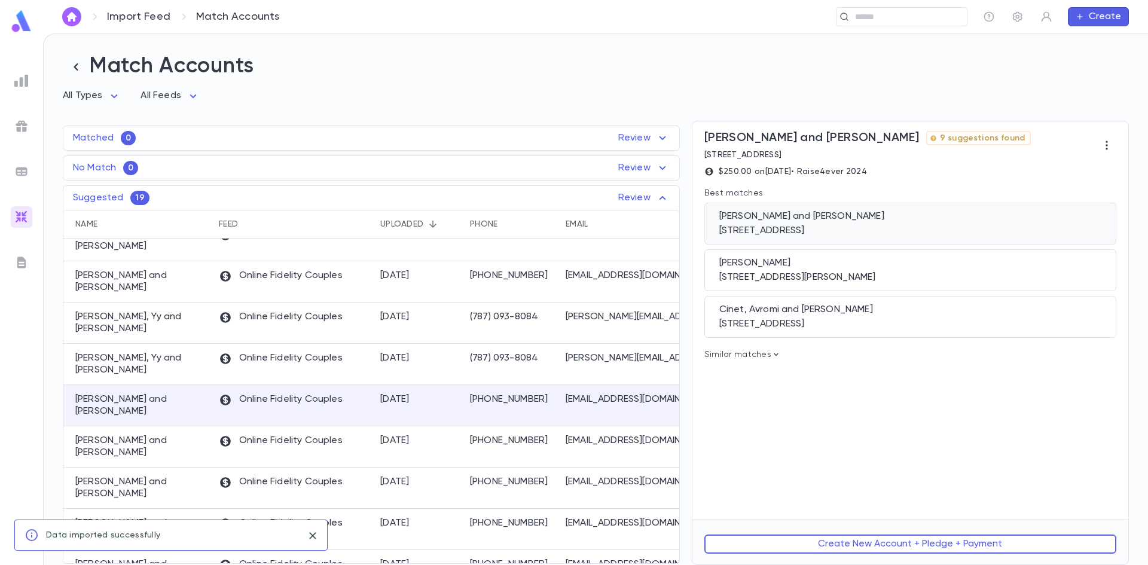
click at [771, 219] on div "Ciner, Tzvi and Sheva" at bounding box center [910, 216] width 382 height 12
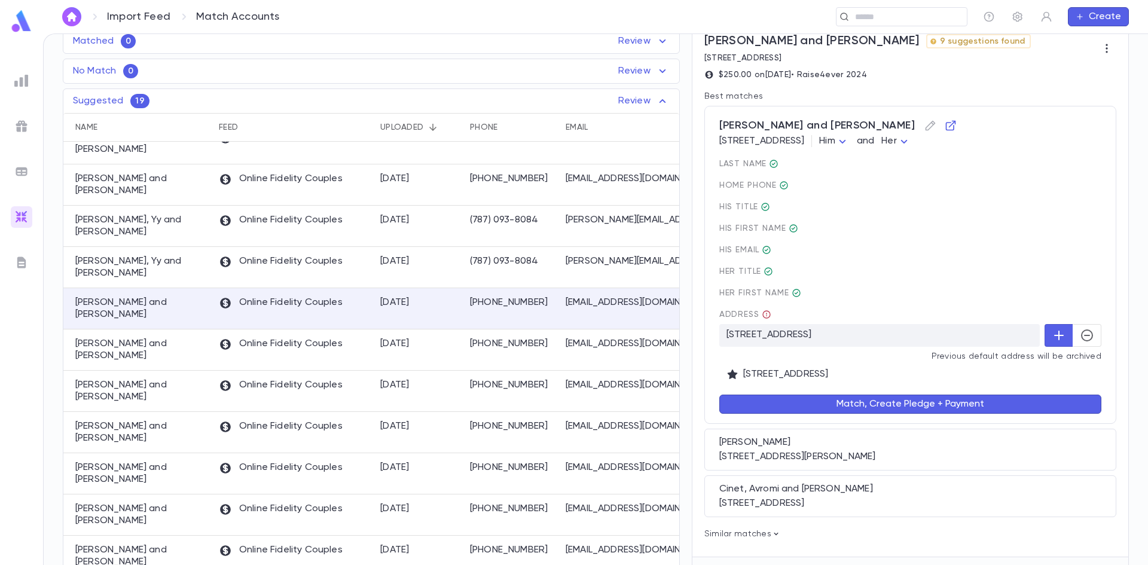
scroll to position [136, 0]
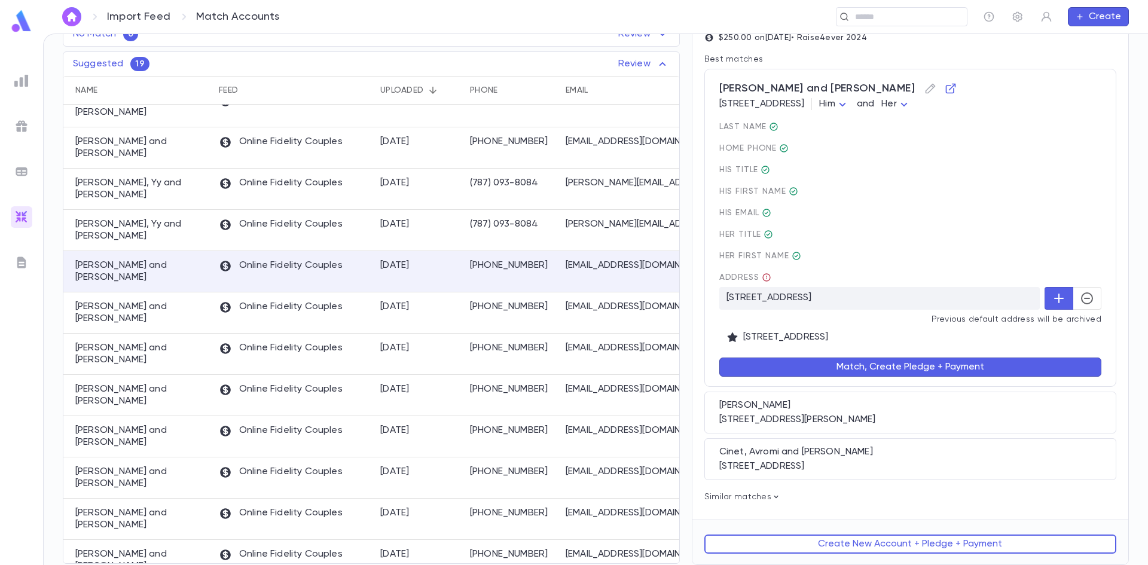
click at [1080, 296] on icon "button" at bounding box center [1087, 298] width 14 height 14
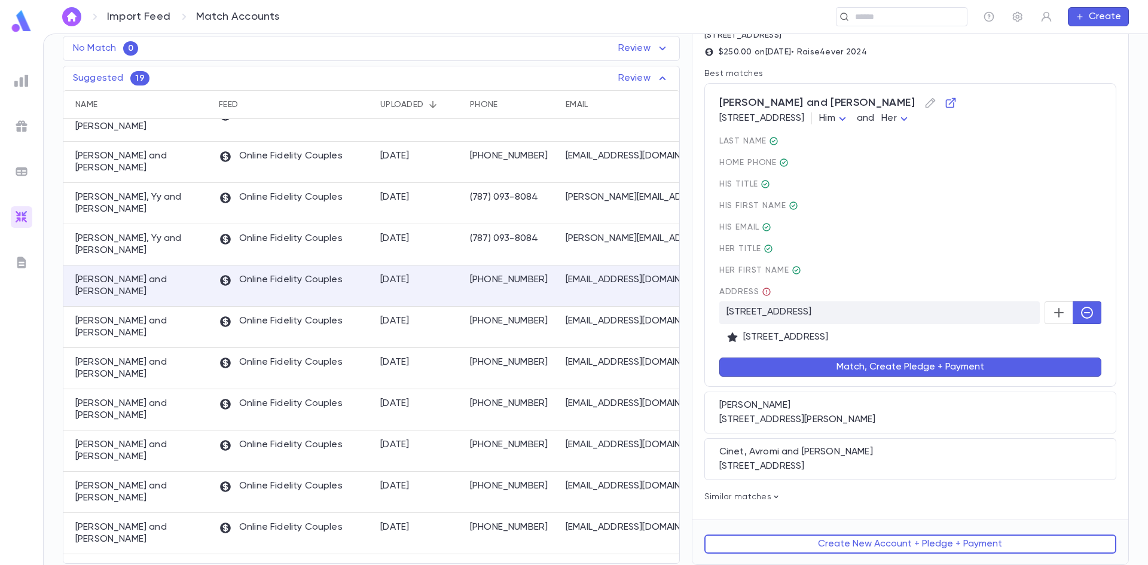
scroll to position [121, 0]
click at [907, 366] on button "Match, Create Pledge + Payment" at bounding box center [910, 367] width 382 height 19
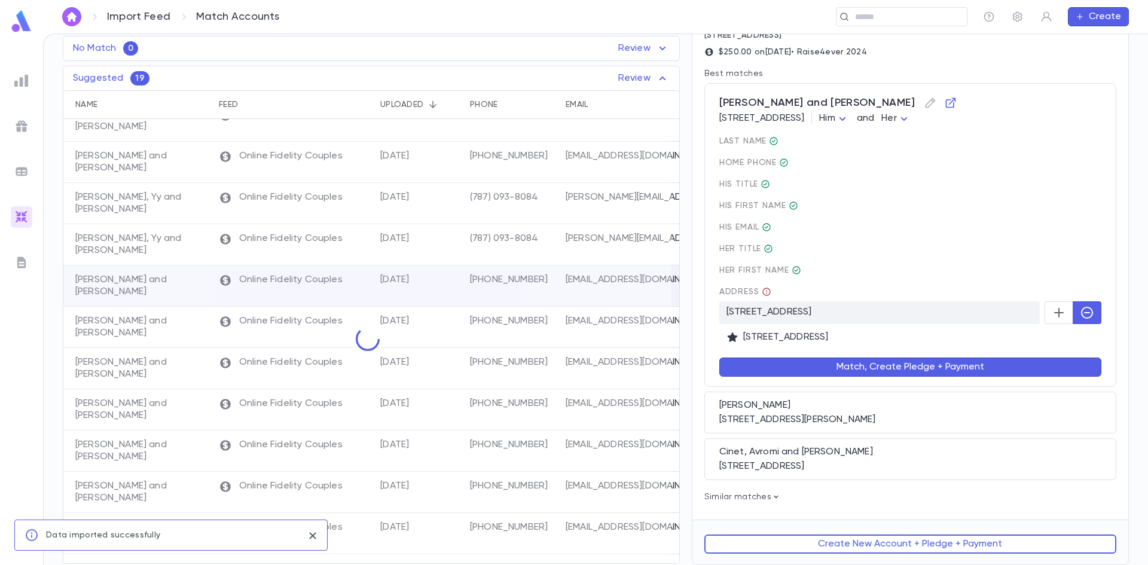
scroll to position [0, 0]
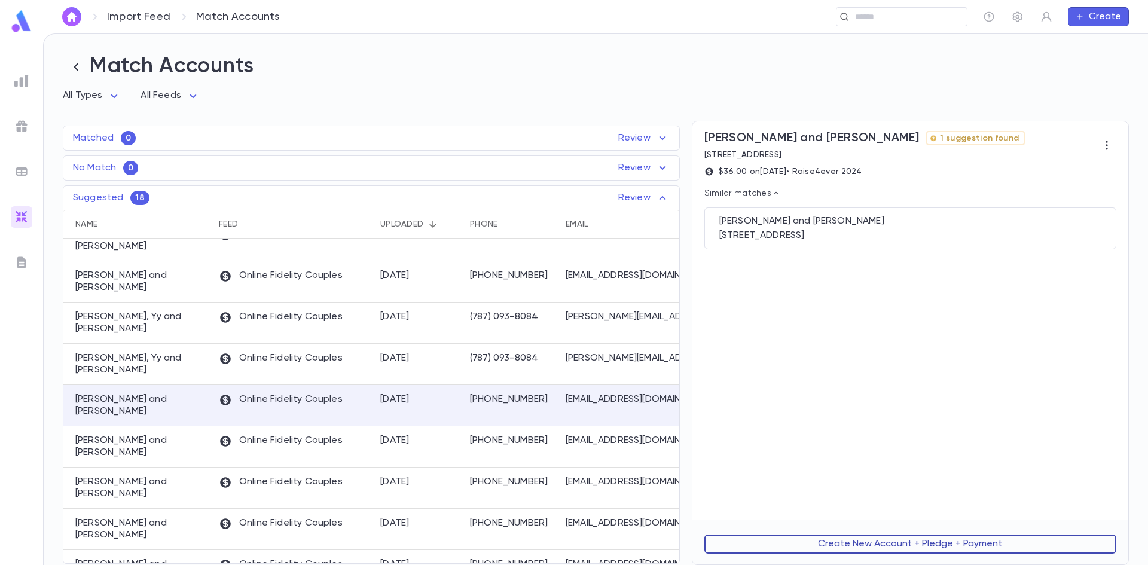
click at [830, 540] on button "Create New Account + Pledge + Payment" at bounding box center [910, 544] width 412 height 19
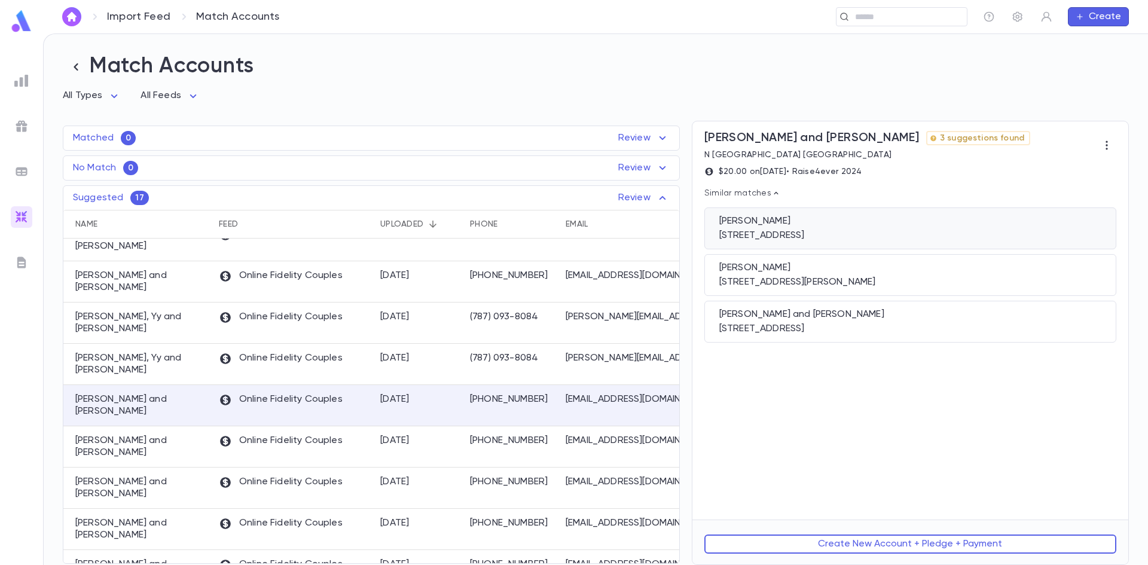
click at [808, 229] on div "Katz, Dovie 800 NE 171st Terrace, Miami FL 33162" at bounding box center [910, 229] width 412 height 42
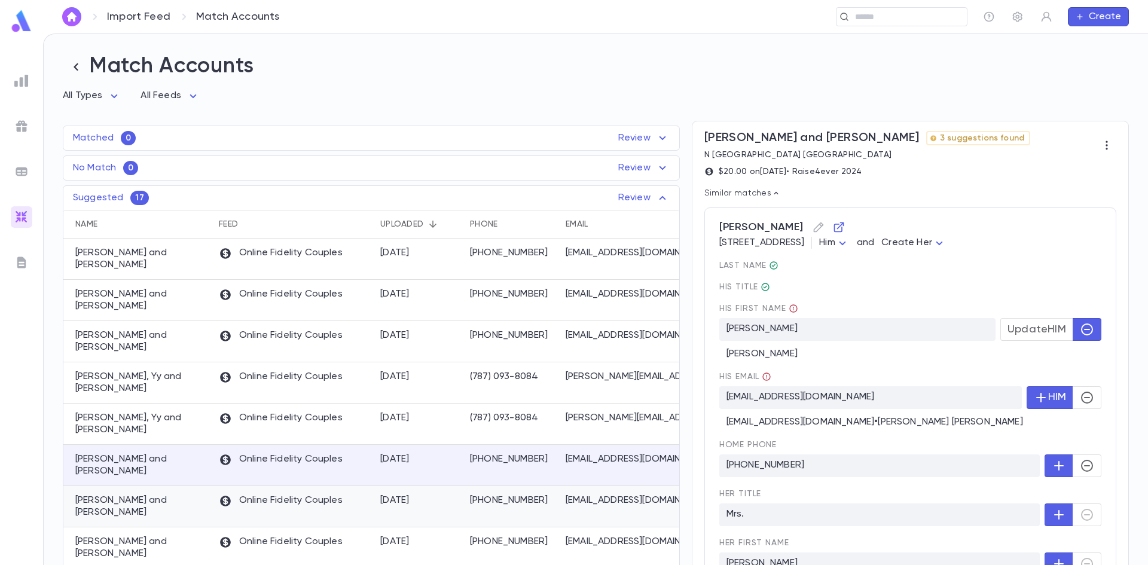
click at [416, 486] on div "8/18/2025" at bounding box center [419, 506] width 90 height 41
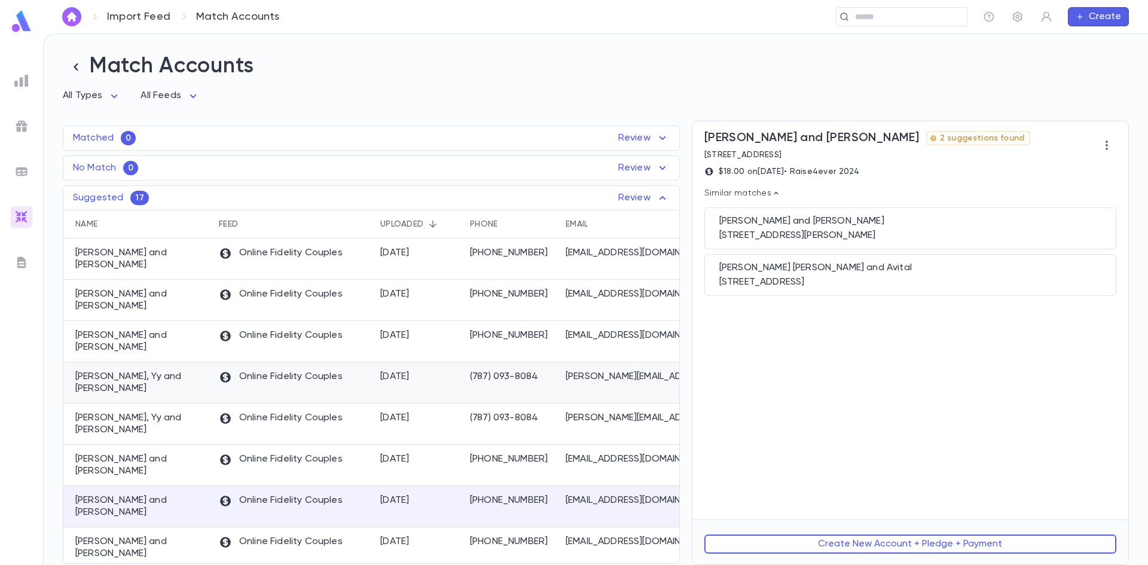
click at [492, 368] on div "(787) 093-8084" at bounding box center [512, 382] width 96 height 41
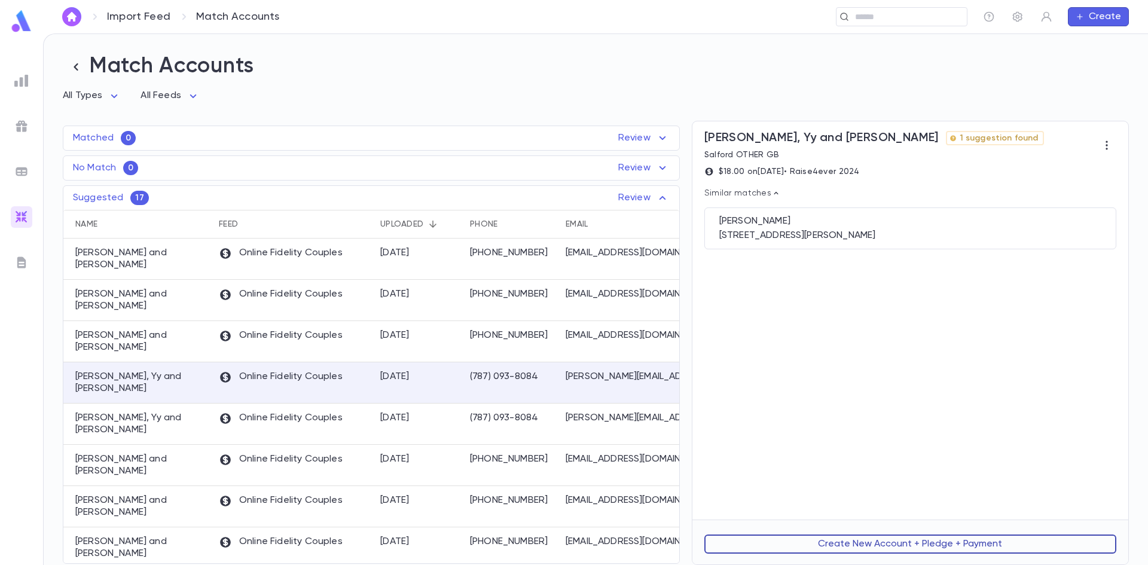
click at [853, 548] on button "Create New Account + Pledge + Payment" at bounding box center [910, 544] width 412 height 19
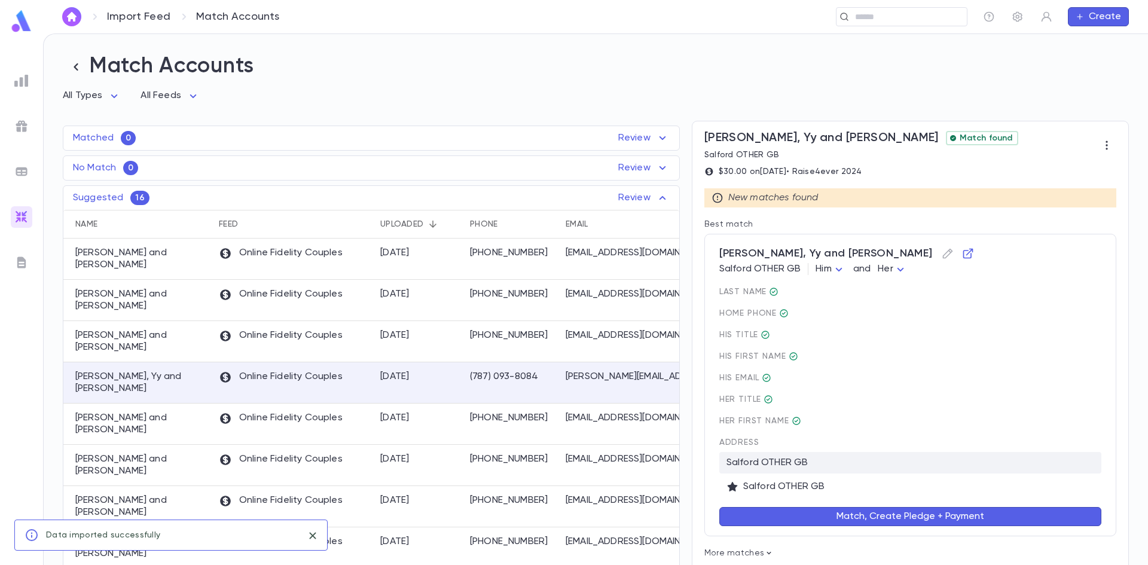
click at [832, 516] on button "Match, Create Pledge + Payment" at bounding box center [910, 516] width 382 height 19
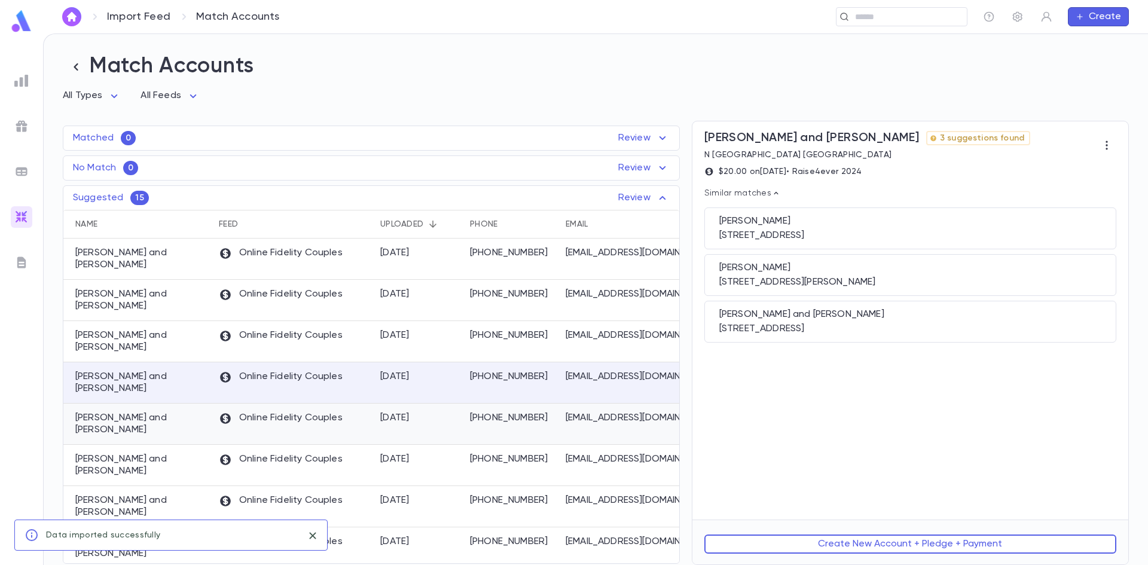
click at [472, 412] on p "(845) 517-7408" at bounding box center [512, 418] width 84 height 12
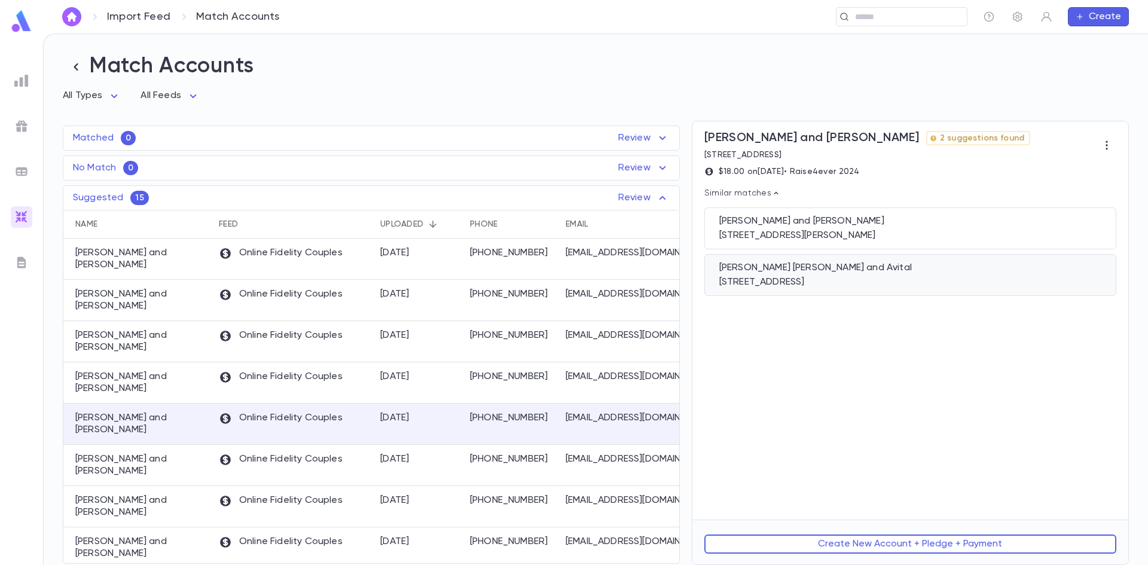
click at [785, 279] on div "20851 Boca Ridge Drive N, Boca Raton FL 33428" at bounding box center [910, 282] width 382 height 12
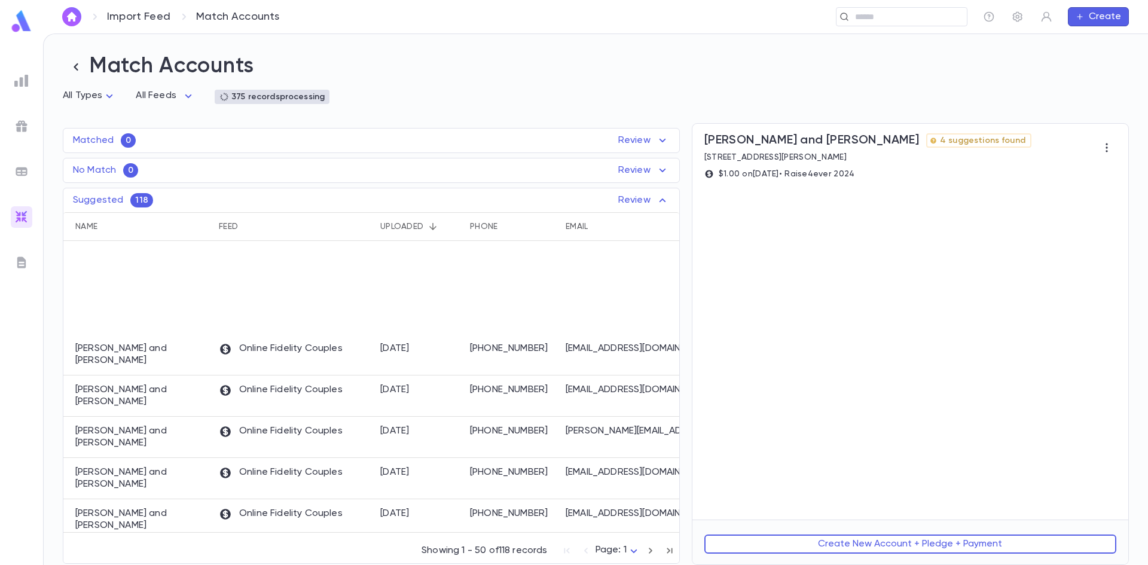
scroll to position [179, 0]
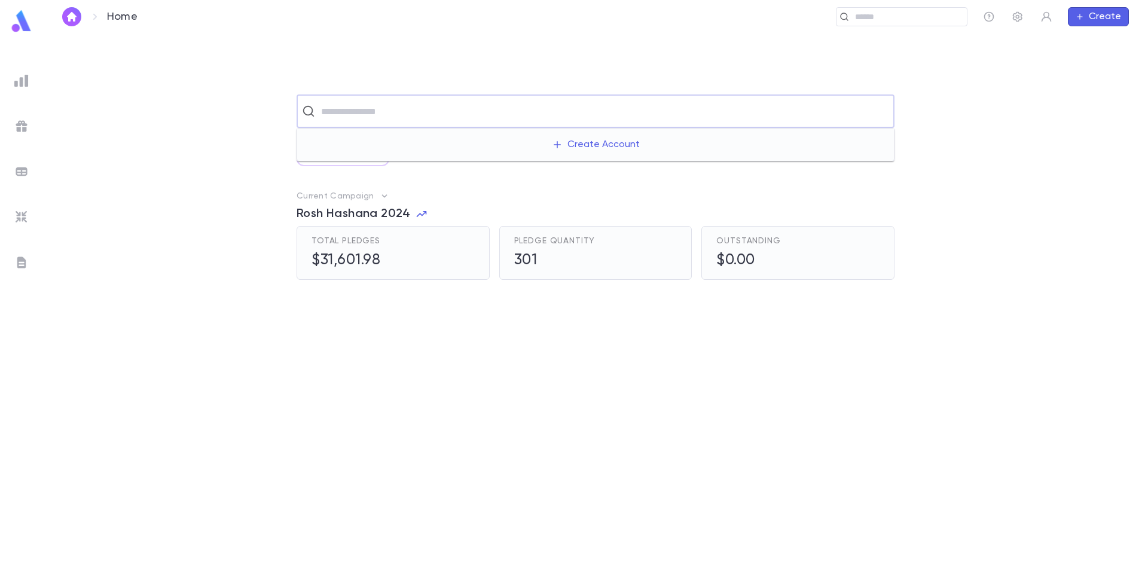
click at [382, 122] on input "text" at bounding box center [604, 111] width 572 height 23
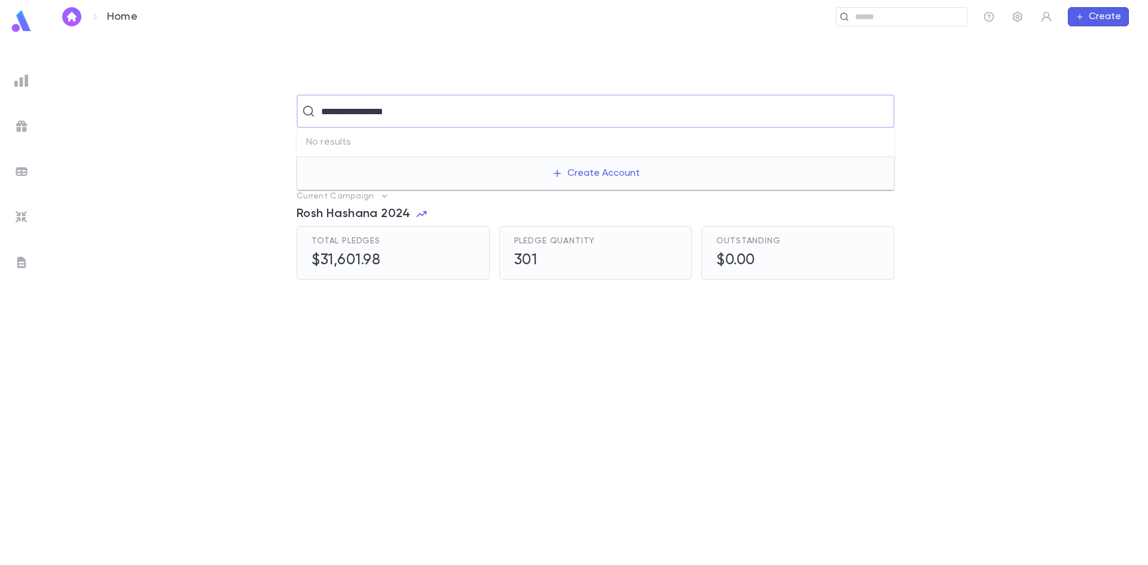
drag, startPoint x: 363, startPoint y: 111, endPoint x: 120, endPoint y: 78, distance: 245.6
click at [167, 105] on div "**********" at bounding box center [595, 110] width 1067 height 33
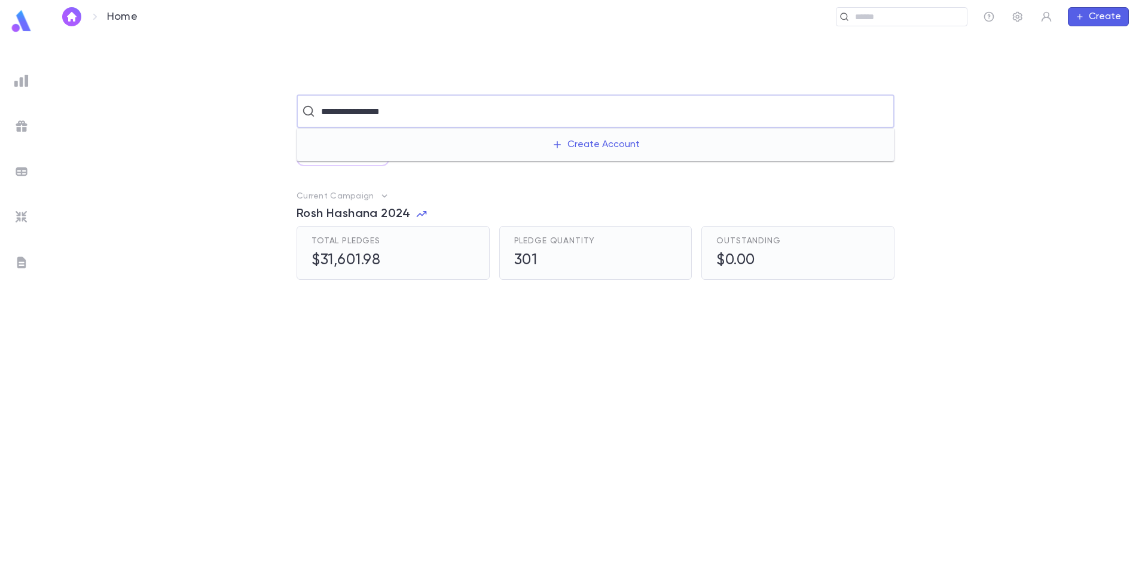
type input "**********"
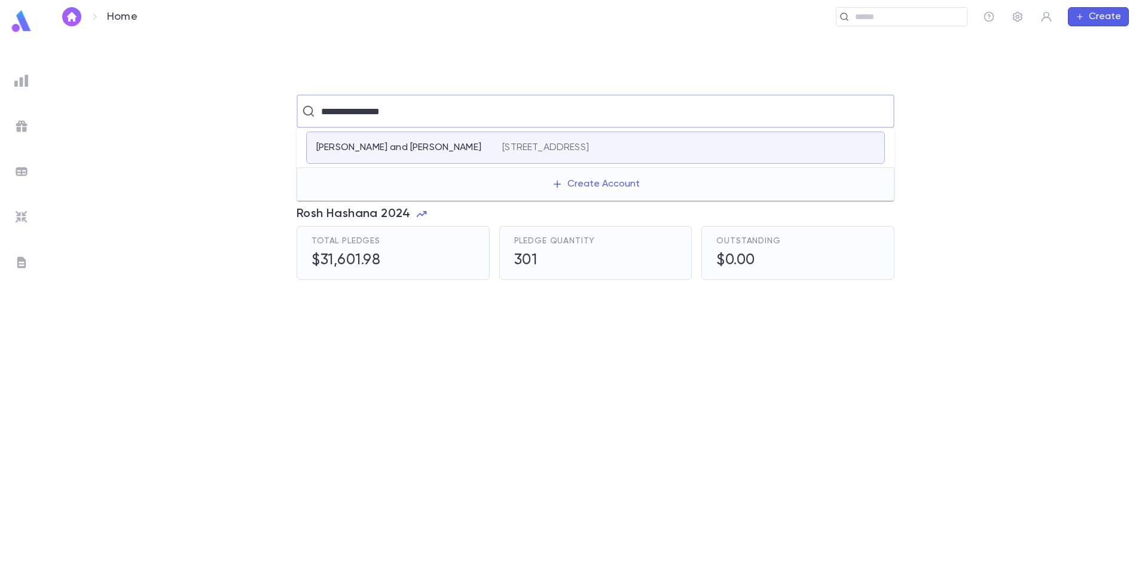
click at [371, 148] on p "[PERSON_NAME] and [PERSON_NAME]" at bounding box center [398, 148] width 165 height 12
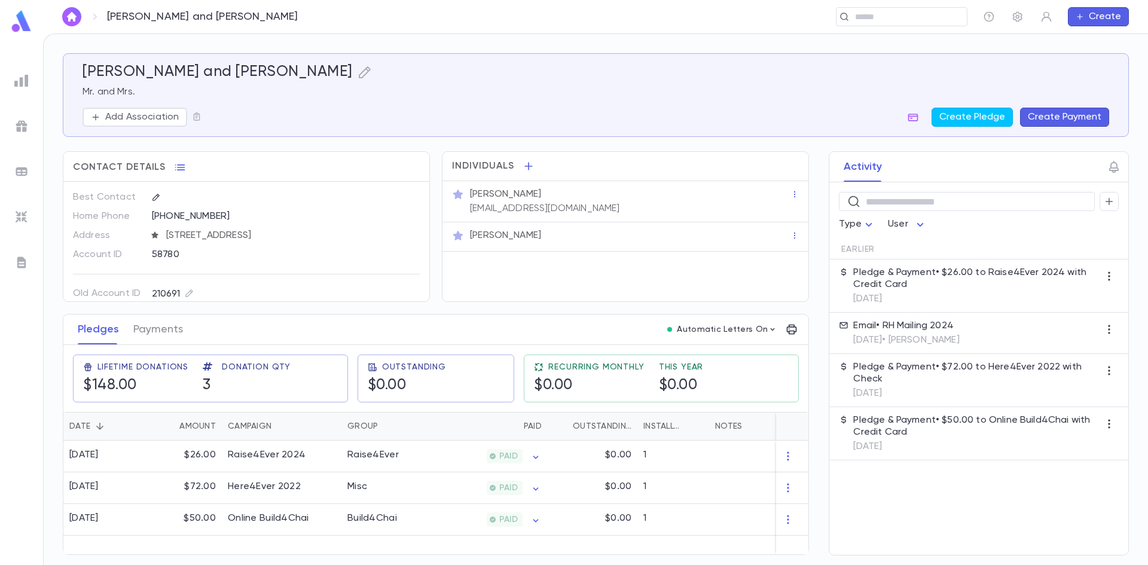
click at [541, 231] on p "Mrs. Basheva Weinberg" at bounding box center [505, 236] width 71 height 12
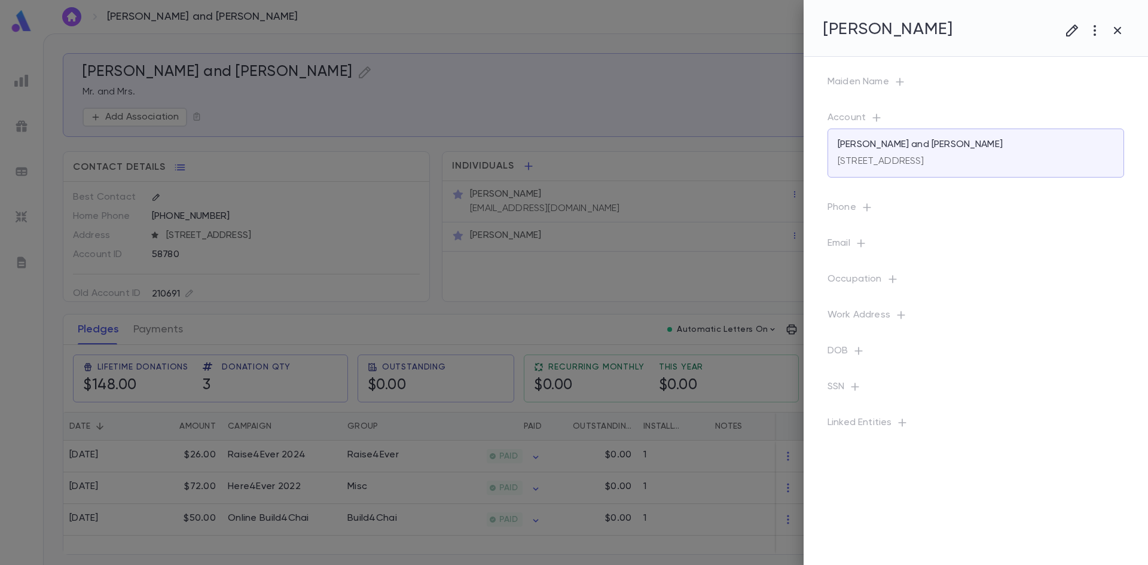
click at [637, 269] on div at bounding box center [574, 282] width 1148 height 565
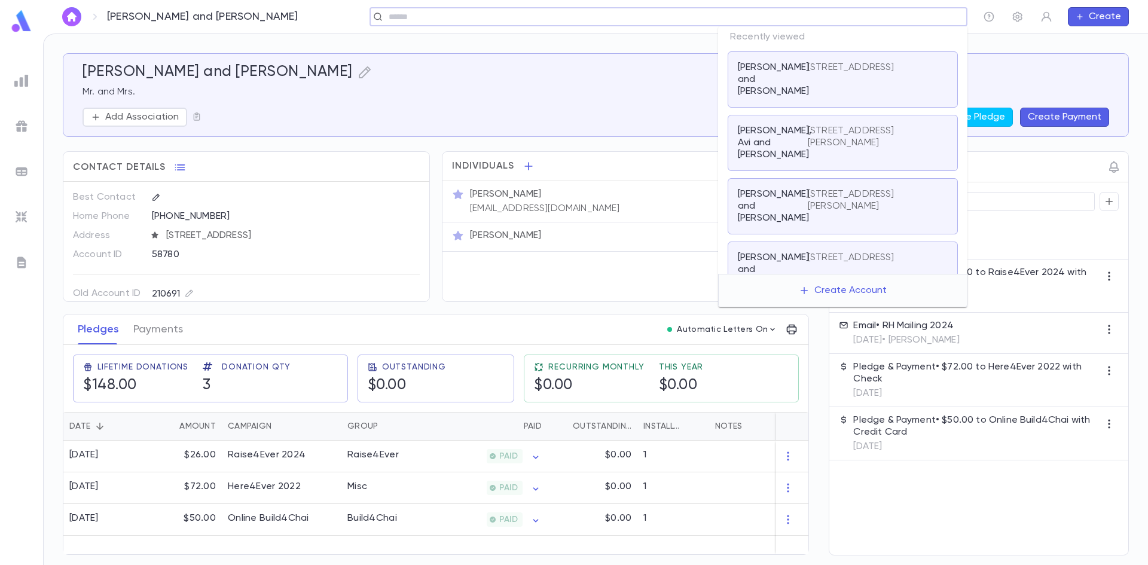
click at [913, 13] on input "text" at bounding box center [673, 16] width 577 height 11
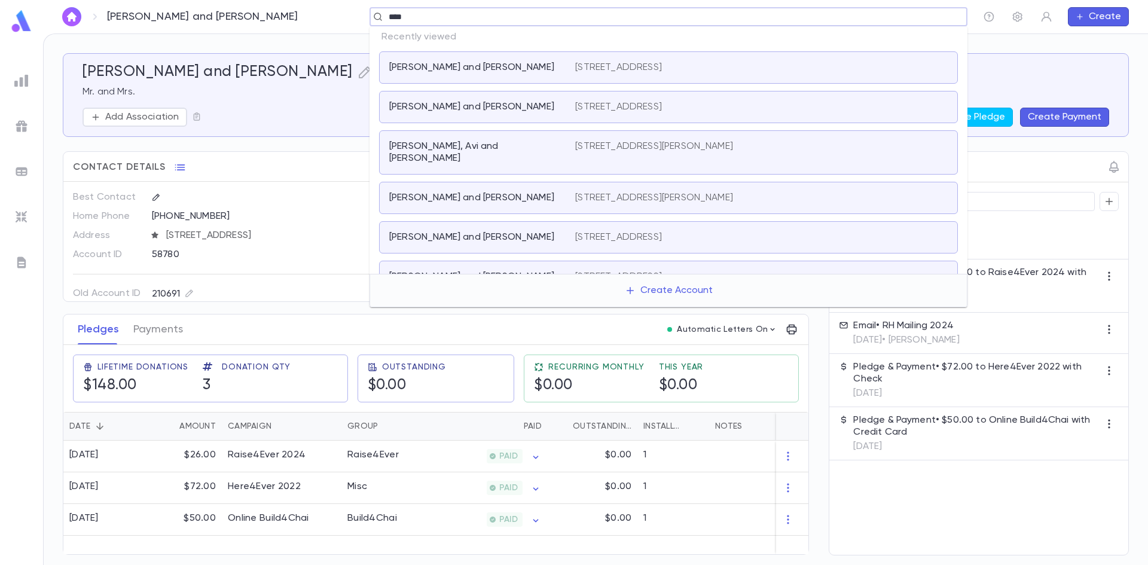
type input "****"
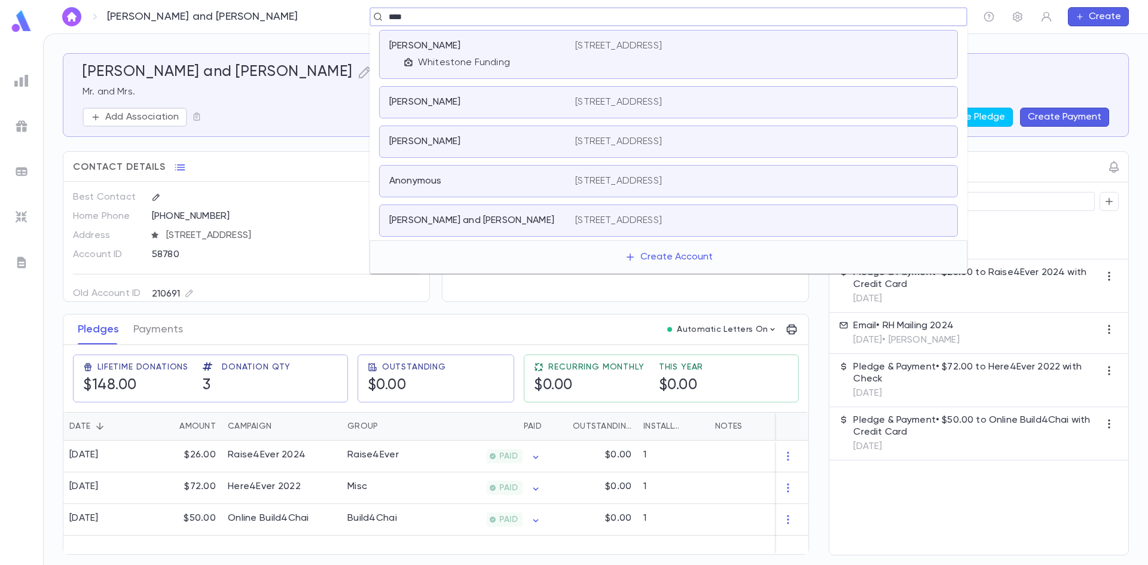
click at [414, 93] on div "Weinberg, Basheva 4711 W 28th Street, Minneapolis MN 55416" at bounding box center [668, 102] width 579 height 32
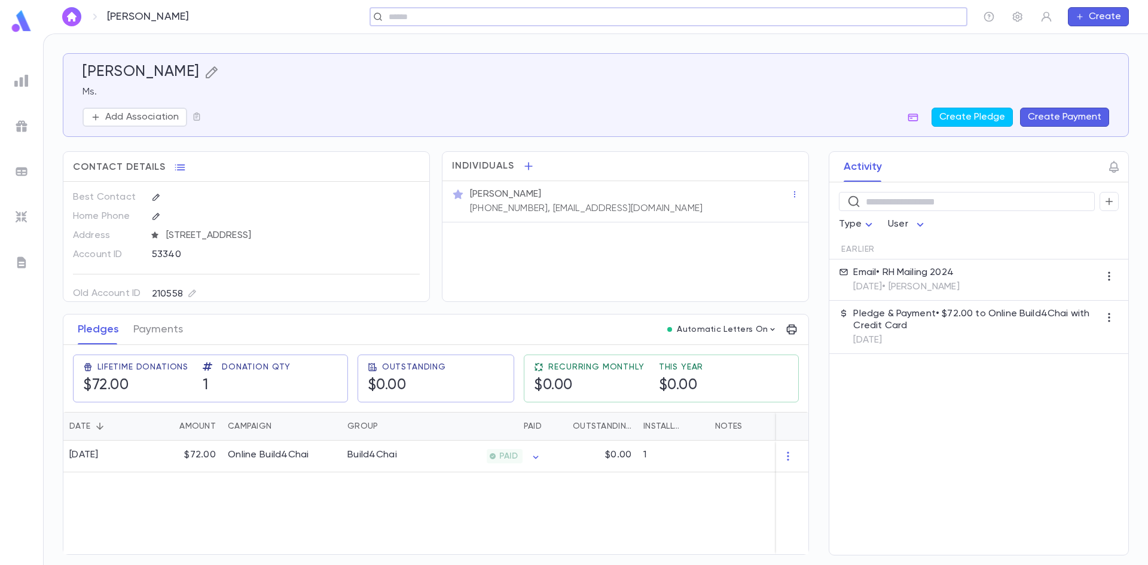
click at [219, 75] on icon "button" at bounding box center [212, 72] width 14 height 14
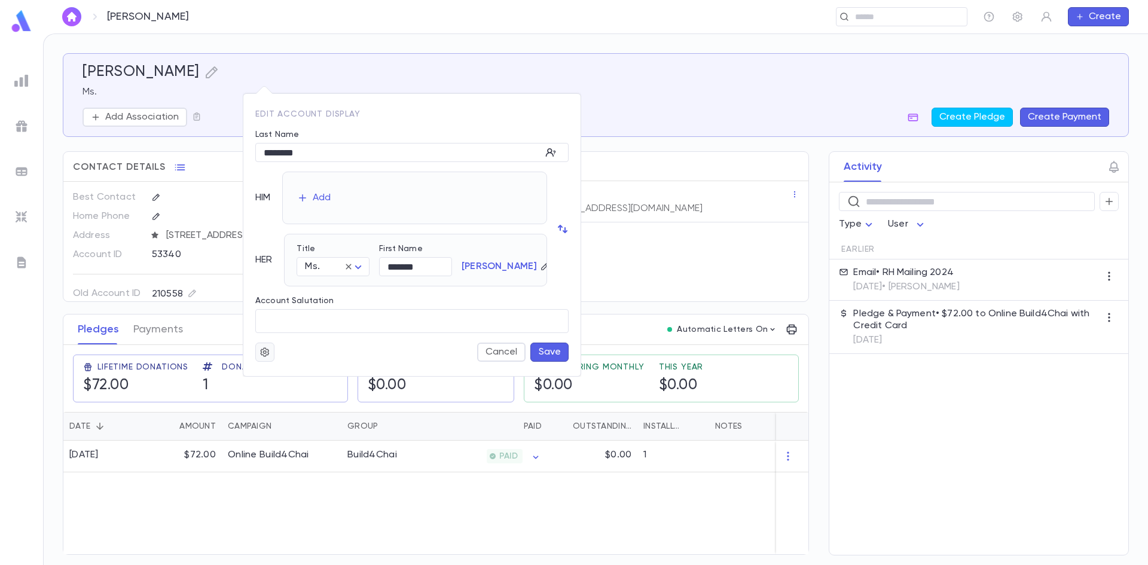
click at [270, 358] on button "button" at bounding box center [264, 352] width 19 height 19
click at [303, 383] on li "Merge" at bounding box center [293, 375] width 71 height 19
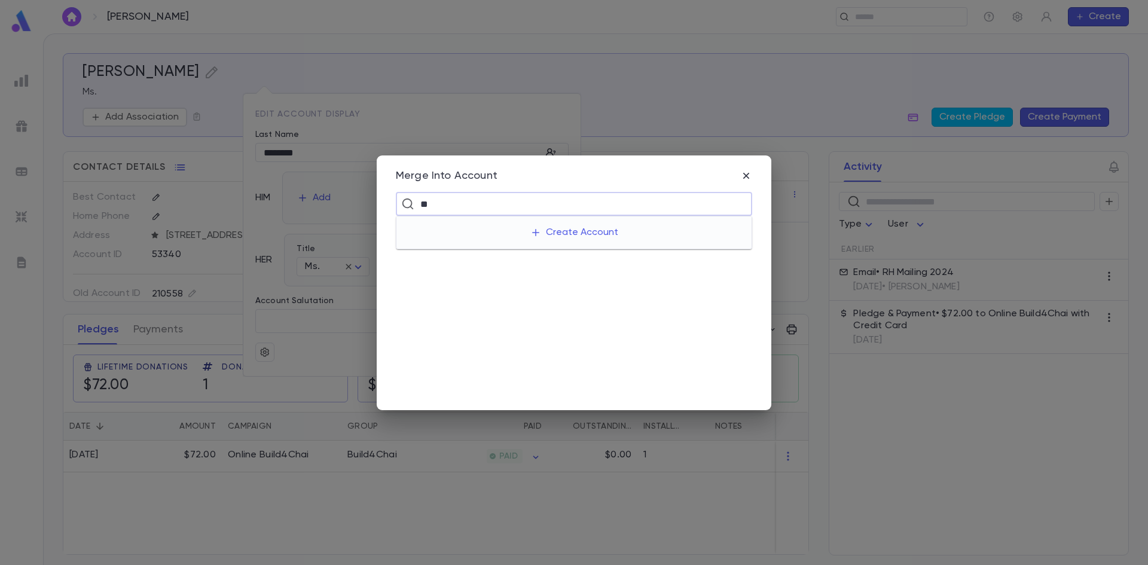
type input "*"
type input "**********"
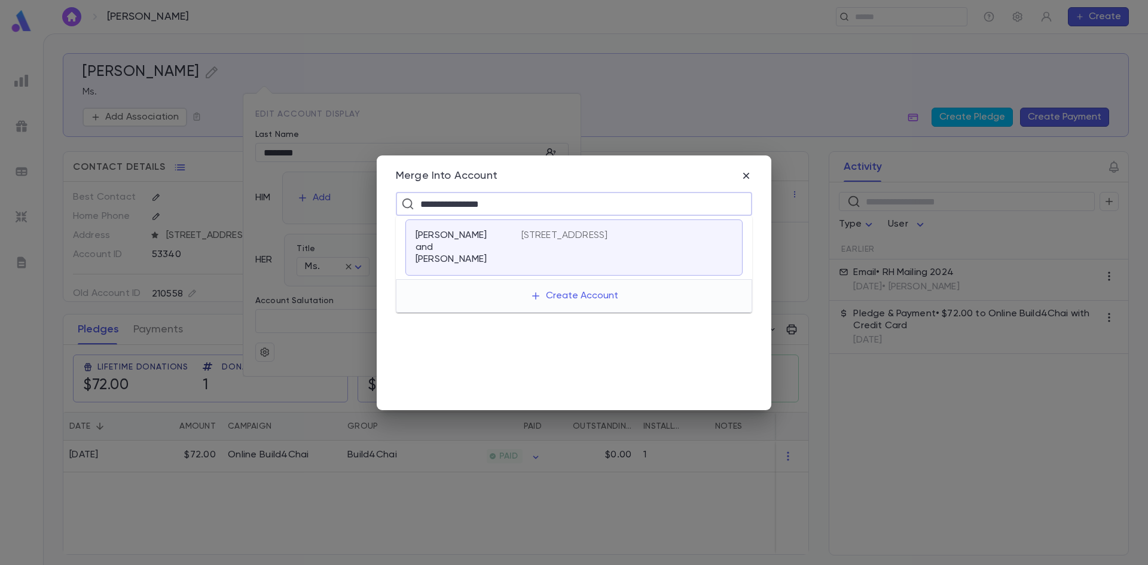
click at [493, 243] on p "[PERSON_NAME] and [PERSON_NAME]" at bounding box center [461, 248] width 91 height 36
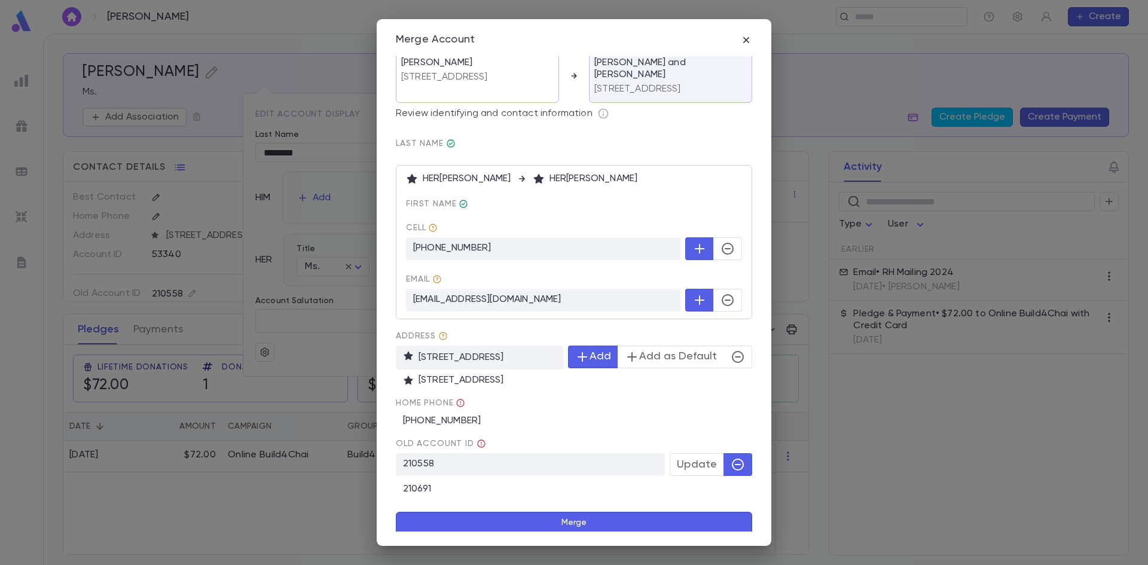
scroll to position [10, 0]
click at [724, 356] on button "button" at bounding box center [738, 354] width 29 height 23
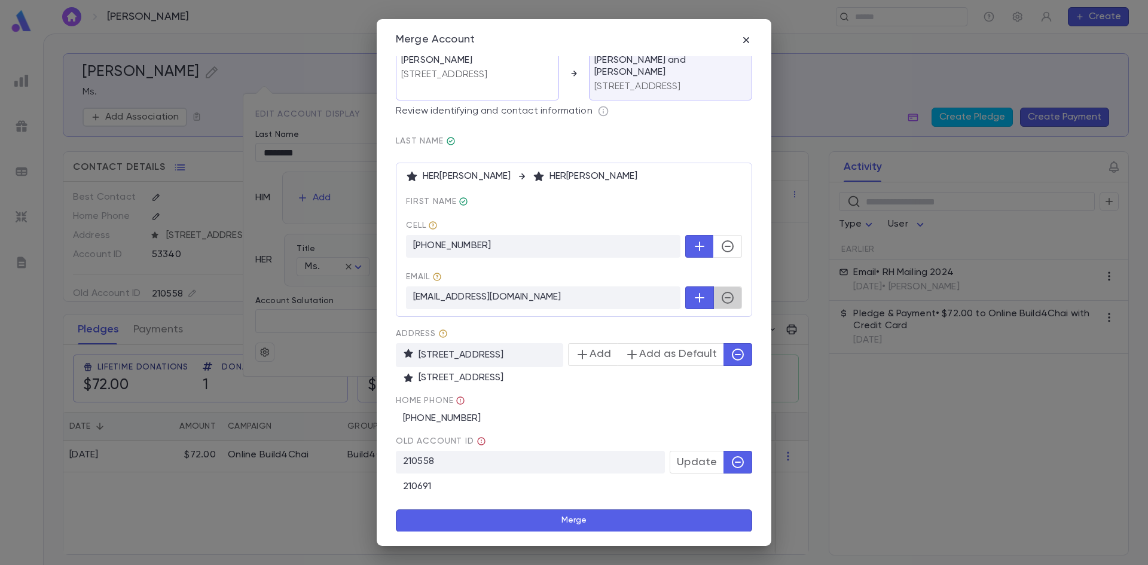
click at [721, 297] on icon "button" at bounding box center [728, 298] width 14 height 14
click at [581, 520] on button "Merge" at bounding box center [574, 520] width 356 height 23
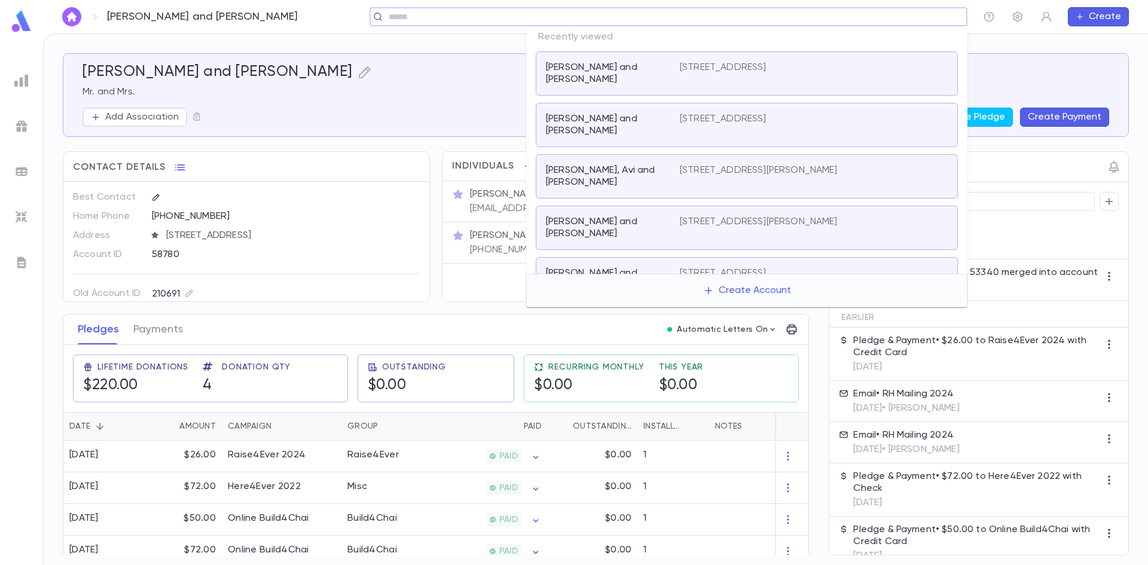
click at [877, 11] on input "text" at bounding box center [664, 16] width 559 height 11
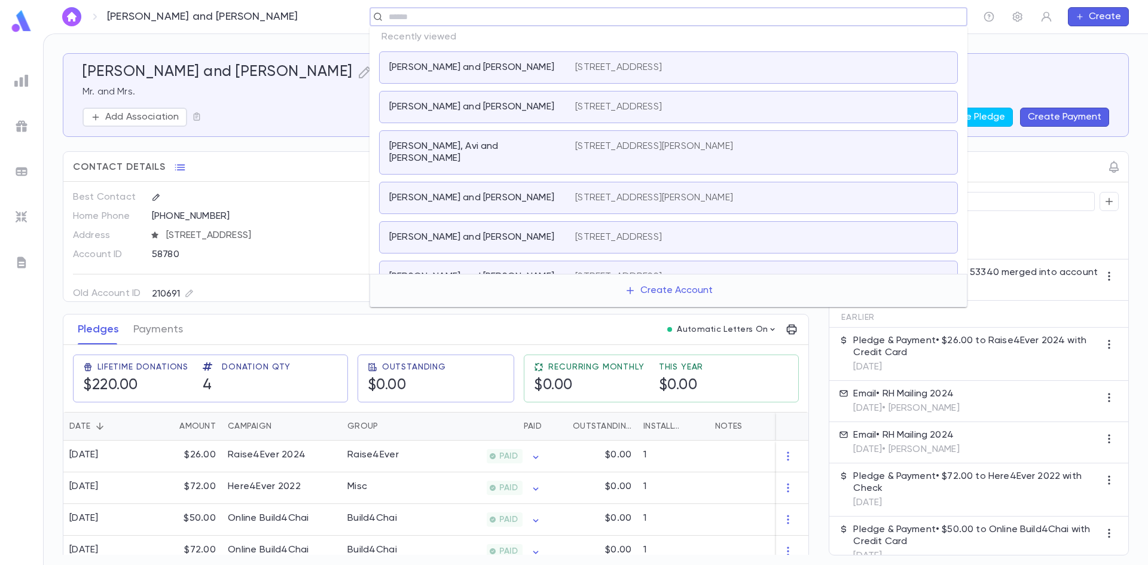
click at [460, 72] on p "[PERSON_NAME] and [PERSON_NAME]" at bounding box center [471, 68] width 165 height 12
type input "****"
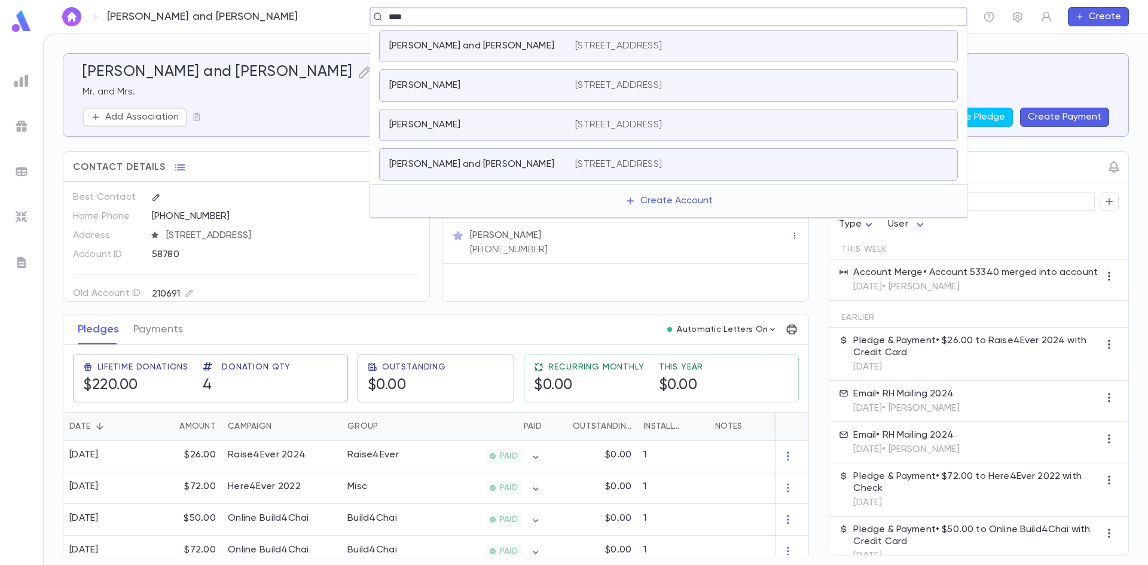
click at [445, 81] on div "Cohen, Dina" at bounding box center [475, 86] width 172 height 12
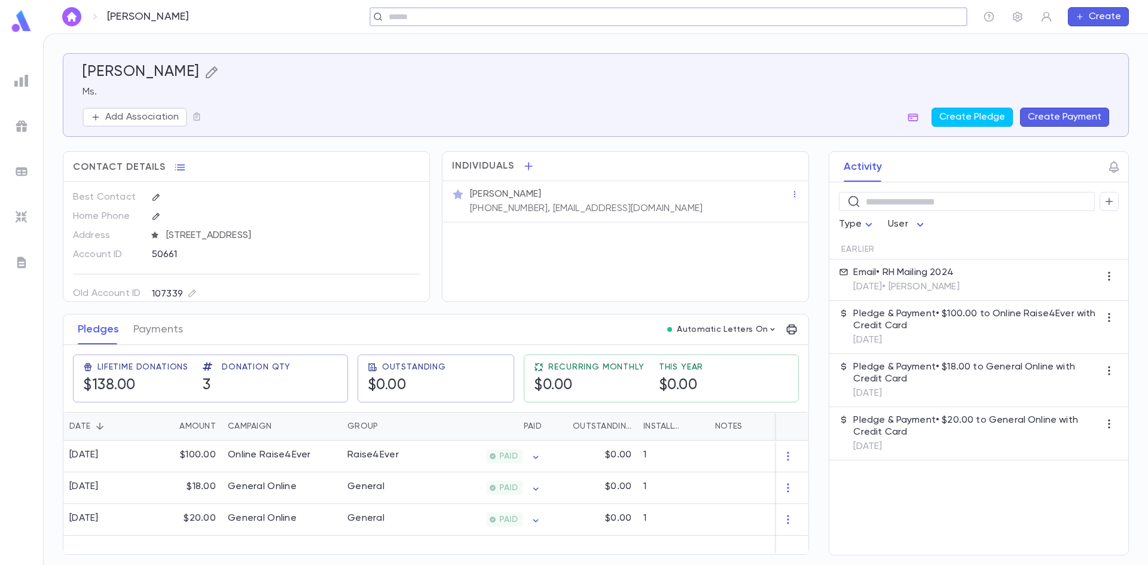
click at [205, 77] on icon "button" at bounding box center [212, 72] width 14 height 14
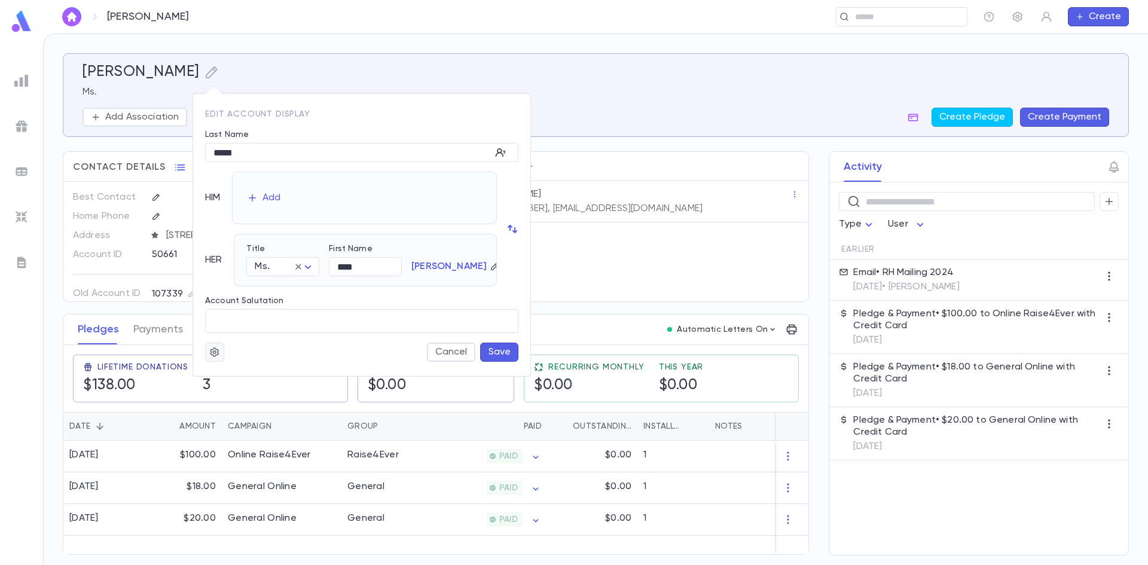
click at [212, 351] on icon "button" at bounding box center [214, 352] width 11 height 12
click at [261, 376] on li "Merge" at bounding box center [243, 375] width 71 height 19
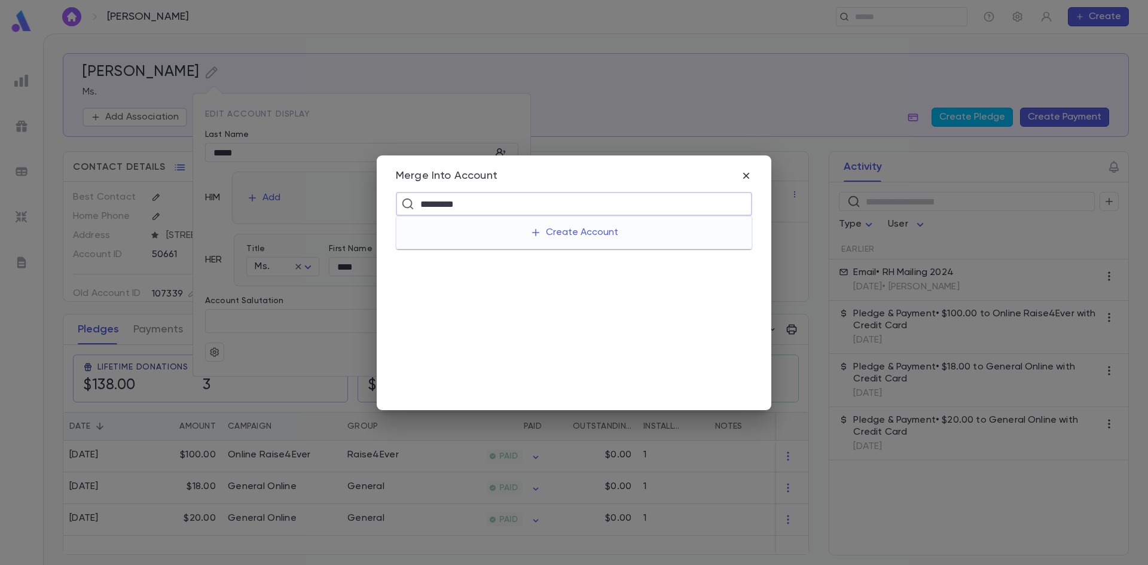
type input "*********"
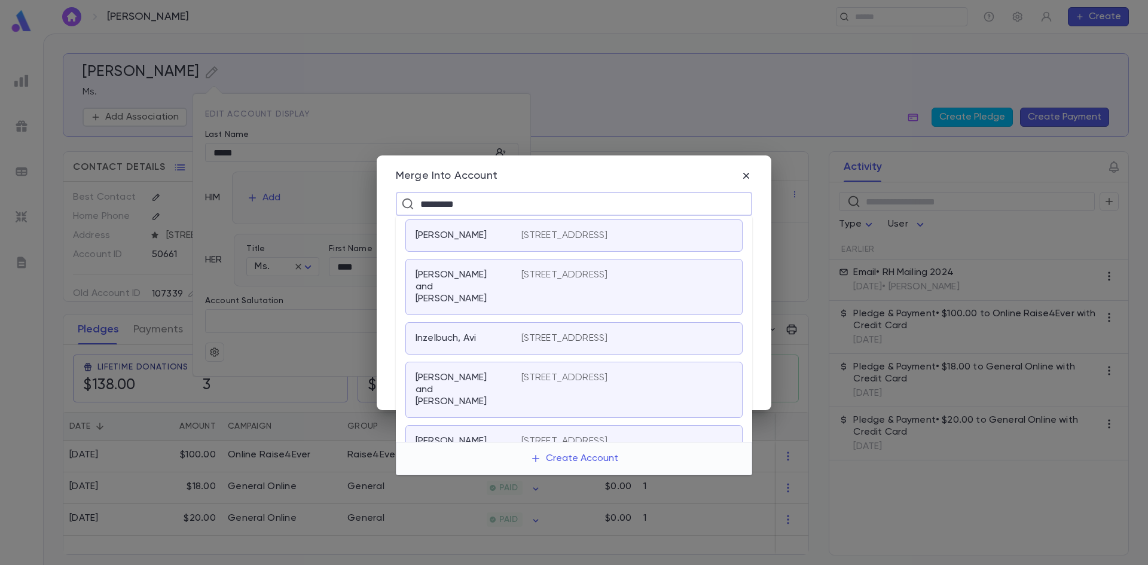
scroll to position [19, 0]
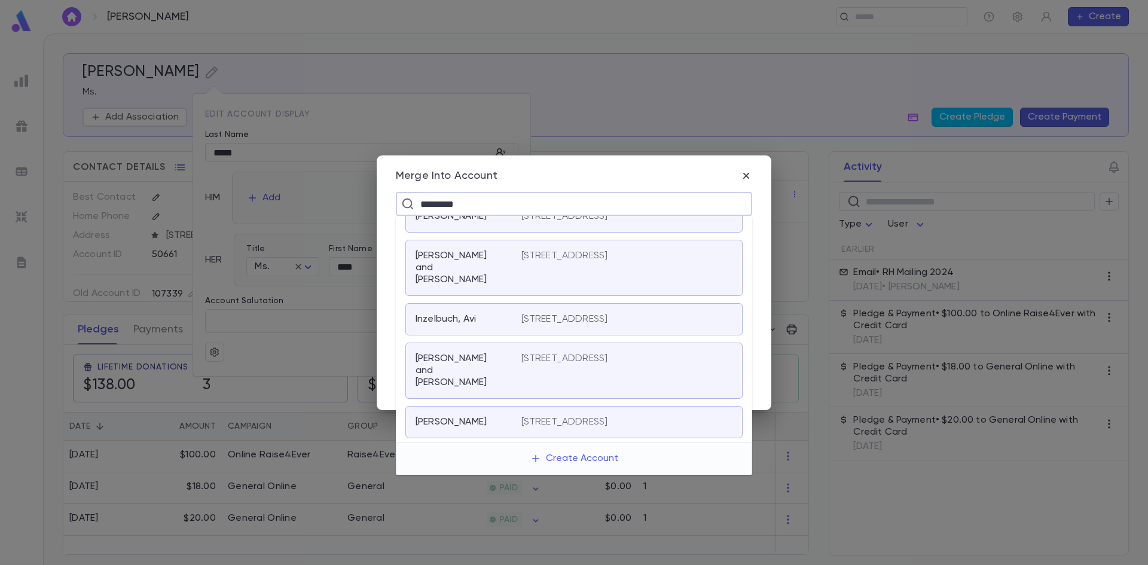
click at [480, 379] on p "Inzelbuch, Ben and Dina" at bounding box center [461, 371] width 91 height 36
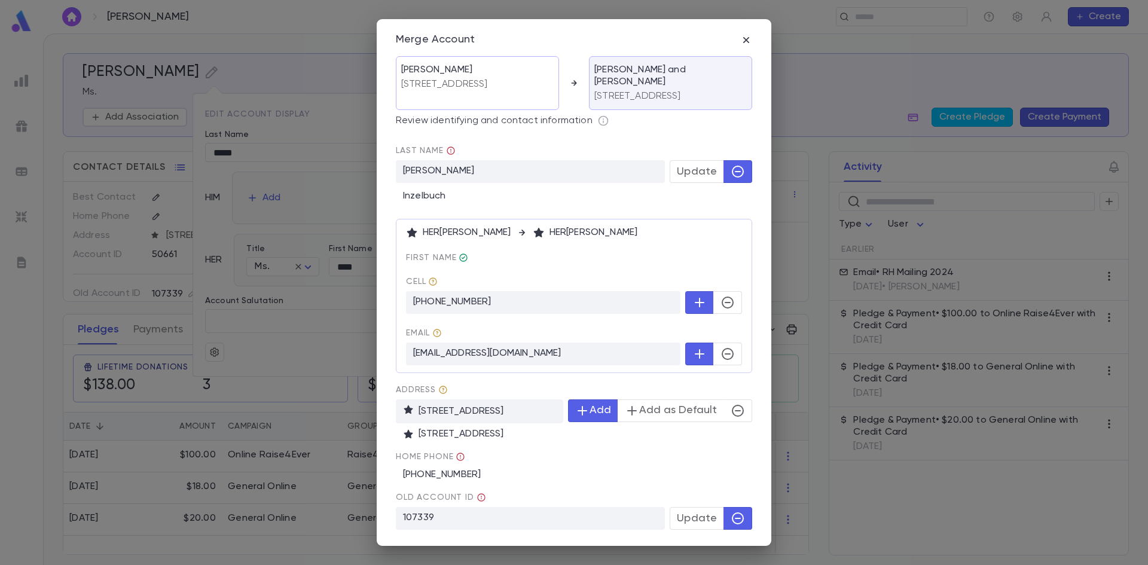
scroll to position [56, 0]
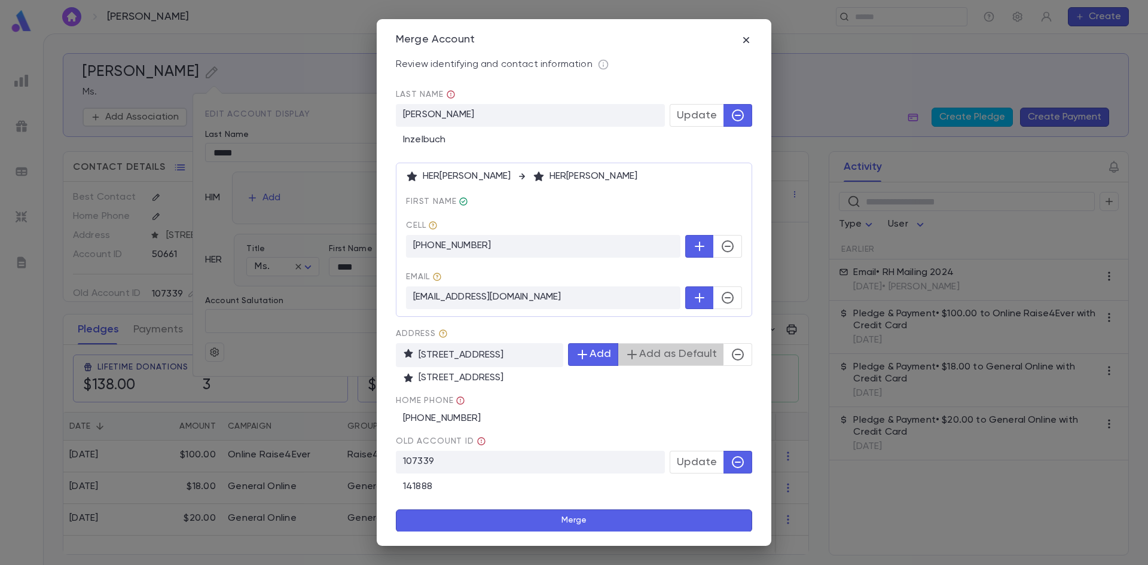
click at [673, 352] on button "Add as Default" at bounding box center [671, 354] width 106 height 23
click at [576, 349] on icon "button" at bounding box center [582, 354] width 14 height 14
click at [734, 353] on icon "button" at bounding box center [738, 354] width 14 height 14
click at [590, 518] on button "Merge" at bounding box center [574, 520] width 356 height 23
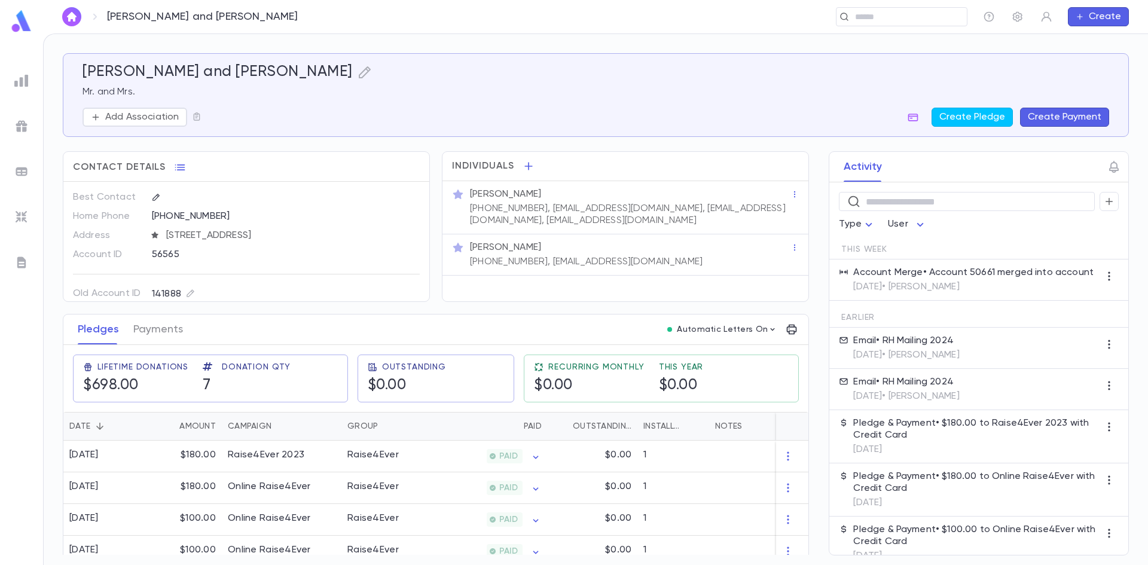
click at [585, 219] on p "(732) 887-7618, bentziinzelbuch@yahoo.com, bentziinzelbuch@yahoo.com, dinacohen…" at bounding box center [630, 215] width 321 height 24
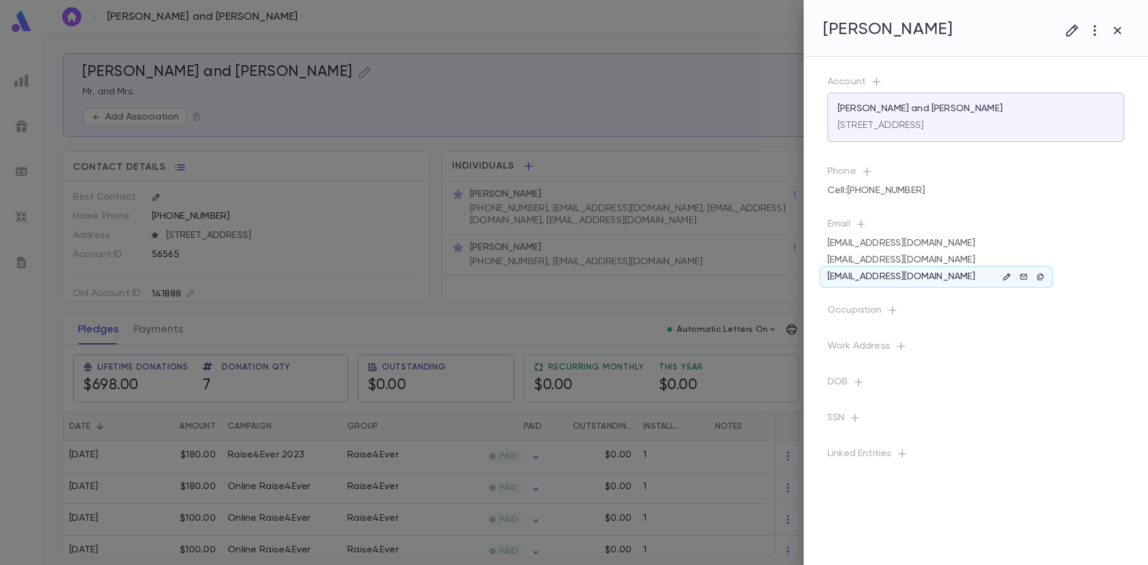
click at [1002, 276] on button "button" at bounding box center [1007, 277] width 14 height 14
click at [968, 387] on icon "button" at bounding box center [971, 385] width 12 height 12
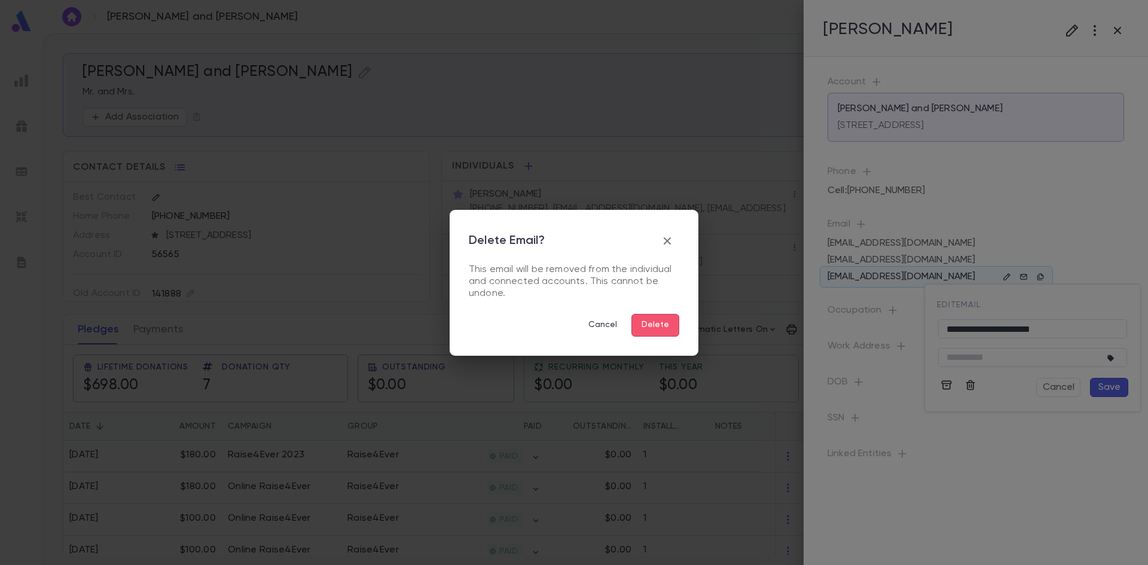
click at [662, 329] on button "Delete" at bounding box center [655, 325] width 48 height 23
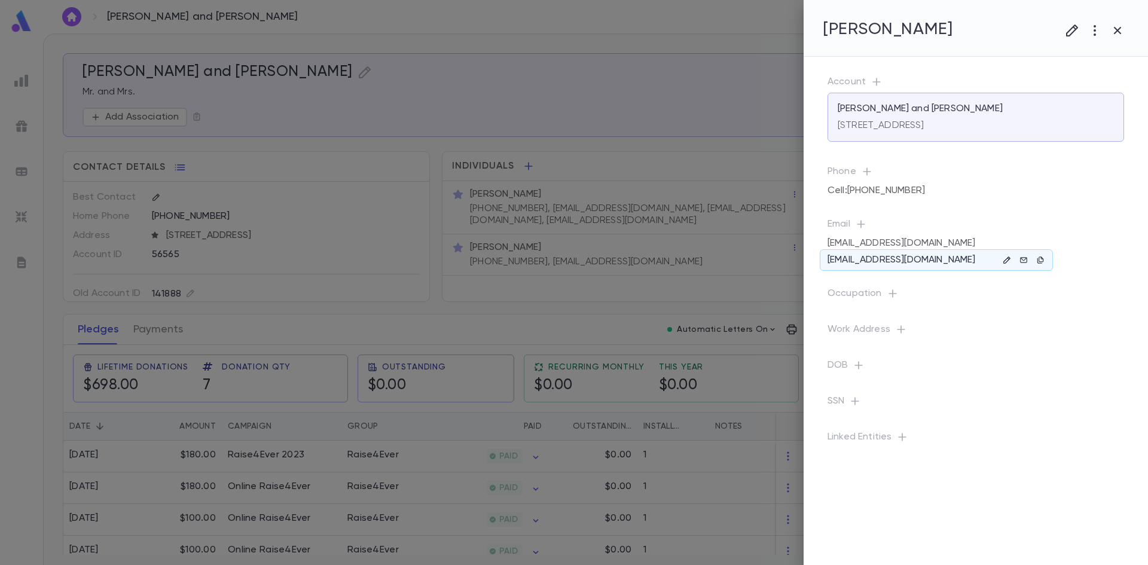
click at [1005, 261] on icon "button" at bounding box center [1006, 260] width 7 height 7
click at [974, 370] on icon "button" at bounding box center [971, 368] width 12 height 12
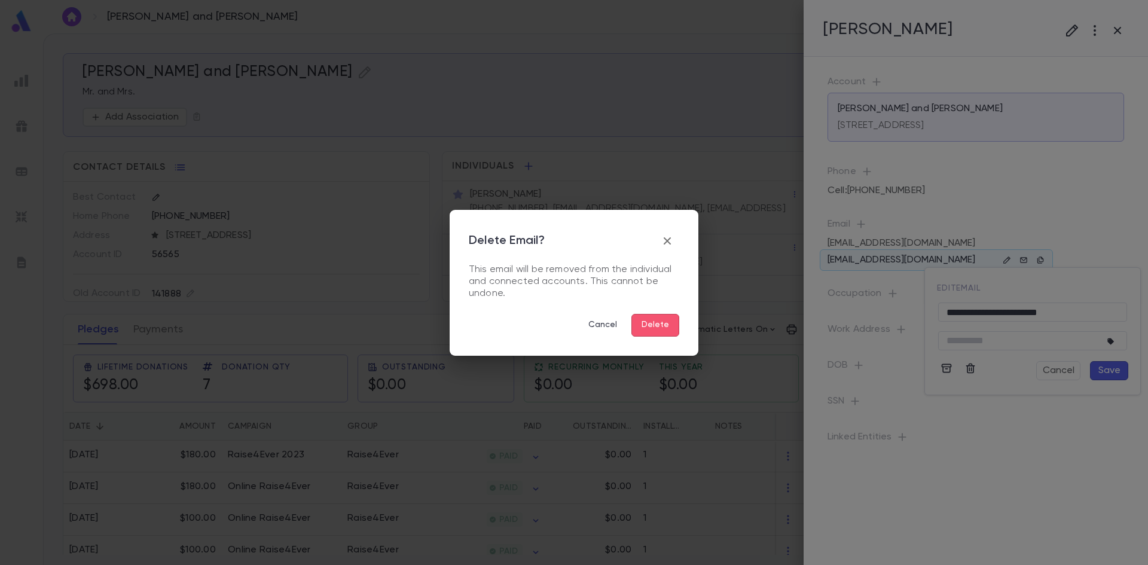
click at [637, 324] on button "Delete" at bounding box center [655, 325] width 48 height 23
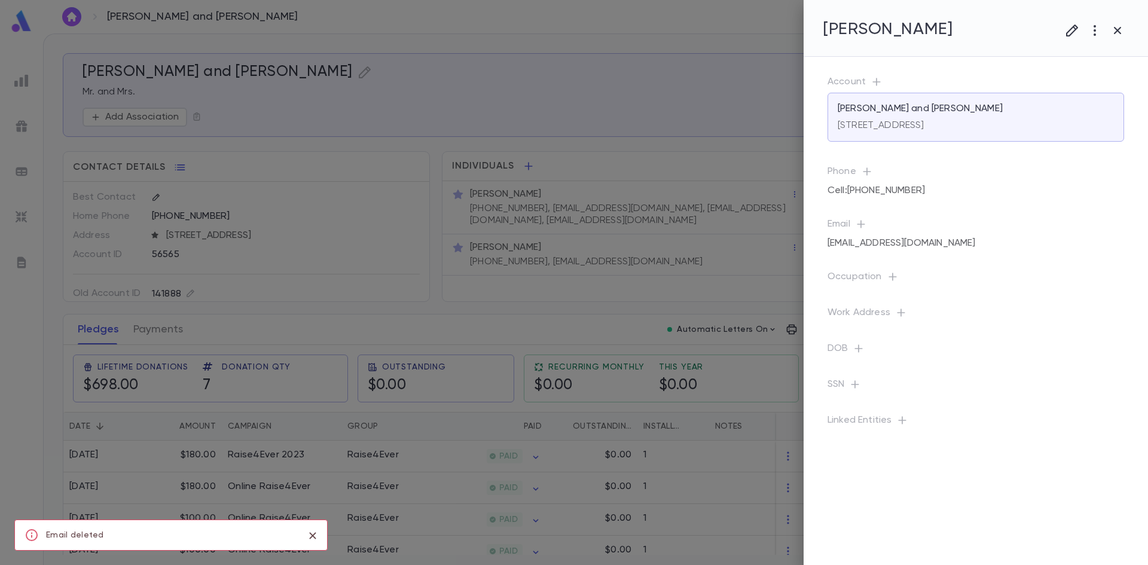
click at [581, 303] on div at bounding box center [574, 282] width 1148 height 565
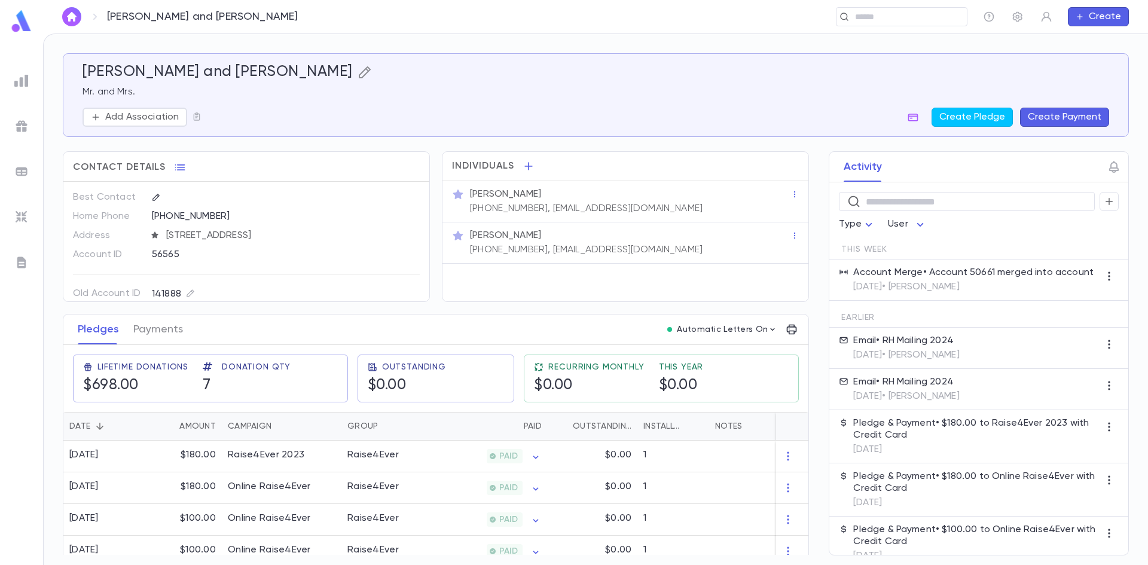
click at [358, 69] on icon "button" at bounding box center [365, 72] width 14 height 14
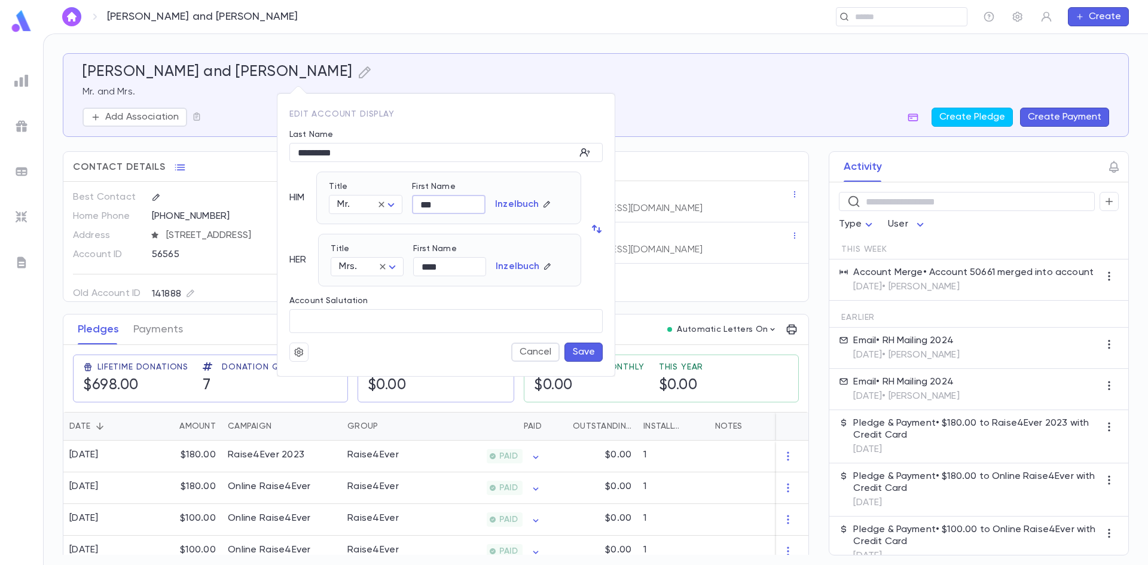
click at [446, 203] on input "***" at bounding box center [449, 205] width 74 height 19
type input "******"
click at [578, 356] on button "Save" at bounding box center [584, 352] width 38 height 19
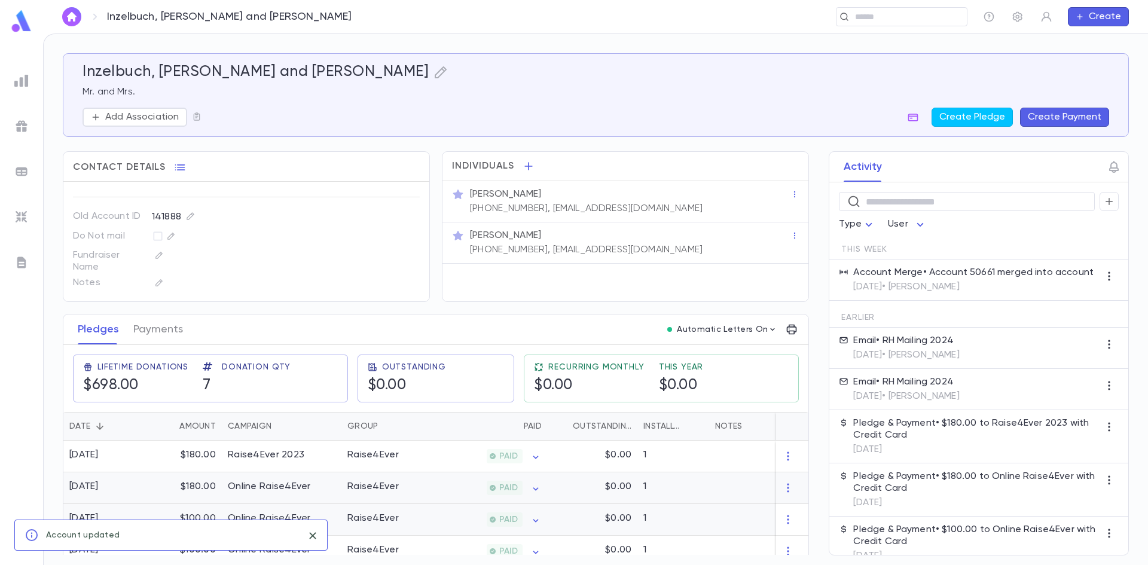
scroll to position [113, 0]
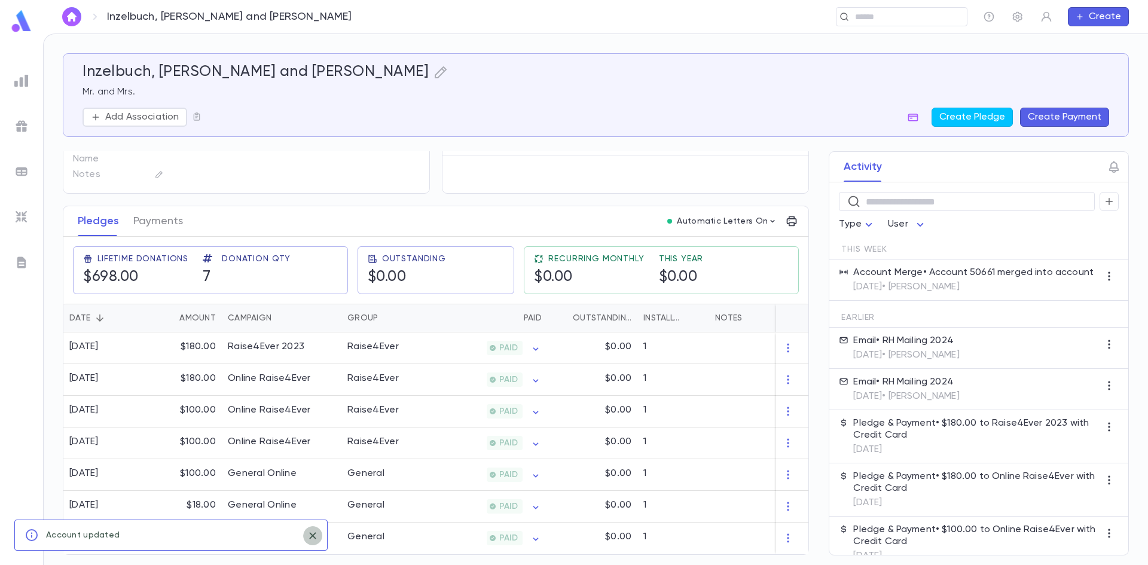
click at [315, 541] on icon "close" at bounding box center [312, 536] width 13 height 14
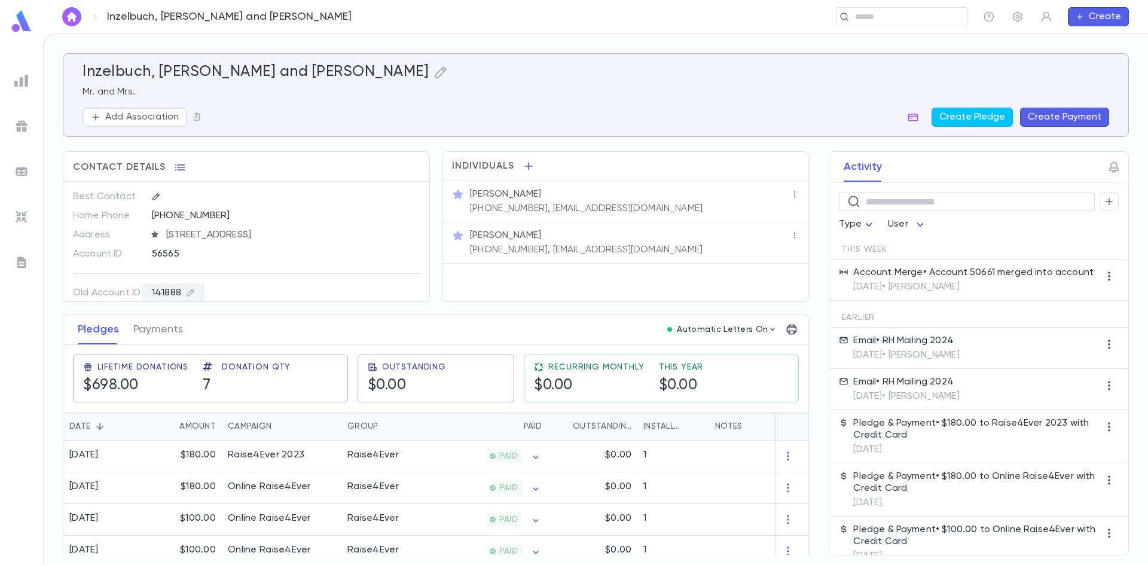
scroll to position [0, 0]
click at [405, 236] on icon "button" at bounding box center [410, 236] width 11 height 12
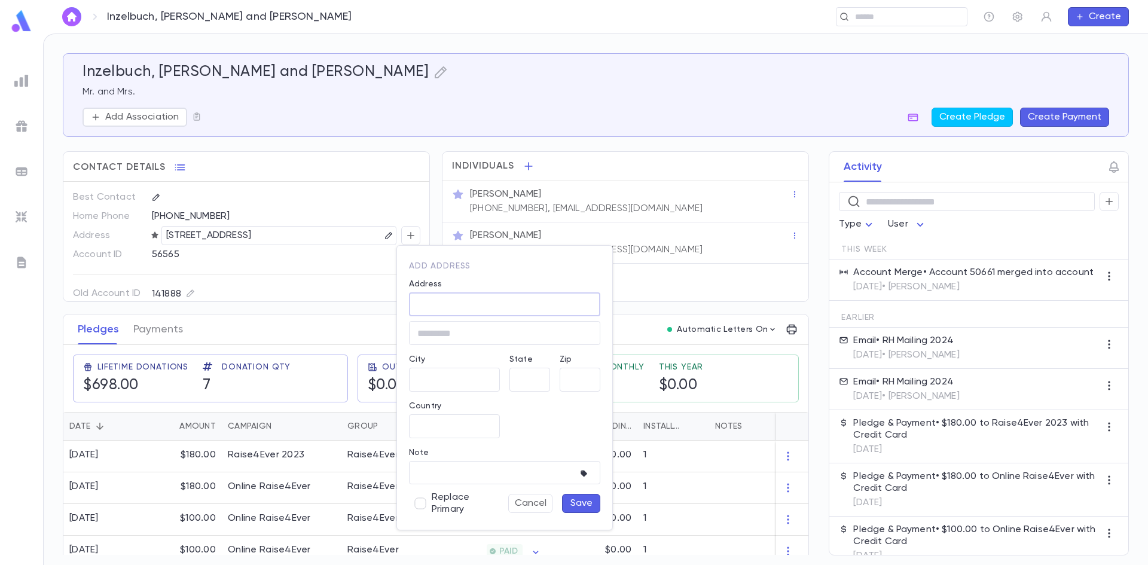
click at [431, 298] on input "Address" at bounding box center [504, 305] width 191 height 14
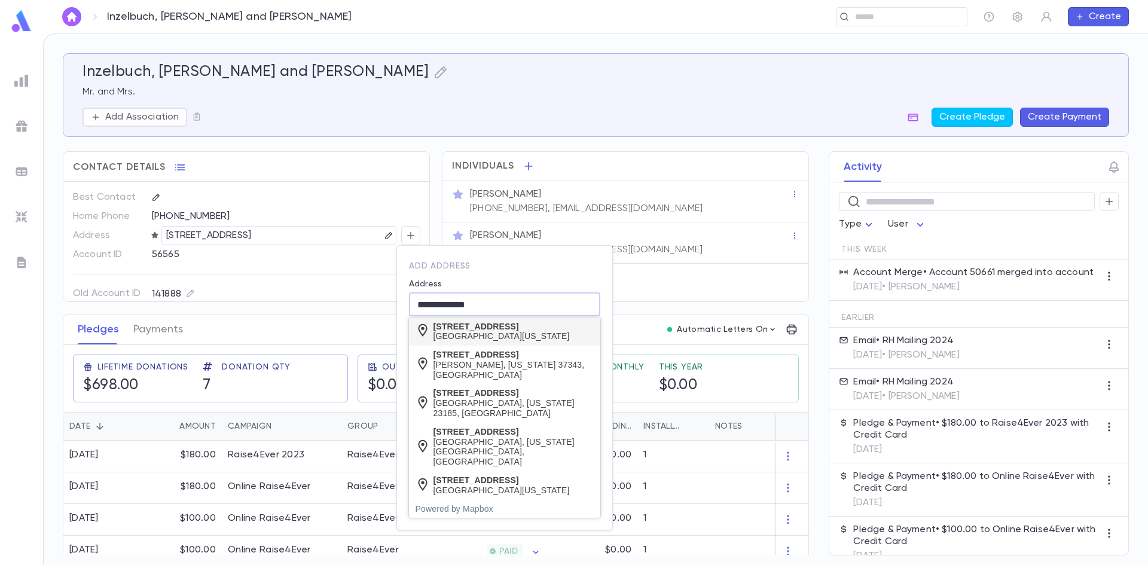
click at [463, 332] on div "Lakewood, New Jersey 08701, United States" at bounding box center [502, 336] width 136 height 10
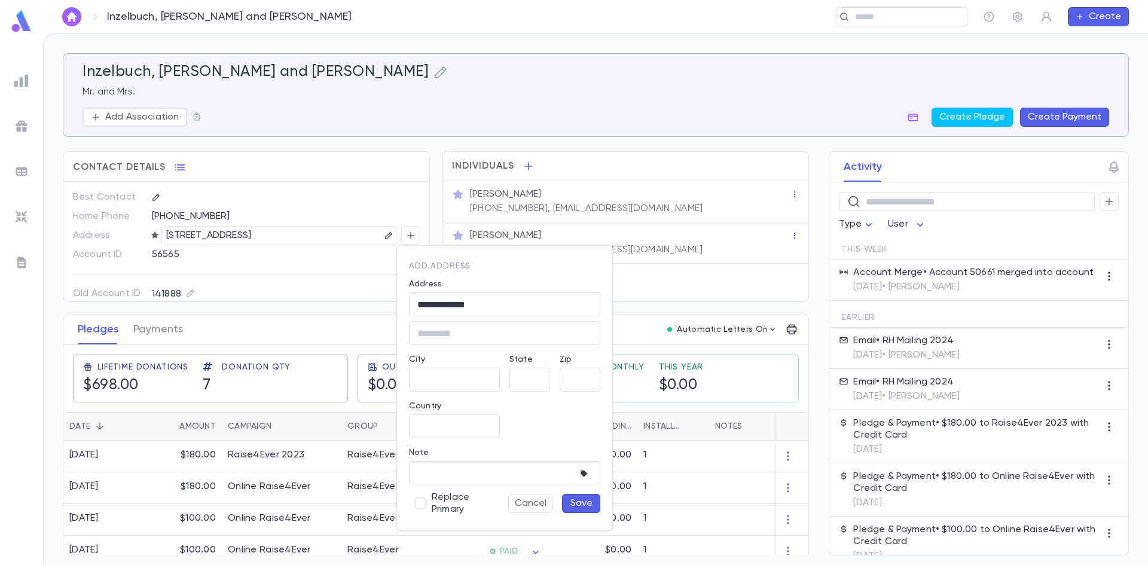
type input "**********"
type input "**"
type input "********"
type input "**********"
type input "*****"
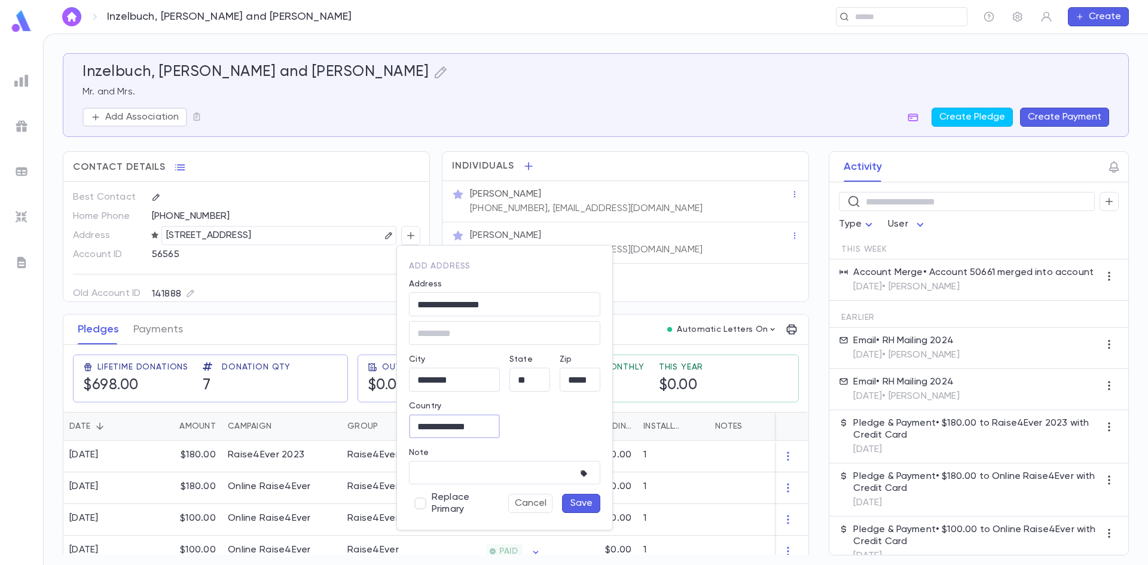
drag, startPoint x: 475, startPoint y: 425, endPoint x: 344, endPoint y: 420, distance: 131.6
click at [346, 422] on div "**********" at bounding box center [574, 282] width 1148 height 565
click at [460, 499] on span "Replace Primary" at bounding box center [462, 504] width 60 height 24
click at [577, 505] on button "Save" at bounding box center [581, 503] width 38 height 19
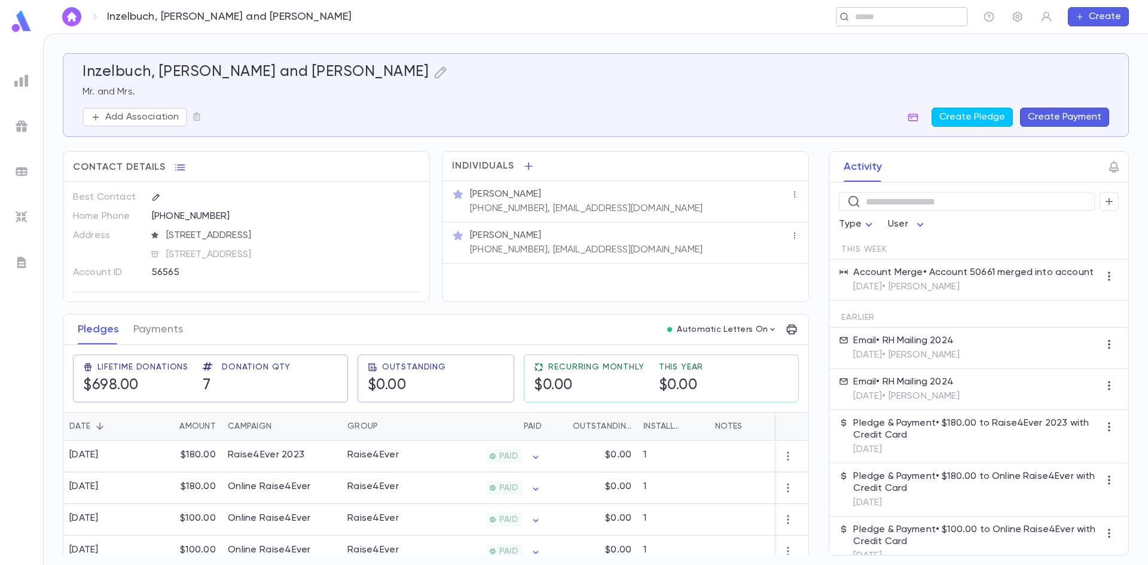
click at [857, 14] on input "text" at bounding box center [898, 16] width 93 height 11
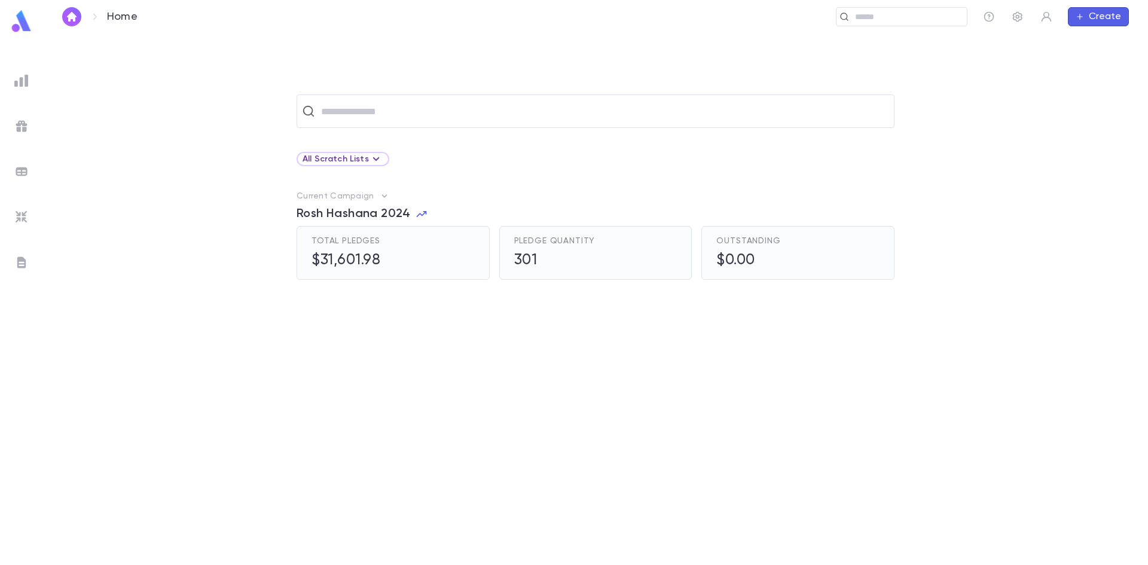
click at [491, 132] on div "​ All Scratch Lists Current Campaign Rosh Hashana 2024 Total Pledges $31,601.98…" at bounding box center [595, 329] width 1067 height 470
click at [487, 124] on div "​" at bounding box center [596, 110] width 598 height 33
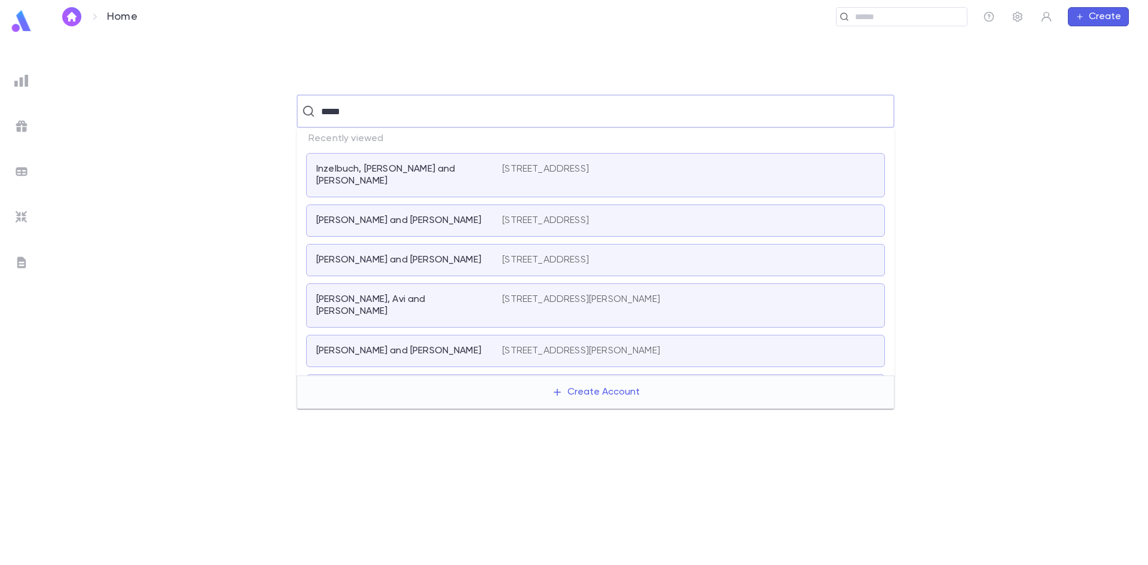
type input "*****"
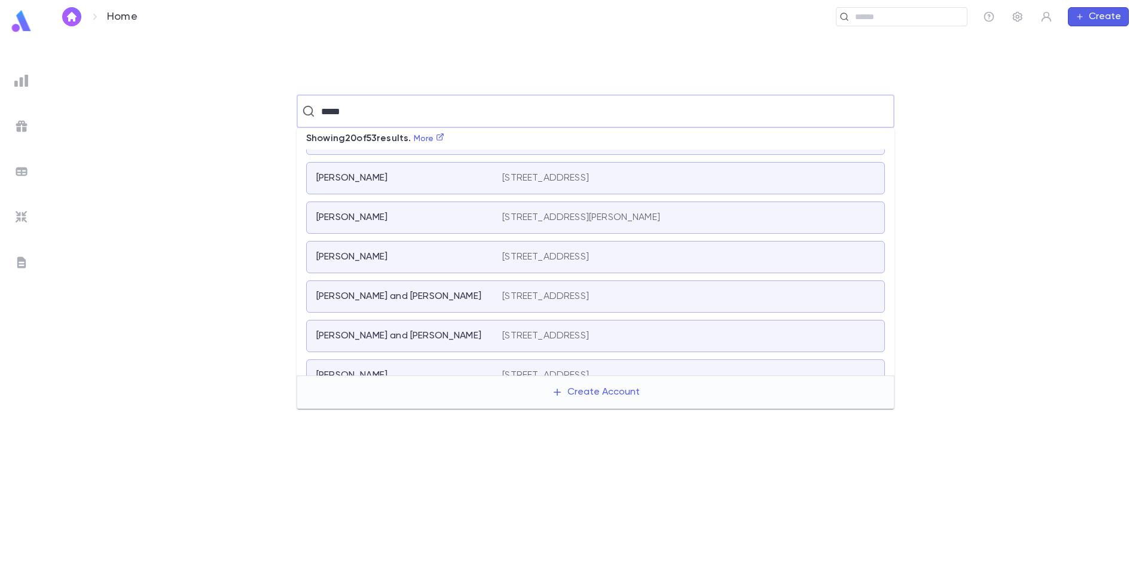
scroll to position [299, 0]
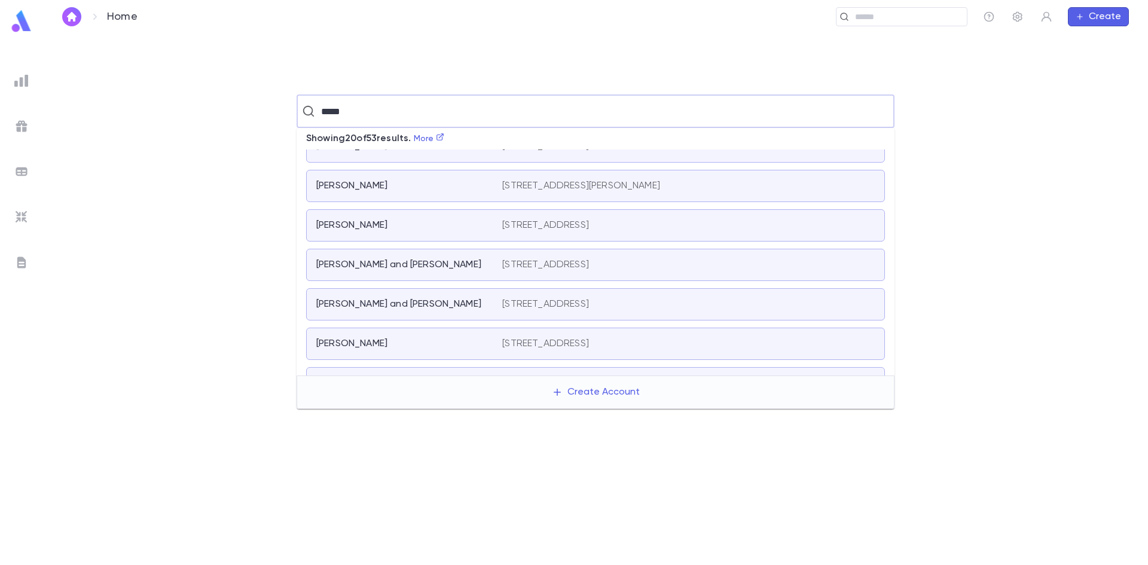
click at [427, 275] on div "[PERSON_NAME] and [PERSON_NAME] [STREET_ADDRESS]" at bounding box center [595, 265] width 579 height 32
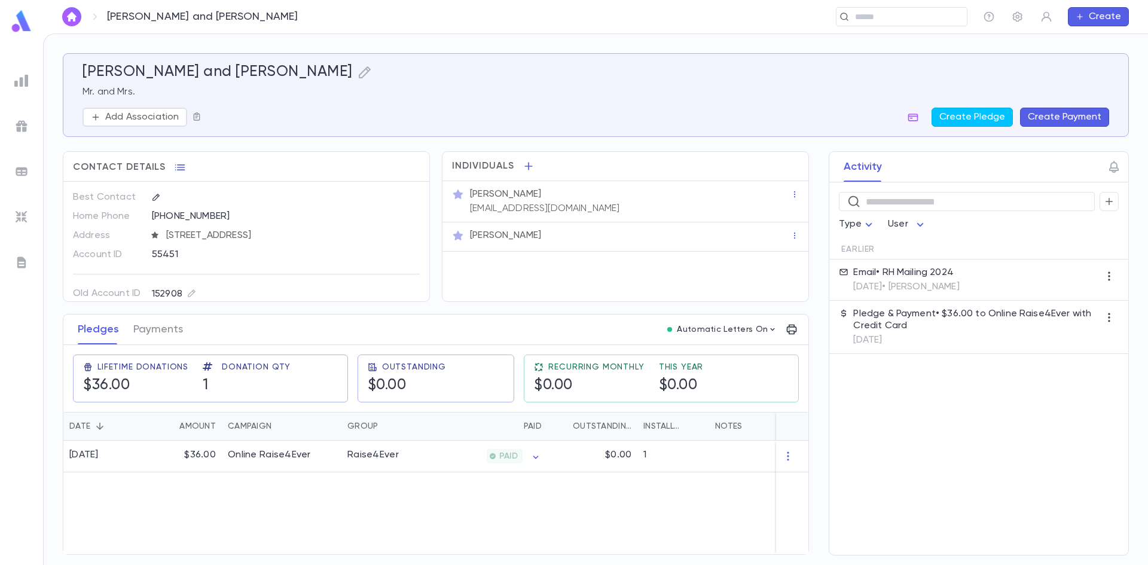
click at [197, 119] on icon "button" at bounding box center [197, 117] width 10 height 10
click at [224, 108] on div at bounding box center [574, 282] width 1148 height 565
click at [358, 72] on icon "button" at bounding box center [365, 72] width 14 height 14
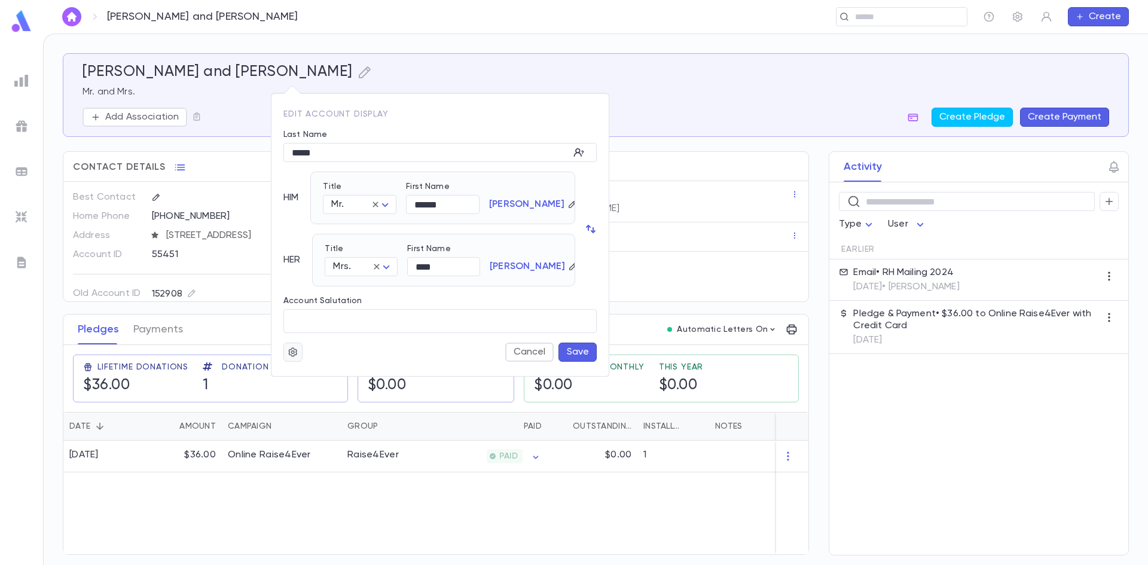
click at [293, 355] on icon "button" at bounding box center [293, 352] width 11 height 12
click at [332, 373] on li "Merge" at bounding box center [321, 375] width 71 height 19
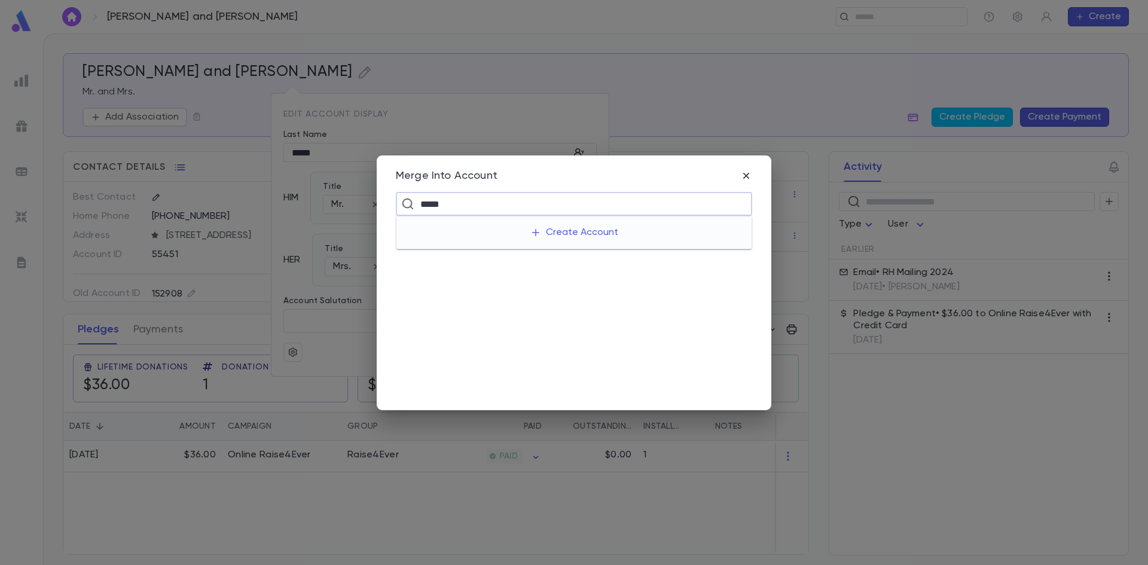
type input "*****"
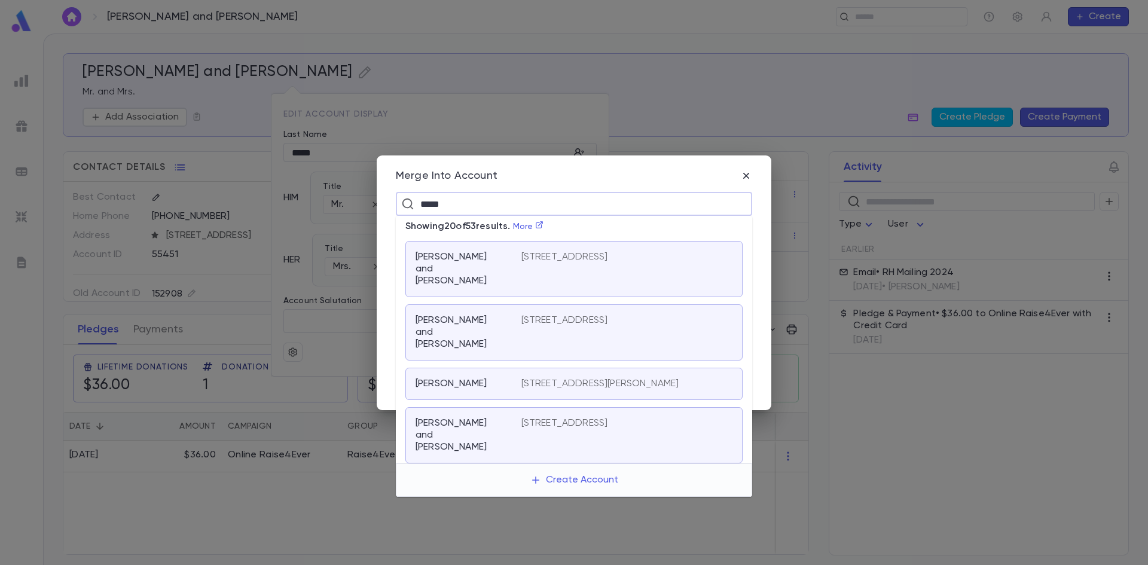
click at [528, 320] on div "[STREET_ADDRESS]" at bounding box center [626, 333] width 211 height 36
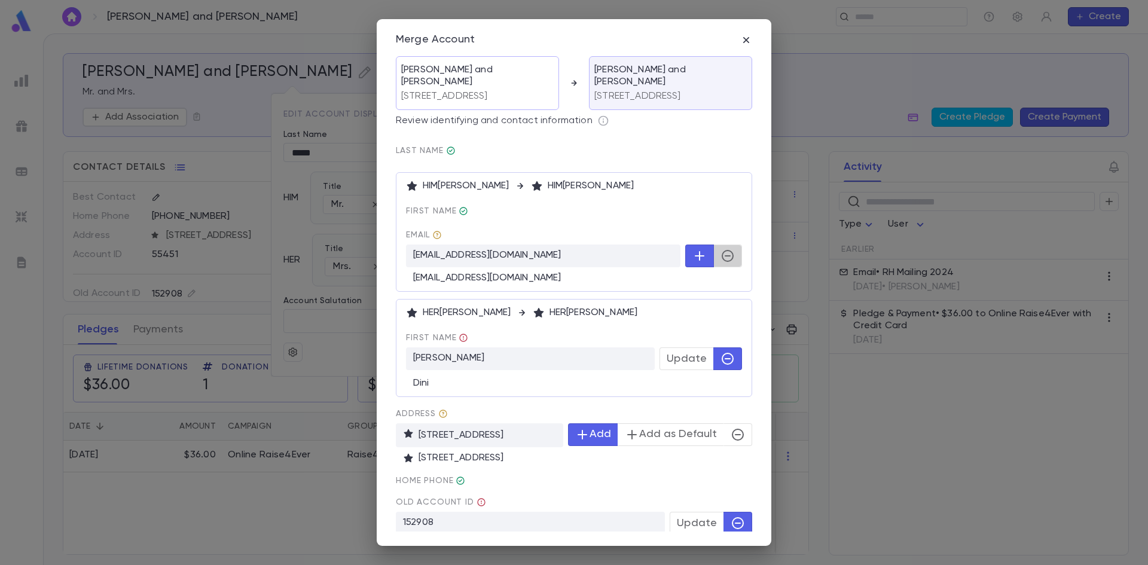
click at [721, 257] on icon "button" at bounding box center [728, 256] width 14 height 14
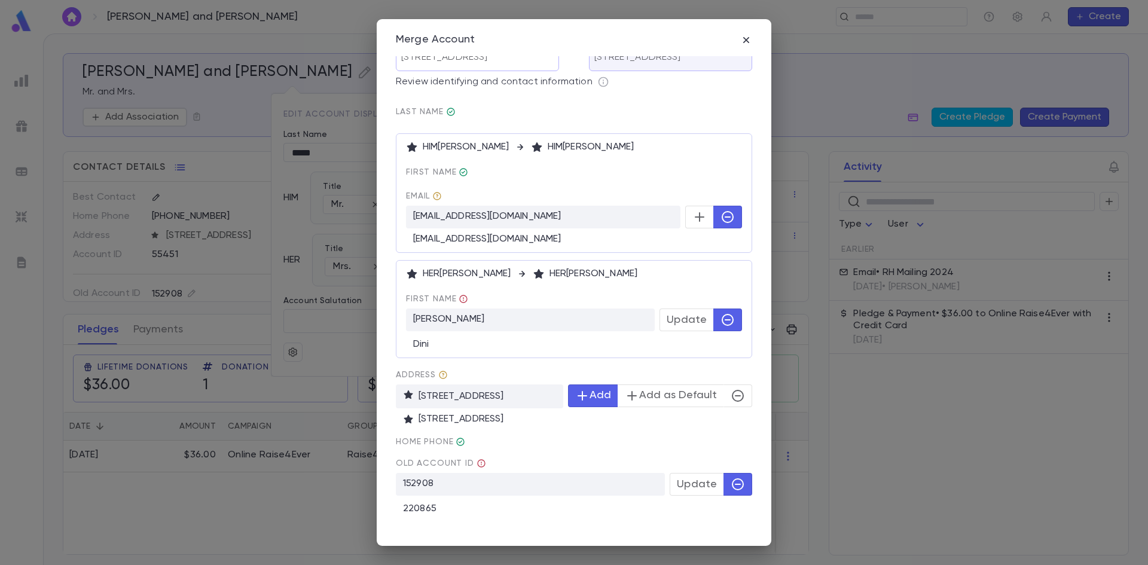
scroll to position [60, 0]
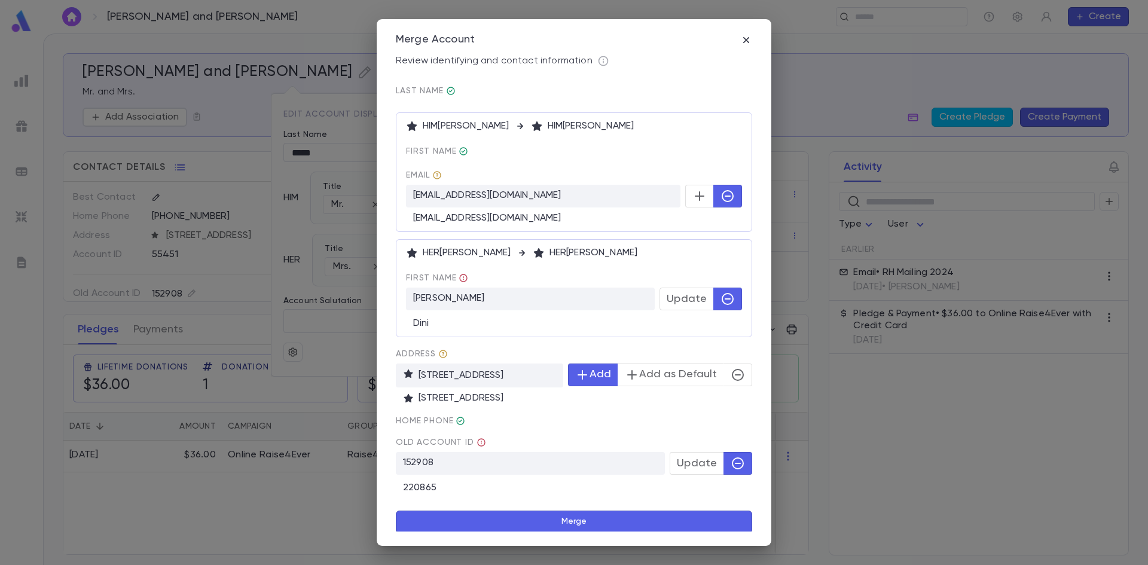
click at [692, 304] on span "Update" at bounding box center [687, 298] width 40 height 13
click at [722, 303] on icon "button" at bounding box center [728, 299] width 12 height 12
click at [731, 372] on icon "button" at bounding box center [738, 374] width 14 height 14
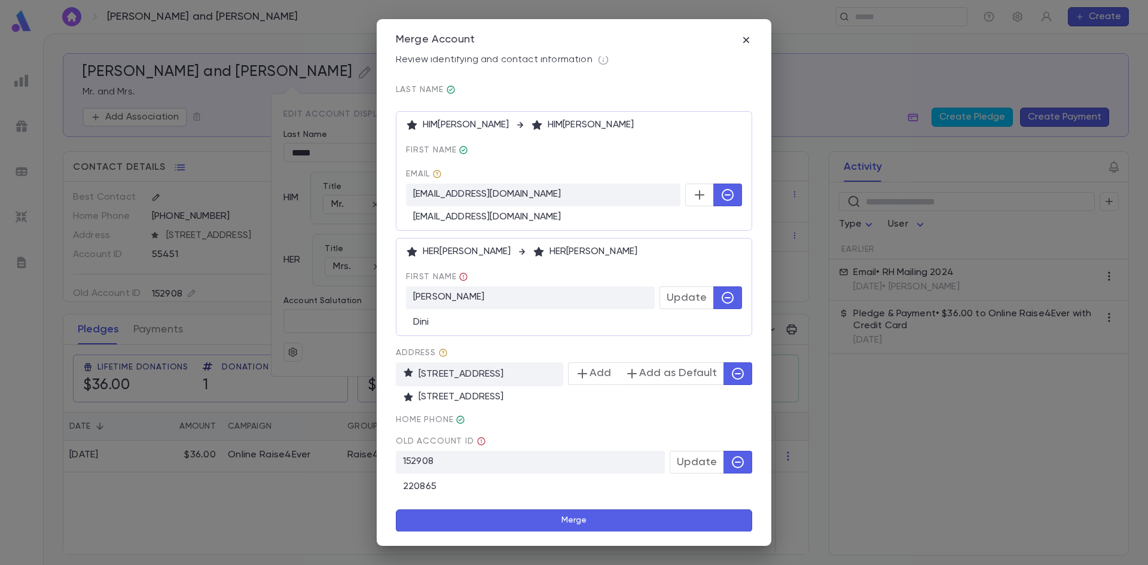
click at [692, 194] on icon "button" at bounding box center [699, 195] width 14 height 14
click at [629, 523] on button "Merge" at bounding box center [574, 520] width 356 height 23
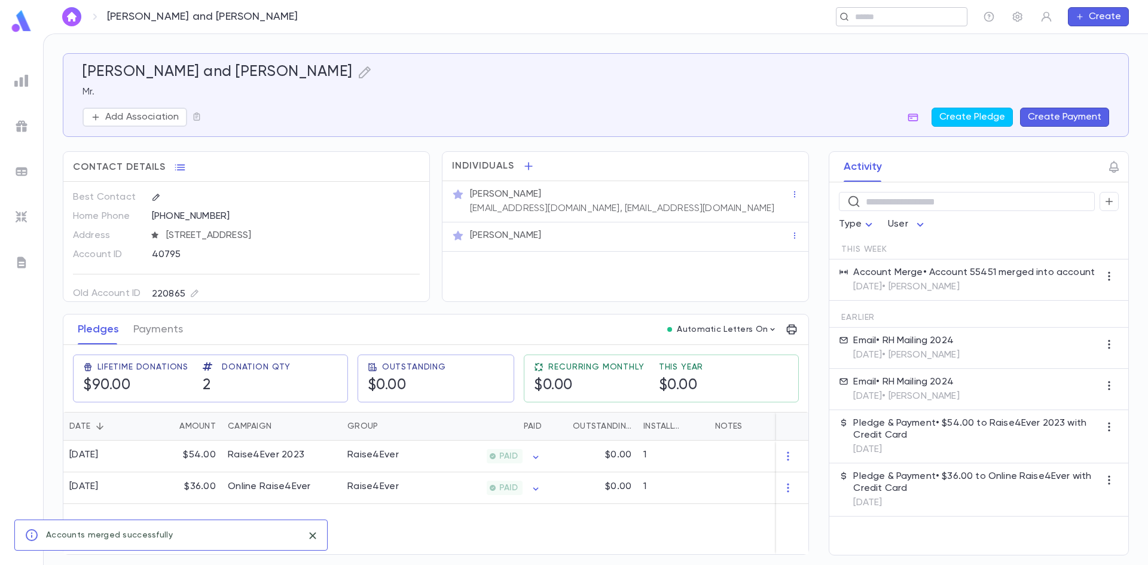
click at [858, 17] on input "text" at bounding box center [907, 16] width 111 height 11
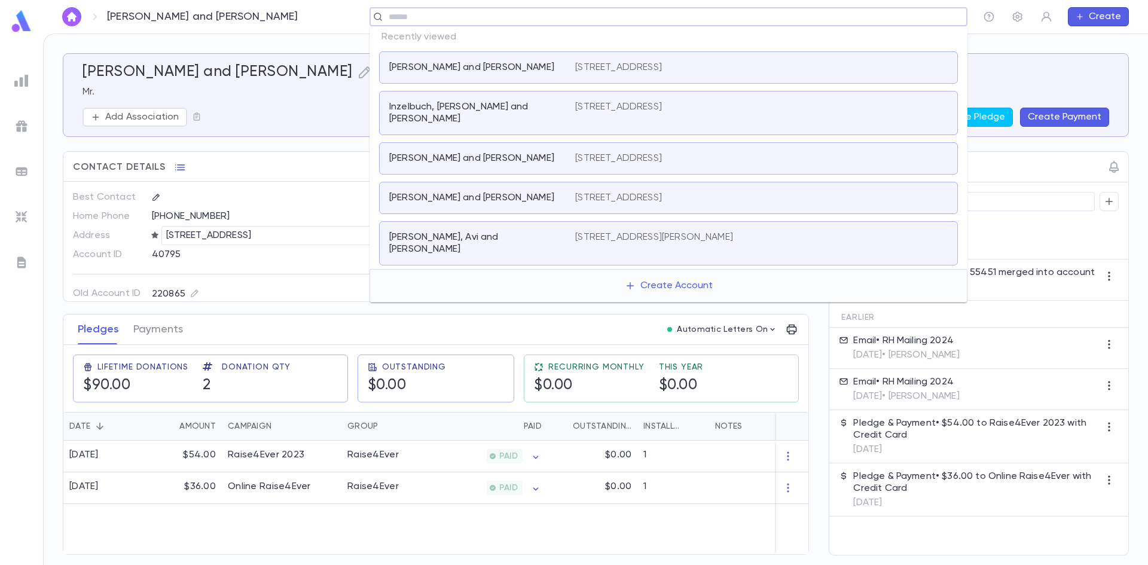
click at [325, 281] on div "Old Account ID 220865 Do Not mail Fundraiser Name Notes" at bounding box center [246, 316] width 347 height 105
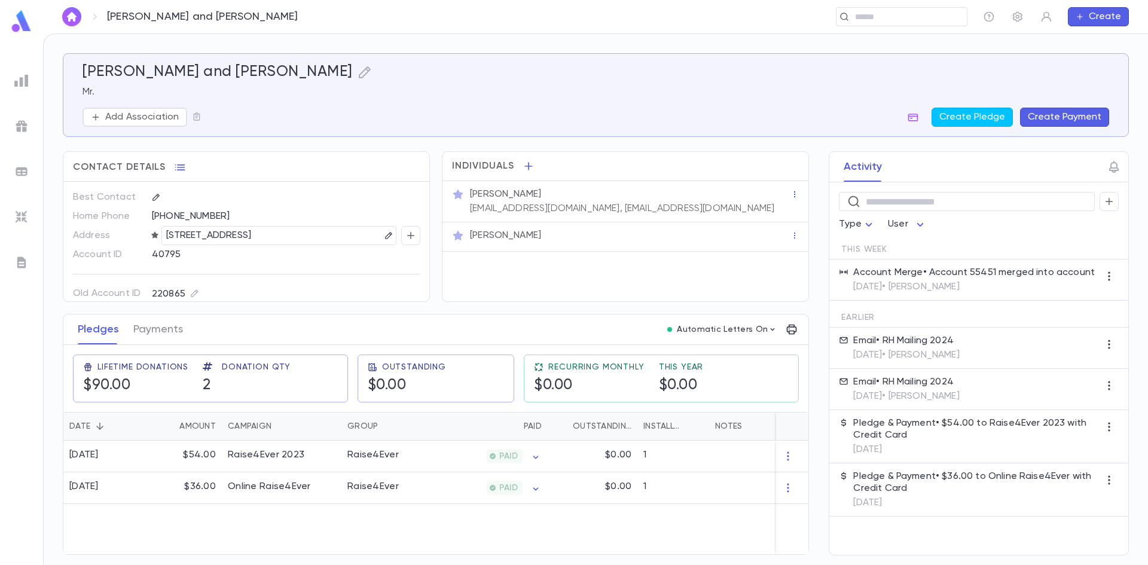
click at [792, 194] on icon "button" at bounding box center [795, 194] width 8 height 8
click at [659, 202] on div at bounding box center [574, 282] width 1148 height 565
click at [637, 199] on div "[PERSON_NAME]" at bounding box center [630, 194] width 321 height 12
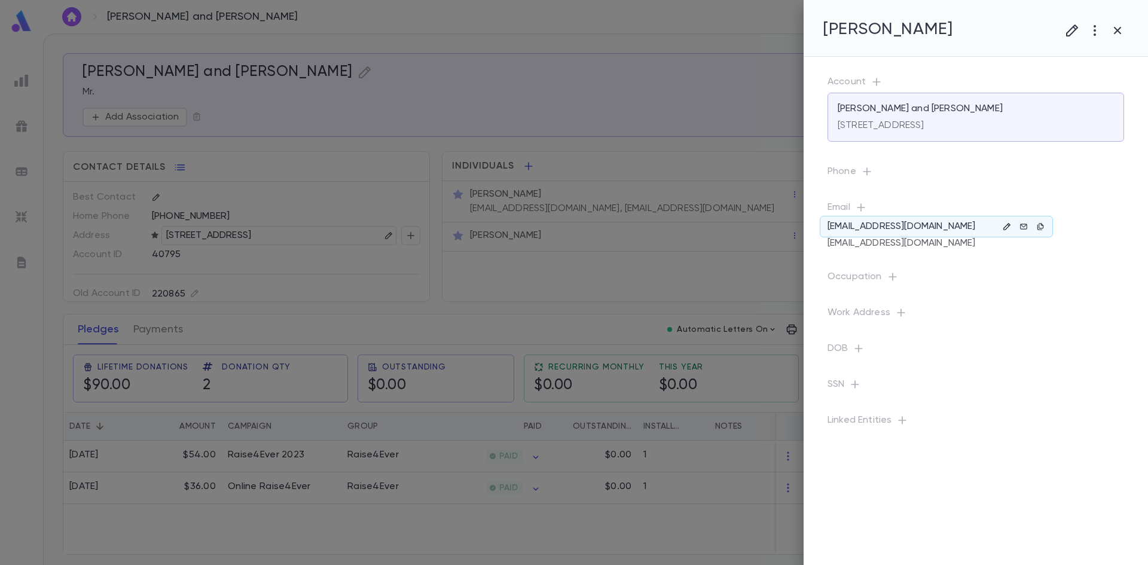
click at [1007, 224] on icon "button" at bounding box center [1007, 226] width 8 height 8
drag, startPoint x: 1069, startPoint y: 279, endPoint x: 929, endPoint y: 288, distance: 140.8
click at [929, 288] on div "**********" at bounding box center [1032, 297] width 215 height 127
click at [971, 336] on icon "button" at bounding box center [971, 335] width 12 height 12
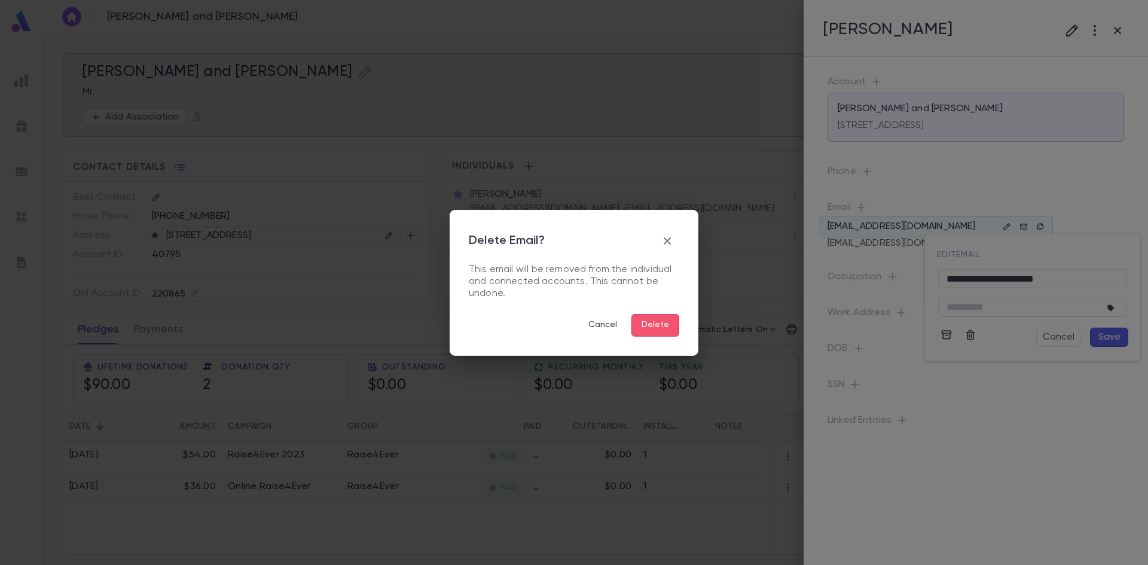
click at [656, 329] on button "Delete" at bounding box center [655, 325] width 48 height 23
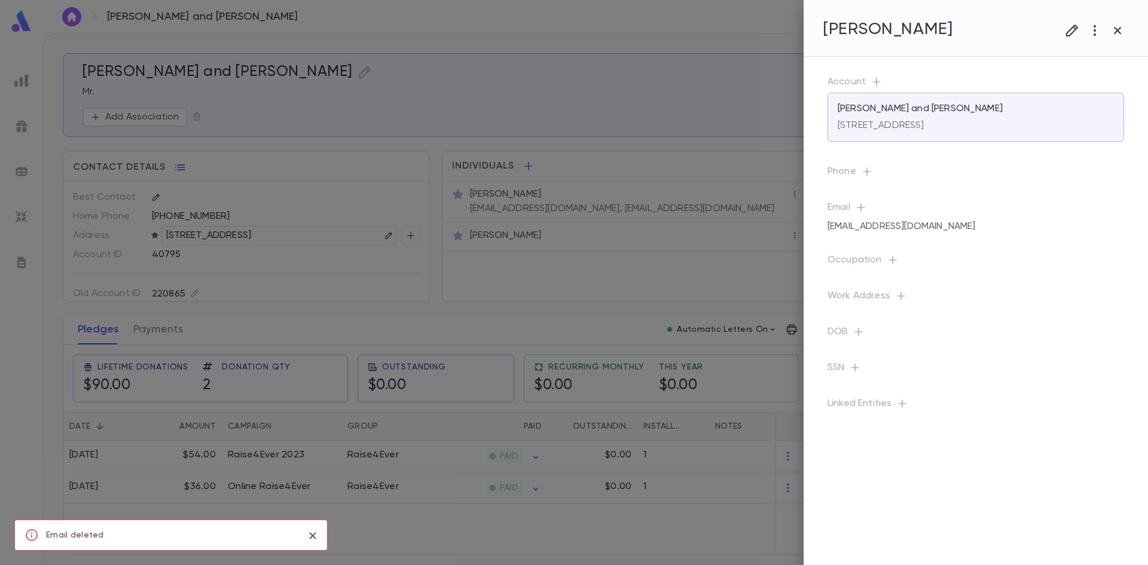
click at [516, 237] on div at bounding box center [574, 282] width 1148 height 565
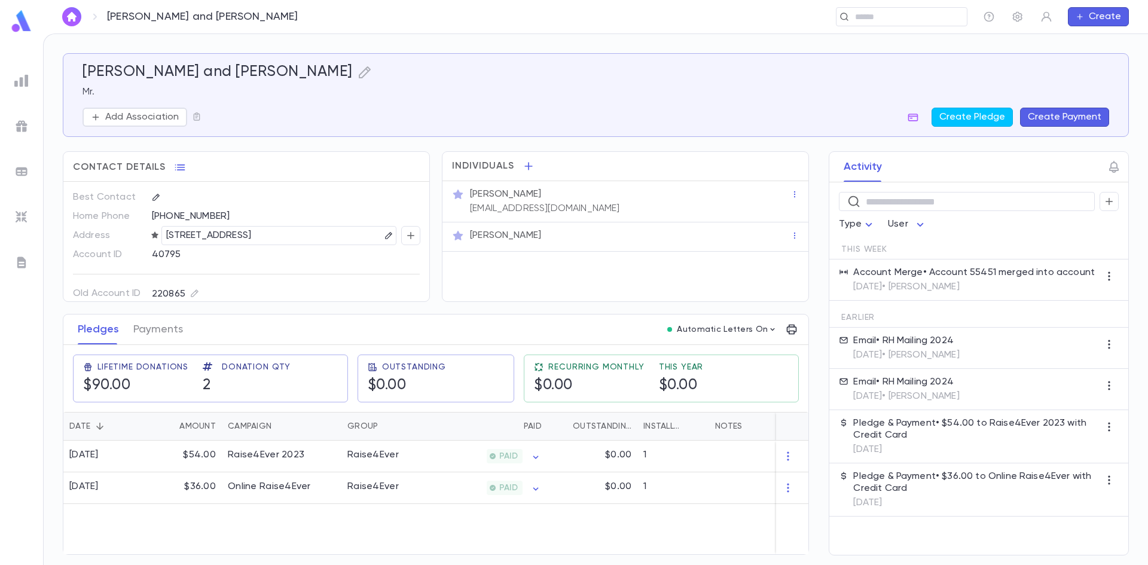
click at [521, 236] on div "[PERSON_NAME]" at bounding box center [630, 236] width 321 height 12
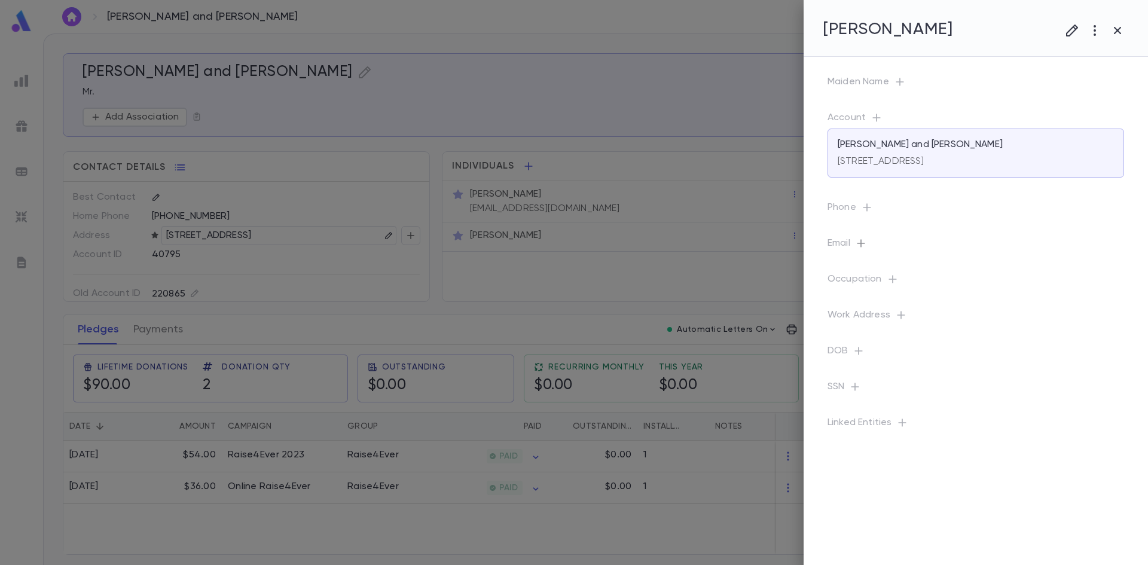
click at [861, 246] on icon "button" at bounding box center [861, 243] width 12 height 12
click at [913, 293] on input "text" at bounding box center [966, 294] width 189 height 19
paste input "**********"
type input "**********"
click at [1054, 349] on button "Save" at bounding box center [1043, 352] width 38 height 19
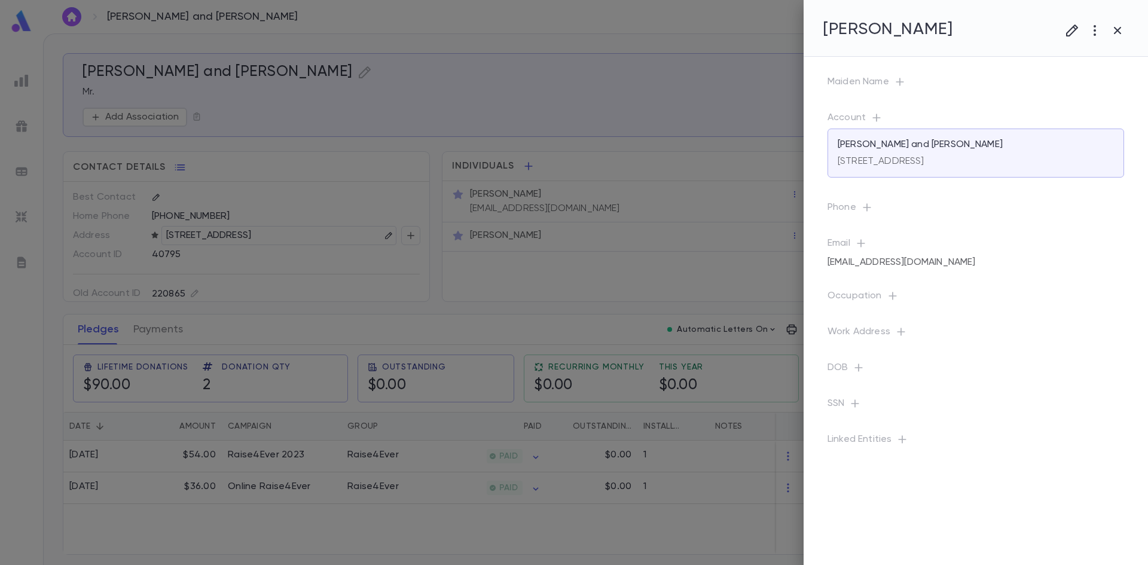
click at [557, 88] on div at bounding box center [574, 282] width 1148 height 565
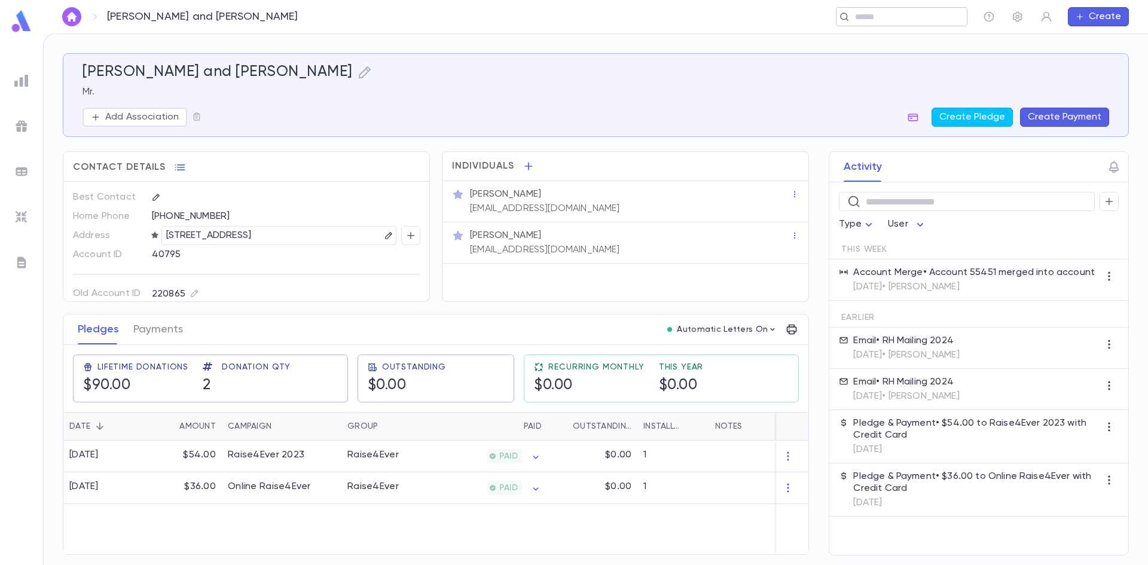
click at [855, 25] on div "​" at bounding box center [902, 16] width 132 height 19
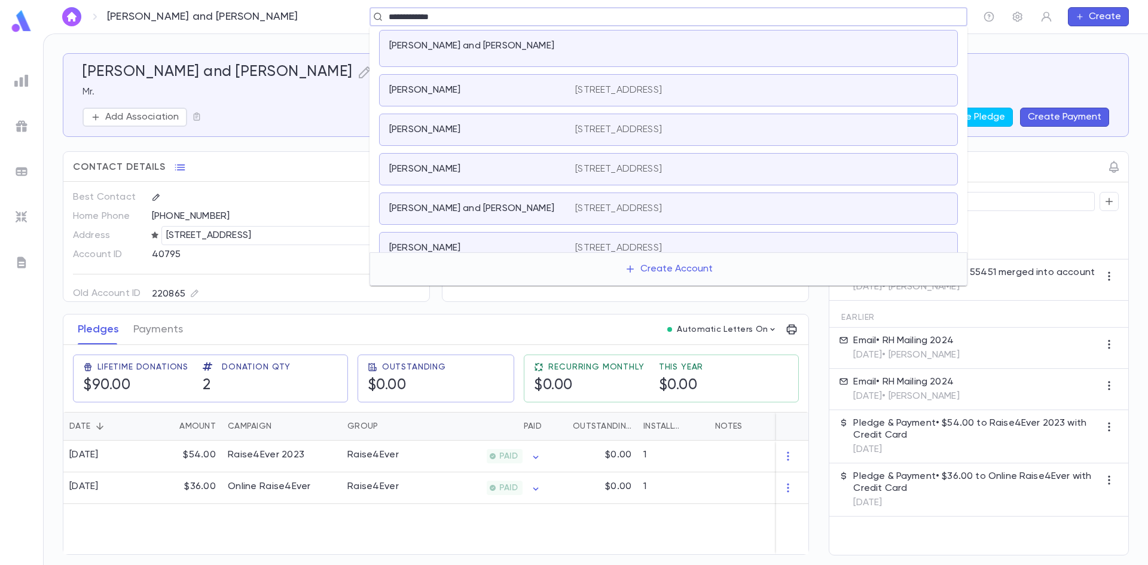
type input "**********"
click at [502, 234] on div "[PERSON_NAME] [STREET_ADDRESS]" at bounding box center [668, 248] width 579 height 32
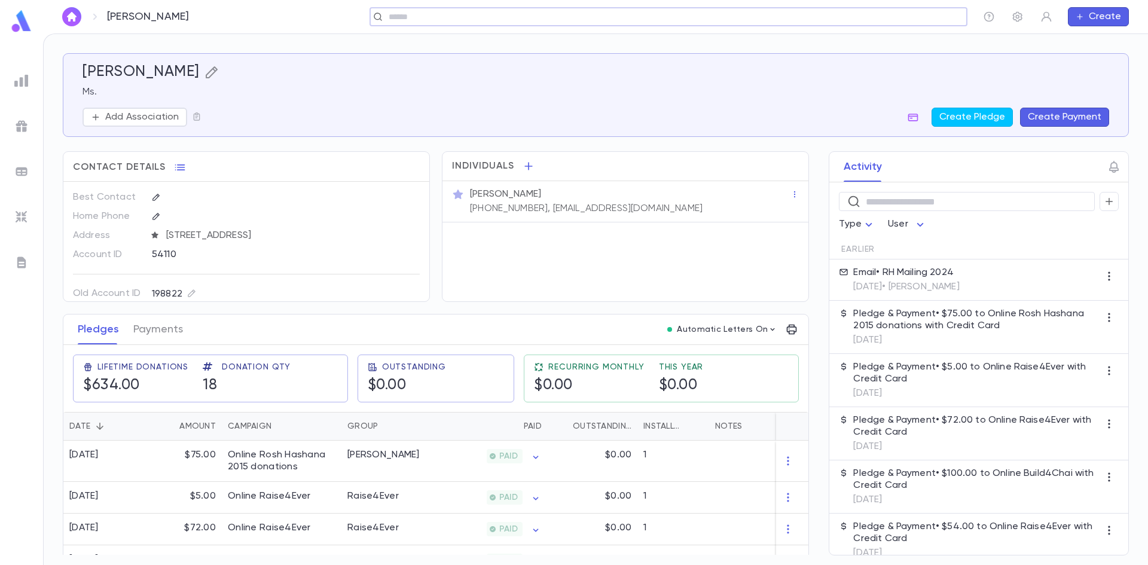
click at [205, 73] on icon "button" at bounding box center [211, 72] width 12 height 12
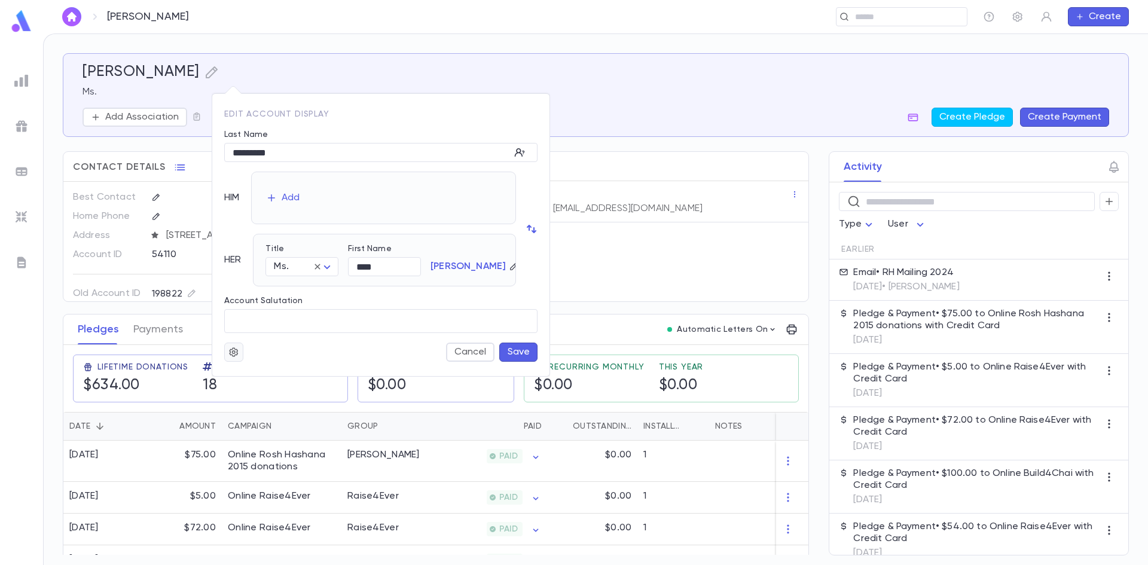
click at [233, 352] on icon "button" at bounding box center [233, 352] width 11 height 12
click at [280, 379] on li "Merge" at bounding box center [262, 375] width 71 height 19
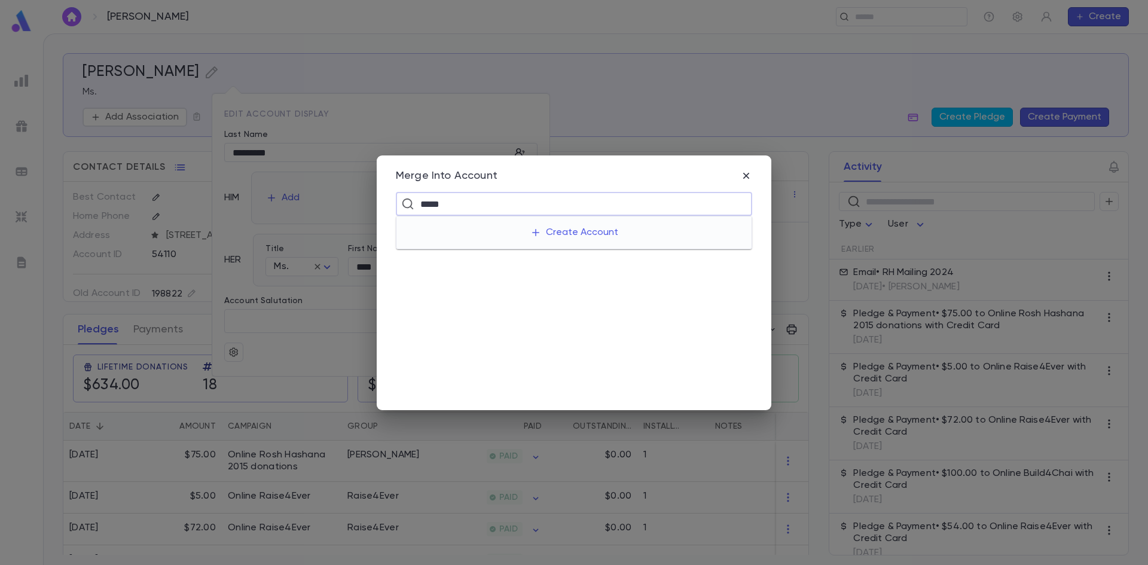
type input "*****"
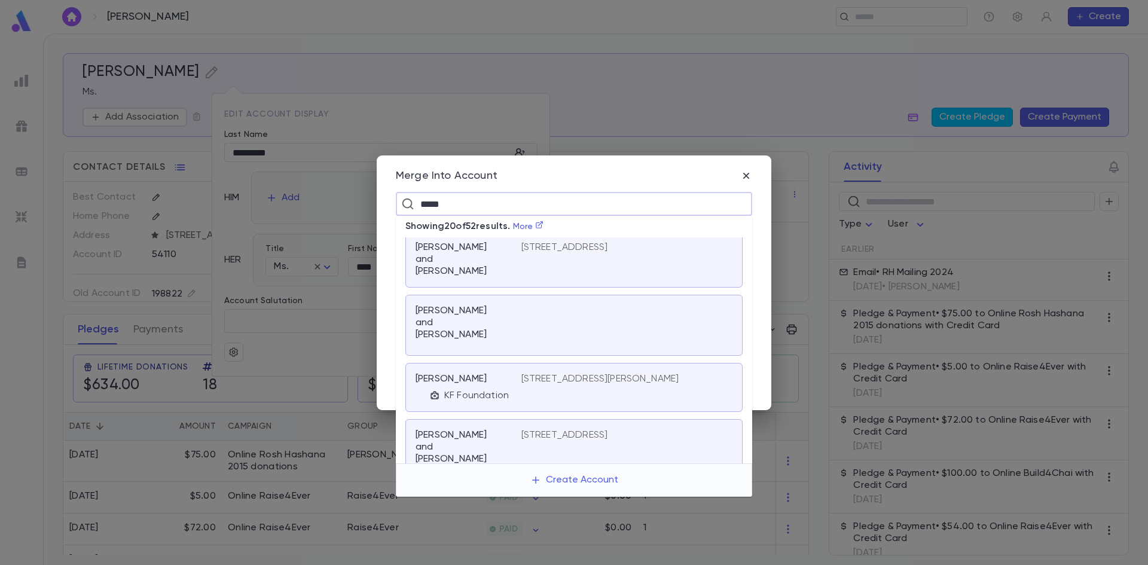
scroll to position [598, 0]
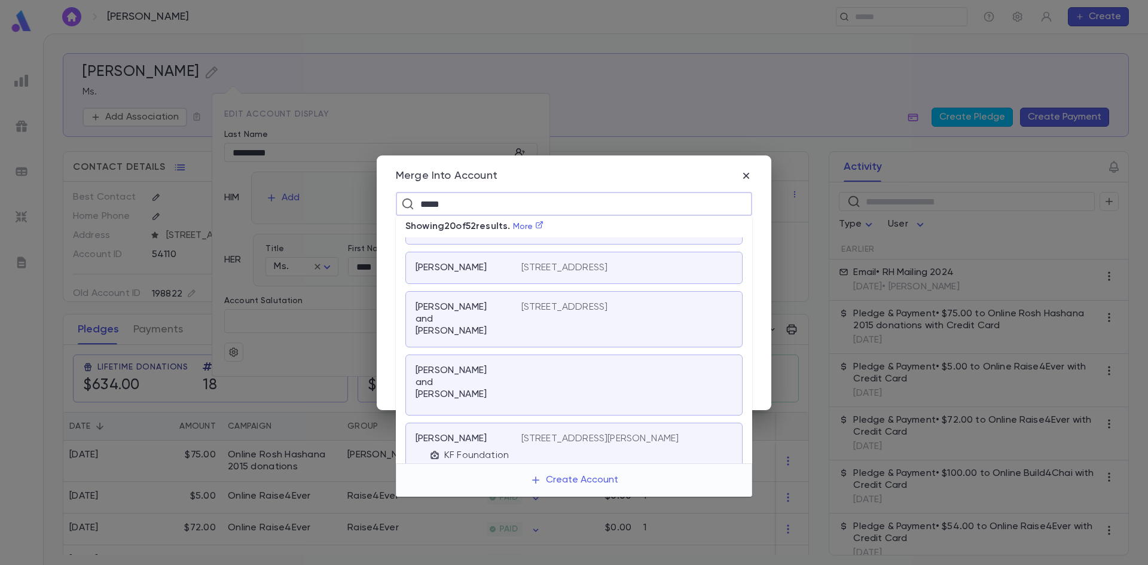
click at [460, 303] on p "[PERSON_NAME] and [PERSON_NAME]" at bounding box center [461, 319] width 91 height 36
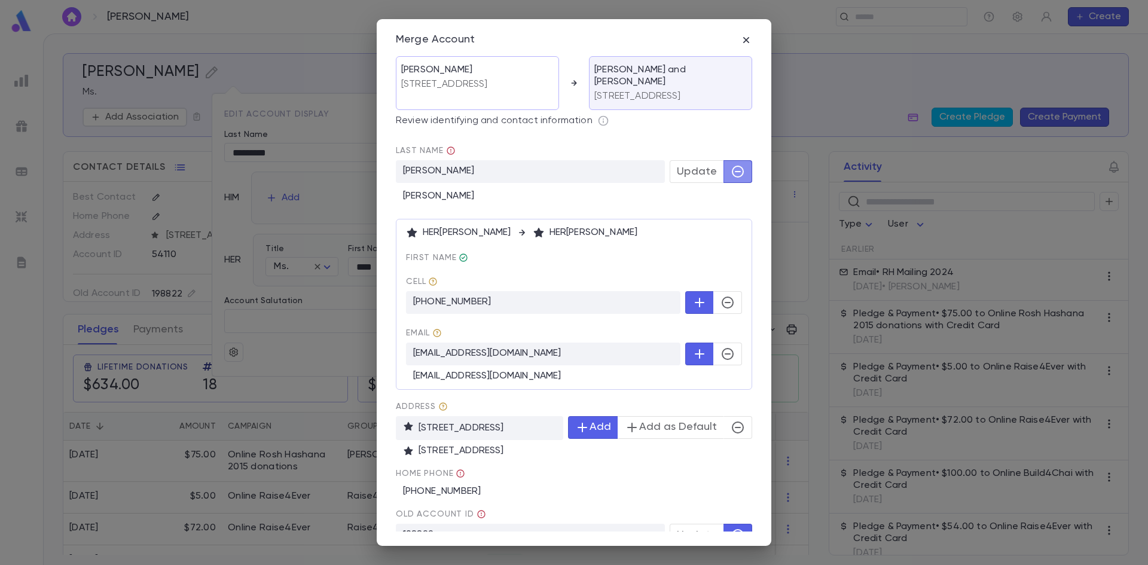
click at [734, 172] on icon "button" at bounding box center [738, 171] width 14 height 14
click at [721, 347] on icon "button" at bounding box center [728, 354] width 14 height 14
click at [742, 422] on button "button" at bounding box center [738, 427] width 29 height 23
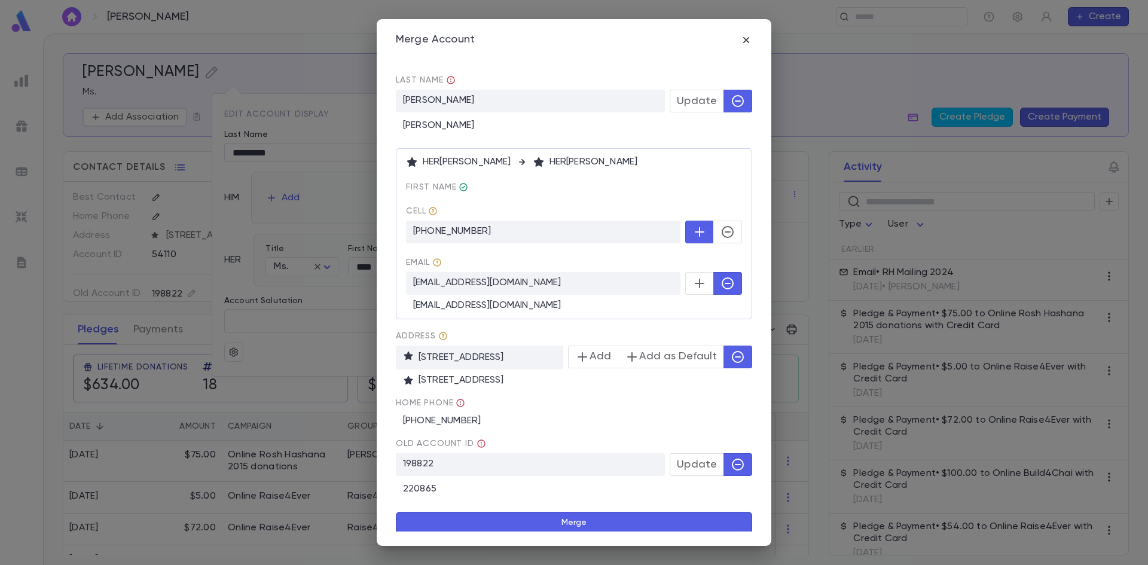
scroll to position [73, 0]
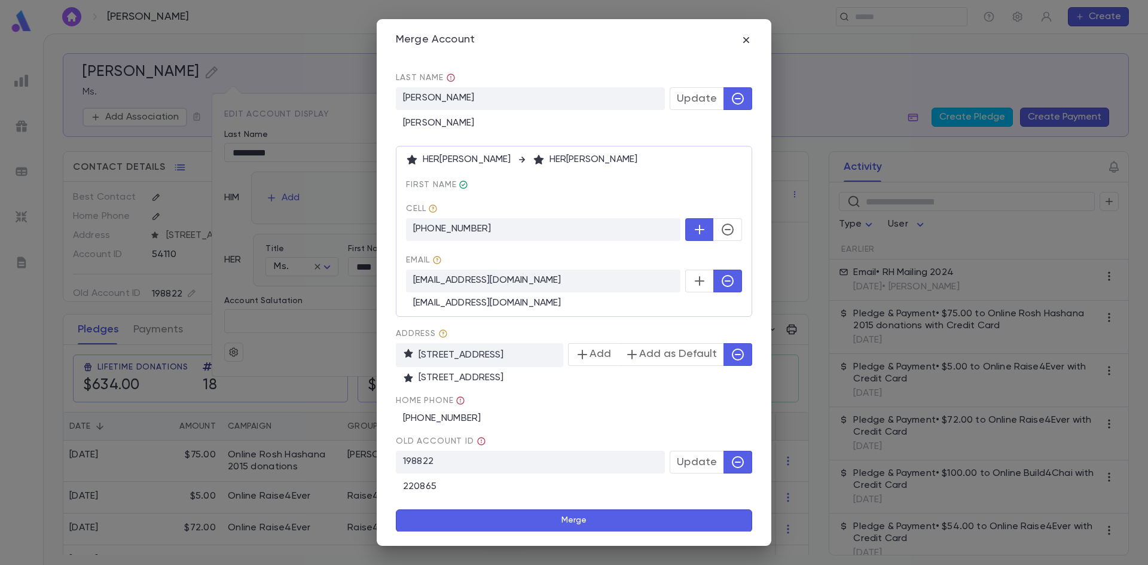
click at [564, 529] on button "Merge" at bounding box center [574, 520] width 356 height 23
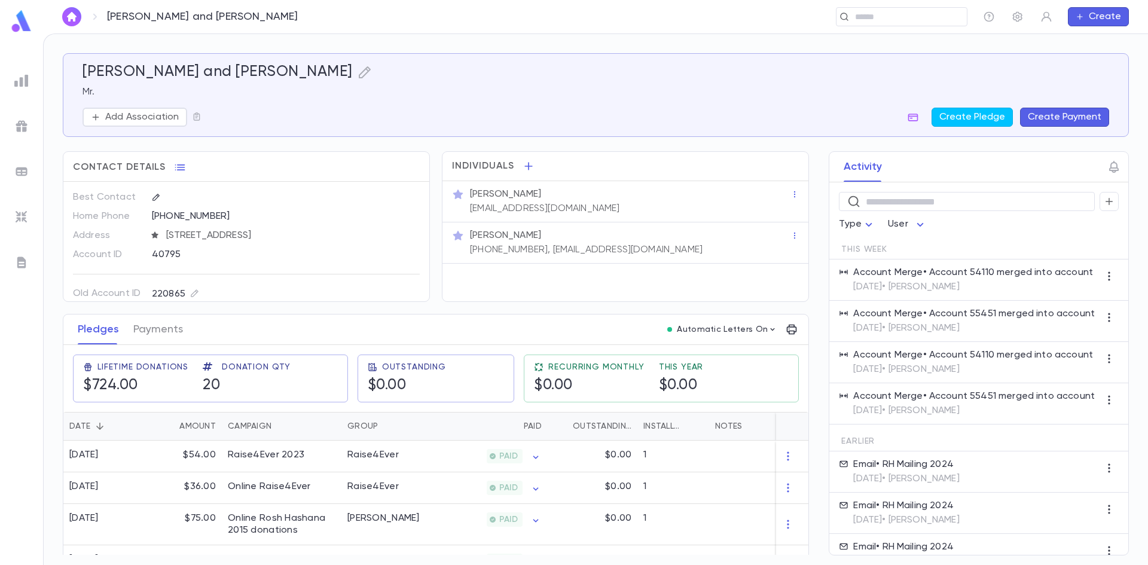
click at [649, 247] on p "[PHONE_NUMBER], [EMAIL_ADDRESS][DOMAIN_NAME]" at bounding box center [586, 250] width 233 height 12
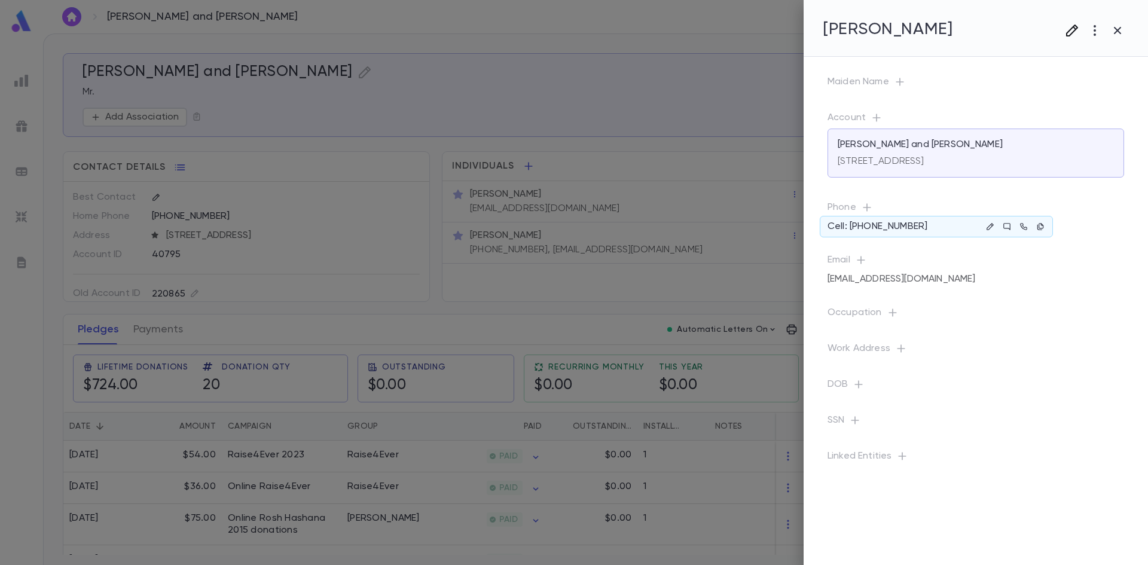
click at [1067, 33] on icon "button" at bounding box center [1072, 31] width 12 height 12
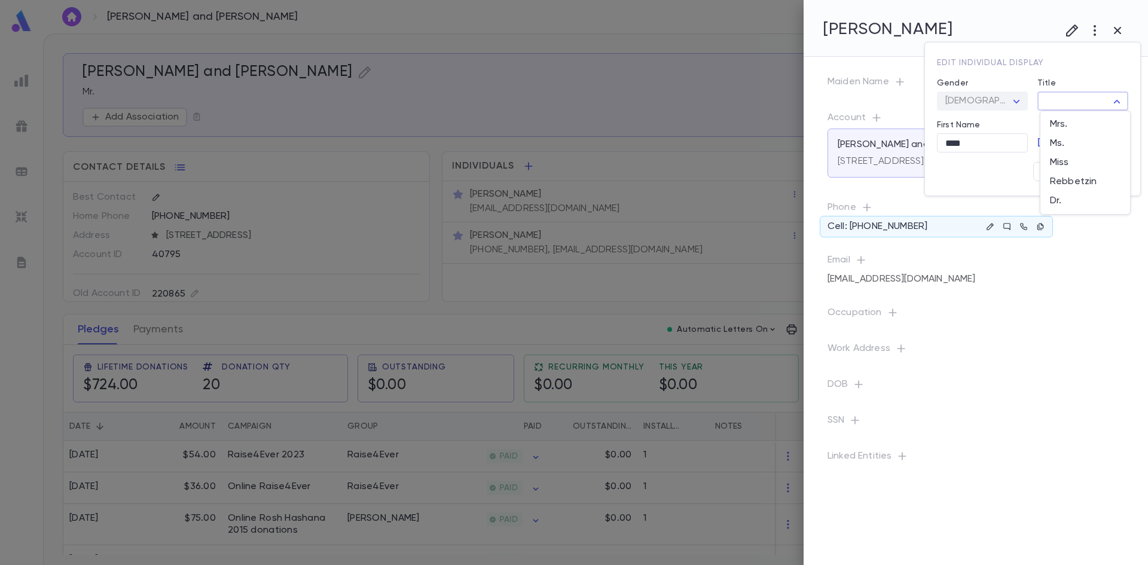
click at [1063, 103] on body "[PERSON_NAME] and [PERSON_NAME] ​ Create [PERSON_NAME] and [PERSON_NAME] Mr. Ad…" at bounding box center [574, 299] width 1148 height 532
click at [1062, 128] on span "Mrs." at bounding box center [1085, 124] width 71 height 12
type input "****"
click at [1096, 171] on button "Save" at bounding box center [1109, 171] width 38 height 19
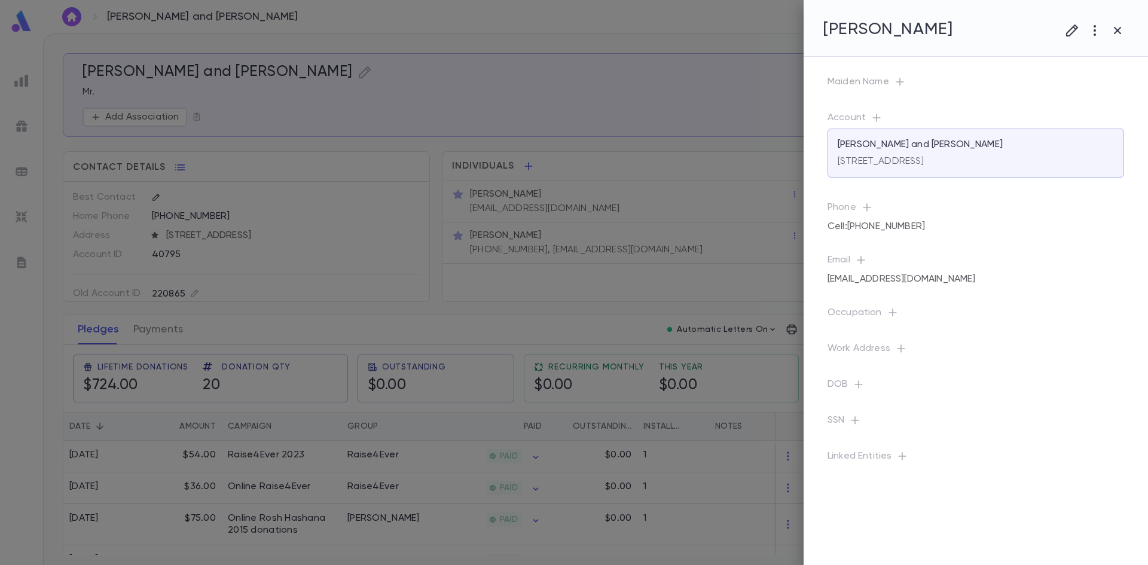
click at [479, 126] on div at bounding box center [574, 282] width 1148 height 565
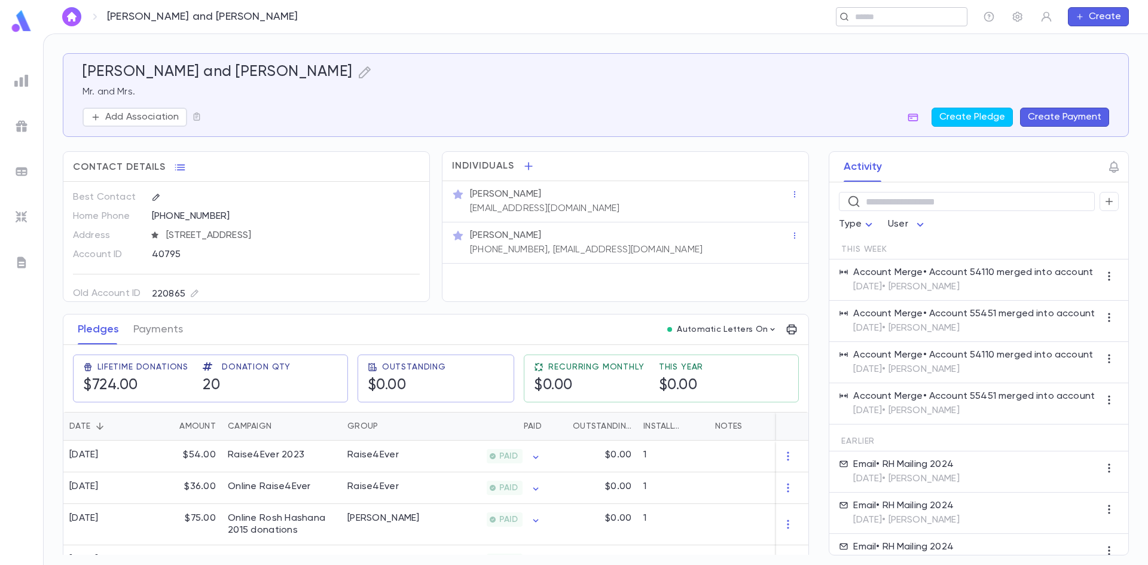
click at [877, 21] on input "text" at bounding box center [898, 16] width 93 height 11
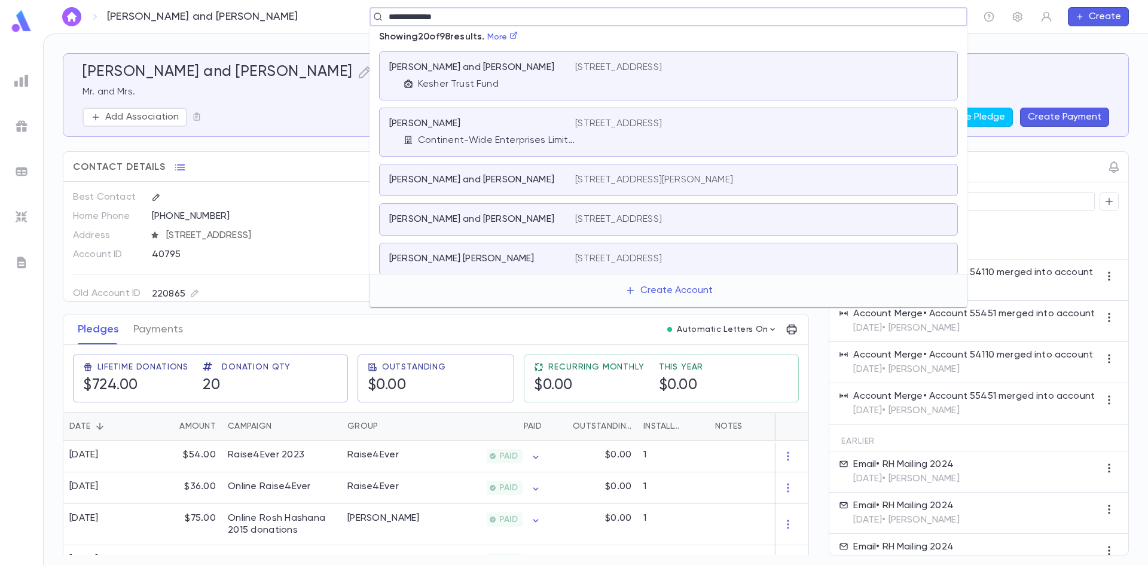
type input "**********"
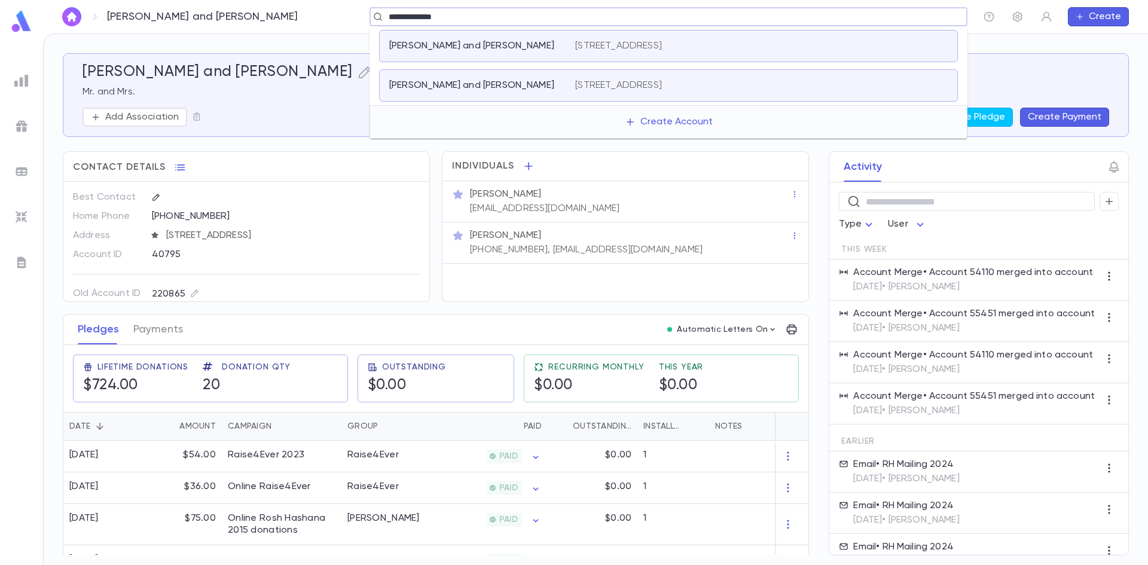
click at [478, 44] on p "[PERSON_NAME] and [PERSON_NAME]" at bounding box center [471, 46] width 165 height 12
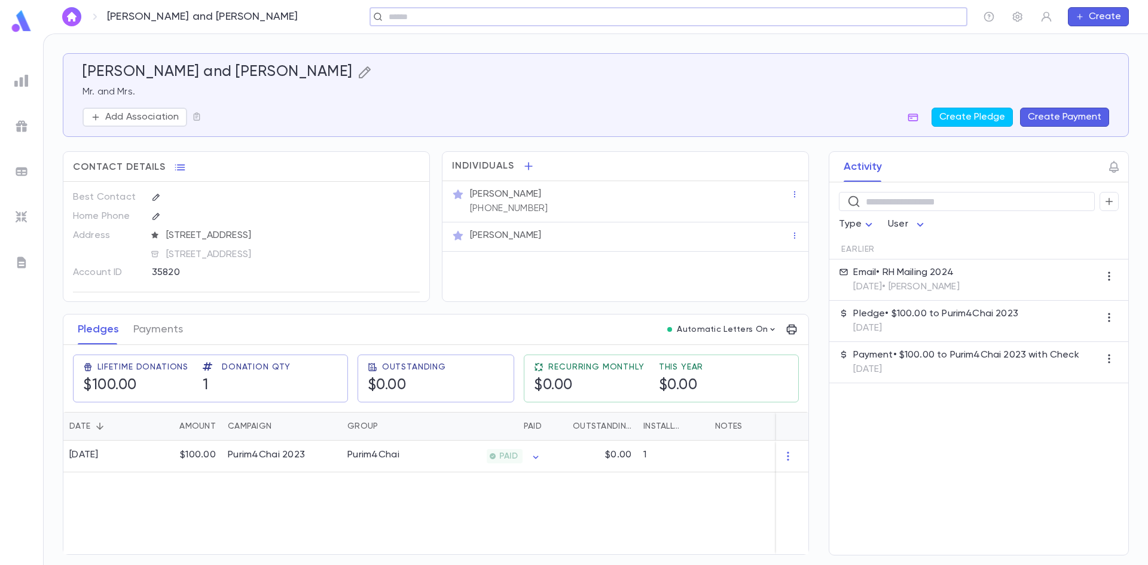
click at [359, 75] on icon "button" at bounding box center [365, 72] width 12 height 12
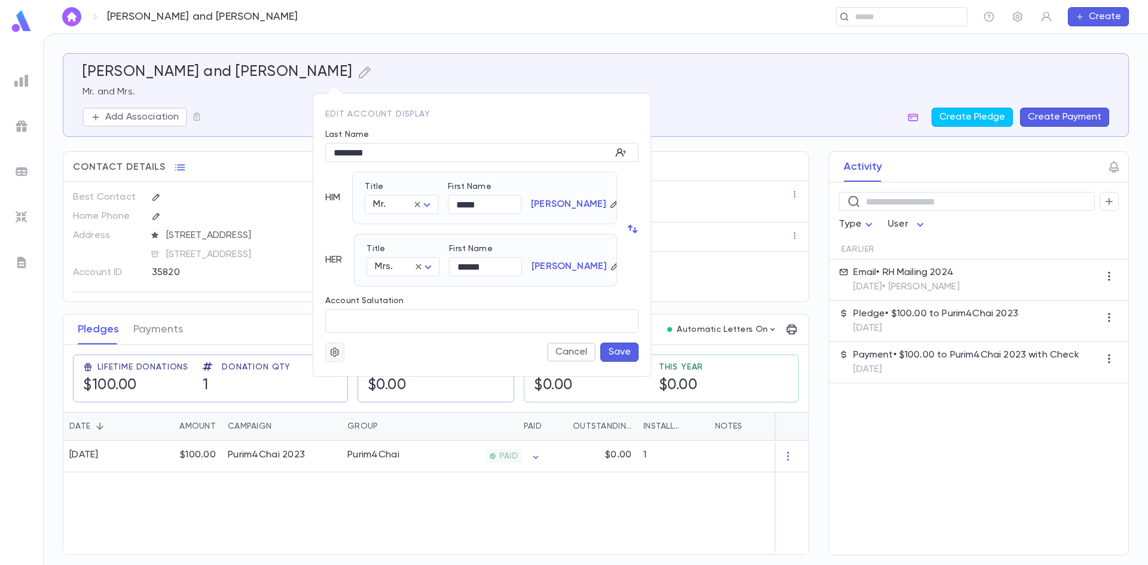
click at [334, 353] on icon "button" at bounding box center [334, 351] width 9 height 9
click at [367, 375] on li "Merge" at bounding box center [363, 375] width 71 height 19
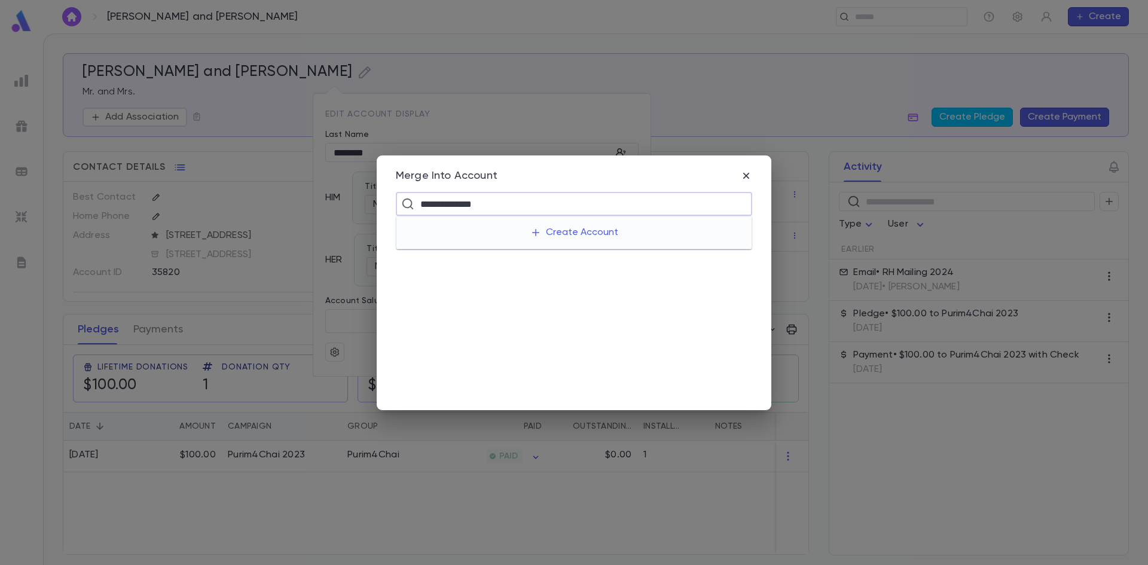
type input "**********"
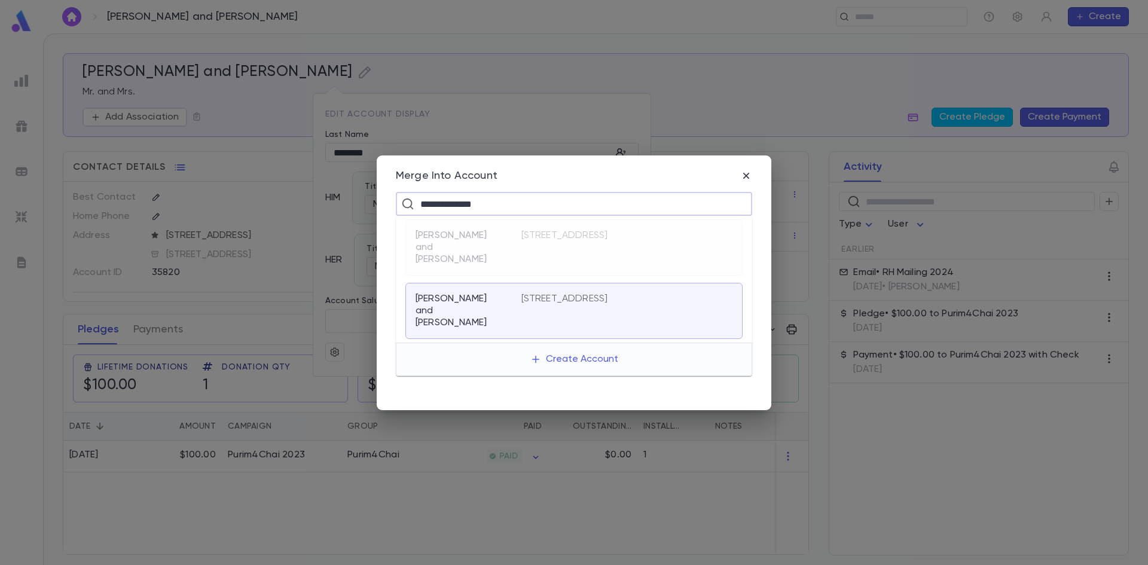
click at [524, 298] on p "[STREET_ADDRESS]" at bounding box center [564, 299] width 87 height 12
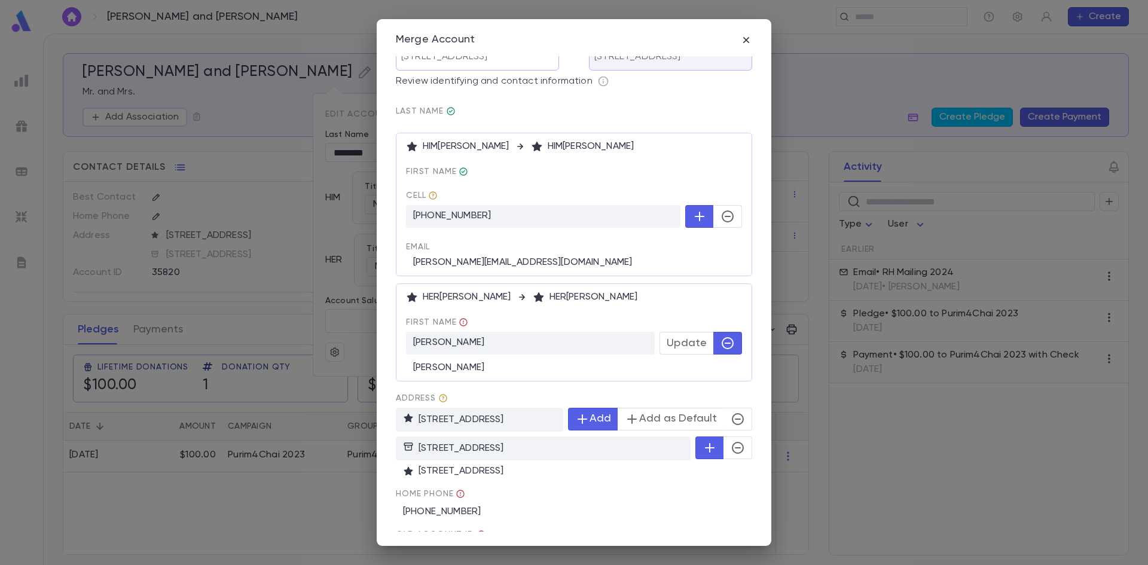
scroll to position [60, 0]
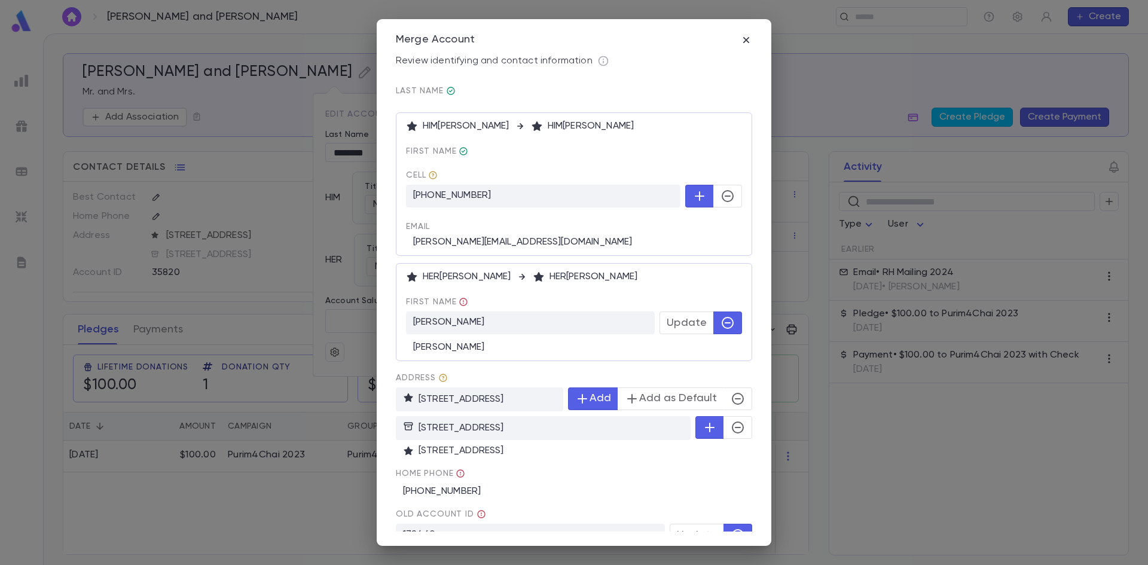
click at [730, 325] on button "button" at bounding box center [727, 323] width 29 height 23
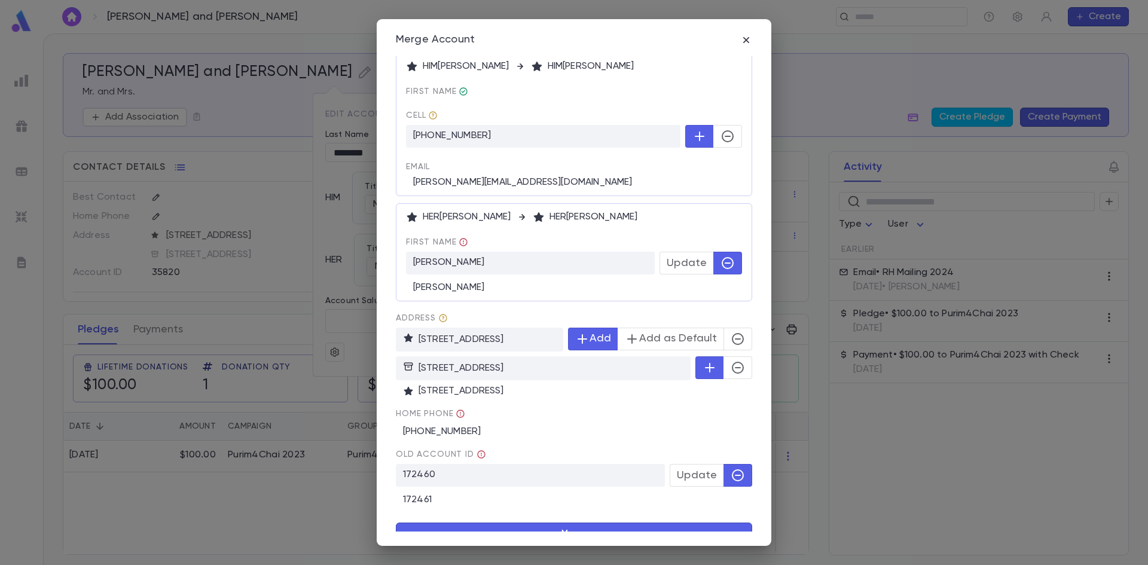
click at [734, 345] on icon "button" at bounding box center [738, 339] width 14 height 14
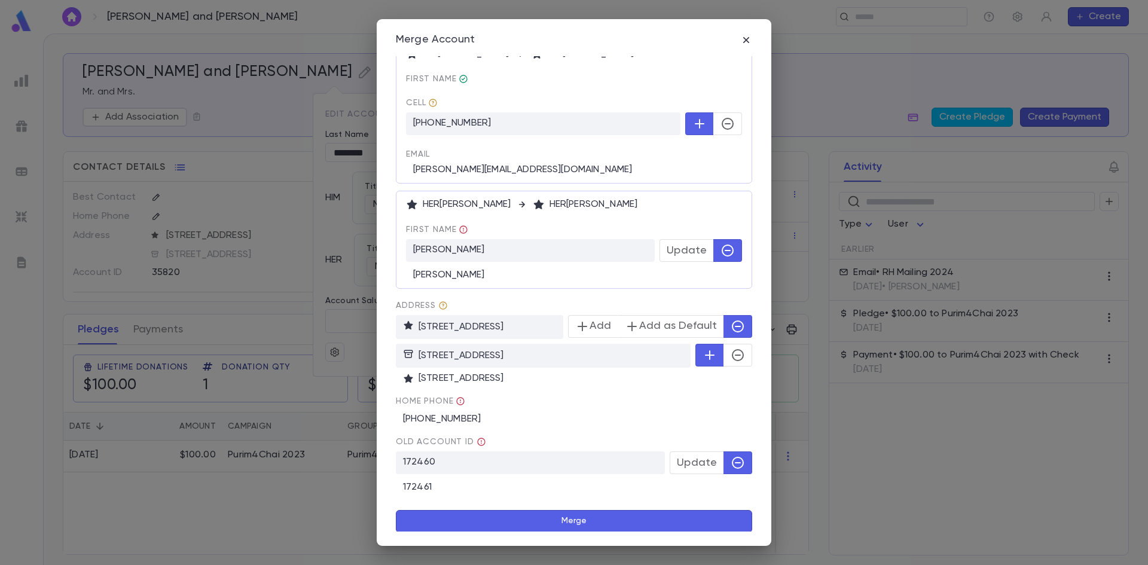
click at [590, 515] on button "Merge" at bounding box center [574, 521] width 356 height 23
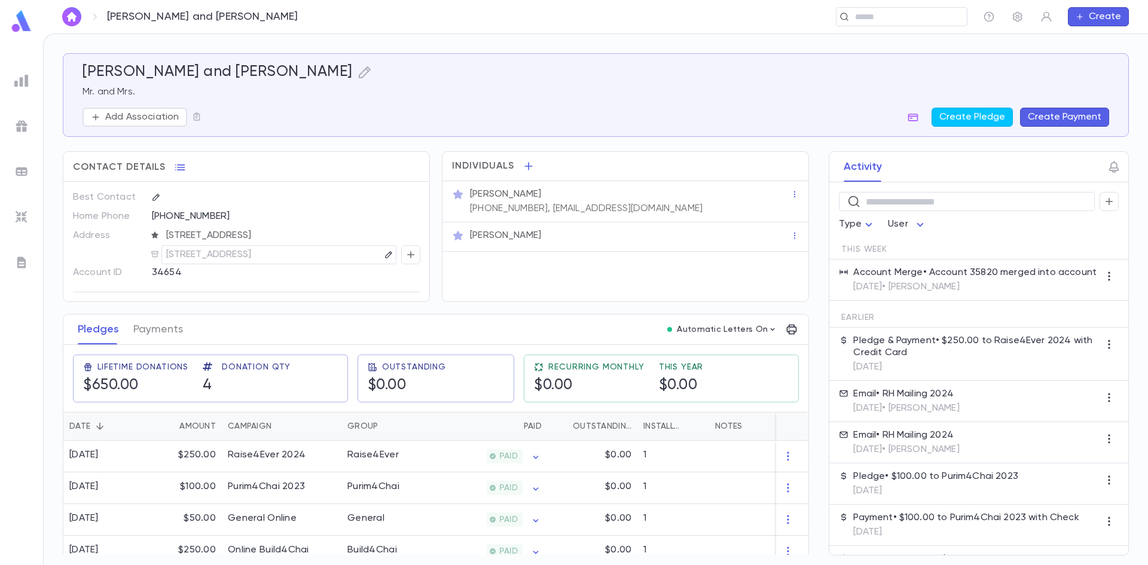
scroll to position [18, 0]
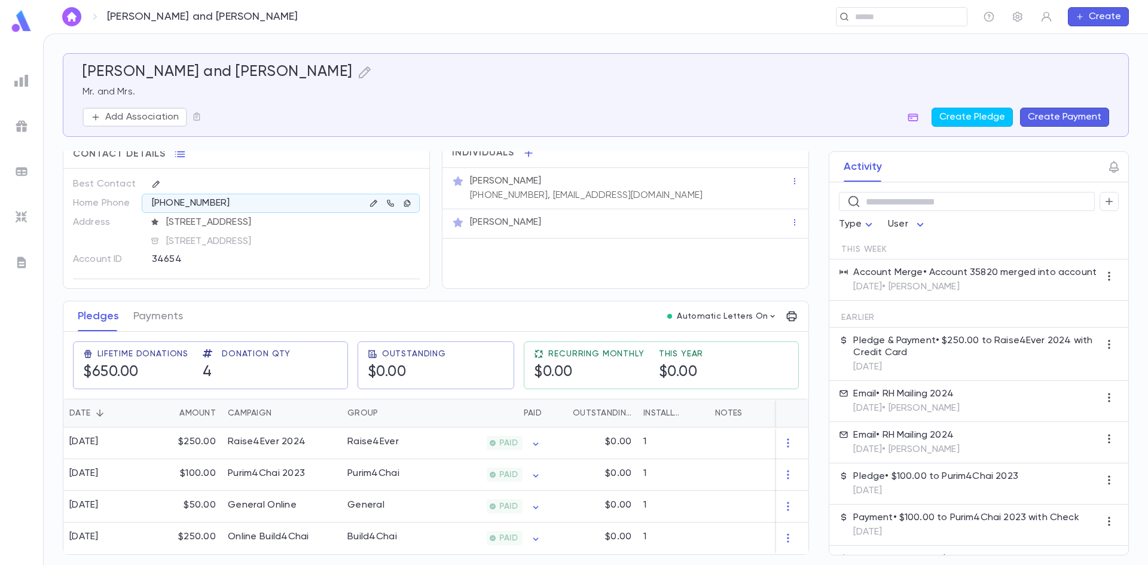
click at [886, 26] on div "[PERSON_NAME] and [PERSON_NAME] ​ Create" at bounding box center [595, 16] width 1105 height 33
click at [886, 25] on div "​" at bounding box center [902, 16] width 132 height 19
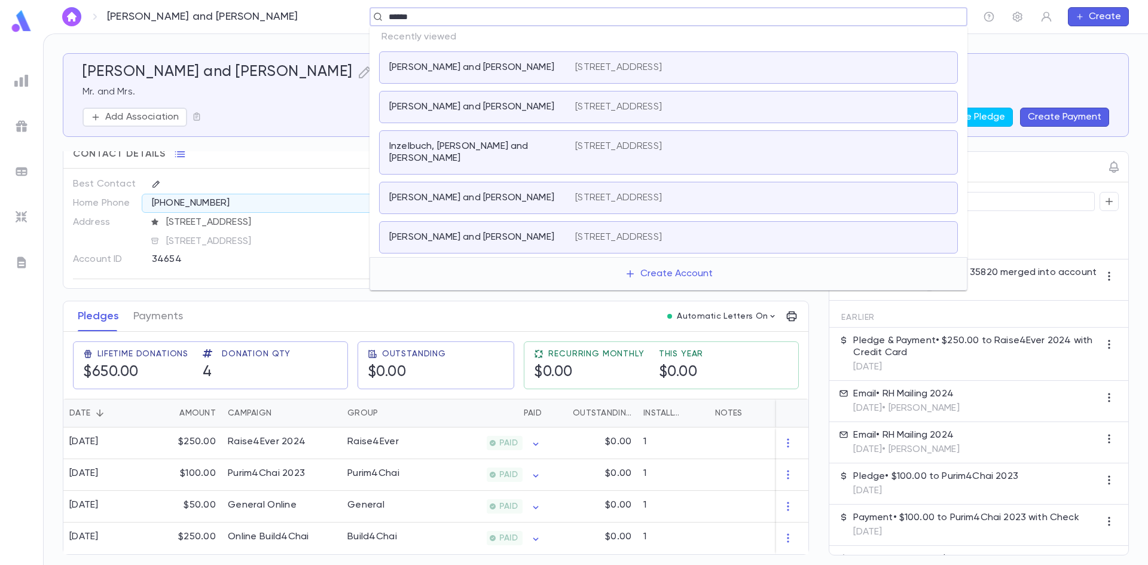
type input "******"
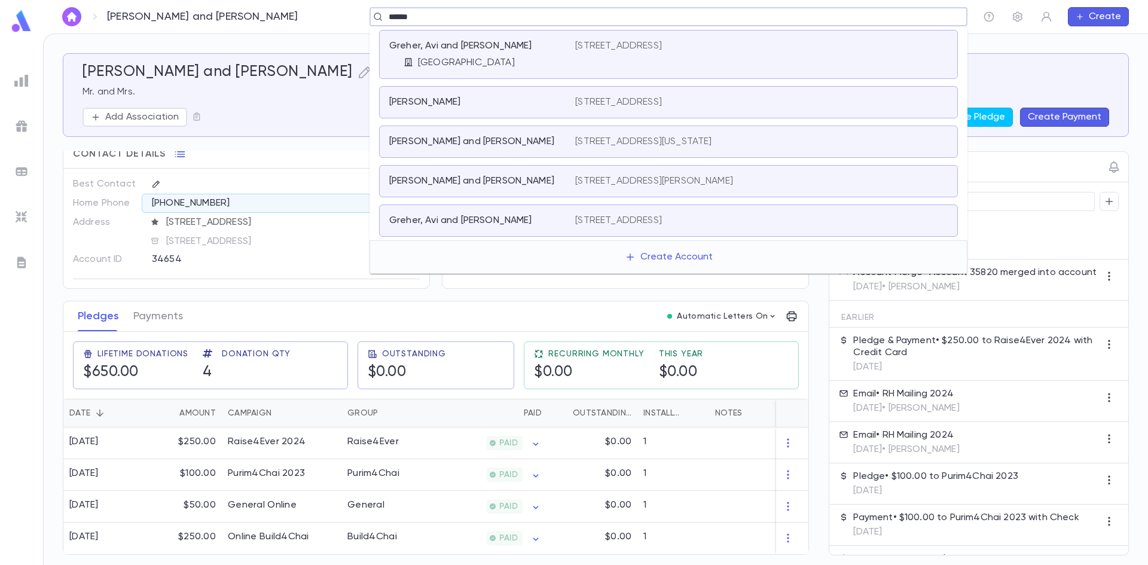
click at [542, 219] on div "Greher, Avi and [PERSON_NAME]" at bounding box center [475, 221] width 172 height 12
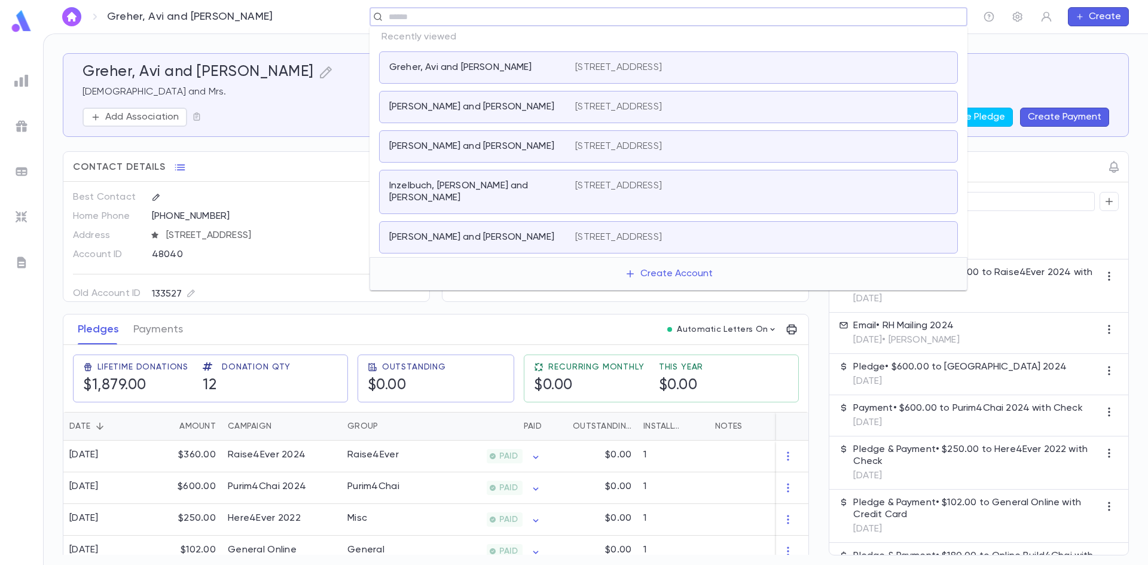
click at [734, 21] on input "text" at bounding box center [664, 16] width 559 height 11
type input "********"
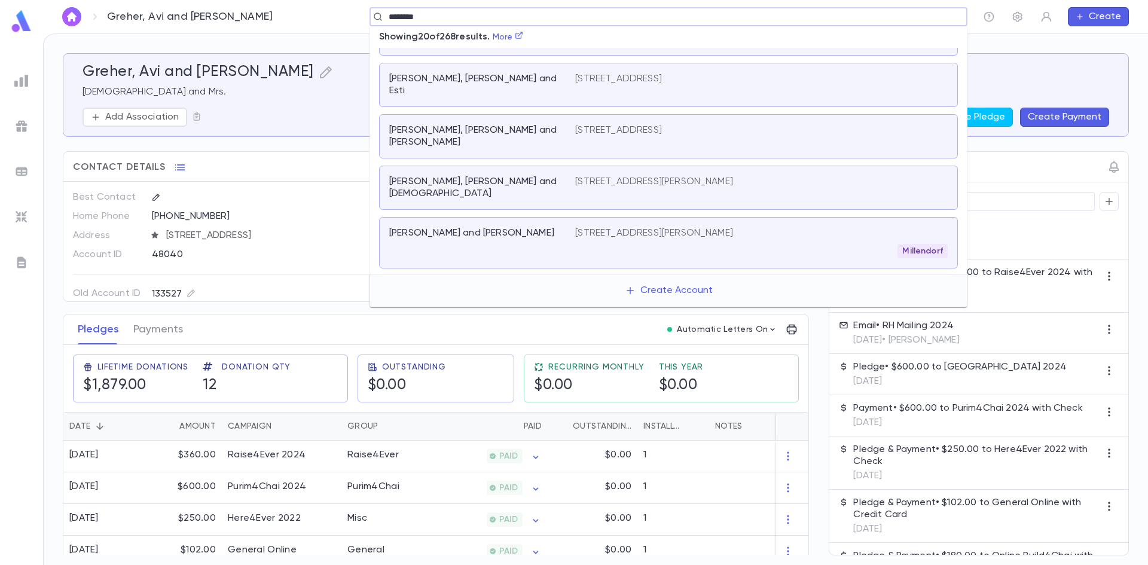
scroll to position [239, 0]
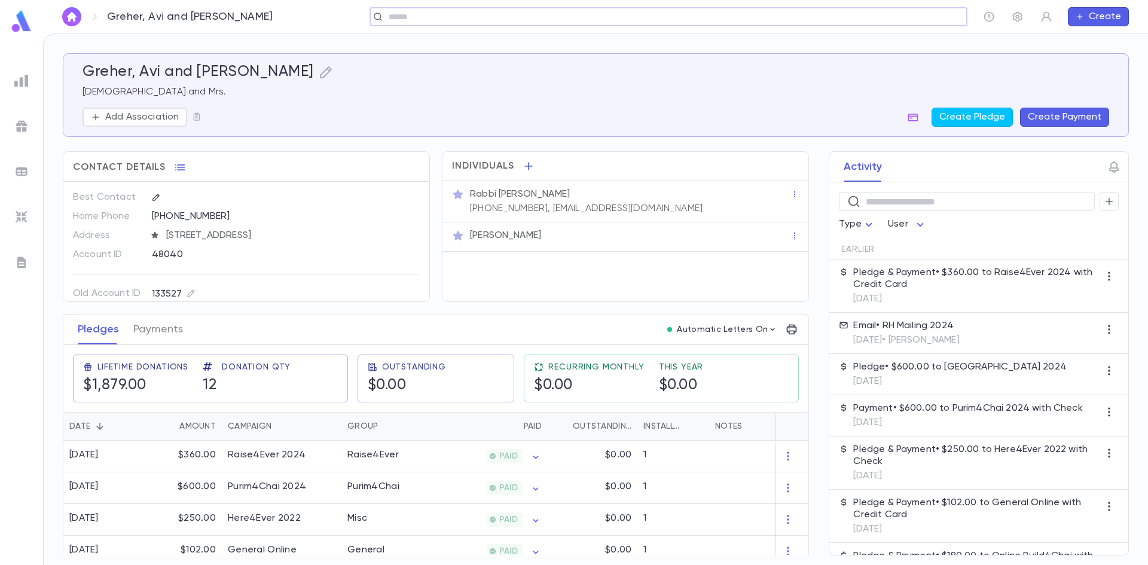
click at [789, 19] on input "text" at bounding box center [664, 16] width 559 height 11
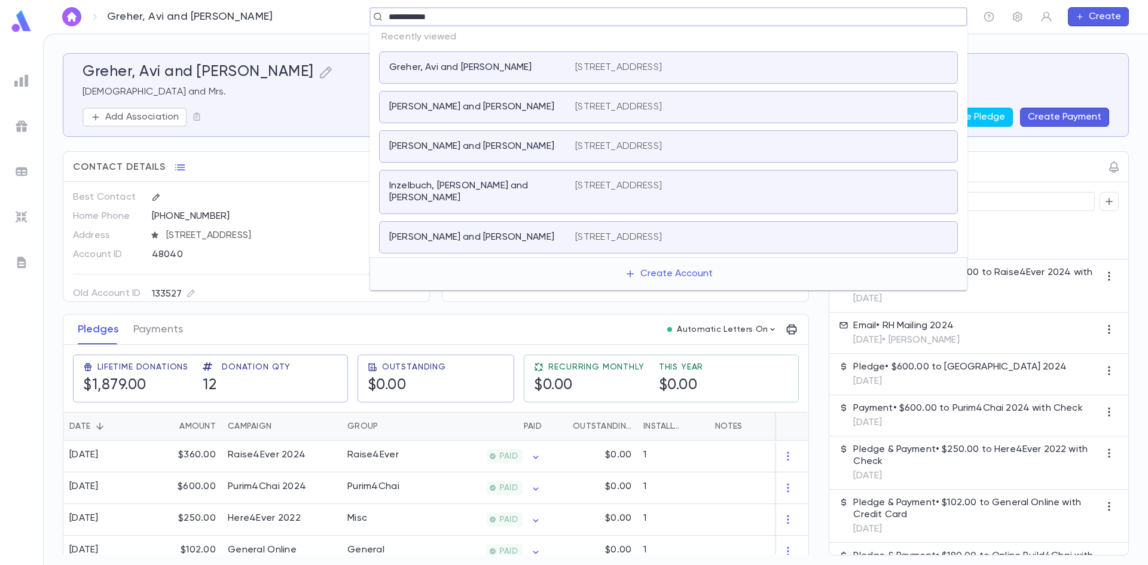
type input "**********"
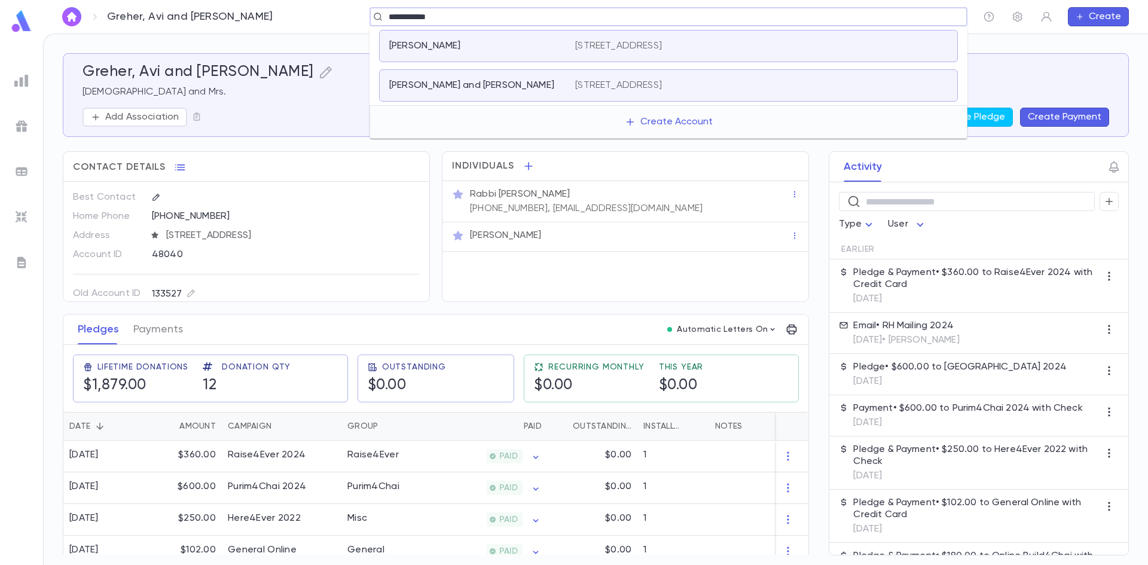
click at [420, 44] on p "[PERSON_NAME]" at bounding box center [424, 46] width 71 height 12
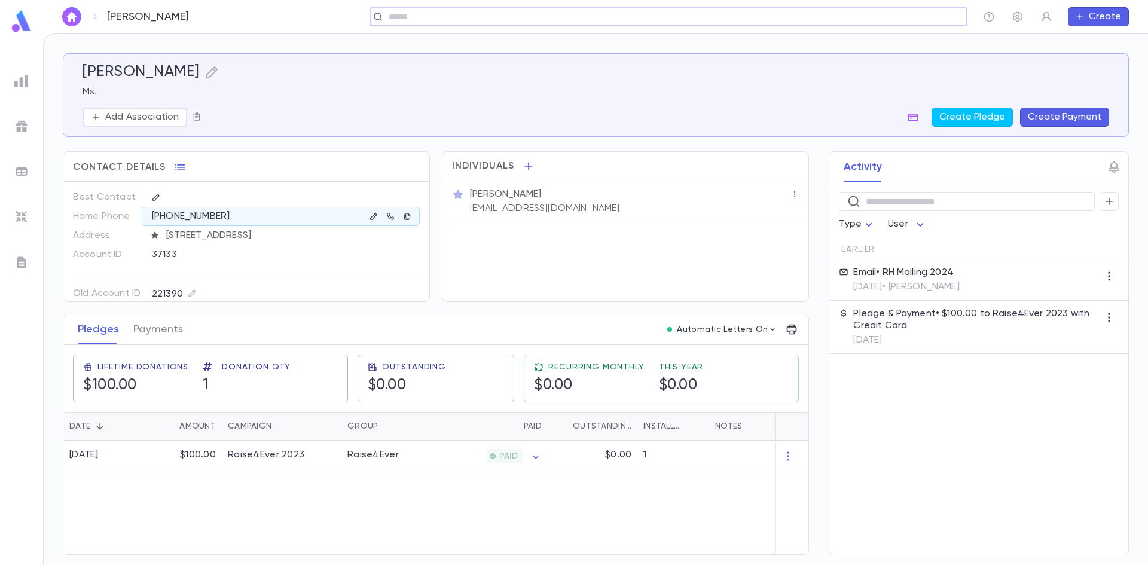
click at [189, 120] on button "button" at bounding box center [196, 117] width 19 height 19
click at [202, 71] on div at bounding box center [574, 282] width 1148 height 565
click at [205, 73] on icon "button" at bounding box center [212, 72] width 14 height 14
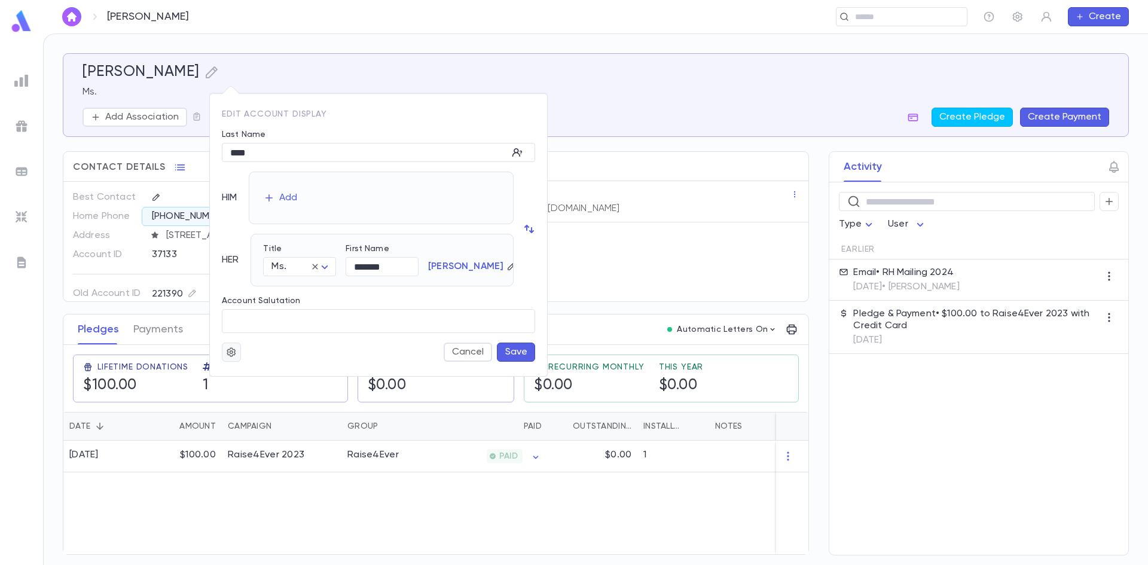
click at [230, 350] on icon "button" at bounding box center [231, 352] width 11 height 12
click at [264, 379] on li "Merge" at bounding box center [260, 375] width 71 height 19
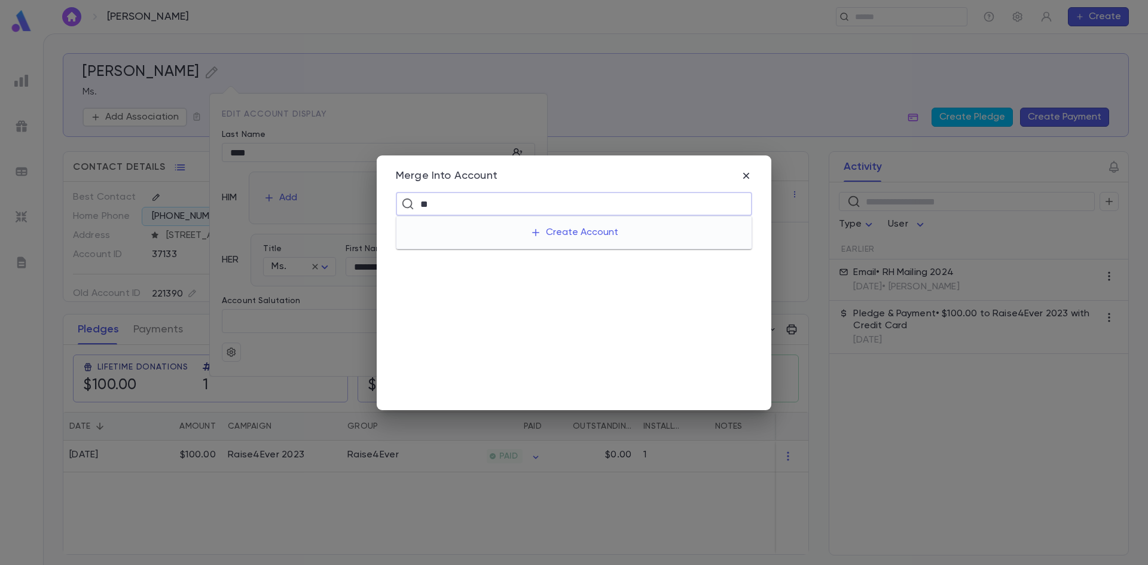
type input "*"
type input "**********"
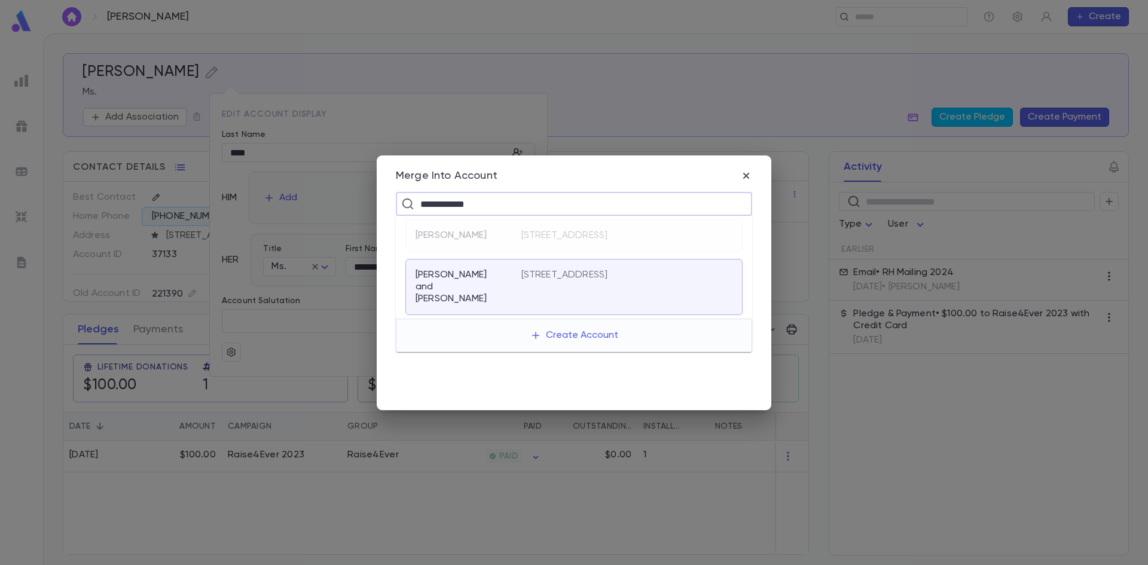
click at [477, 272] on p "[PERSON_NAME] and [PERSON_NAME]" at bounding box center [461, 287] width 91 height 36
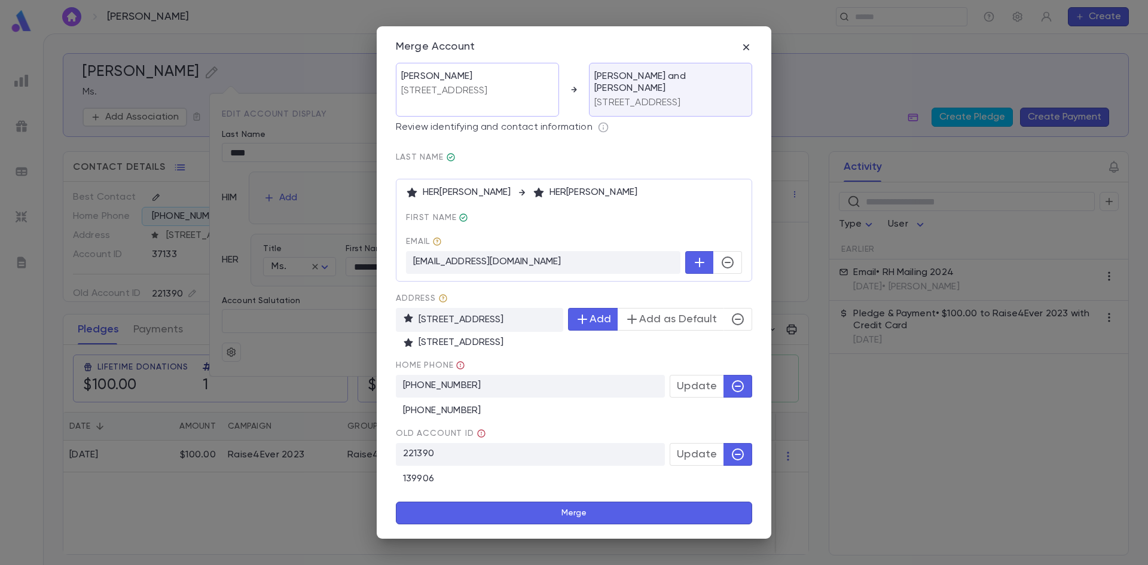
click at [701, 269] on icon "button" at bounding box center [699, 262] width 14 height 14
click at [741, 323] on icon "button" at bounding box center [738, 319] width 14 height 14
click at [655, 514] on button "Merge" at bounding box center [574, 513] width 356 height 23
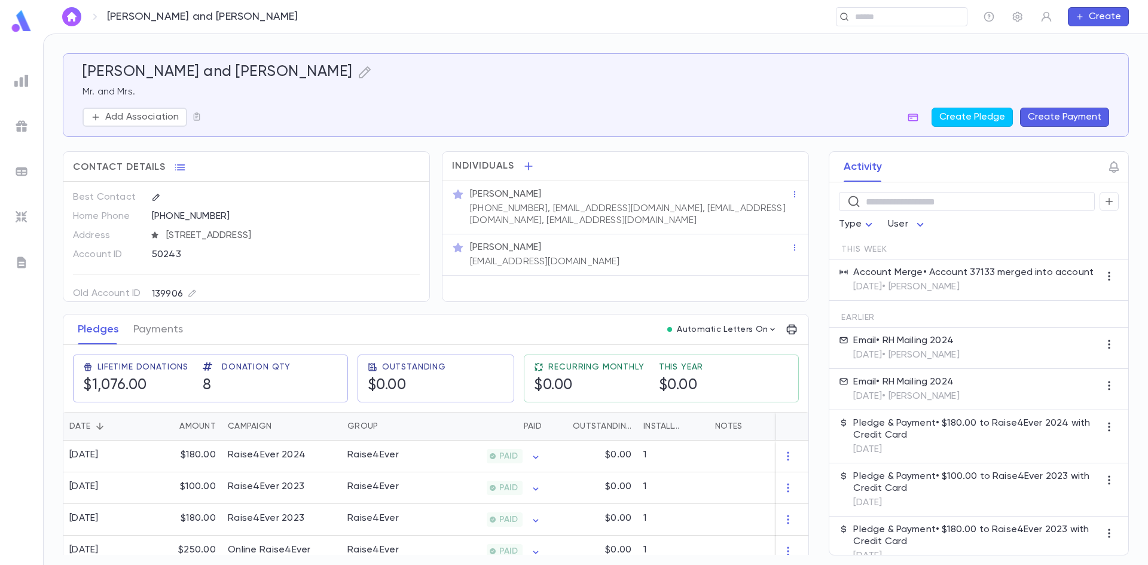
click at [636, 102] on div "[PERSON_NAME] and [PERSON_NAME] Mr. and Mrs. Add Association Create Pledge Crea…" at bounding box center [596, 94] width 1027 height 63
click at [906, 32] on div "[PERSON_NAME] and [PERSON_NAME] ​ Create" at bounding box center [595, 16] width 1105 height 33
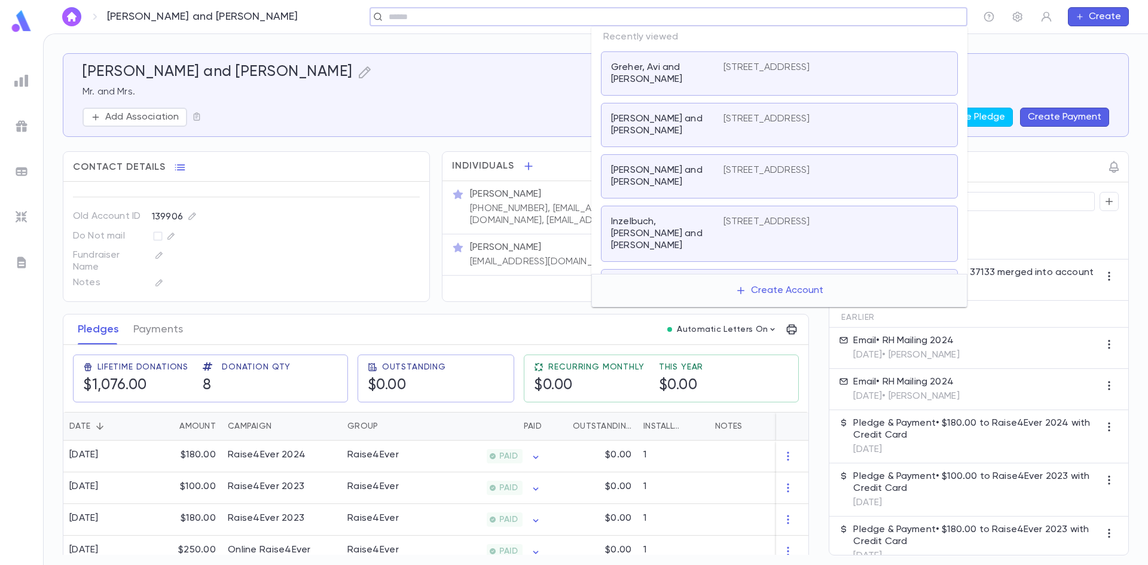
click at [907, 21] on input "text" at bounding box center [664, 16] width 559 height 11
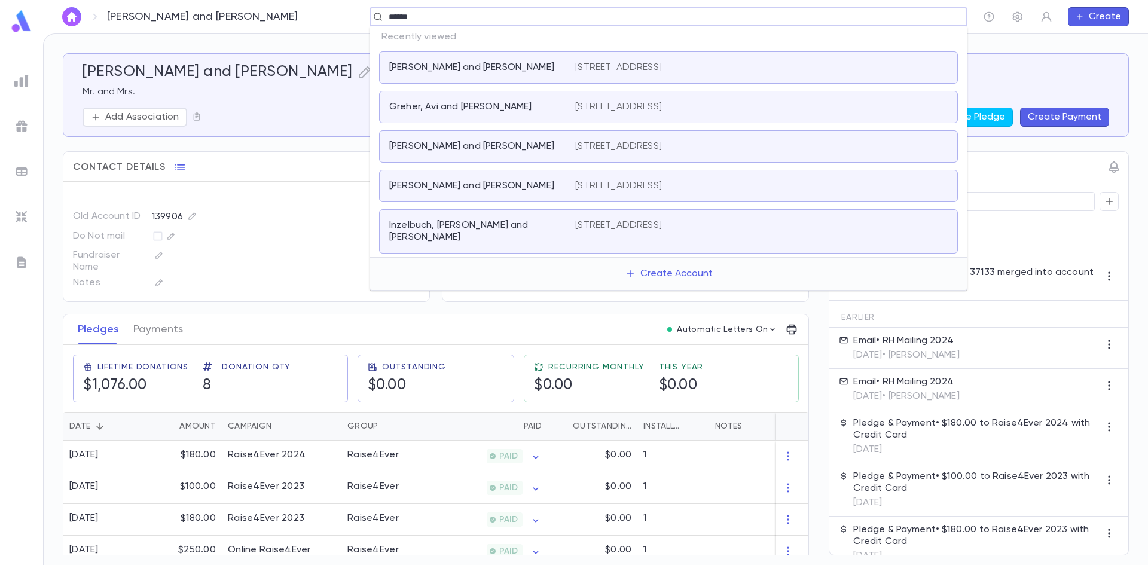
type input "******"
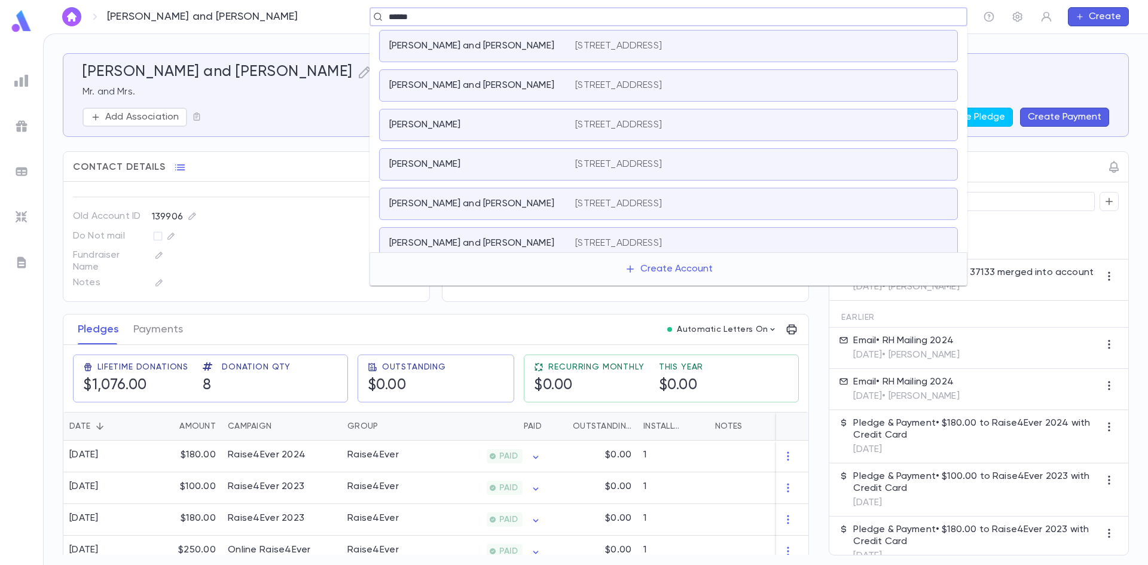
click at [490, 212] on div "[PERSON_NAME] and Miri [STREET_ADDRESS]" at bounding box center [668, 204] width 579 height 32
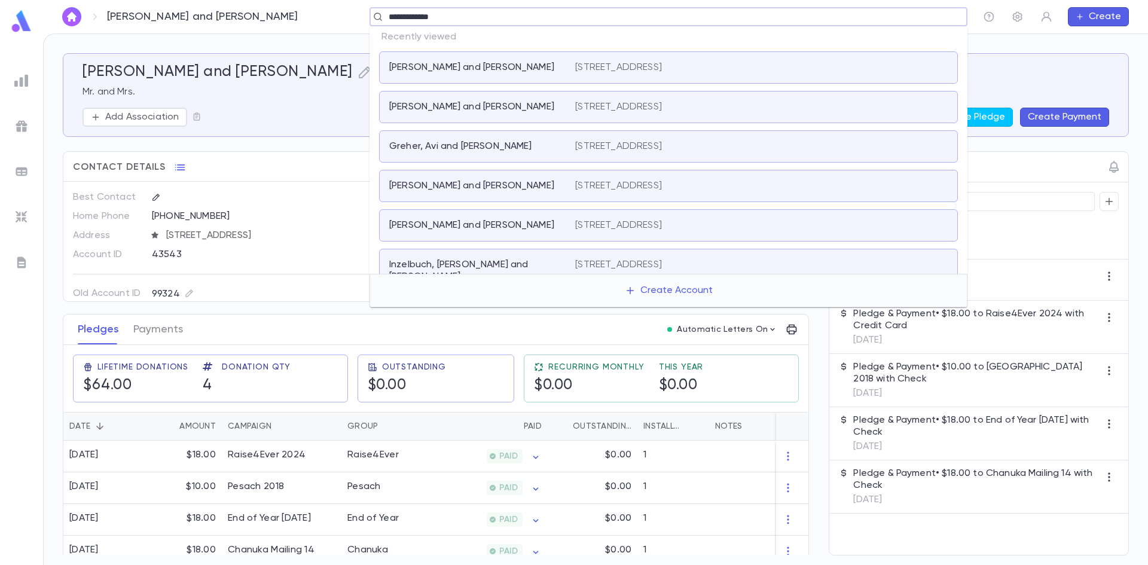
type input "**********"
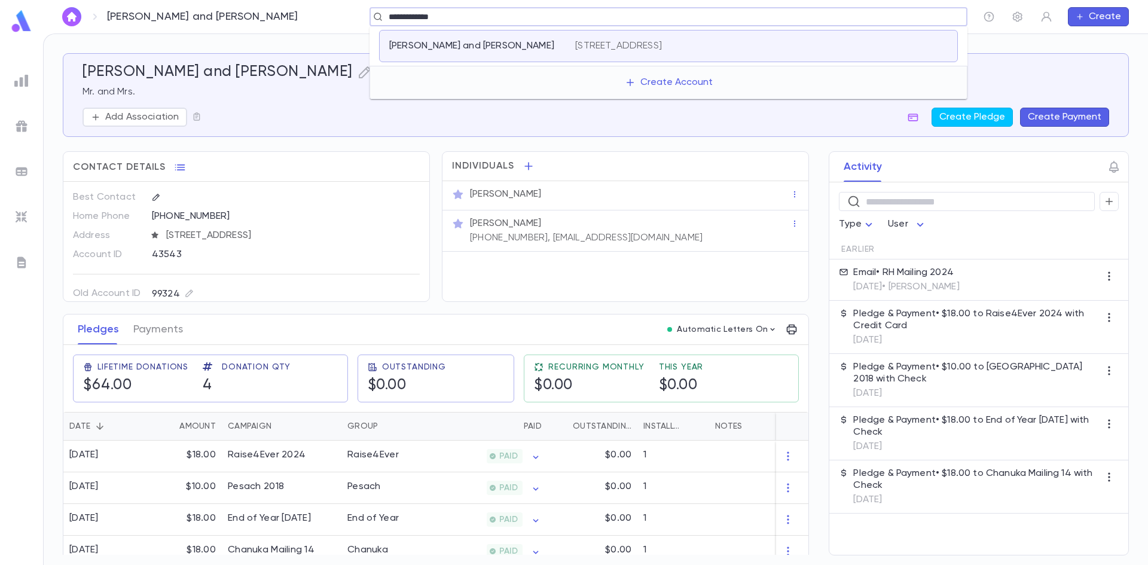
click at [447, 47] on p "[PERSON_NAME] and [PERSON_NAME]" at bounding box center [471, 46] width 165 height 12
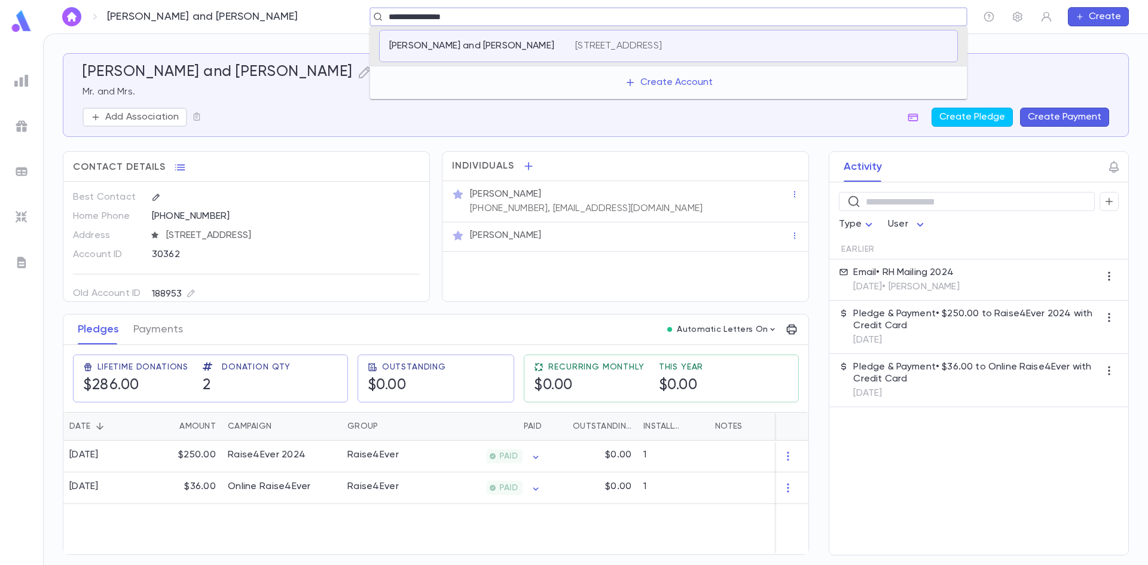
type input "**********"
click at [452, 48] on p "[PERSON_NAME]" at bounding box center [424, 46] width 71 height 12
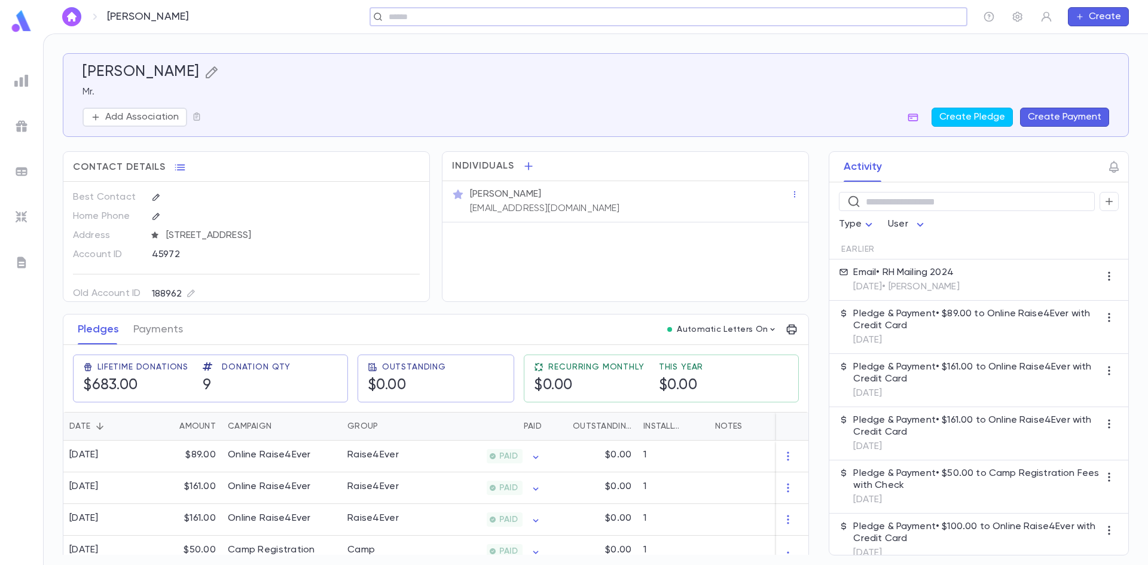
click at [219, 72] on icon "button" at bounding box center [212, 72] width 14 height 14
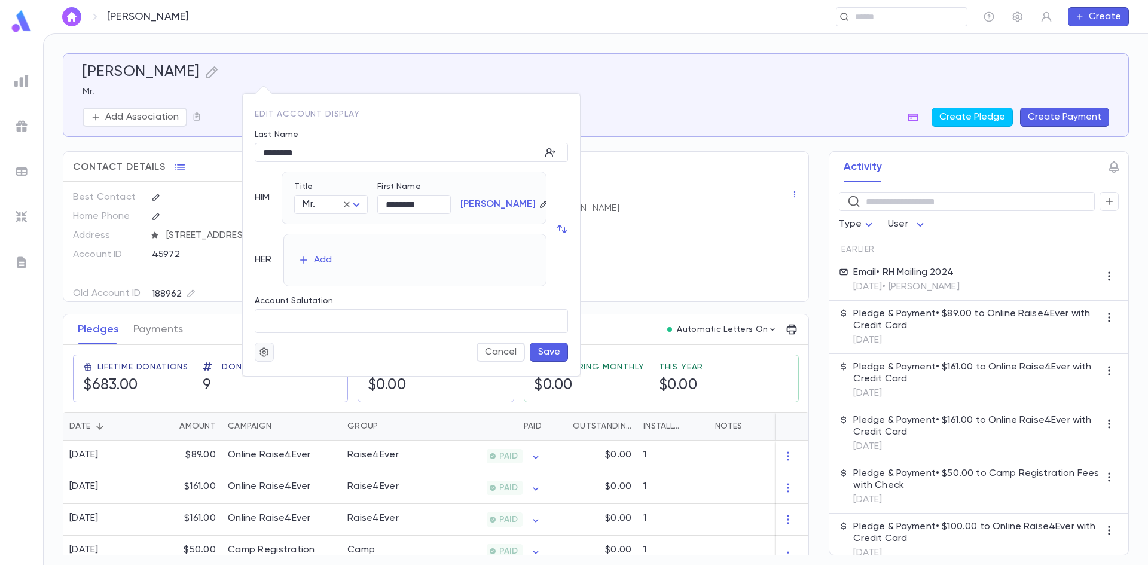
click at [261, 349] on icon "button" at bounding box center [264, 352] width 11 height 12
click at [280, 375] on li "Merge" at bounding box center [293, 375] width 71 height 19
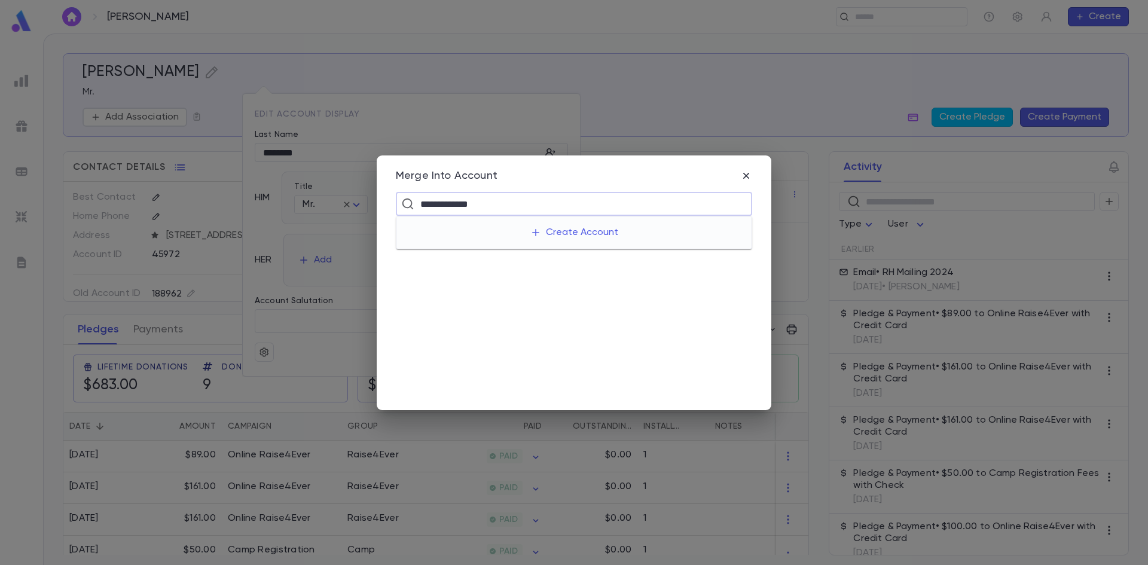
type input "**********"
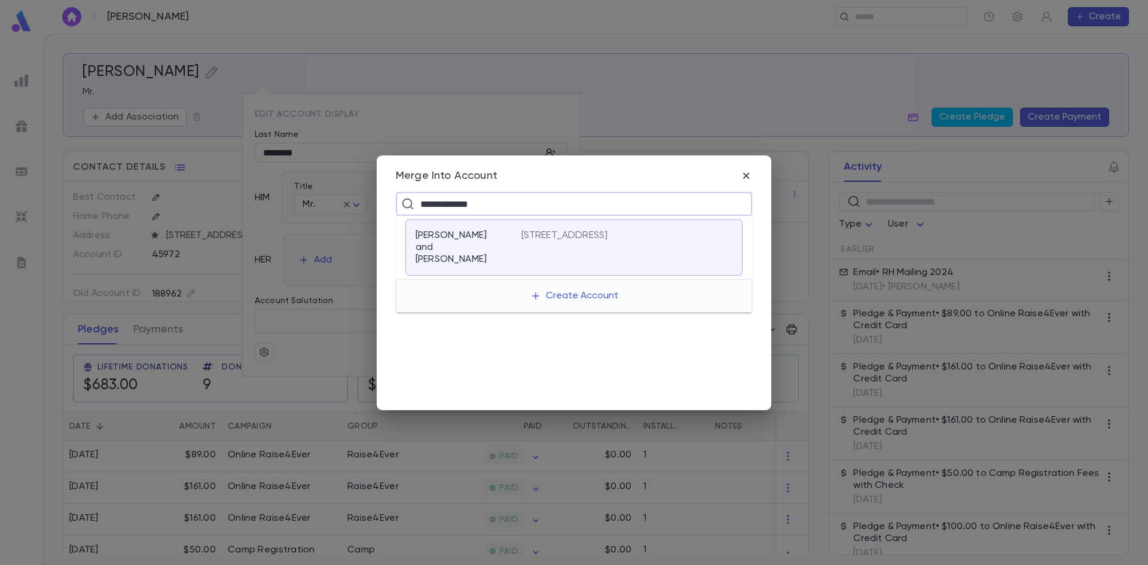
click at [473, 253] on p "[PERSON_NAME] and [PERSON_NAME]" at bounding box center [461, 248] width 91 height 36
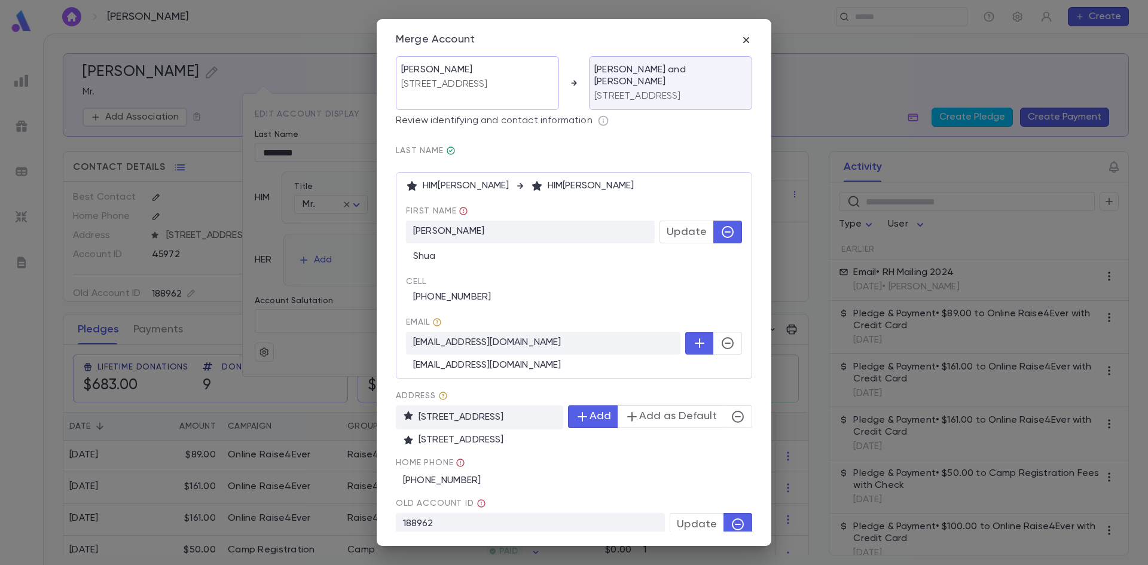
click at [725, 235] on icon "button" at bounding box center [728, 232] width 14 height 14
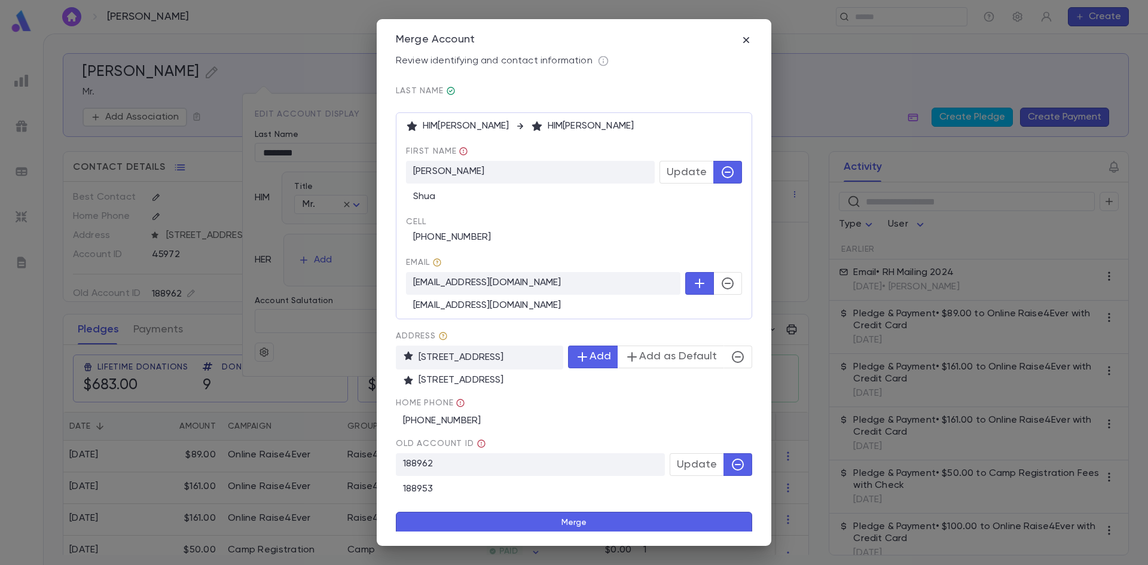
click at [730, 286] on button "button" at bounding box center [727, 283] width 29 height 23
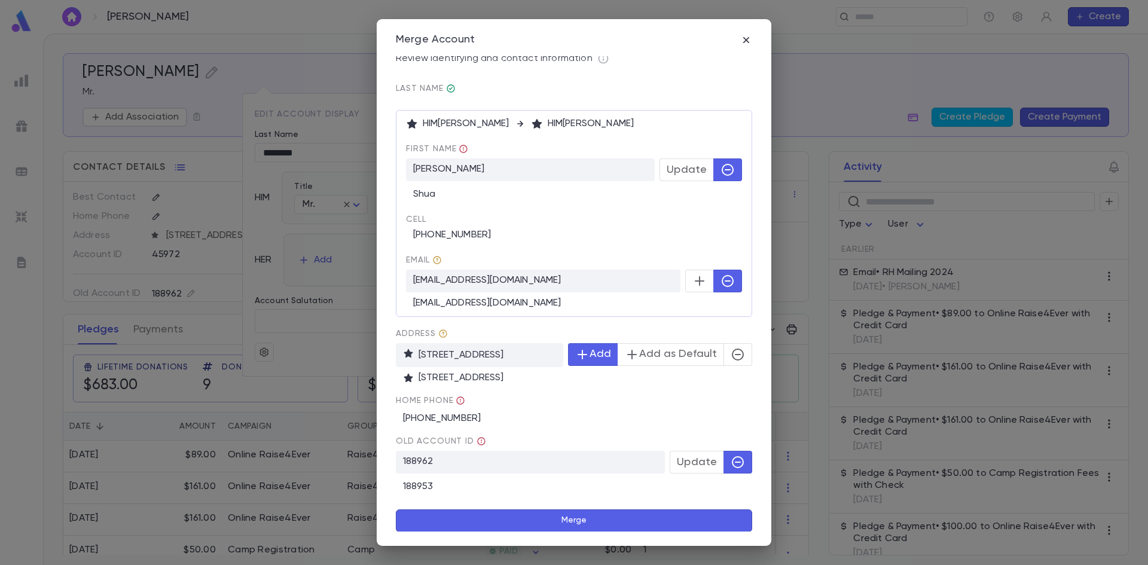
click at [724, 346] on button "button" at bounding box center [738, 354] width 29 height 23
click at [613, 518] on button "Merge" at bounding box center [574, 520] width 356 height 23
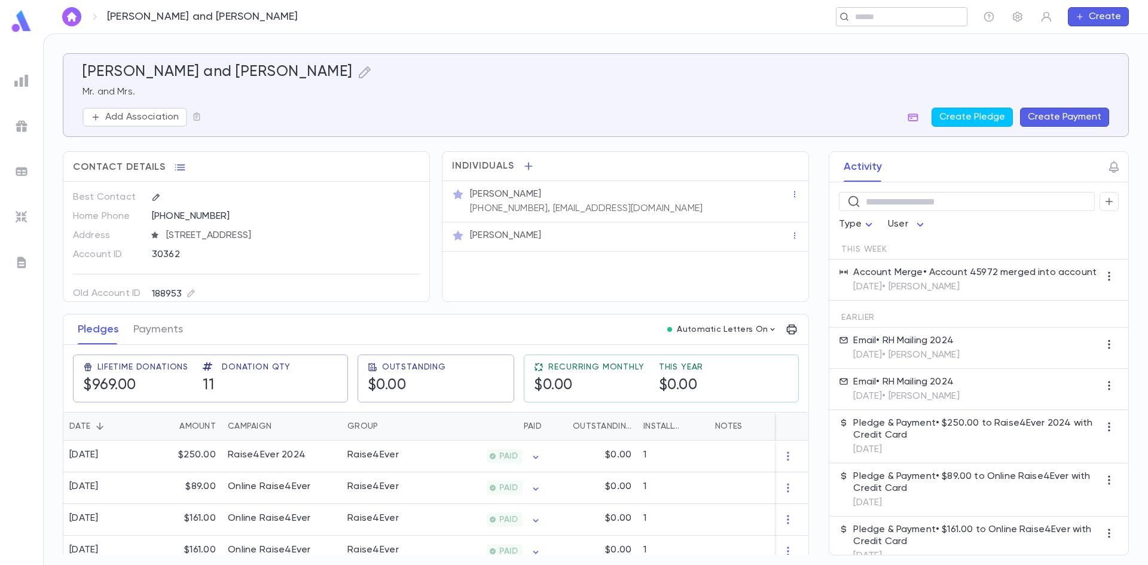
click at [895, 8] on div "​" at bounding box center [902, 16] width 132 height 19
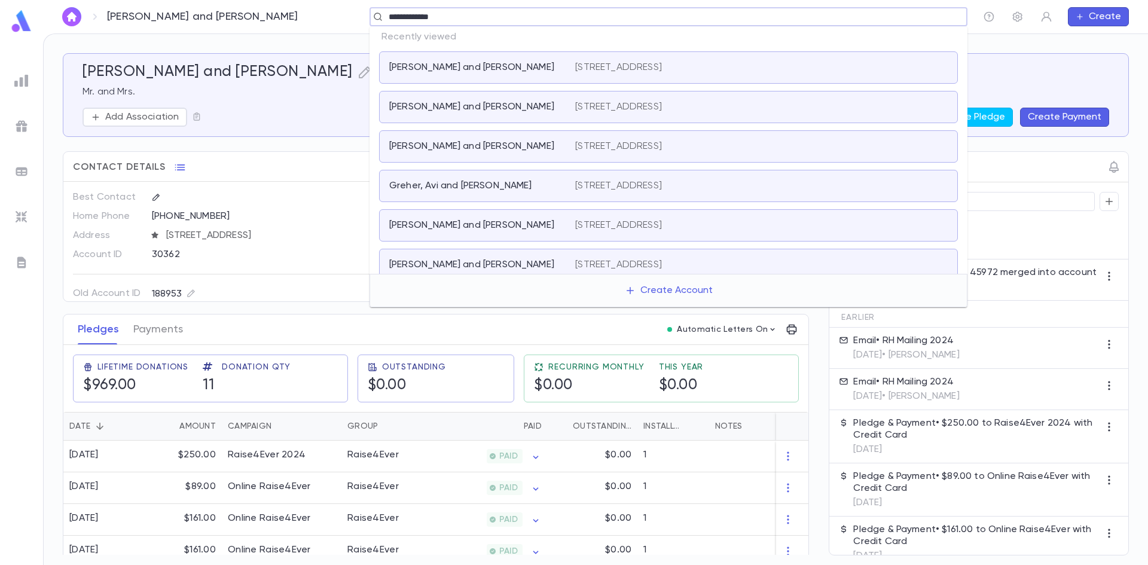
type input "**********"
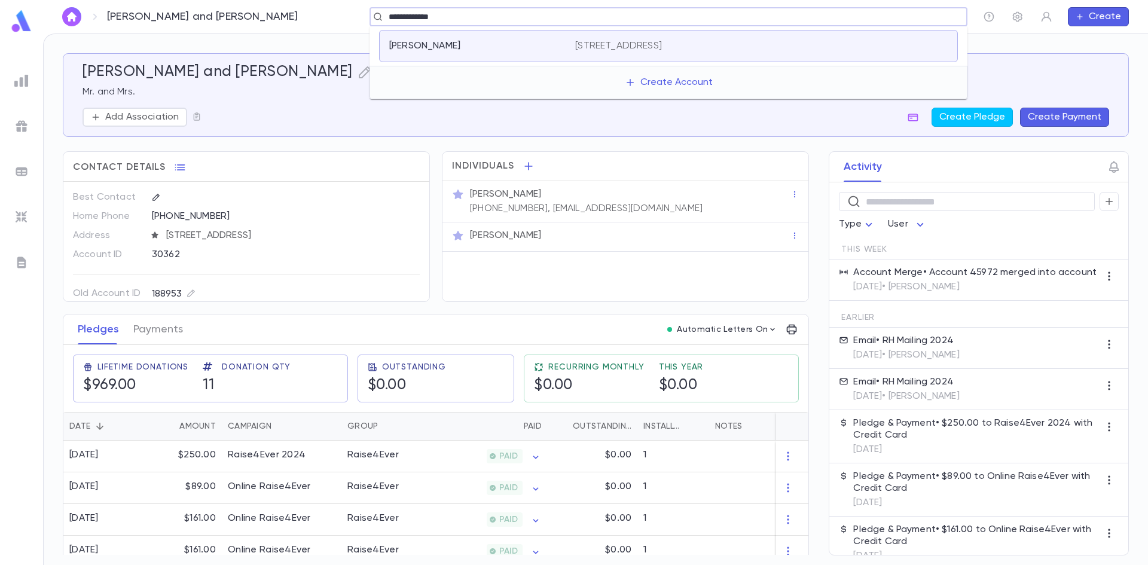
click at [428, 42] on p "[PERSON_NAME]" at bounding box center [424, 46] width 71 height 12
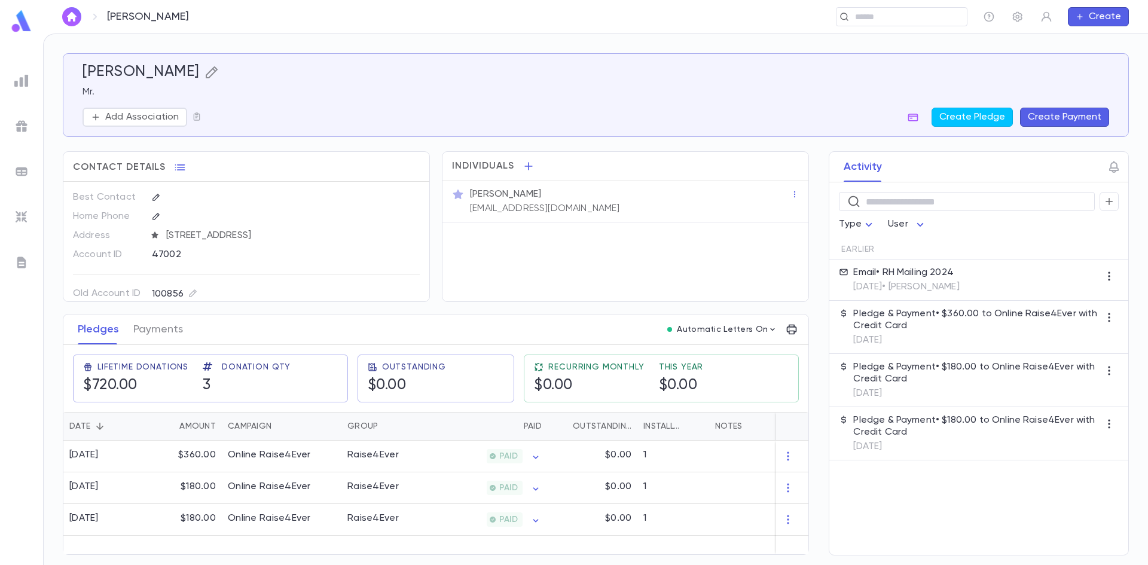
click at [205, 74] on icon "button" at bounding box center [212, 72] width 14 height 14
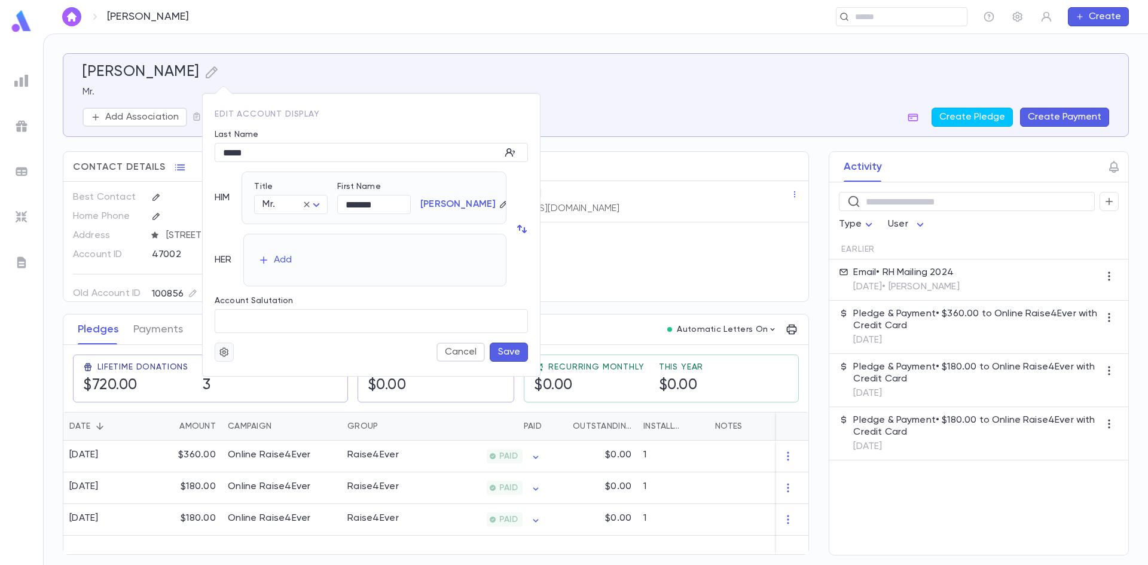
click at [224, 350] on icon "button" at bounding box center [224, 352] width 11 height 12
click at [263, 368] on li "Merge" at bounding box center [253, 375] width 71 height 19
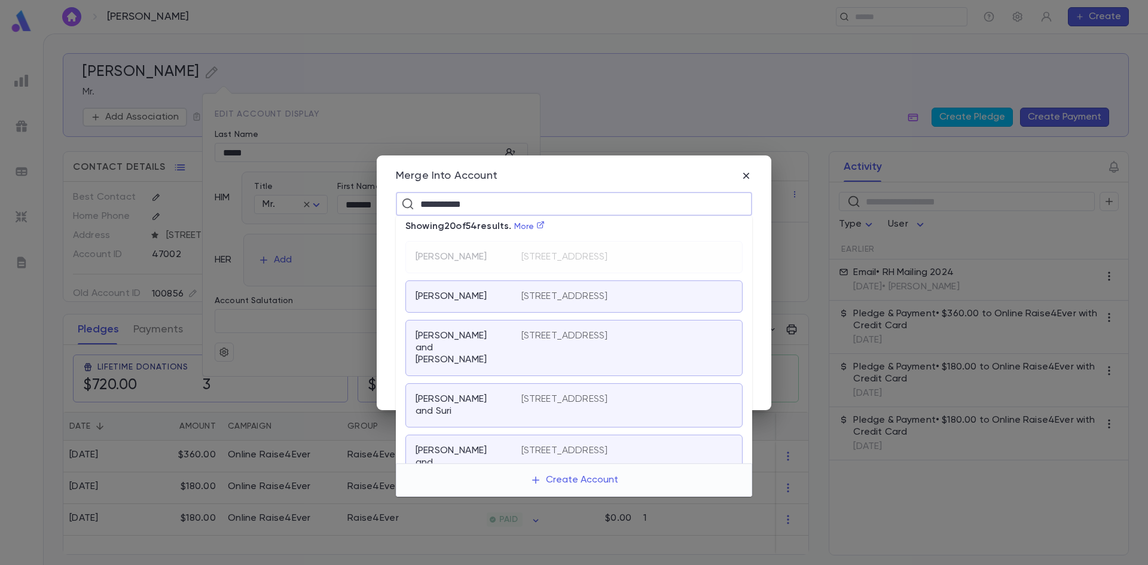
type input "**********"
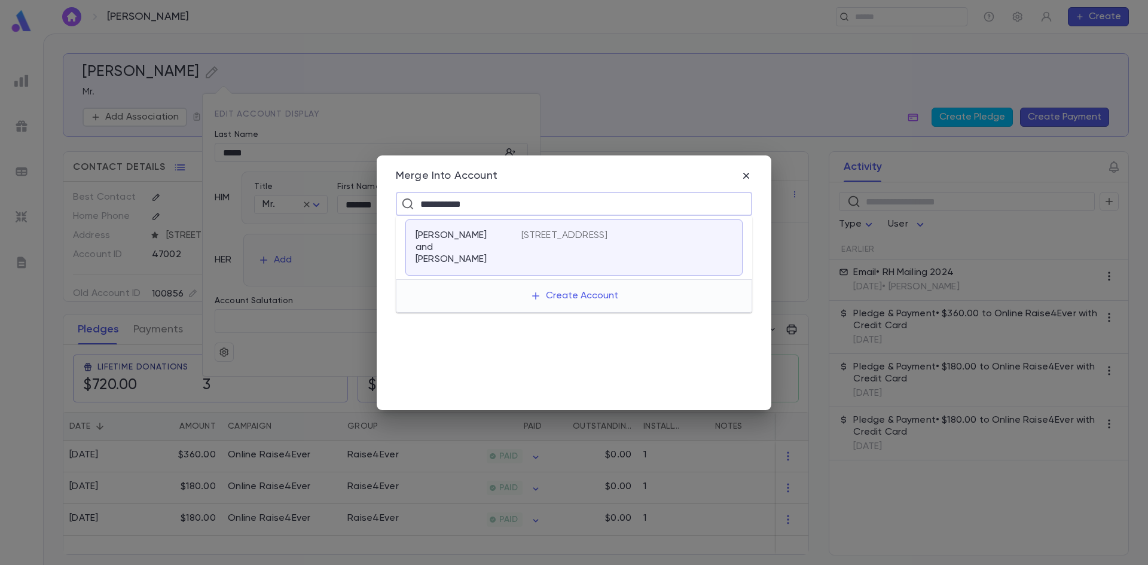
click at [492, 251] on p "[PERSON_NAME] and [PERSON_NAME]" at bounding box center [461, 248] width 91 height 36
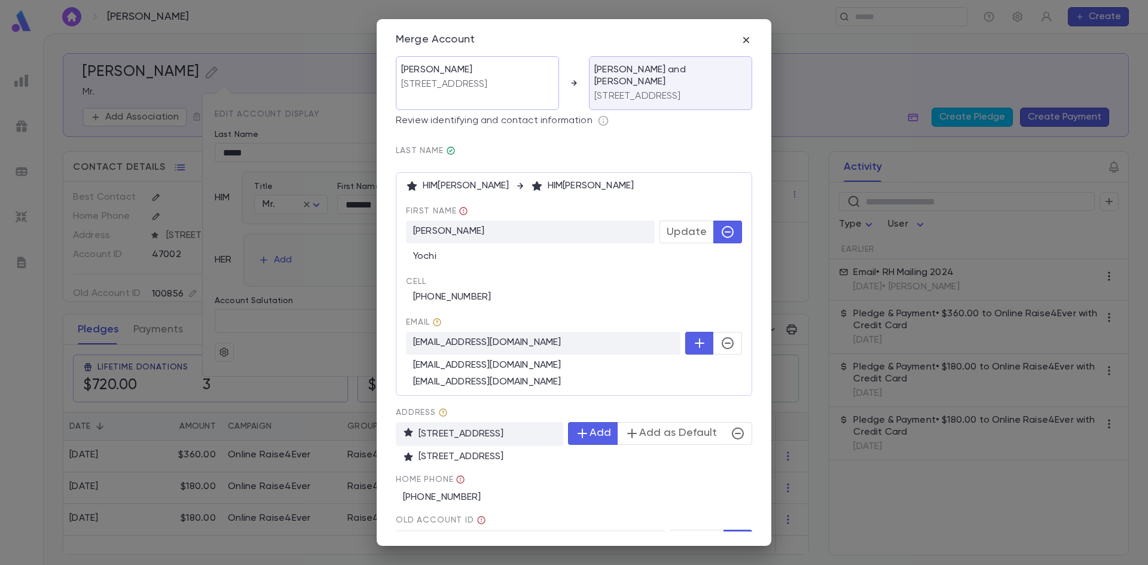
click at [728, 234] on icon "button" at bounding box center [728, 232] width 12 height 12
click at [728, 342] on icon "button" at bounding box center [728, 343] width 12 height 12
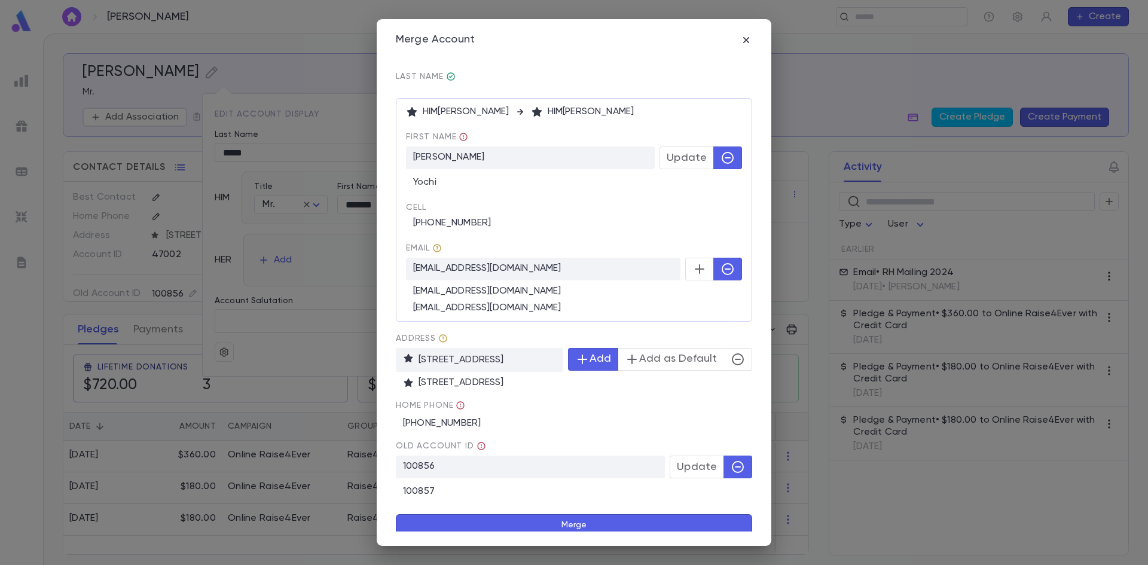
scroll to position [79, 0]
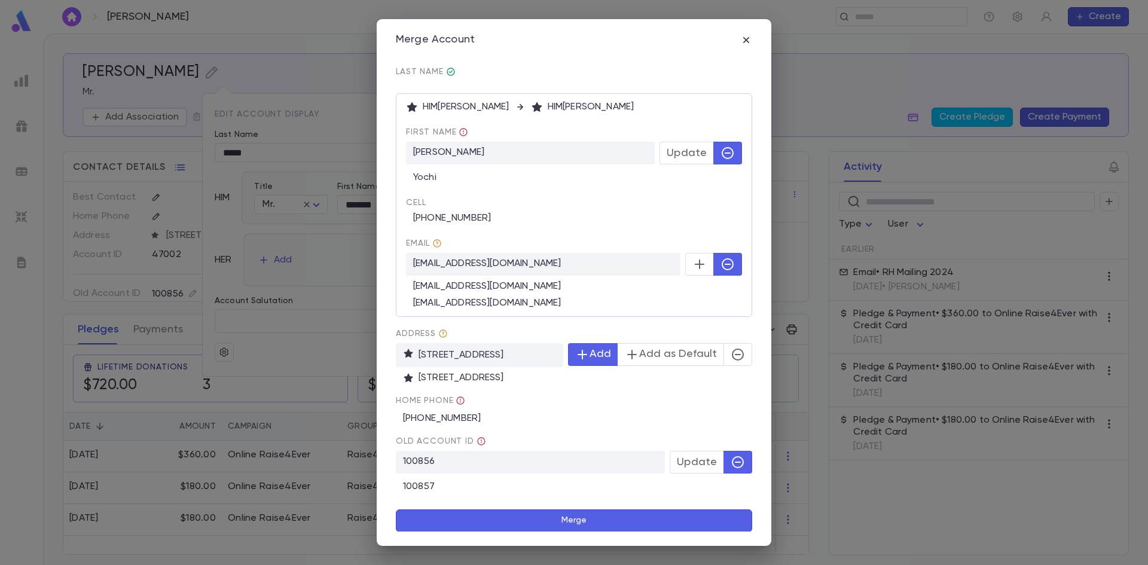
click at [736, 359] on icon "button" at bounding box center [738, 355] width 12 height 12
click at [597, 349] on button "Add" at bounding box center [593, 354] width 50 height 23
click at [724, 354] on button "button" at bounding box center [738, 354] width 29 height 23
click at [588, 350] on icon "button" at bounding box center [582, 354] width 14 height 14
click at [599, 517] on button "Merge" at bounding box center [574, 520] width 356 height 23
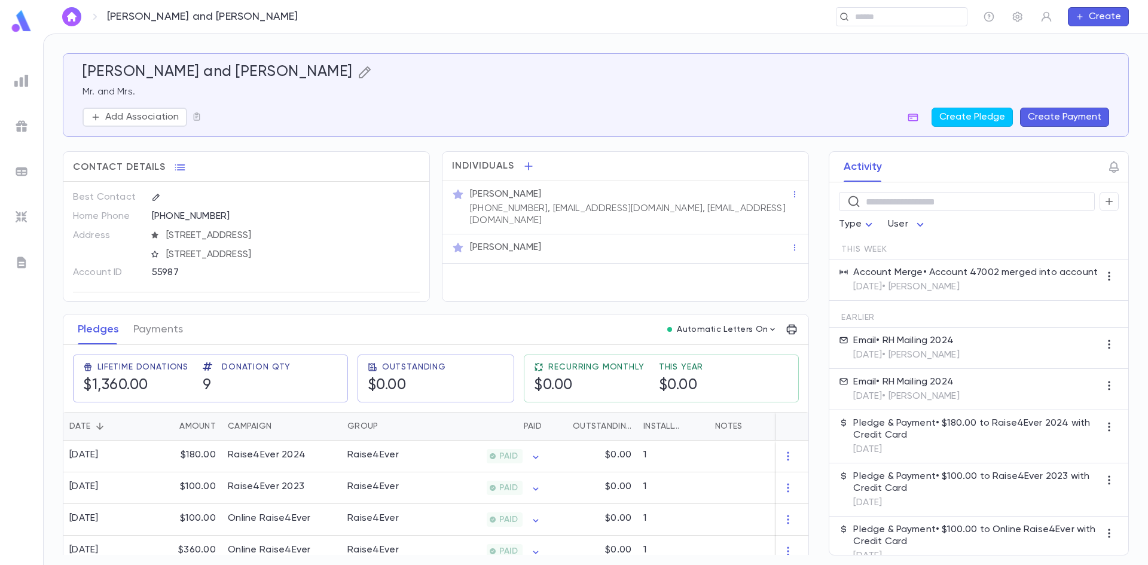
click at [359, 75] on icon "button" at bounding box center [365, 72] width 12 height 12
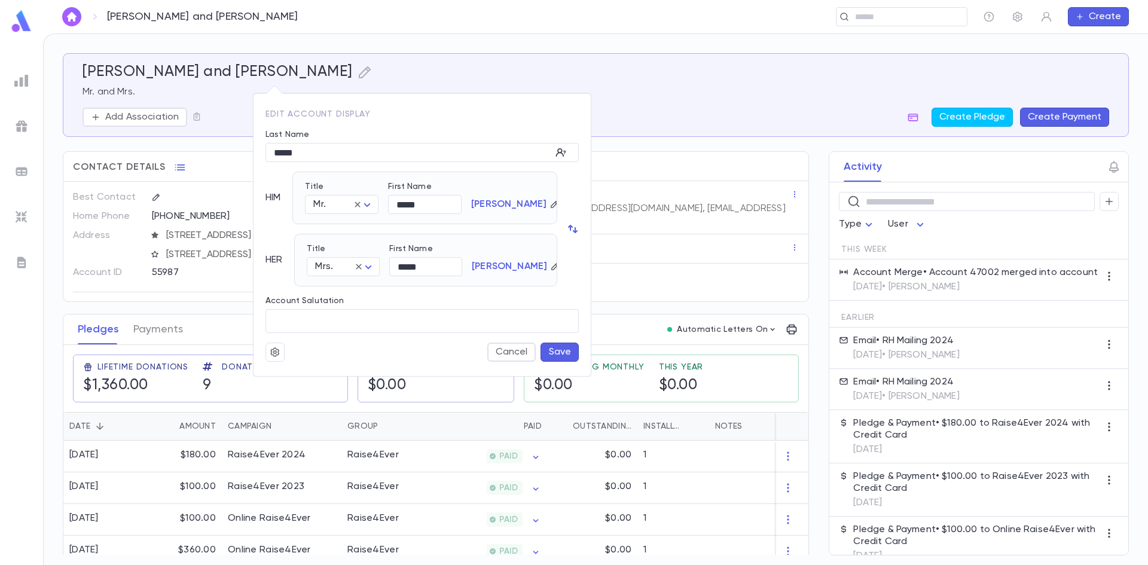
click at [710, 79] on div at bounding box center [574, 282] width 1148 height 565
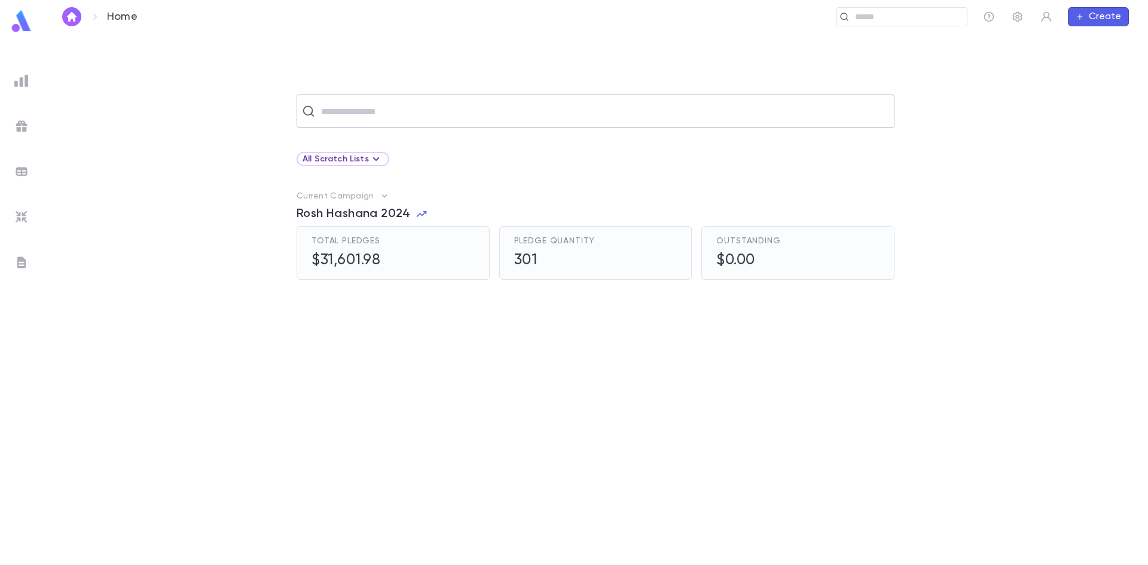
click at [615, 106] on input "text" at bounding box center [604, 111] width 572 height 23
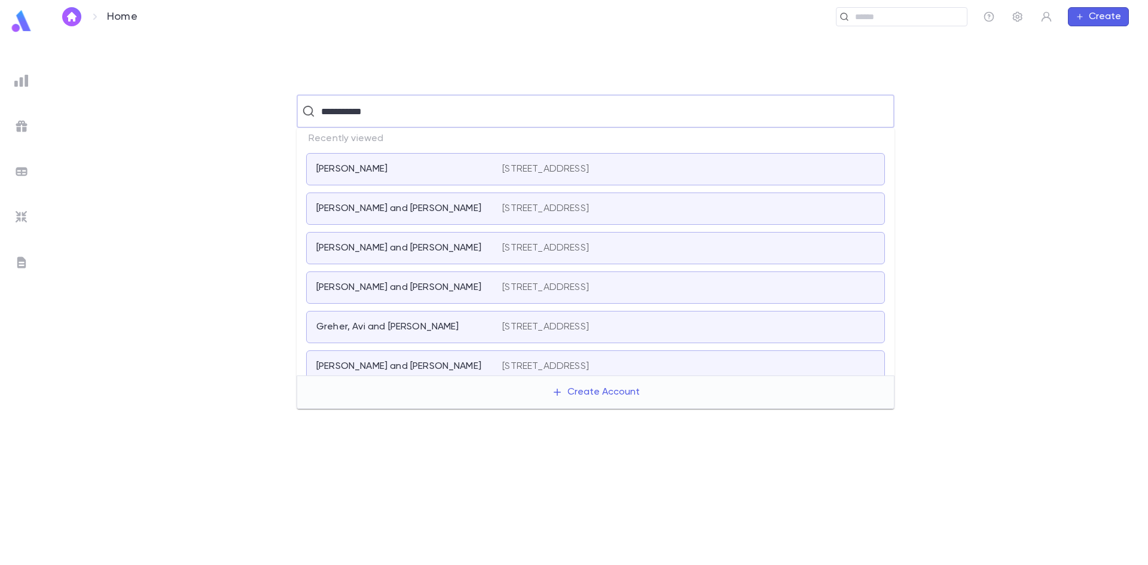
type input "**********"
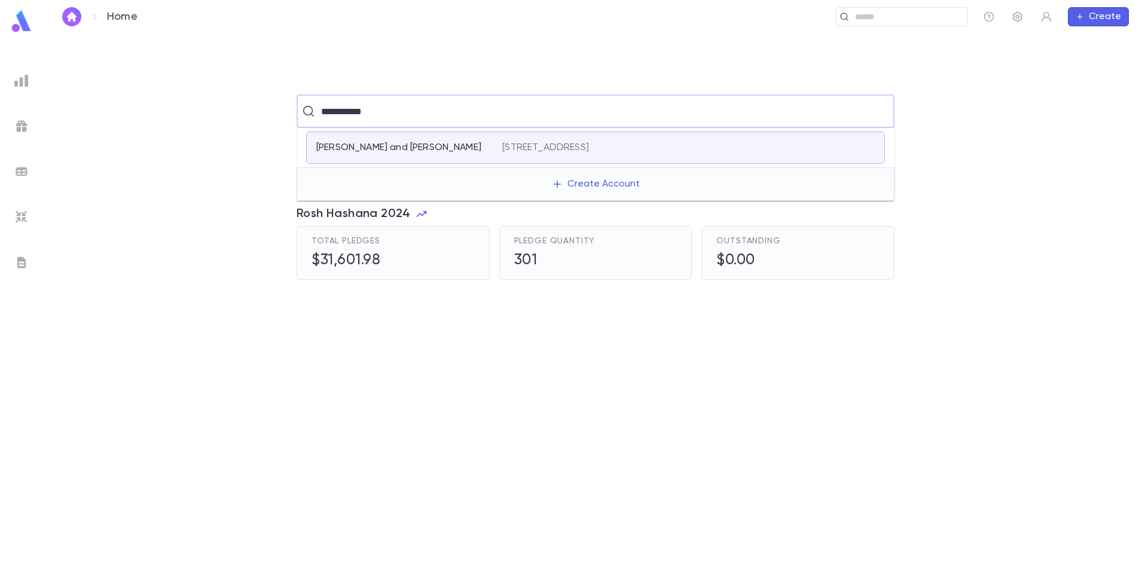
click at [392, 153] on p "[PERSON_NAME] and [PERSON_NAME]" at bounding box center [398, 148] width 165 height 12
